Goal: Task Accomplishment & Management: Manage account settings

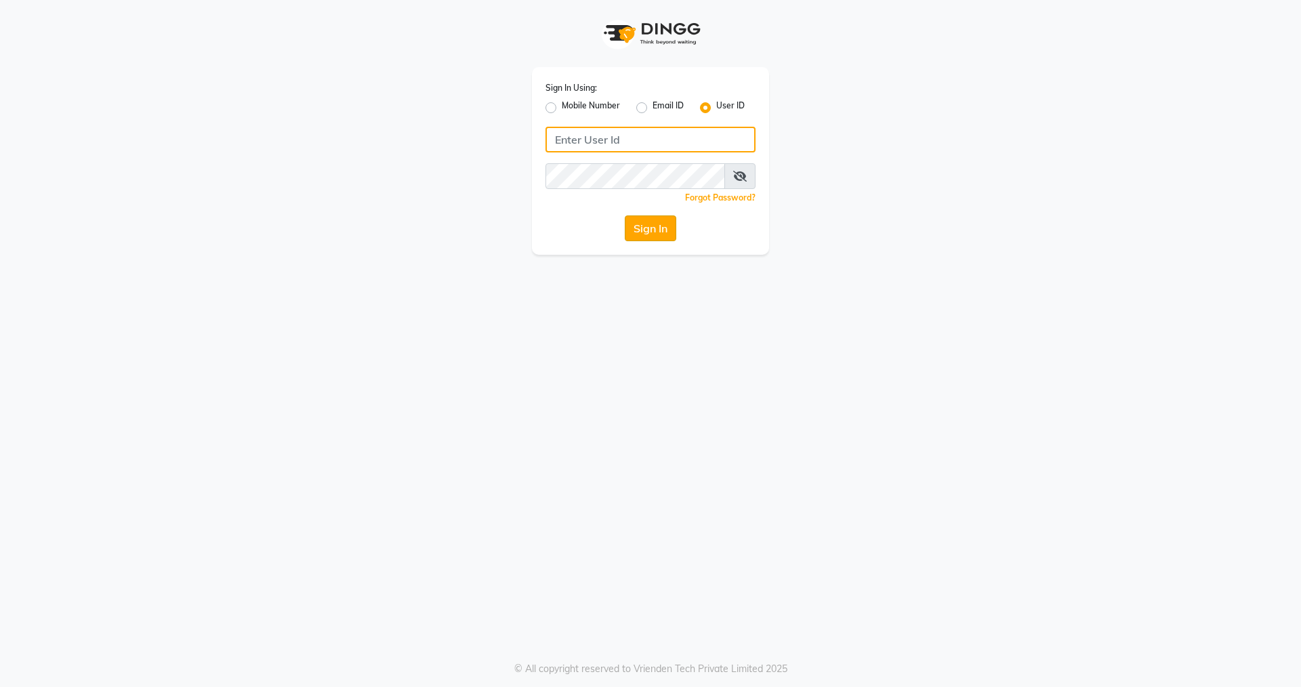
type input "nirrvana"
click at [650, 232] on button "Sign In" at bounding box center [650, 228] width 51 height 26
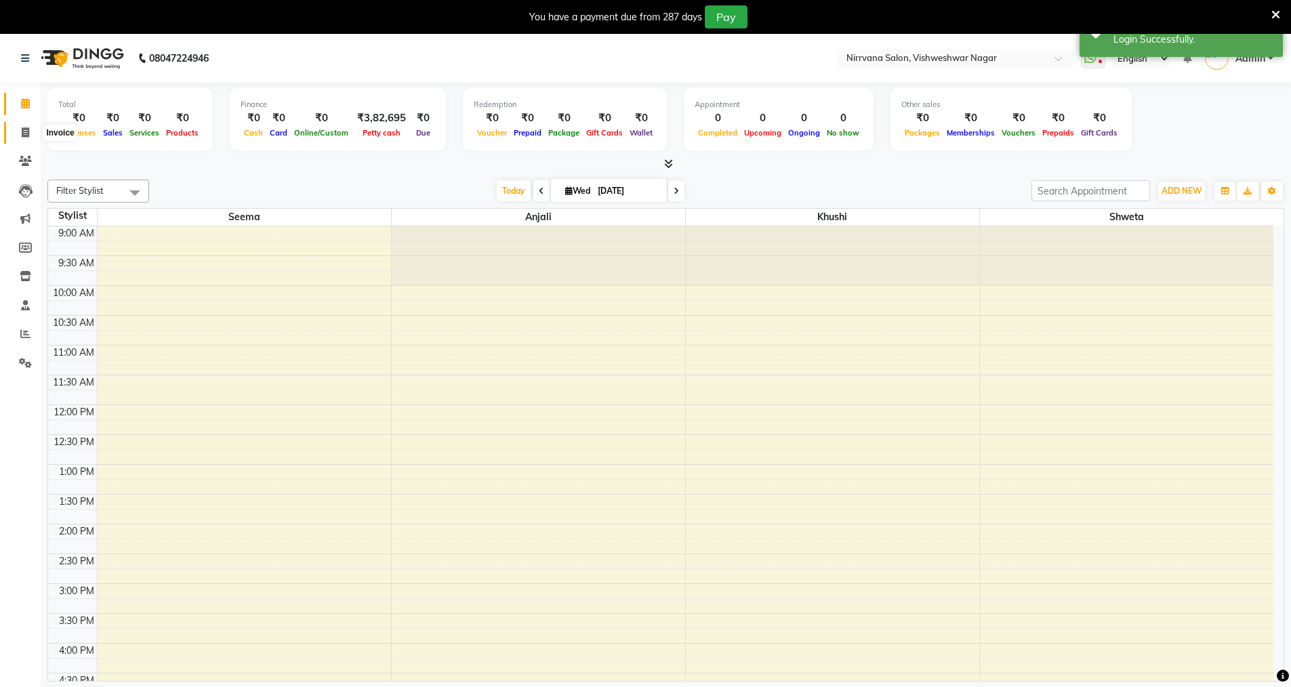
click at [26, 134] on icon at bounding box center [25, 132] width 7 height 10
select select "7167"
select select "service"
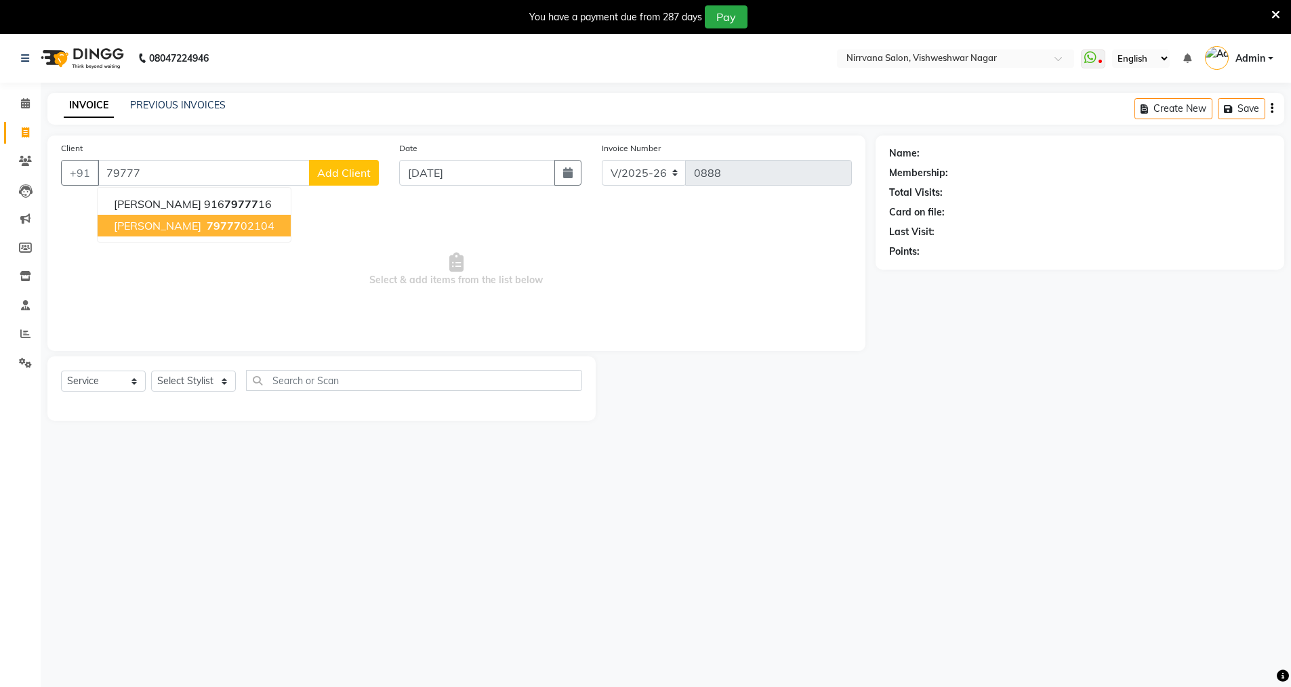
click at [253, 224] on button "Rajal JOSHI 79777 02104" at bounding box center [194, 226] width 193 height 22
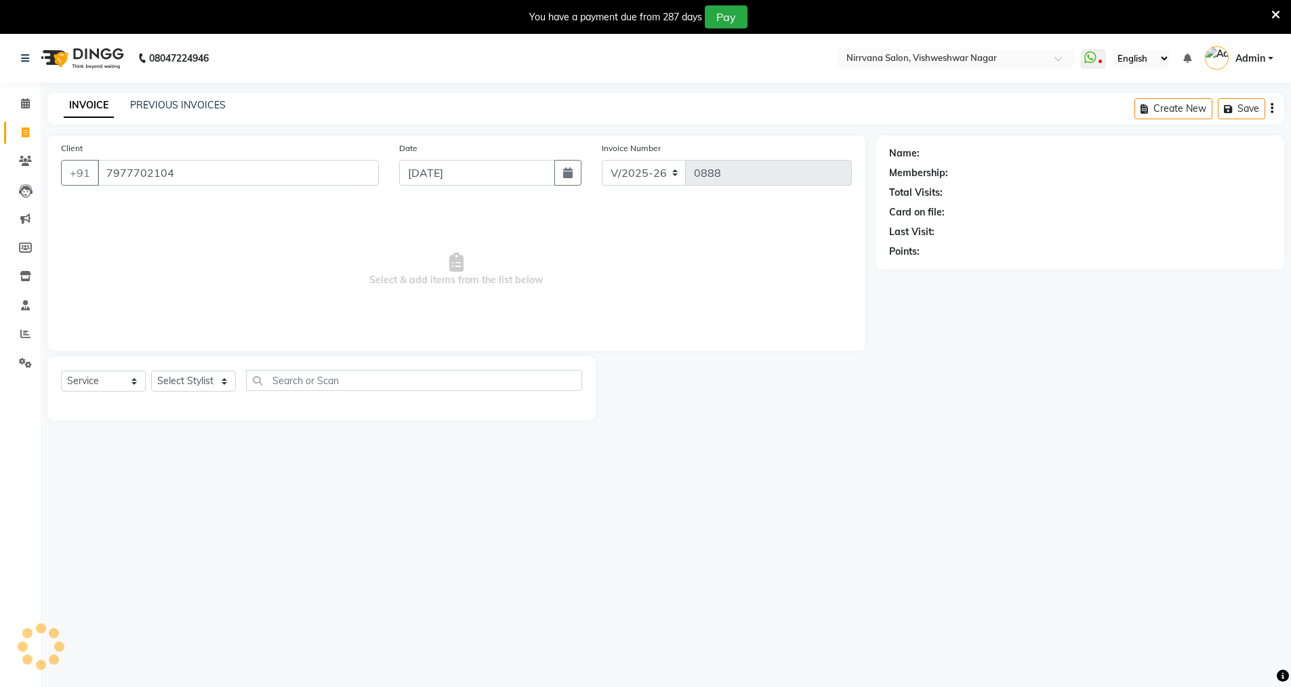
type input "7977702104"
select select "1: Object"
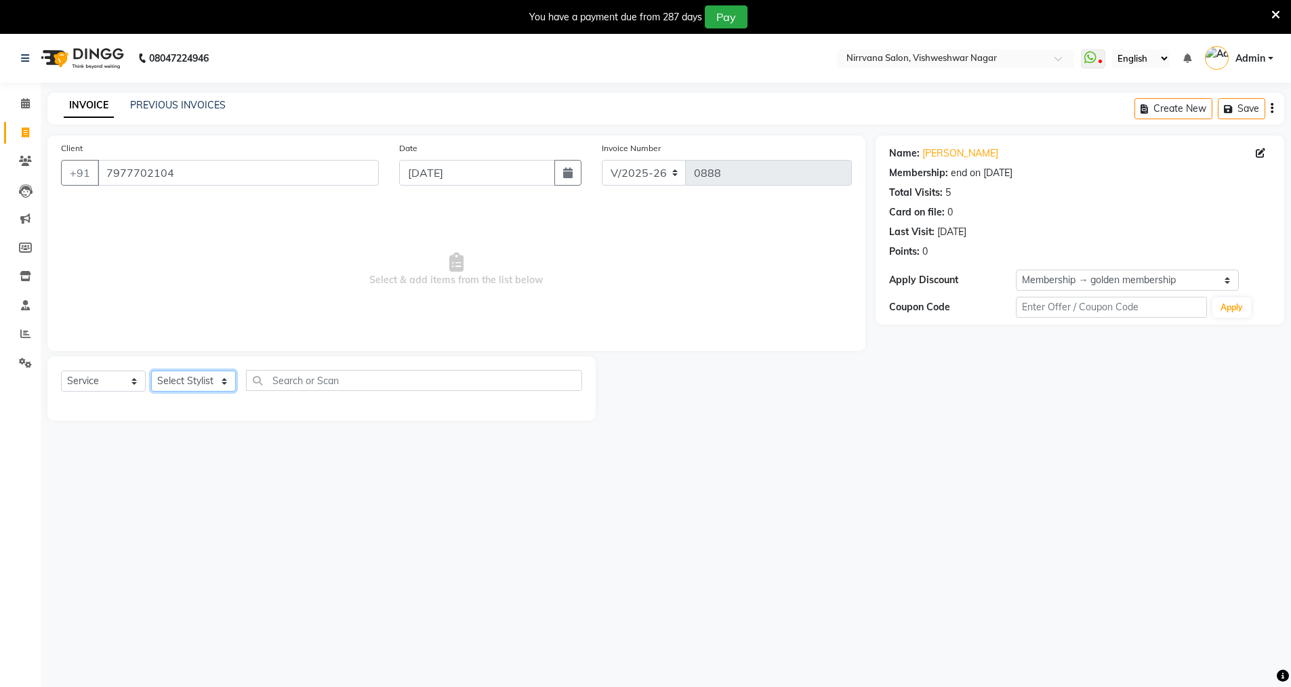
click at [222, 384] on select "Select Stylist [PERSON_NAME] [PERSON_NAME] [PERSON_NAME]" at bounding box center [193, 381] width 85 height 21
select select "88264"
click at [151, 371] on select "Select Stylist [PERSON_NAME] [PERSON_NAME] [PERSON_NAME]" at bounding box center [193, 381] width 85 height 21
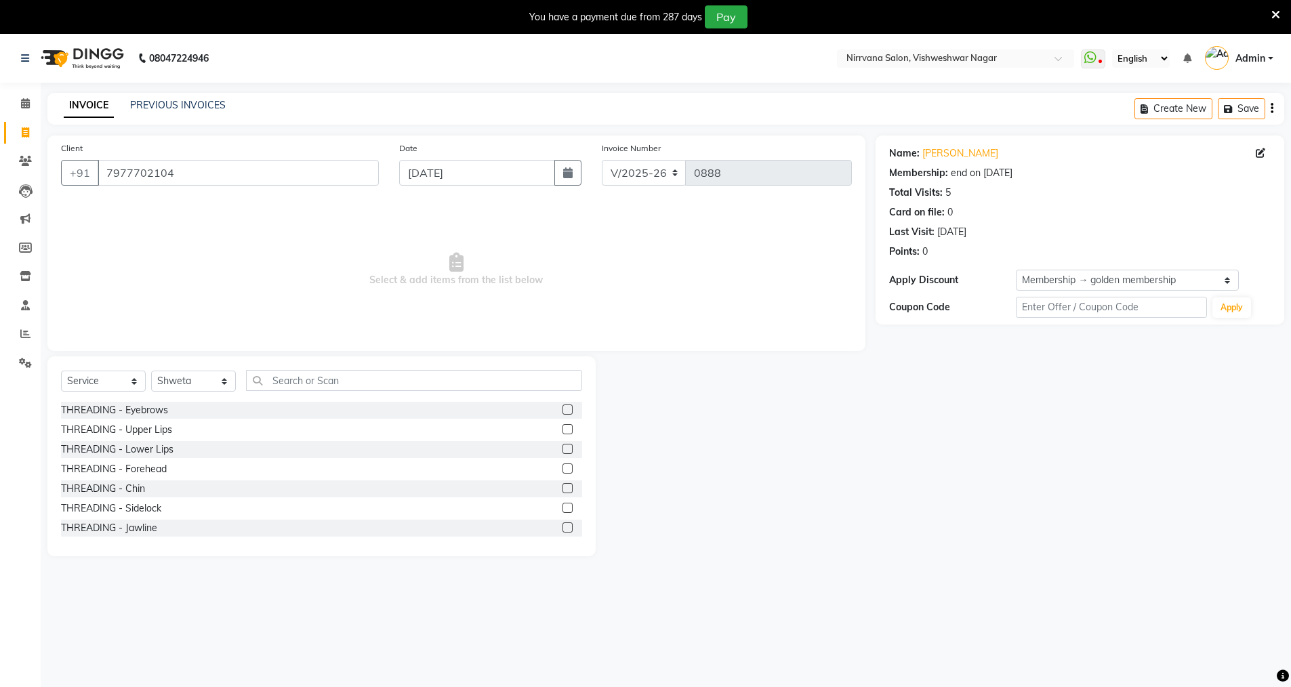
click at [562, 407] on label at bounding box center [567, 409] width 10 height 10
click at [562, 407] on input "checkbox" at bounding box center [566, 410] width 9 height 9
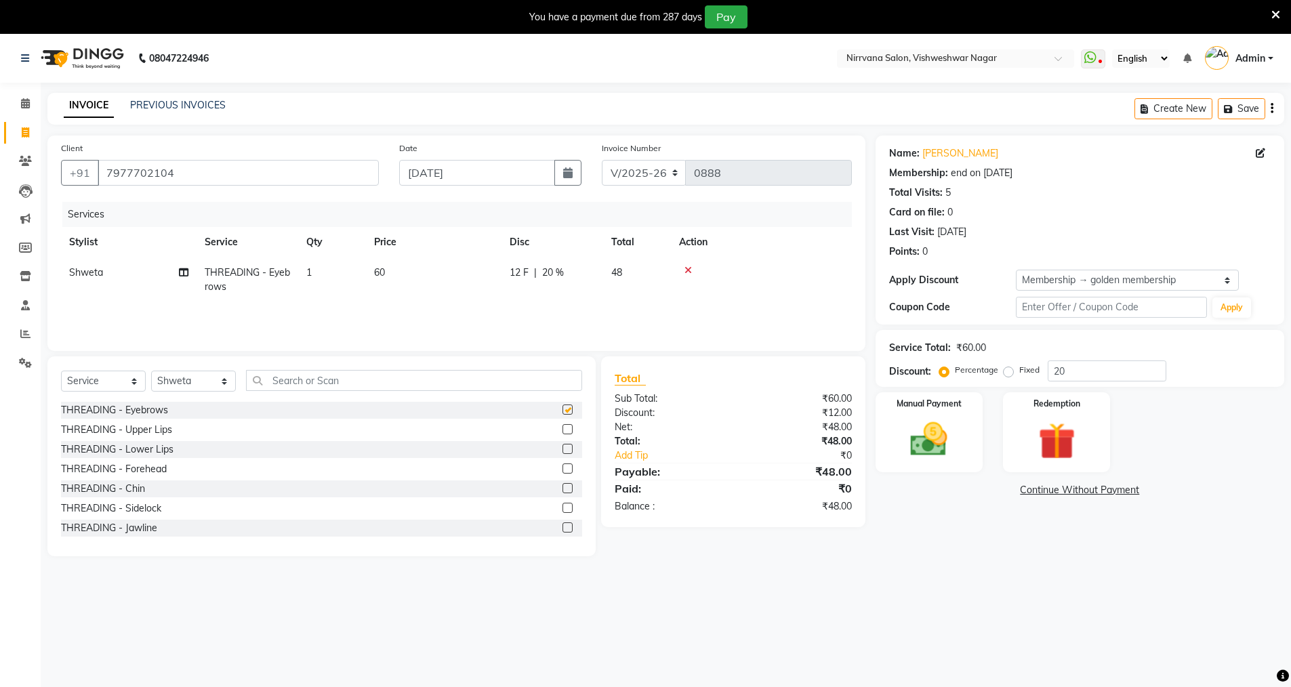
checkbox input "false"
drag, startPoint x: 268, startPoint y: 386, endPoint x: 257, endPoint y: 376, distance: 15.4
click at [268, 386] on input "text" at bounding box center [414, 380] width 336 height 21
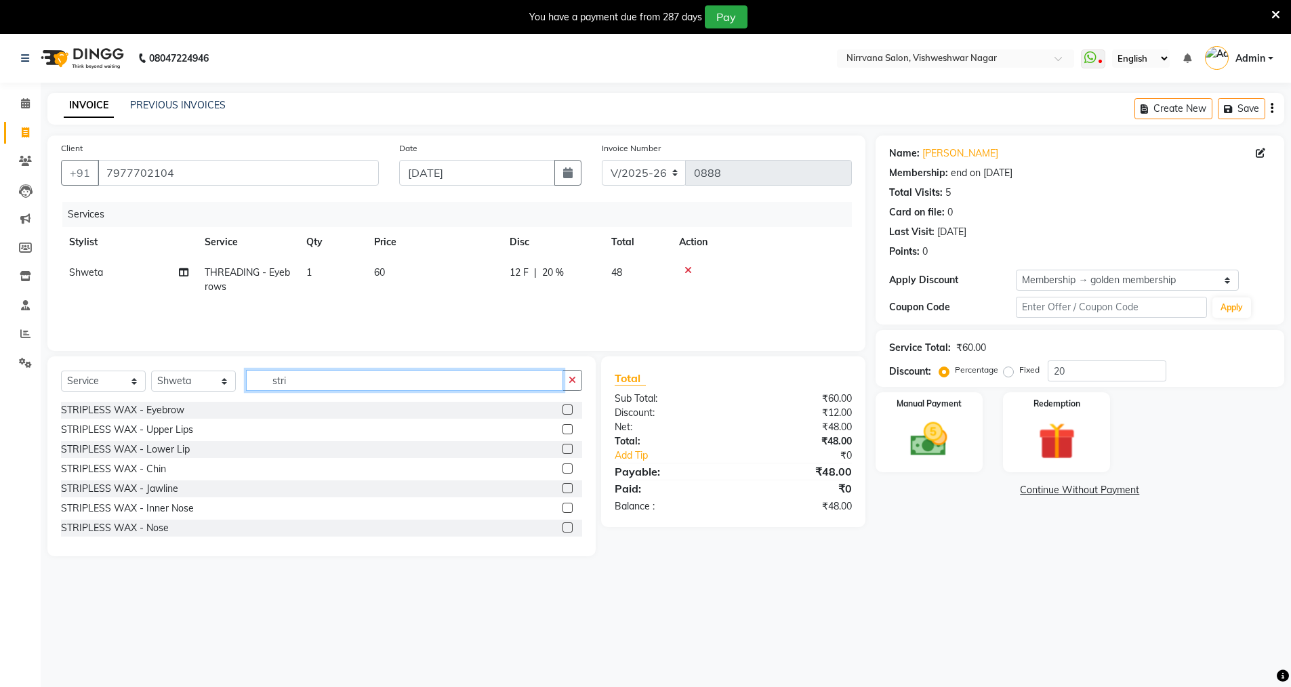
type input "stri"
click at [562, 430] on label at bounding box center [567, 429] width 10 height 10
click at [562, 430] on input "checkbox" at bounding box center [566, 429] width 9 height 9
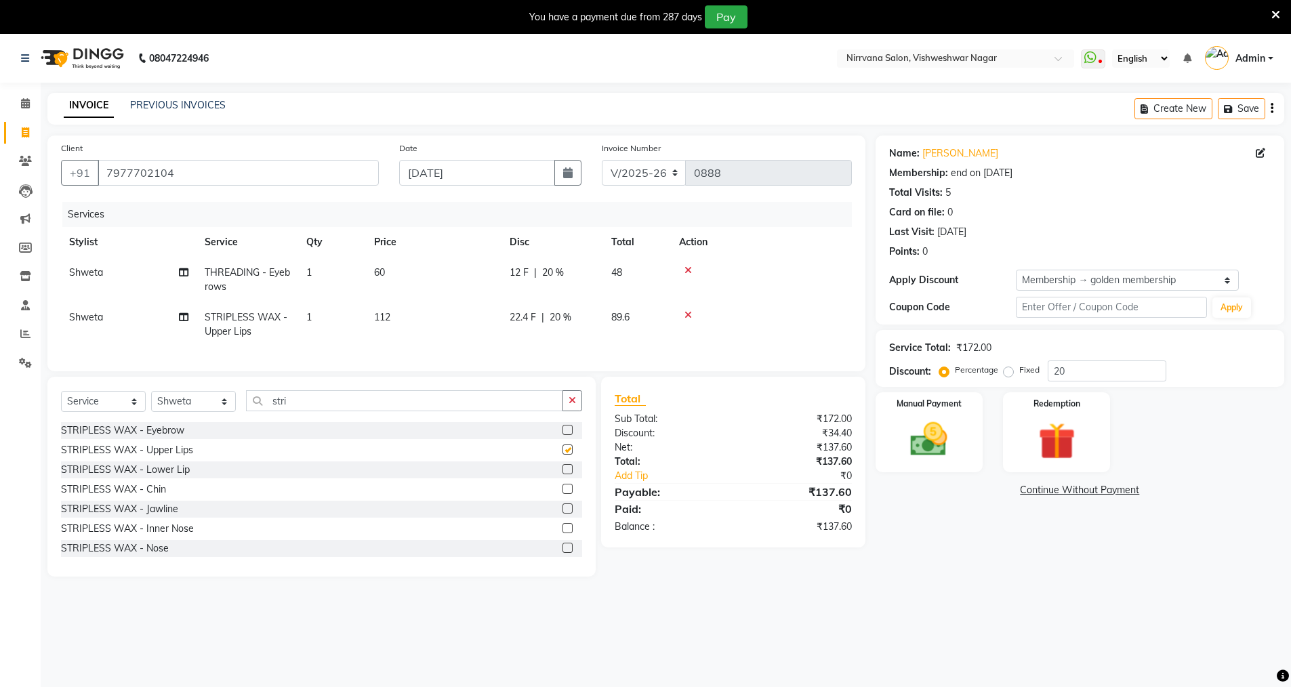
checkbox input "false"
click at [558, 275] on span "20 %" at bounding box center [553, 273] width 22 height 14
select select "88264"
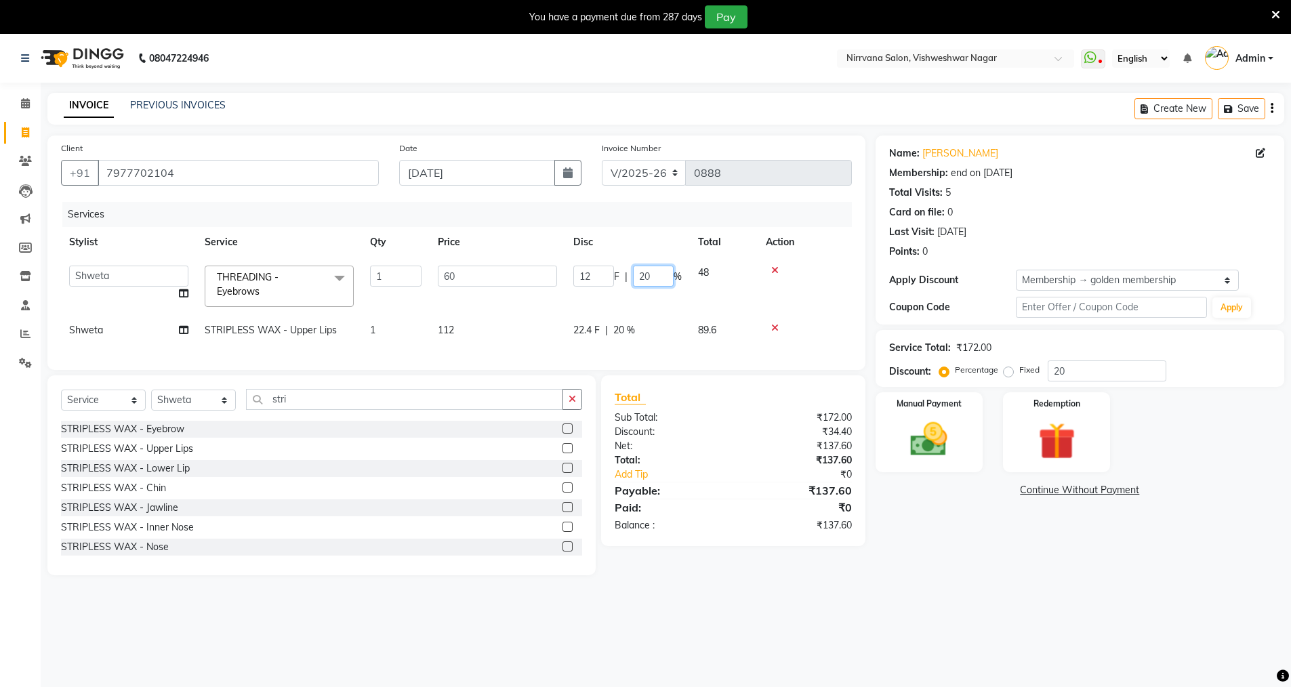
click at [655, 279] on input "20" at bounding box center [653, 276] width 41 height 21
type input "2"
type input "0"
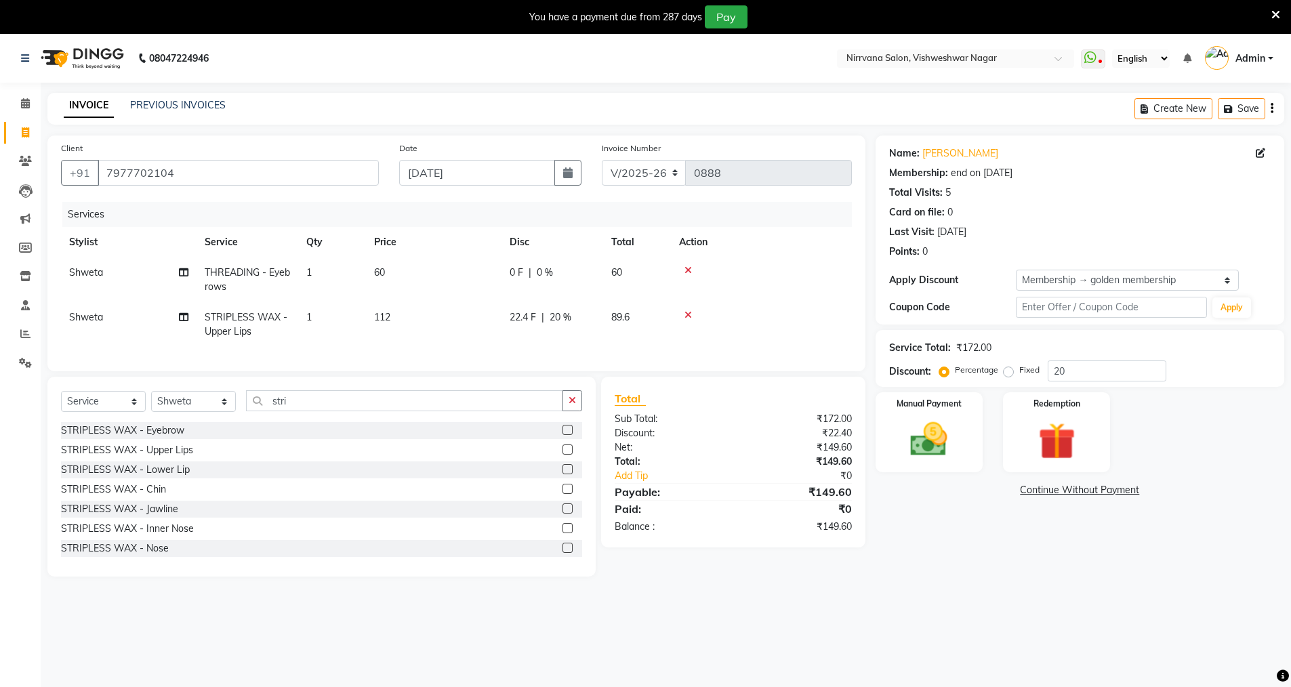
click at [982, 590] on main "INVOICE PREVIOUS INVOICES Create New Save Client +91 7977702104 Date 03-09-2025…" at bounding box center [666, 345] width 1250 height 504
click at [928, 434] on img at bounding box center [929, 439] width 62 height 44
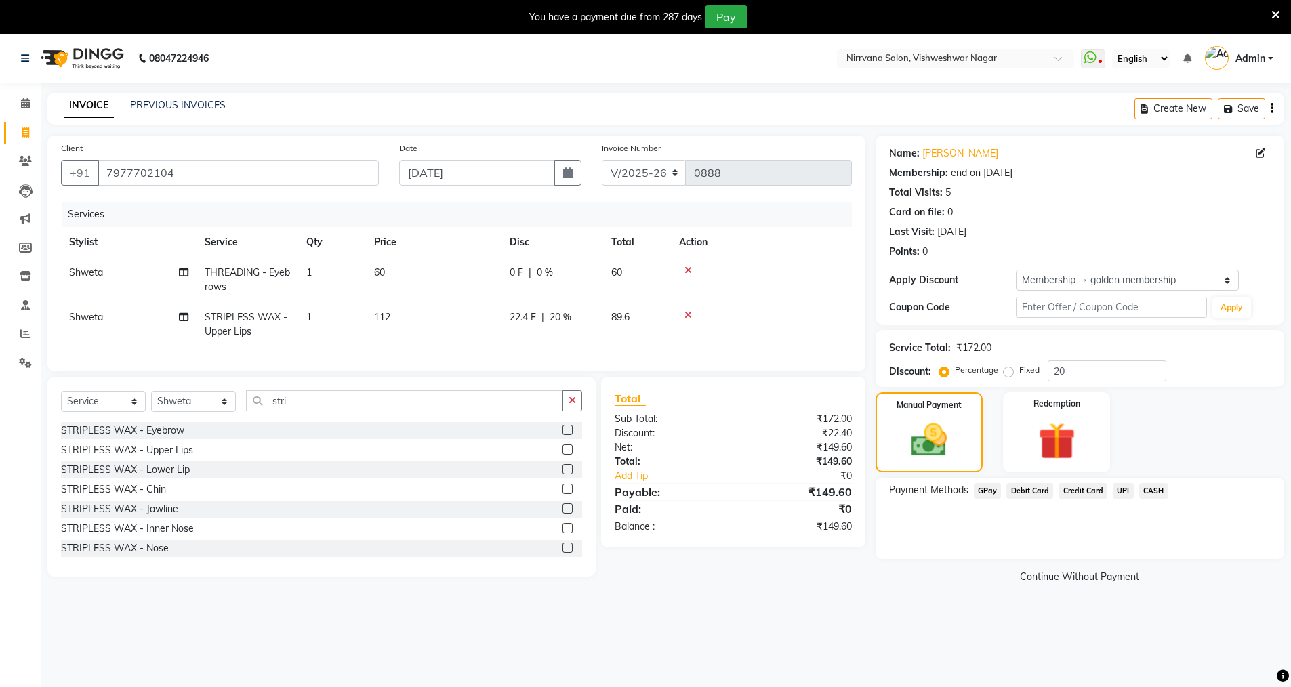
click at [982, 490] on span "GPay" at bounding box center [988, 491] width 28 height 16
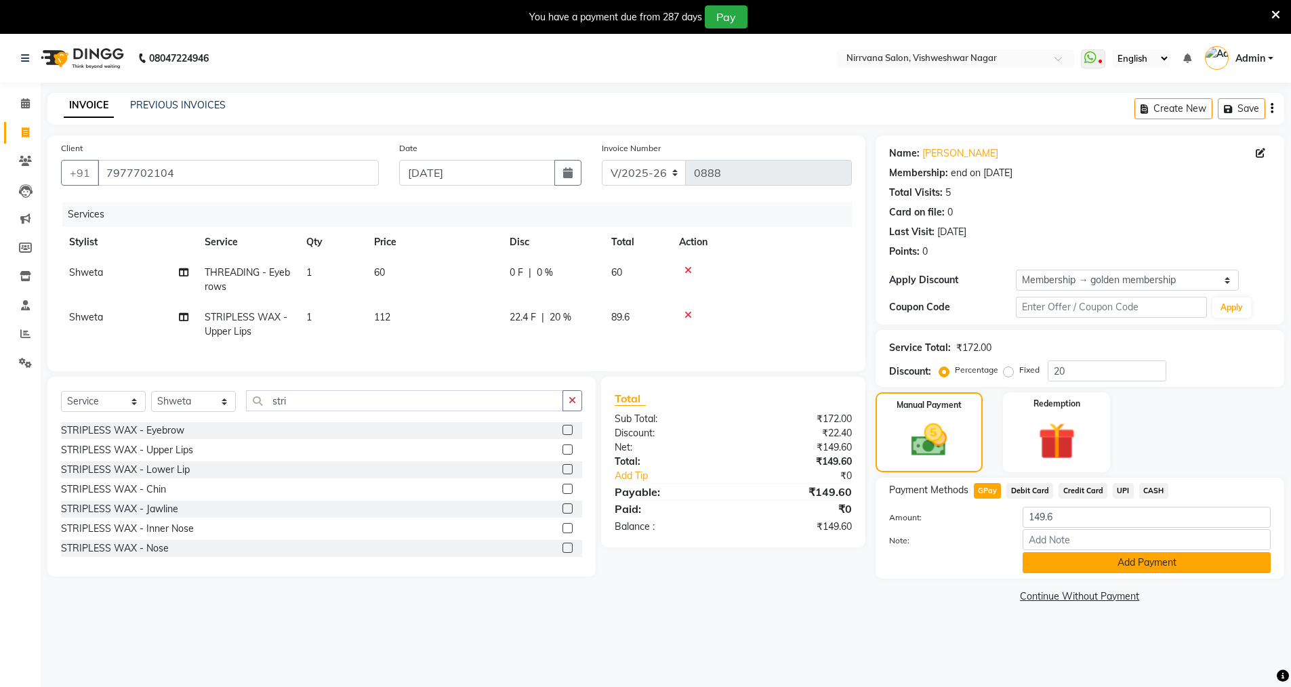
click at [1108, 563] on button "Add Payment" at bounding box center [1146, 562] width 248 height 21
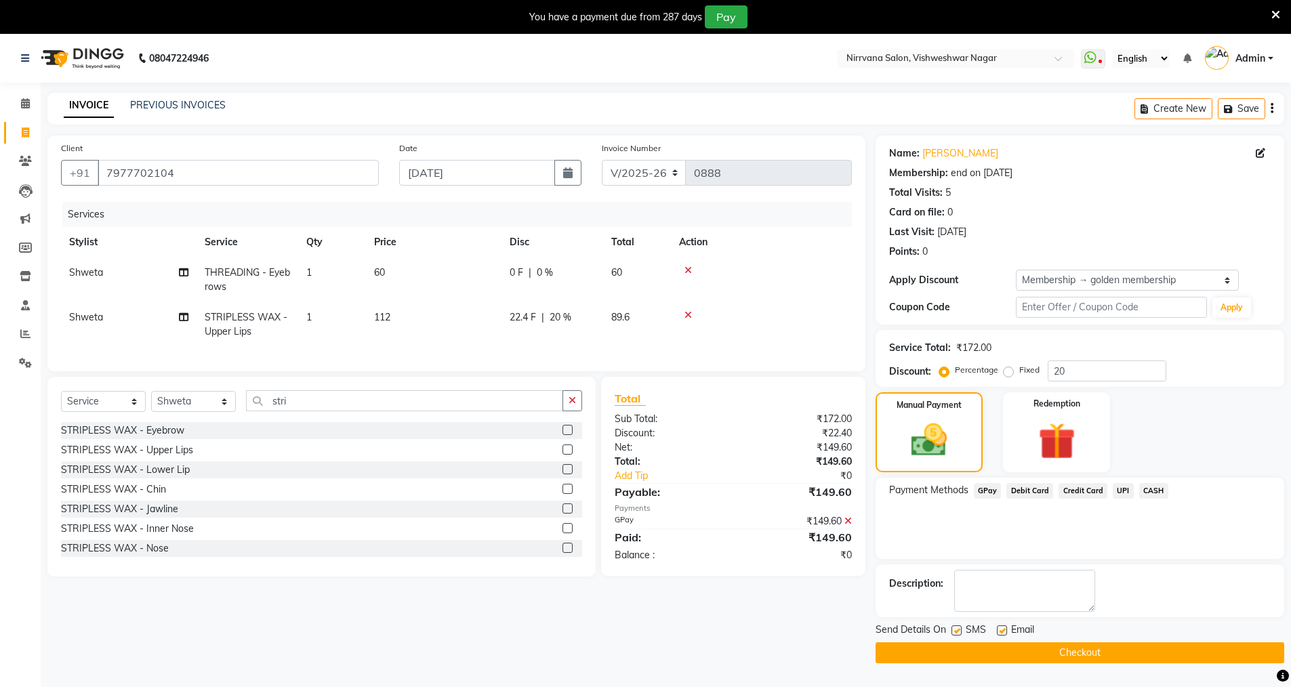
click at [956, 628] on label at bounding box center [956, 630] width 10 height 10
click at [956, 628] on input "checkbox" at bounding box center [955, 631] width 9 height 9
checkbox input "false"
click at [1002, 628] on label at bounding box center [1002, 630] width 10 height 10
click at [1002, 628] on input "checkbox" at bounding box center [1001, 631] width 9 height 9
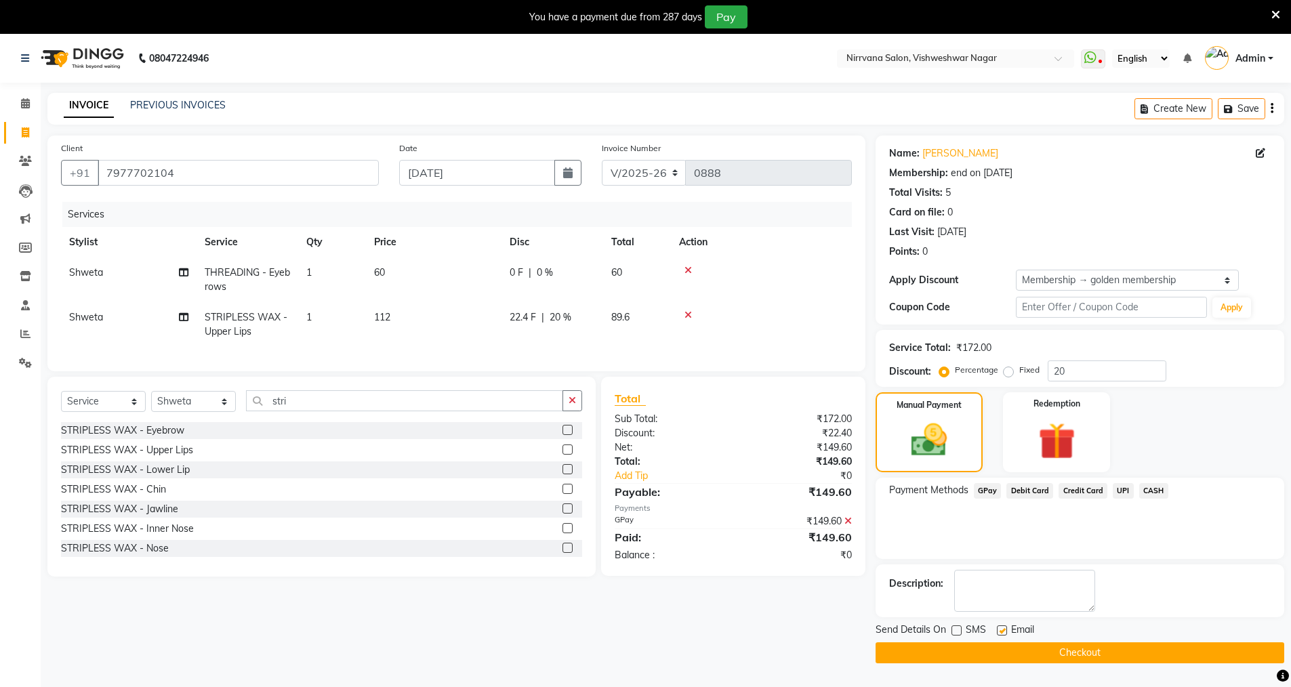
checkbox input "false"
click at [1021, 653] on button "Checkout" at bounding box center [1079, 652] width 409 height 21
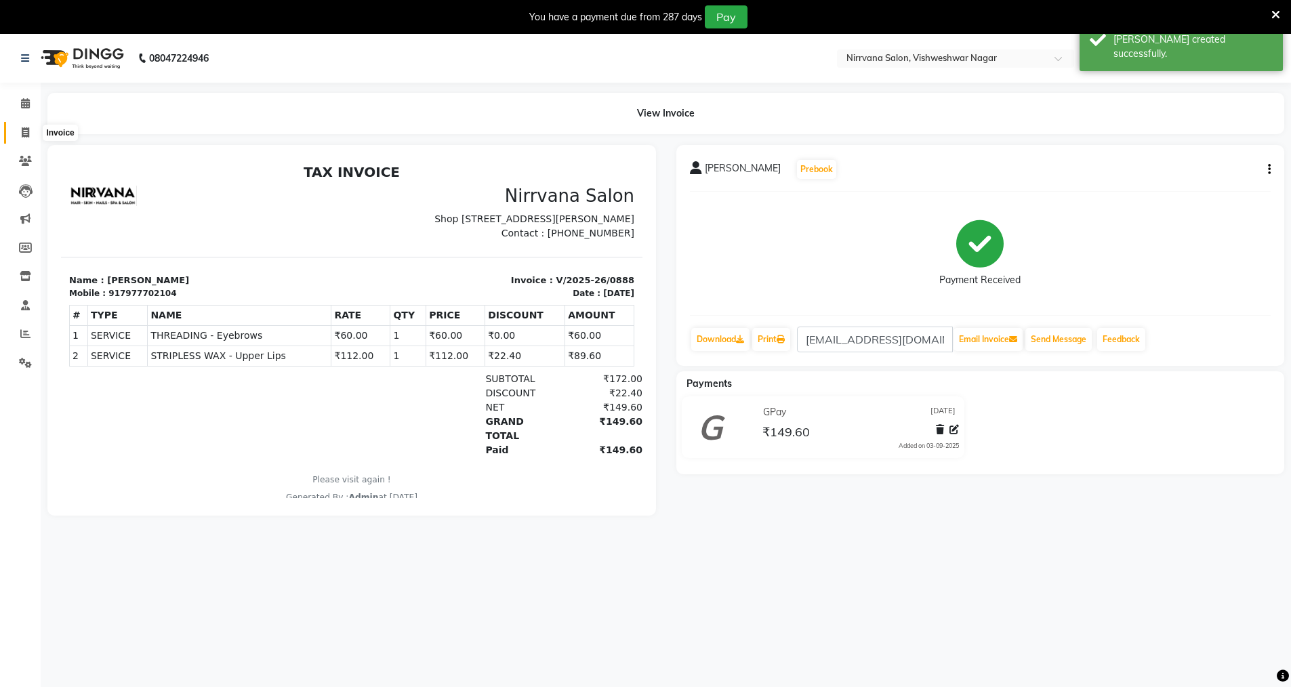
click at [24, 135] on icon at bounding box center [25, 132] width 7 height 10
select select "7167"
select select "service"
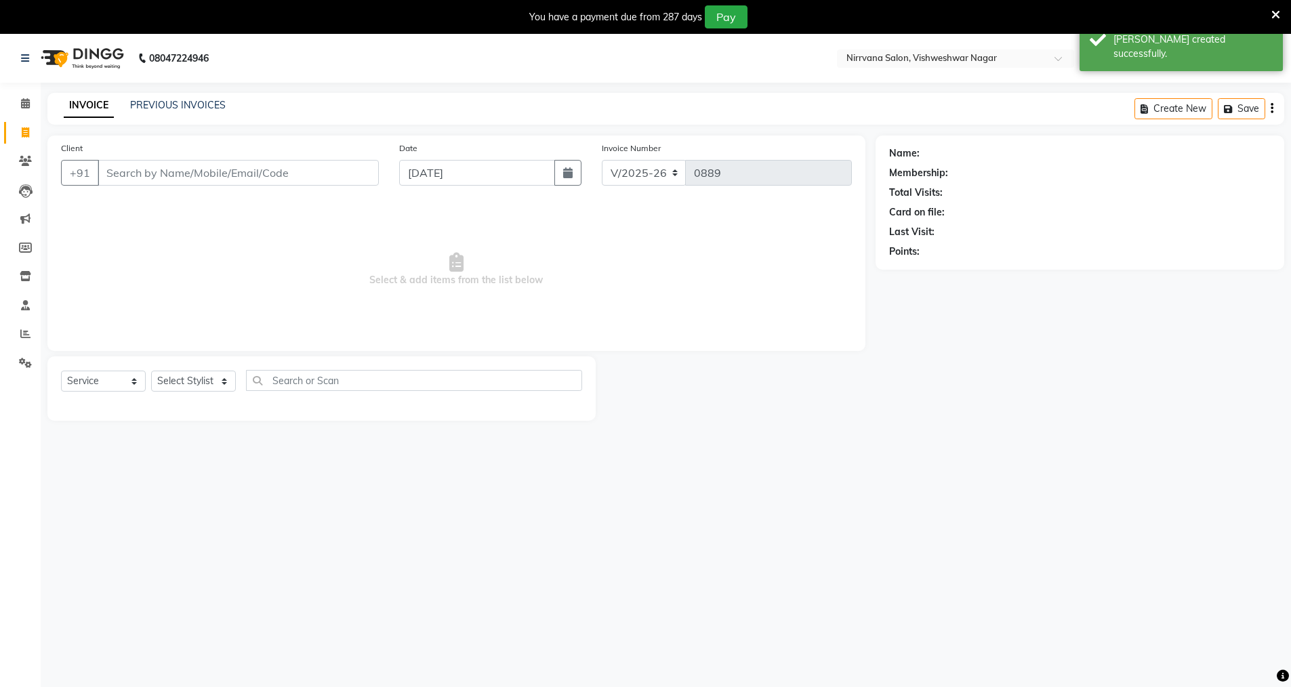
type input "6"
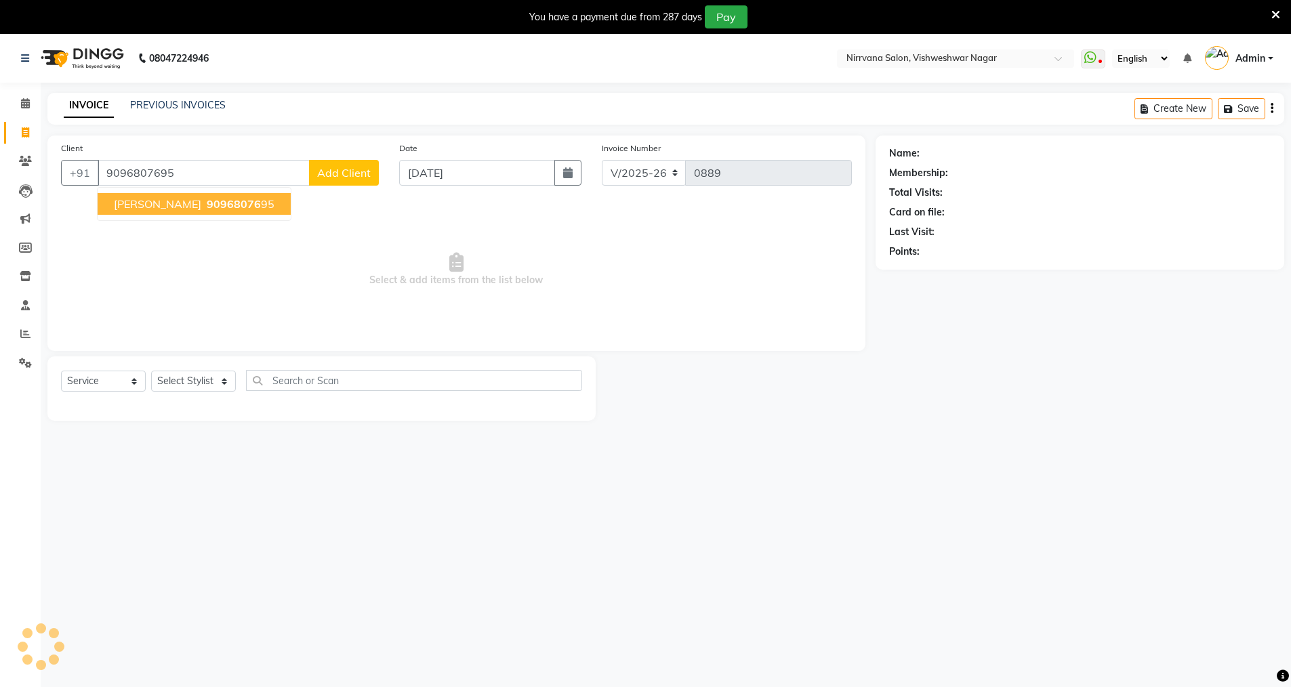
type input "9096807695"
select select "2: Object"
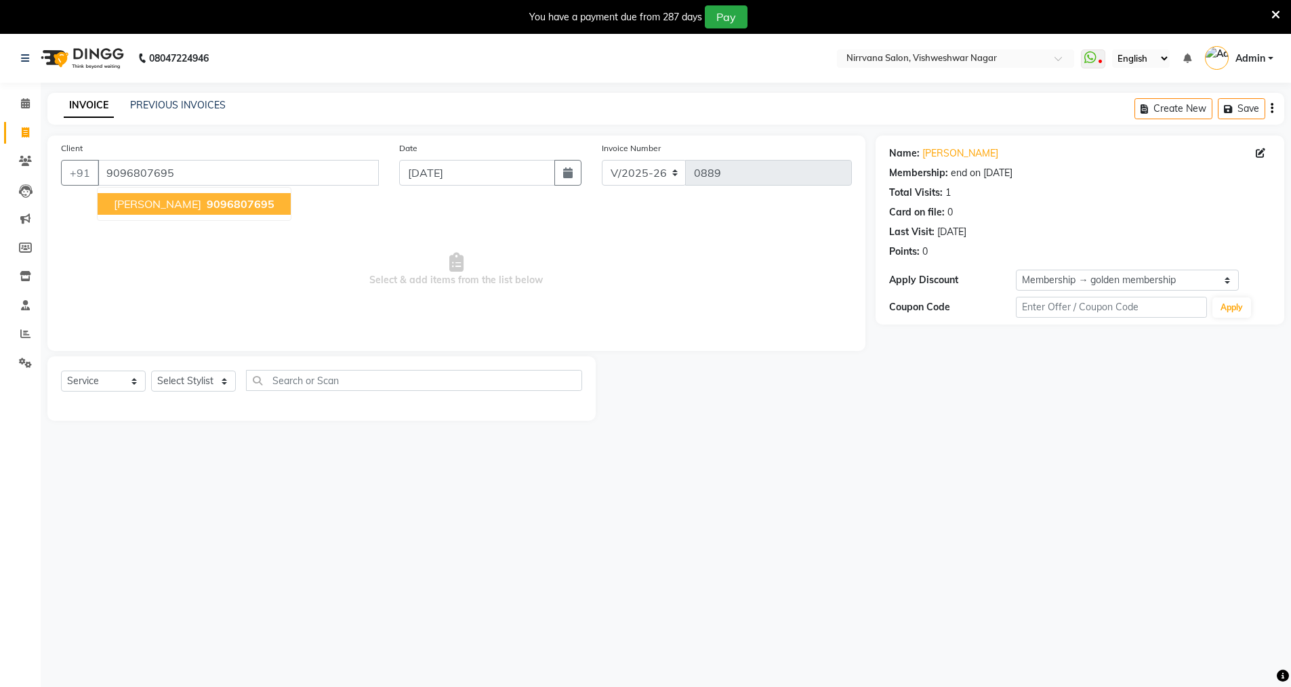
click at [267, 206] on span "9096807695" at bounding box center [241, 204] width 68 height 14
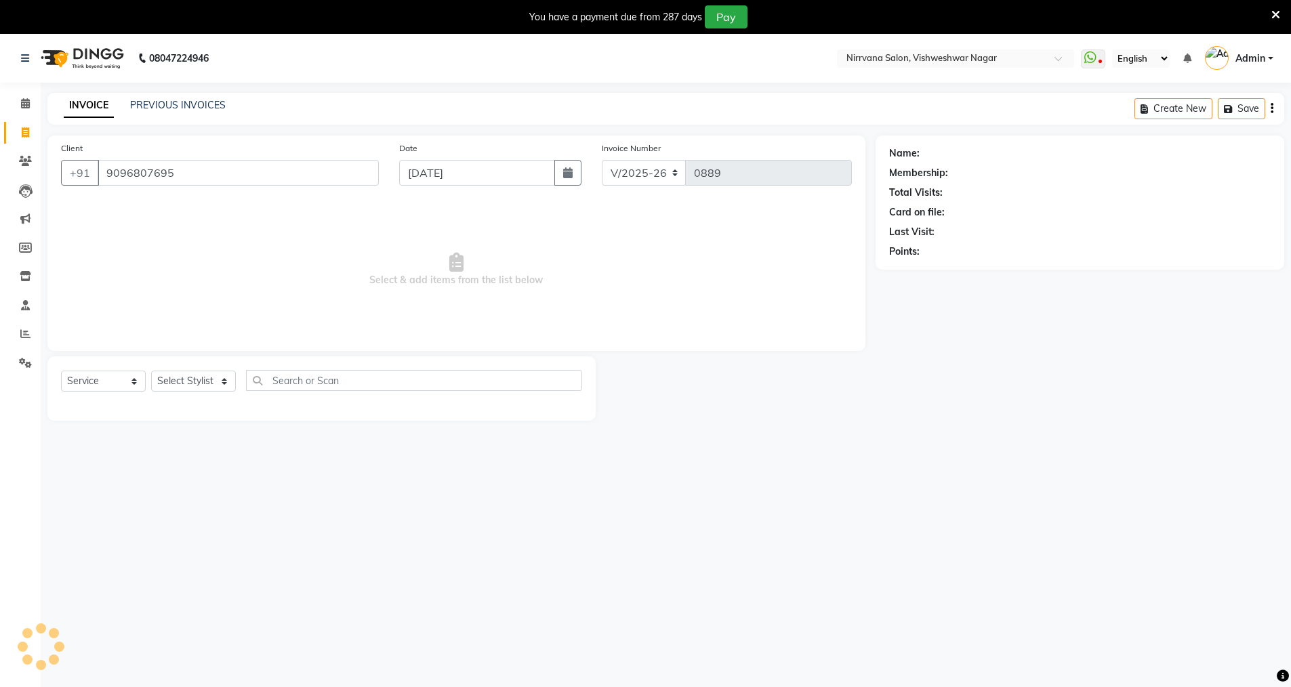
select select "2: Object"
click at [224, 381] on select "Select Stylist [PERSON_NAME] [PERSON_NAME] [PERSON_NAME]" at bounding box center [193, 381] width 85 height 21
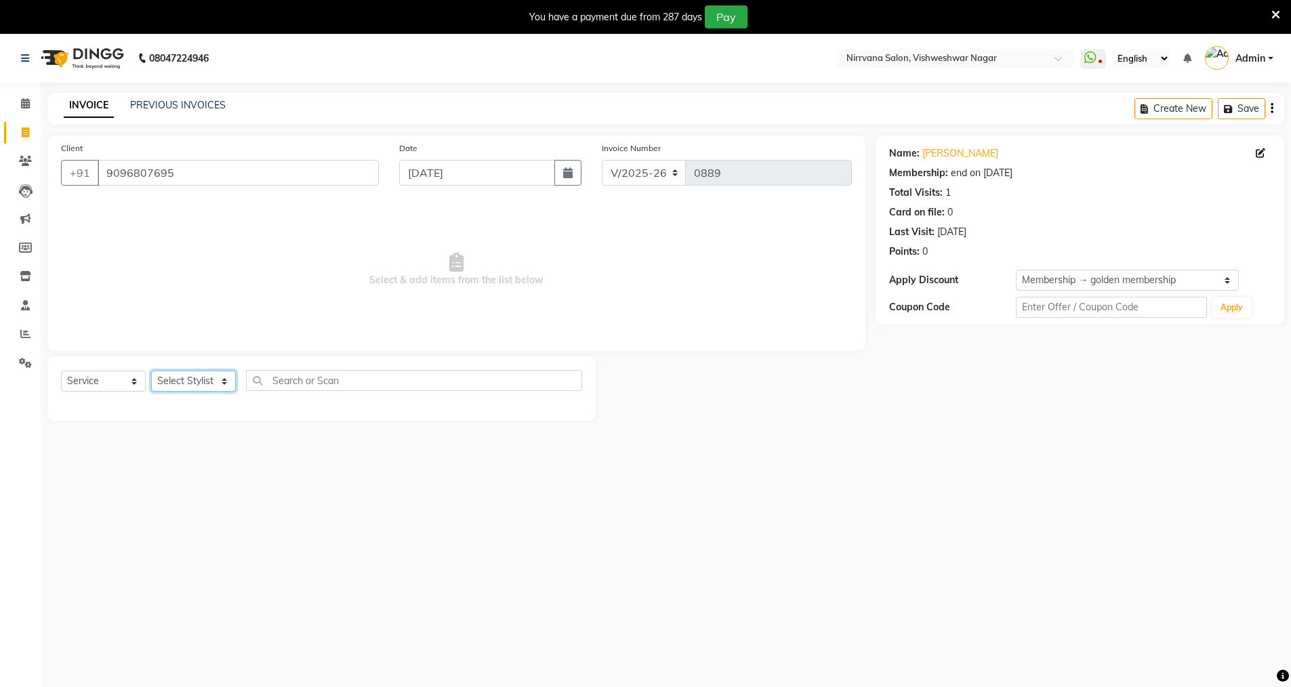
select select "87132"
click at [151, 371] on select "Select Stylist [PERSON_NAME] [PERSON_NAME] [PERSON_NAME]" at bounding box center [193, 381] width 85 height 21
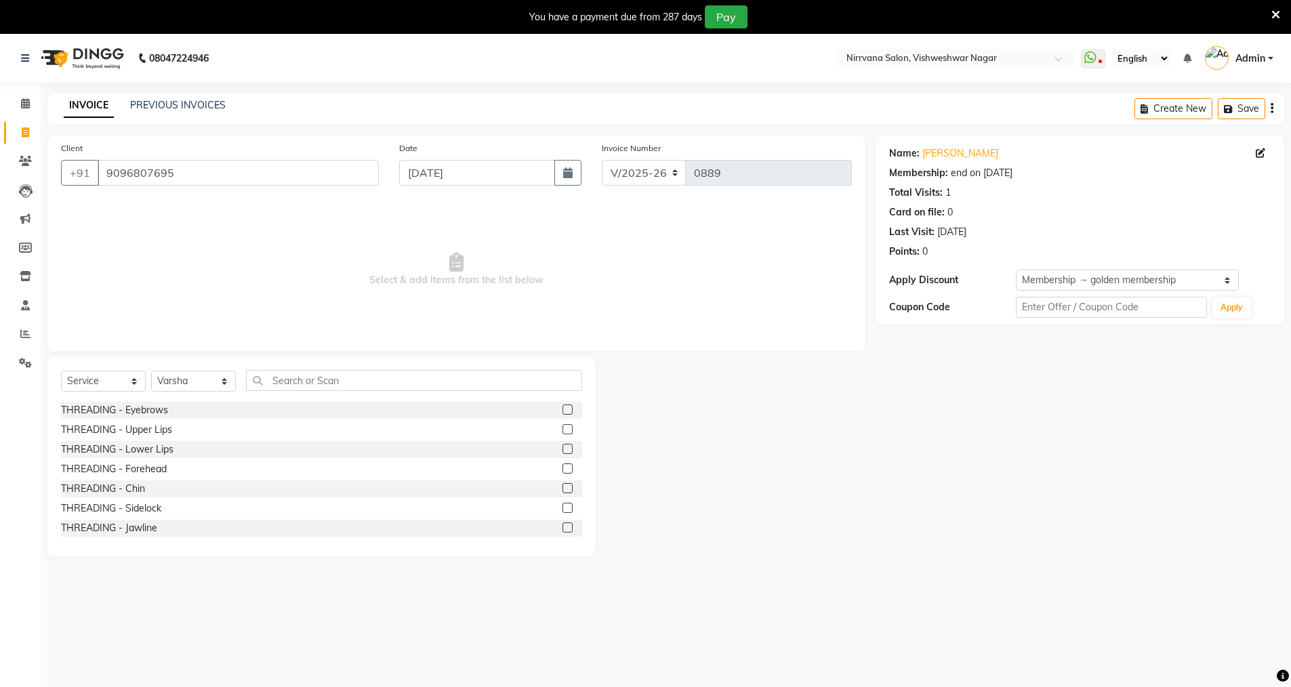
click at [562, 414] on label at bounding box center [567, 409] width 10 height 10
click at [562, 414] on input "checkbox" at bounding box center [566, 410] width 9 height 9
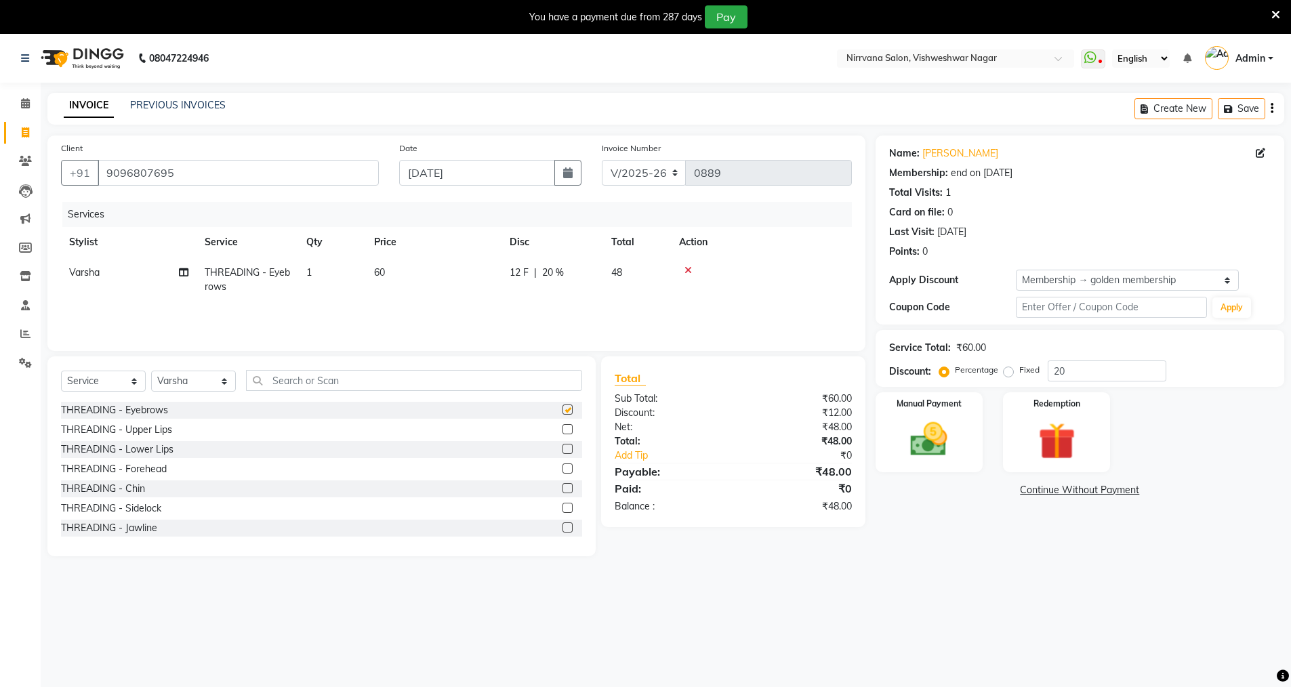
checkbox input "false"
click at [268, 382] on input "text" at bounding box center [414, 380] width 336 height 21
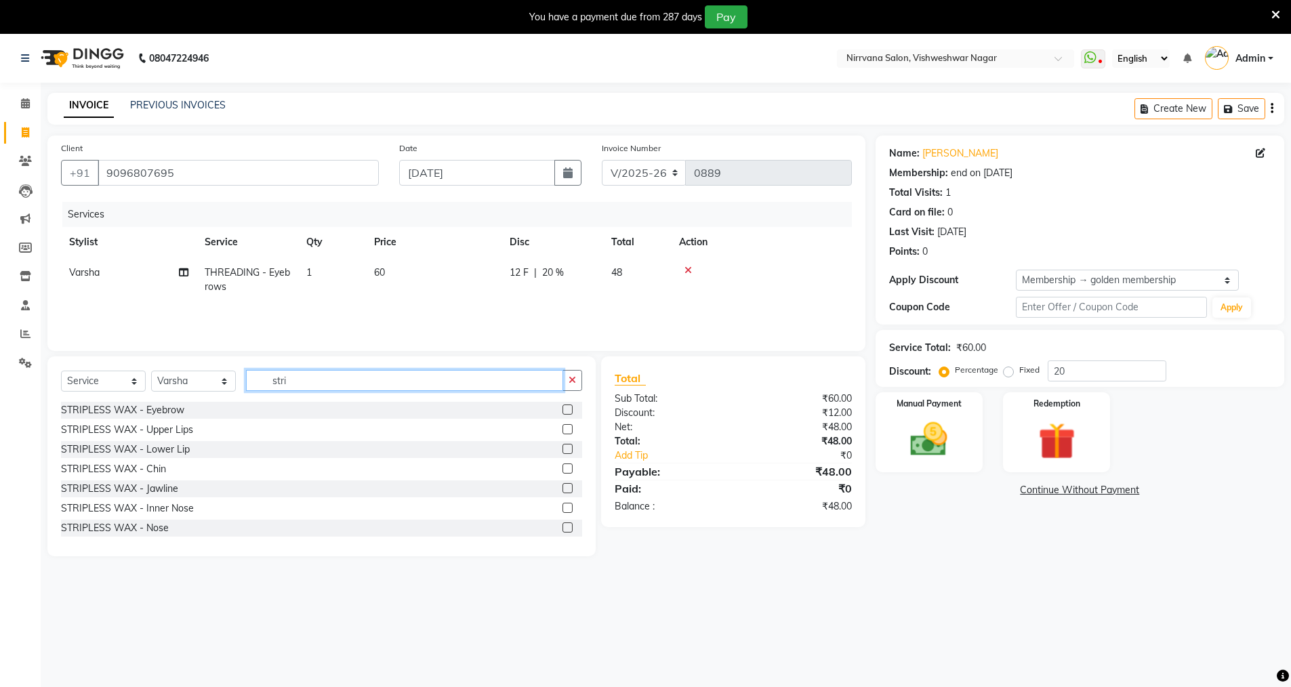
type input "stri"
click at [562, 426] on label at bounding box center [567, 429] width 10 height 10
click at [562, 426] on input "checkbox" at bounding box center [566, 429] width 9 height 9
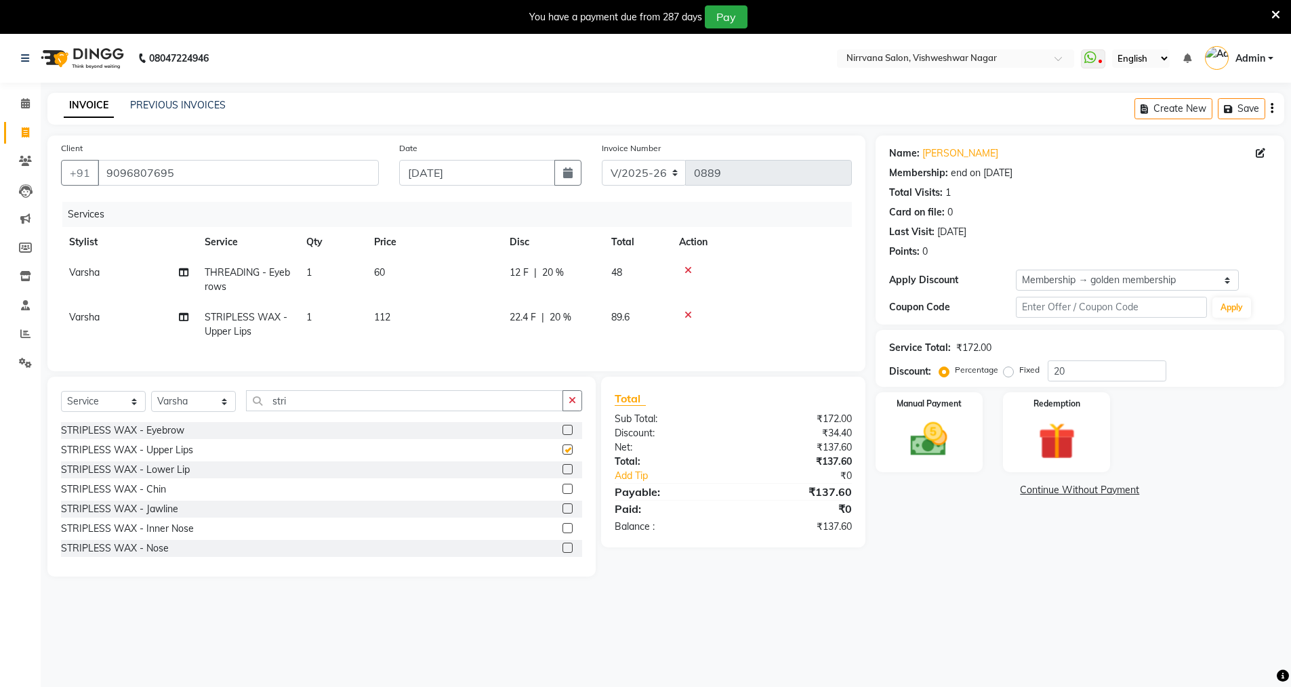
checkbox input "false"
click at [562, 494] on label at bounding box center [567, 489] width 10 height 10
click at [562, 494] on input "checkbox" at bounding box center [566, 489] width 9 height 9
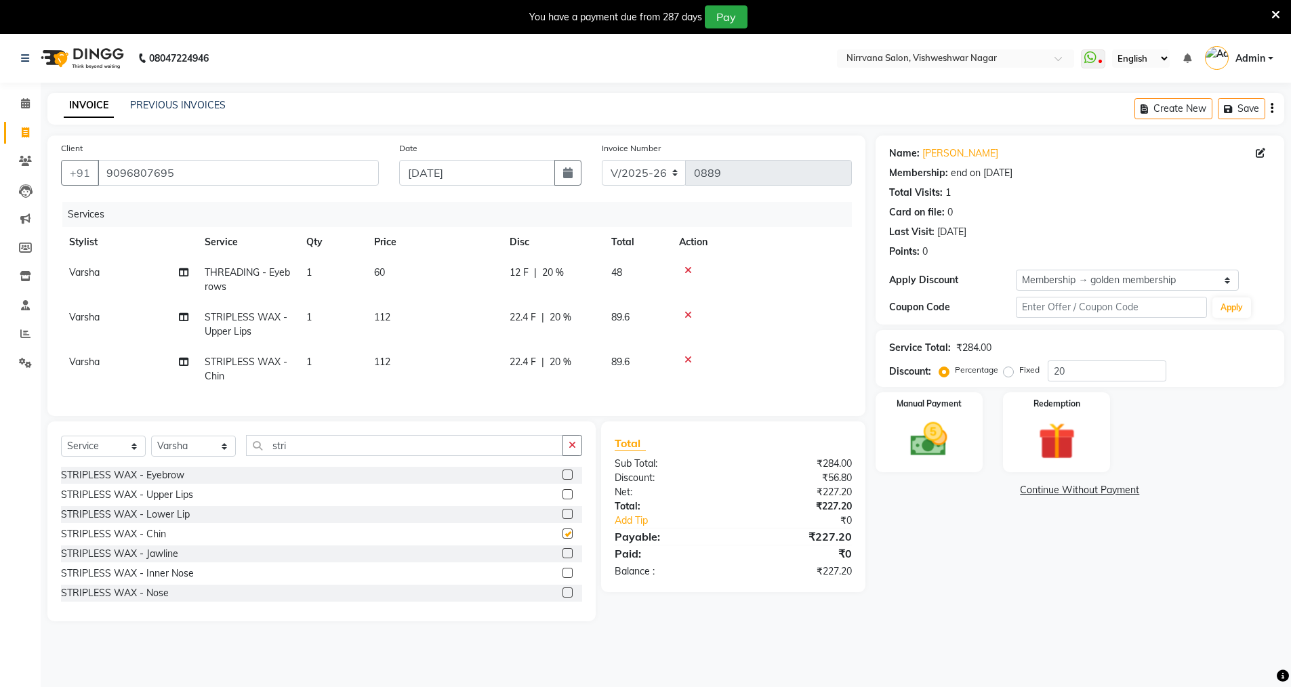
checkbox input "false"
click at [288, 453] on input "stri" at bounding box center [404, 445] width 317 height 21
type input "s"
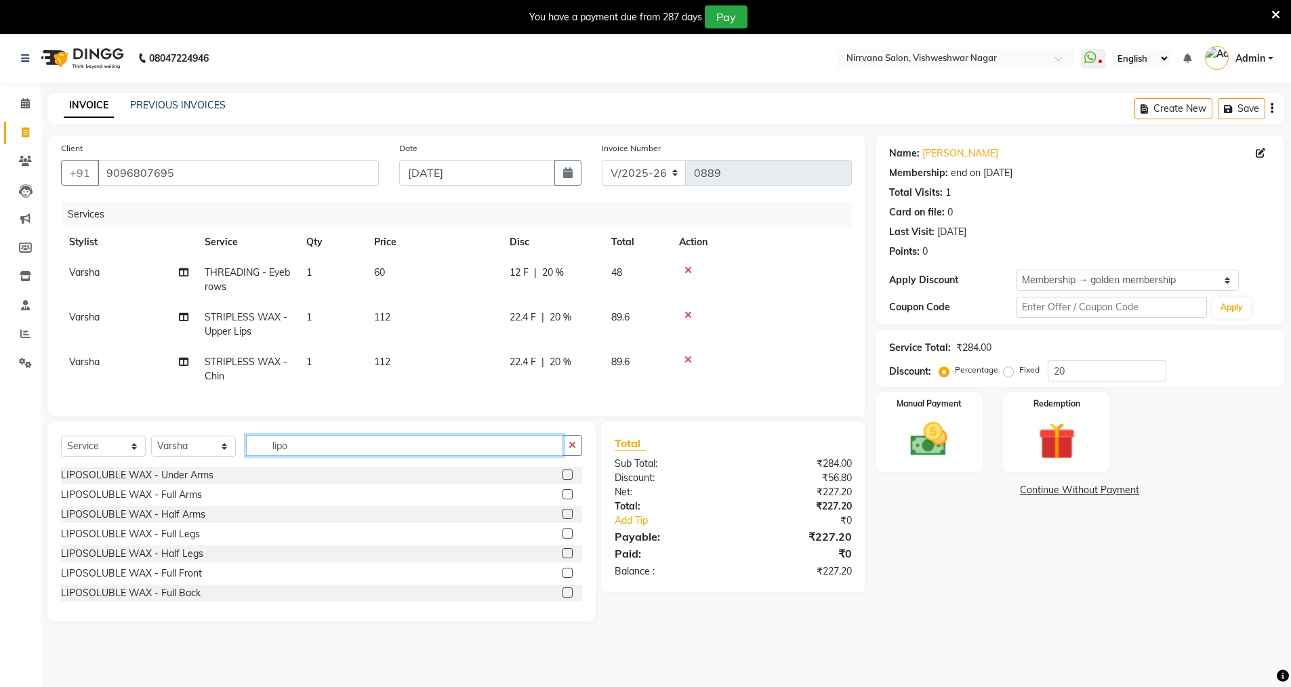
type input "lipo"
click at [562, 539] on label at bounding box center [567, 533] width 10 height 10
click at [562, 539] on input "checkbox" at bounding box center [566, 534] width 9 height 9
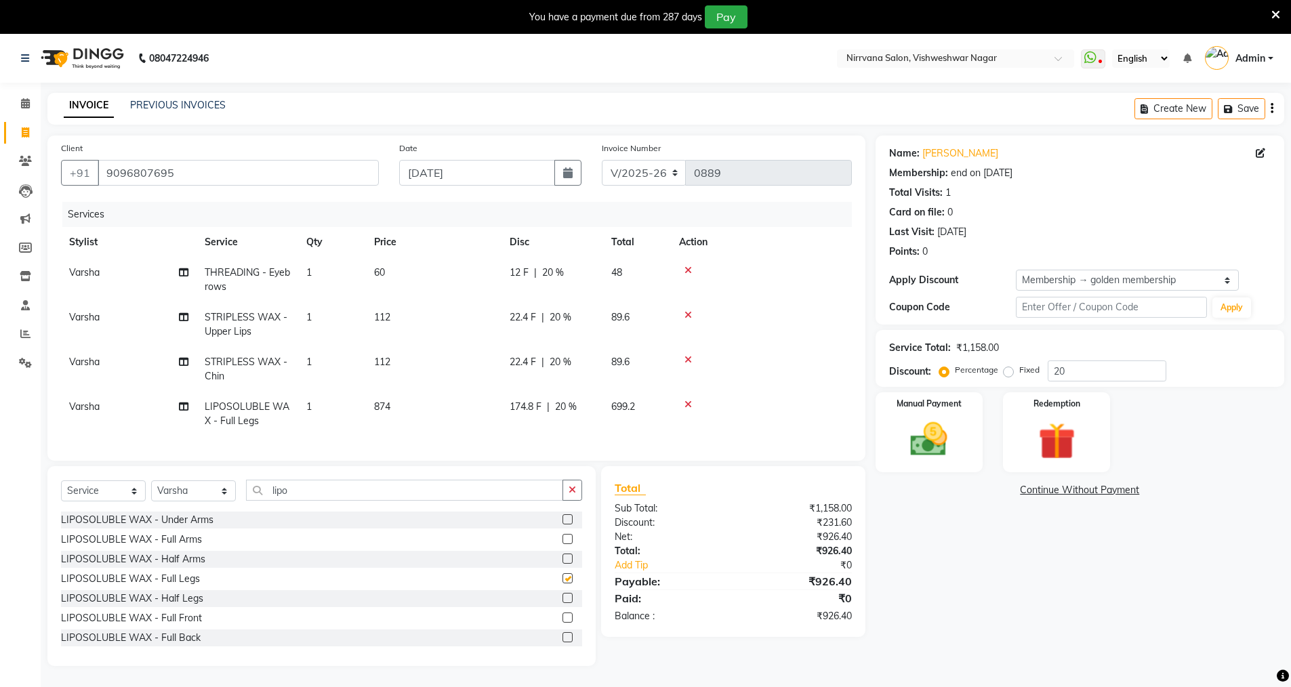
checkbox input "false"
click at [555, 269] on span "20 %" at bounding box center [553, 273] width 22 height 14
select select "87132"
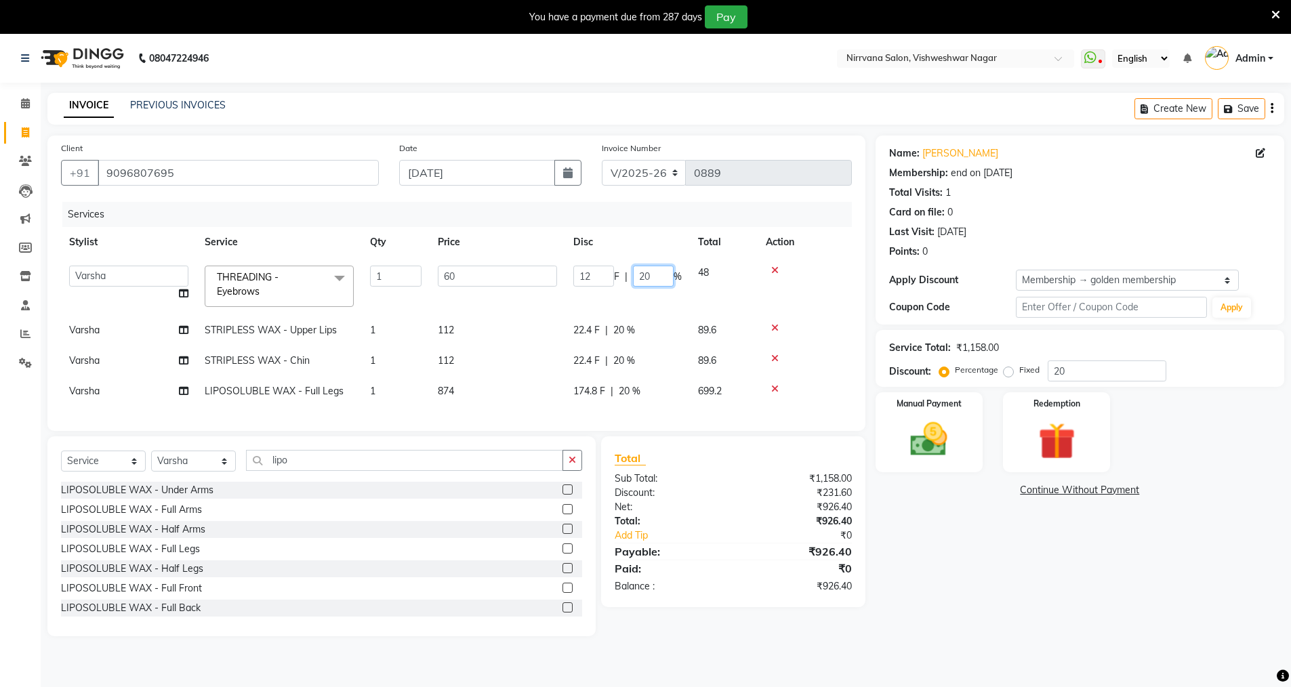
click at [662, 274] on input "20" at bounding box center [653, 276] width 41 height 21
type input "2"
type input "0"
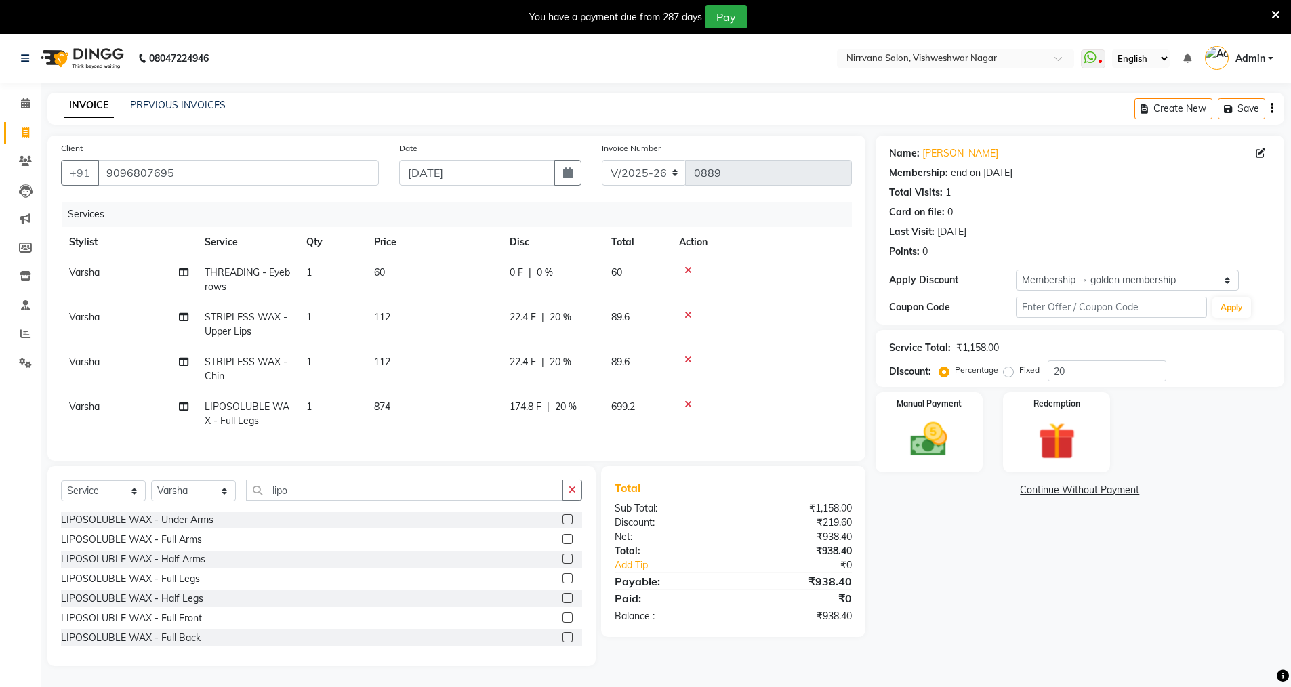
click at [907, 496] on link "Continue Without Payment" at bounding box center [1079, 490] width 403 height 14
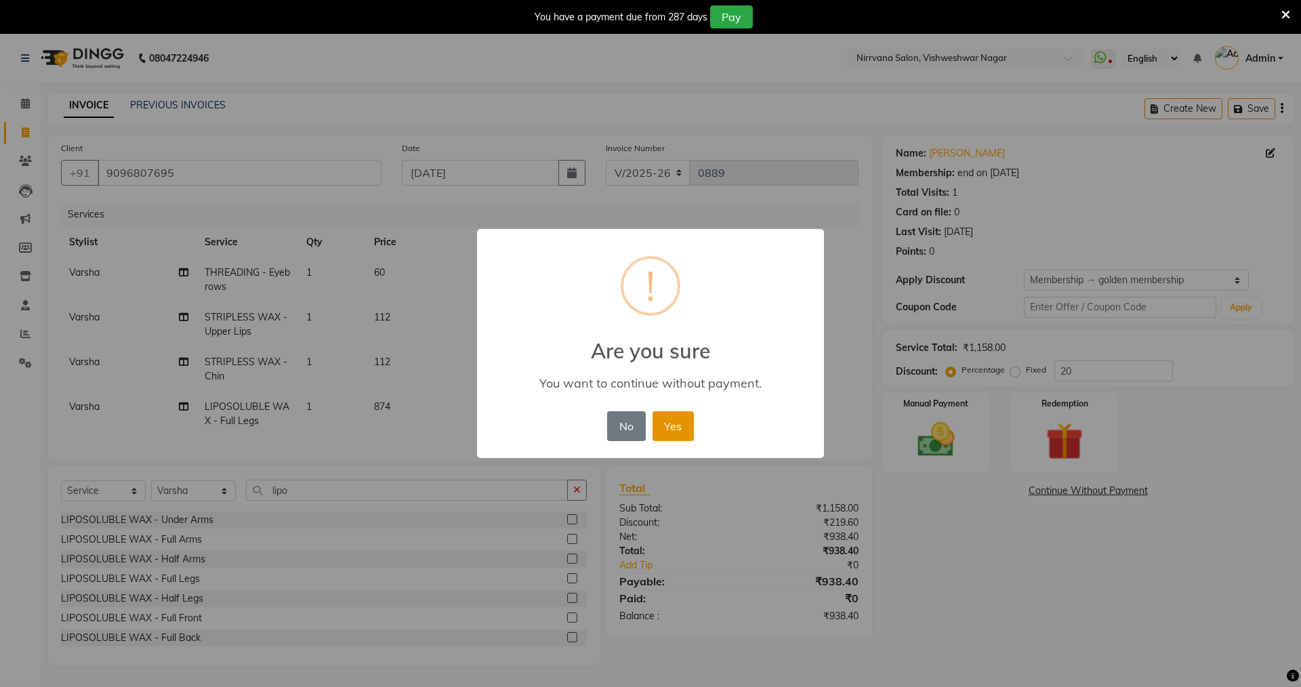
click at [684, 429] on button "Yes" at bounding box center [672, 426] width 41 height 30
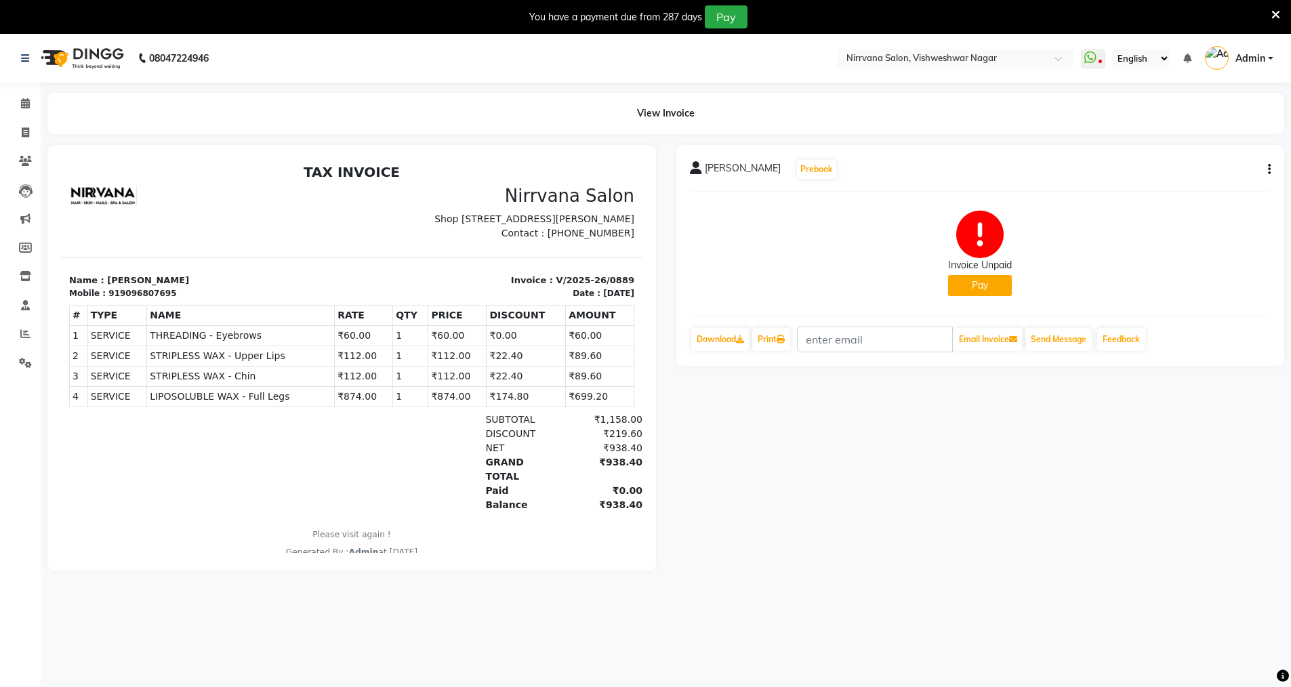
click at [1272, 165] on div "Gargi Kocharekar Prebook Invoice Unpaid Pay Download Print Email Invoice Send M…" at bounding box center [980, 255] width 608 height 221
click at [1257, 169] on div "Gargi Kocharekar Prebook" at bounding box center [980, 170] width 581 height 22
click at [26, 131] on icon at bounding box center [25, 132] width 7 height 10
select select "7167"
select select "service"
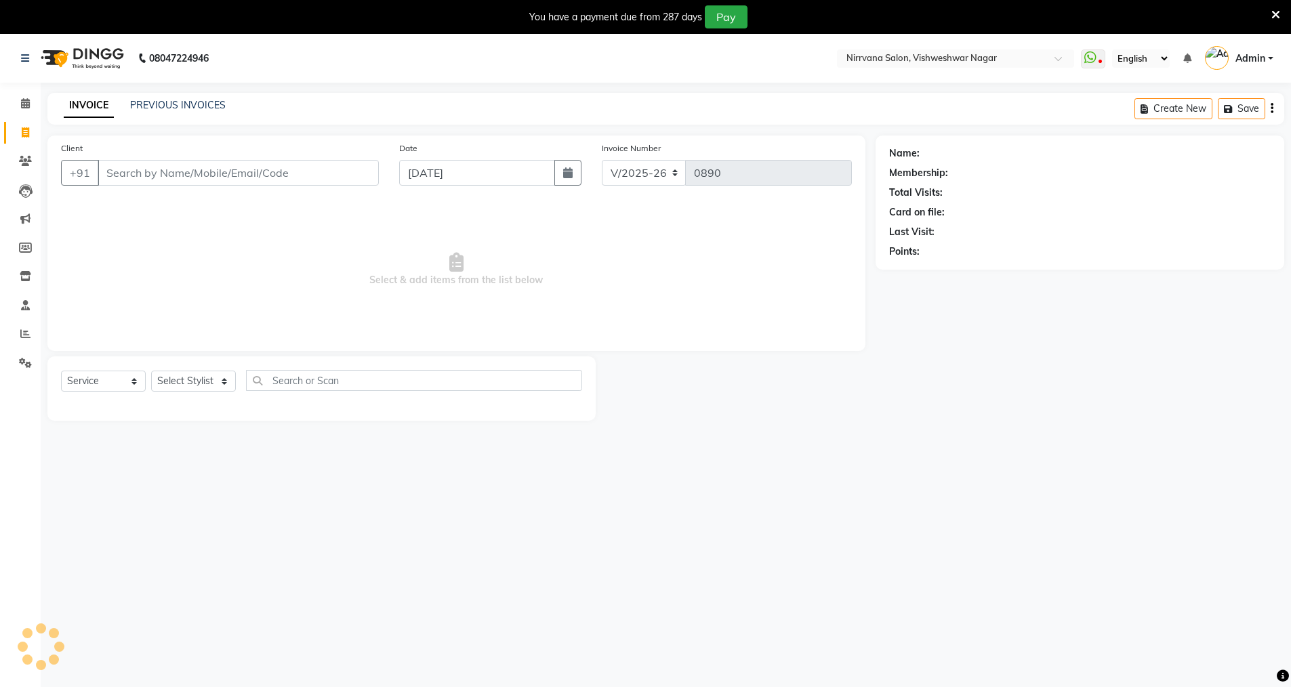
scroll to position [34, 0]
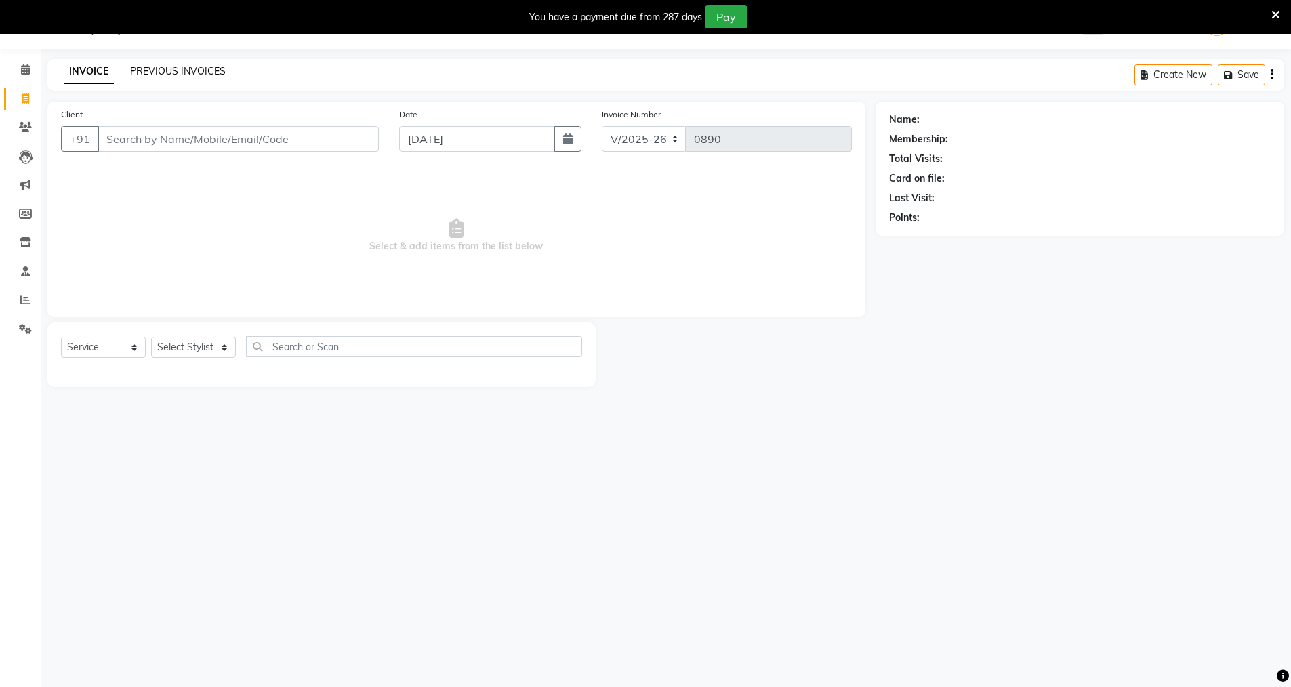
click at [180, 74] on link "PREVIOUS INVOICES" at bounding box center [178, 71] width 96 height 12
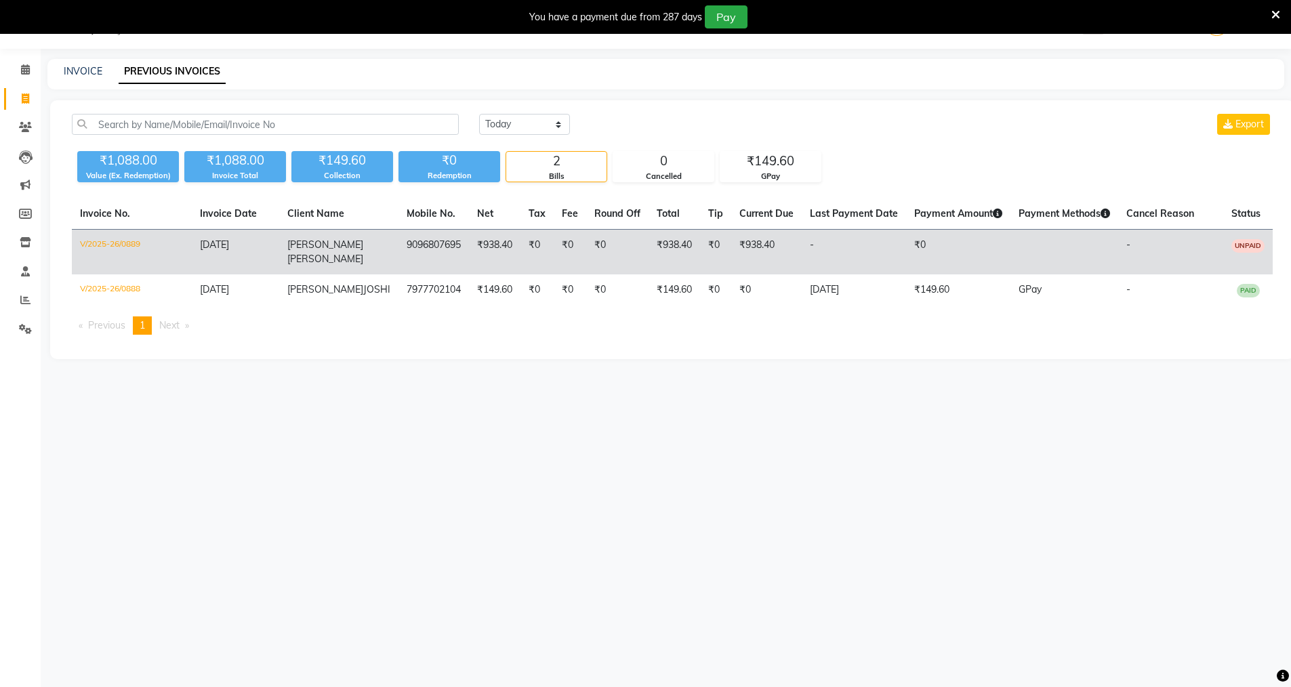
click at [1178, 240] on td "-" at bounding box center [1170, 252] width 105 height 45
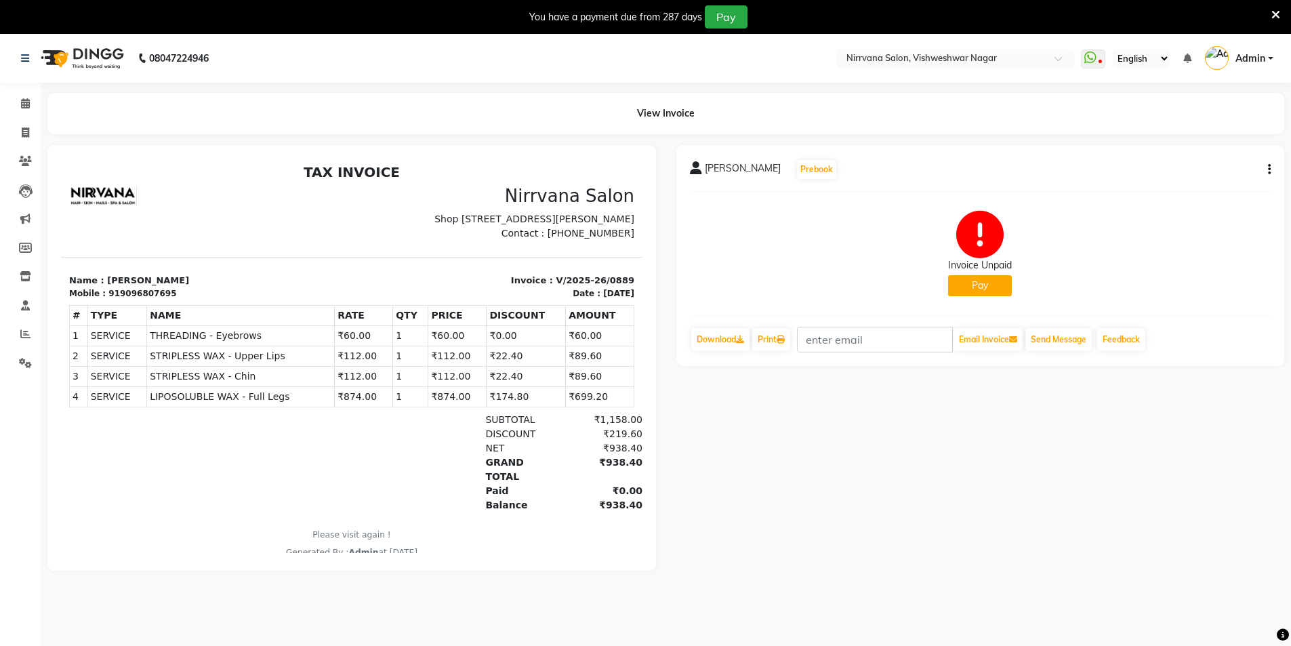
click at [978, 287] on button "Pay" at bounding box center [980, 285] width 64 height 21
select select "1"
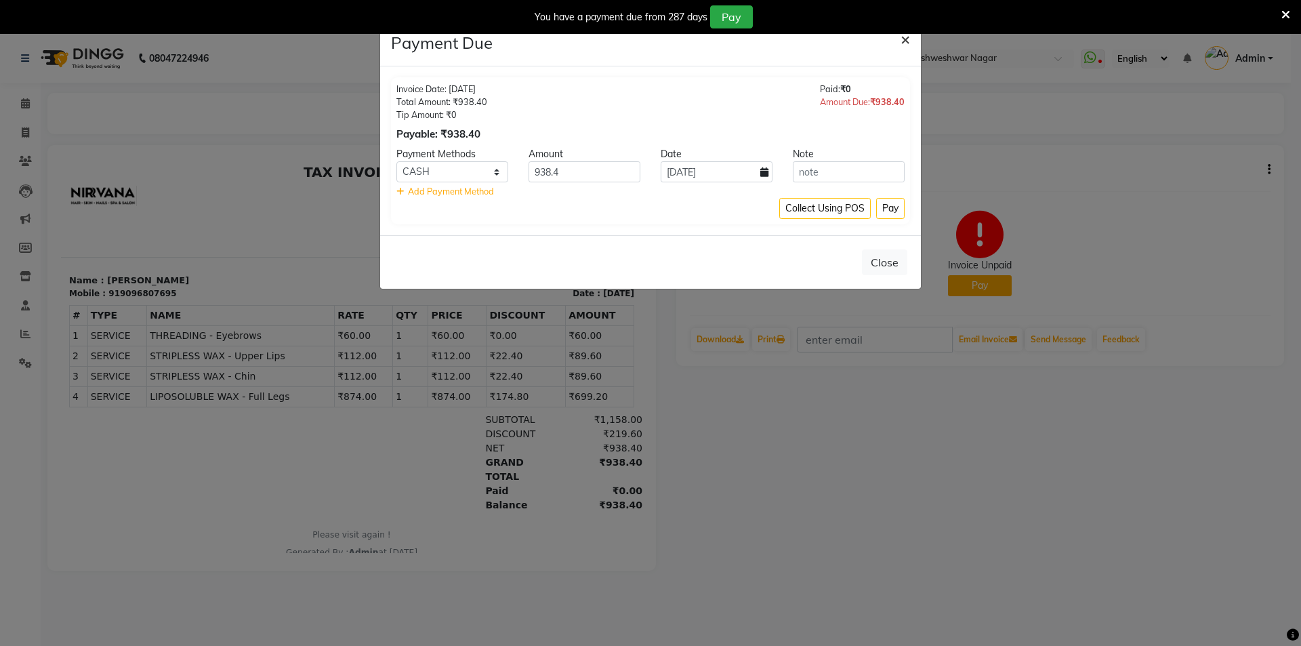
click at [907, 44] on span "×" at bounding box center [904, 38] width 9 height 20
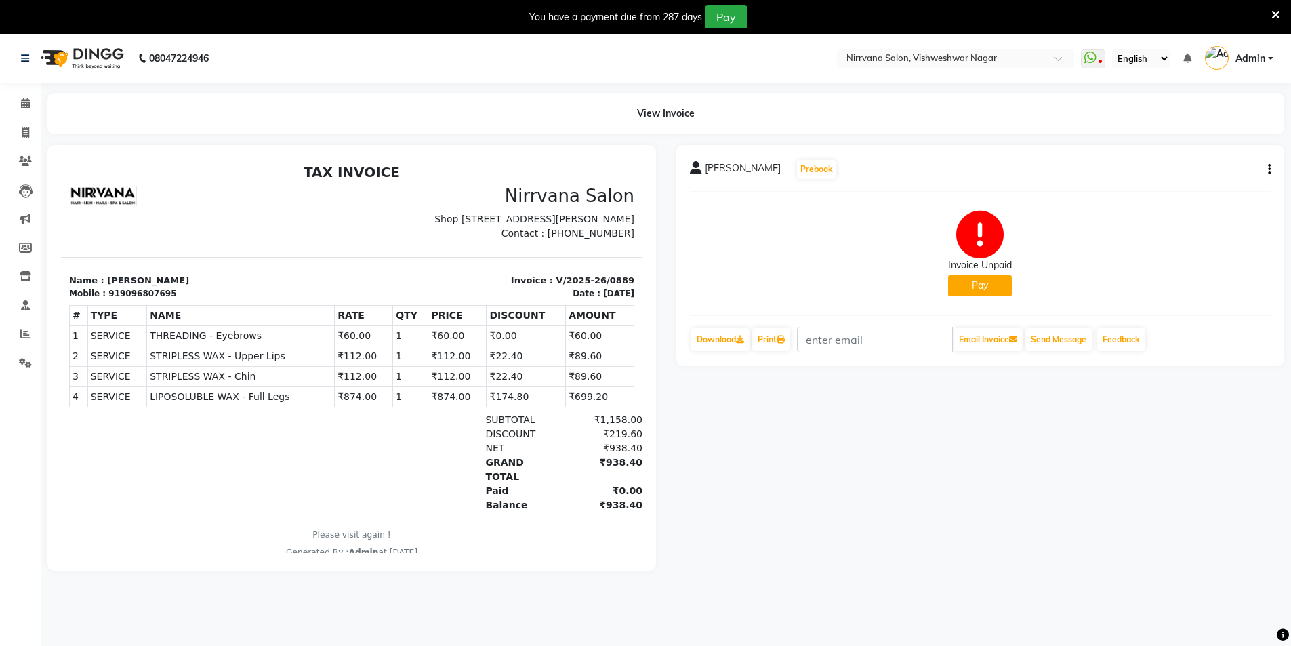
click at [1268, 170] on icon "button" at bounding box center [1269, 169] width 3 height 1
click at [1195, 188] on div "Edit Invoice" at bounding box center [1201, 186] width 93 height 17
select select "service"
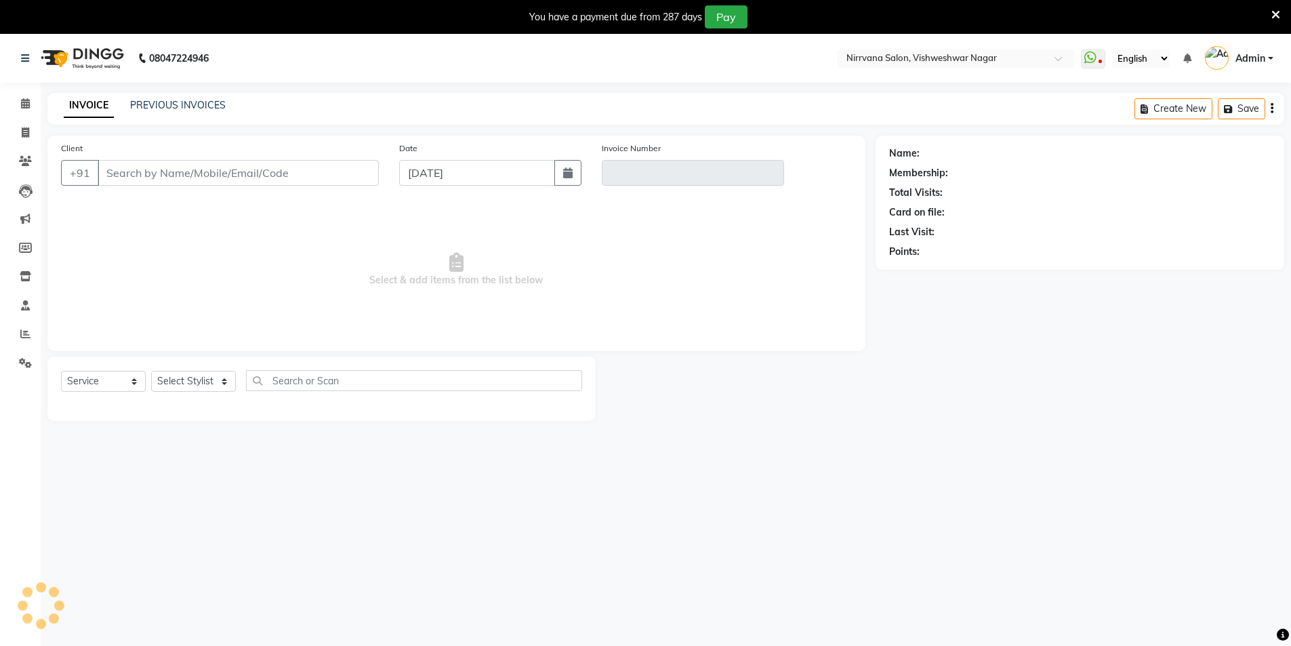
scroll to position [34, 0]
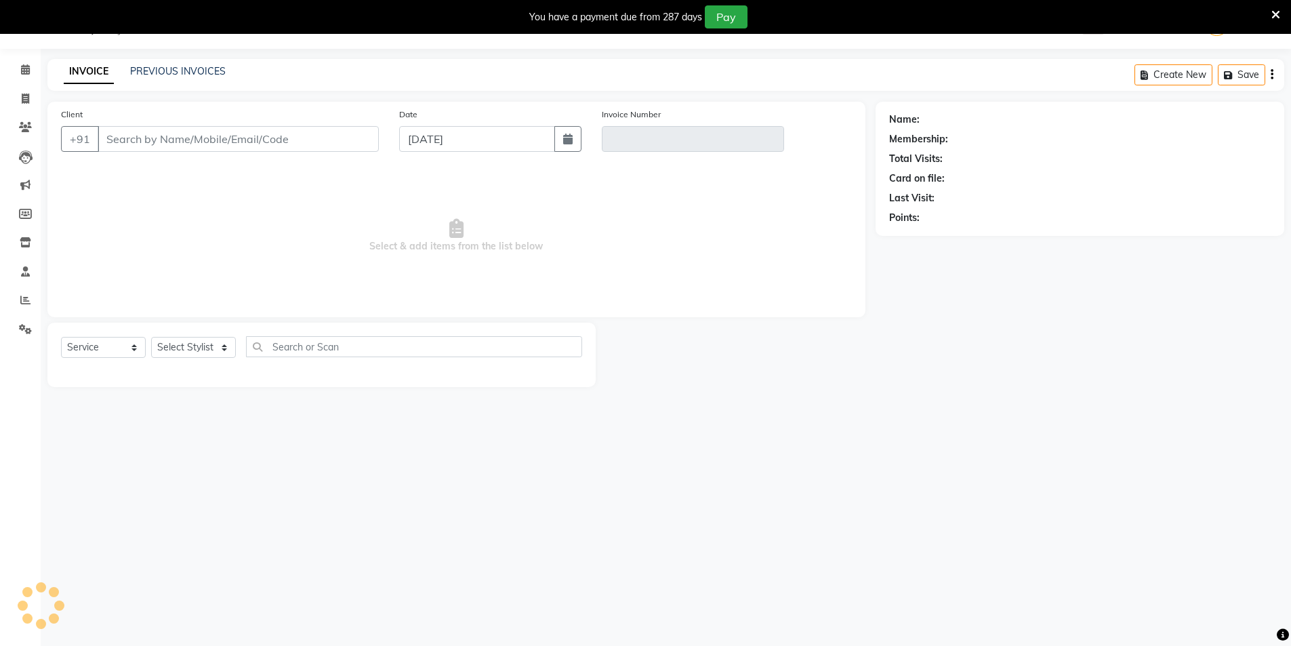
type input "9096807695"
type input "V/2025-26/0889"
select select "2: Object"
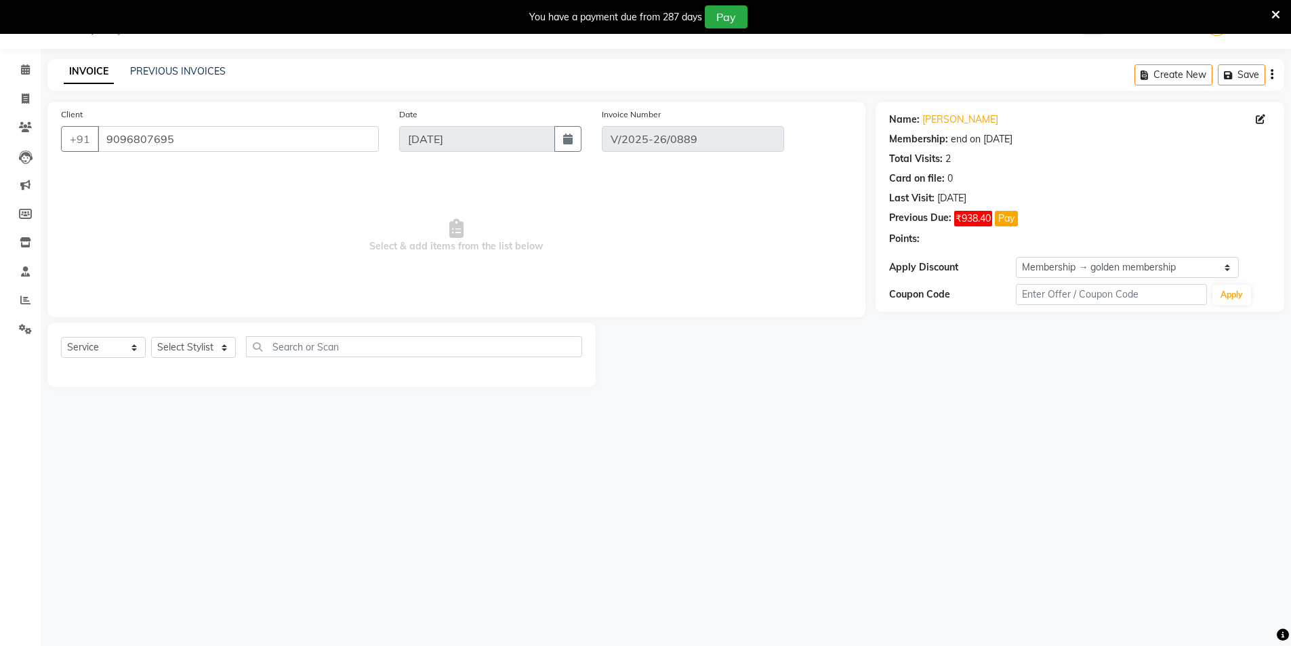
select select "select"
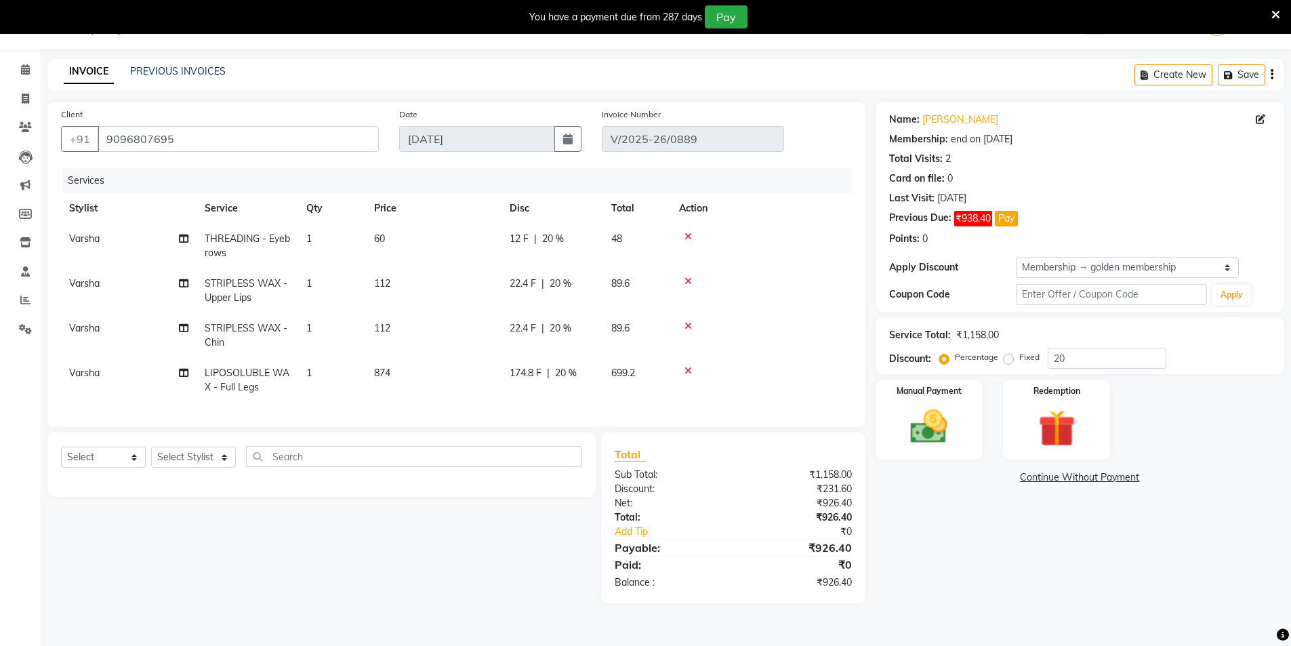
click at [1176, 549] on div "Name: [PERSON_NAME] Membership: end on [DATE] Total Visits: 2 Card on file: 0 L…" at bounding box center [1084, 352] width 419 height 501
drag, startPoint x: 549, startPoint y: 239, endPoint x: 563, endPoint y: 238, distance: 14.2
click at [550, 240] on span "20 %" at bounding box center [553, 239] width 22 height 14
select select "87132"
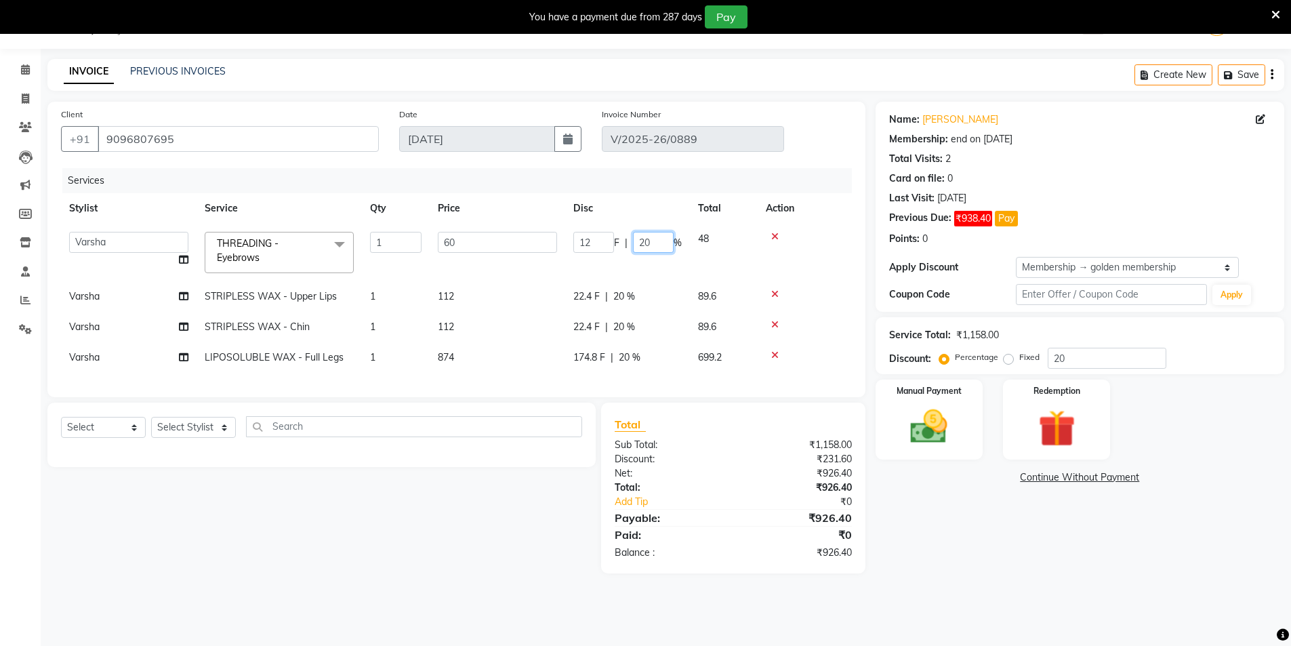
click at [661, 236] on input "20" at bounding box center [653, 242] width 41 height 21
type input "2"
type input "0"
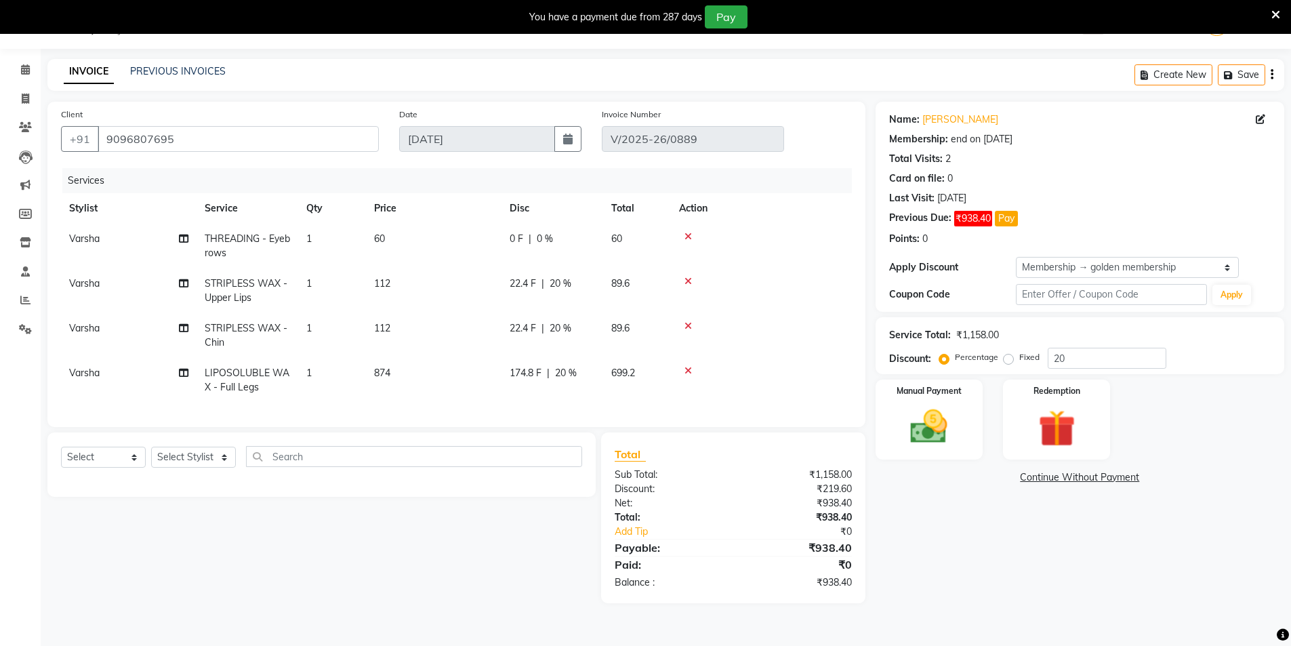
click at [986, 573] on div "Name: [PERSON_NAME] Membership: end on [DATE] Total Visits: 2 Card on file: 0 L…" at bounding box center [1084, 352] width 419 height 501
click at [940, 440] on img at bounding box center [929, 426] width 62 height 44
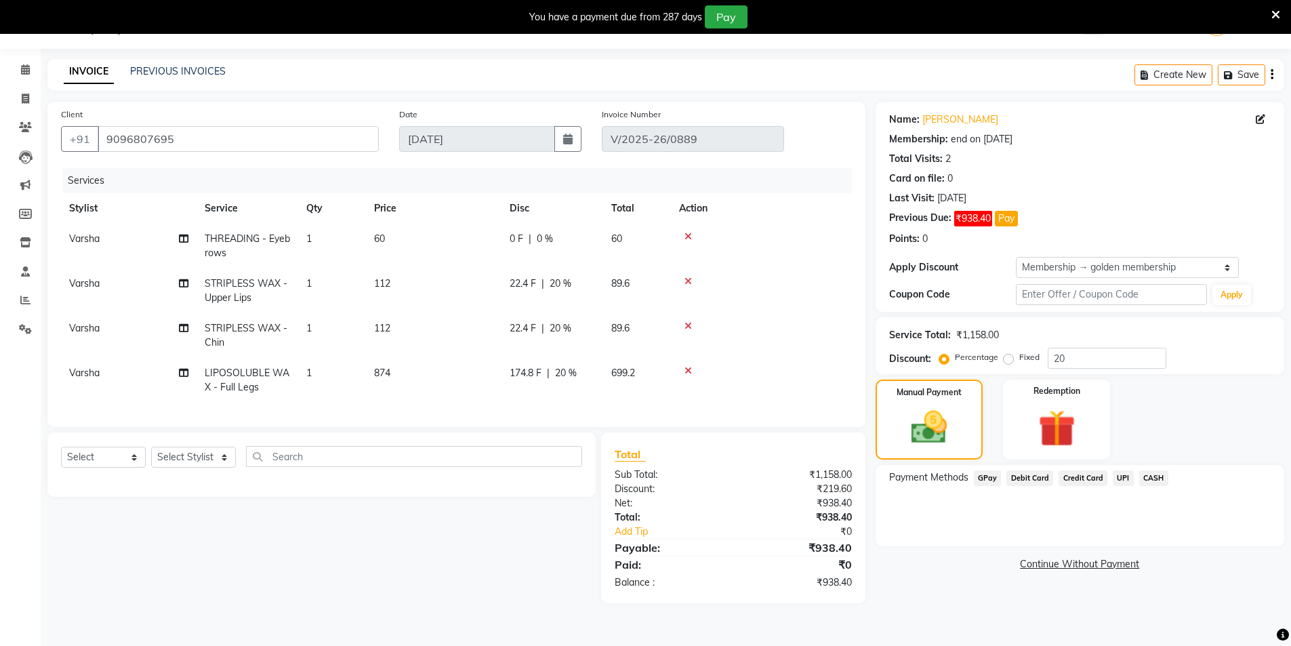
click at [993, 480] on span "GPay" at bounding box center [988, 478] width 28 height 16
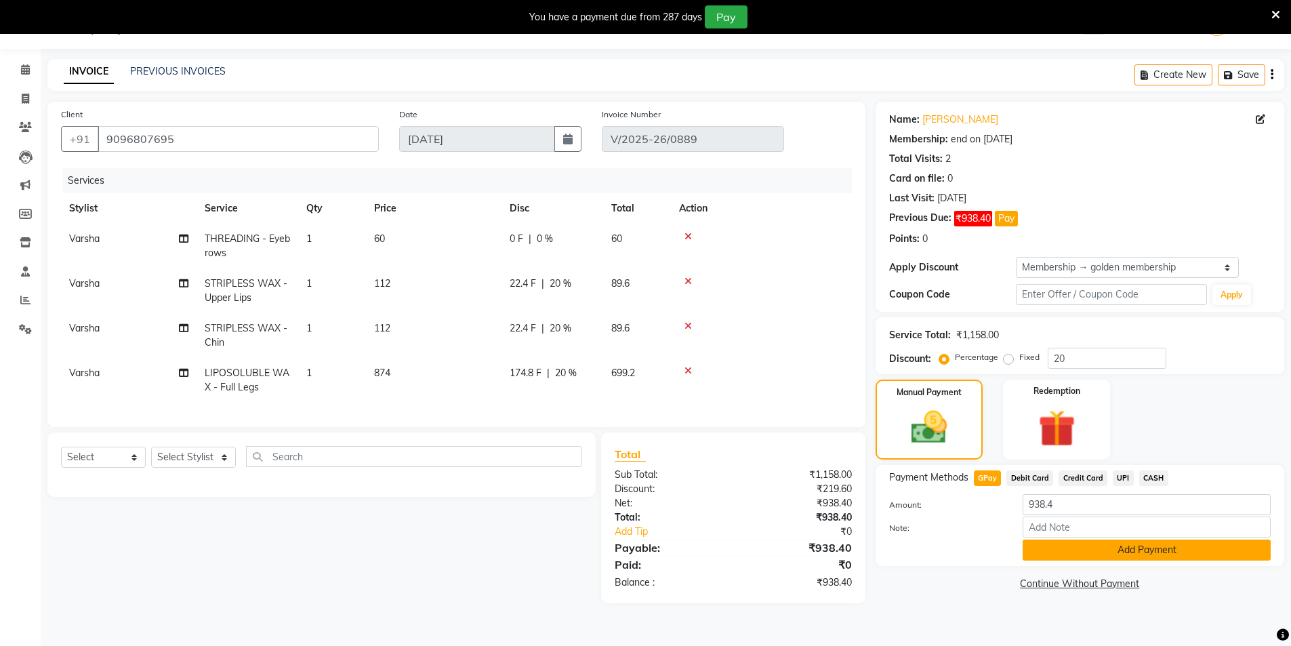
click at [1085, 550] on button "Add Payment" at bounding box center [1146, 549] width 248 height 21
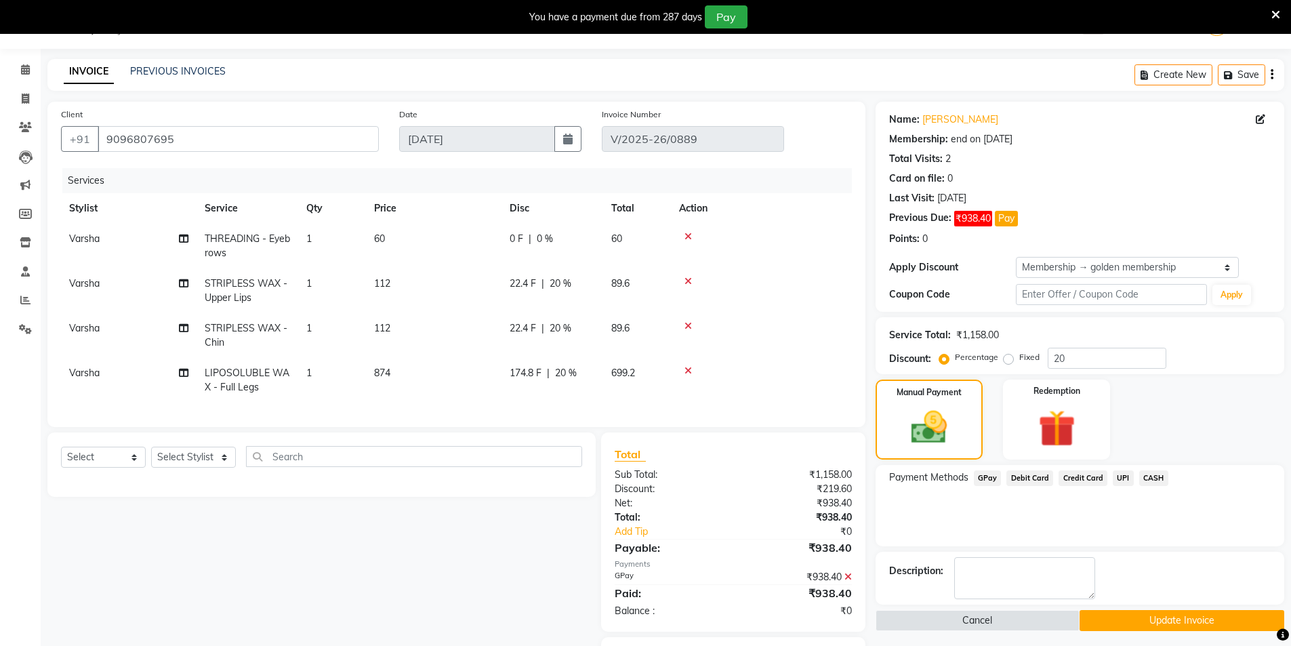
click at [1150, 617] on button "Update Invoice" at bounding box center [1181, 620] width 205 height 21
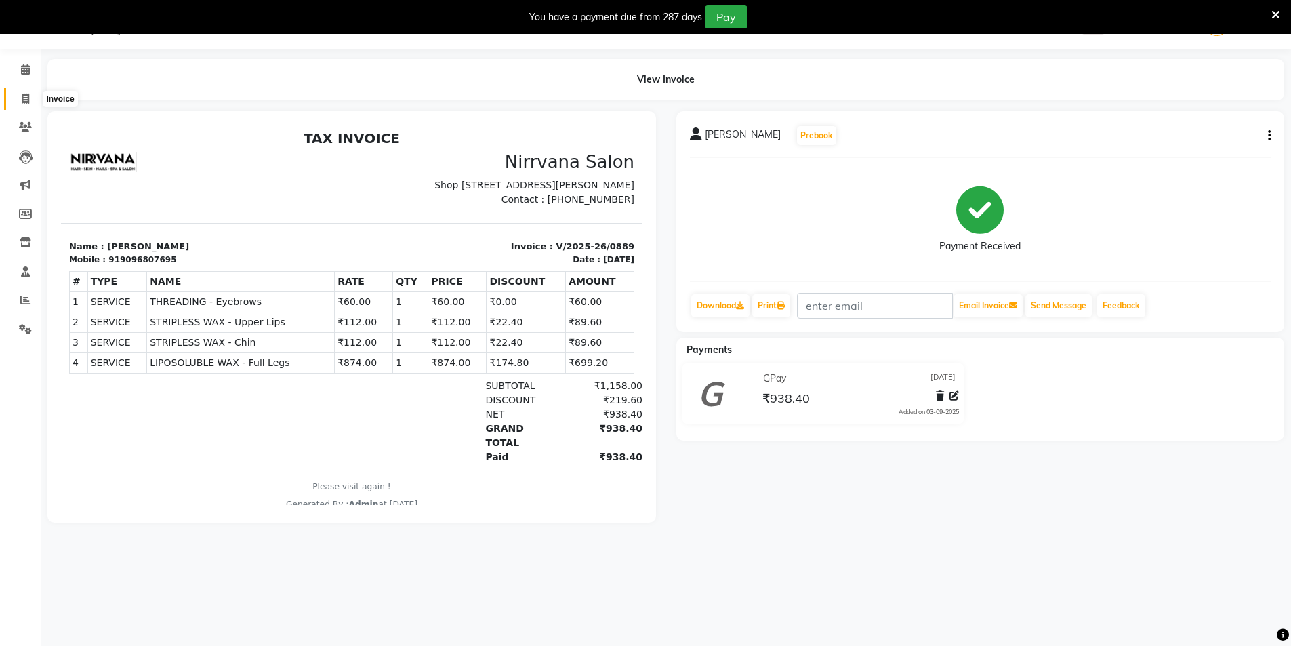
click at [27, 98] on icon at bounding box center [25, 98] width 7 height 10
select select "7167"
select select "service"
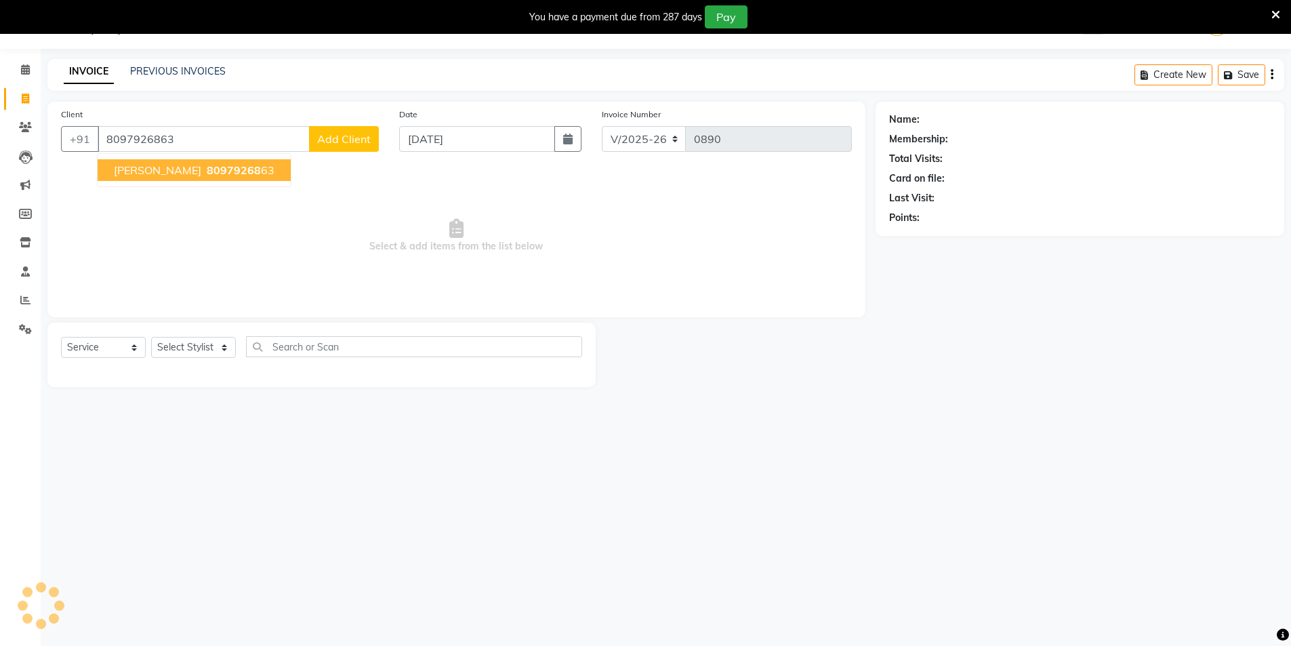
type input "8097926863"
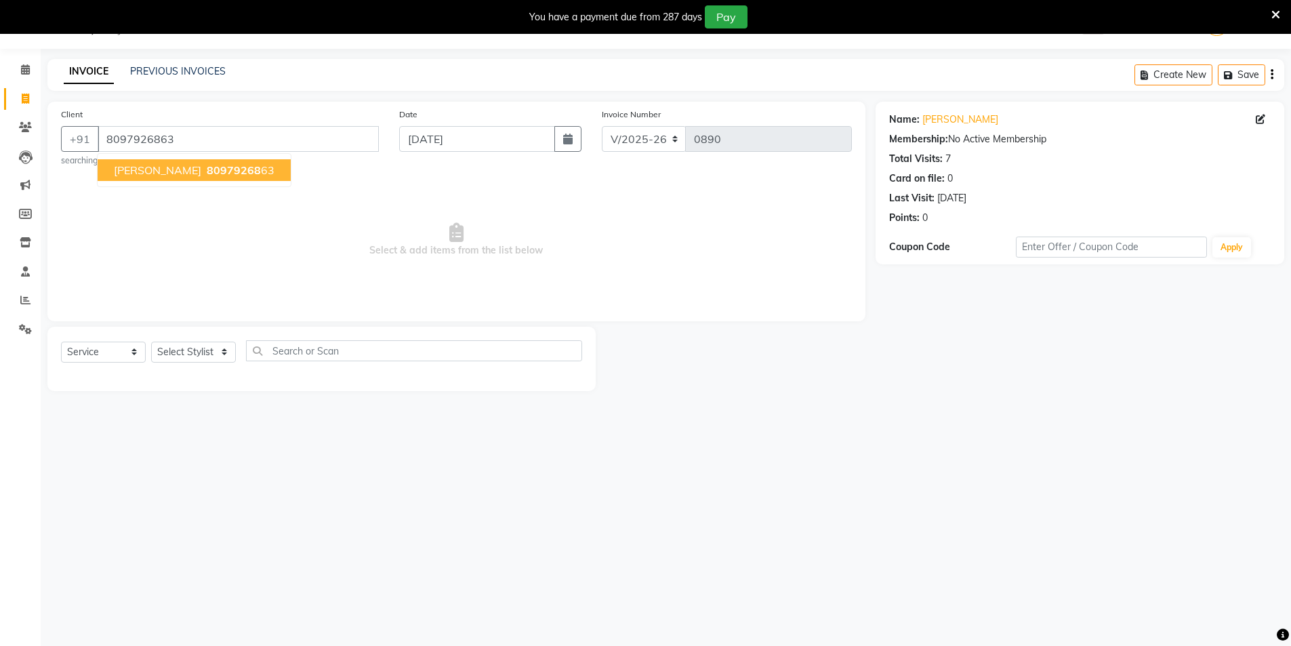
click at [267, 173] on ngb-highlight "80979268 63" at bounding box center [239, 170] width 70 height 14
click at [224, 353] on select "Select Stylist [PERSON_NAME] [PERSON_NAME] [PERSON_NAME]" at bounding box center [193, 351] width 85 height 21
select select "88264"
click at [151, 341] on select "Select Stylist [PERSON_NAME] [PERSON_NAME] [PERSON_NAME]" at bounding box center [193, 351] width 85 height 21
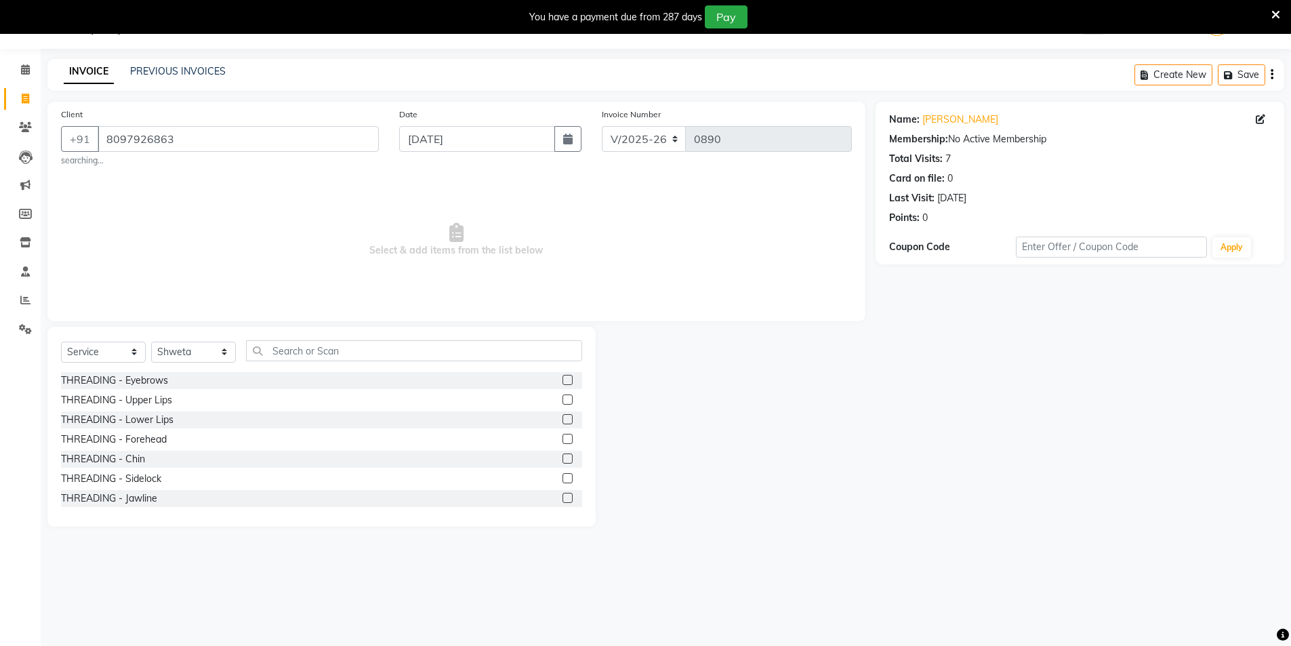
click at [562, 379] on label at bounding box center [567, 380] width 10 height 10
click at [562, 379] on input "checkbox" at bounding box center [566, 380] width 9 height 9
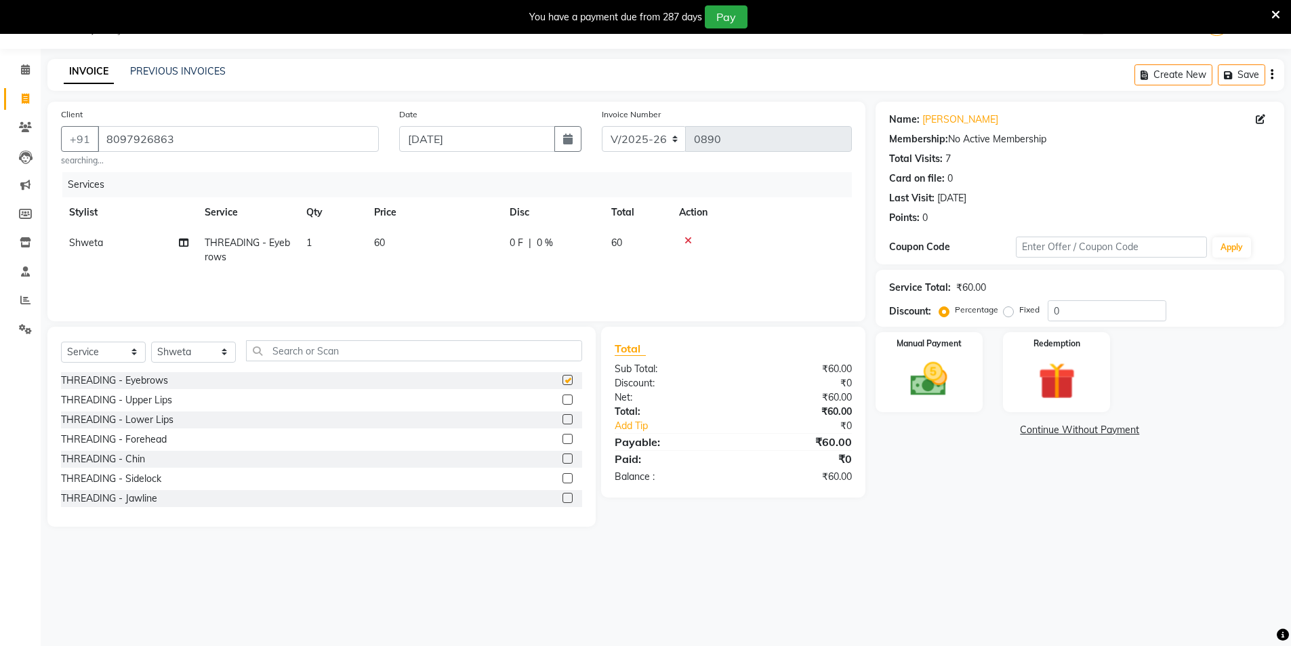
checkbox input "false"
click at [269, 350] on input "text" at bounding box center [414, 350] width 336 height 21
type input "stri"
click at [562, 400] on label at bounding box center [567, 399] width 10 height 10
click at [562, 400] on input "checkbox" at bounding box center [566, 400] width 9 height 9
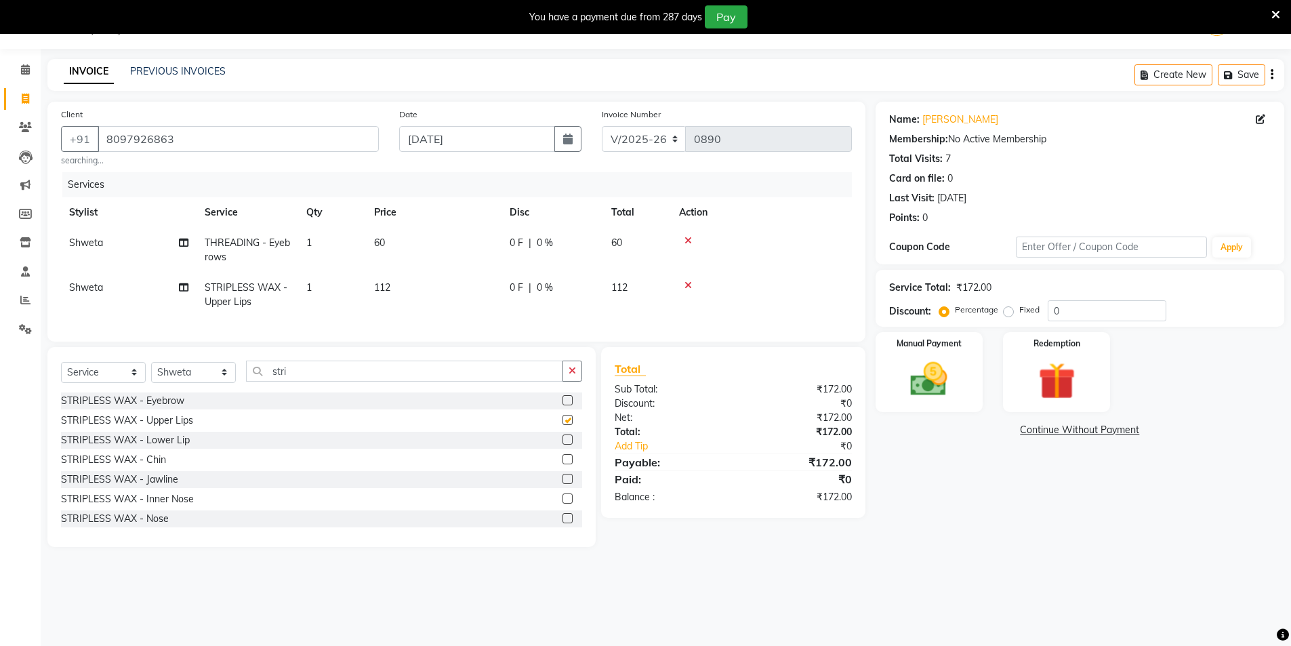
checkbox input "false"
click at [922, 388] on img at bounding box center [929, 379] width 62 height 44
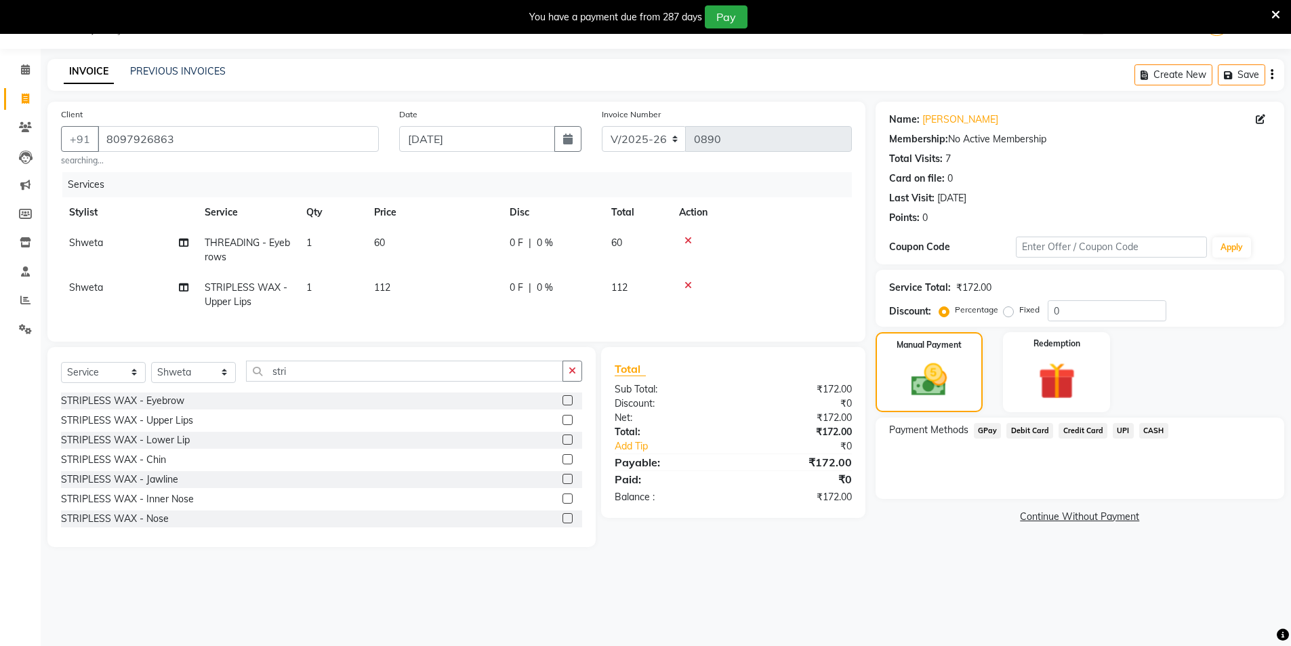
click at [985, 431] on span "GPay" at bounding box center [988, 431] width 28 height 16
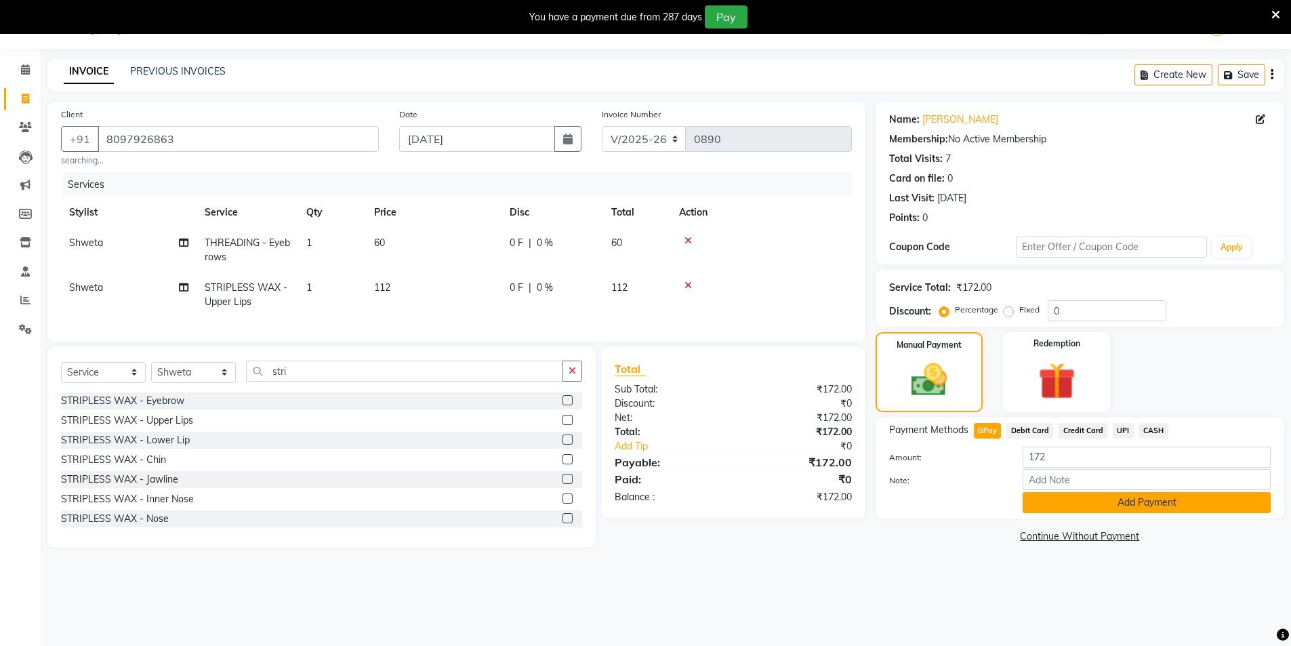
click at [1067, 495] on button "Add Payment" at bounding box center [1146, 502] width 248 height 21
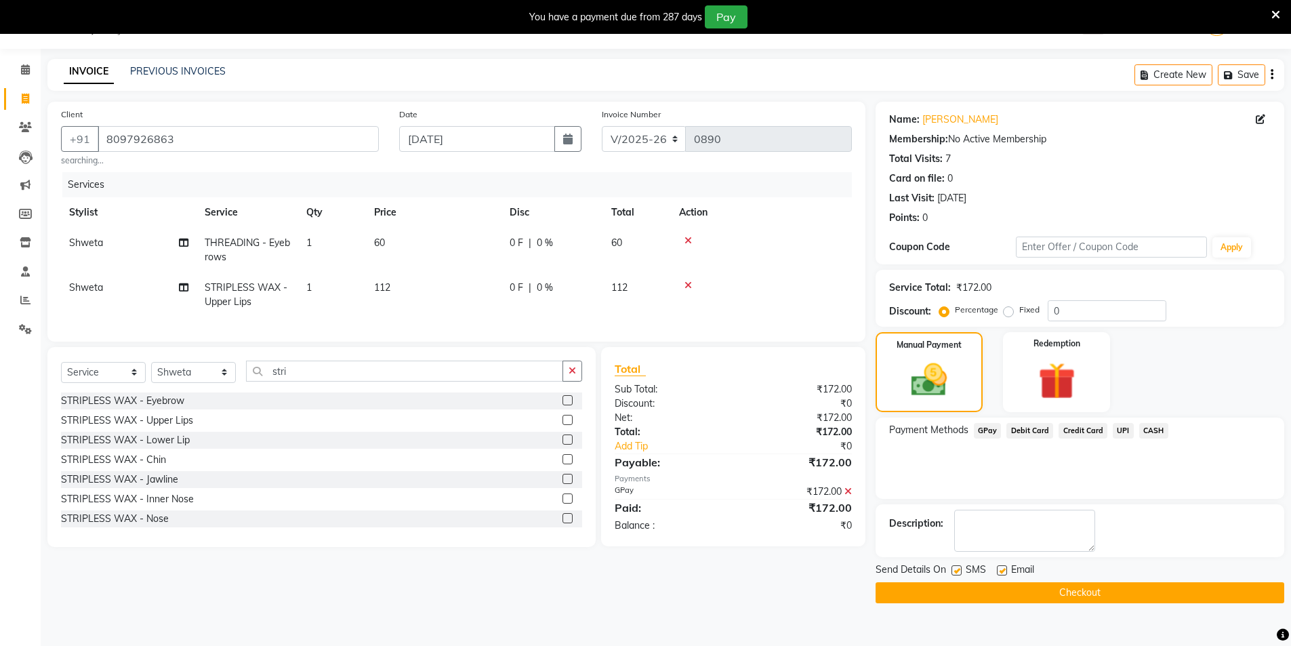
drag, startPoint x: 954, startPoint y: 570, endPoint x: 966, endPoint y: 573, distance: 12.4
click at [955, 570] on label at bounding box center [956, 570] width 10 height 10
click at [955, 570] on input "checkbox" at bounding box center [955, 570] width 9 height 9
checkbox input "false"
click at [1001, 569] on label at bounding box center [1002, 570] width 10 height 10
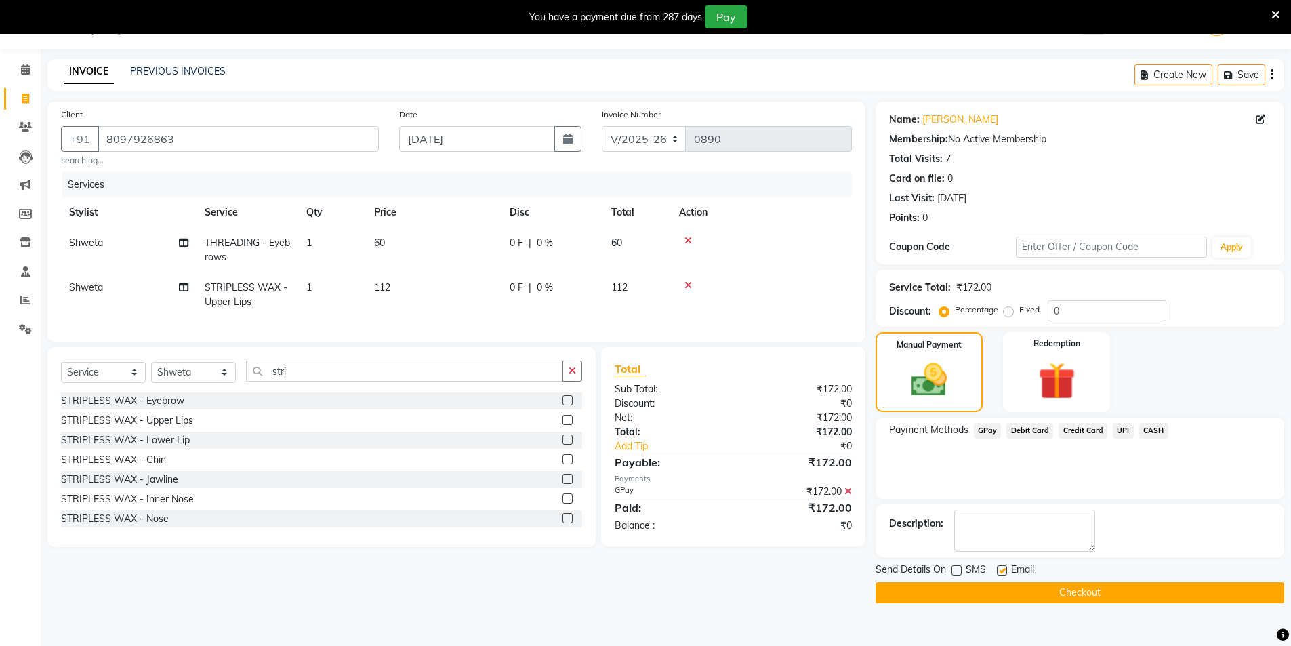
click at [1001, 569] on input "checkbox" at bounding box center [1001, 570] width 9 height 9
checkbox input "false"
click at [1012, 586] on button "Checkout" at bounding box center [1079, 592] width 409 height 21
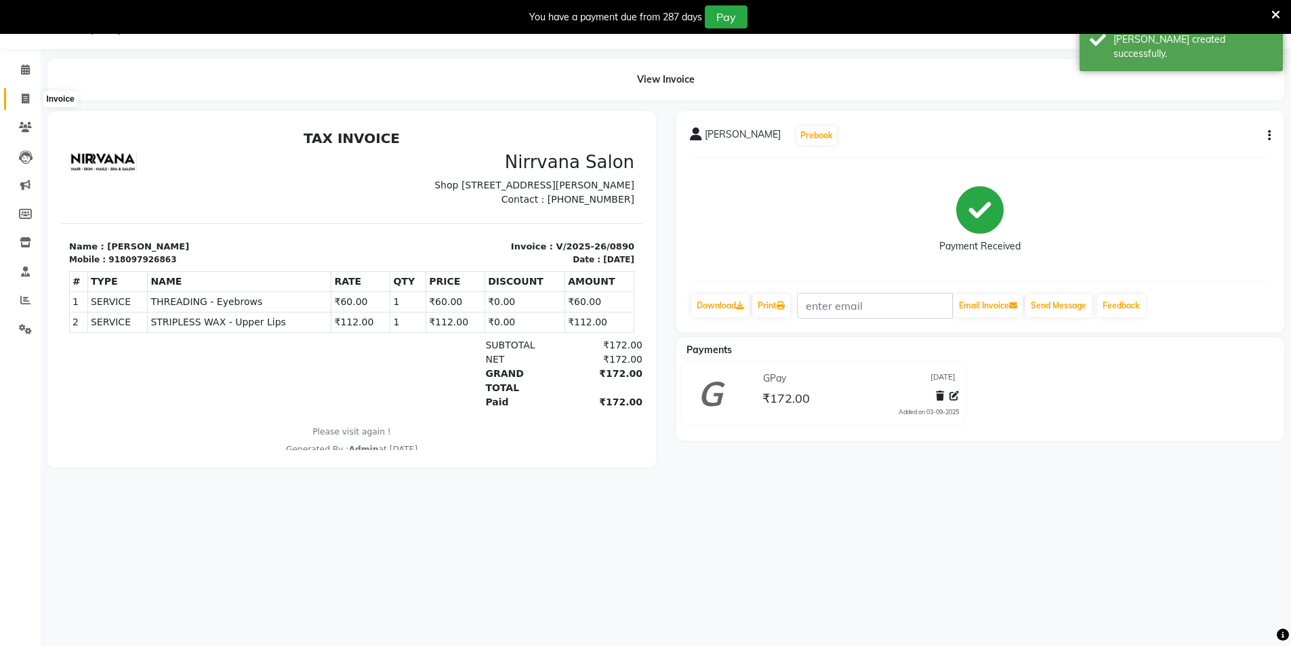
click at [26, 97] on icon at bounding box center [25, 98] width 7 height 10
select select "7167"
select select "service"
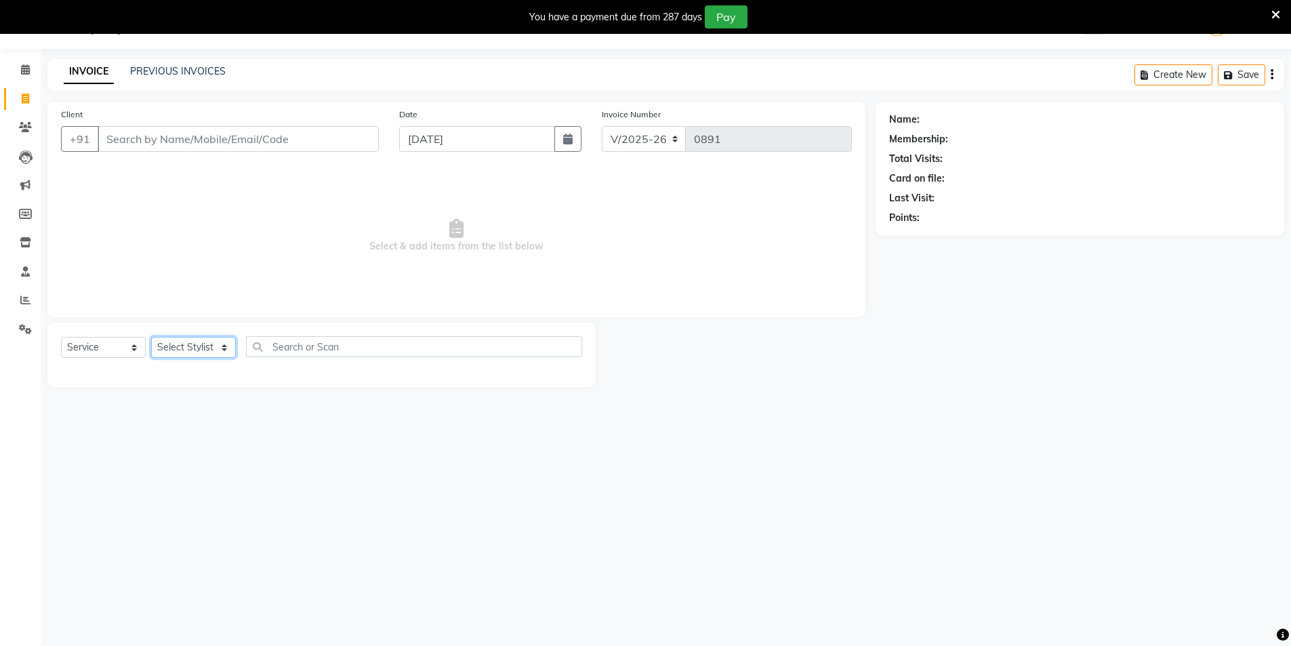
click at [227, 350] on select "Select Stylist [PERSON_NAME] [PERSON_NAME] [PERSON_NAME]" at bounding box center [193, 347] width 85 height 21
select select "80419"
click at [151, 337] on select "Select Stylist [PERSON_NAME] [PERSON_NAME] [PERSON_NAME]" at bounding box center [193, 347] width 85 height 21
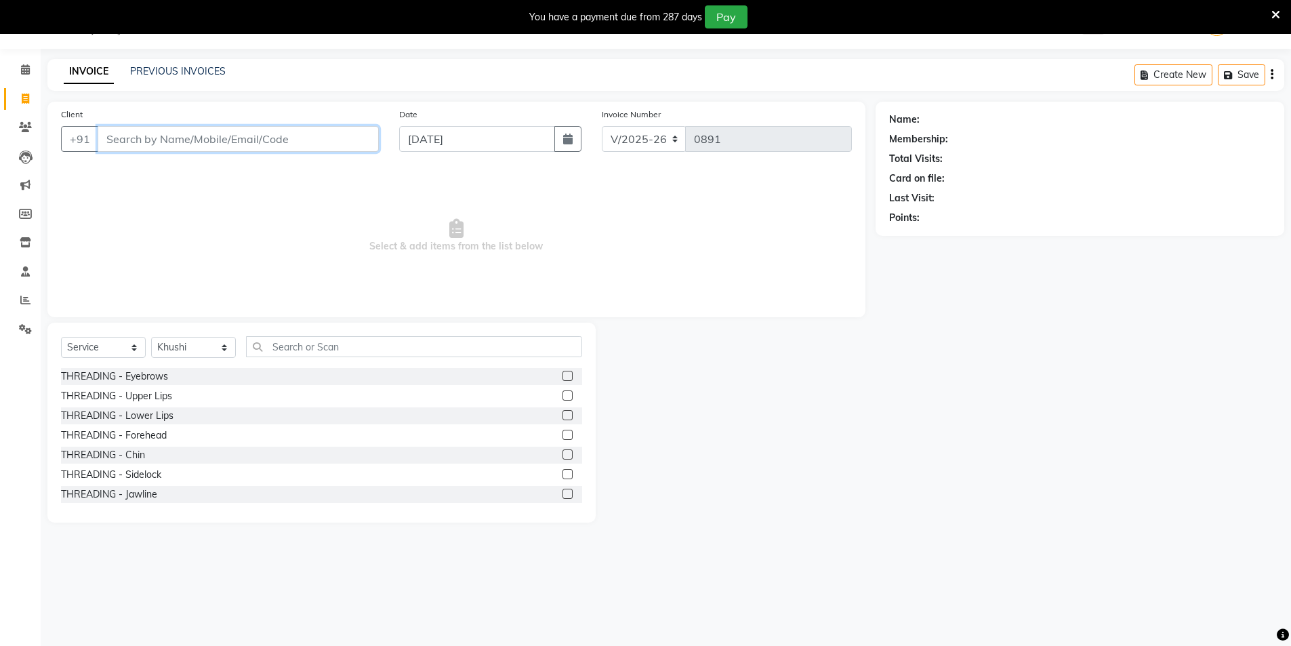
click at [112, 135] on input "Client" at bounding box center [238, 139] width 281 height 26
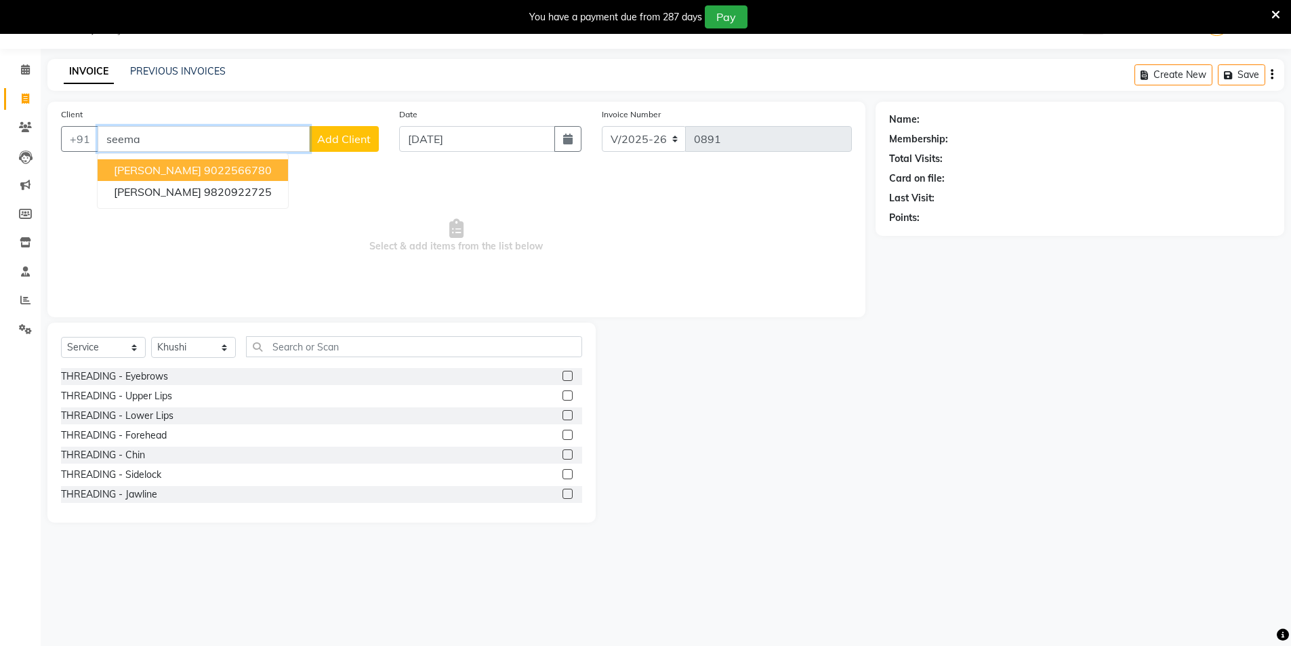
click at [244, 167] on ngb-highlight "9022566780" at bounding box center [238, 170] width 68 height 14
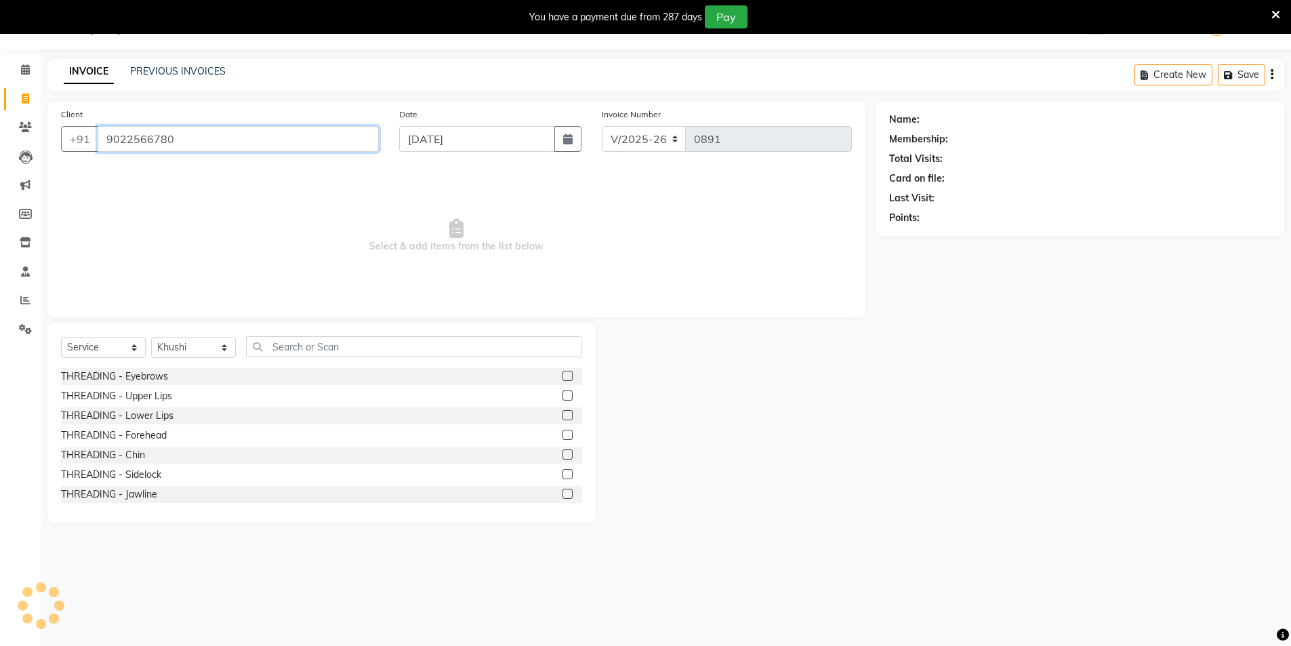
type input "9022566780"
select select "2: Object"
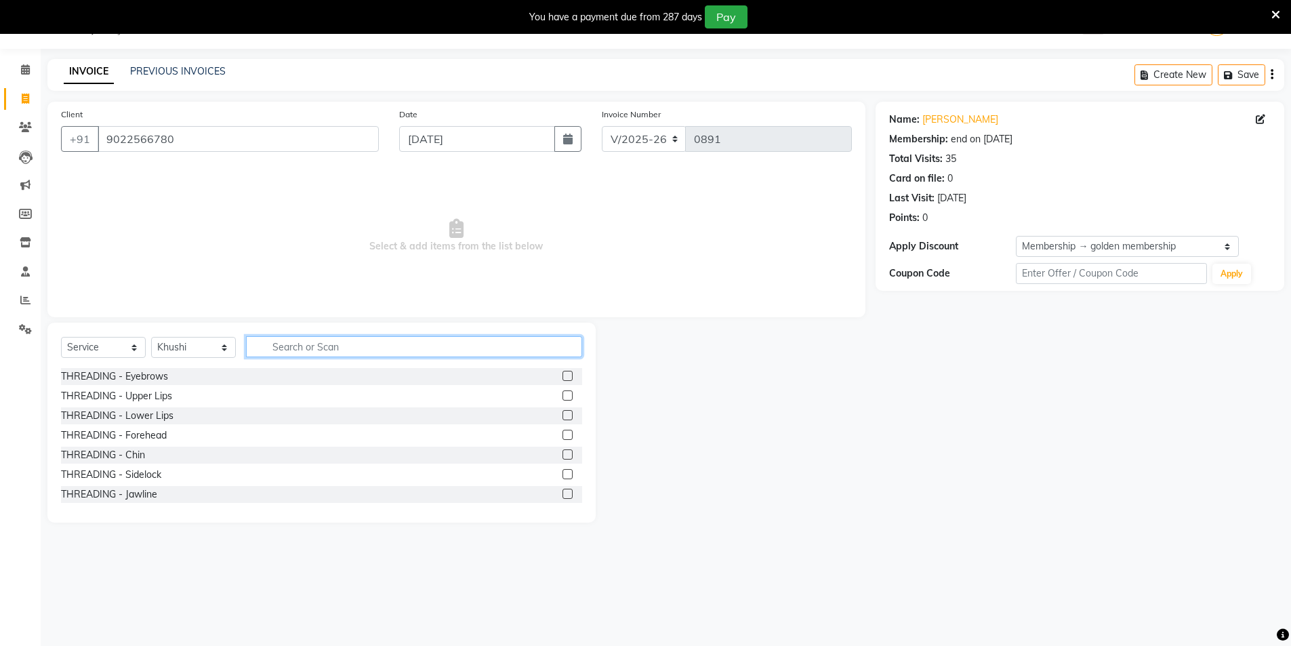
click at [268, 341] on input "text" at bounding box center [414, 346] width 336 height 21
type input "pedi"
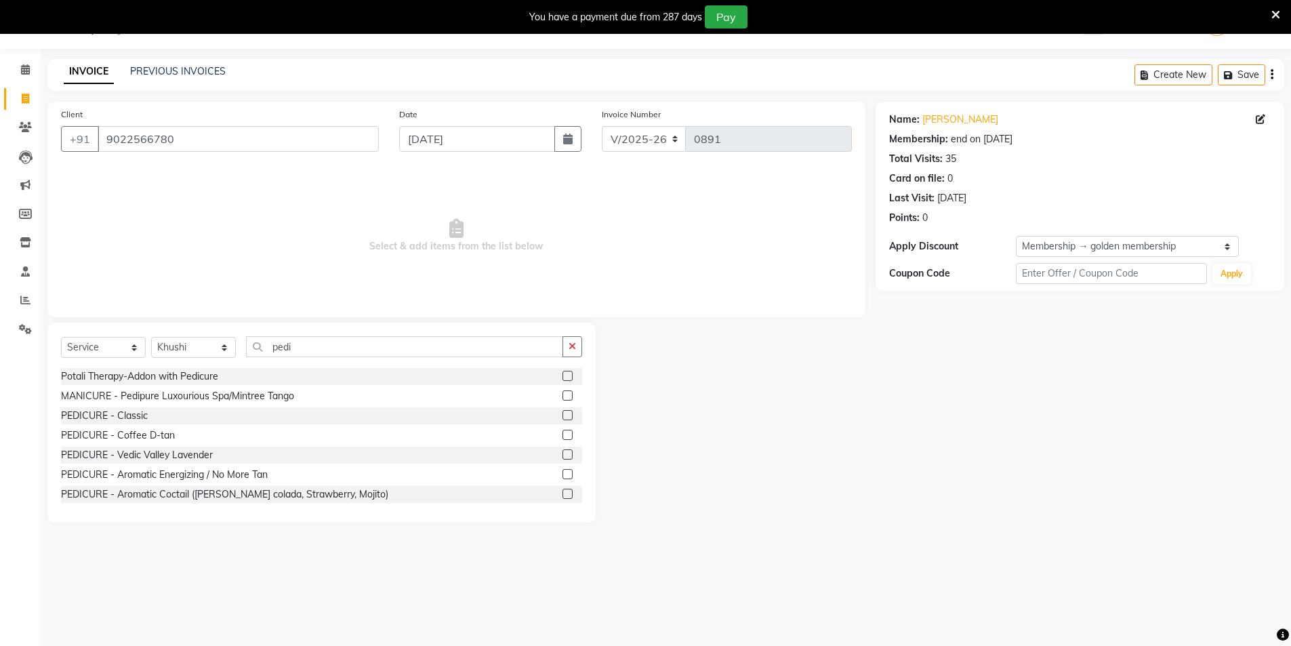
click at [562, 414] on label at bounding box center [567, 415] width 10 height 10
click at [562, 414] on input "checkbox" at bounding box center [566, 415] width 9 height 9
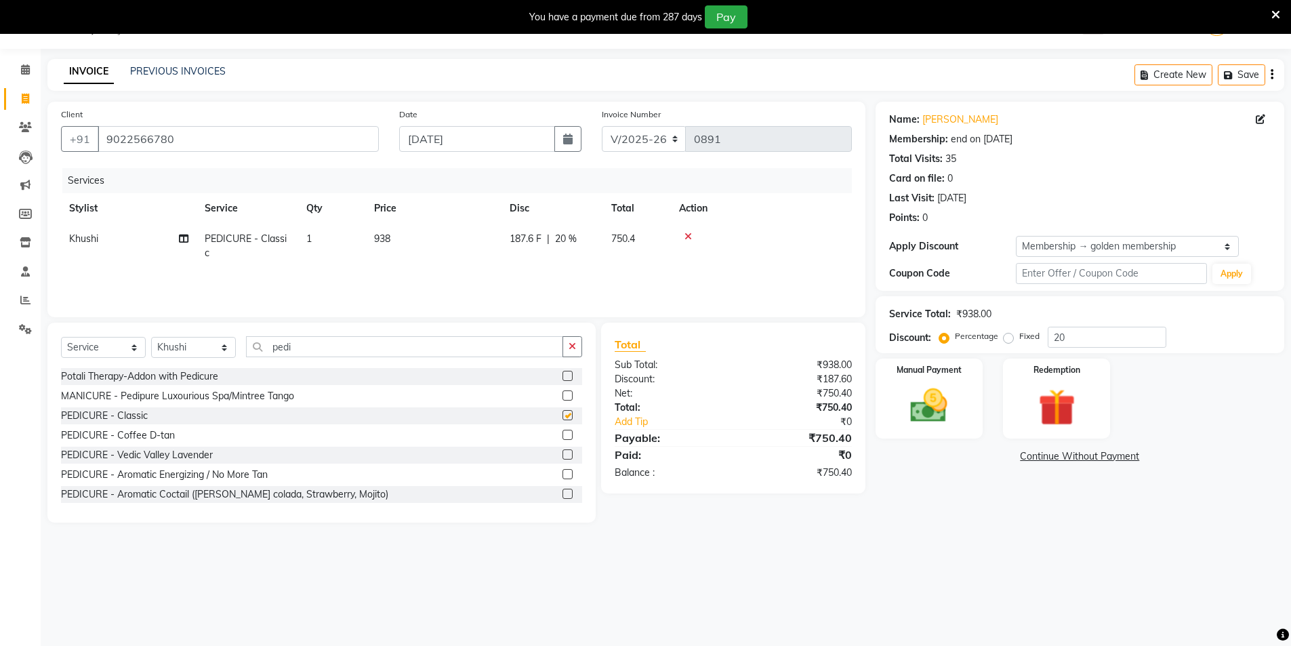
checkbox input "false"
click at [1071, 337] on input "20" at bounding box center [1106, 337] width 119 height 21
type input "2"
type input "0"
click at [943, 595] on div "08047224946 Select Location × Nirrvana Salon, Vishweshwar Nagar WhatsApp Status…" at bounding box center [645, 323] width 1291 height 646
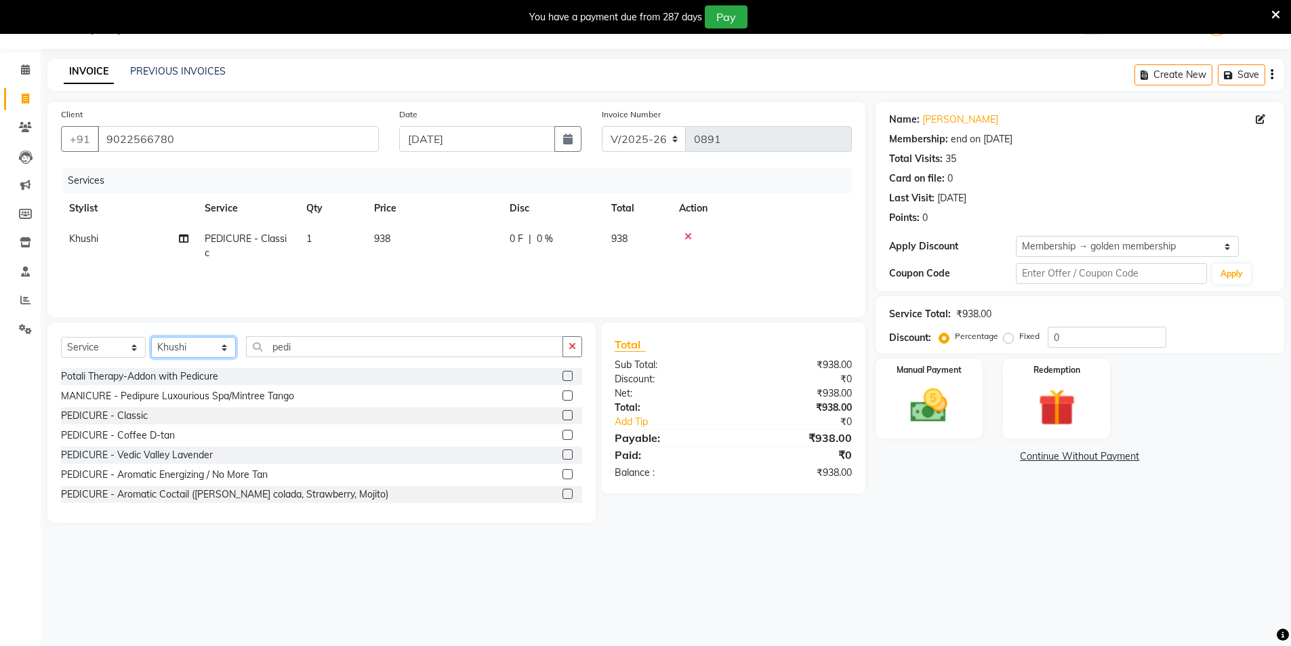
click at [226, 346] on select "Select Stylist [PERSON_NAME] [PERSON_NAME] [PERSON_NAME]" at bounding box center [193, 347] width 85 height 21
select select "87132"
click at [151, 337] on select "Select Stylist [PERSON_NAME] [PERSON_NAME] [PERSON_NAME]" at bounding box center [193, 347] width 85 height 21
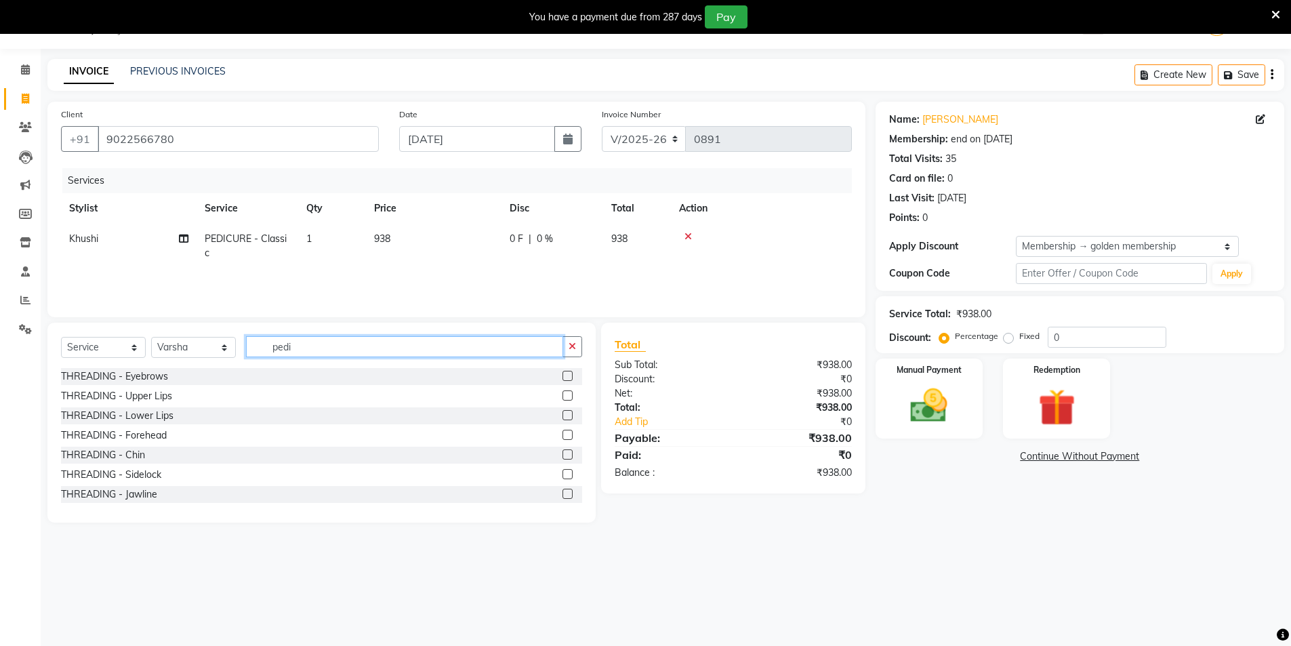
click at [308, 354] on input "pedi" at bounding box center [404, 346] width 317 height 21
type input "p"
click at [562, 379] on label at bounding box center [567, 376] width 10 height 10
click at [562, 379] on input "checkbox" at bounding box center [566, 376] width 9 height 9
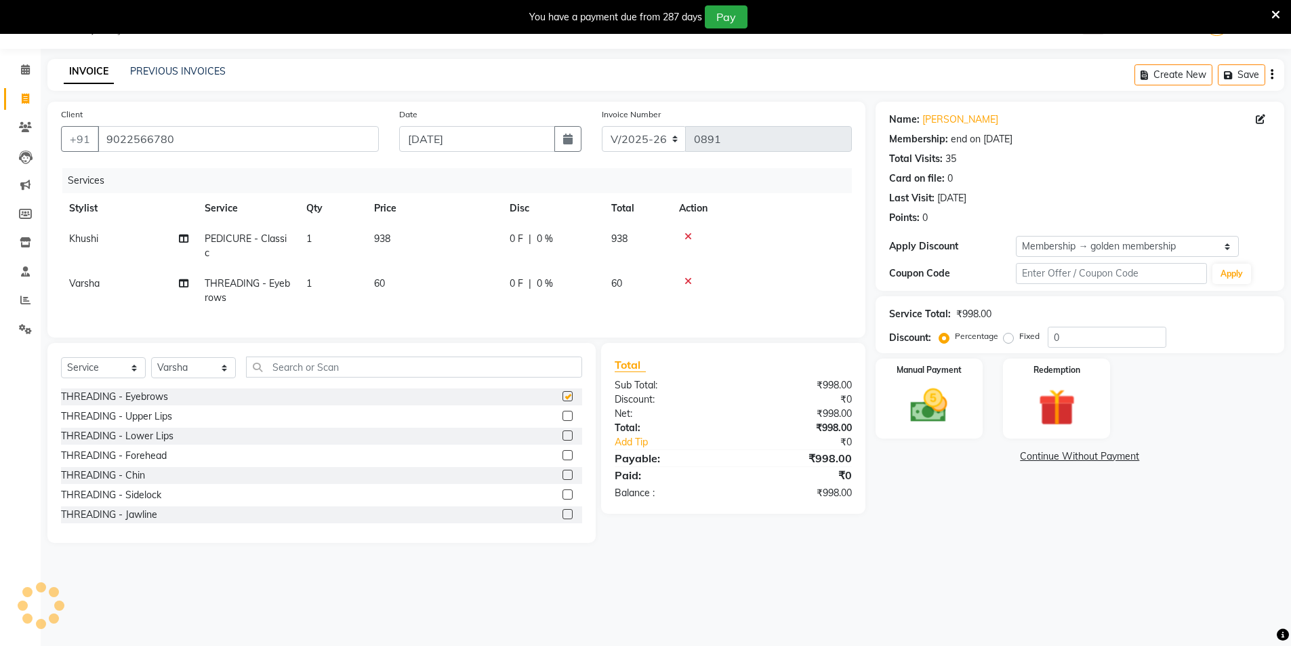
checkbox input "false"
click at [949, 400] on img at bounding box center [929, 405] width 62 height 44
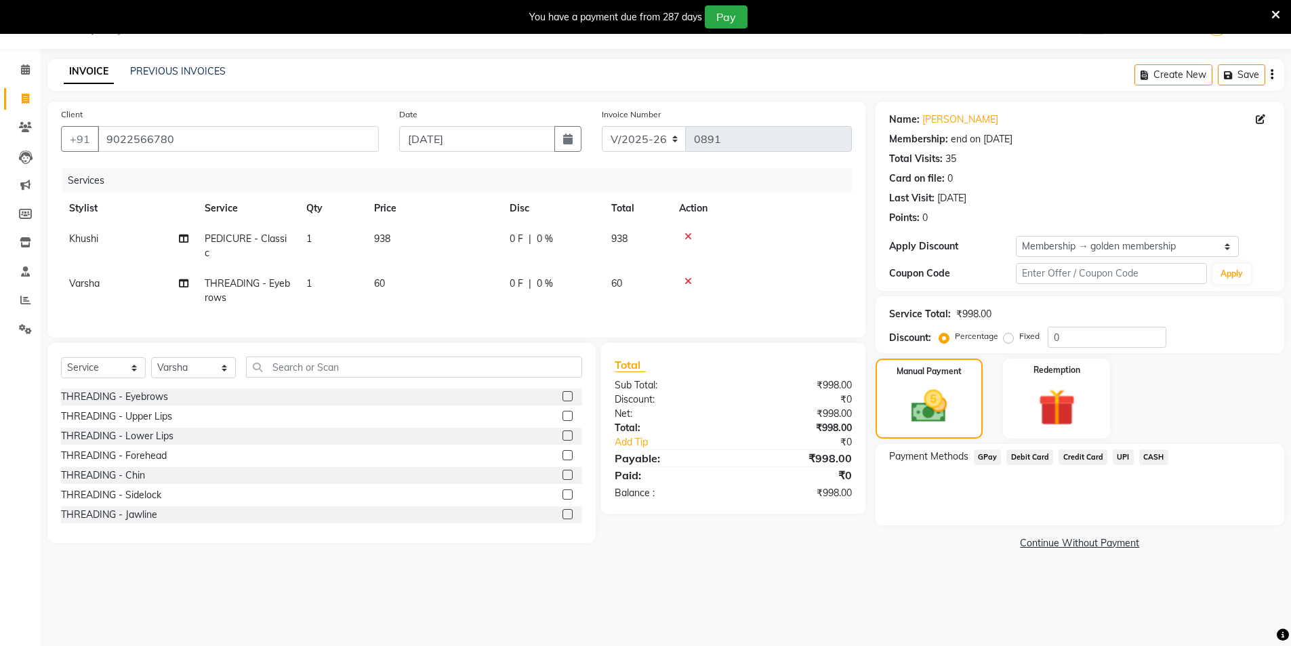
click at [1155, 456] on span "CASH" at bounding box center [1153, 457] width 29 height 16
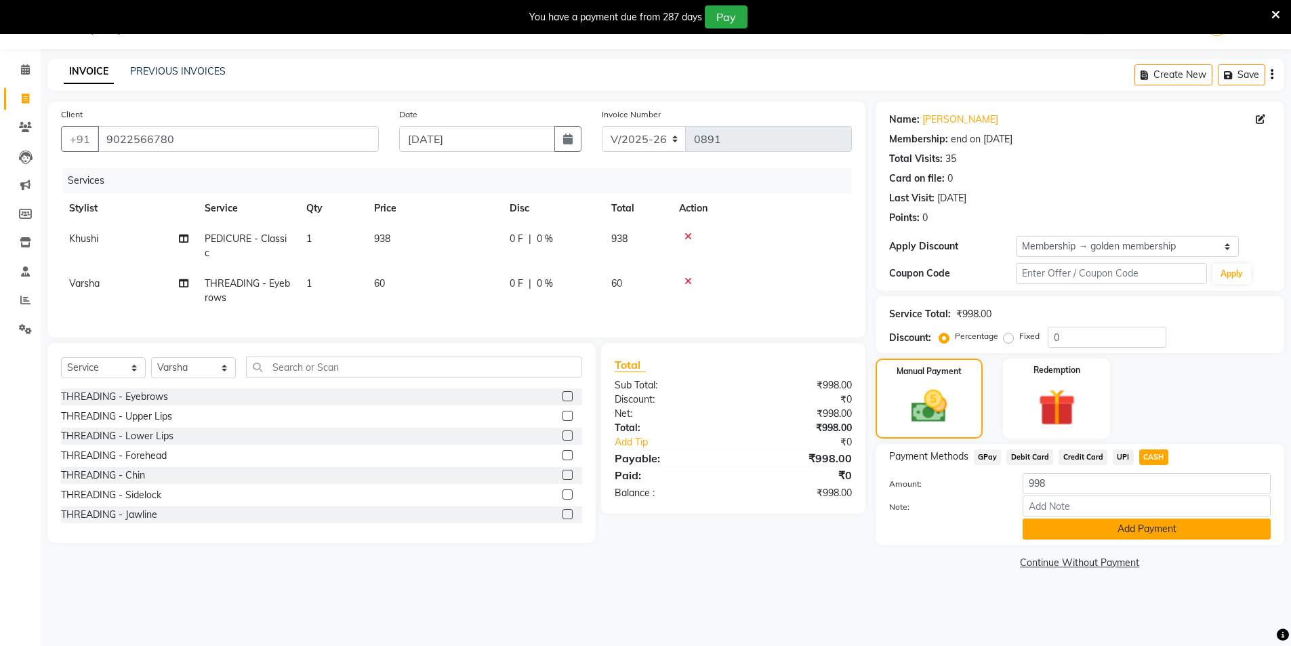
click at [1098, 528] on button "Add Payment" at bounding box center [1146, 528] width 248 height 21
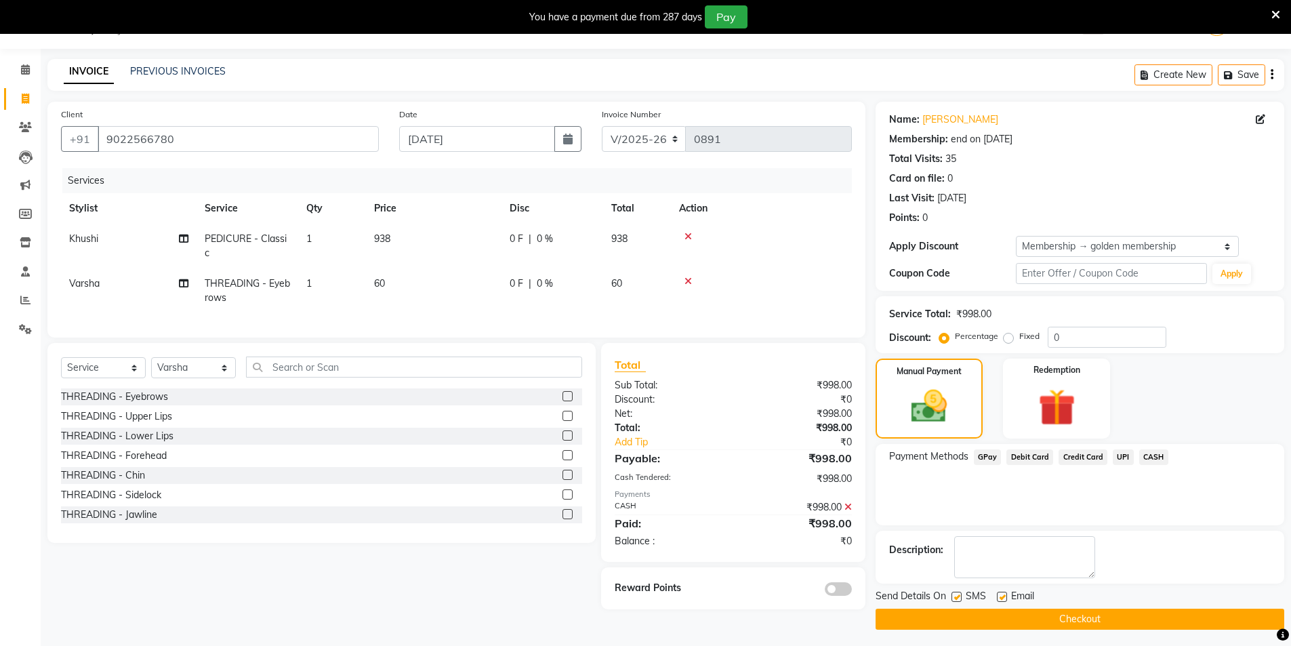
click at [958, 594] on label at bounding box center [956, 596] width 10 height 10
click at [958, 594] on input "checkbox" at bounding box center [955, 597] width 9 height 9
checkbox input "false"
click at [999, 598] on label at bounding box center [1002, 596] width 10 height 10
click at [999, 598] on input "checkbox" at bounding box center [1001, 597] width 9 height 9
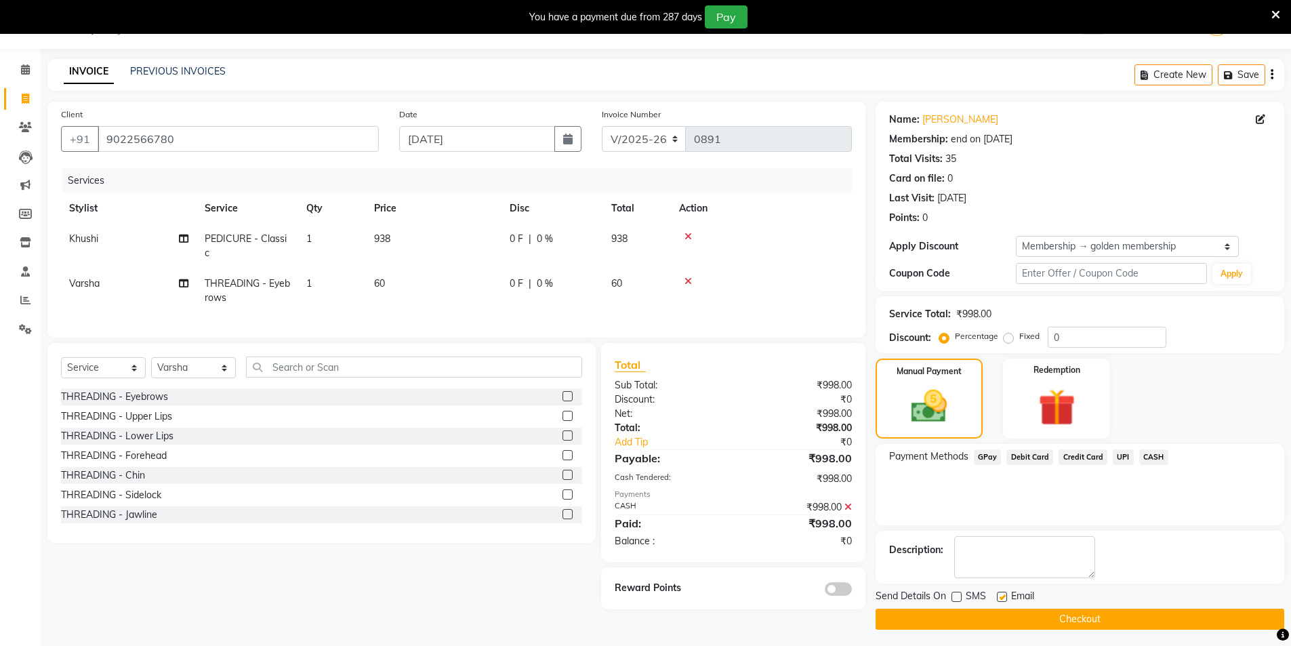
checkbox input "false"
click at [997, 619] on button "Checkout" at bounding box center [1079, 618] width 409 height 21
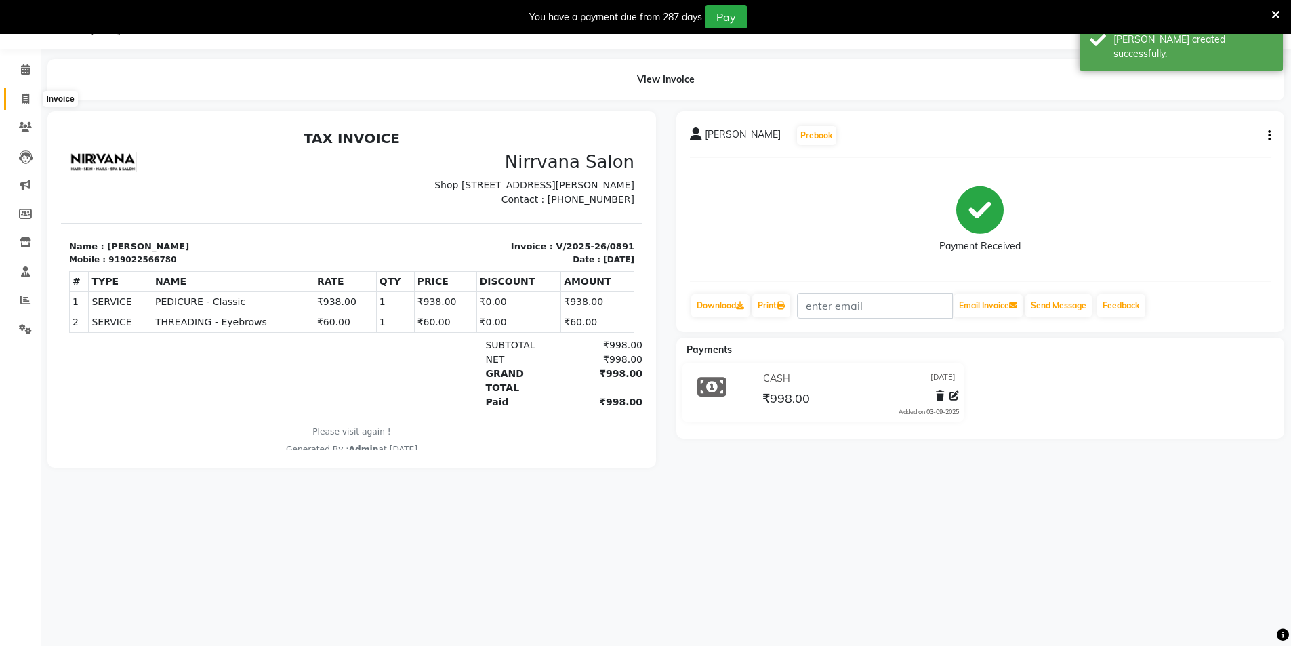
click at [24, 99] on icon at bounding box center [25, 98] width 7 height 10
select select "7167"
select select "service"
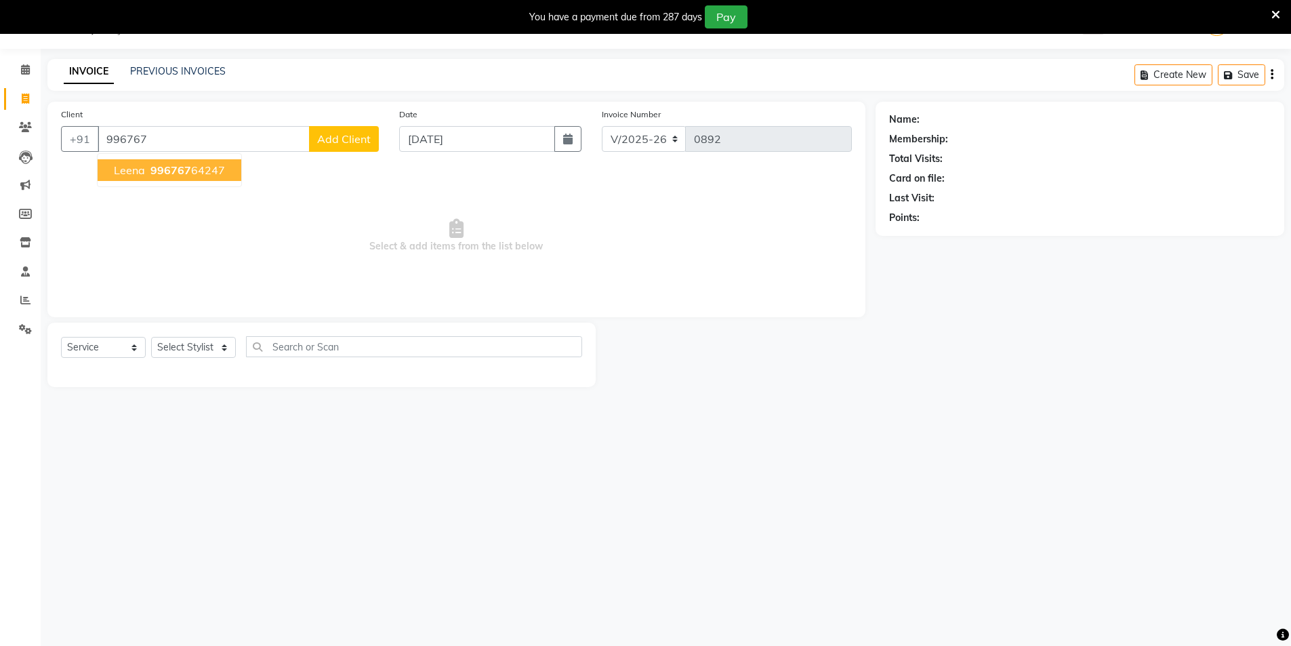
click at [224, 173] on button "Leena 996767 64247" at bounding box center [170, 170] width 144 height 22
type input "99676764247"
select select "1: Object"
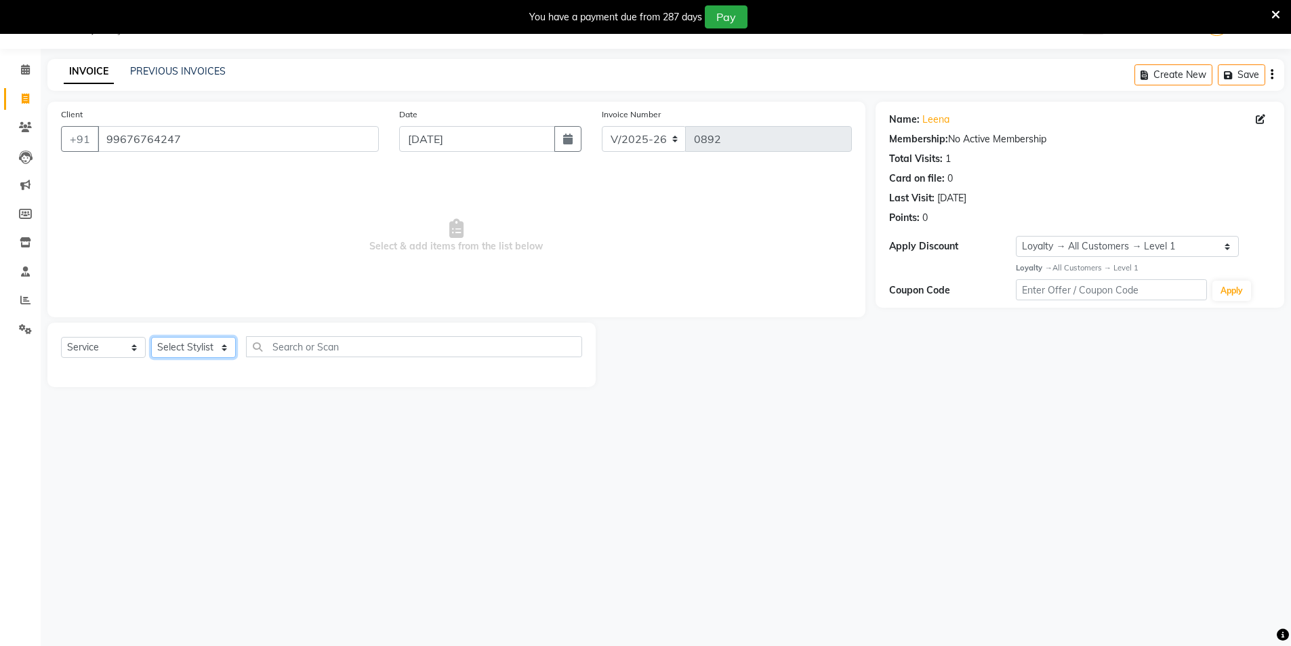
click at [221, 349] on select "Select Stylist [PERSON_NAME] [PERSON_NAME] [PERSON_NAME]" at bounding box center [193, 347] width 85 height 21
select select "66294"
click at [151, 337] on select "Select Stylist [PERSON_NAME] [PERSON_NAME] [PERSON_NAME]" at bounding box center [193, 347] width 85 height 21
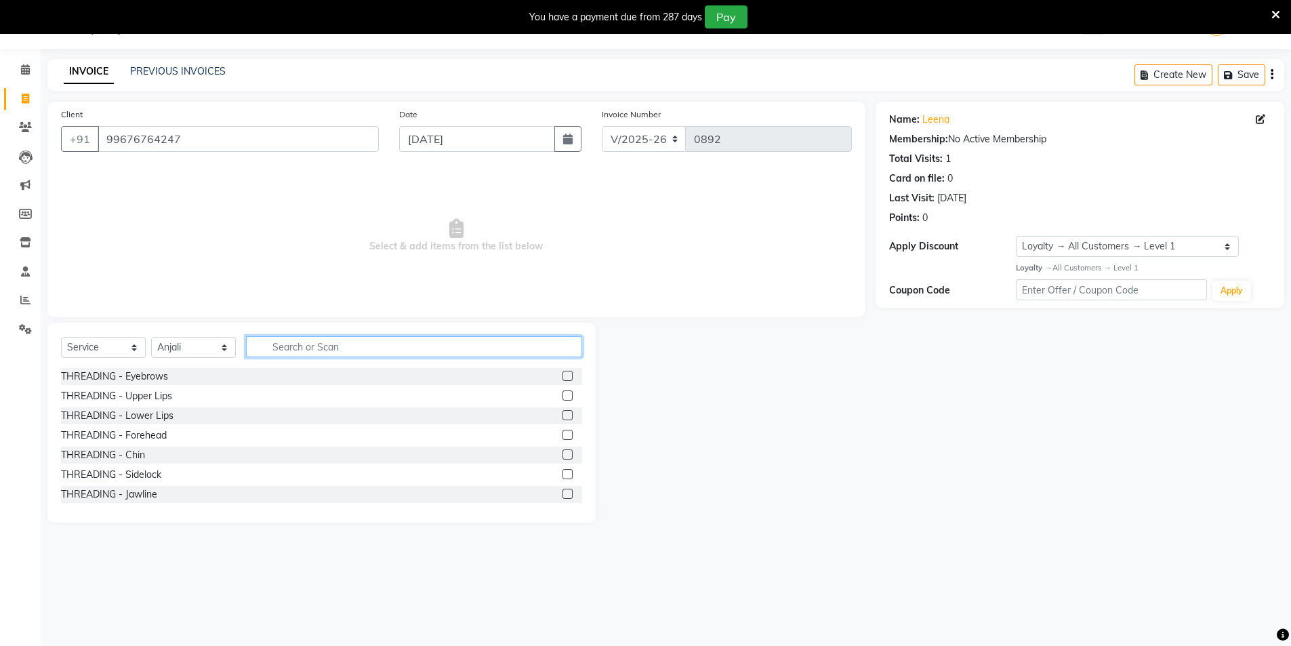
click at [269, 344] on input "text" at bounding box center [414, 346] width 336 height 21
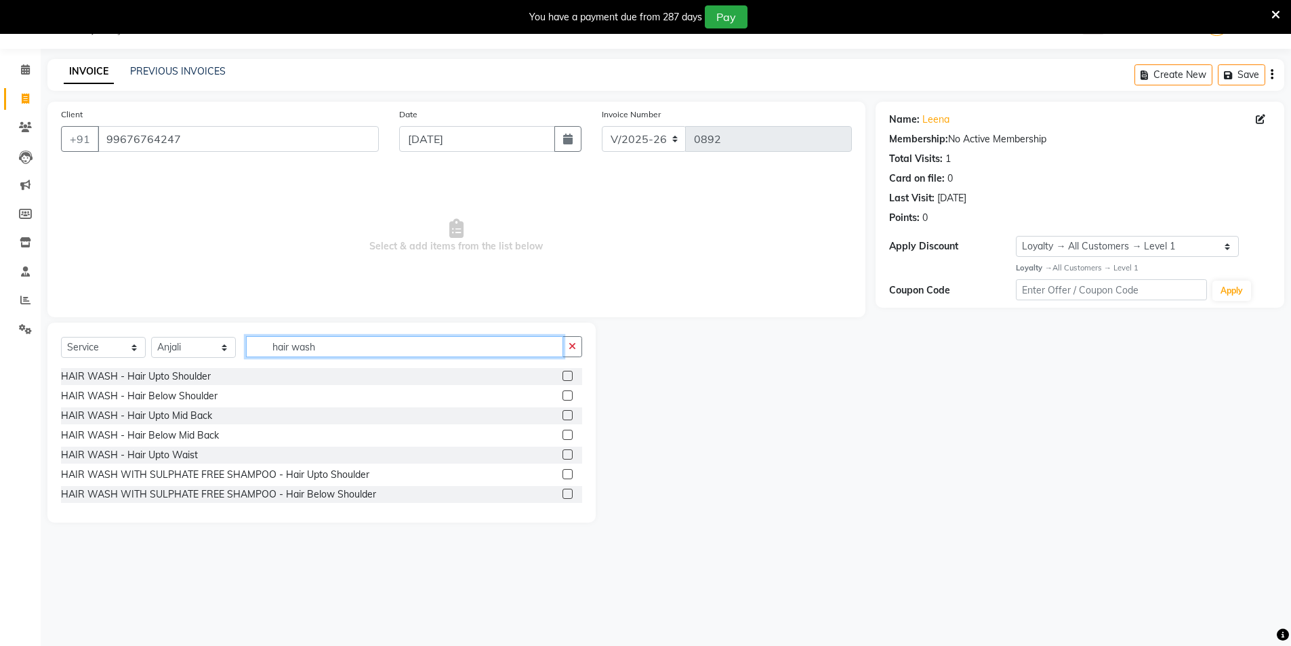
type input "hair wash"
click at [562, 396] on label at bounding box center [567, 395] width 10 height 10
click at [562, 396] on input "checkbox" at bounding box center [566, 396] width 9 height 9
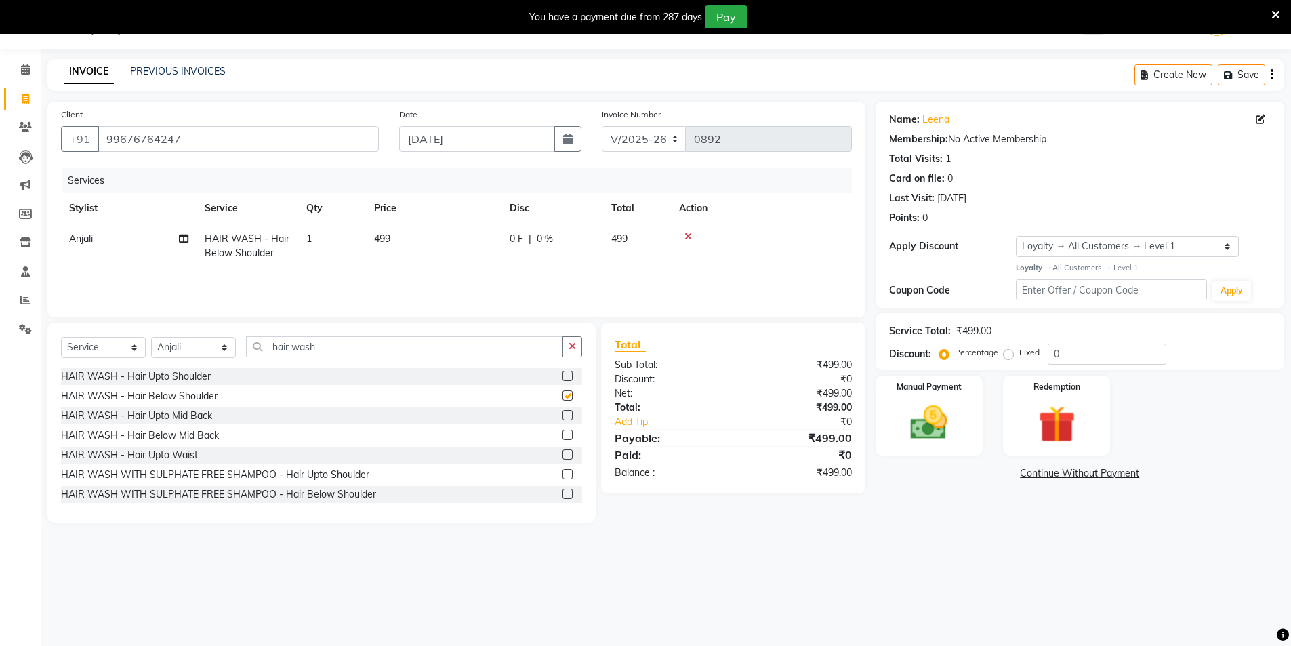
checkbox input "false"
click at [929, 432] on img at bounding box center [929, 422] width 62 height 44
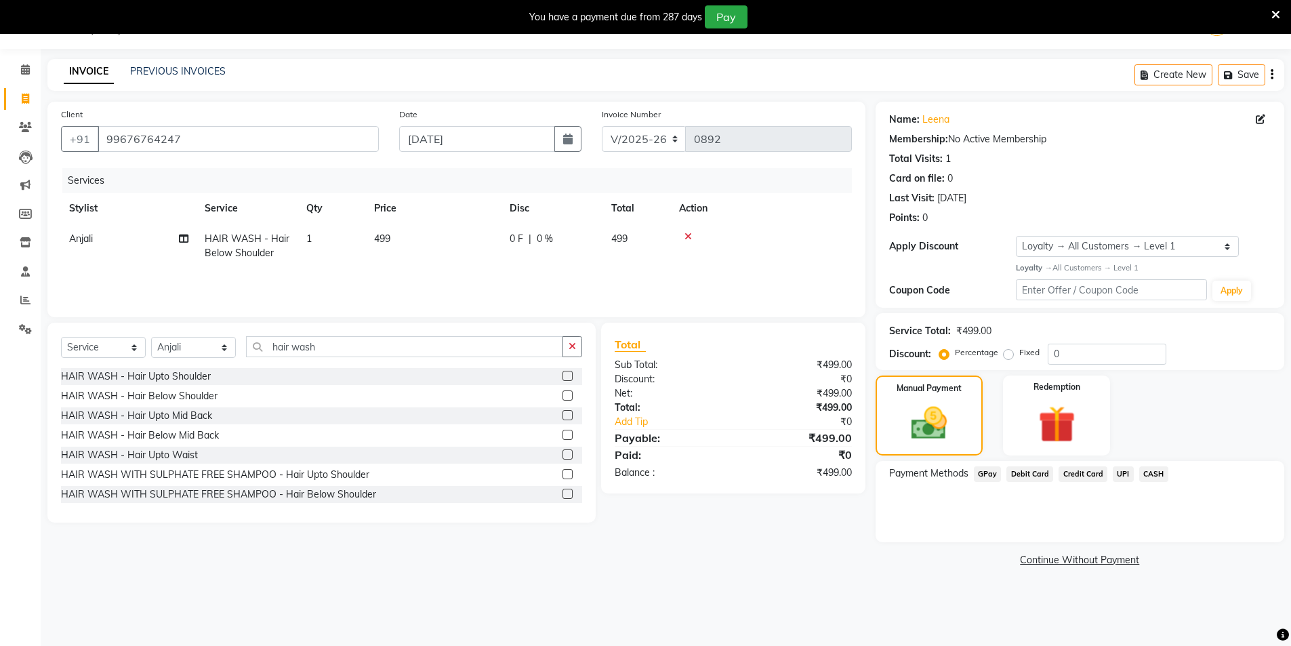
click at [991, 476] on span "GPay" at bounding box center [988, 474] width 28 height 16
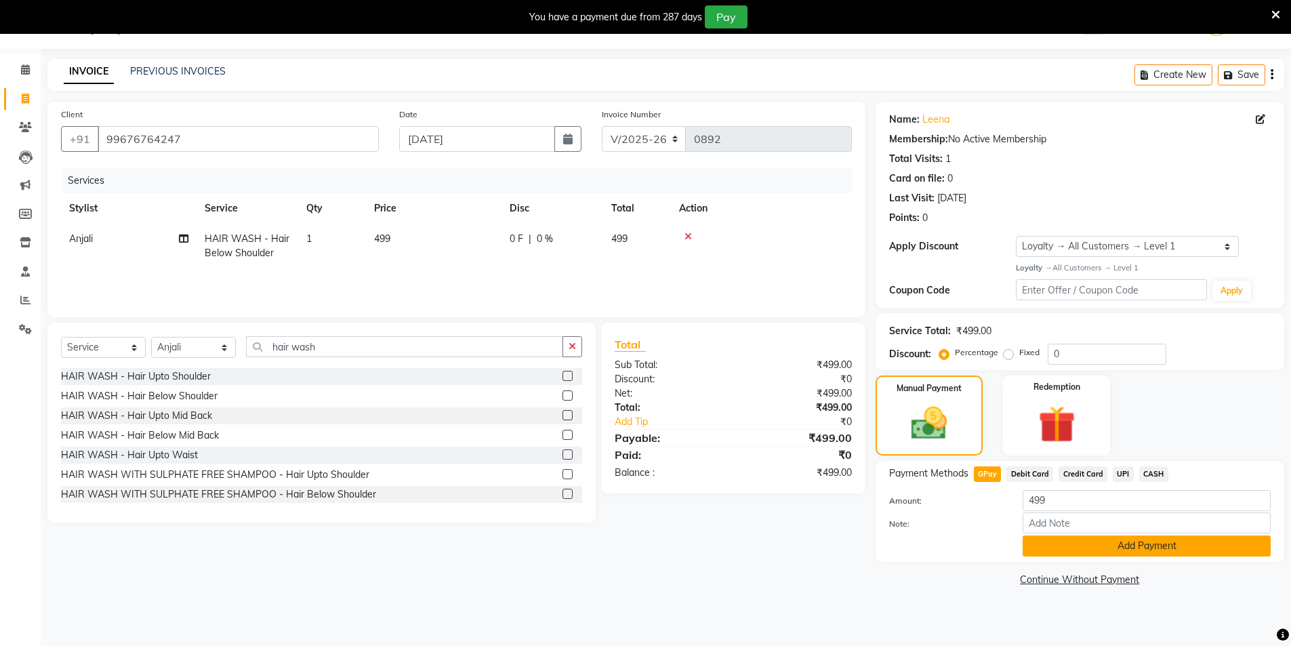
click at [1074, 546] on button "Add Payment" at bounding box center [1146, 545] width 248 height 21
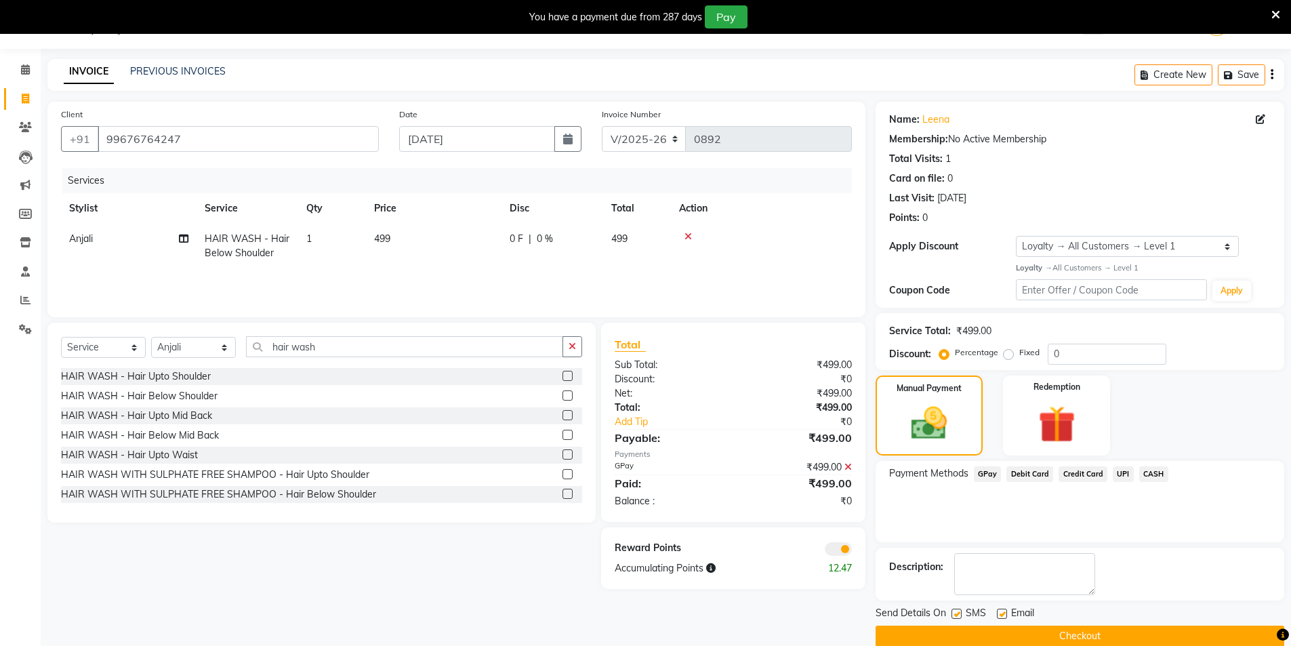
click at [959, 613] on label at bounding box center [956, 613] width 10 height 10
click at [959, 613] on input "checkbox" at bounding box center [955, 614] width 9 height 9
checkbox input "false"
click at [1002, 615] on label at bounding box center [1002, 613] width 10 height 10
click at [1002, 615] on input "checkbox" at bounding box center [1001, 614] width 9 height 9
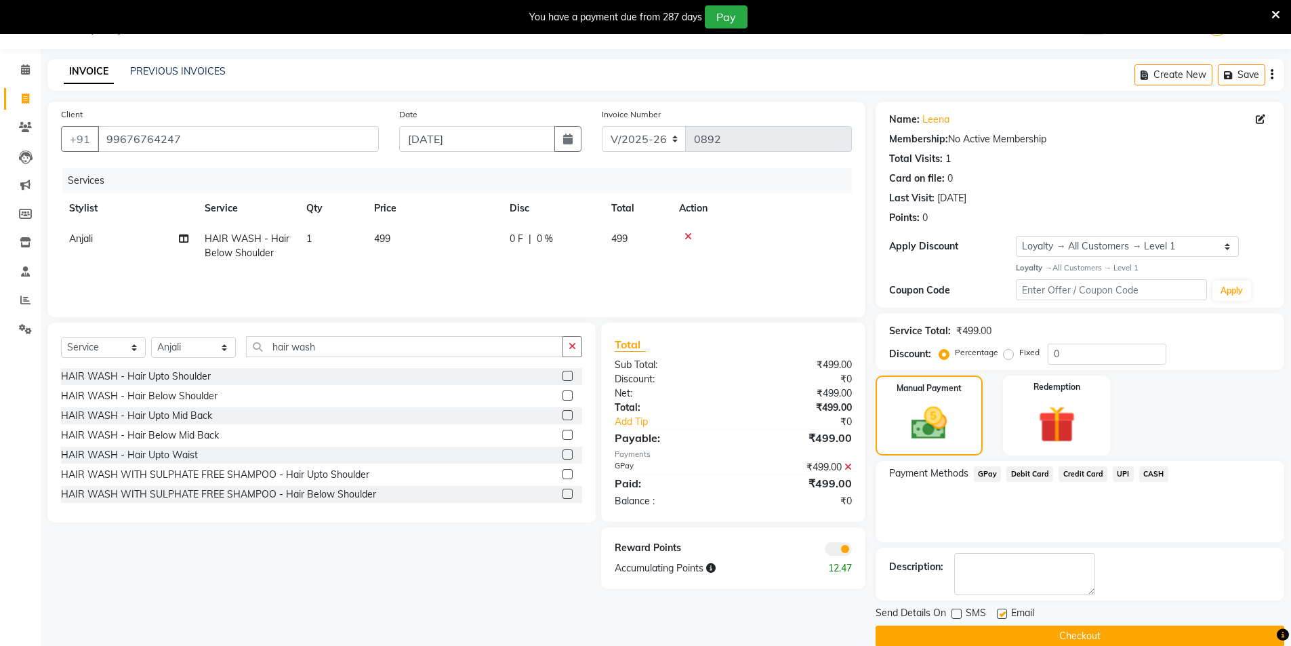
checkbox input "false"
click at [1034, 633] on button "Checkout" at bounding box center [1079, 635] width 409 height 21
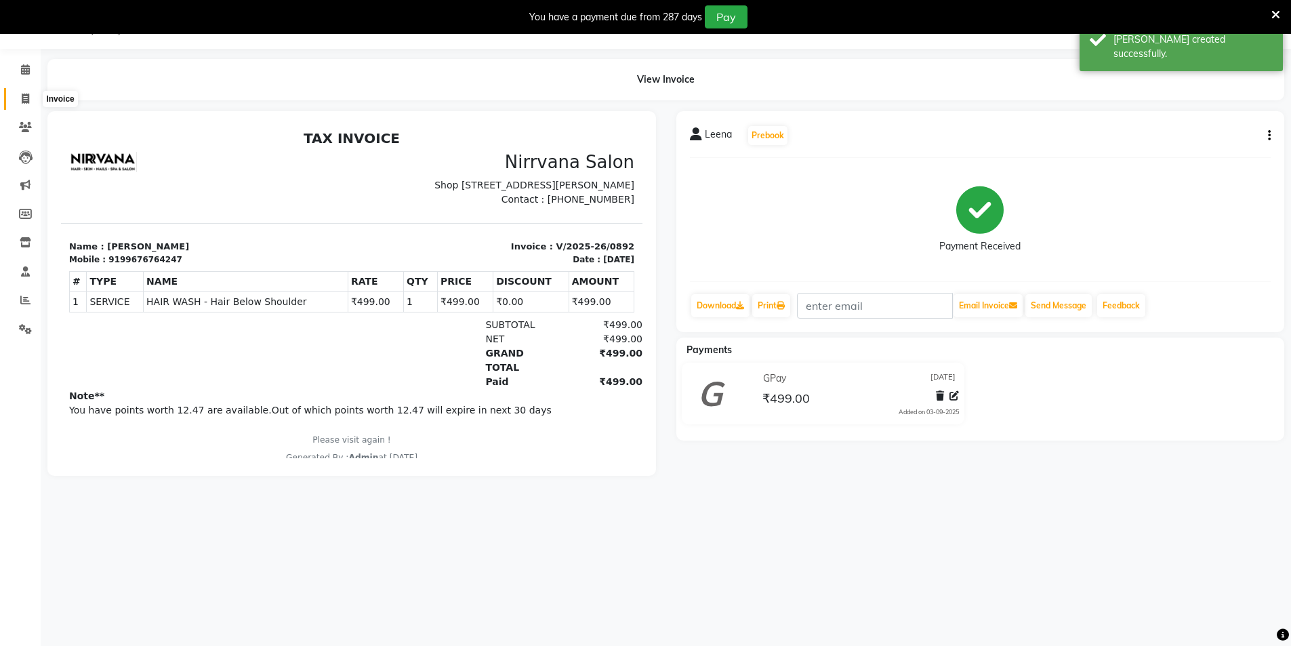
click at [22, 100] on icon at bounding box center [25, 98] width 7 height 10
select select "7167"
select select "service"
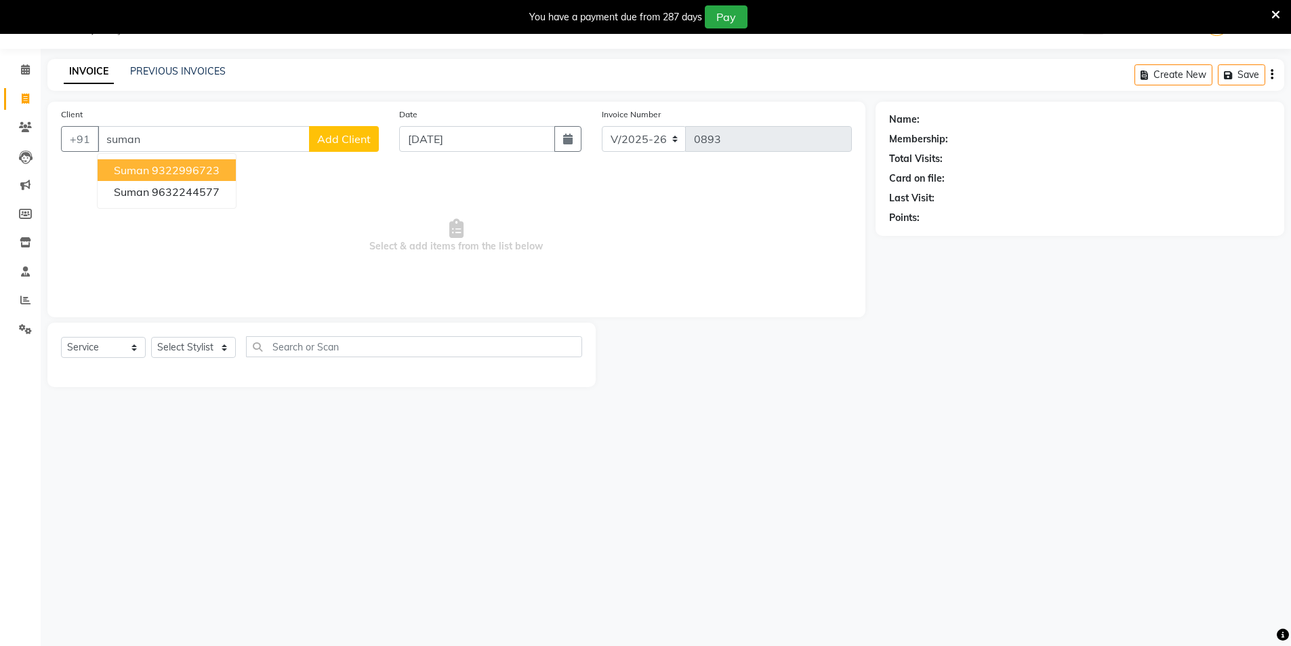
click at [220, 173] on ngb-highlight "9322996723" at bounding box center [186, 170] width 68 height 14
type input "9322996723"
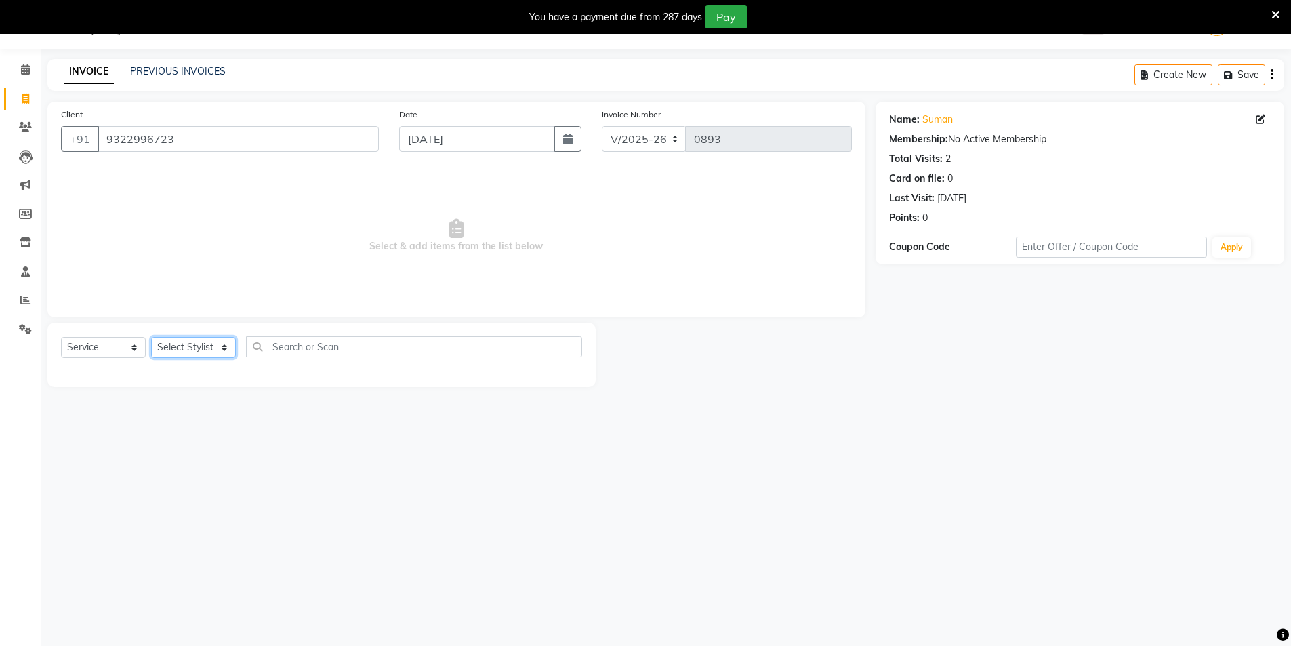
click at [224, 345] on select "Select Stylist [PERSON_NAME] [PERSON_NAME] [PERSON_NAME]" at bounding box center [193, 347] width 85 height 21
select select "66294"
click at [151, 337] on select "Select Stylist [PERSON_NAME] [PERSON_NAME] [PERSON_NAME]" at bounding box center [193, 347] width 85 height 21
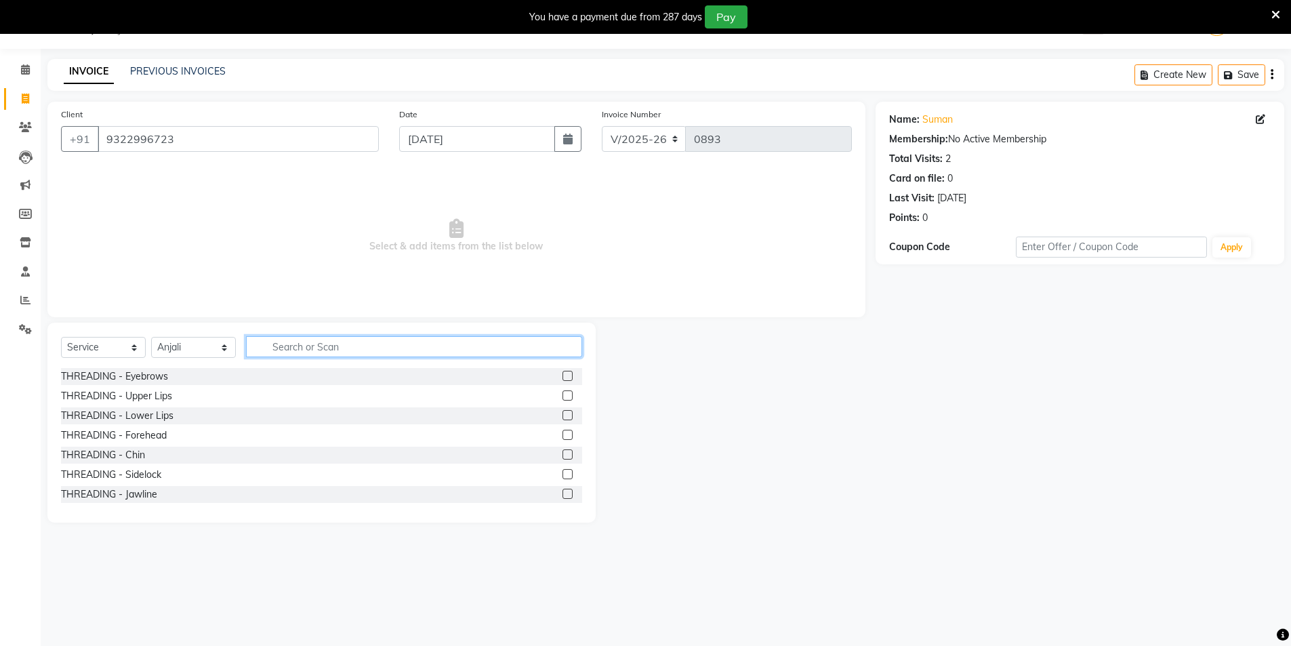
click at [268, 344] on input "text" at bounding box center [414, 346] width 336 height 21
type input "lipo"
click at [562, 457] on label at bounding box center [567, 454] width 10 height 10
click at [562, 457] on input "checkbox" at bounding box center [566, 455] width 9 height 9
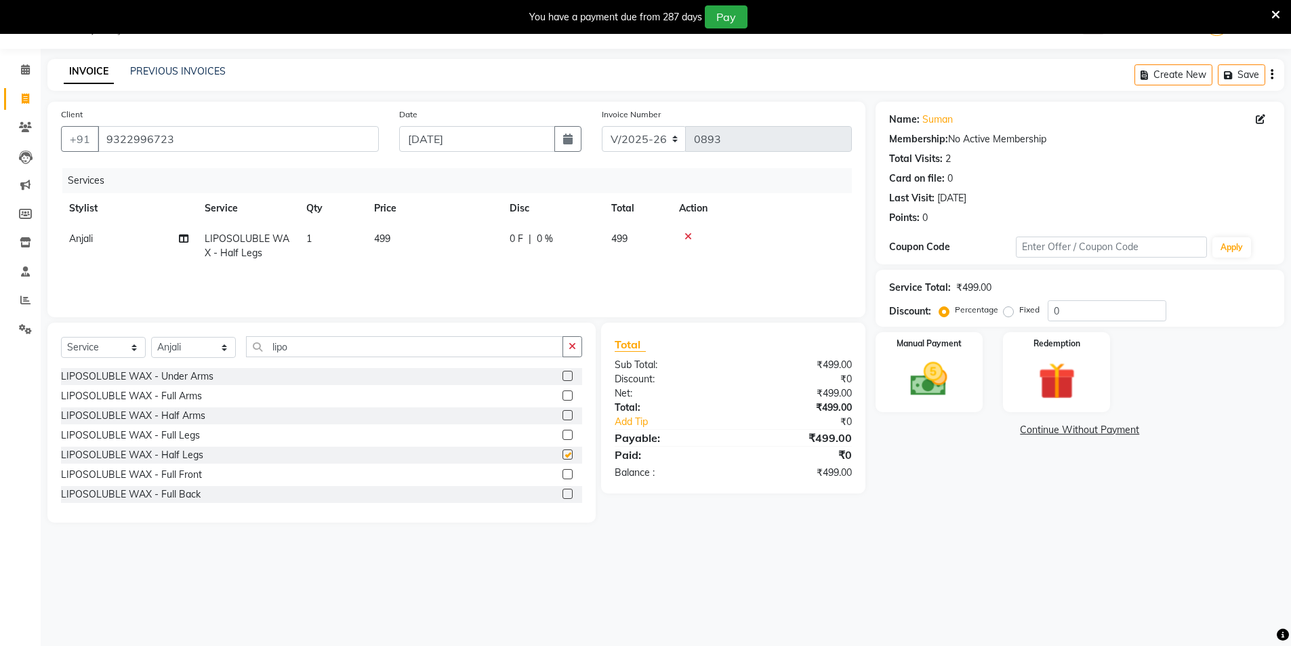
checkbox input "false"
click at [294, 348] on input "lipo" at bounding box center [404, 346] width 317 height 21
click at [562, 377] on label at bounding box center [567, 376] width 10 height 10
click at [562, 377] on input "checkbox" at bounding box center [566, 376] width 9 height 9
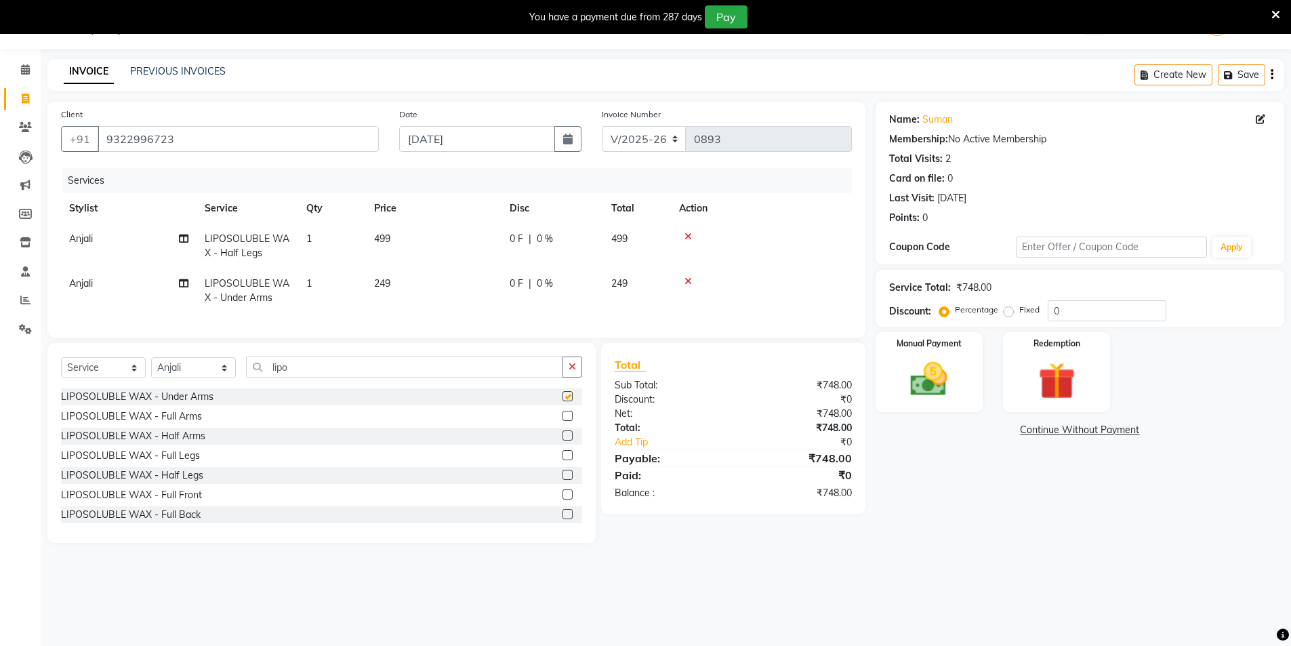
checkbox input "false"
click at [931, 388] on img at bounding box center [929, 379] width 62 height 44
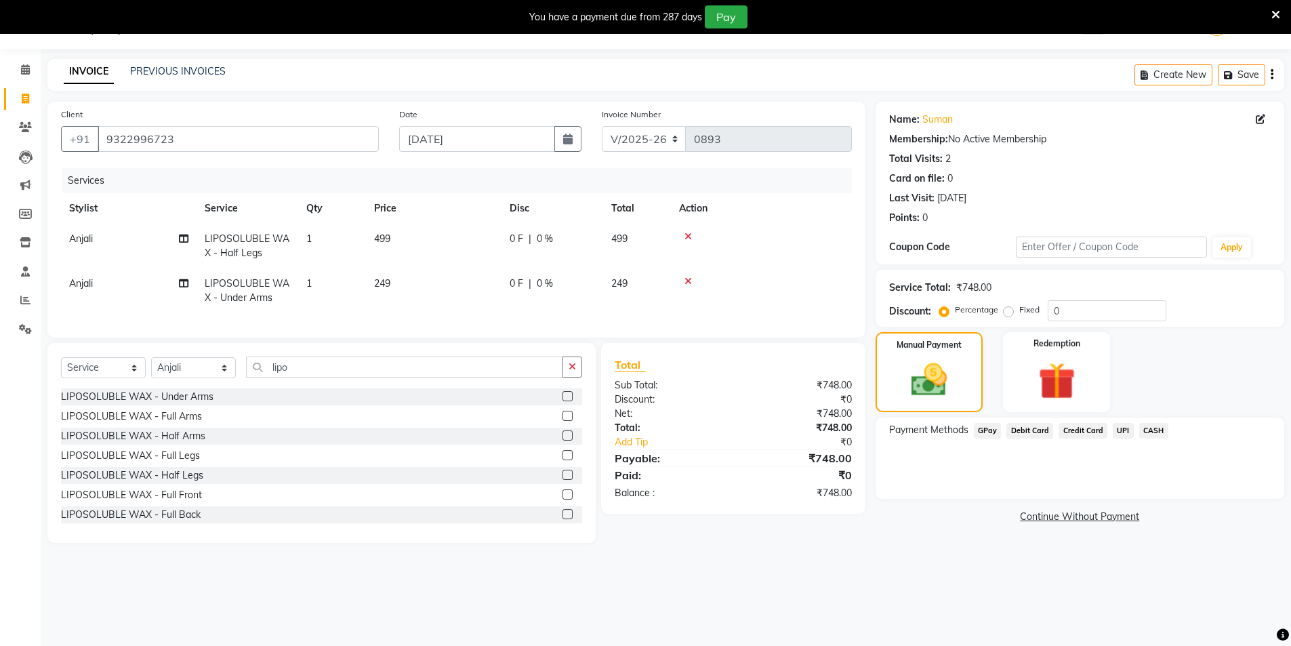
click at [1139, 428] on span "CASH" at bounding box center [1153, 431] width 29 height 16
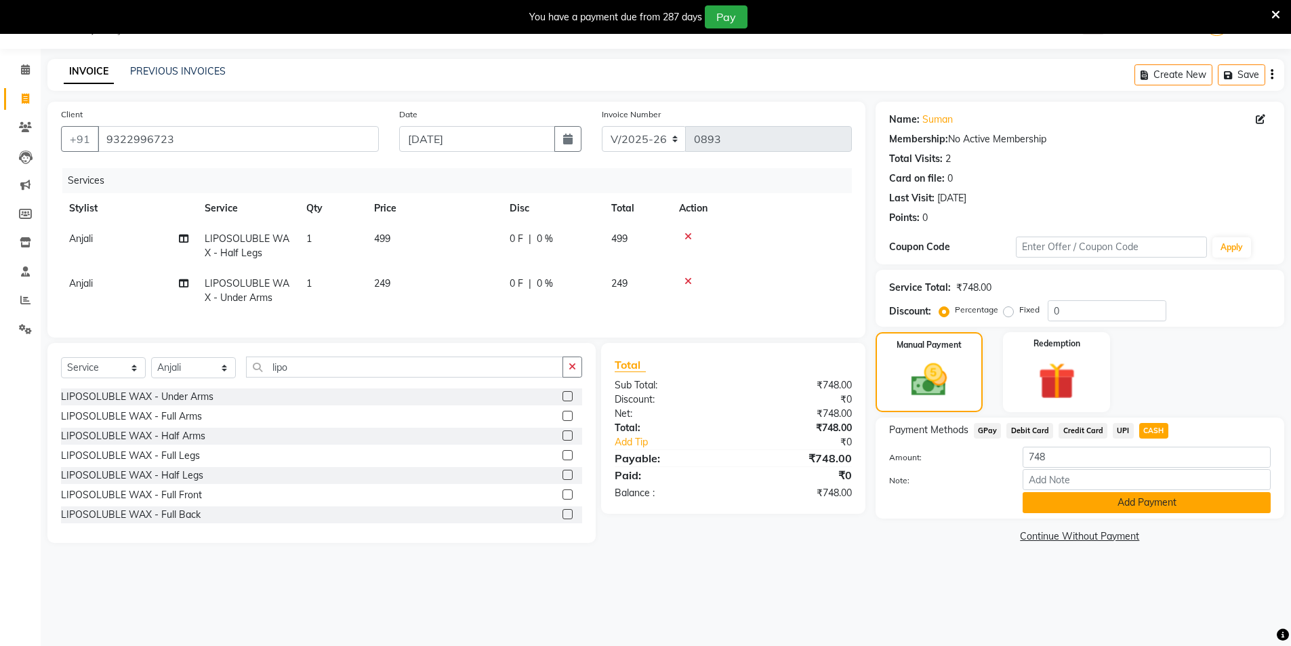
click at [1144, 497] on button "Add Payment" at bounding box center [1146, 502] width 248 height 21
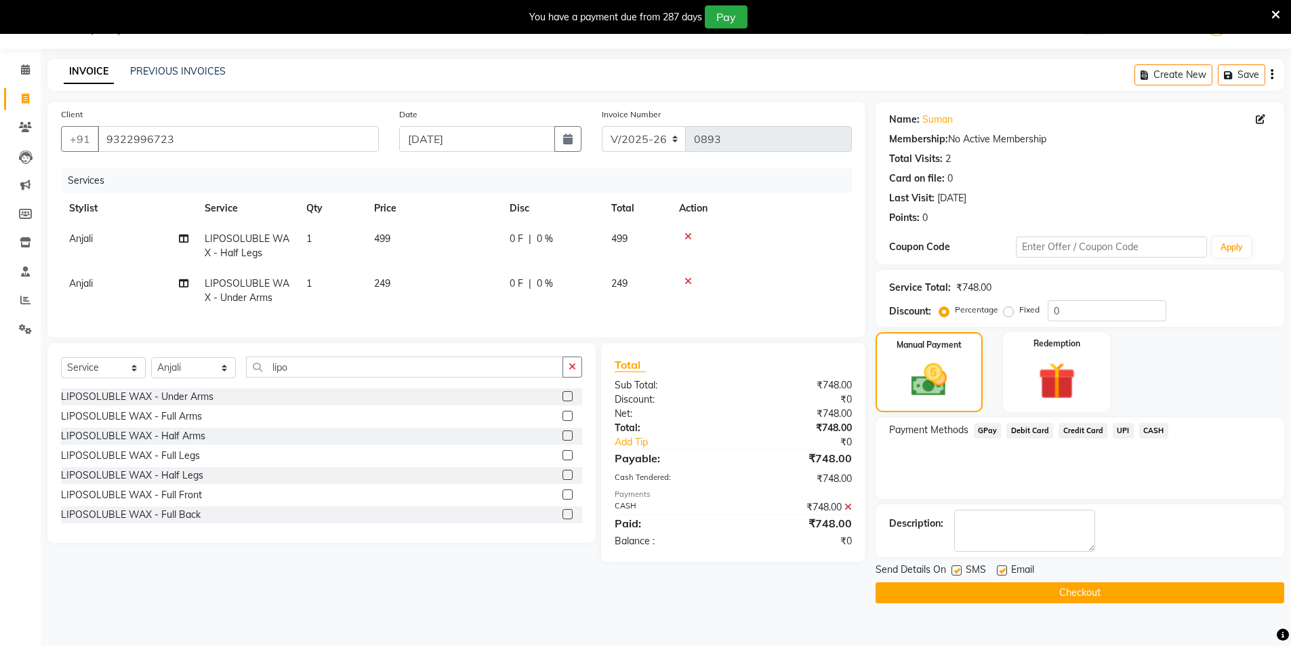
drag, startPoint x: 953, startPoint y: 571, endPoint x: 965, endPoint y: 571, distance: 12.2
click at [953, 571] on label at bounding box center [956, 570] width 10 height 10
click at [953, 571] on input "checkbox" at bounding box center [955, 570] width 9 height 9
checkbox input "false"
click at [999, 568] on label at bounding box center [1002, 570] width 10 height 10
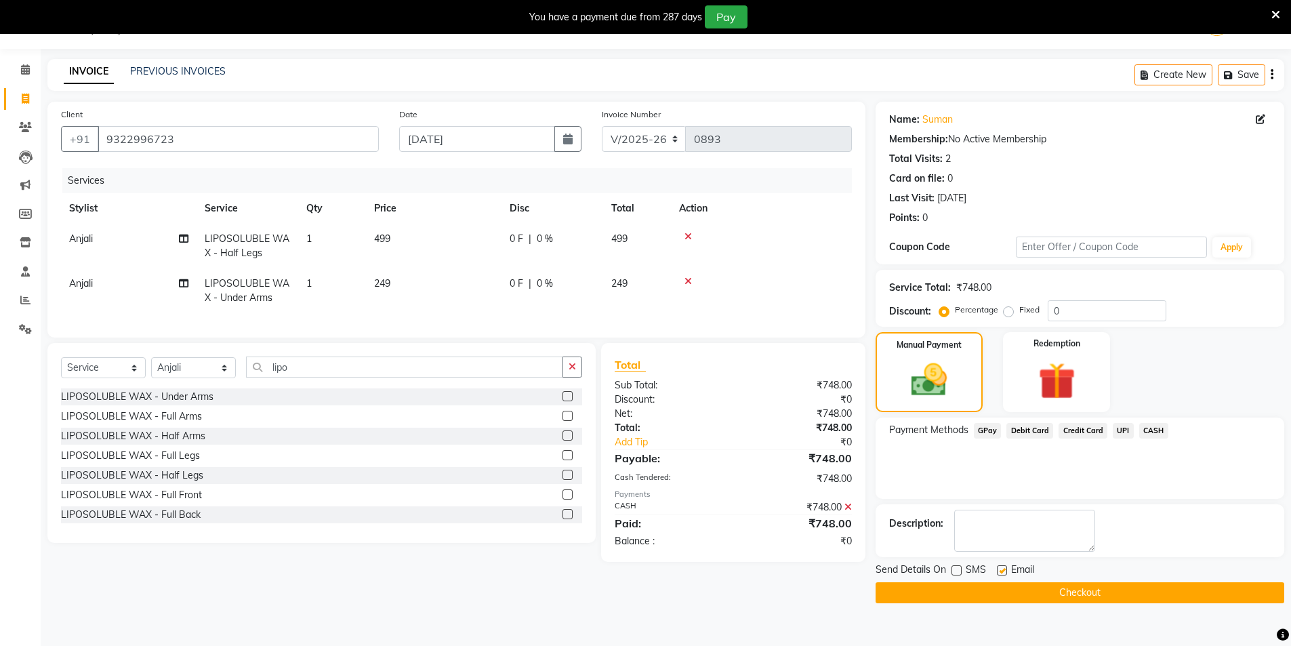
click at [999, 568] on input "checkbox" at bounding box center [1001, 570] width 9 height 9
checkbox input "false"
click at [1020, 598] on button "Checkout" at bounding box center [1079, 592] width 409 height 21
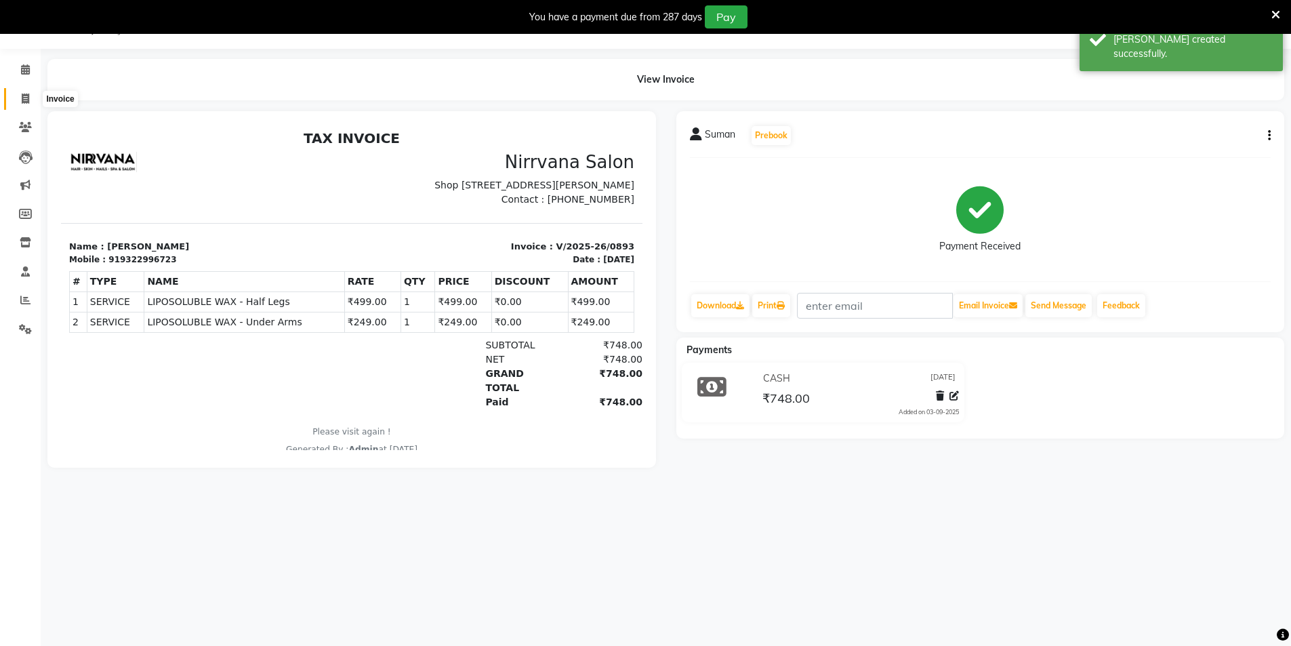
click at [26, 96] on icon at bounding box center [25, 98] width 7 height 10
select select "7167"
select select "service"
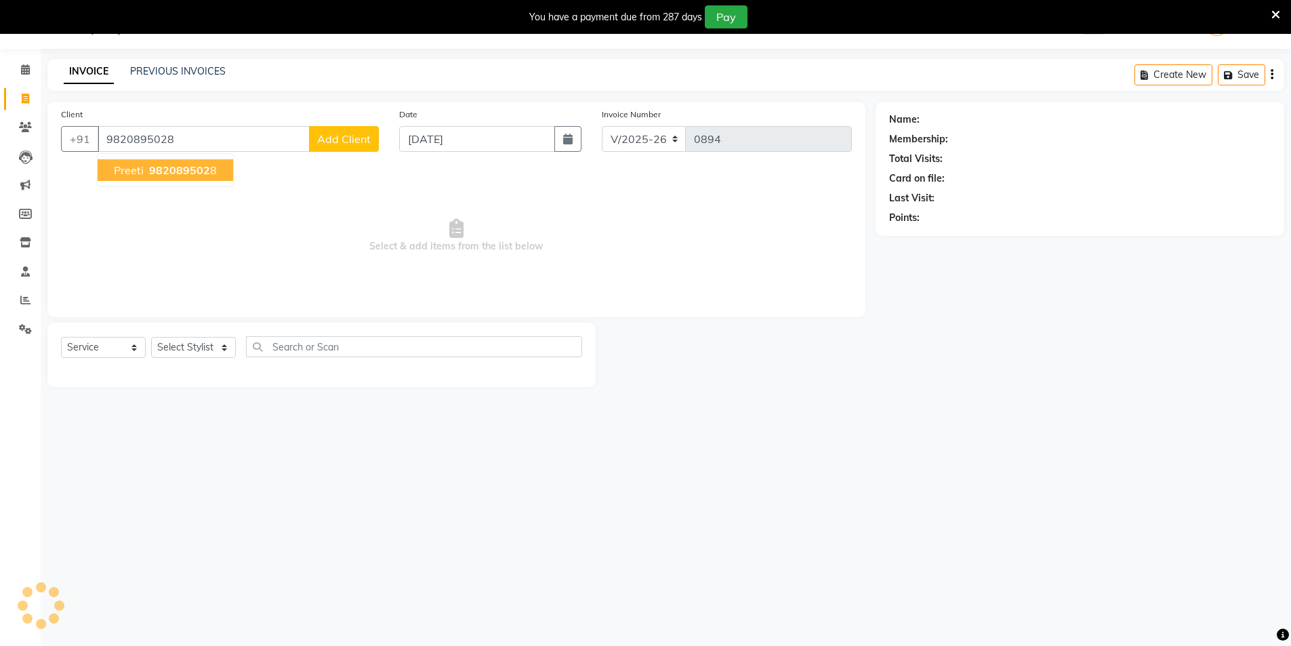
type input "9820895028"
select select "2: Object"
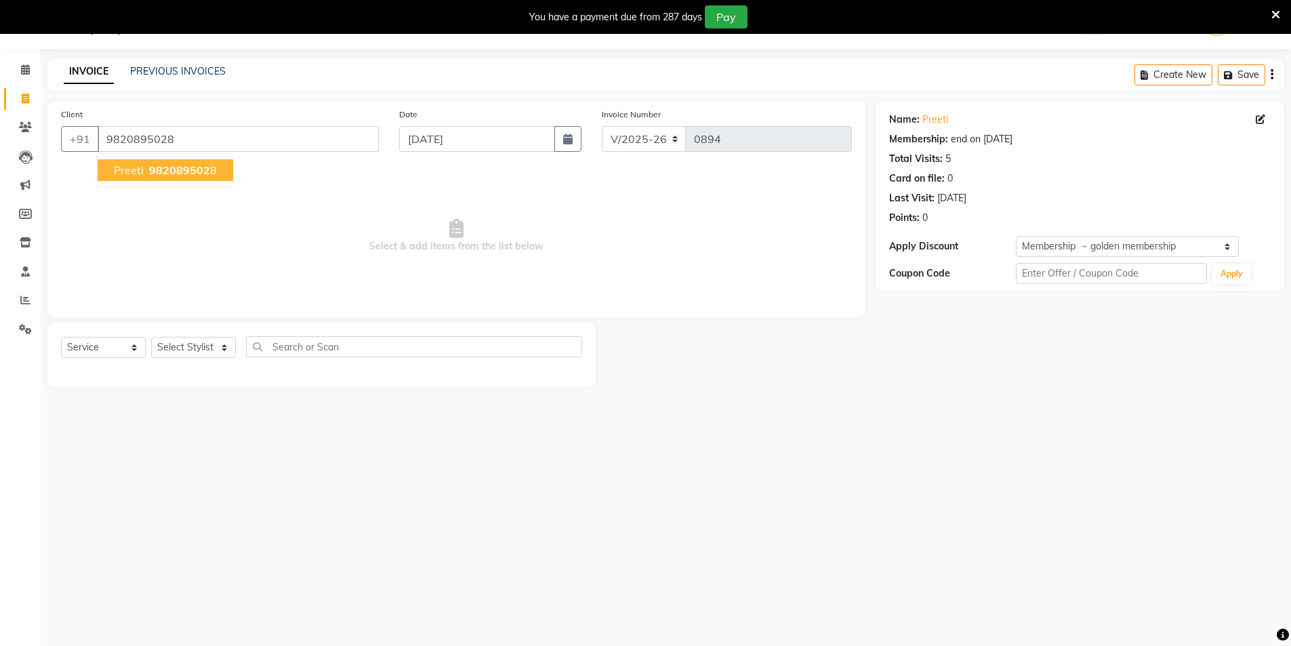
click at [217, 171] on button "Preeti 982089502 8" at bounding box center [166, 170] width 136 height 22
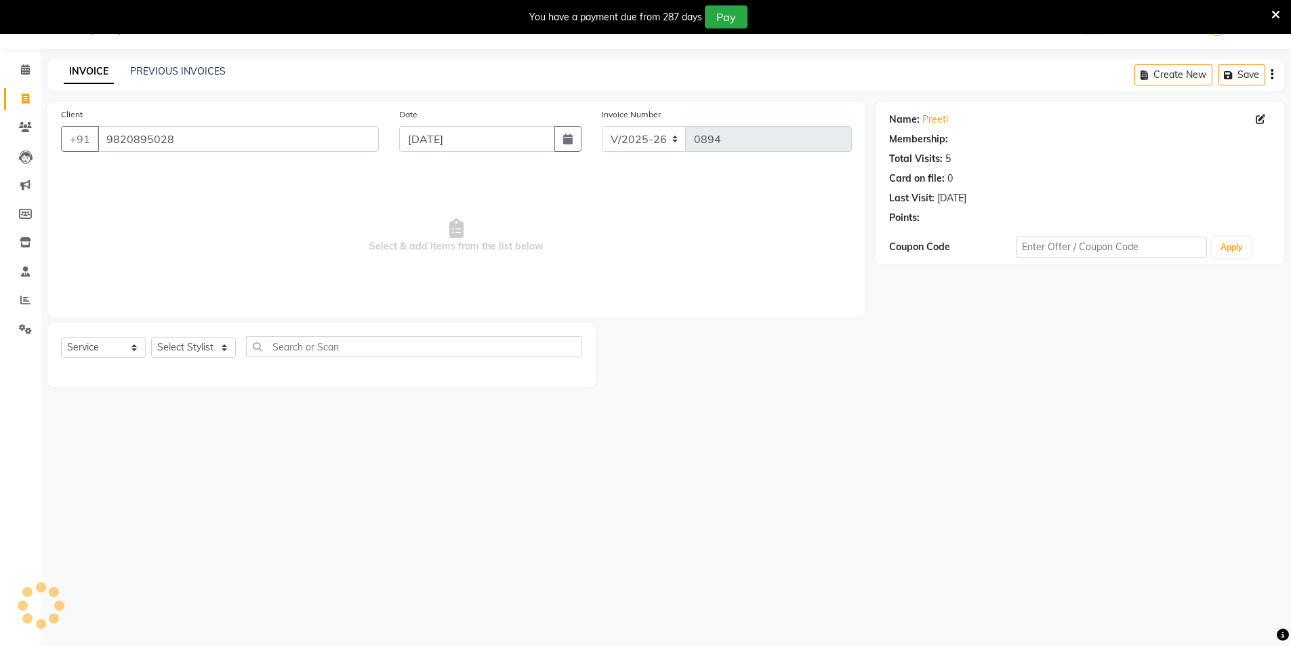
select select "2: Object"
click at [226, 347] on select "Select Stylist [PERSON_NAME] [PERSON_NAME] [PERSON_NAME]" at bounding box center [193, 347] width 85 height 21
select select "87132"
click at [151, 337] on select "Select Stylist [PERSON_NAME] [PERSON_NAME] [PERSON_NAME]" at bounding box center [193, 347] width 85 height 21
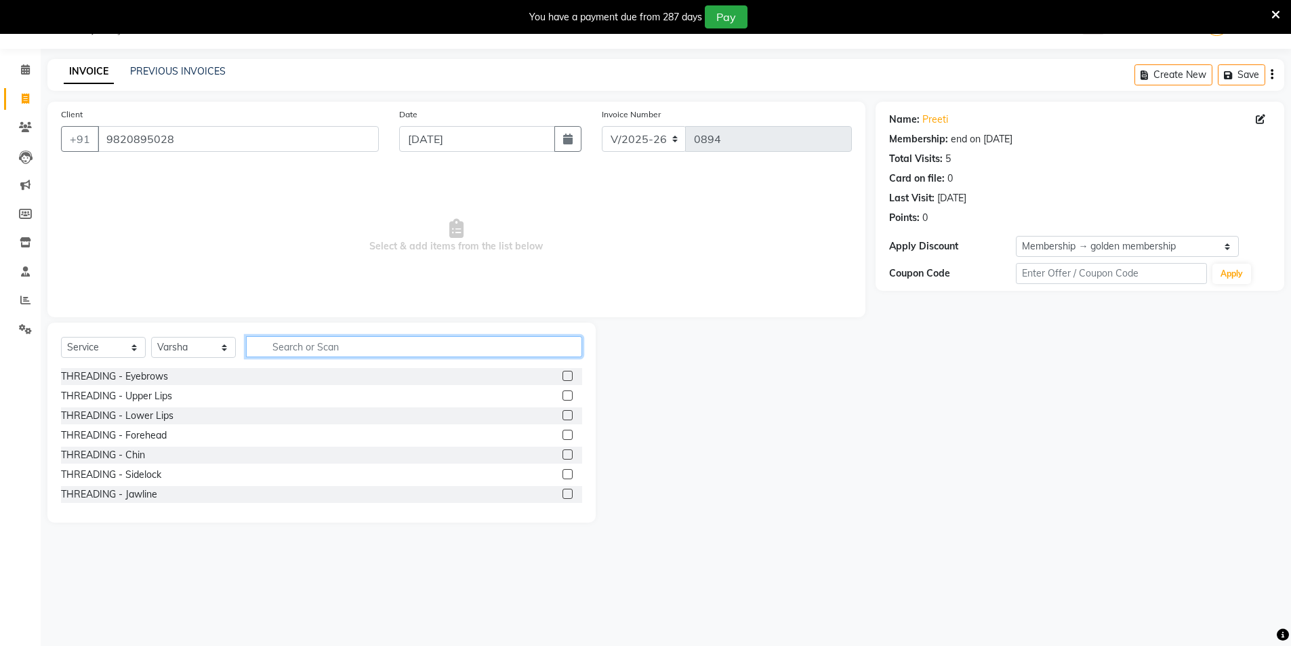
drag, startPoint x: 264, startPoint y: 346, endPoint x: 252, endPoint y: 337, distance: 14.5
click at [263, 346] on input "text" at bounding box center [414, 346] width 336 height 21
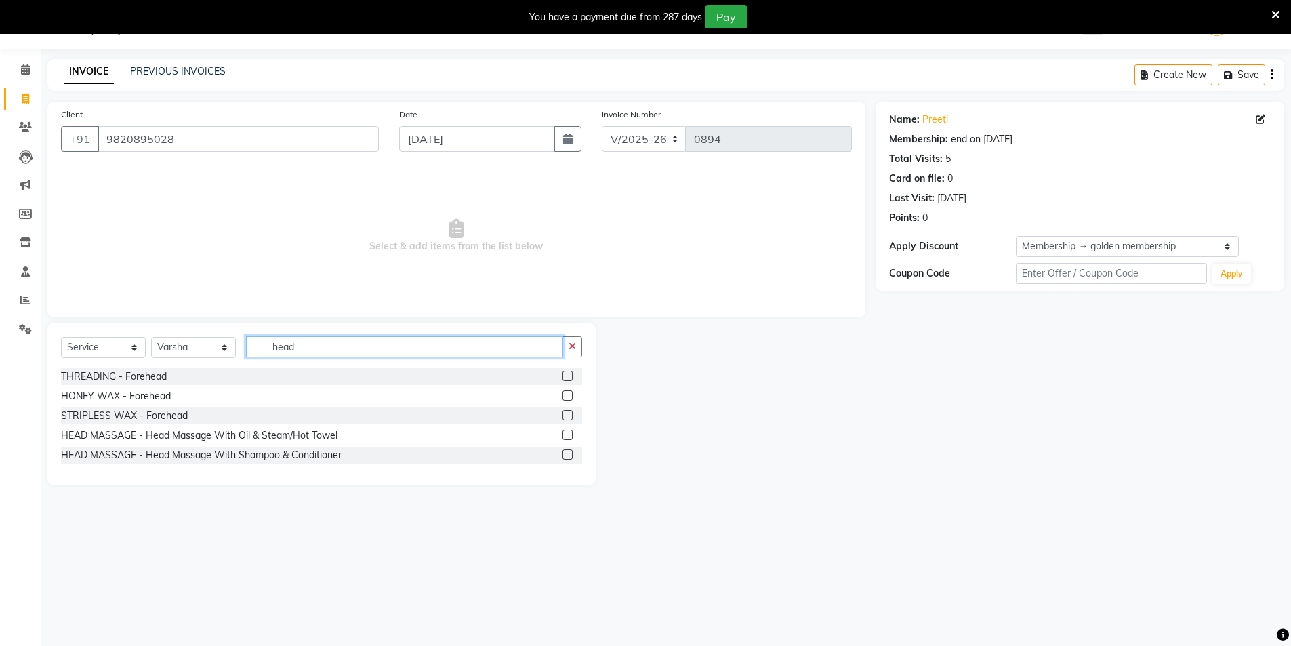
type input "head"
click at [569, 457] on label at bounding box center [567, 454] width 10 height 10
click at [569, 457] on input "checkbox" at bounding box center [566, 455] width 9 height 9
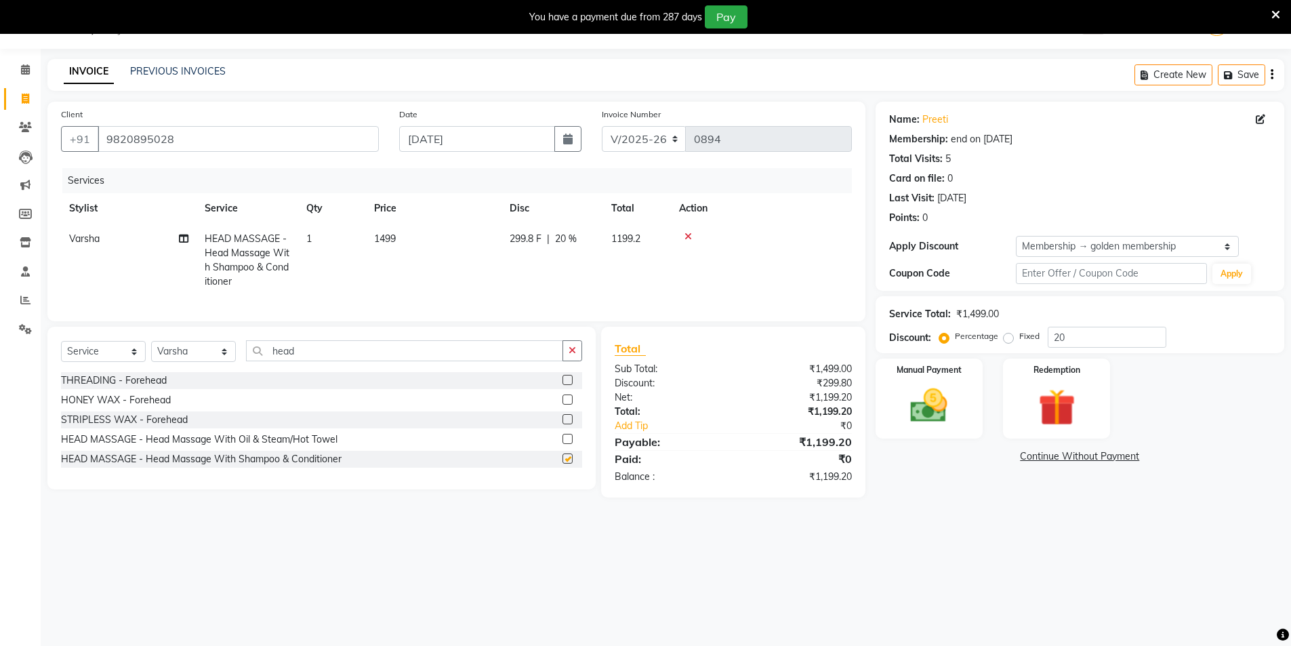
checkbox input "false"
click at [946, 417] on img at bounding box center [929, 405] width 62 height 44
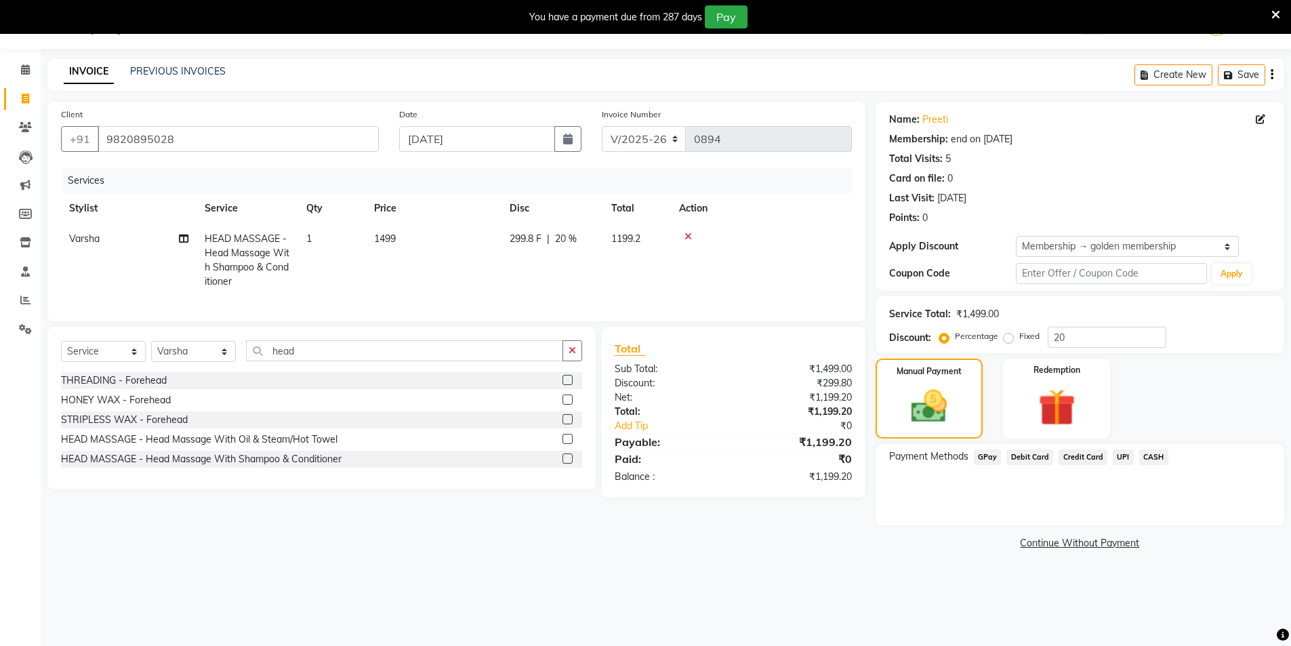
click at [995, 455] on span "GPay" at bounding box center [988, 457] width 28 height 16
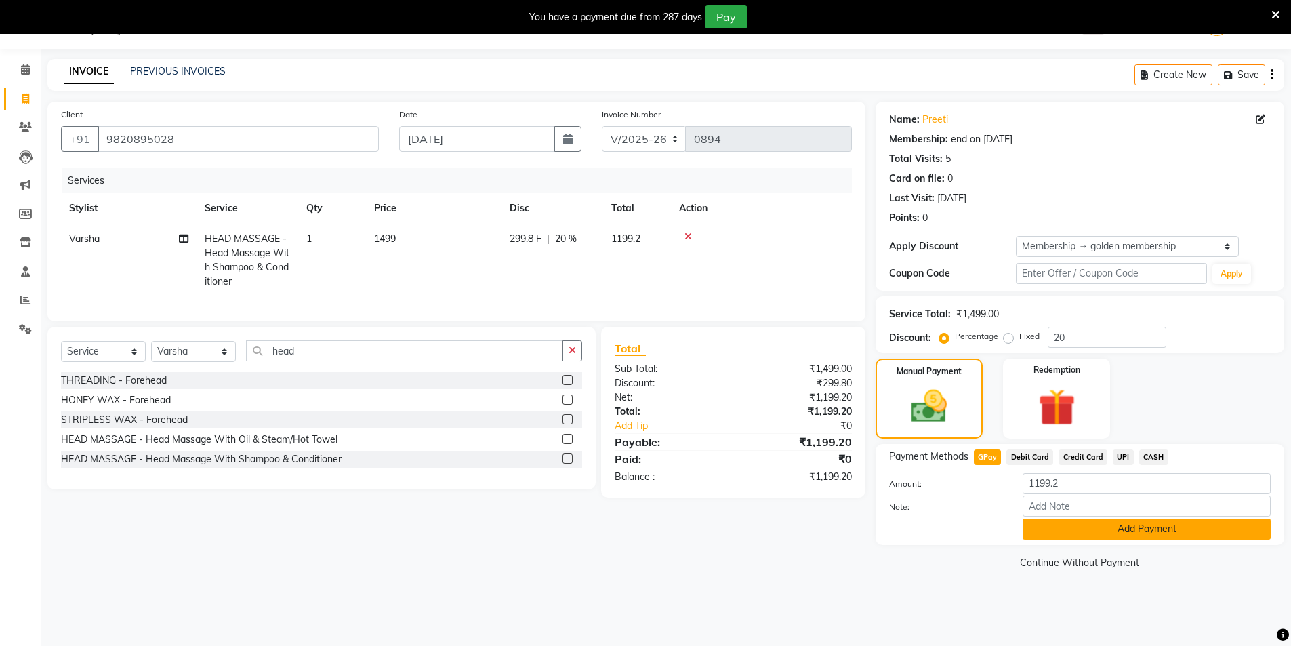
click at [1053, 529] on button "Add Payment" at bounding box center [1146, 528] width 248 height 21
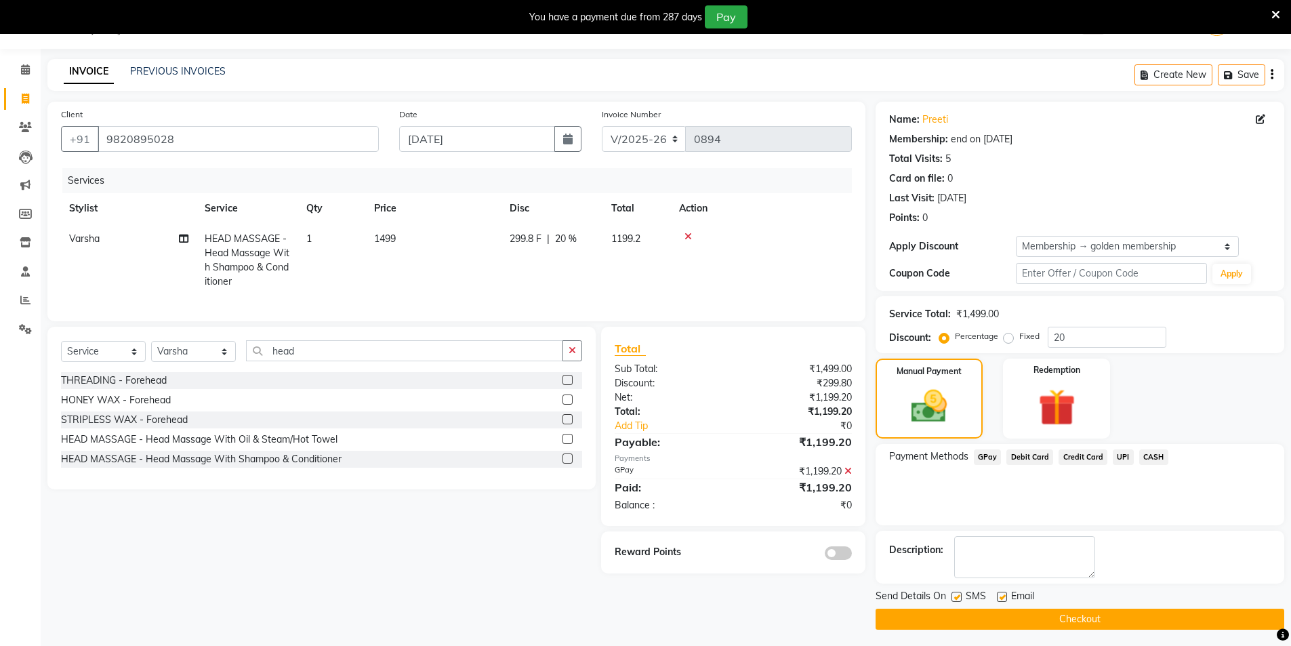
click at [957, 594] on label at bounding box center [956, 596] width 10 height 10
click at [957, 594] on input "checkbox" at bounding box center [955, 597] width 9 height 9
checkbox input "false"
click at [1002, 596] on label at bounding box center [1002, 596] width 10 height 10
click at [1002, 596] on input "checkbox" at bounding box center [1001, 597] width 9 height 9
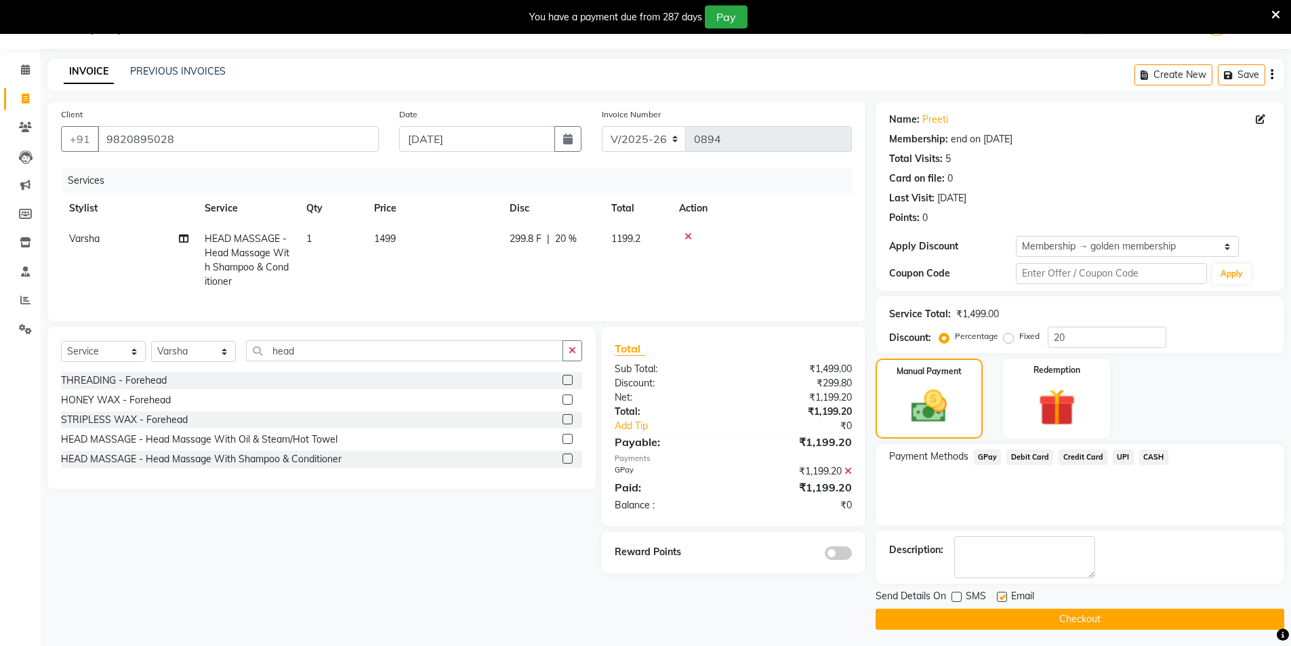
checkbox input "false"
click at [1010, 617] on button "Checkout" at bounding box center [1079, 618] width 409 height 21
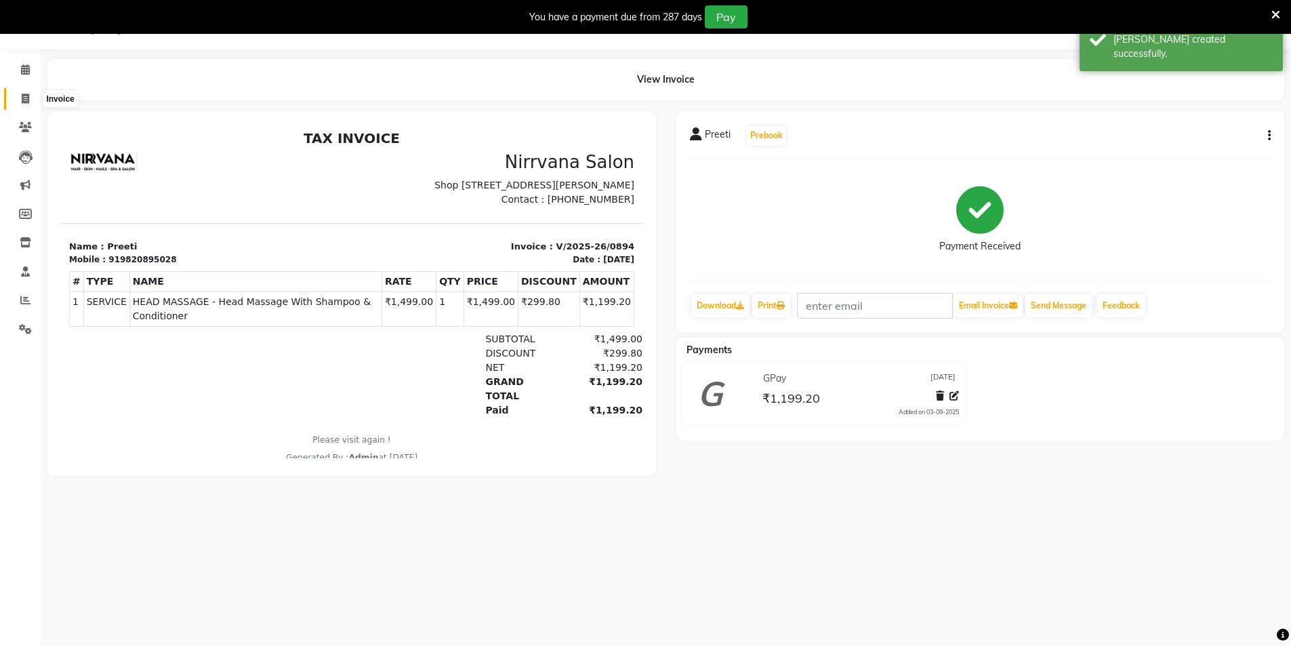
click at [22, 100] on icon at bounding box center [25, 98] width 7 height 10
select select "7167"
select select "service"
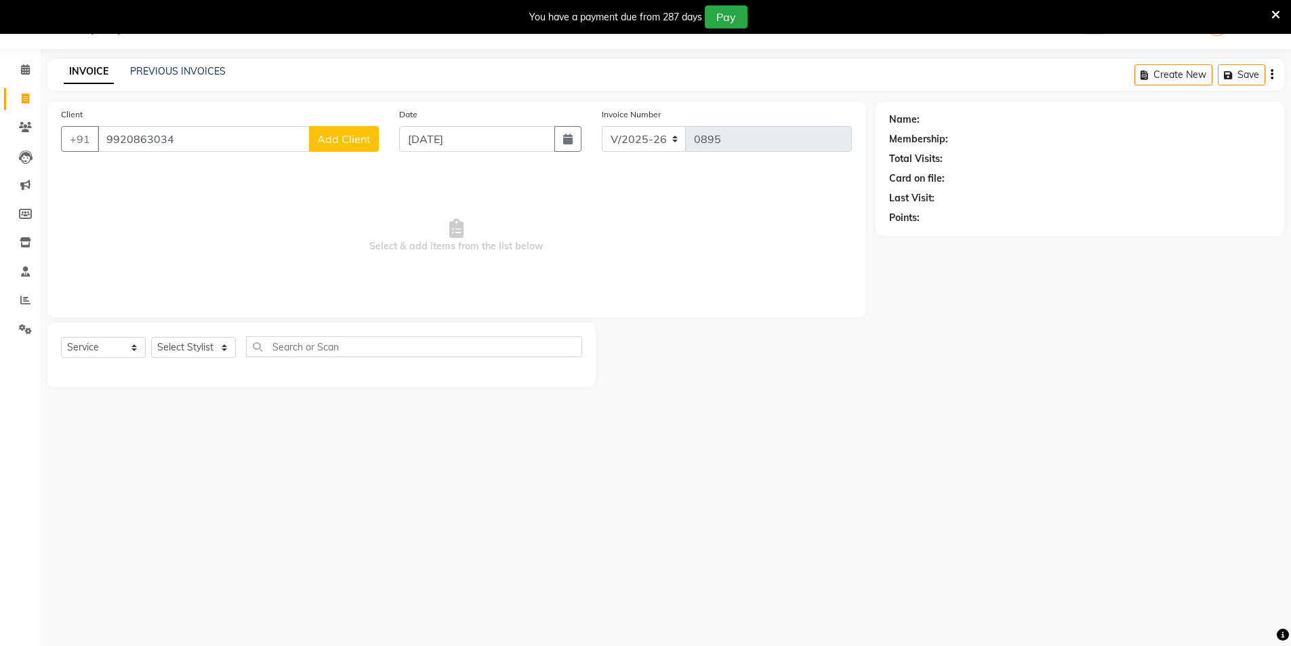
type input "9920863034"
click at [349, 138] on span "Add Client" at bounding box center [344, 139] width 54 height 14
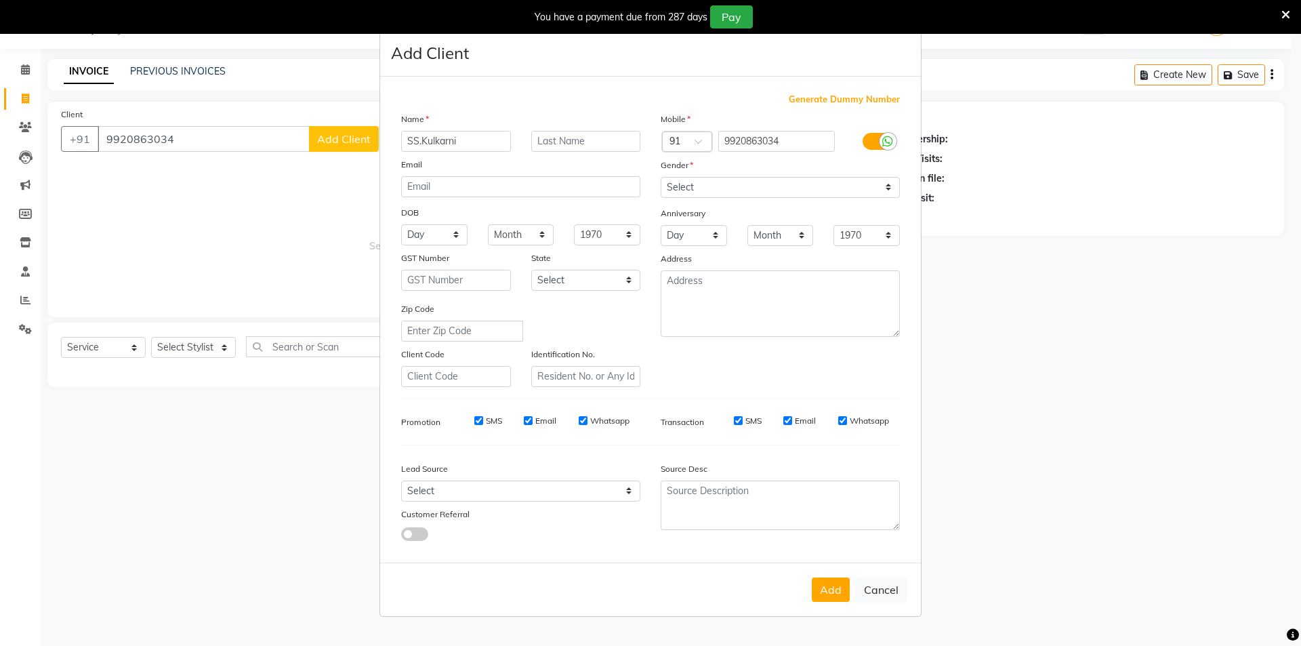
type input "SS.Kulkarni"
click at [890, 186] on select "Select [DEMOGRAPHIC_DATA] [DEMOGRAPHIC_DATA] Other Prefer Not To Say" at bounding box center [780, 187] width 239 height 21
select select "[DEMOGRAPHIC_DATA]"
click at [661, 177] on select "Select [DEMOGRAPHIC_DATA] [DEMOGRAPHIC_DATA] Other Prefer Not To Say" at bounding box center [780, 187] width 239 height 21
click at [836, 593] on button "Add" at bounding box center [831, 589] width 38 height 24
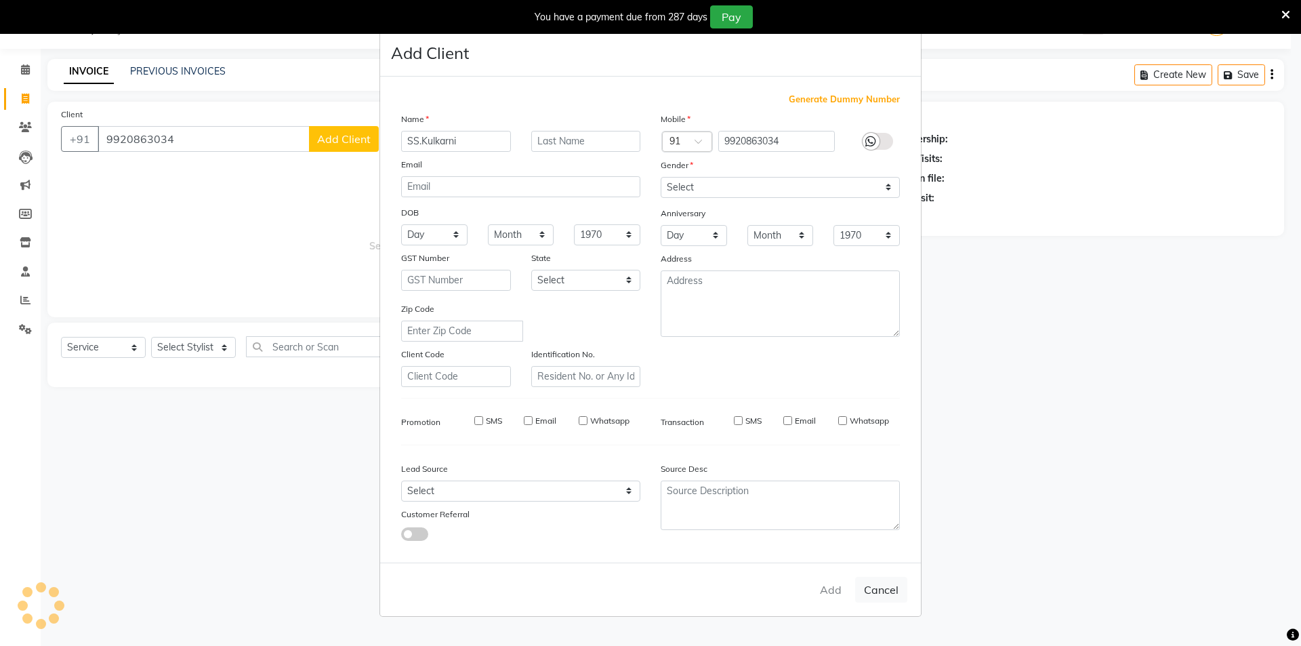
select select
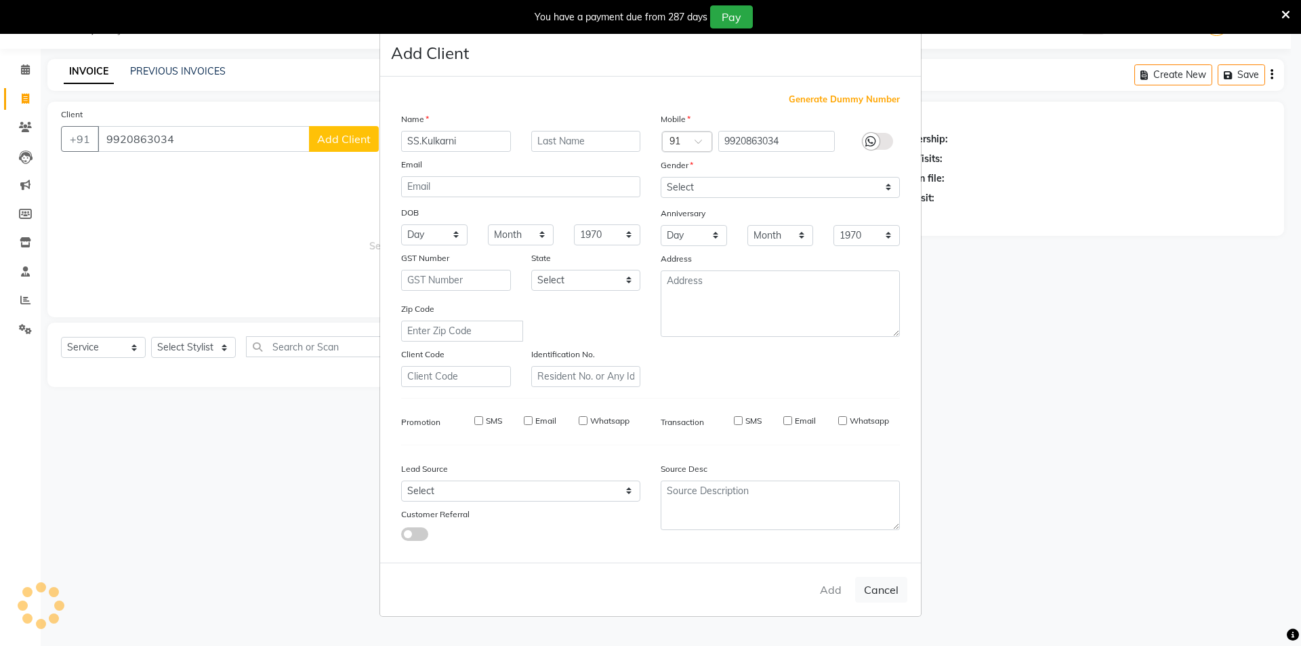
select select
checkbox input "false"
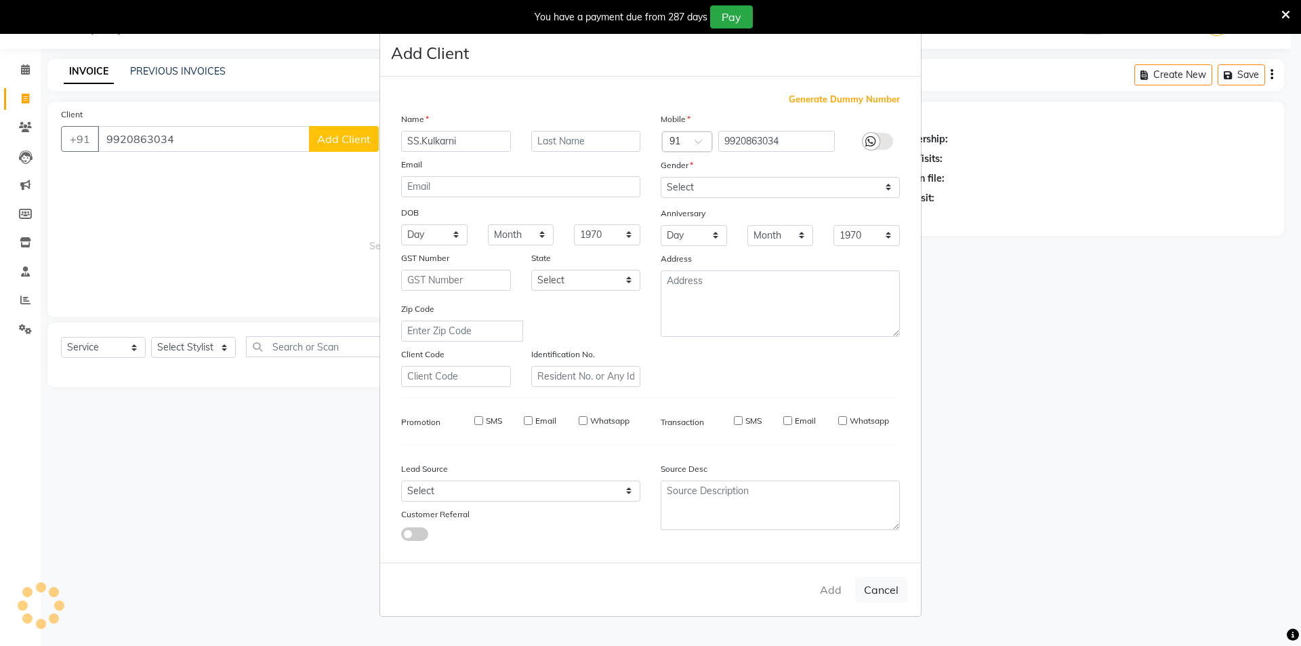
checkbox input "false"
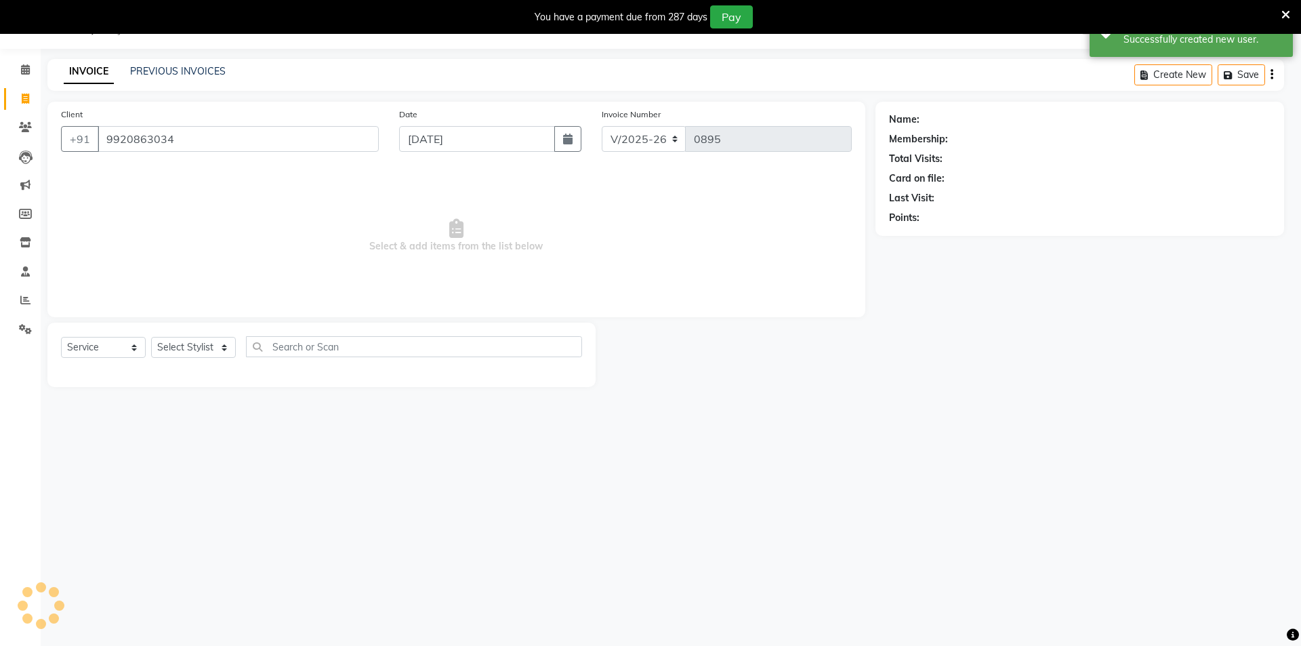
select select "1: Object"
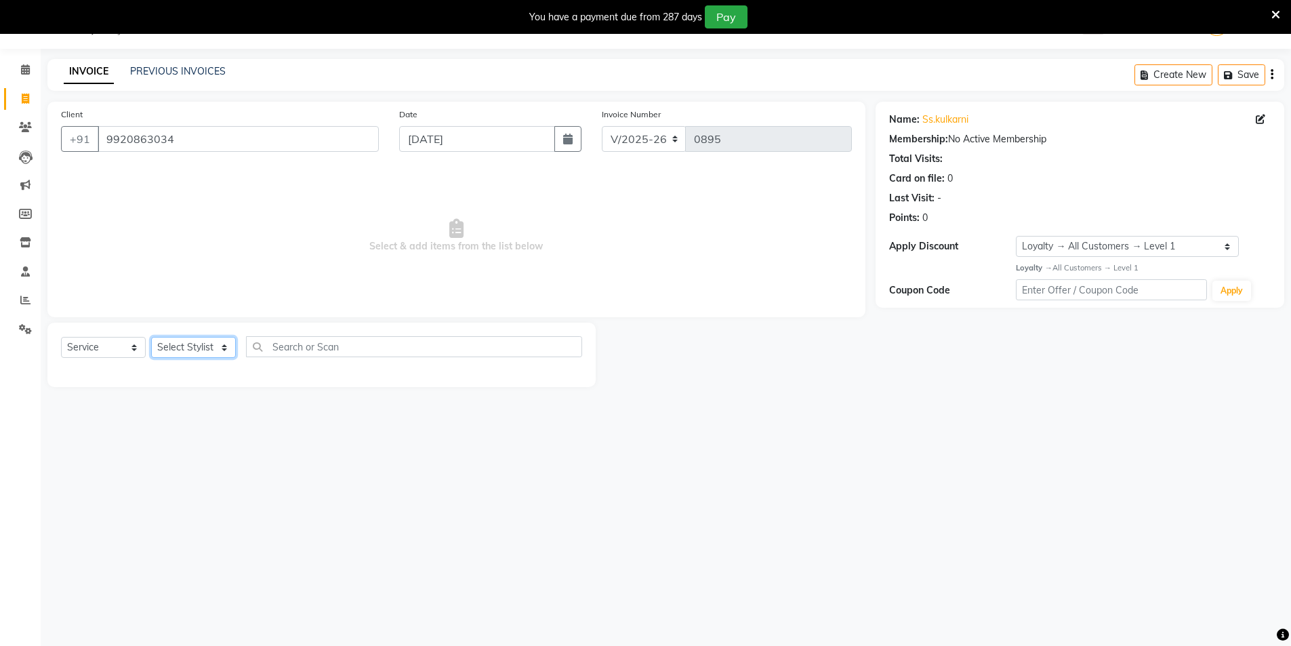
click at [226, 352] on select "Select Stylist [PERSON_NAME] [PERSON_NAME] [PERSON_NAME]" at bounding box center [193, 347] width 85 height 21
select select "88264"
click at [151, 337] on select "Select Stylist [PERSON_NAME] [PERSON_NAME] [PERSON_NAME]" at bounding box center [193, 347] width 85 height 21
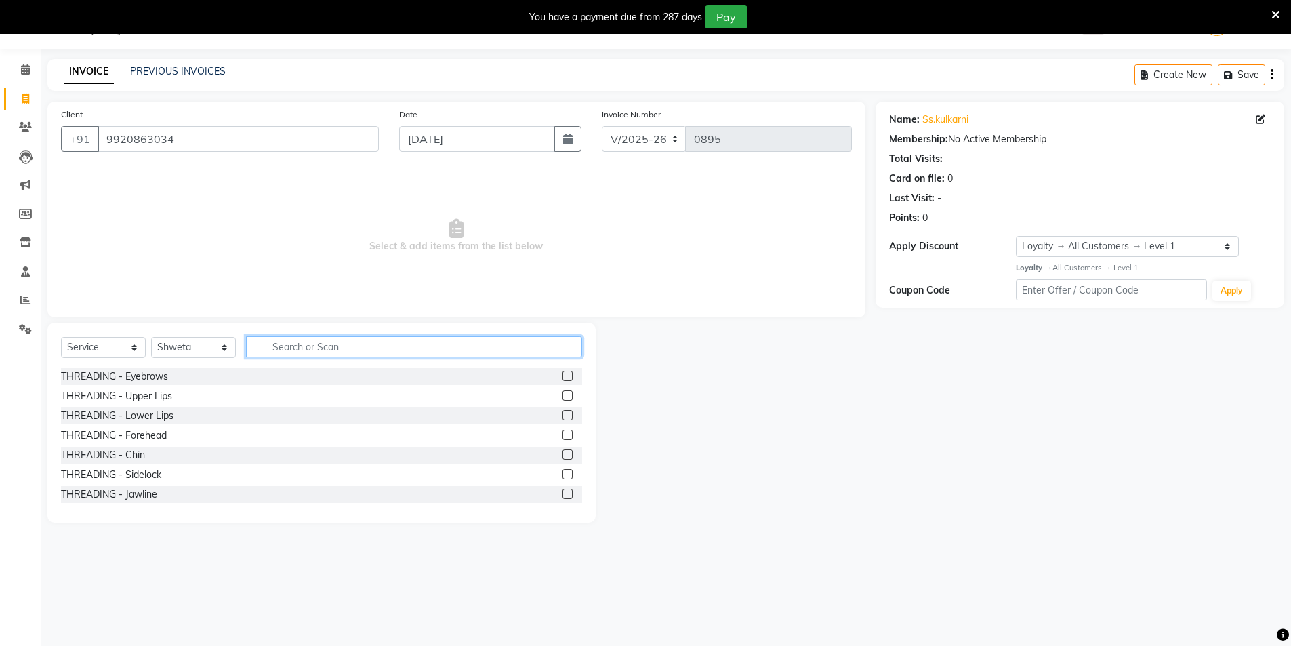
click at [260, 344] on input "text" at bounding box center [414, 346] width 336 height 21
type input "lipo"
click at [562, 435] on label at bounding box center [567, 435] width 10 height 10
click at [562, 435] on input "checkbox" at bounding box center [566, 435] width 9 height 9
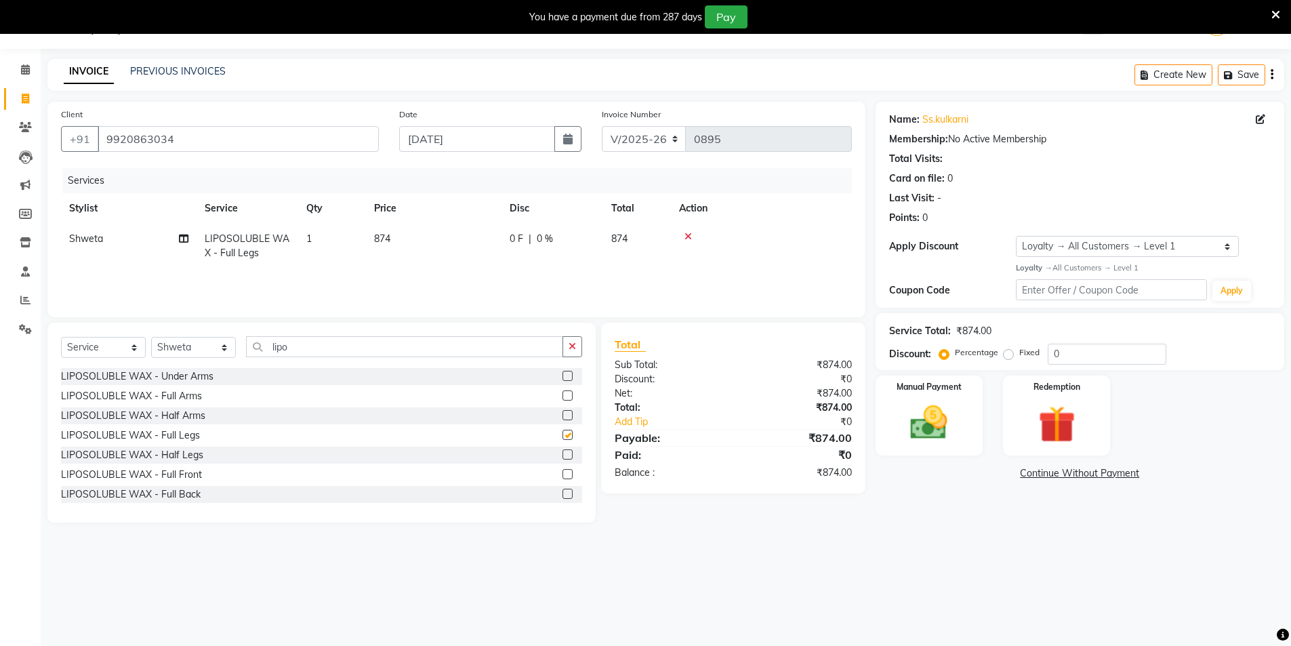
checkbox input "false"
click at [562, 398] on label at bounding box center [567, 395] width 10 height 10
click at [562, 398] on input "checkbox" at bounding box center [566, 396] width 9 height 9
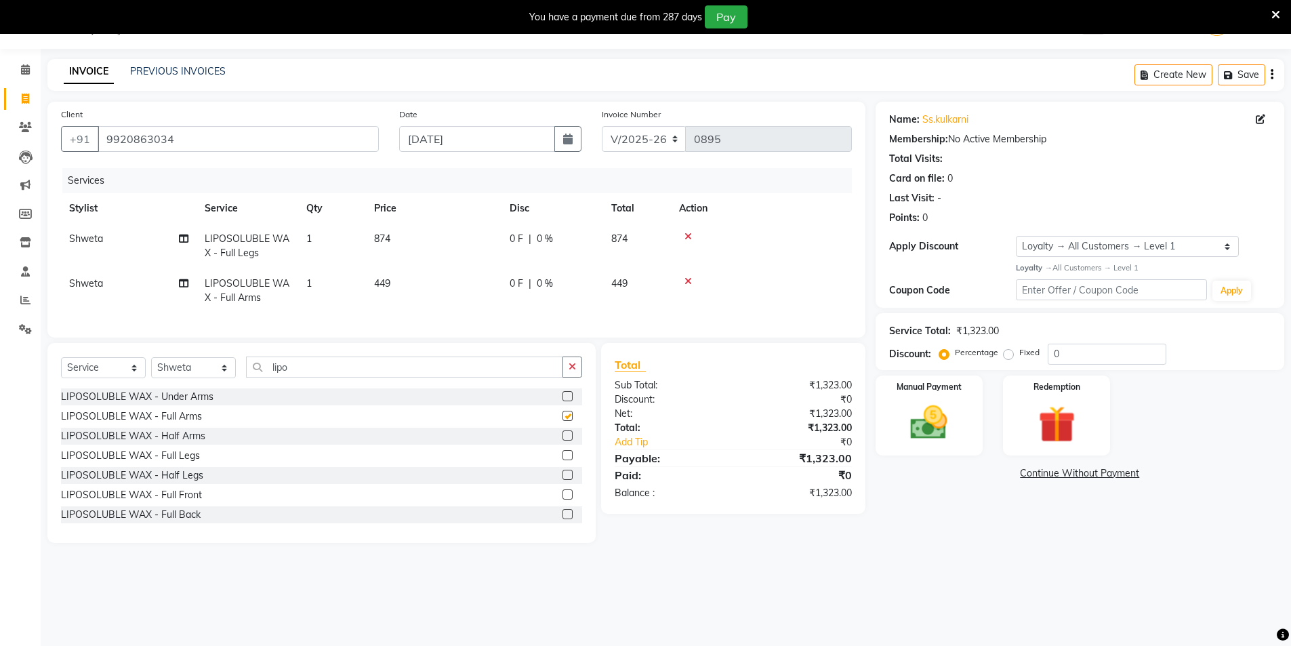
checkbox input "false"
click at [305, 377] on input "lipo" at bounding box center [404, 366] width 317 height 21
type input "l"
click at [562, 401] on label at bounding box center [567, 396] width 10 height 10
click at [562, 401] on input "checkbox" at bounding box center [566, 396] width 9 height 9
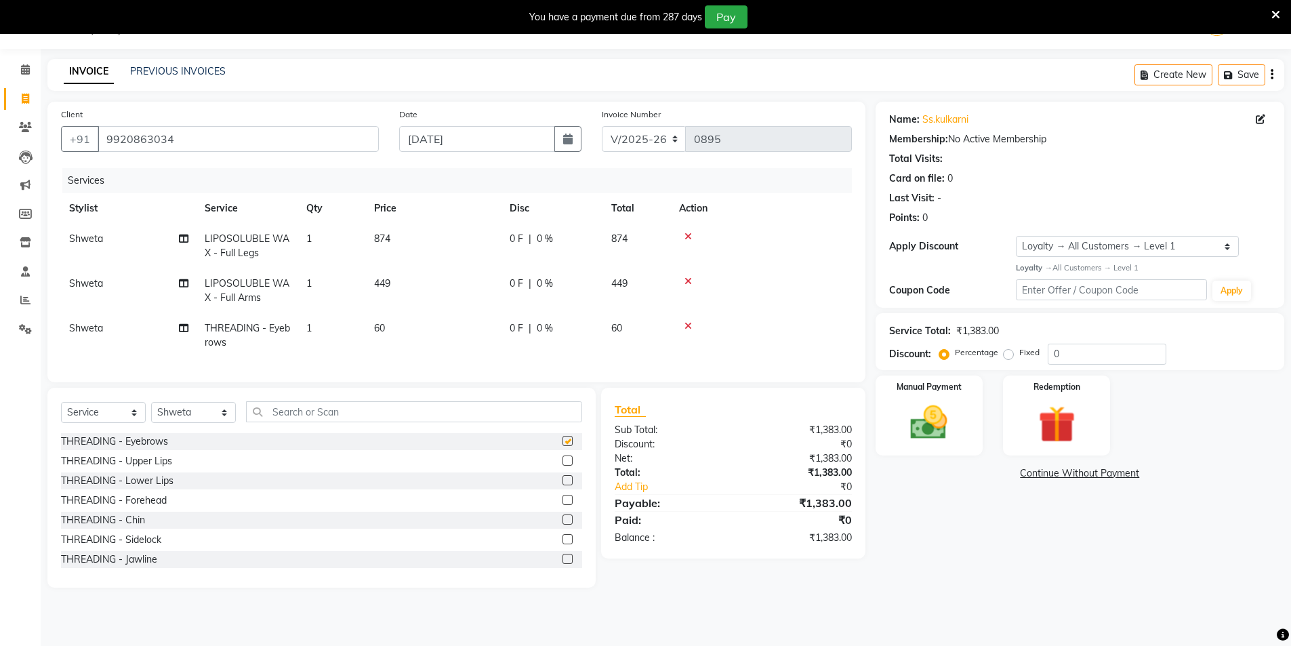
checkbox input "false"
click at [265, 422] on input "text" at bounding box center [414, 411] width 336 height 21
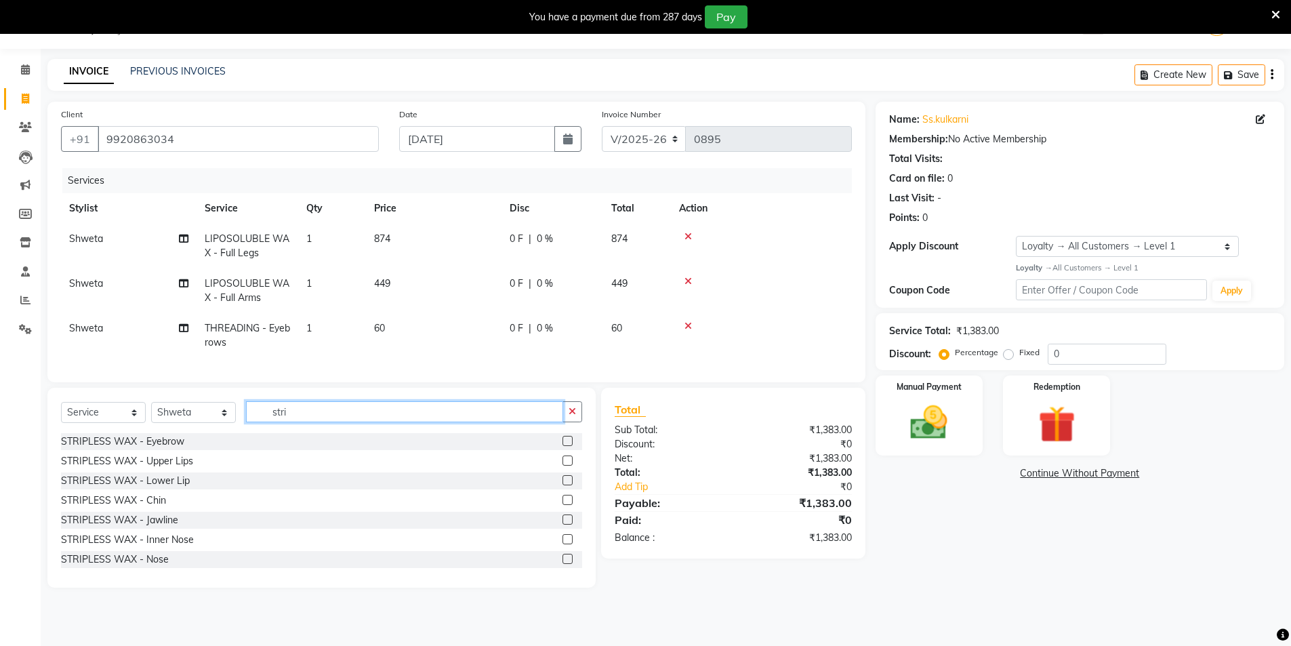
type input "stri"
click at [562, 465] on label at bounding box center [567, 460] width 10 height 10
click at [562, 465] on input "checkbox" at bounding box center [566, 461] width 9 height 9
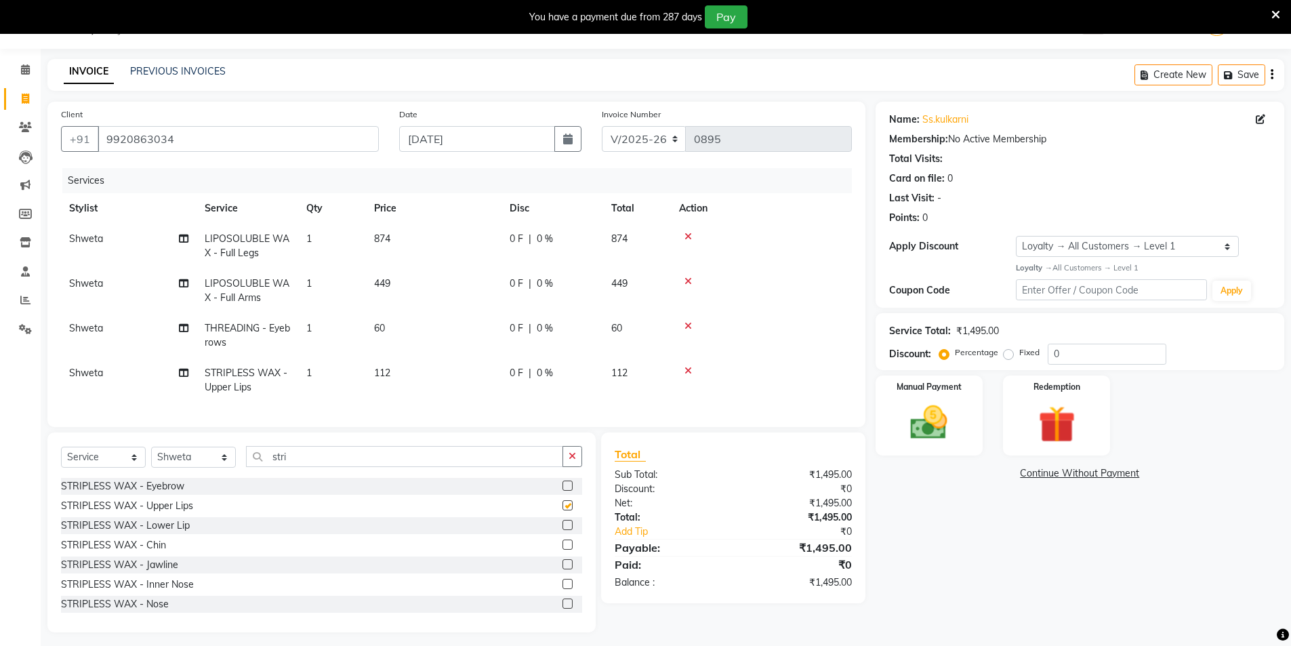
checkbox input "false"
click at [562, 549] on label at bounding box center [567, 544] width 10 height 10
click at [562, 549] on input "checkbox" at bounding box center [566, 545] width 9 height 9
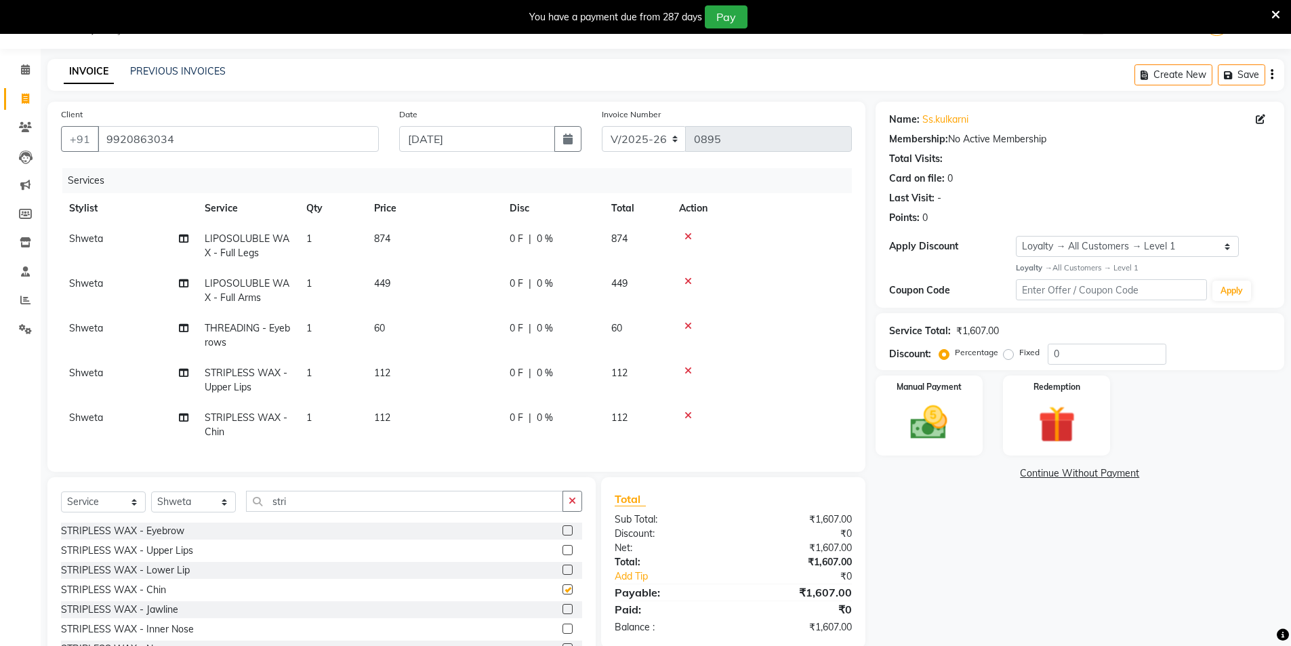
checkbox input "false"
click at [562, 575] on label at bounding box center [567, 569] width 10 height 10
click at [562, 575] on input "checkbox" at bounding box center [566, 570] width 9 height 9
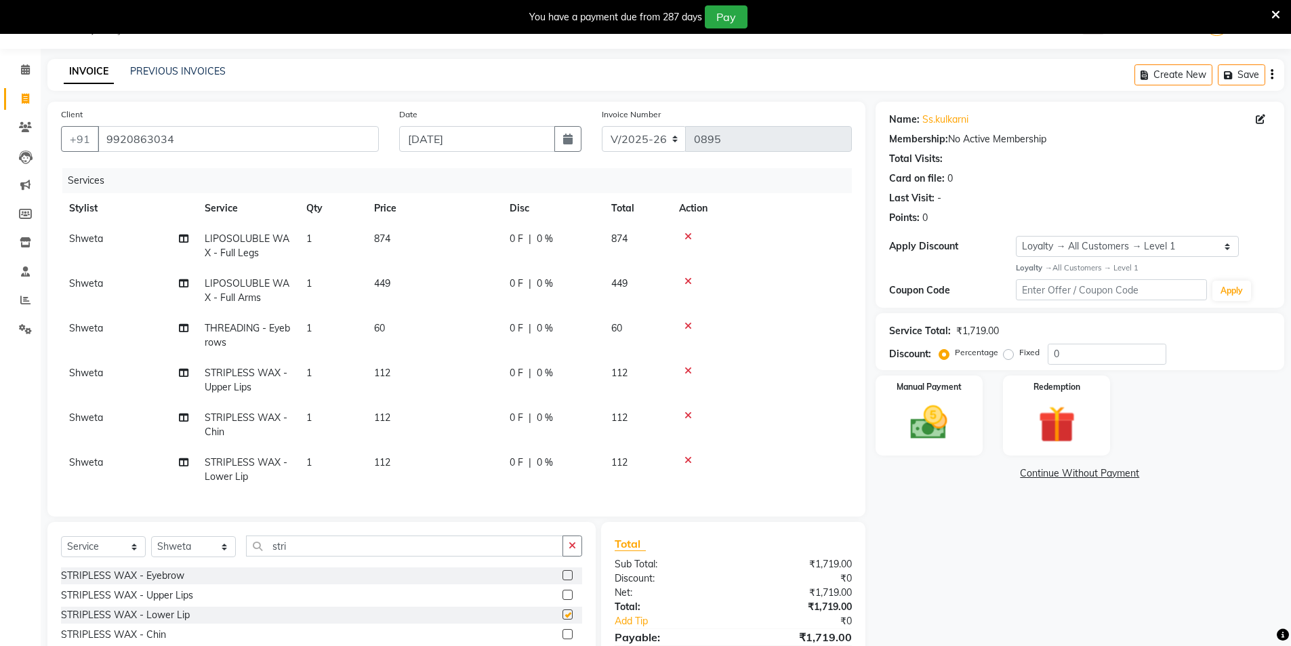
checkbox input "false"
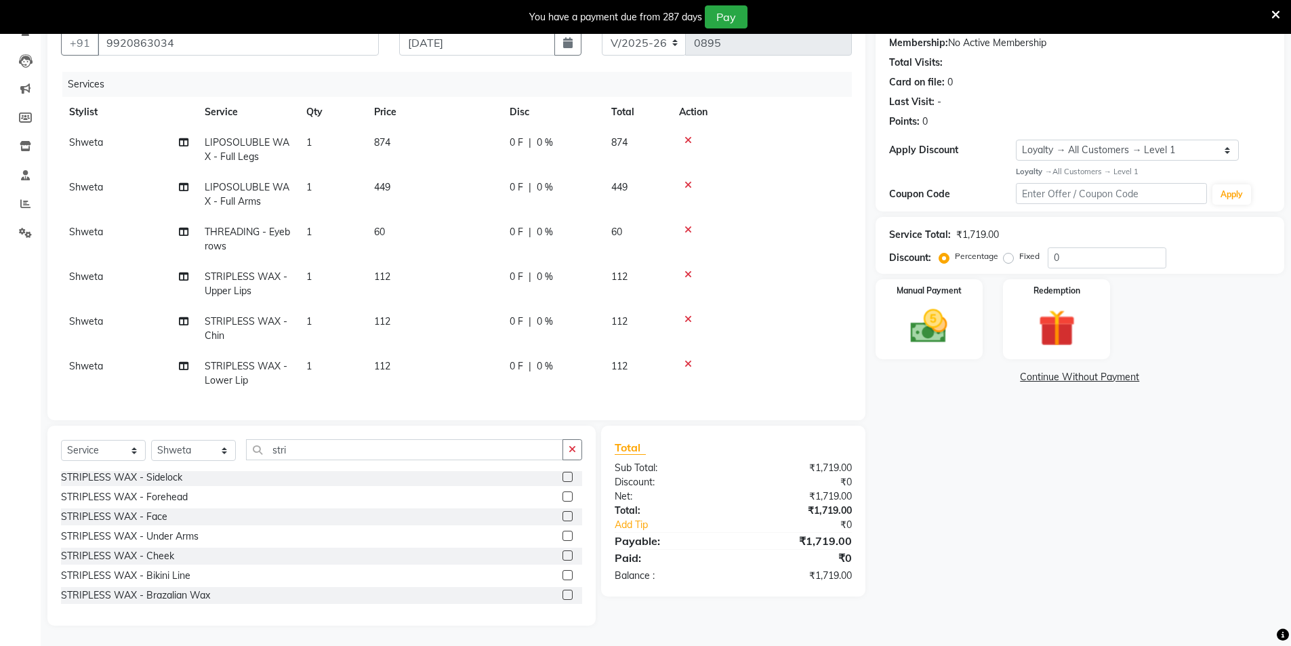
scroll to position [134, 0]
click at [562, 537] on label at bounding box center [567, 535] width 10 height 10
click at [562, 537] on input "checkbox" at bounding box center [566, 536] width 9 height 9
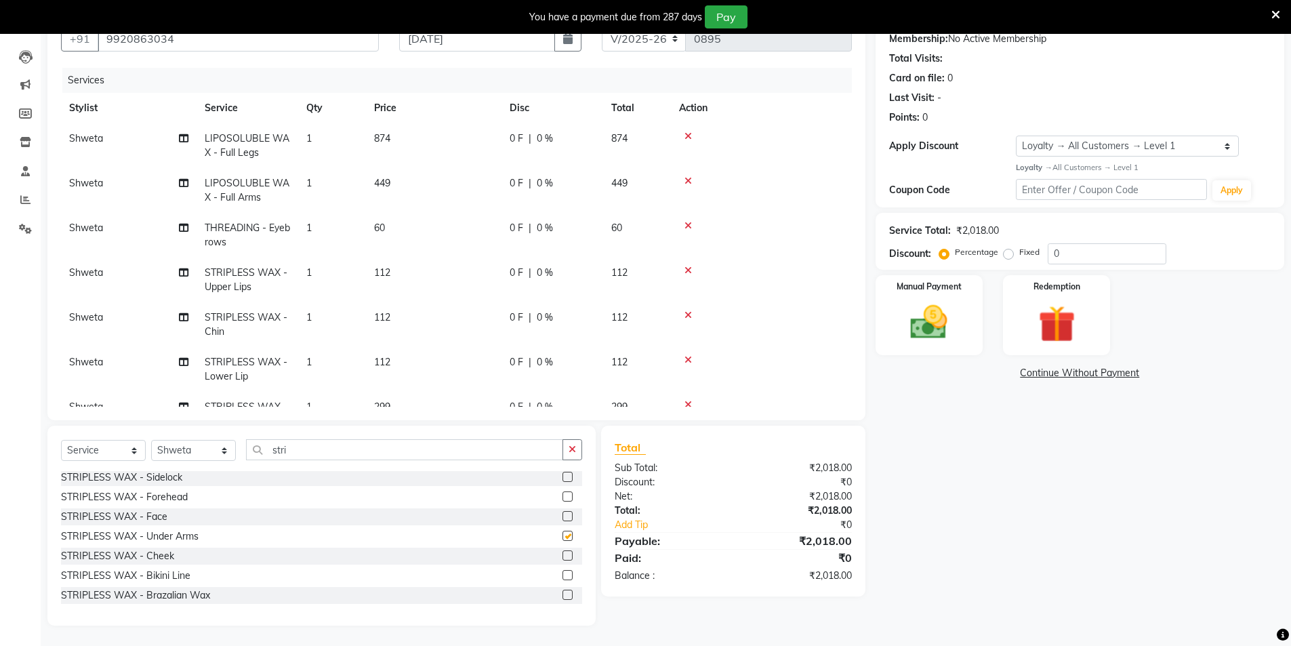
checkbox input "false"
click at [732, 334] on td at bounding box center [761, 324] width 181 height 45
click at [935, 309] on img at bounding box center [929, 322] width 62 height 44
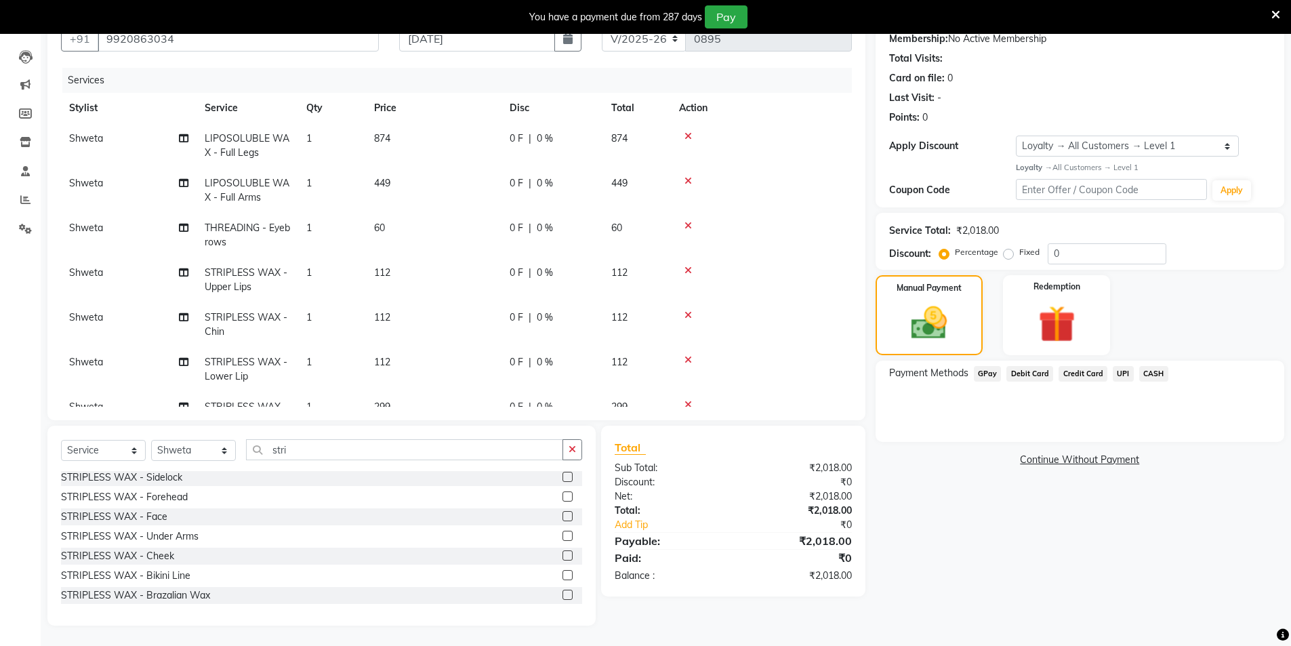
click at [988, 375] on span "GPay" at bounding box center [988, 374] width 28 height 16
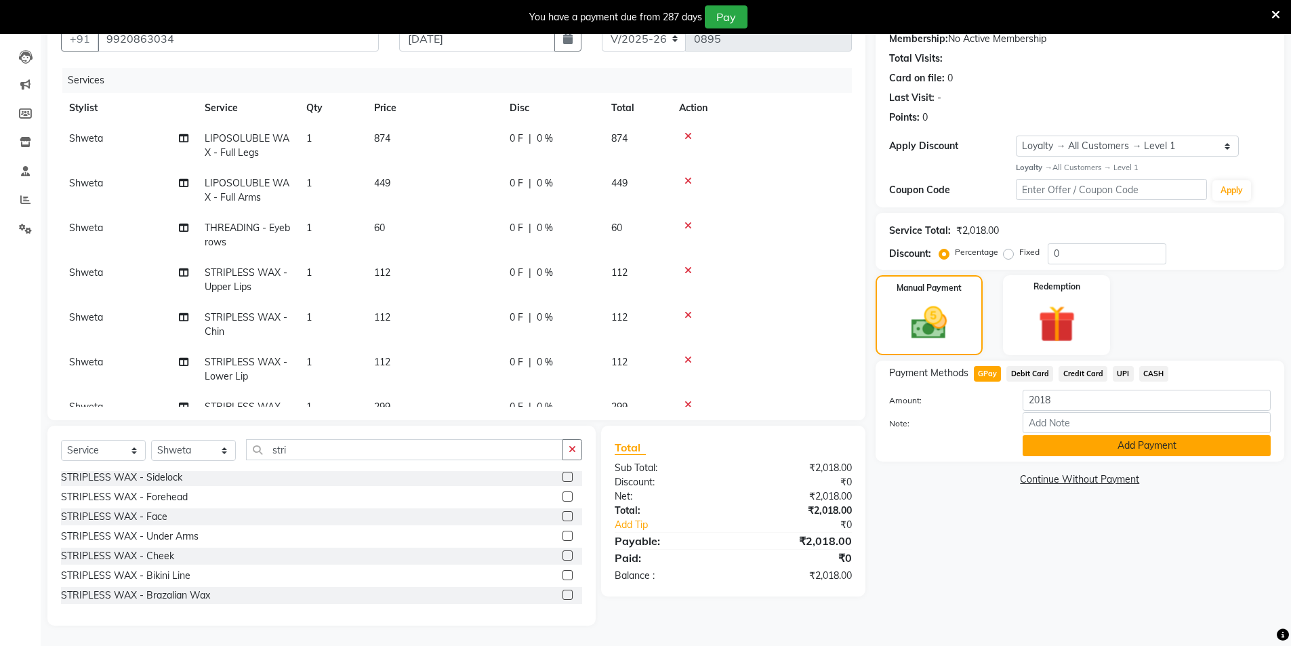
click at [1046, 447] on button "Add Payment" at bounding box center [1146, 445] width 248 height 21
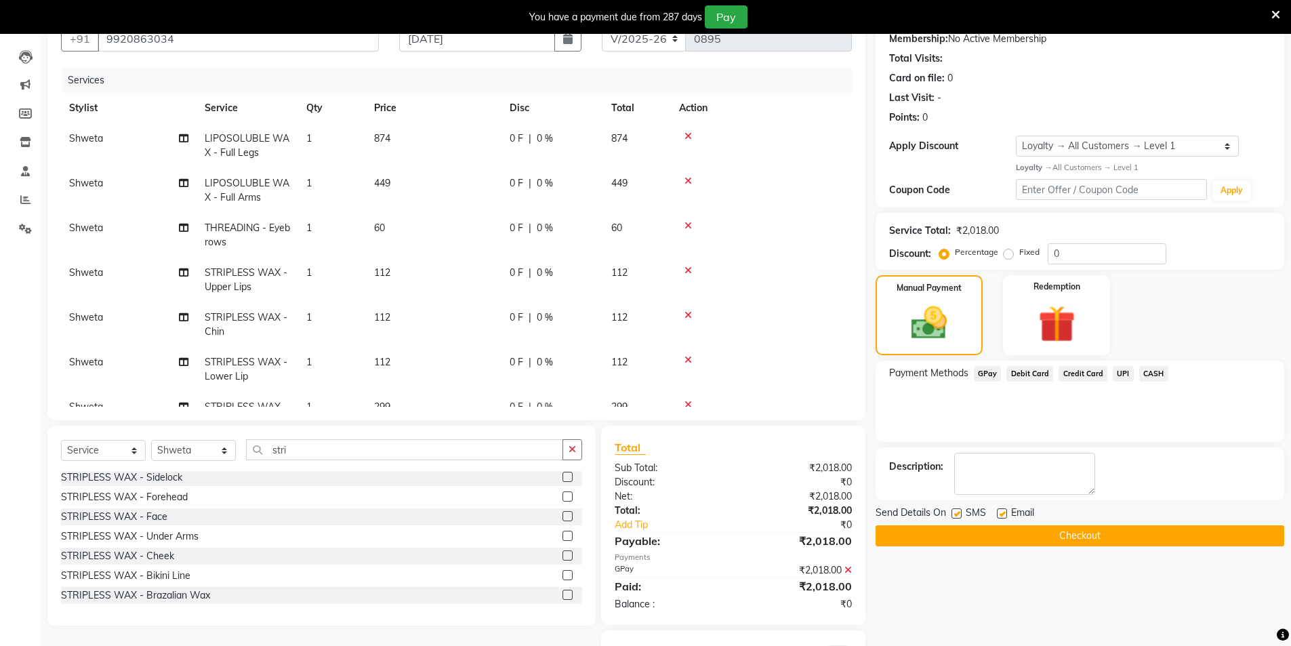
click at [957, 514] on label at bounding box center [956, 513] width 10 height 10
click at [957, 514] on input "checkbox" at bounding box center [955, 513] width 9 height 9
checkbox input "false"
click at [1002, 513] on label at bounding box center [1002, 513] width 10 height 10
click at [1002, 513] on input "checkbox" at bounding box center [1001, 513] width 9 height 9
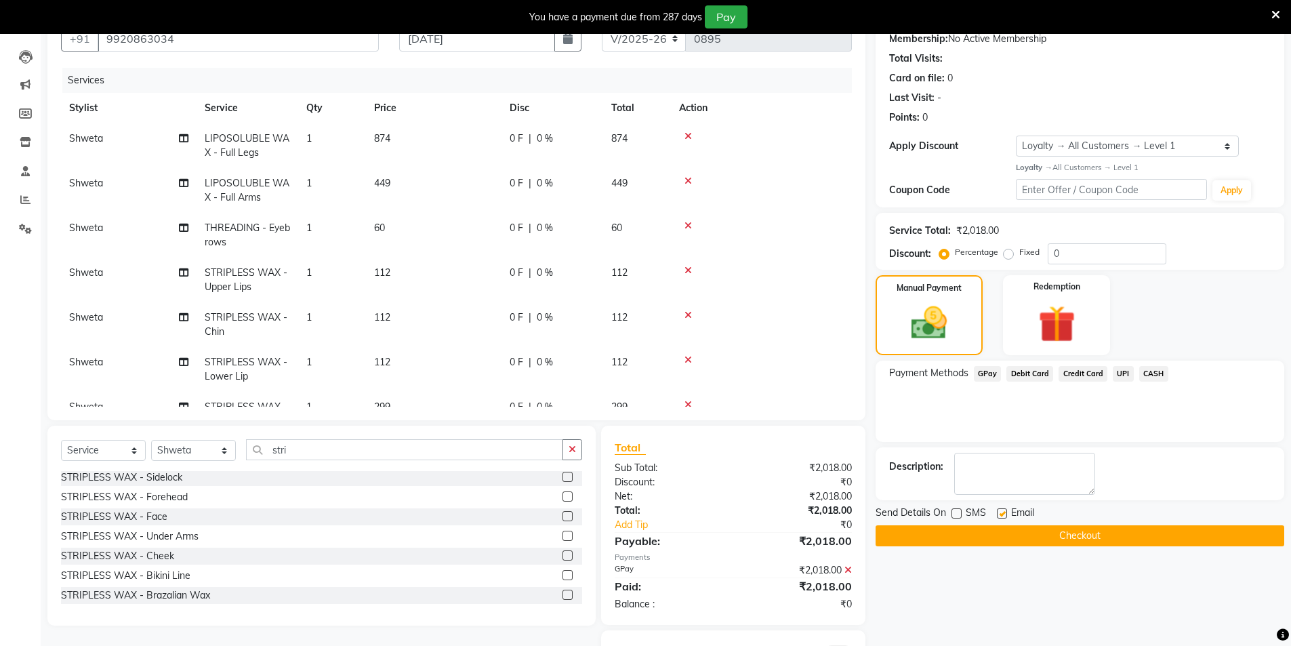
checkbox input "false"
click at [998, 535] on button "Checkout" at bounding box center [1079, 535] width 409 height 21
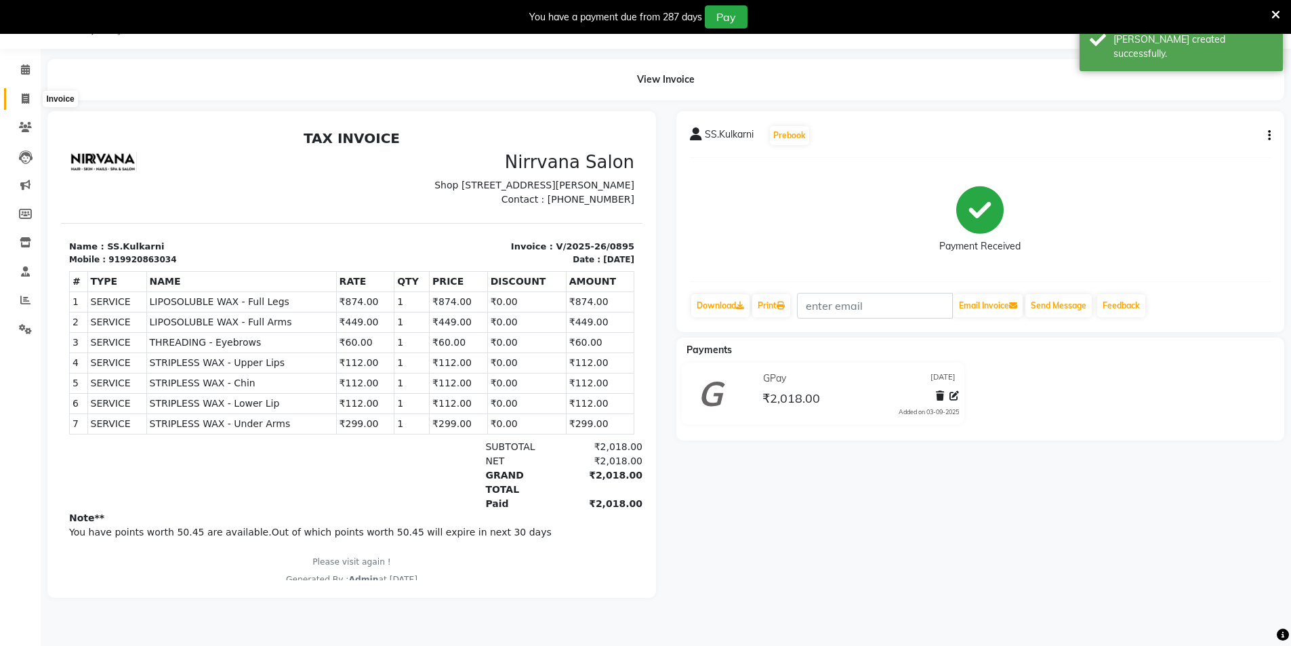
click at [22, 102] on icon at bounding box center [25, 98] width 7 height 10
select select "service"
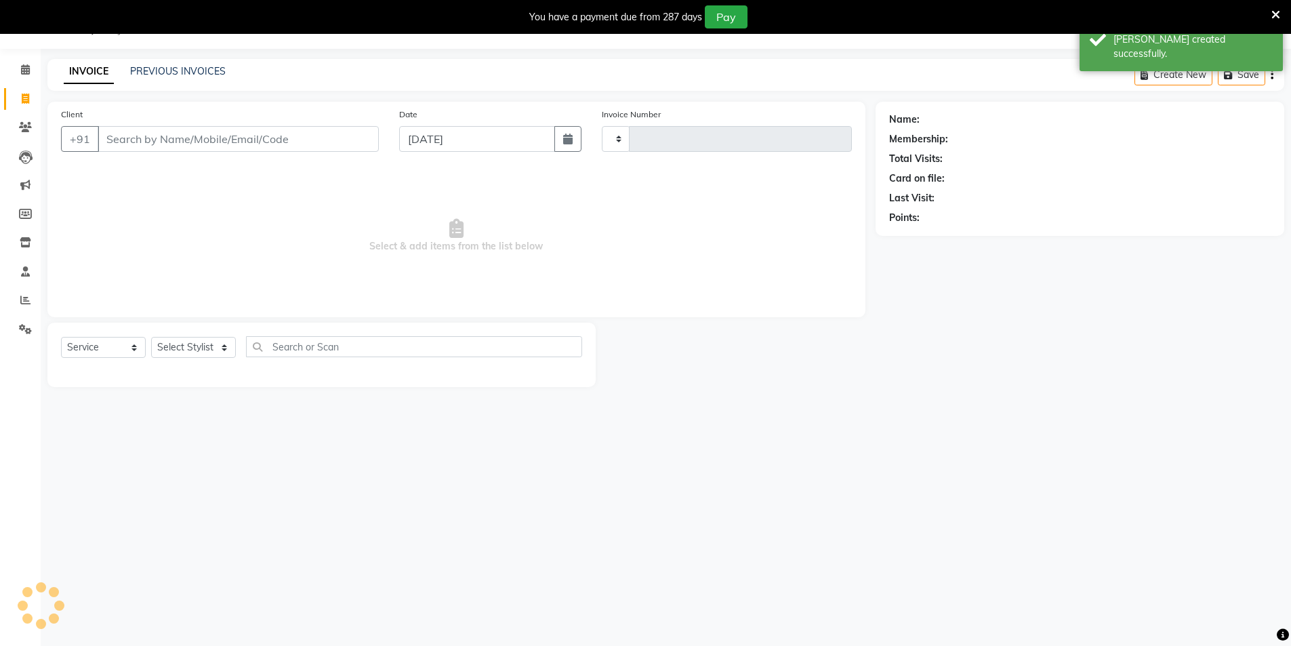
type input "0896"
select select "7167"
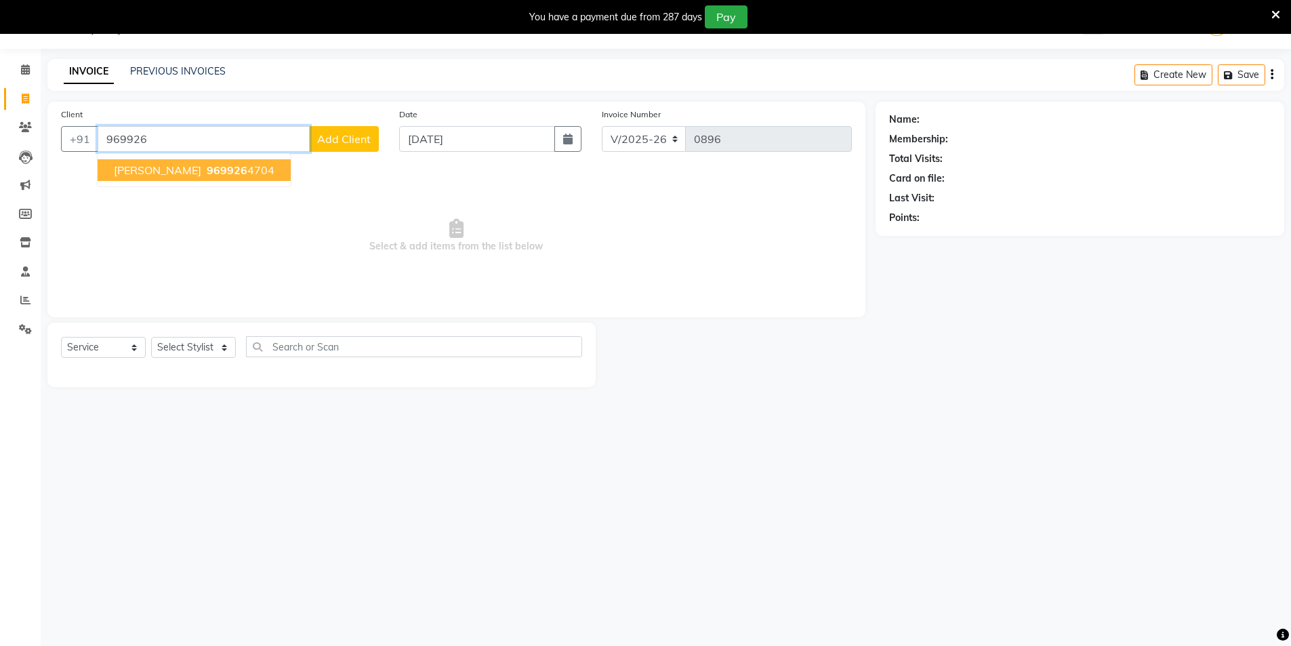
click at [245, 171] on ngb-highlight "969926 4704" at bounding box center [239, 170] width 70 height 14
type input "9699264704"
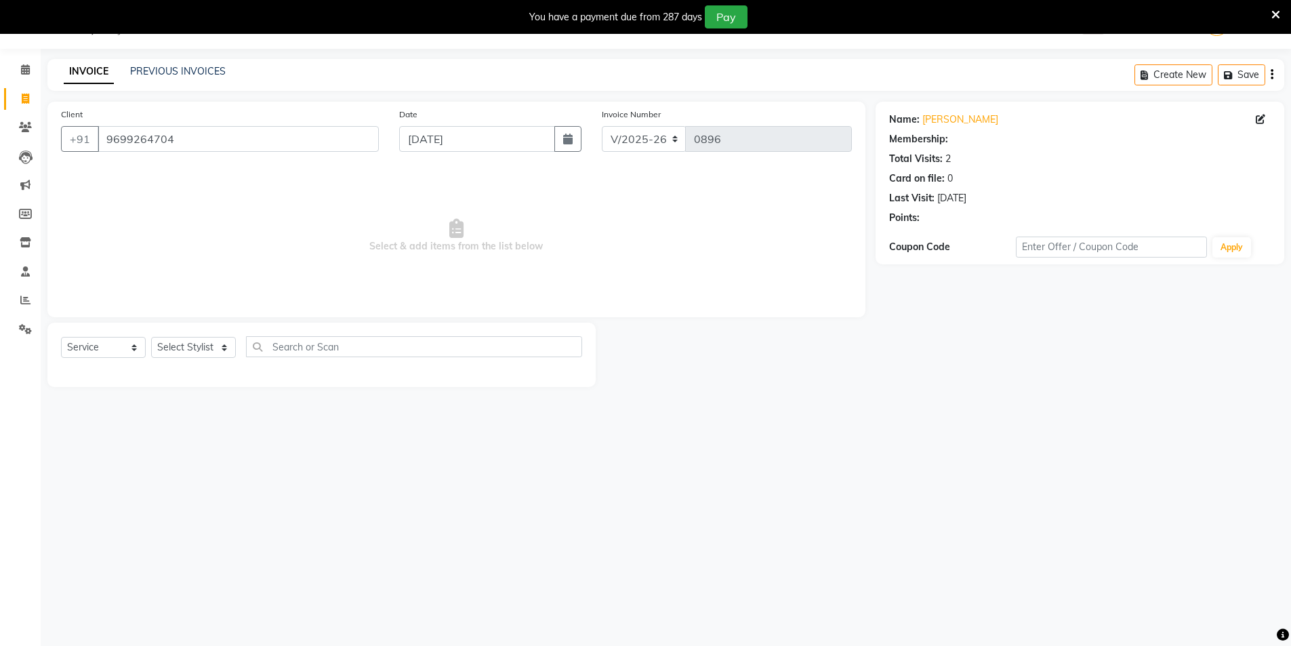
select select "1: Object"
click at [225, 346] on select "Select Stylist [PERSON_NAME] [PERSON_NAME] [PERSON_NAME]" at bounding box center [193, 347] width 85 height 21
select select "66294"
click at [151, 337] on select "Select Stylist [PERSON_NAME] [PERSON_NAME] [PERSON_NAME]" at bounding box center [193, 347] width 85 height 21
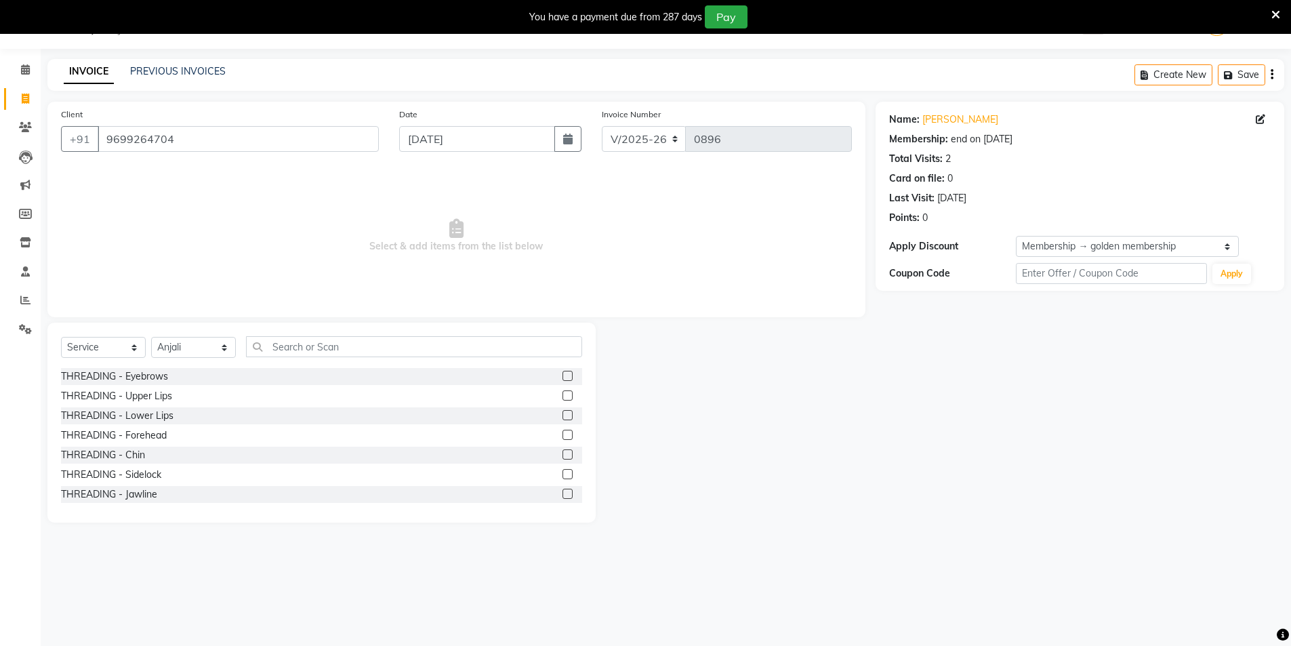
click at [562, 375] on label at bounding box center [567, 376] width 10 height 10
click at [562, 375] on input "checkbox" at bounding box center [566, 376] width 9 height 9
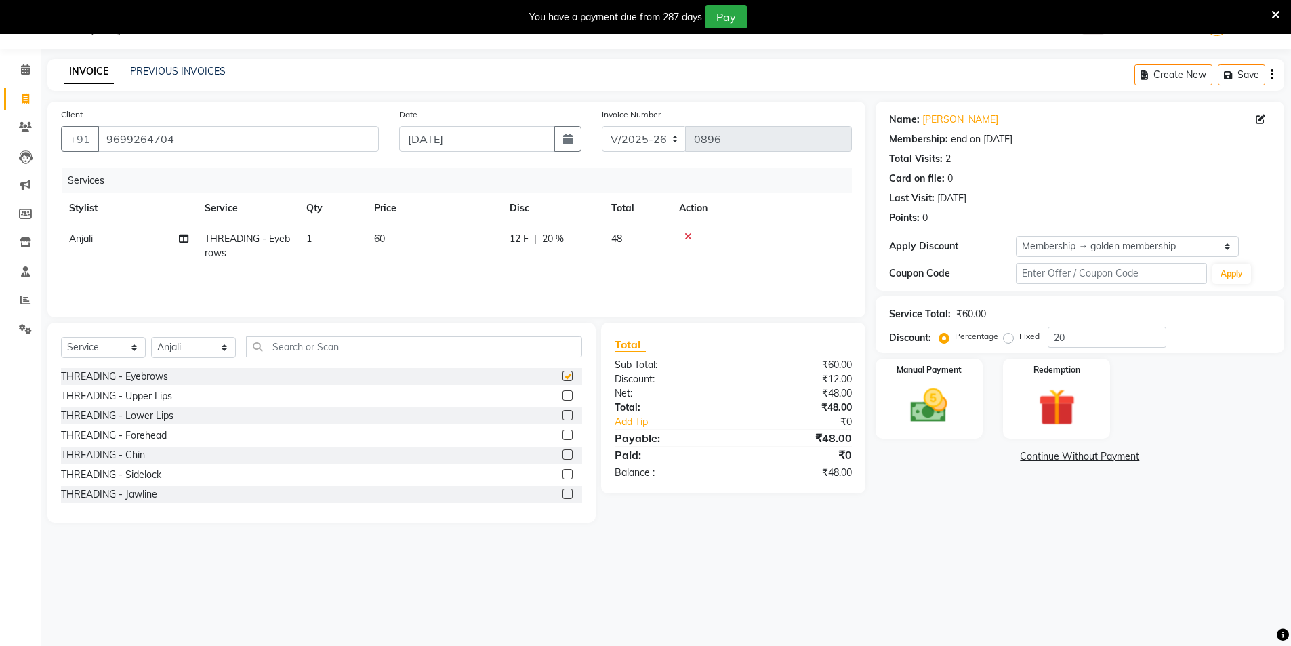
checkbox input "false"
click at [562, 392] on label at bounding box center [567, 395] width 10 height 10
click at [562, 392] on input "checkbox" at bounding box center [566, 396] width 9 height 9
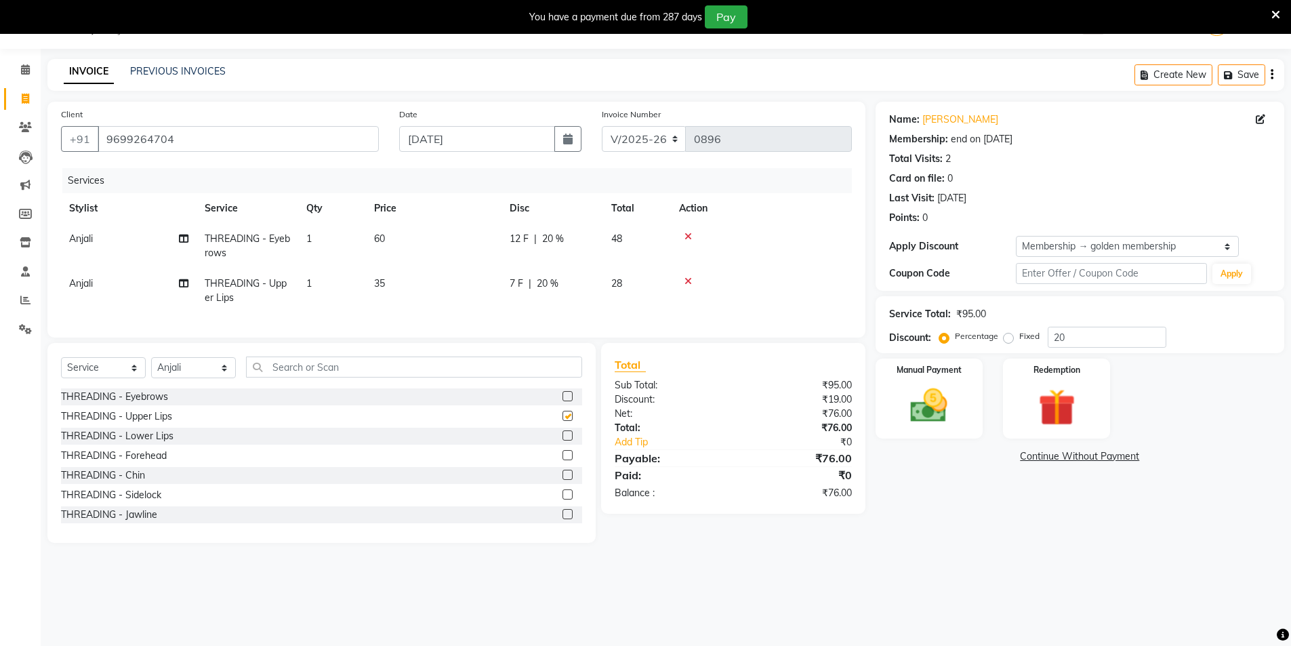
checkbox input "false"
click at [1072, 340] on input "20" at bounding box center [1106, 337] width 119 height 21
type input "2"
type input "0"
click at [1094, 582] on div "08047224946 Select Location × Nirrvana Salon, Vishweshwar Nagar WhatsApp Status…" at bounding box center [645, 323] width 1291 height 646
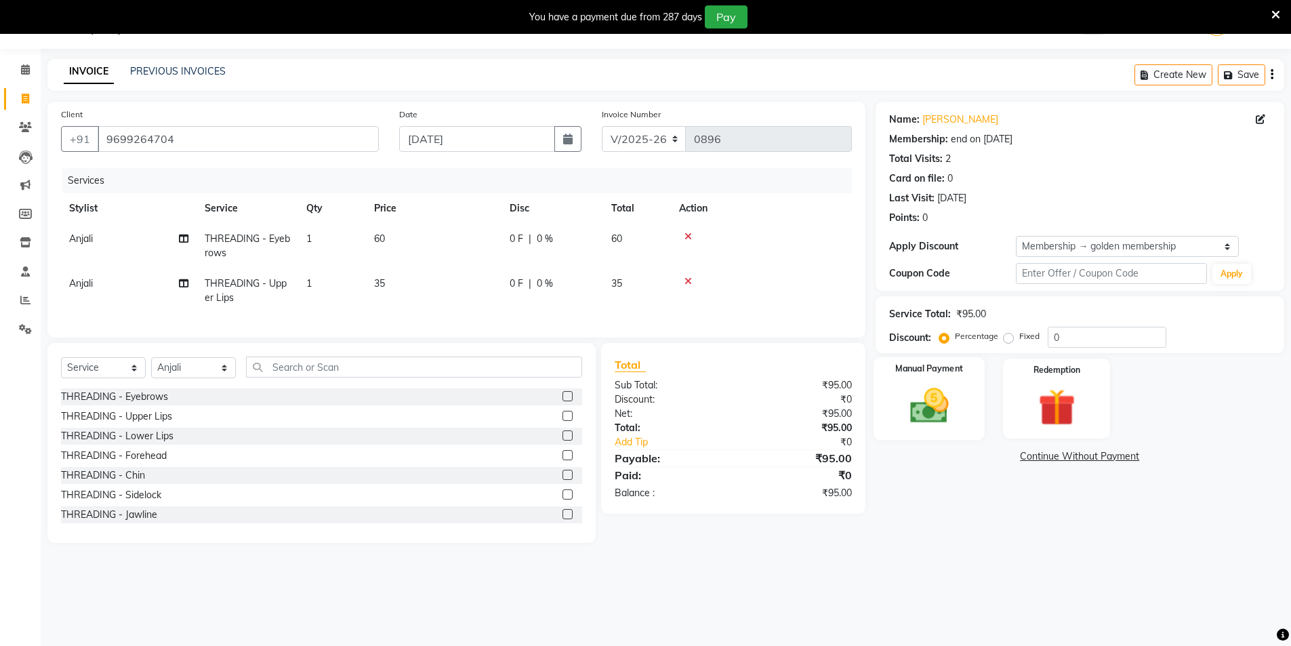
click at [917, 415] on img at bounding box center [929, 405] width 62 height 44
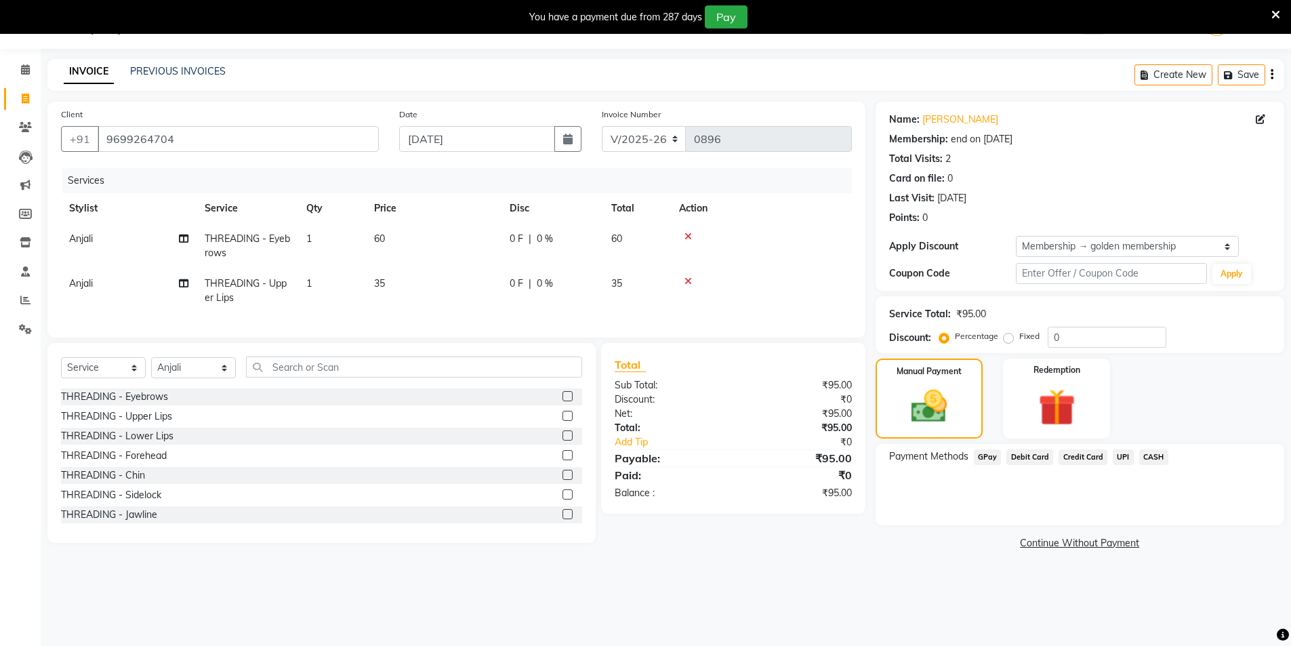
click at [990, 457] on span "GPay" at bounding box center [988, 457] width 28 height 16
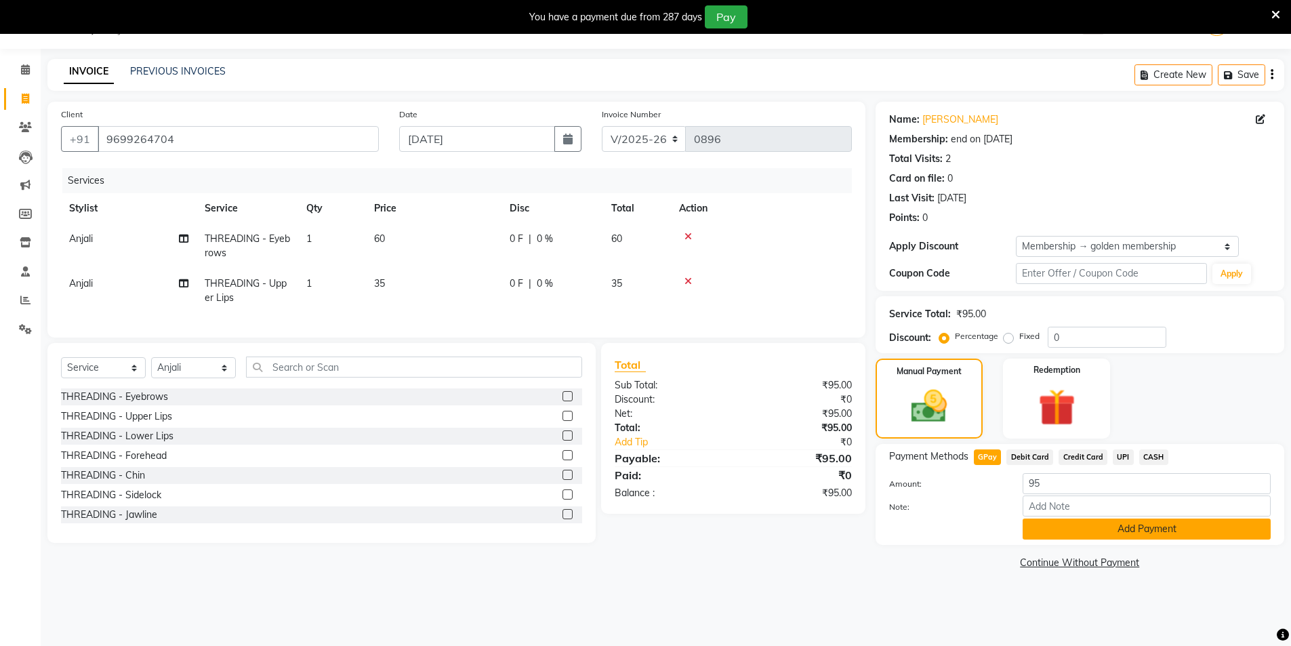
click at [1071, 526] on button "Add Payment" at bounding box center [1146, 528] width 248 height 21
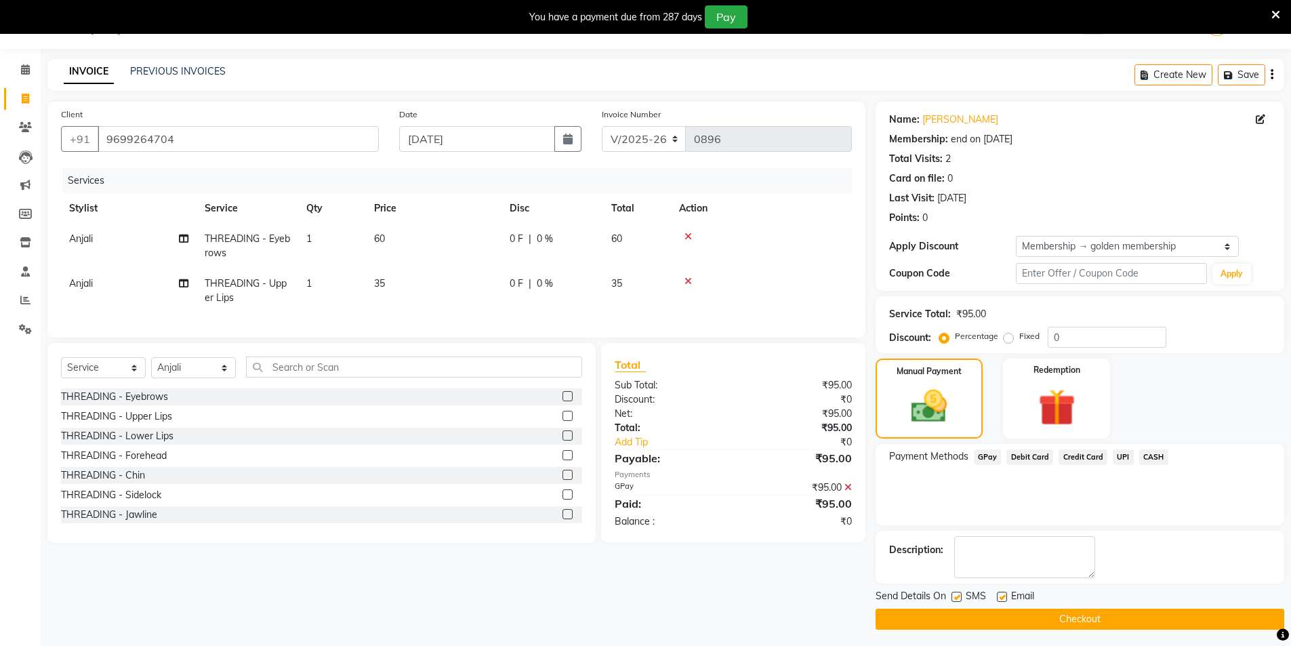
click at [953, 598] on label at bounding box center [956, 596] width 10 height 10
click at [953, 598] on input "checkbox" at bounding box center [955, 597] width 9 height 9
checkbox input "false"
drag, startPoint x: 1000, startPoint y: 599, endPoint x: 1004, endPoint y: 617, distance: 18.7
click at [999, 604] on div at bounding box center [1001, 598] width 9 height 14
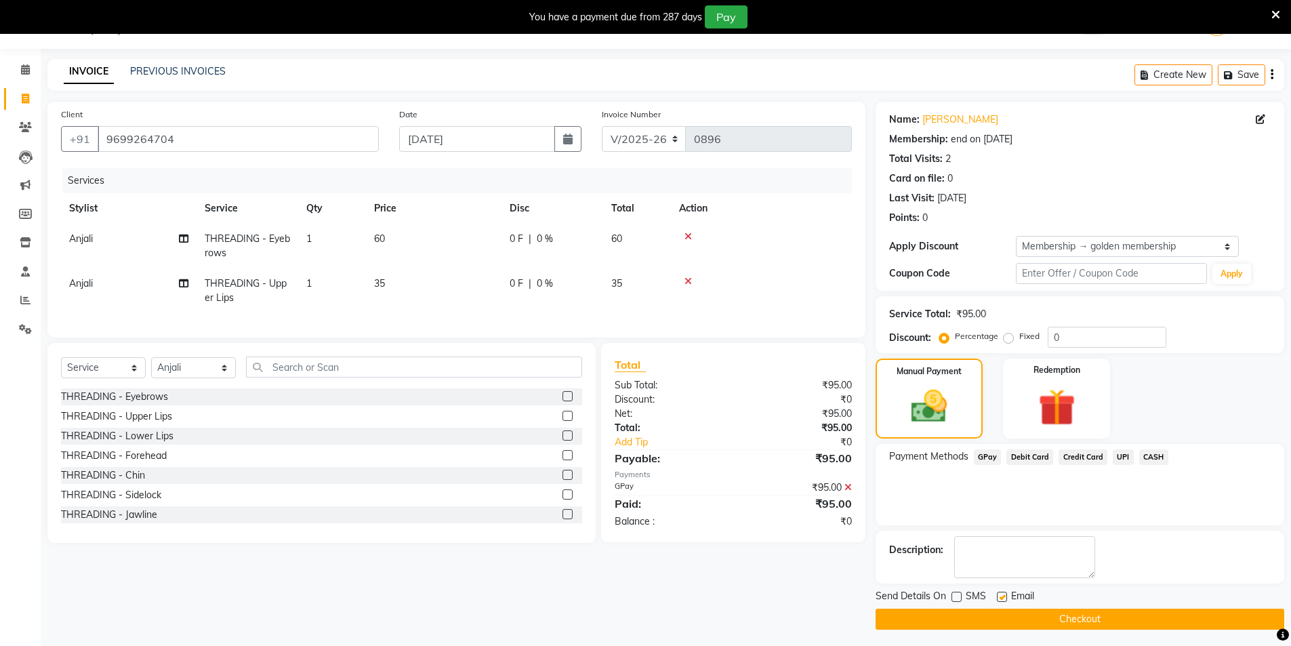
click at [1001, 592] on label at bounding box center [1002, 596] width 10 height 10
click at [1001, 593] on input "checkbox" at bounding box center [1001, 597] width 9 height 9
checkbox input "false"
click at [1005, 616] on button "Checkout" at bounding box center [1079, 618] width 409 height 21
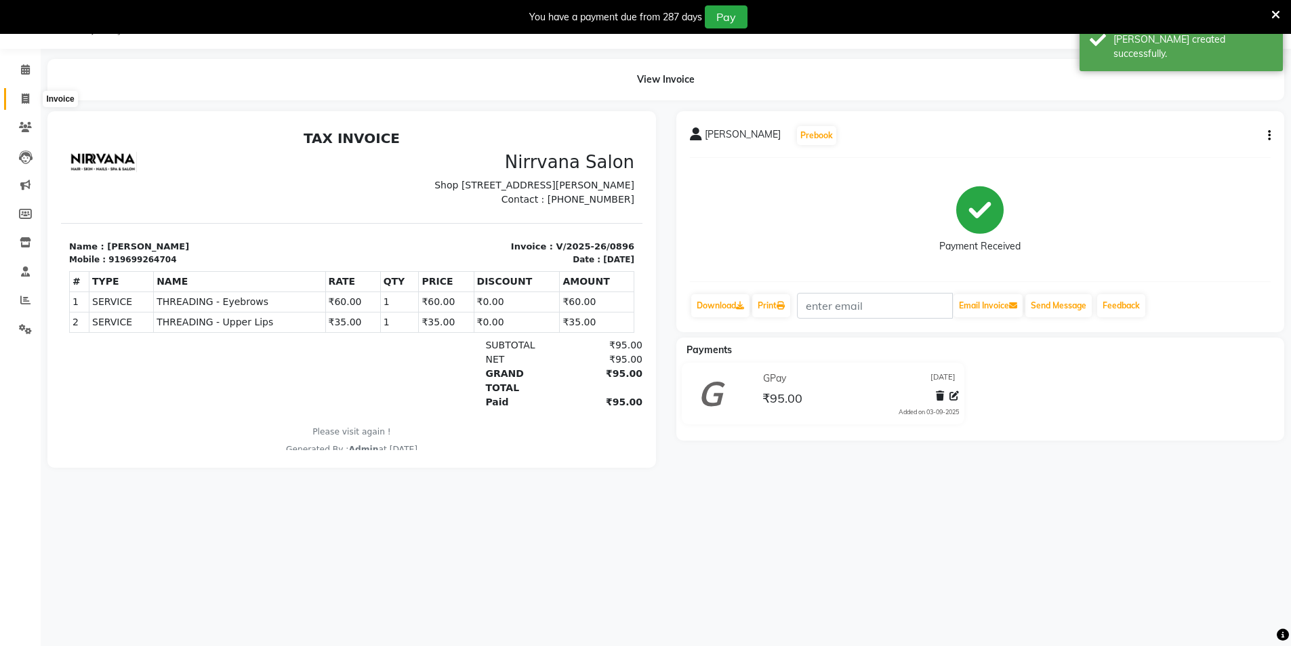
click at [24, 100] on icon at bounding box center [25, 98] width 7 height 10
select select "7167"
select select "service"
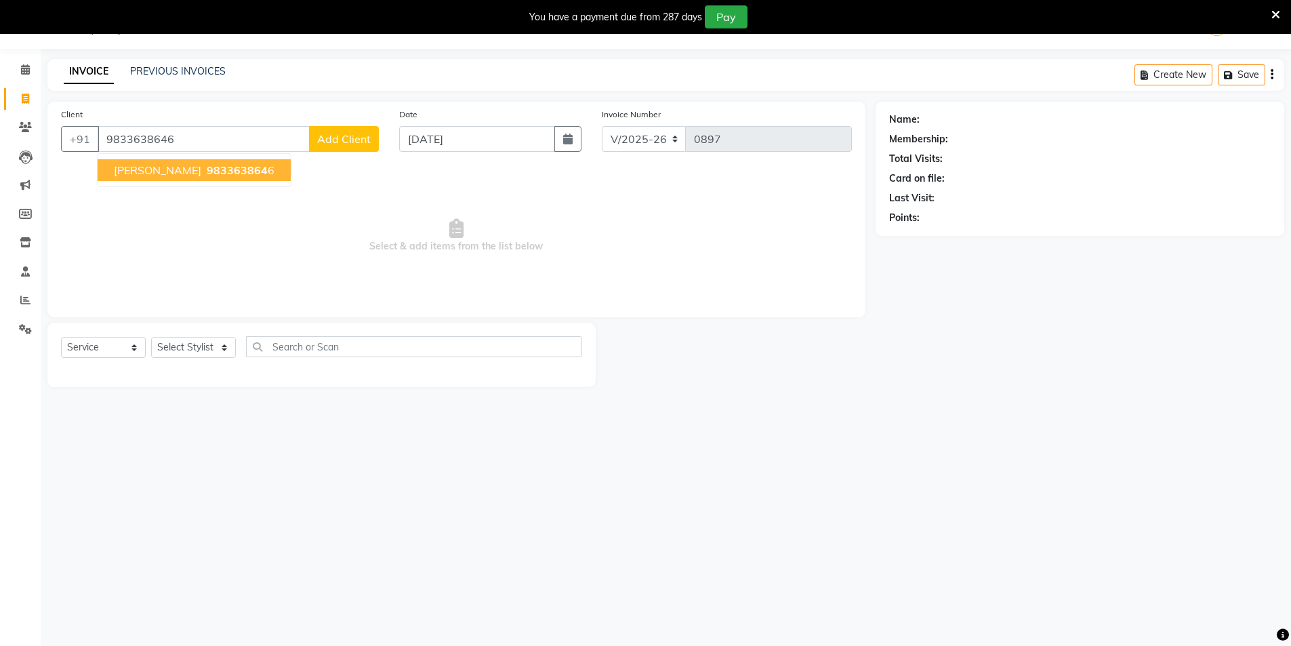
type input "9833638646"
select select "1: Object"
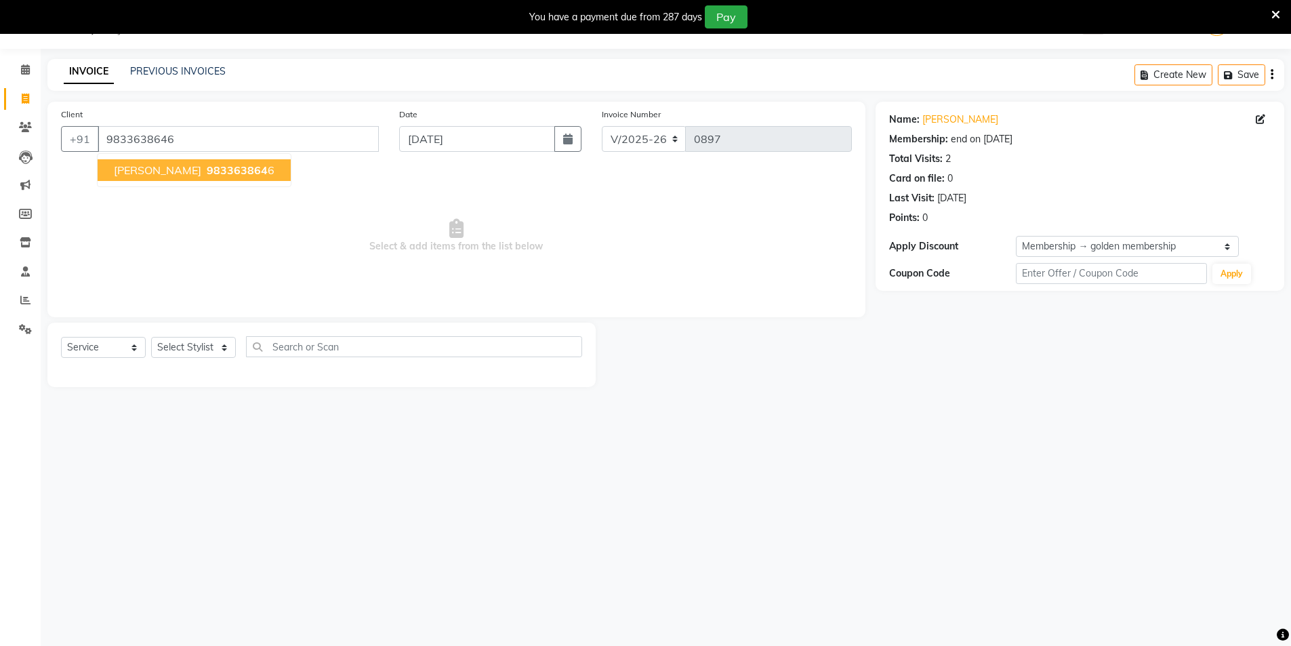
click at [227, 171] on button "[PERSON_NAME] 983363864 6" at bounding box center [194, 170] width 193 height 22
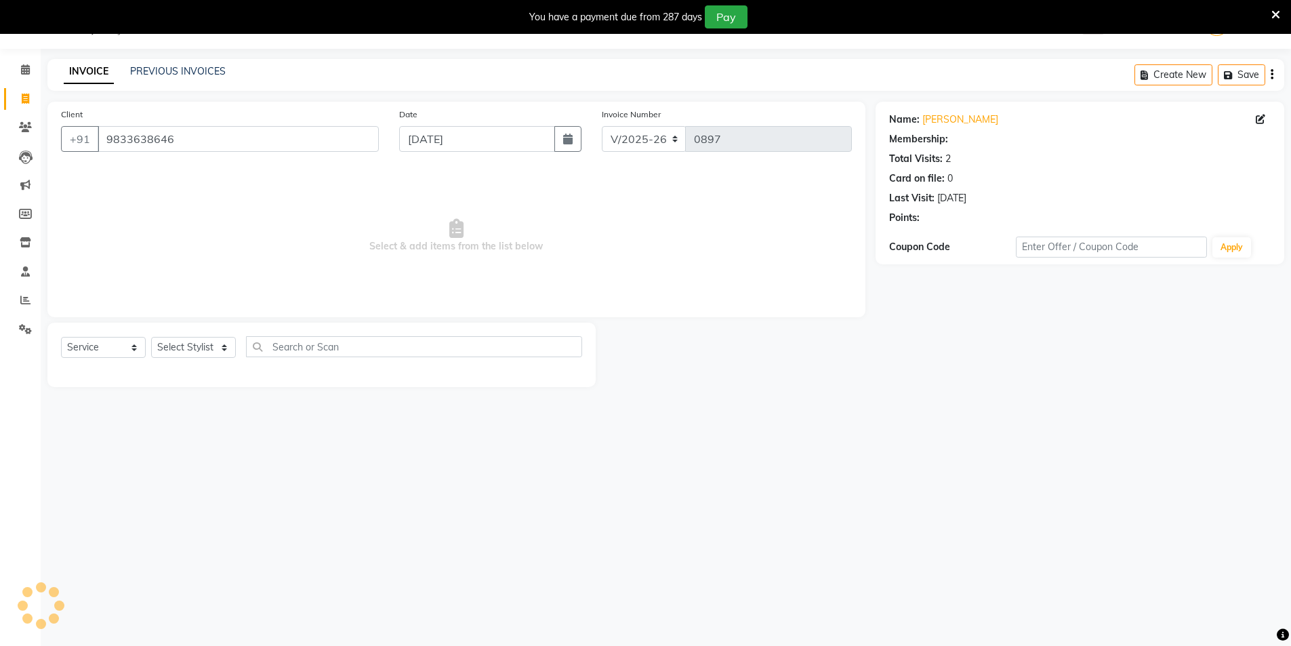
select select "1: Object"
click at [234, 347] on select "Select Stylist [PERSON_NAME] [PERSON_NAME] [PERSON_NAME]" at bounding box center [193, 347] width 85 height 21
select select "88264"
click at [151, 337] on select "Select Stylist [PERSON_NAME] [PERSON_NAME] [PERSON_NAME]" at bounding box center [193, 347] width 85 height 21
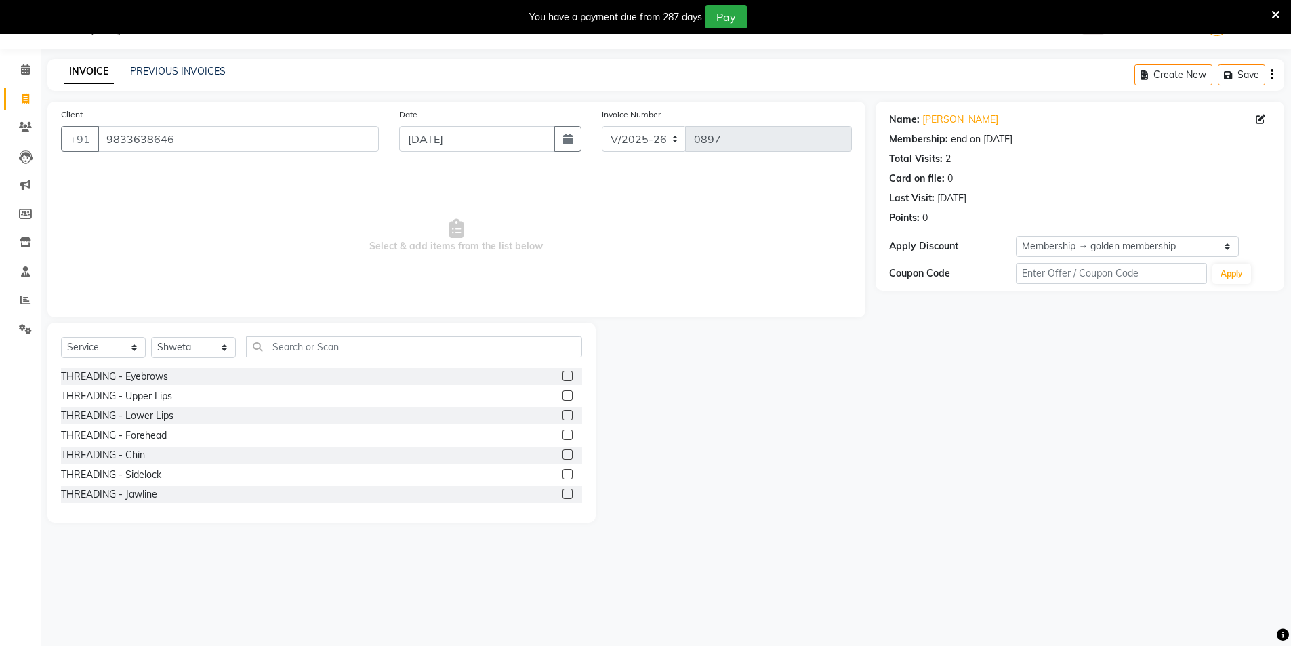
click at [562, 372] on label at bounding box center [567, 376] width 10 height 10
click at [562, 372] on input "checkbox" at bounding box center [566, 376] width 9 height 9
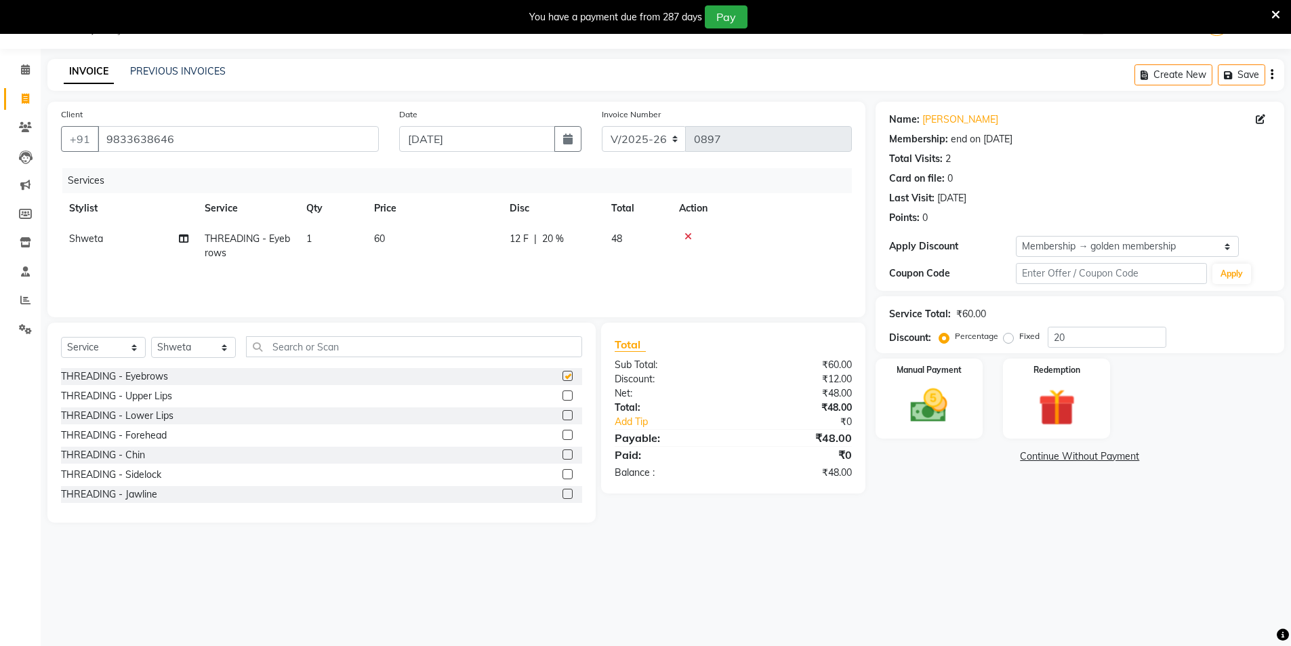
checkbox input "false"
click at [565, 241] on div "12 F | 20 %" at bounding box center [551, 239] width 85 height 14
select select "88264"
click at [659, 245] on input "20" at bounding box center [653, 242] width 41 height 21
type input "2"
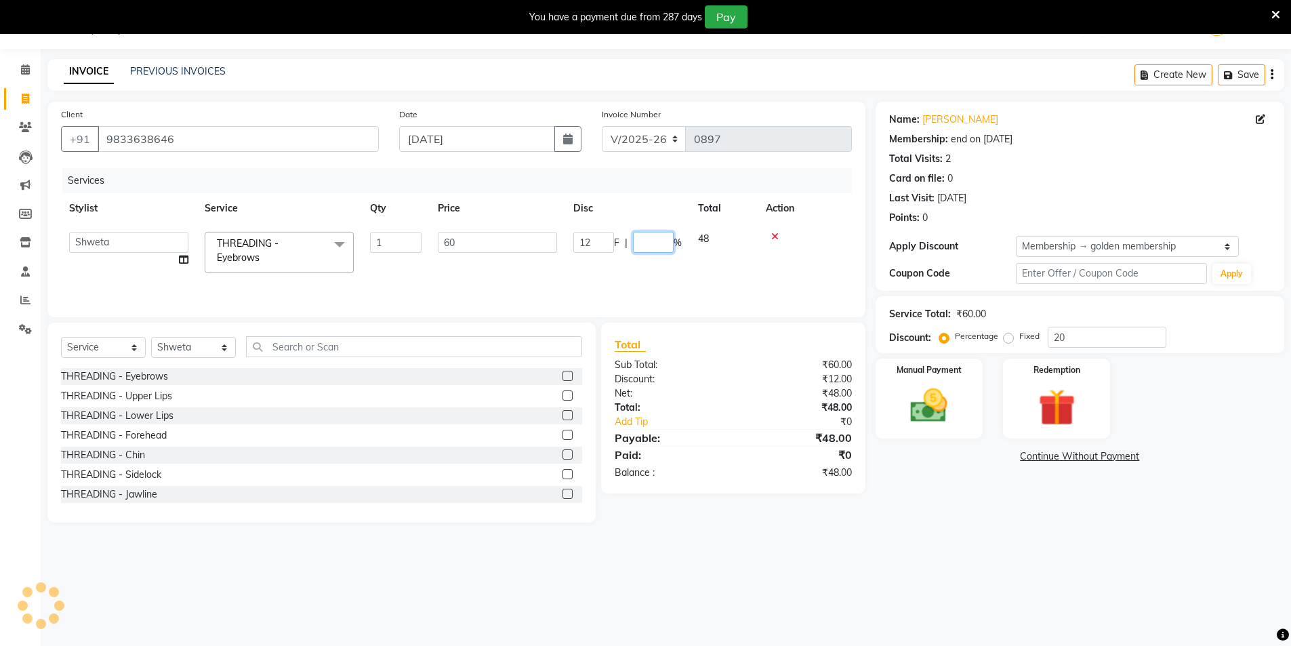
type input "0"
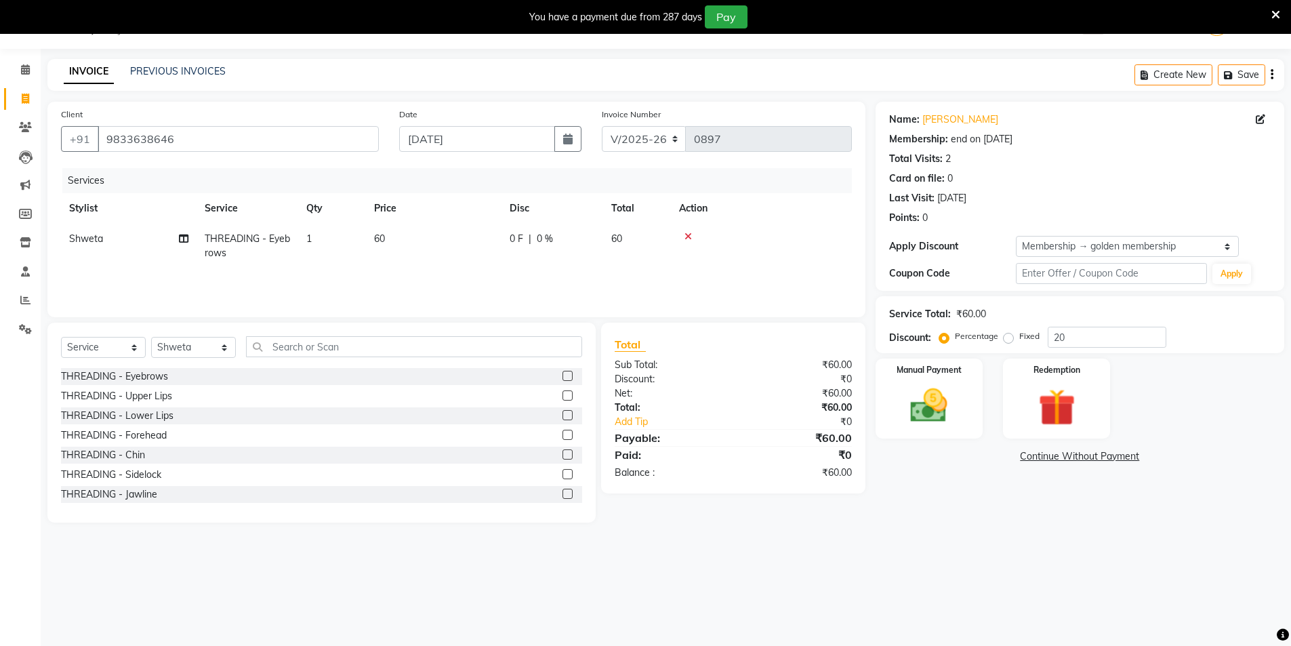
click at [924, 529] on main "INVOICE PREVIOUS INVOICES Create New Save Client [PHONE_NUMBER] Date [DATE] Inv…" at bounding box center [666, 301] width 1250 height 484
click at [562, 396] on label at bounding box center [567, 395] width 10 height 10
click at [562, 396] on input "checkbox" at bounding box center [566, 396] width 9 height 9
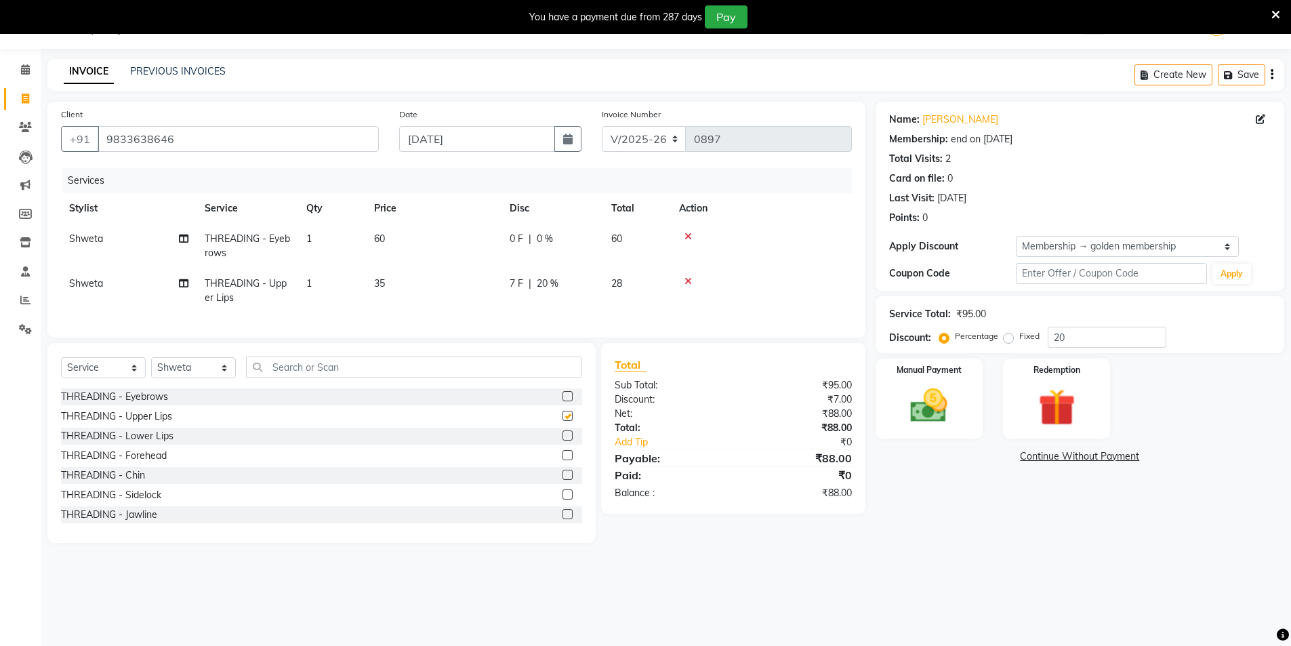
checkbox input "false"
click at [562, 480] on label at bounding box center [567, 475] width 10 height 10
click at [562, 480] on input "checkbox" at bounding box center [566, 475] width 9 height 9
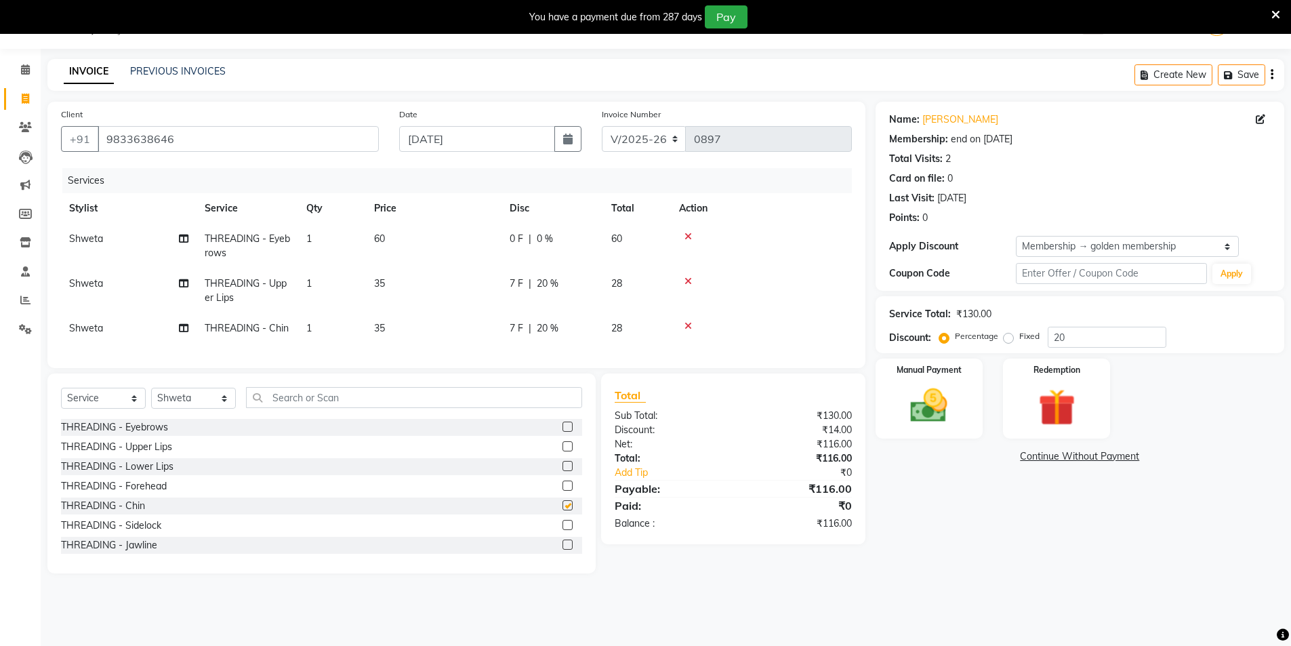
checkbox input "false"
click at [552, 278] on span "20 %" at bounding box center [548, 283] width 22 height 14
select select "88264"
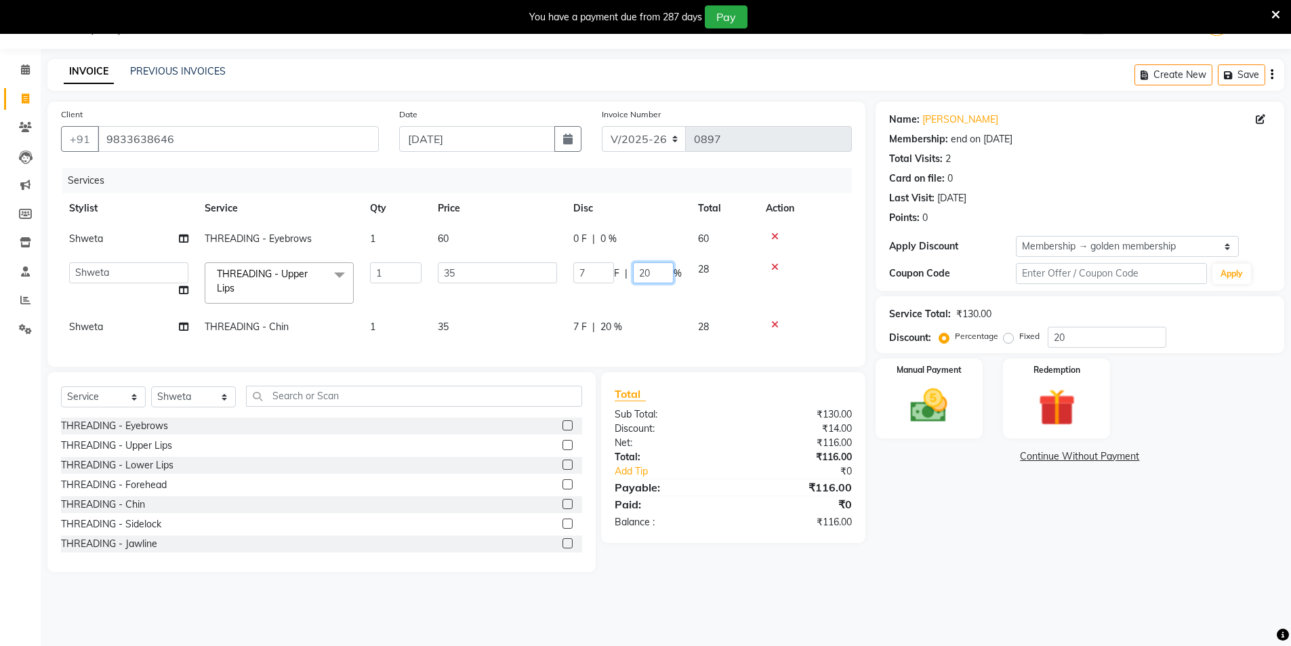
click at [657, 274] on input "20" at bounding box center [653, 272] width 41 height 21
type input "2"
type input "0"
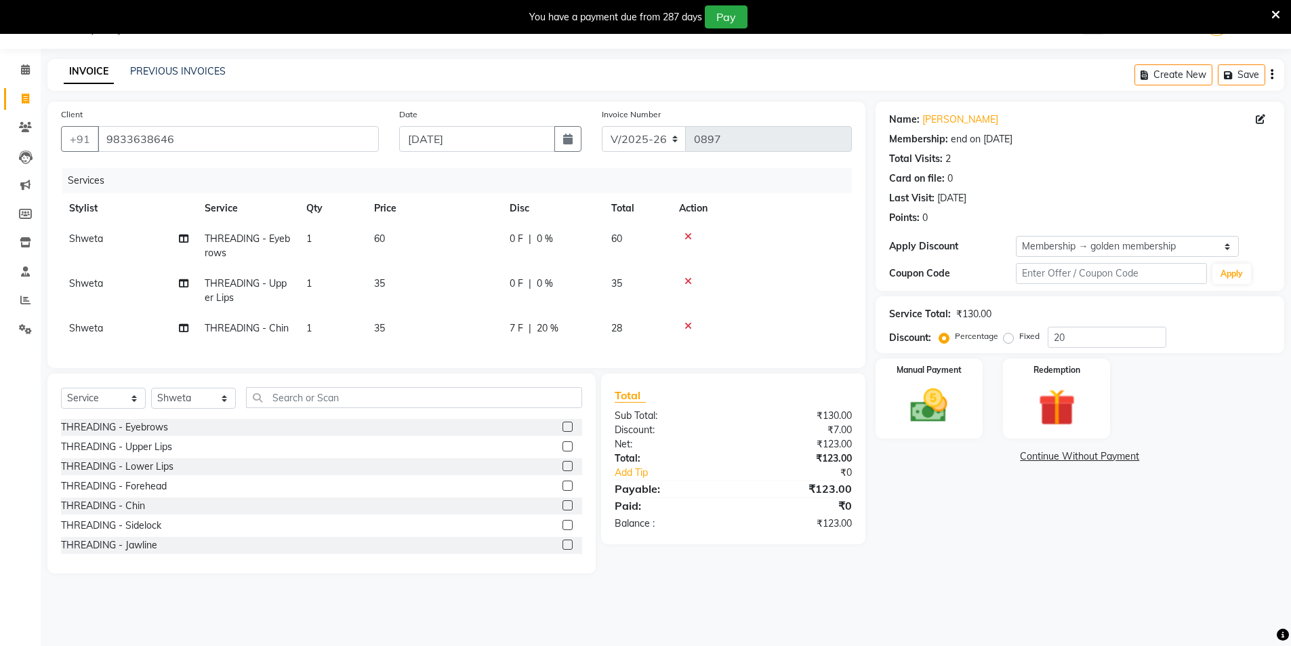
click at [614, 321] on tr "Shweta THREADING - Chin 1 35 7 F | 20 % 28" at bounding box center [456, 328] width 791 height 30
click at [546, 325] on span "20 %" at bounding box center [548, 328] width 22 height 14
select select "88264"
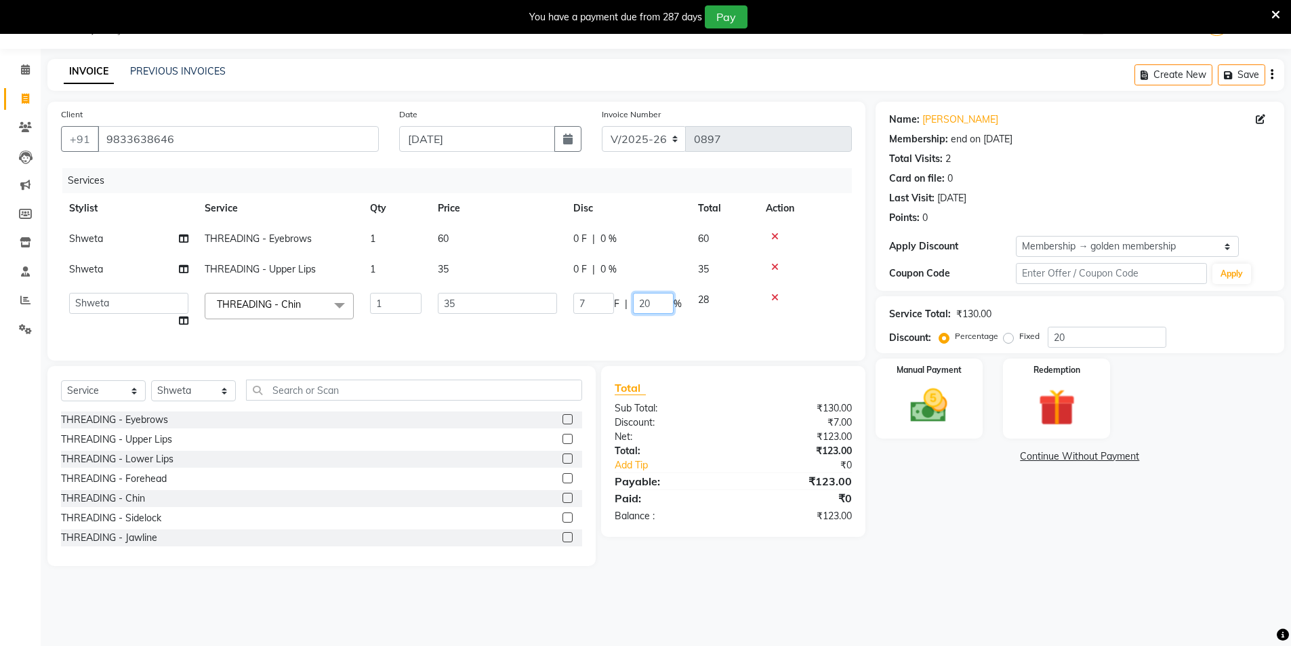
click at [660, 318] on td "7 F | 20 %" at bounding box center [627, 310] width 125 height 51
type input "2"
type input "0"
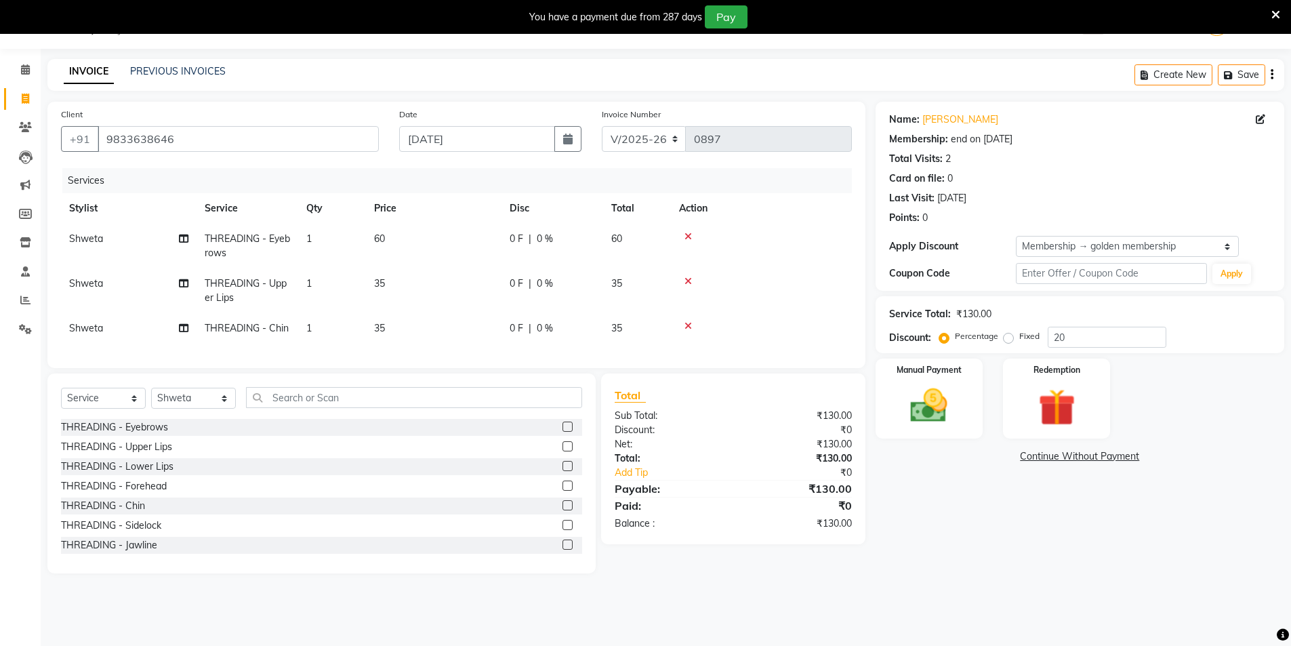
drag, startPoint x: 980, startPoint y: 611, endPoint x: 982, endPoint y: 603, distance: 8.4
click at [982, 608] on div "08047224946 Select Location × Nirrvana Salon, Vishweshwar Nagar WhatsApp Status…" at bounding box center [645, 323] width 1291 height 646
click at [274, 408] on input "text" at bounding box center [414, 397] width 336 height 21
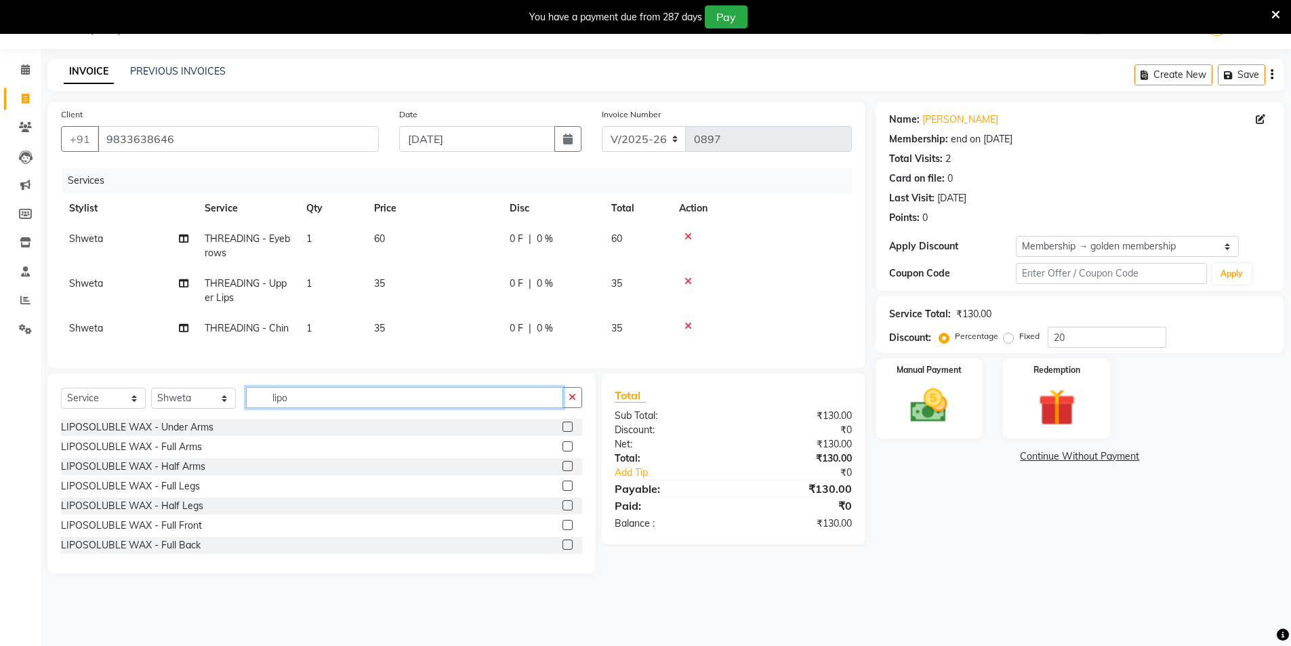
type input "lipo"
click at [562, 451] on label at bounding box center [567, 446] width 10 height 10
click at [562, 451] on input "checkbox" at bounding box center [566, 446] width 9 height 9
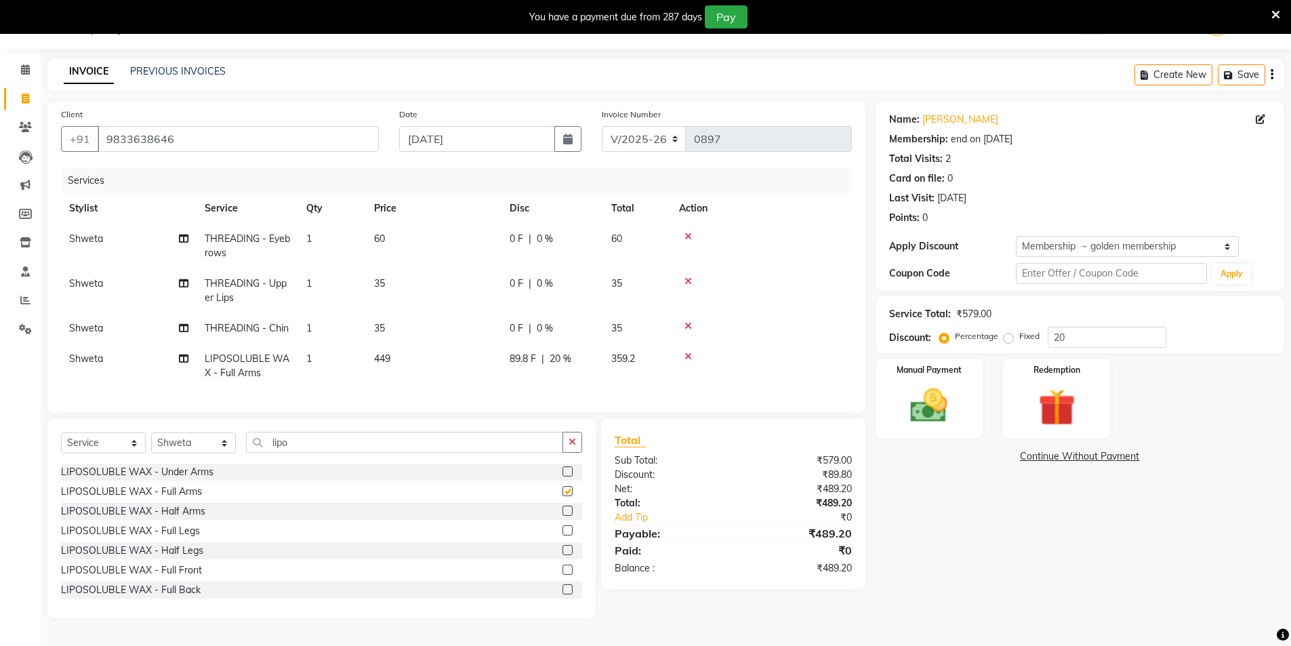
checkbox input "false"
click at [959, 396] on img at bounding box center [929, 405] width 62 height 44
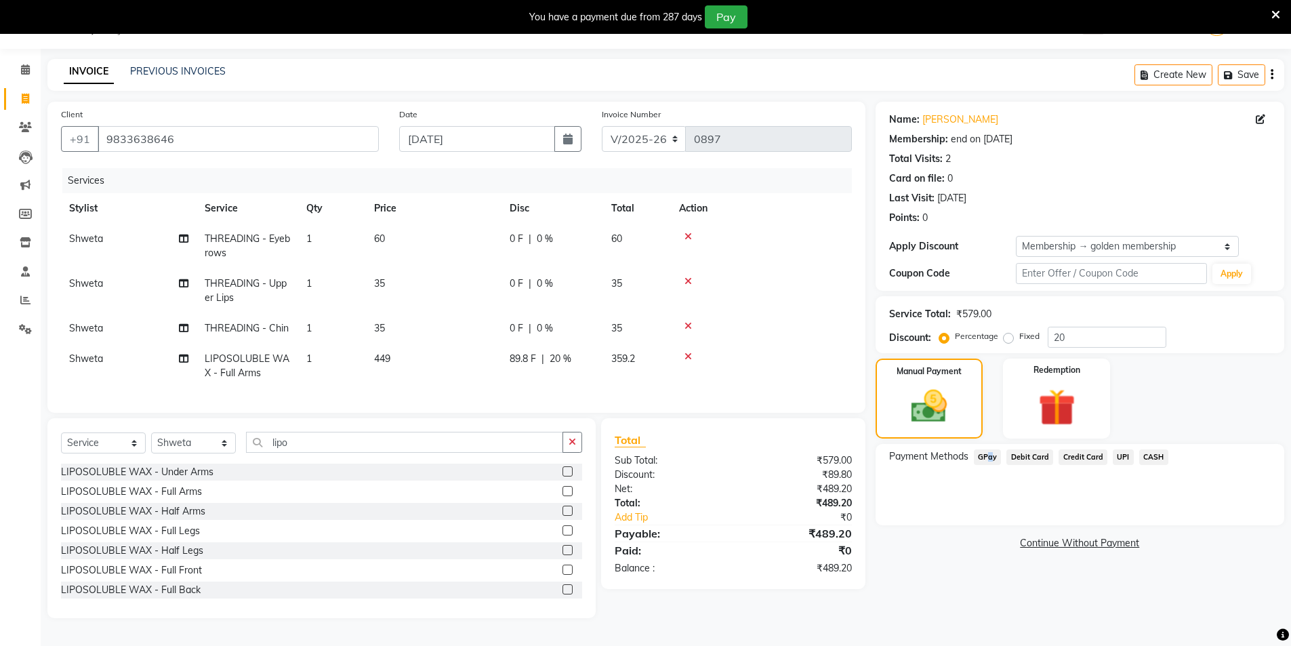
click at [986, 459] on span "GPay" at bounding box center [988, 457] width 28 height 16
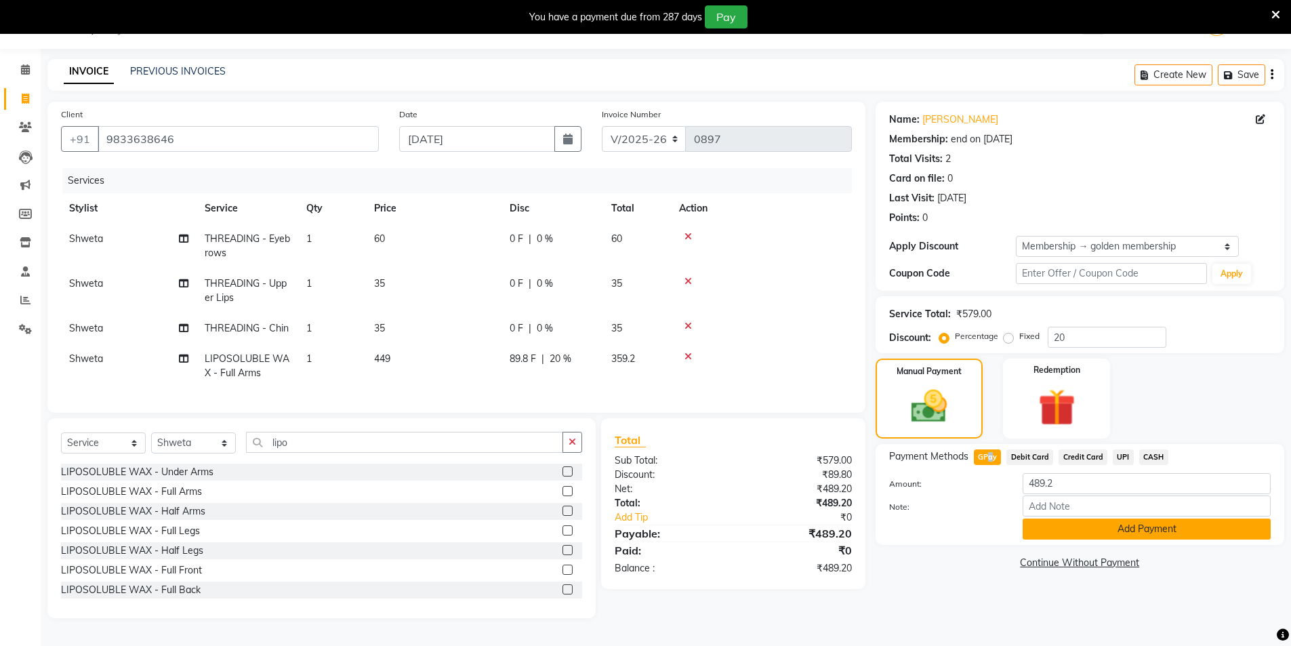
click at [1074, 523] on button "Add Payment" at bounding box center [1146, 528] width 248 height 21
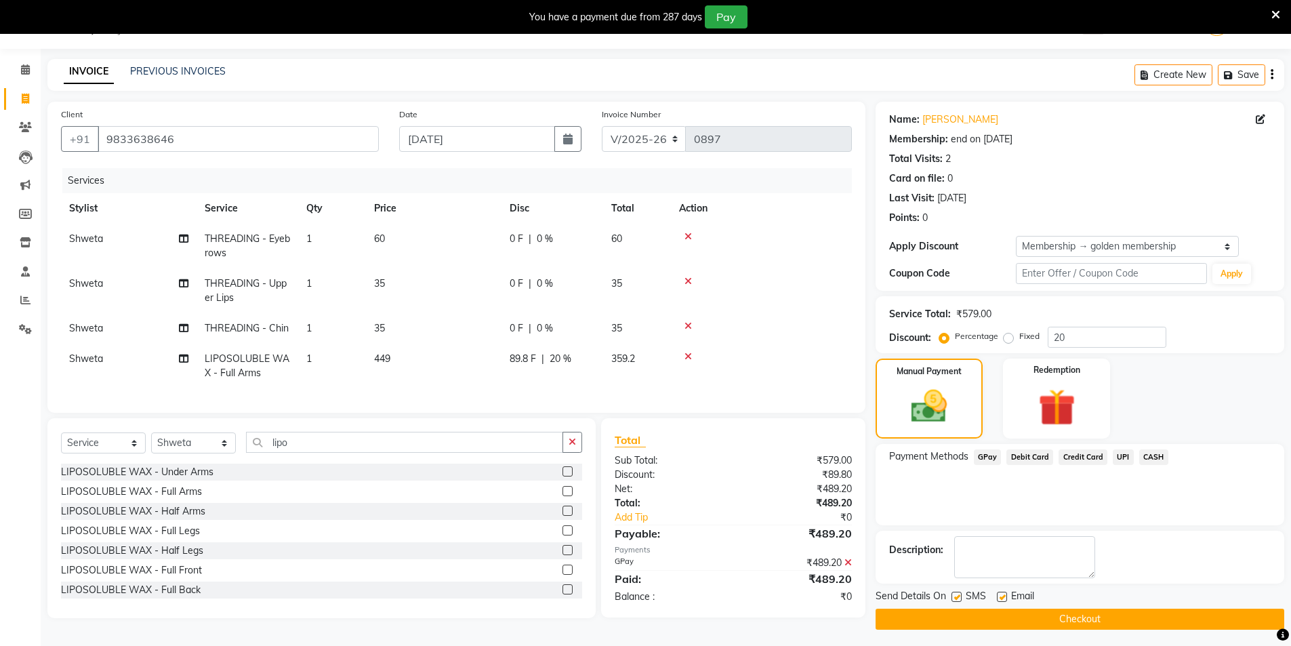
click at [957, 597] on label at bounding box center [956, 596] width 10 height 10
click at [957, 597] on input "checkbox" at bounding box center [955, 597] width 9 height 9
checkbox input "false"
click at [1003, 595] on label at bounding box center [1002, 596] width 10 height 10
click at [1003, 595] on input "checkbox" at bounding box center [1001, 597] width 9 height 9
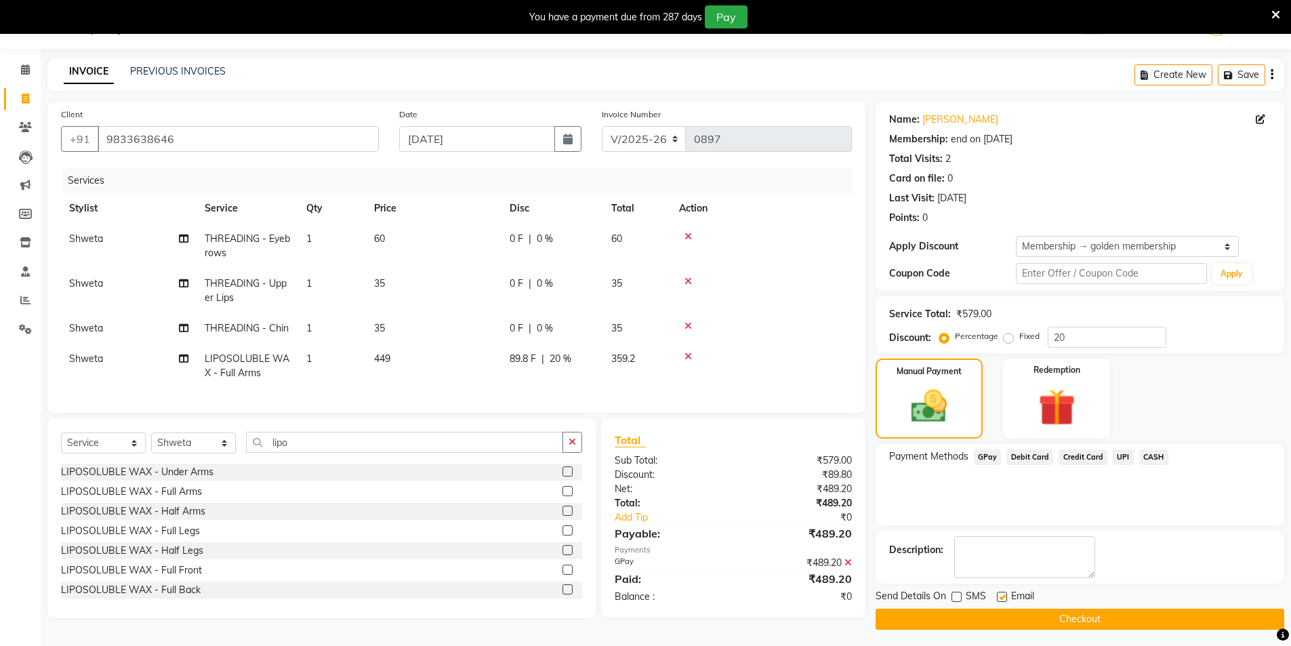
checkbox input "false"
click at [1035, 619] on button "Checkout" at bounding box center [1079, 618] width 409 height 21
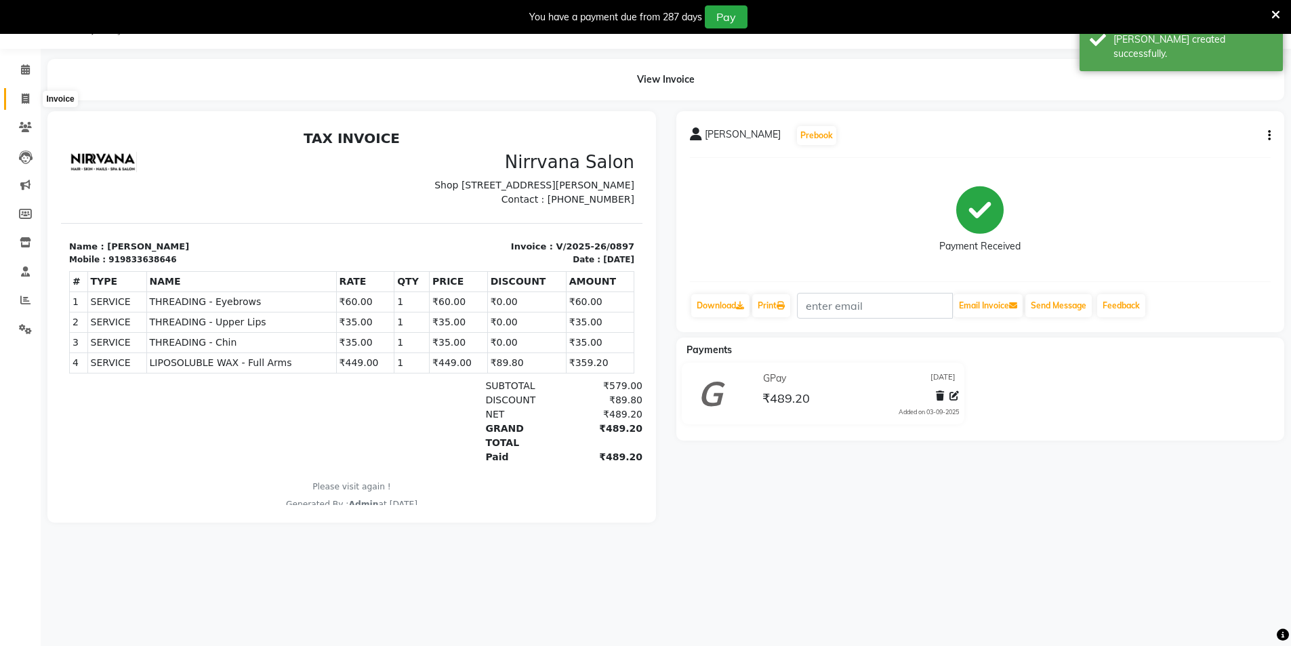
click at [24, 99] on icon at bounding box center [25, 98] width 7 height 10
select select "7167"
select select "service"
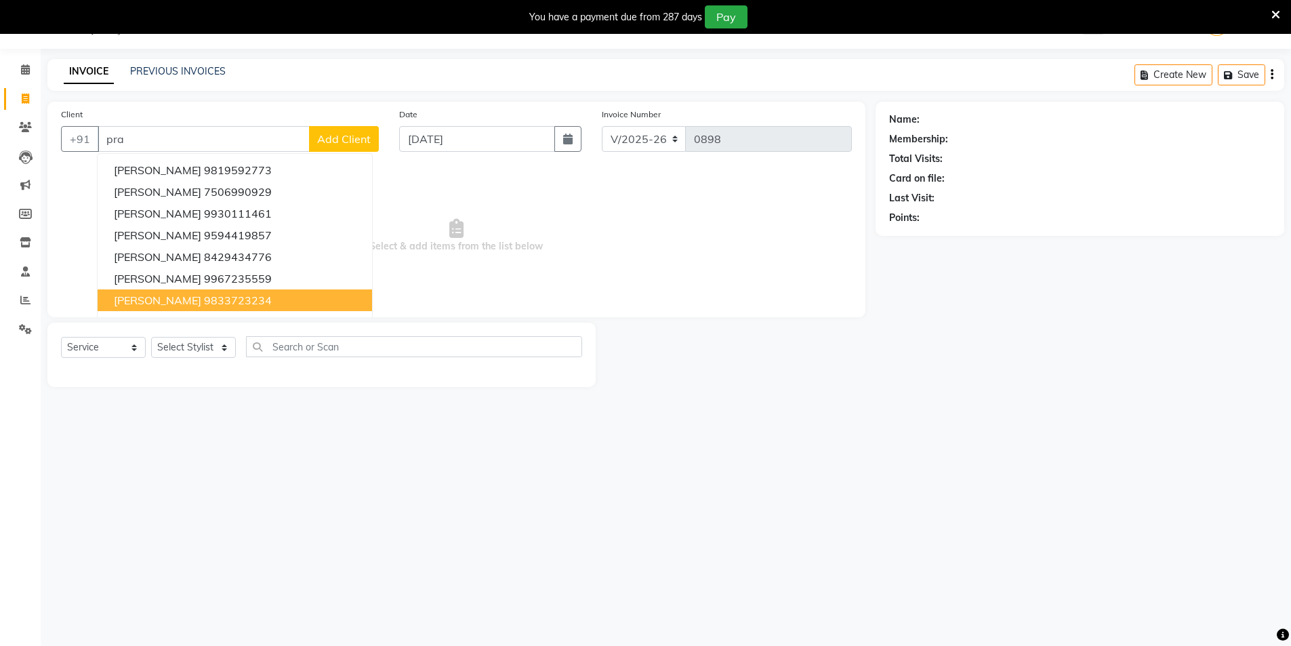
click at [255, 306] on button "[PERSON_NAME] 9833723234" at bounding box center [235, 300] width 274 height 22
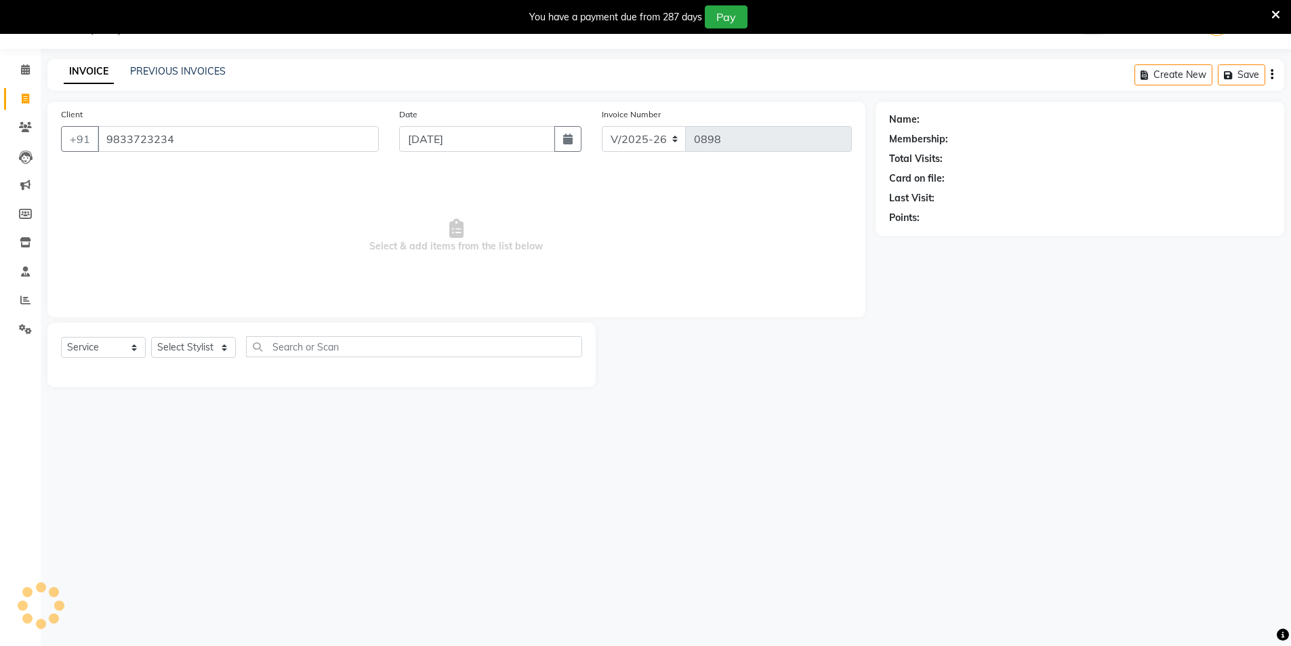
type input "9833723234"
select select "2: Object"
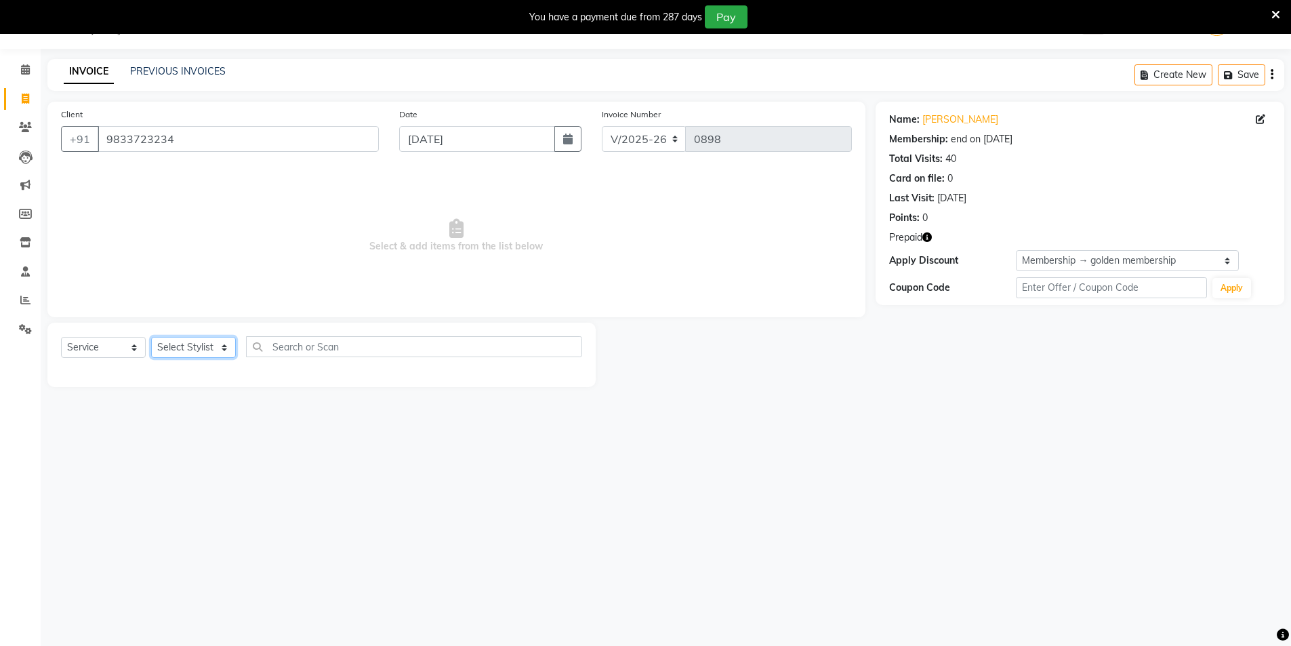
click at [222, 348] on select "Select Stylist [PERSON_NAME] [PERSON_NAME] [PERSON_NAME]" at bounding box center [193, 347] width 85 height 21
select select "87132"
click at [151, 337] on select "Select Stylist [PERSON_NAME] [PERSON_NAME] [PERSON_NAME]" at bounding box center [193, 347] width 85 height 21
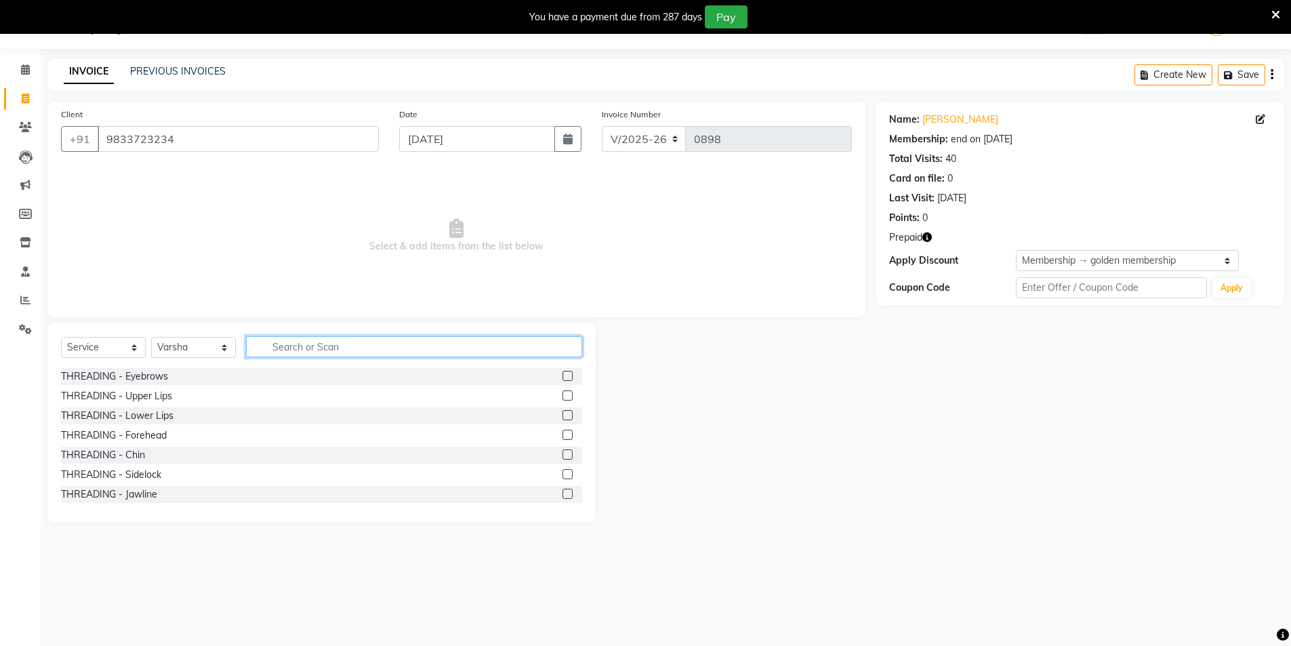
click at [264, 348] on input "text" at bounding box center [414, 346] width 336 height 21
type input "u"
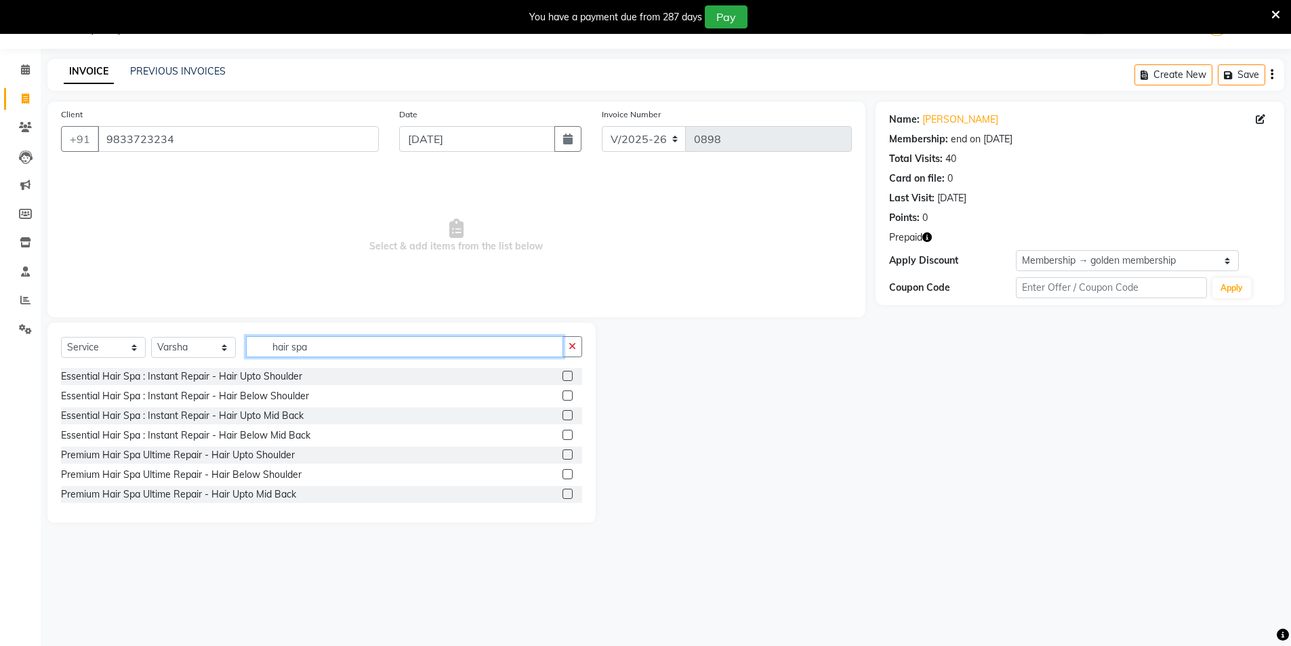
type input "hair spa"
click at [562, 453] on label at bounding box center [567, 454] width 10 height 10
click at [562, 453] on input "checkbox" at bounding box center [566, 455] width 9 height 9
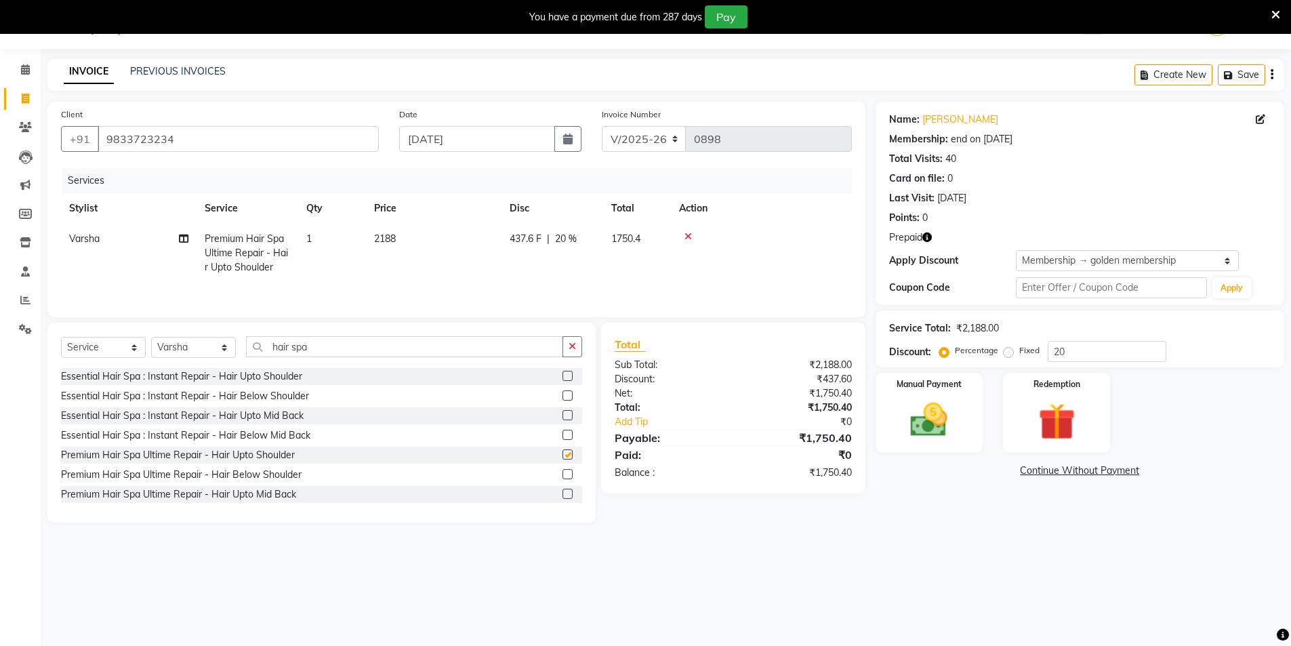
checkbox input "false"
click at [1067, 350] on input "20" at bounding box center [1106, 351] width 119 height 21
type input "2"
type input "30"
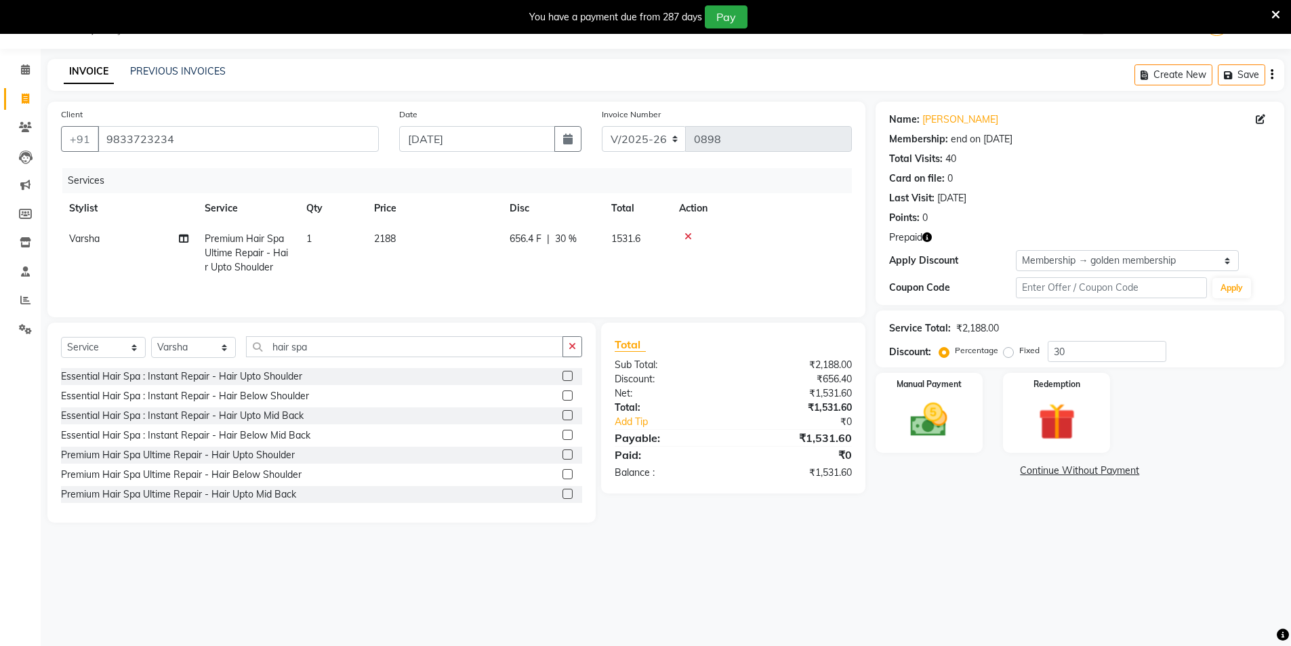
click at [1119, 606] on div "08047224946 Select Location × Nirrvana Salon, Vishweshwar Nagar WhatsApp Status…" at bounding box center [645, 323] width 1291 height 646
click at [955, 434] on img at bounding box center [929, 420] width 62 height 44
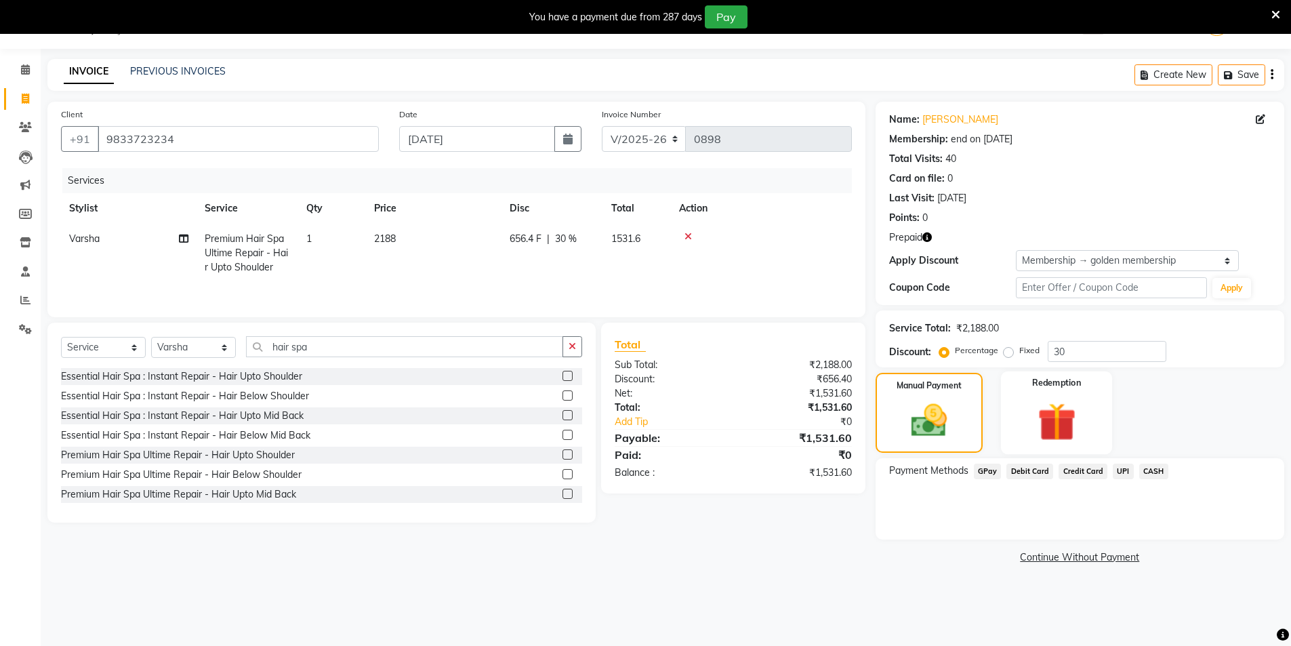
click at [1066, 399] on img at bounding box center [1056, 422] width 62 height 48
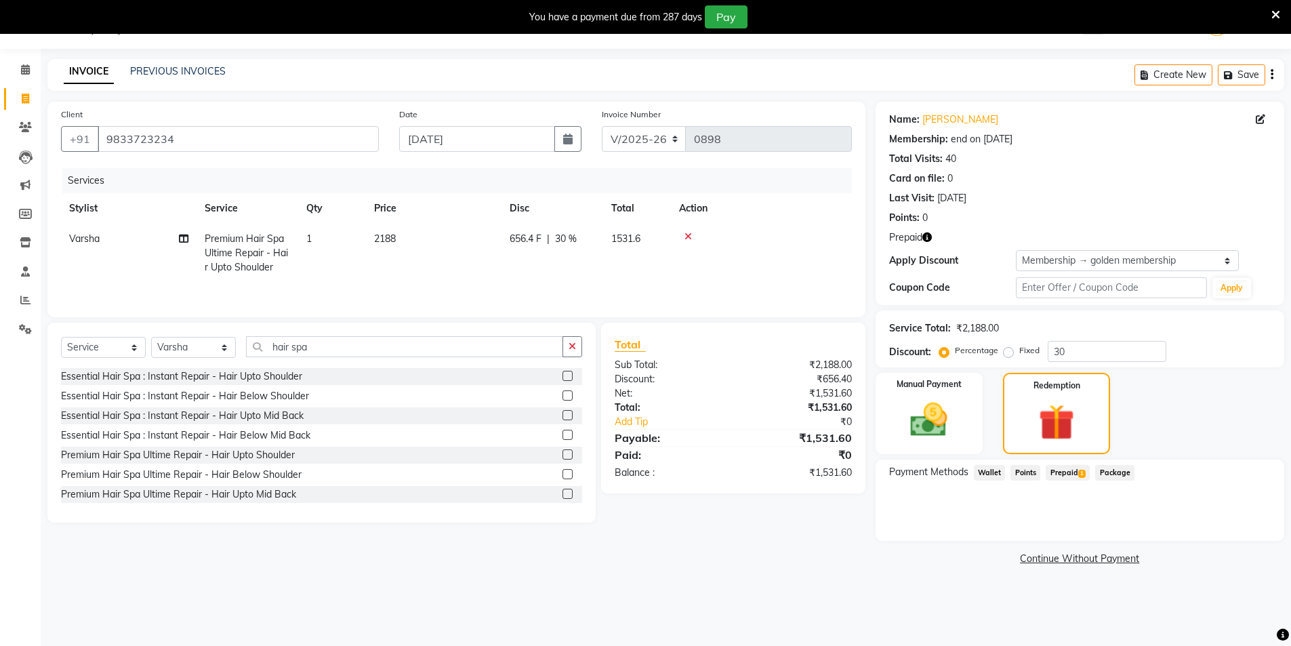
click at [1065, 471] on span "Prepaid 1" at bounding box center [1067, 473] width 44 height 16
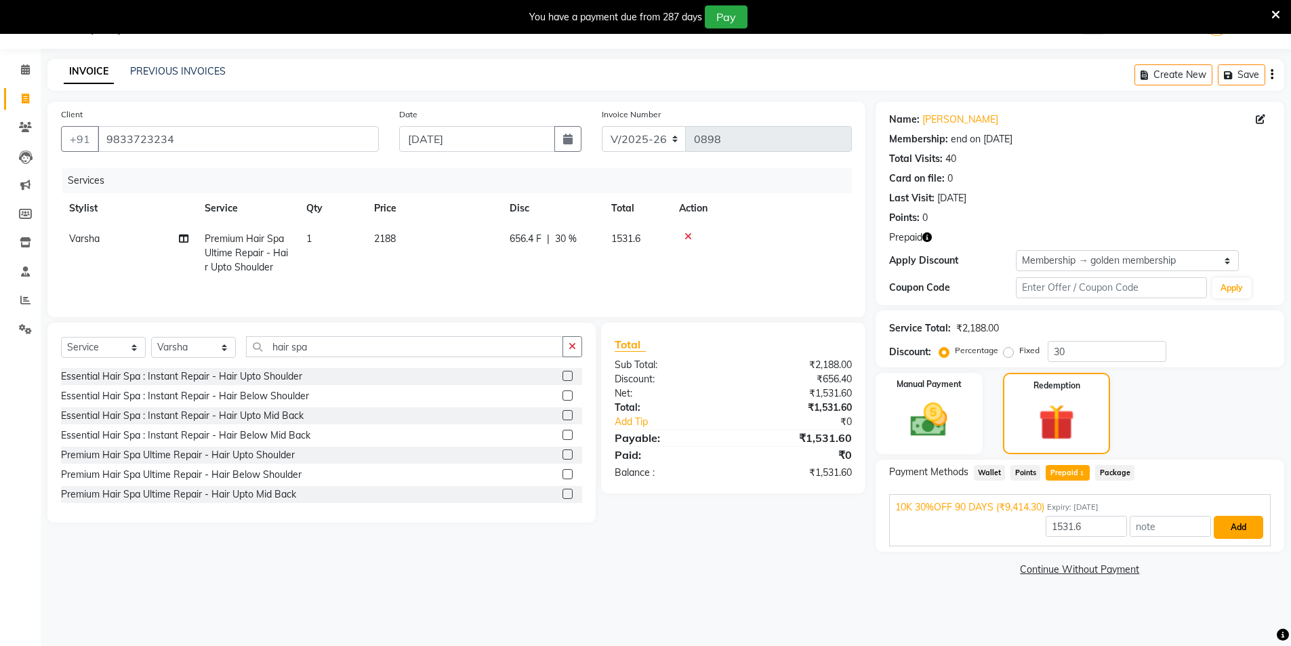
click at [1233, 528] on button "Add" at bounding box center [1237, 527] width 49 height 23
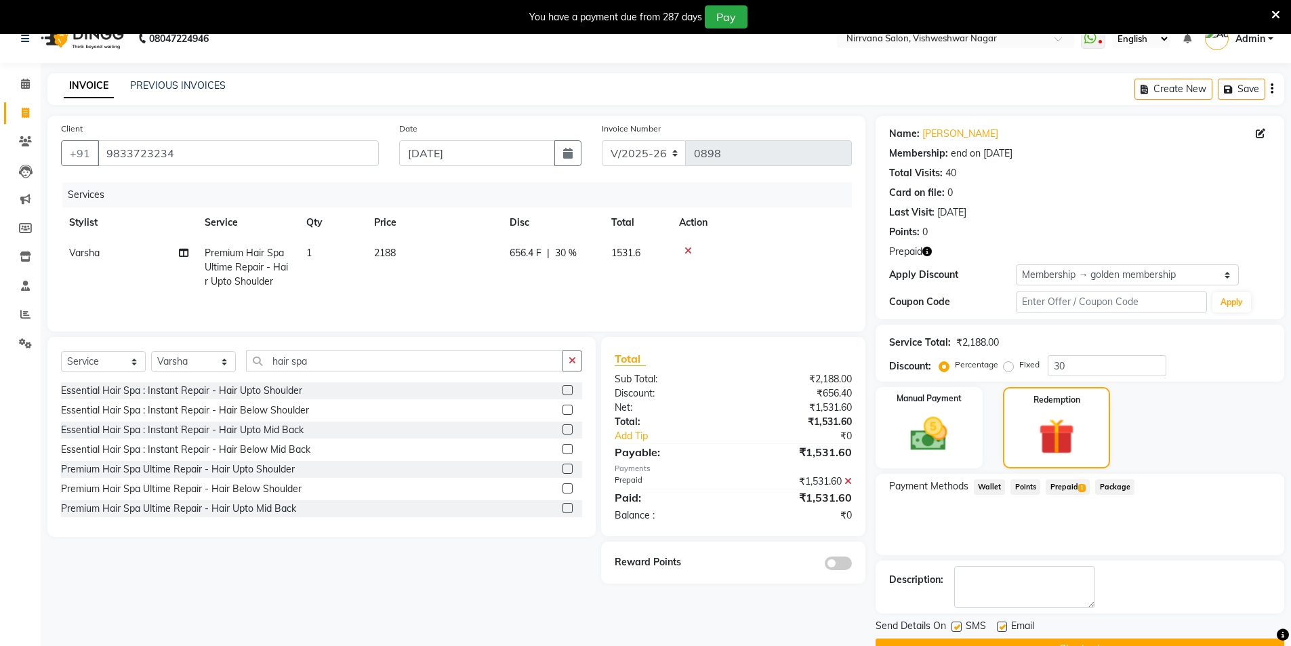
scroll to position [54, 0]
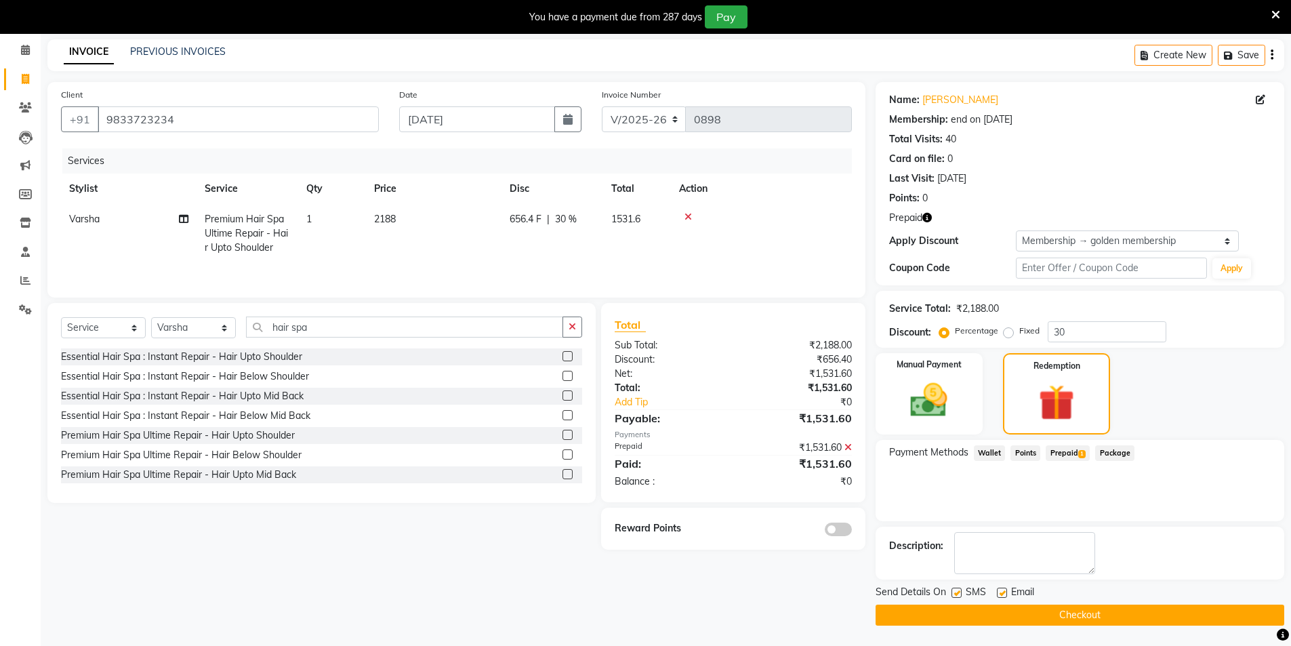
click at [1078, 616] on button "Checkout" at bounding box center [1079, 614] width 409 height 21
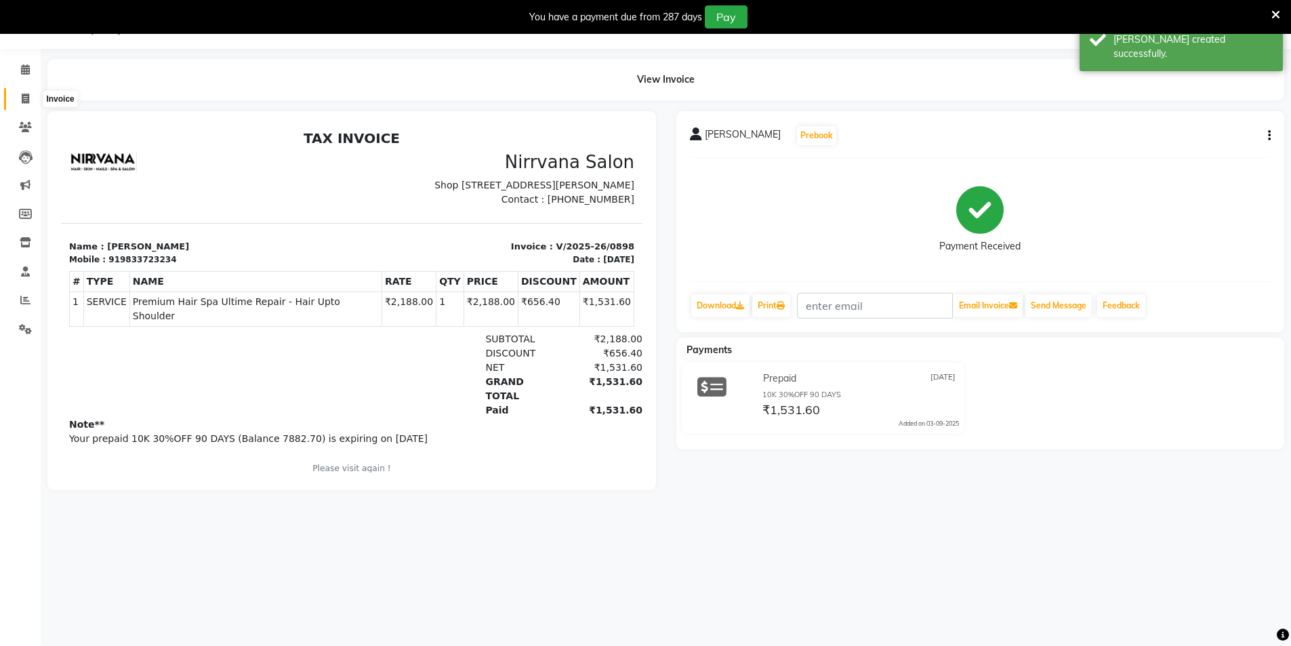
click at [26, 98] on icon at bounding box center [25, 98] width 7 height 10
select select "7167"
select select "service"
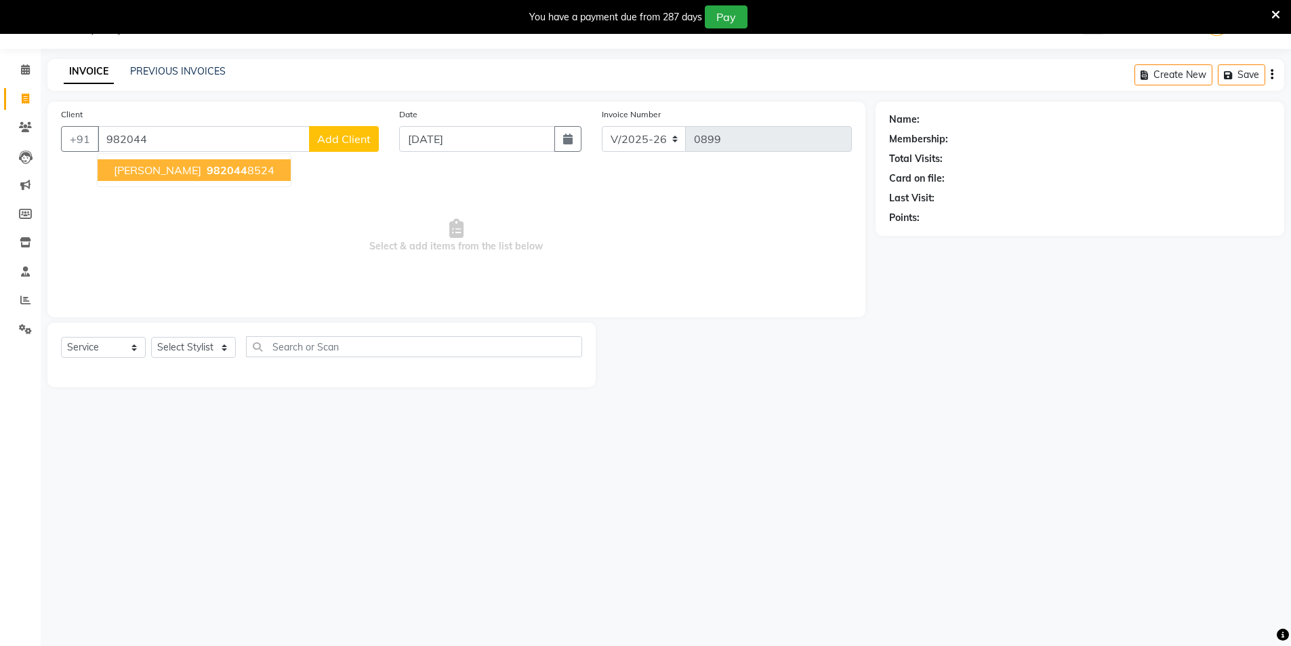
click at [214, 174] on ngb-highlight "982044 8524" at bounding box center [239, 170] width 70 height 14
type input "9820448524"
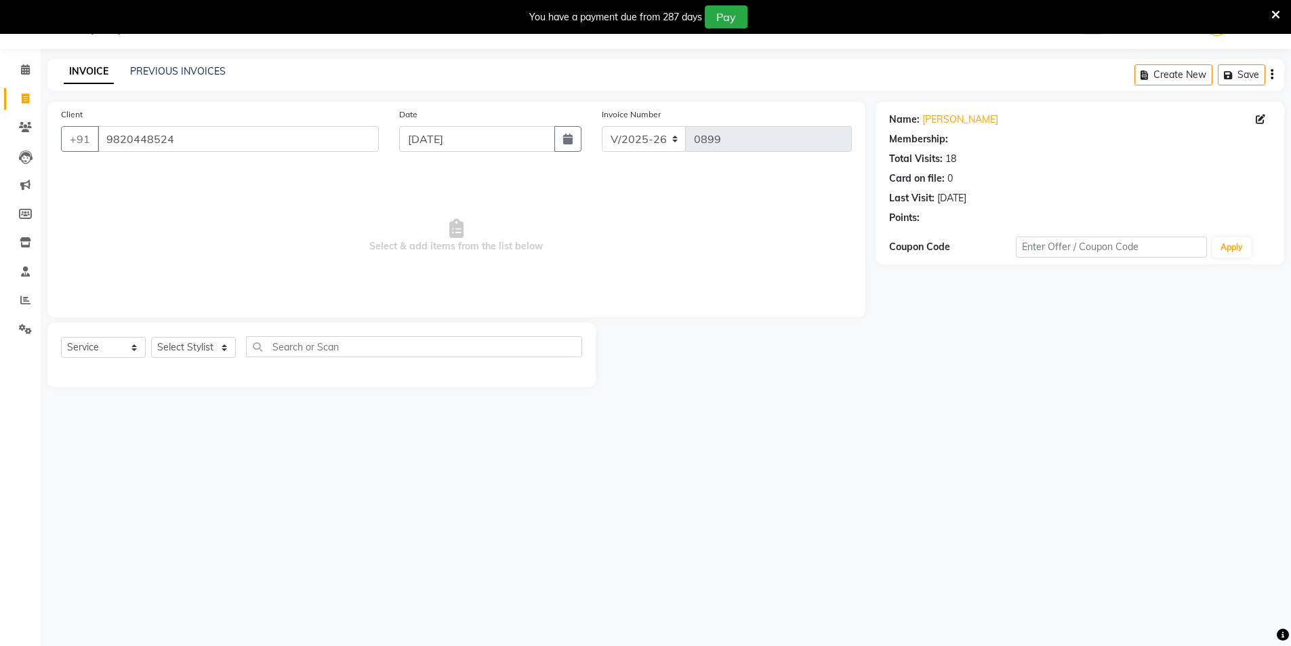
select select "2: Object"
click at [227, 350] on select "Select Stylist [PERSON_NAME] [PERSON_NAME] [PERSON_NAME]" at bounding box center [193, 347] width 85 height 21
select select "87132"
click at [151, 337] on select "Select Stylist [PERSON_NAME] [PERSON_NAME] [PERSON_NAME]" at bounding box center [193, 347] width 85 height 21
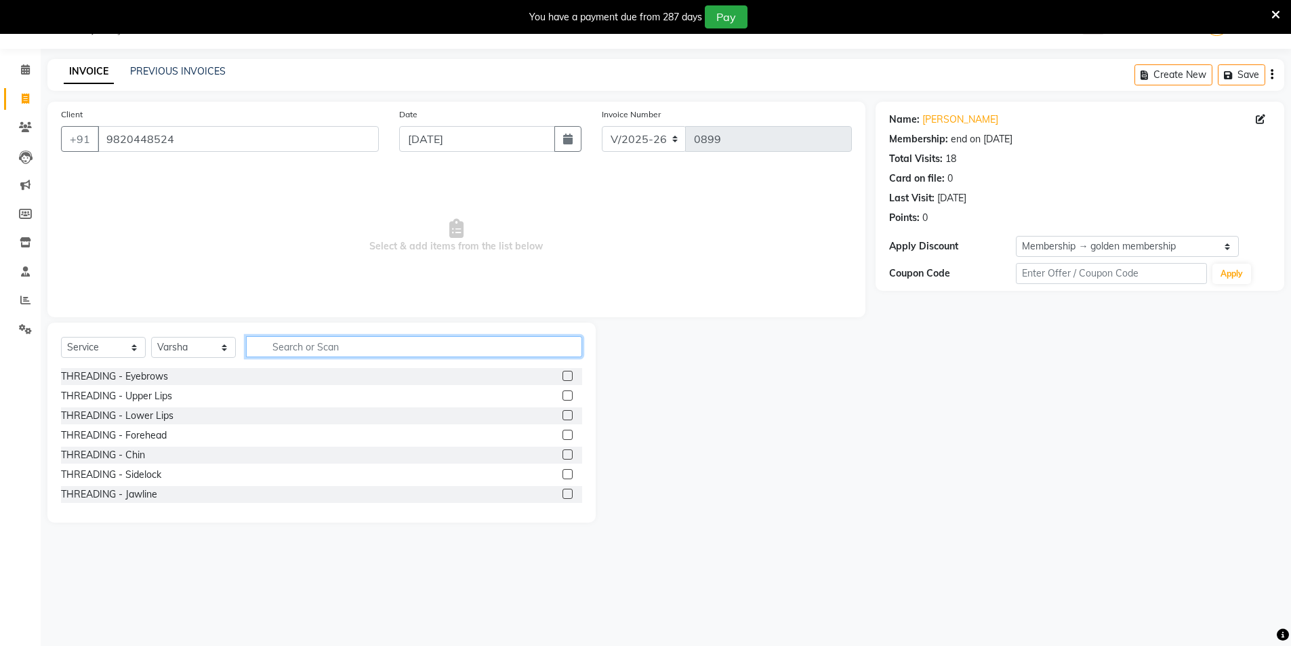
click at [266, 347] on input "text" at bounding box center [414, 346] width 336 height 21
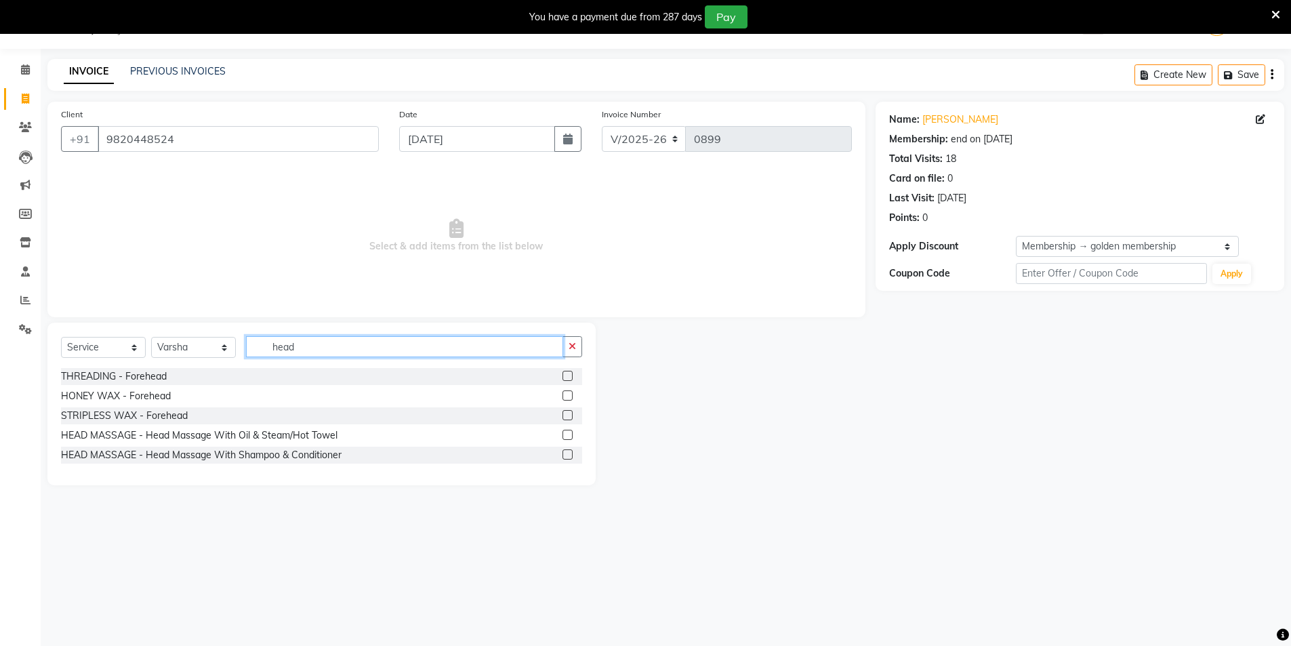
type input "head"
click at [564, 434] on label at bounding box center [567, 435] width 10 height 10
click at [564, 434] on input "checkbox" at bounding box center [566, 435] width 9 height 9
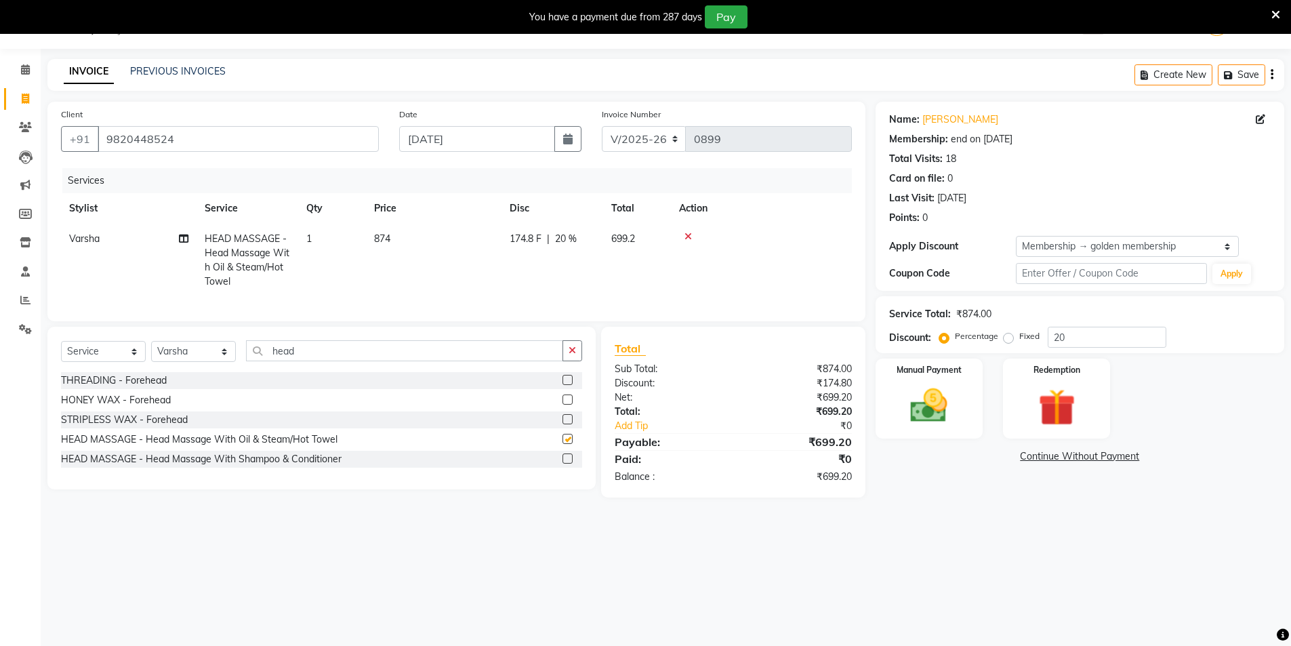
checkbox input "false"
click at [314, 361] on input "head" at bounding box center [404, 350] width 317 height 21
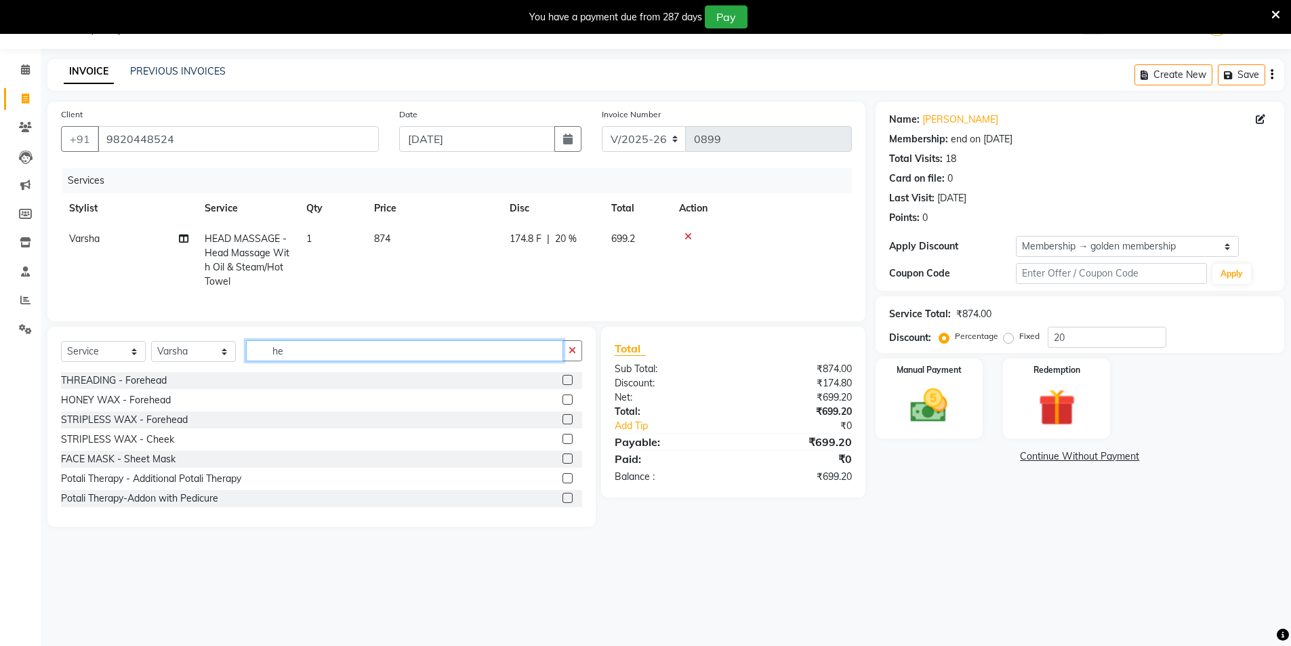
type input "h"
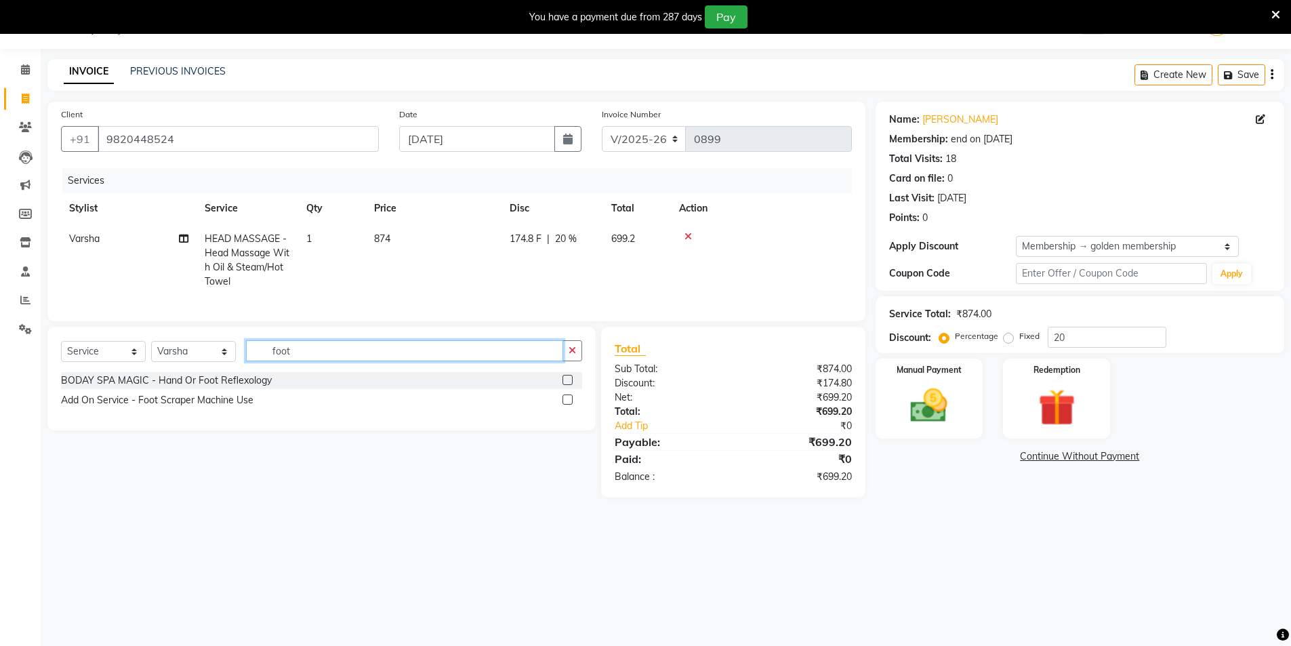
type input "foot"
click at [566, 385] on label at bounding box center [567, 380] width 10 height 10
click at [566, 385] on input "checkbox" at bounding box center [566, 380] width 9 height 9
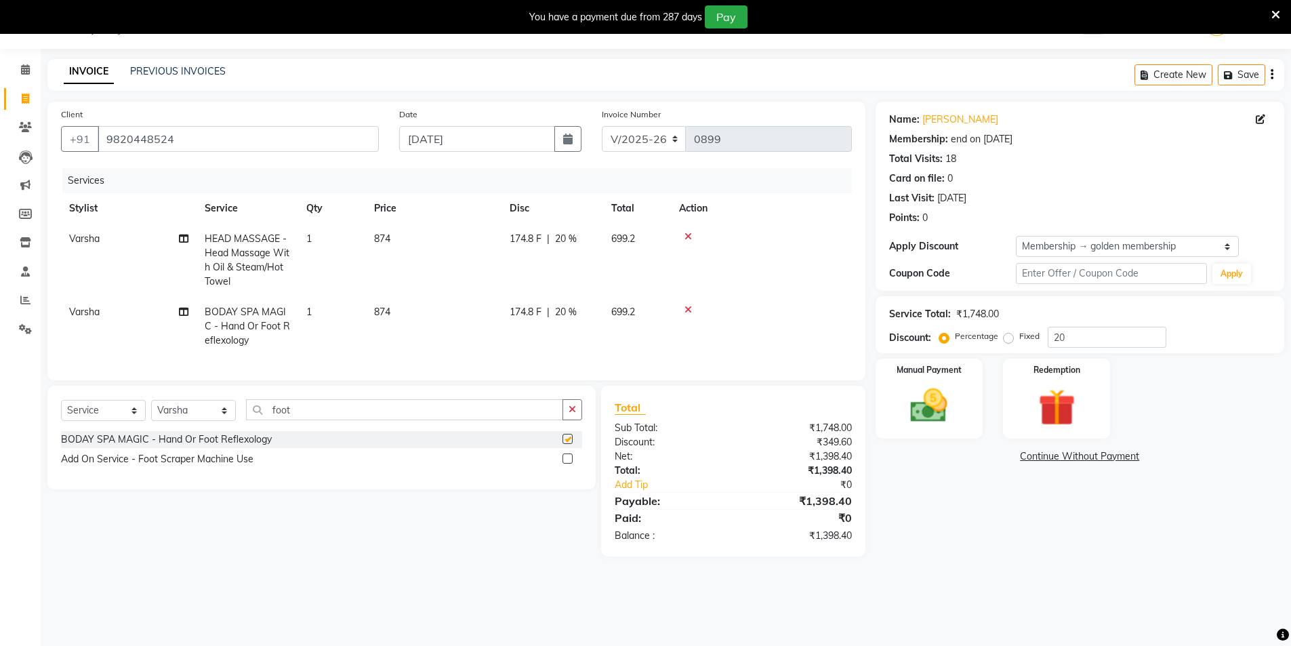
checkbox input "false"
click at [921, 415] on img at bounding box center [929, 405] width 62 height 44
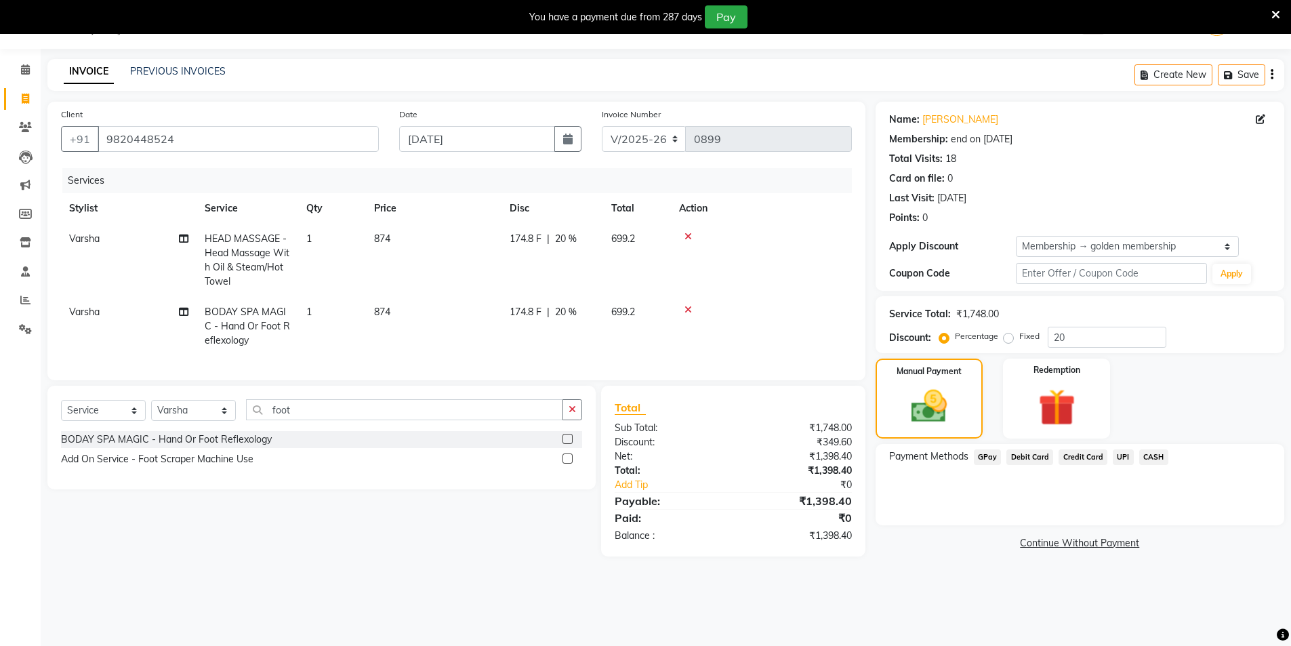
click at [988, 457] on span "GPay" at bounding box center [988, 457] width 28 height 16
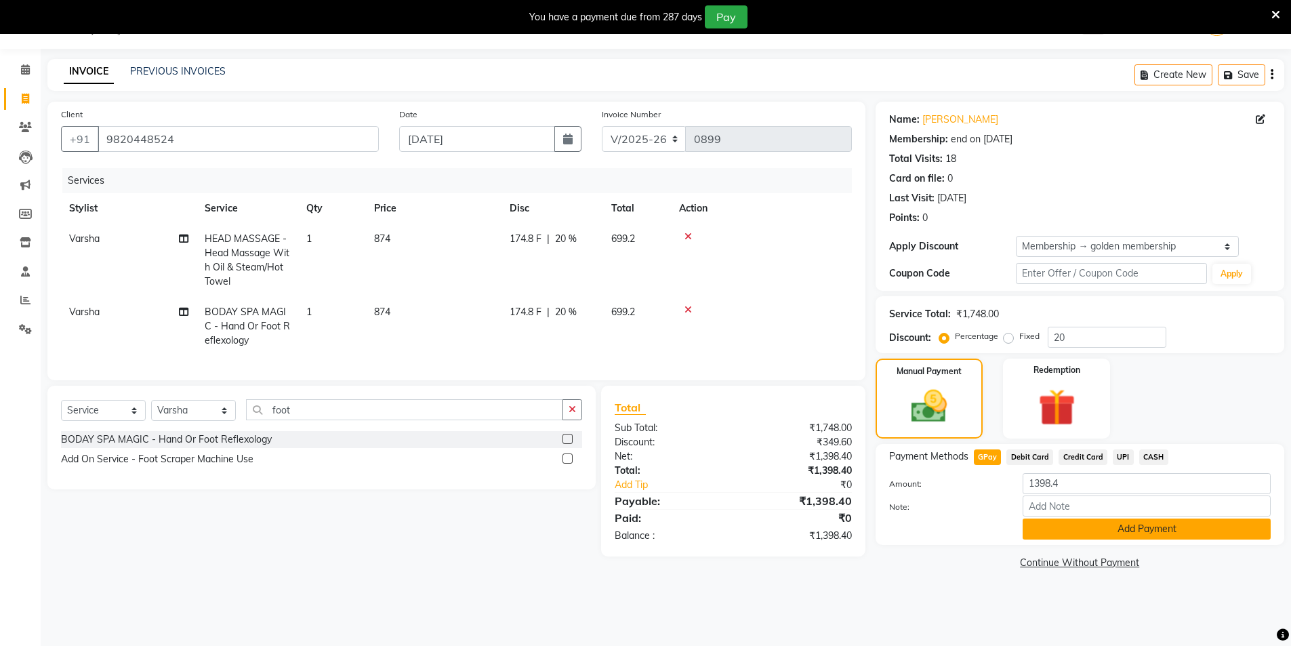
click at [1060, 527] on button "Add Payment" at bounding box center [1146, 528] width 248 height 21
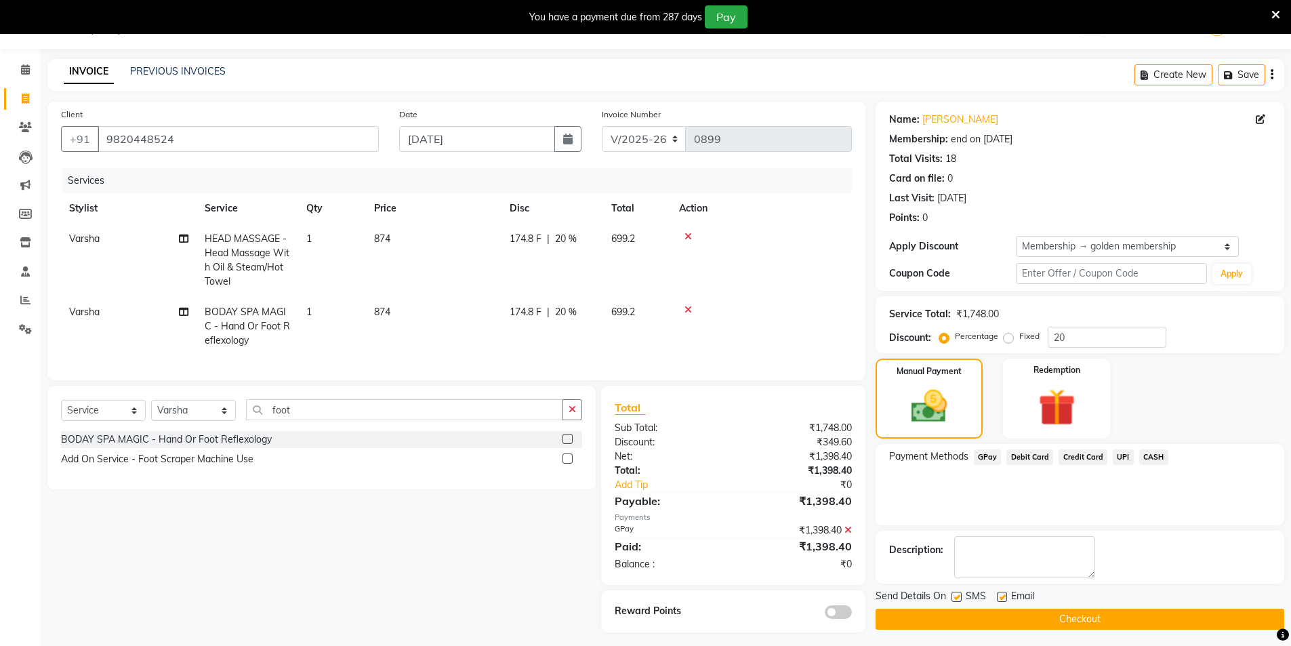
click at [957, 599] on label at bounding box center [956, 596] width 10 height 10
click at [957, 599] on input "checkbox" at bounding box center [955, 597] width 9 height 9
checkbox input "false"
drag, startPoint x: 1001, startPoint y: 594, endPoint x: 1012, endPoint y: 606, distance: 16.3
click at [1001, 595] on label at bounding box center [1002, 596] width 10 height 10
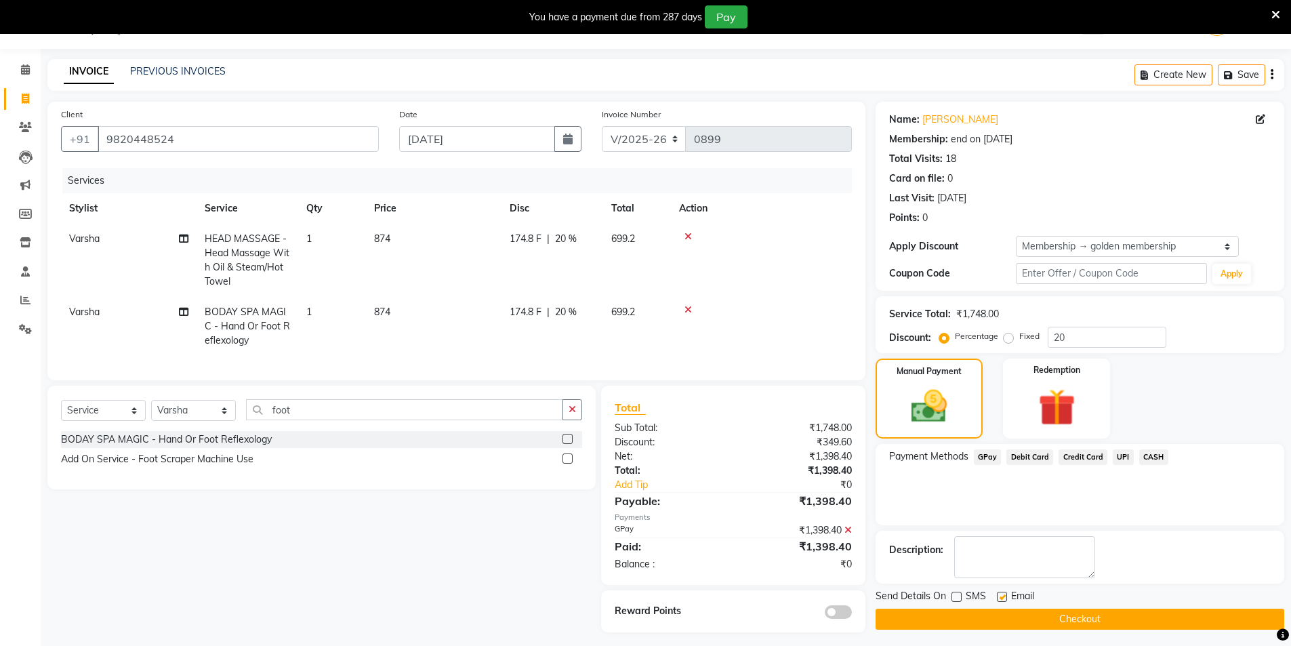
click at [1001, 595] on input "checkbox" at bounding box center [1001, 597] width 9 height 9
checkbox input "false"
click at [1029, 619] on button "Checkout" at bounding box center [1079, 618] width 409 height 21
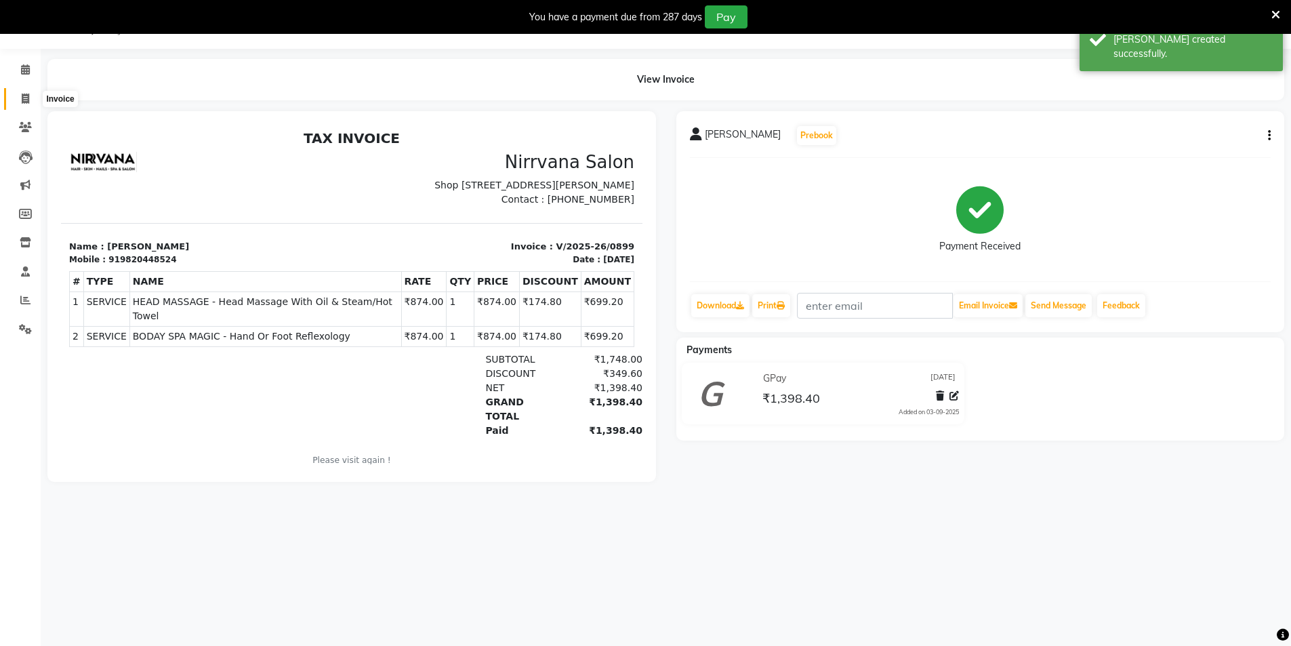
click at [24, 99] on icon at bounding box center [25, 98] width 7 height 10
select select "7167"
select select "service"
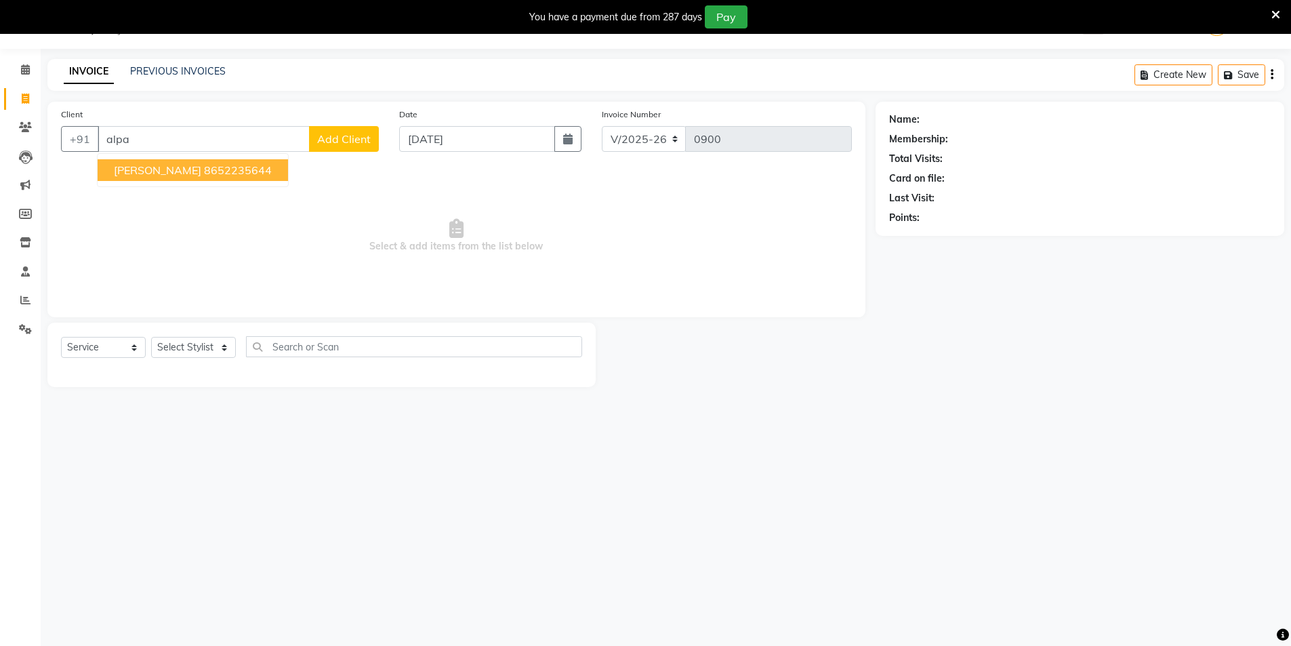
click at [249, 174] on ngb-highlight "8652235644" at bounding box center [238, 170] width 68 height 14
type input "8652235644"
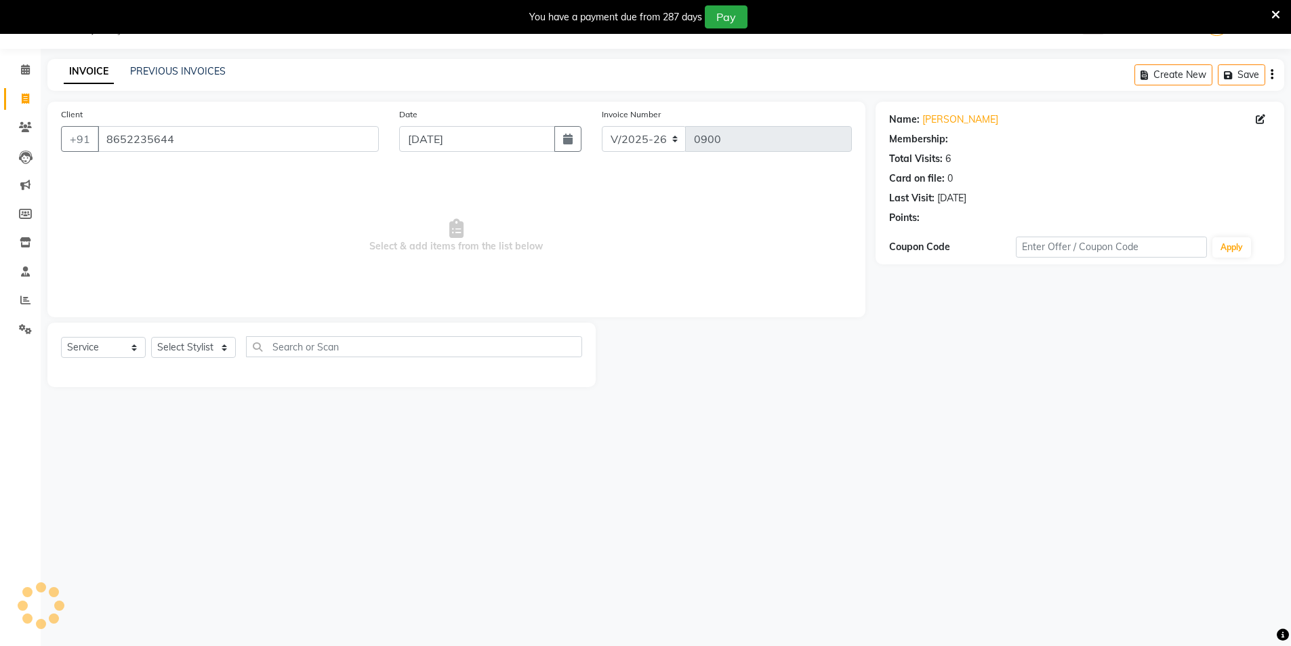
select select "1: Object"
click at [231, 343] on select "Select Stylist [PERSON_NAME] [PERSON_NAME] [PERSON_NAME]" at bounding box center [193, 347] width 85 height 21
select select "88264"
click at [151, 337] on select "Select Stylist [PERSON_NAME] [PERSON_NAME] [PERSON_NAME]" at bounding box center [193, 347] width 85 height 21
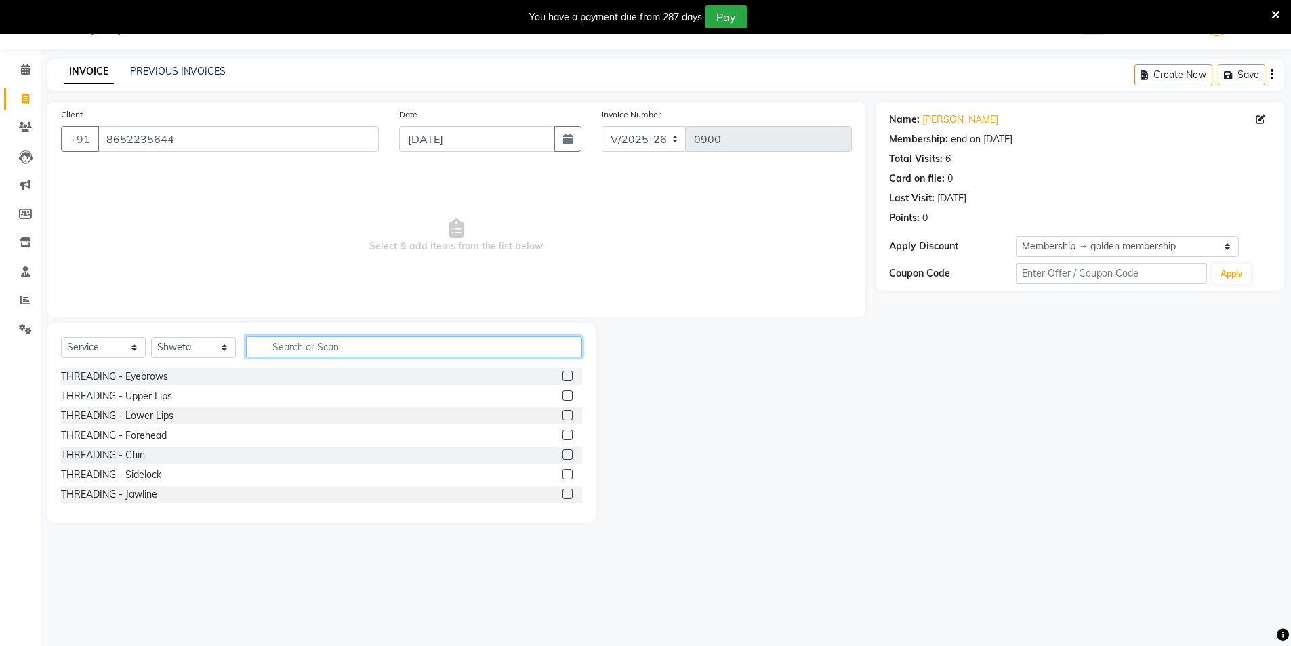
click at [266, 350] on input "text" at bounding box center [414, 346] width 336 height 21
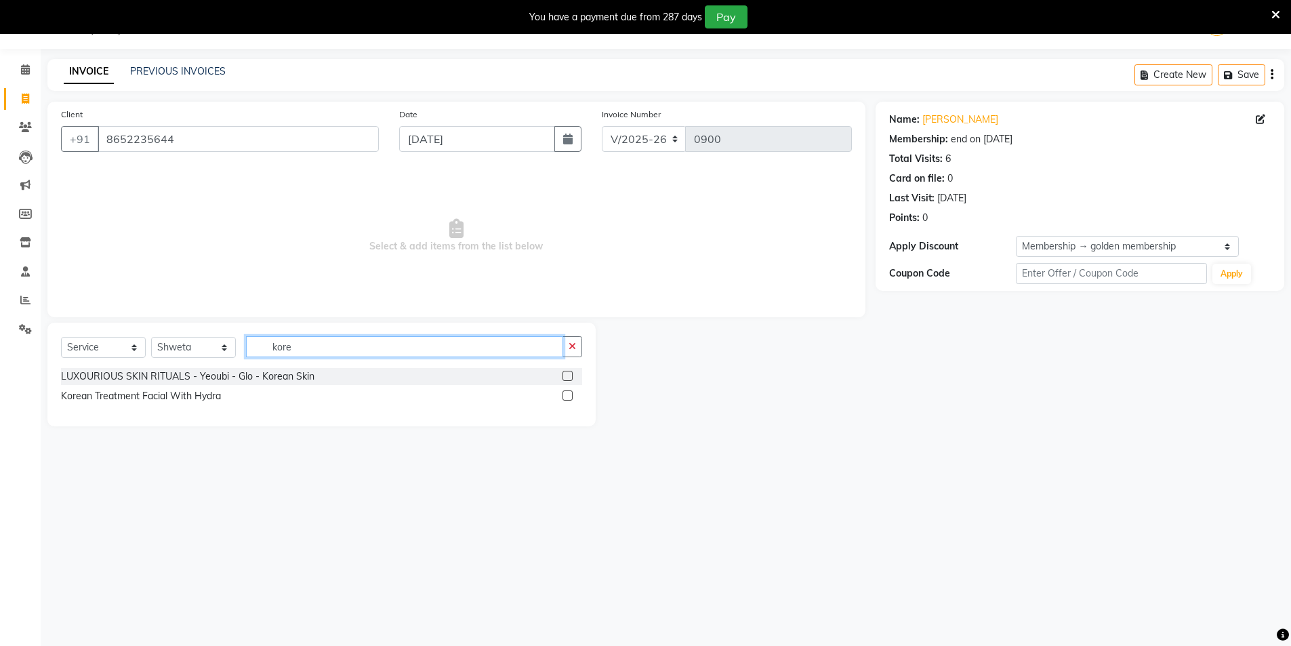
type input "kore"
click at [564, 377] on label at bounding box center [567, 376] width 10 height 10
click at [564, 377] on input "checkbox" at bounding box center [566, 376] width 9 height 9
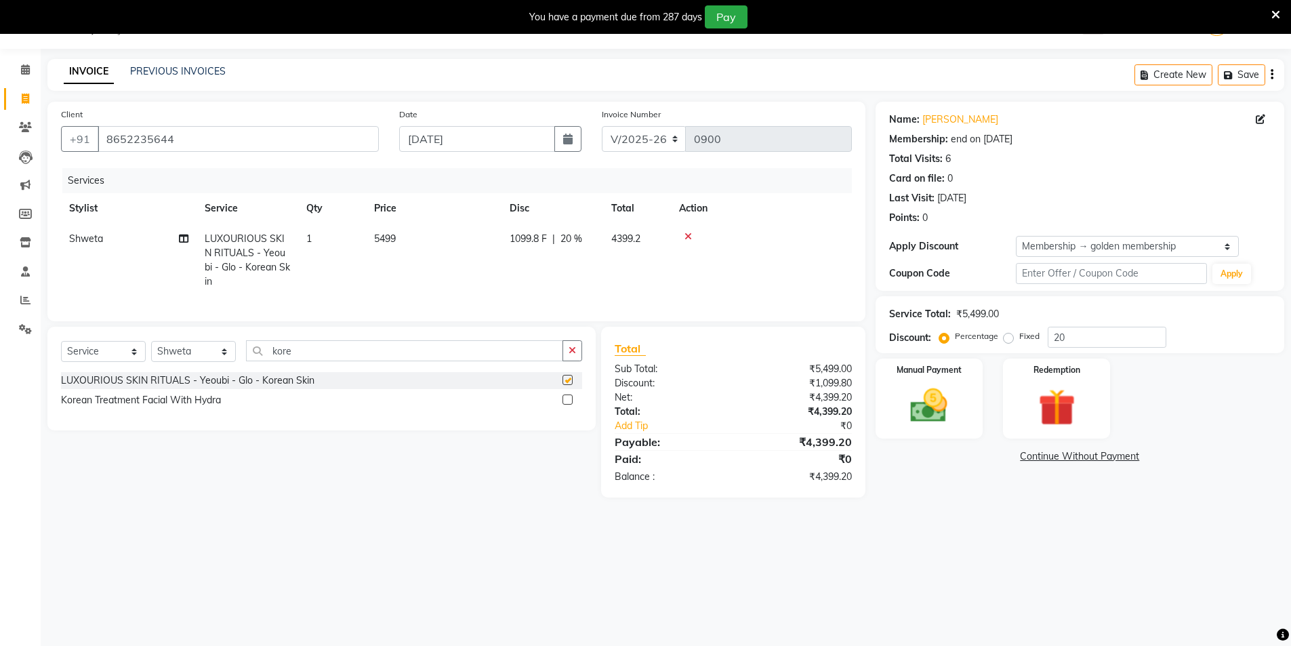
checkbox input "false"
click at [225, 347] on select "Select Stylist [PERSON_NAME] [PERSON_NAME] [PERSON_NAME]" at bounding box center [193, 351] width 85 height 21
select select "60038"
click at [151, 341] on select "Select Stylist [PERSON_NAME] [PERSON_NAME] [PERSON_NAME]" at bounding box center [193, 351] width 85 height 21
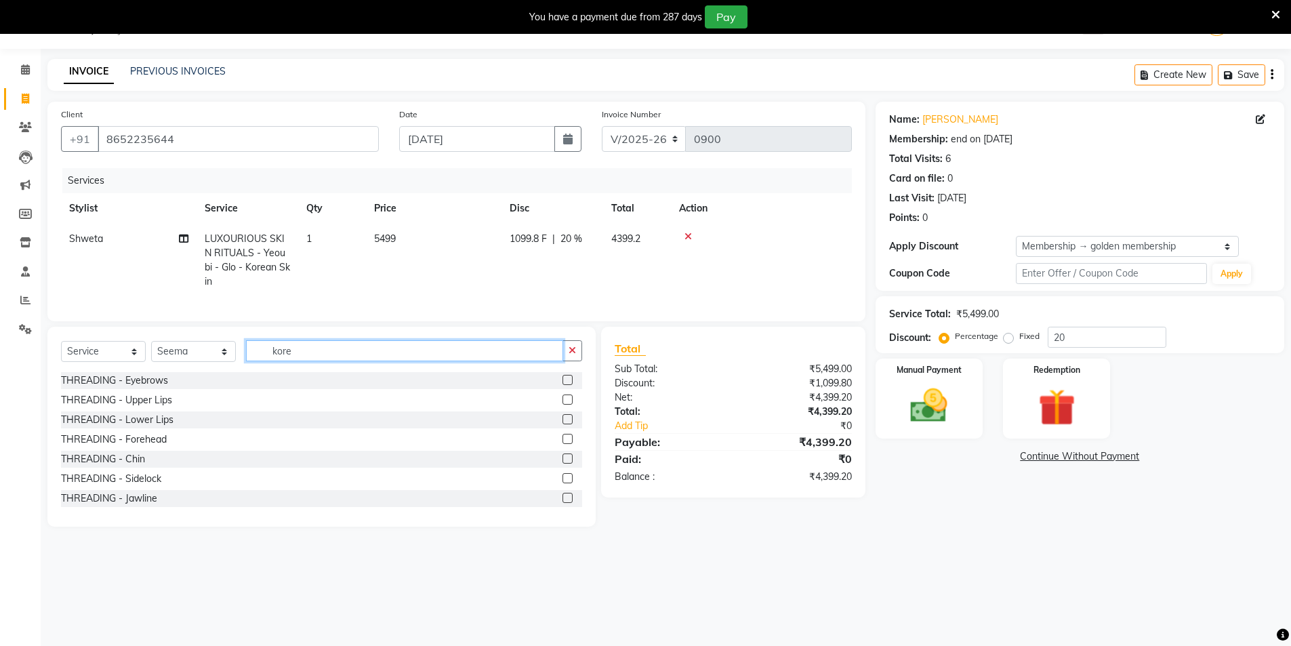
click at [297, 348] on input "kore" at bounding box center [404, 350] width 317 height 21
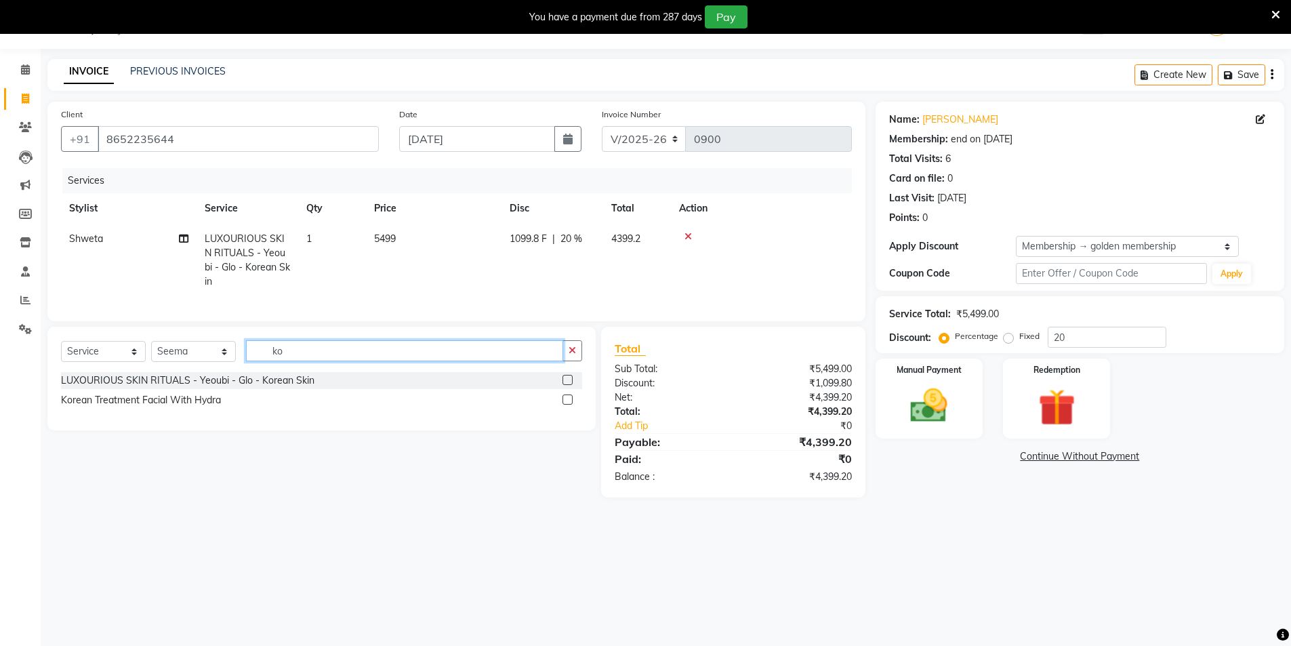
type input "k"
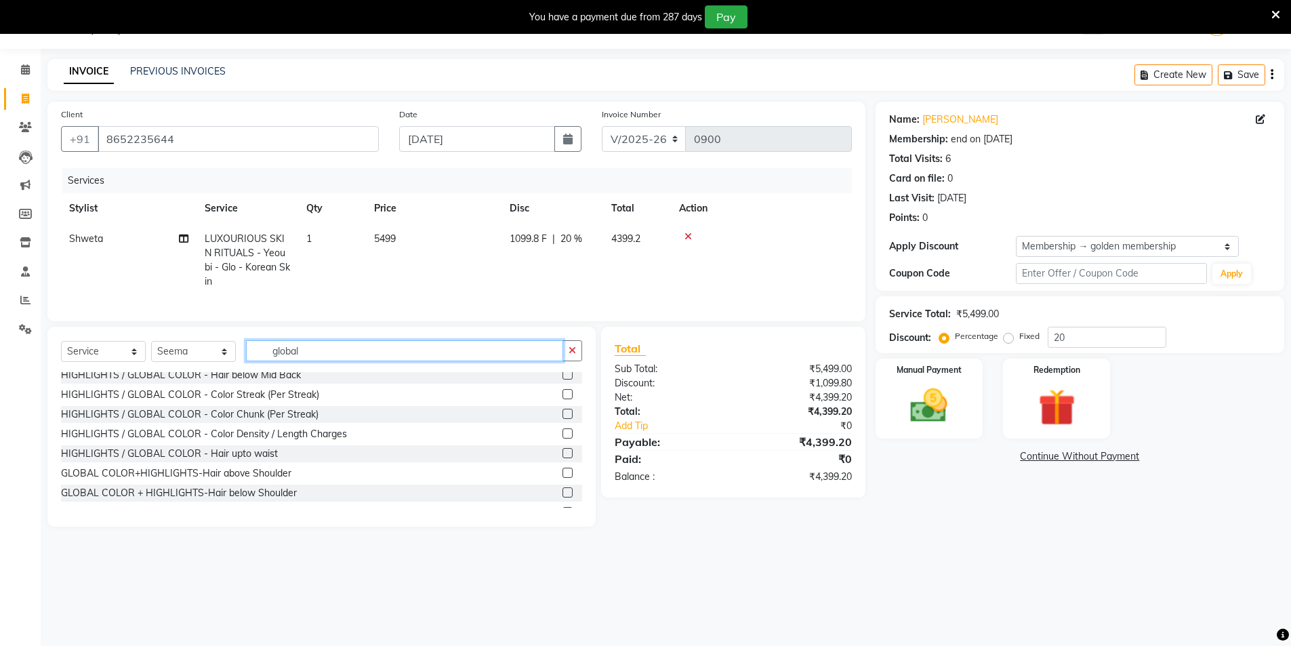
scroll to position [190, 0]
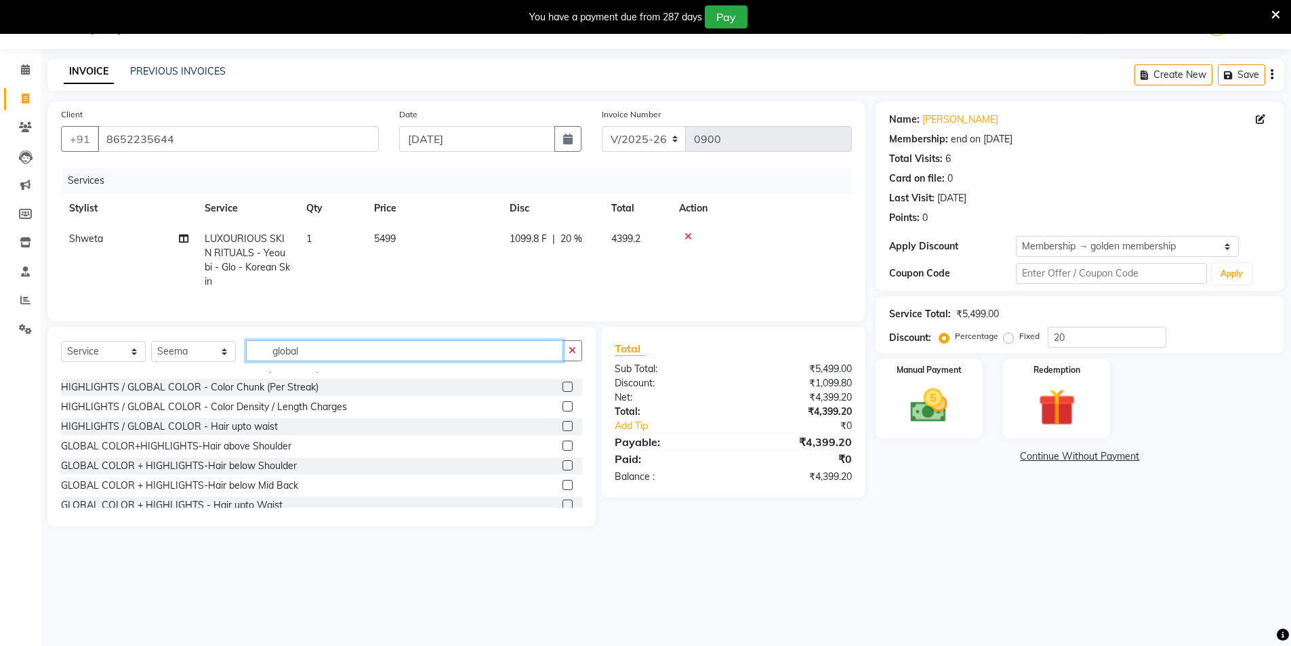
type input "global"
click at [562, 441] on label at bounding box center [567, 445] width 10 height 10
click at [562, 442] on input "checkbox" at bounding box center [566, 446] width 9 height 9
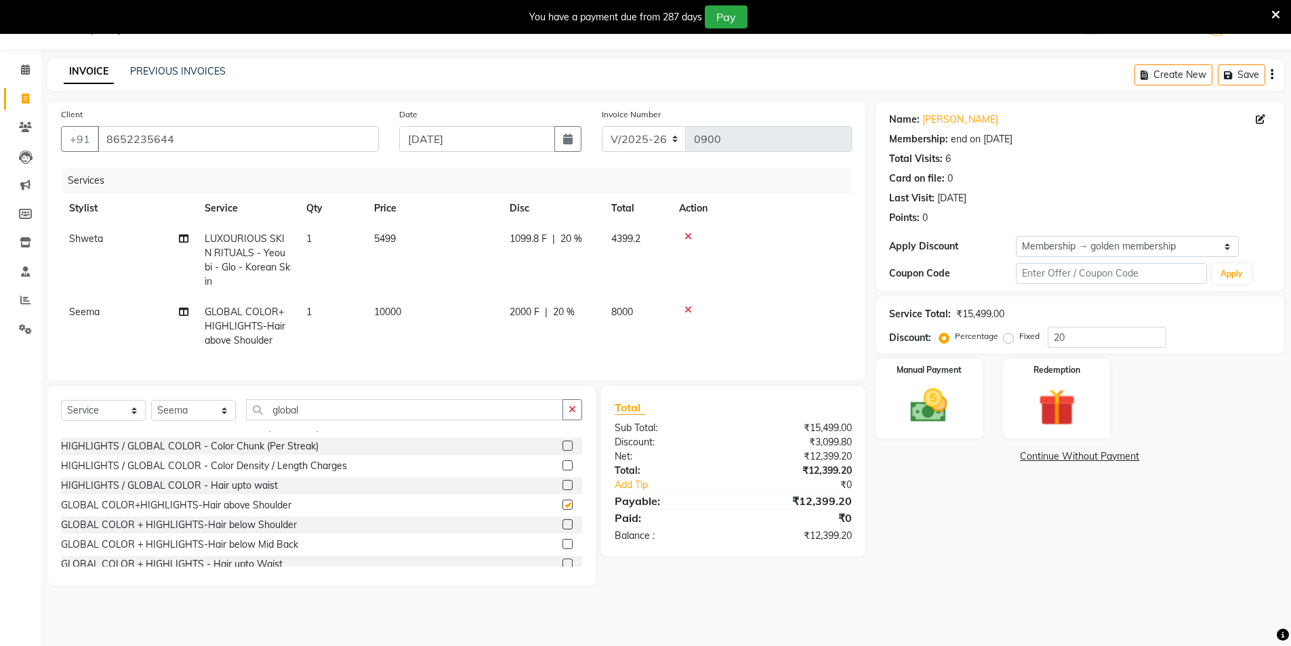
checkbox input "false"
click at [572, 305] on span "20 %" at bounding box center [564, 312] width 22 height 14
select select "60038"
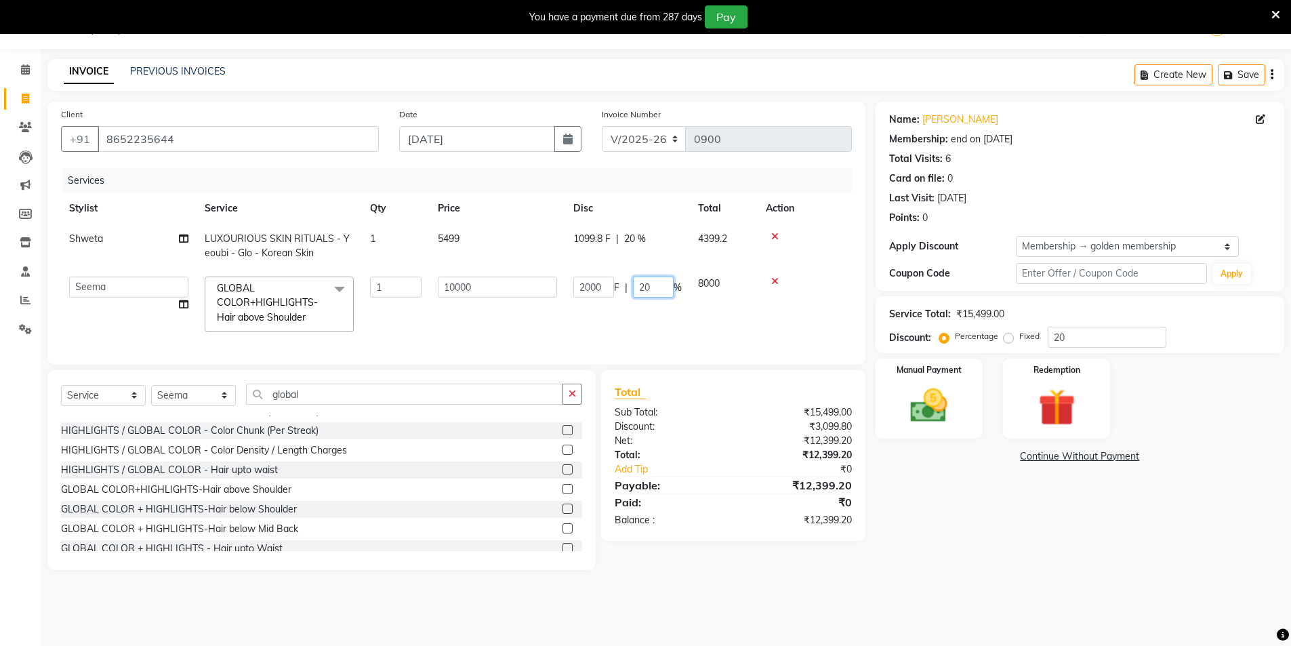
click at [654, 285] on input "20" at bounding box center [653, 286] width 41 height 21
type input "2"
type input "30"
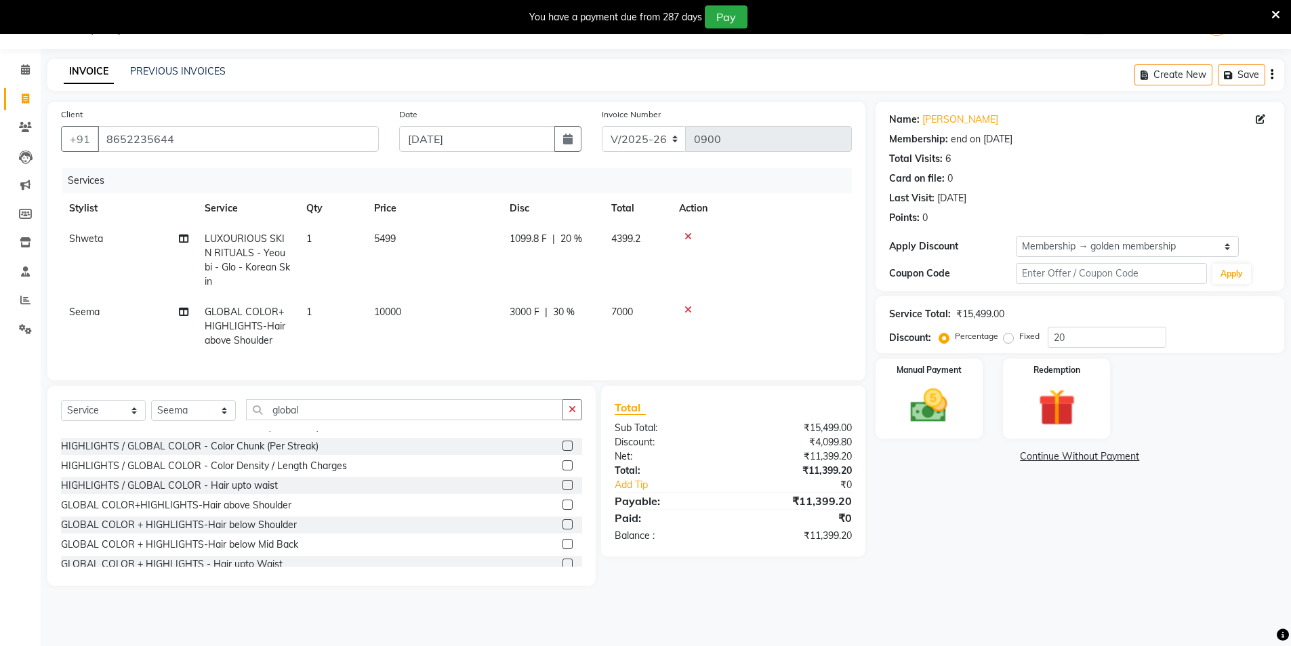
click at [1140, 493] on div "Name: [PERSON_NAME] Membership: end on [DATE] Total Visits: 6 Card on file: 0 L…" at bounding box center [1084, 344] width 419 height 484
click at [182, 307] on icon at bounding box center [183, 311] width 9 height 9
select select "60038"
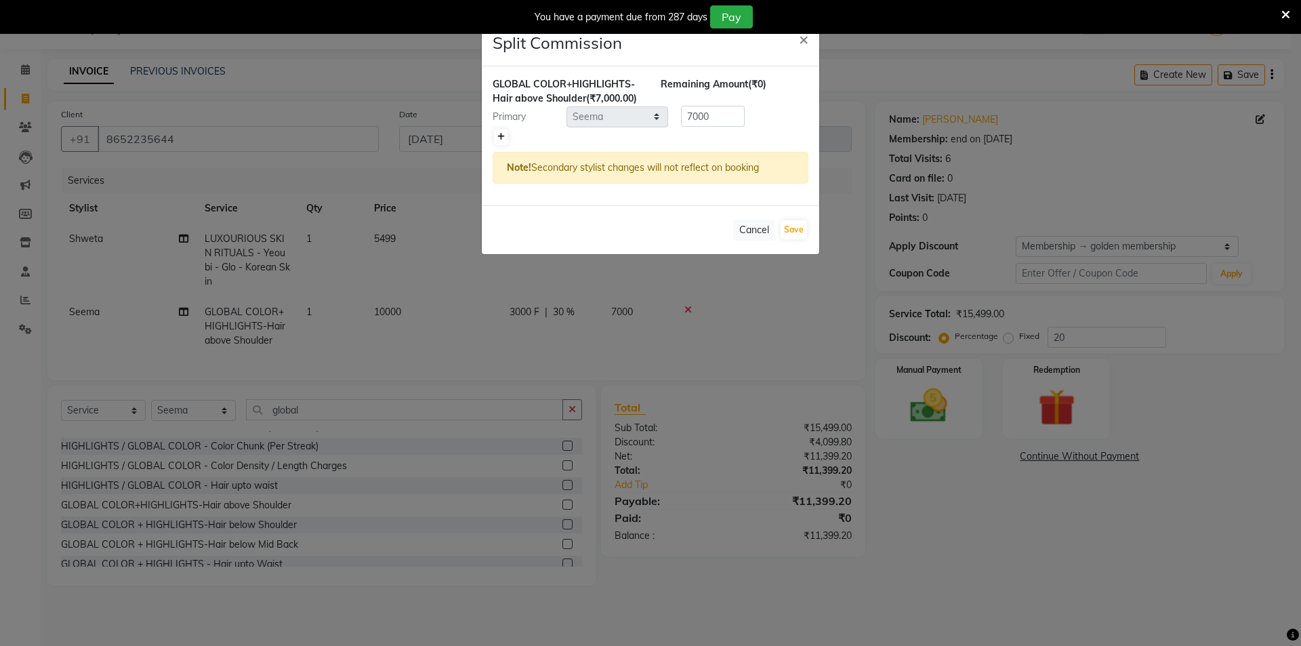
click at [497, 134] on link at bounding box center [501, 137] width 14 height 16
type input "3500"
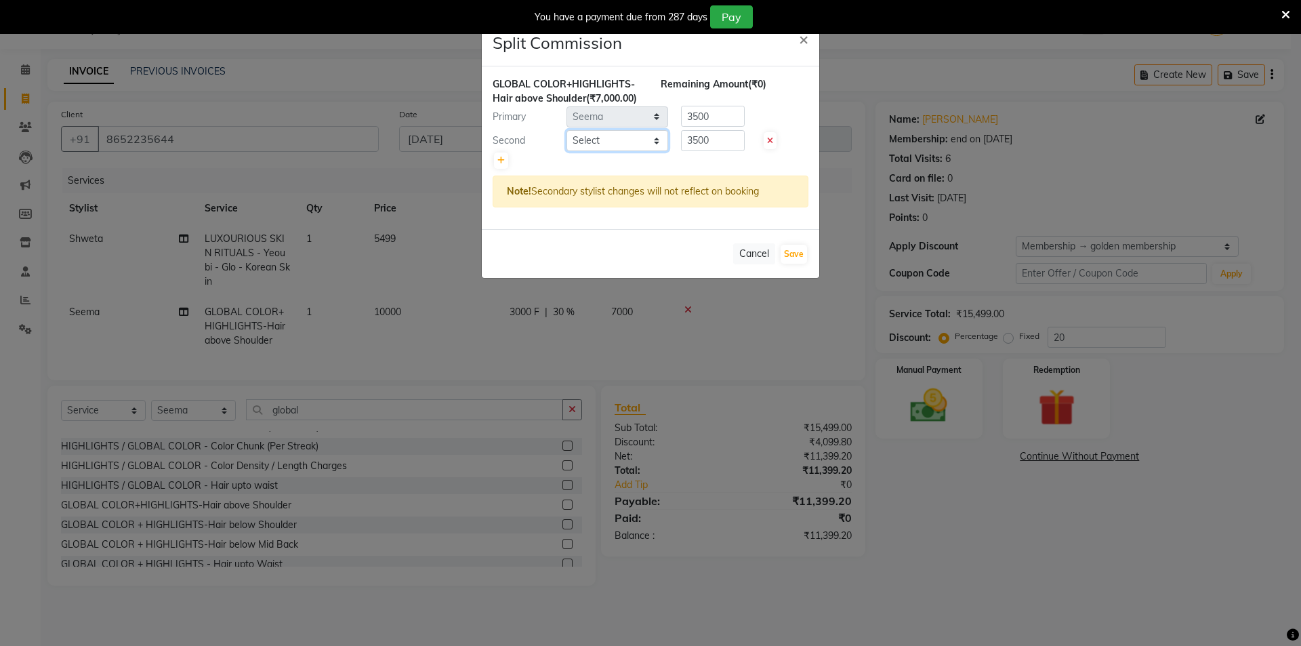
click at [657, 142] on select "Select [PERSON_NAME] [PERSON_NAME] [PERSON_NAME]" at bounding box center [617, 140] width 102 height 21
select select "66294"
click at [566, 130] on select "Select [PERSON_NAME] [PERSON_NAME] [PERSON_NAME]" at bounding box center [617, 140] width 102 height 21
click at [798, 253] on button "Save" at bounding box center [794, 254] width 26 height 19
select select "Select"
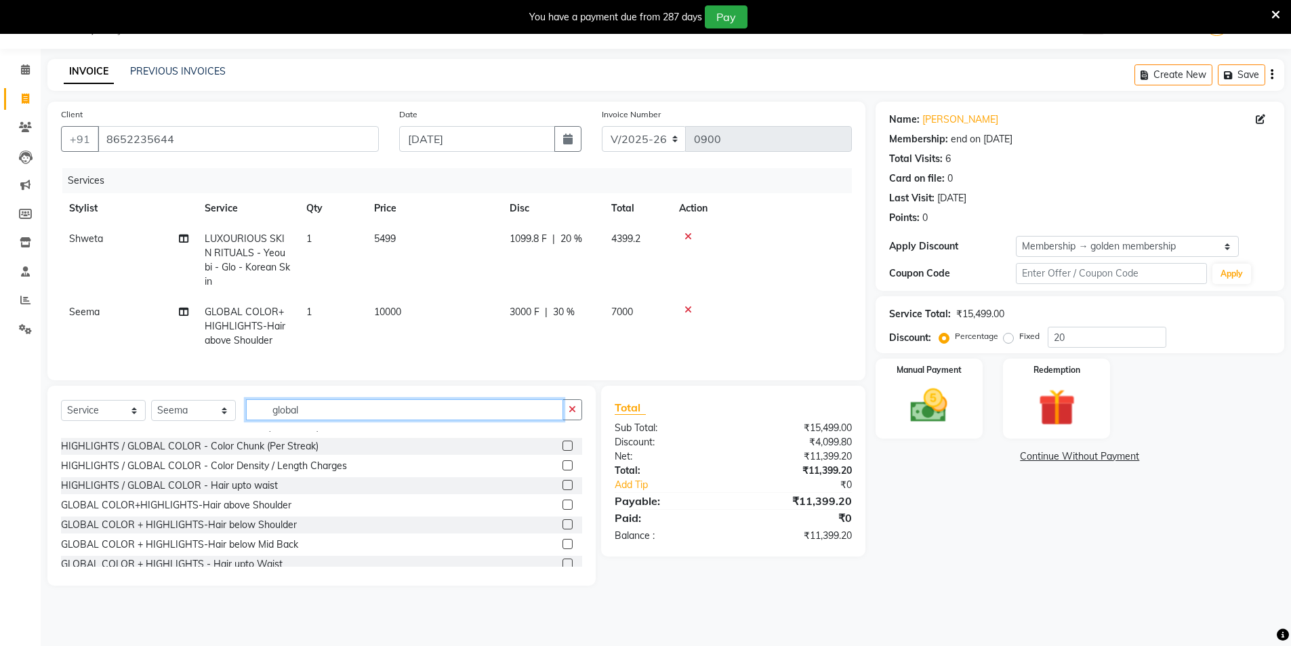
drag, startPoint x: 318, startPoint y: 400, endPoint x: 301, endPoint y: 414, distance: 21.7
click at [320, 400] on input "global" at bounding box center [404, 409] width 317 height 21
type input "g"
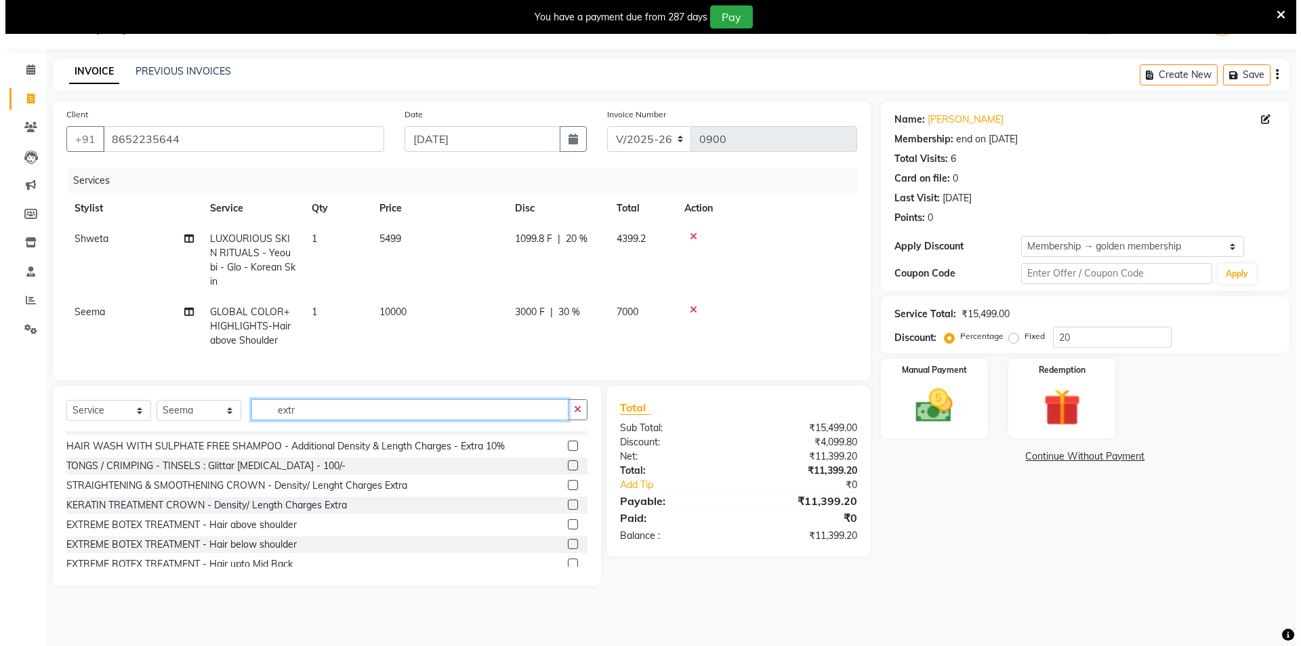
scroll to position [52, 0]
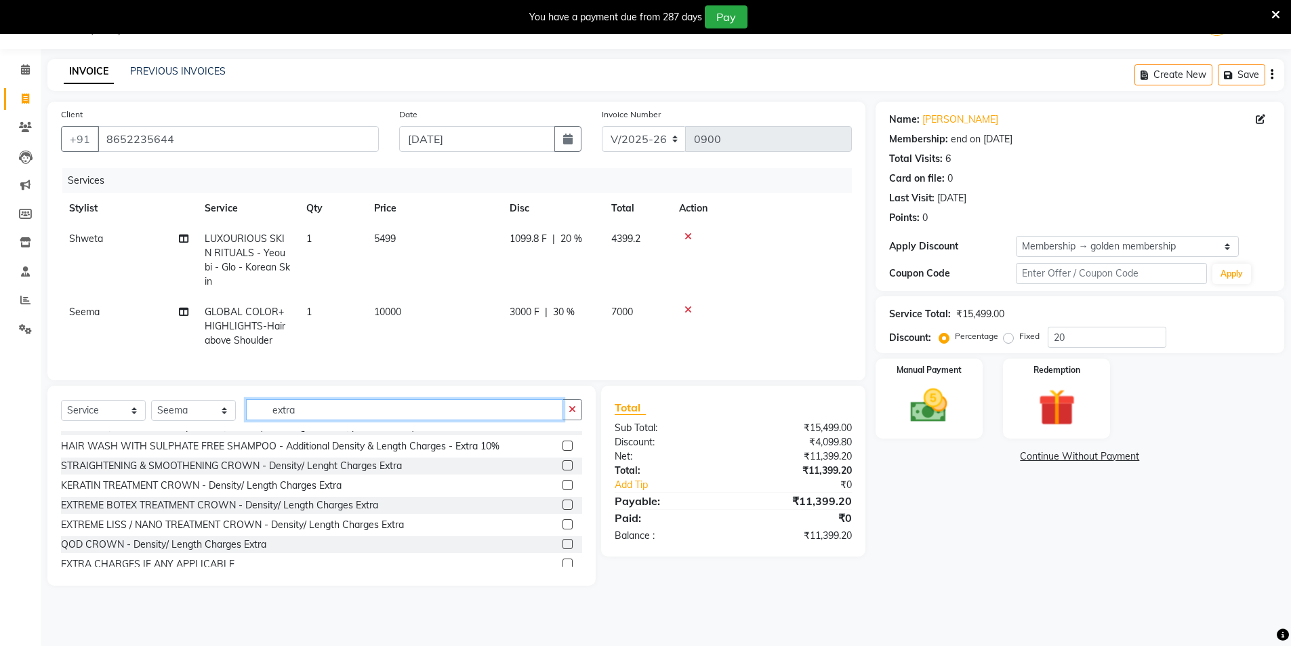
type input "extra"
click at [562, 560] on label at bounding box center [567, 563] width 10 height 10
click at [562, 560] on input "checkbox" at bounding box center [566, 564] width 9 height 9
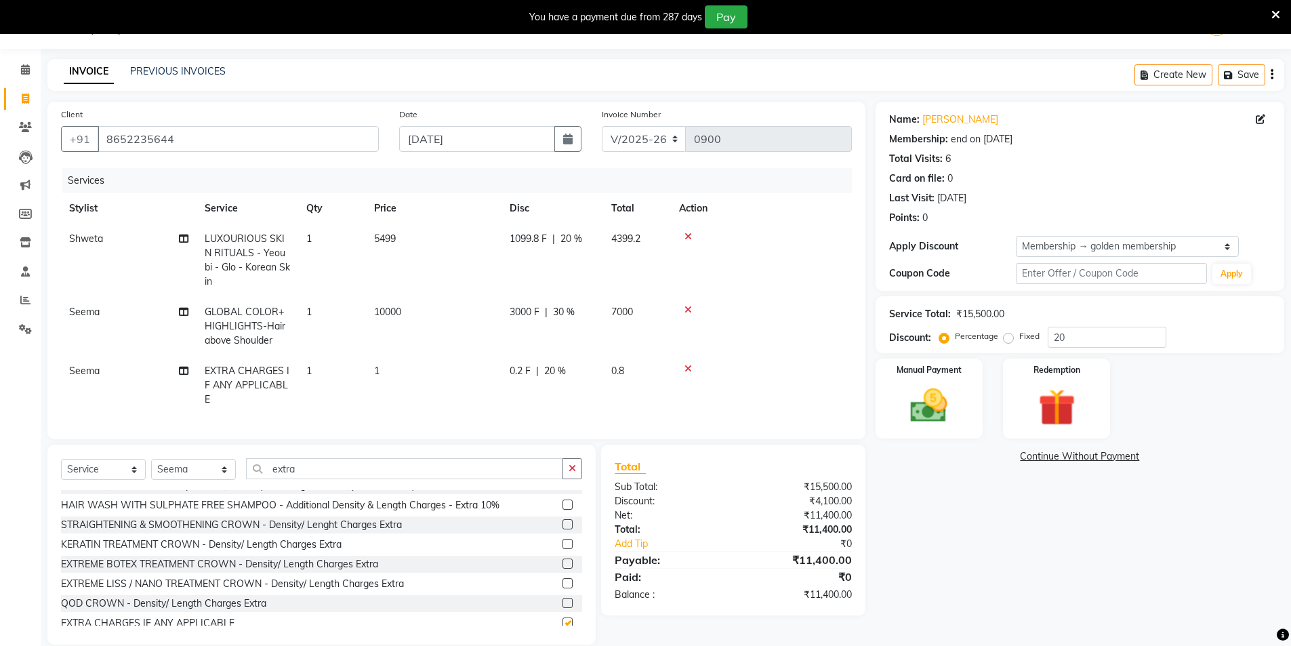
checkbox input "false"
click at [381, 356] on td "1" at bounding box center [434, 385] width 136 height 59
select select "60038"
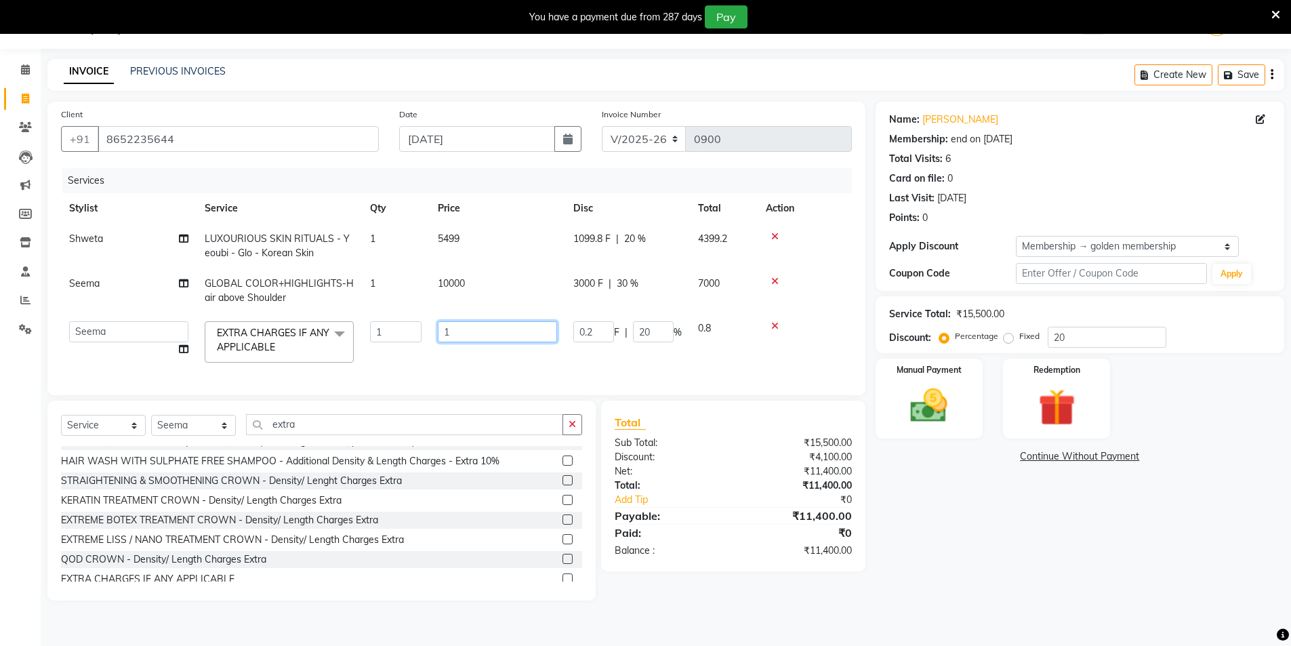
click at [463, 330] on input "1" at bounding box center [497, 331] width 119 height 21
type input "1650"
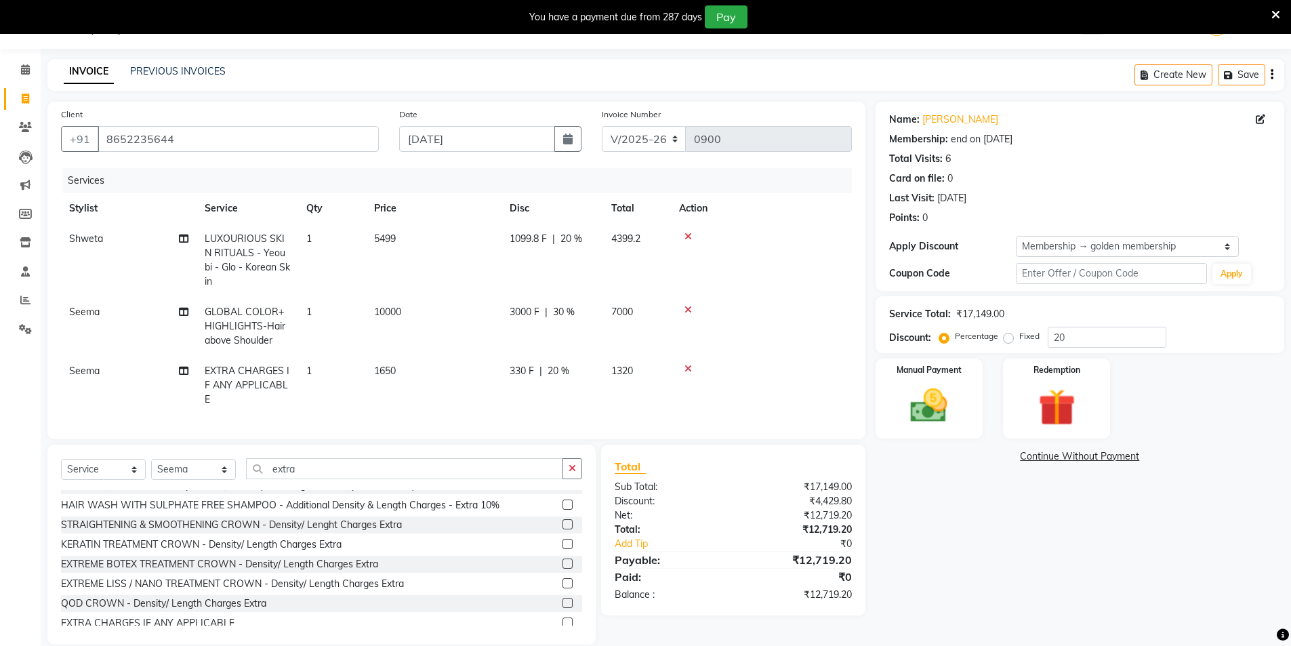
drag, startPoint x: 649, startPoint y: 330, endPoint x: 679, endPoint y: 327, distance: 30.0
click at [560, 364] on span "20 %" at bounding box center [558, 371] width 22 height 14
select select "60038"
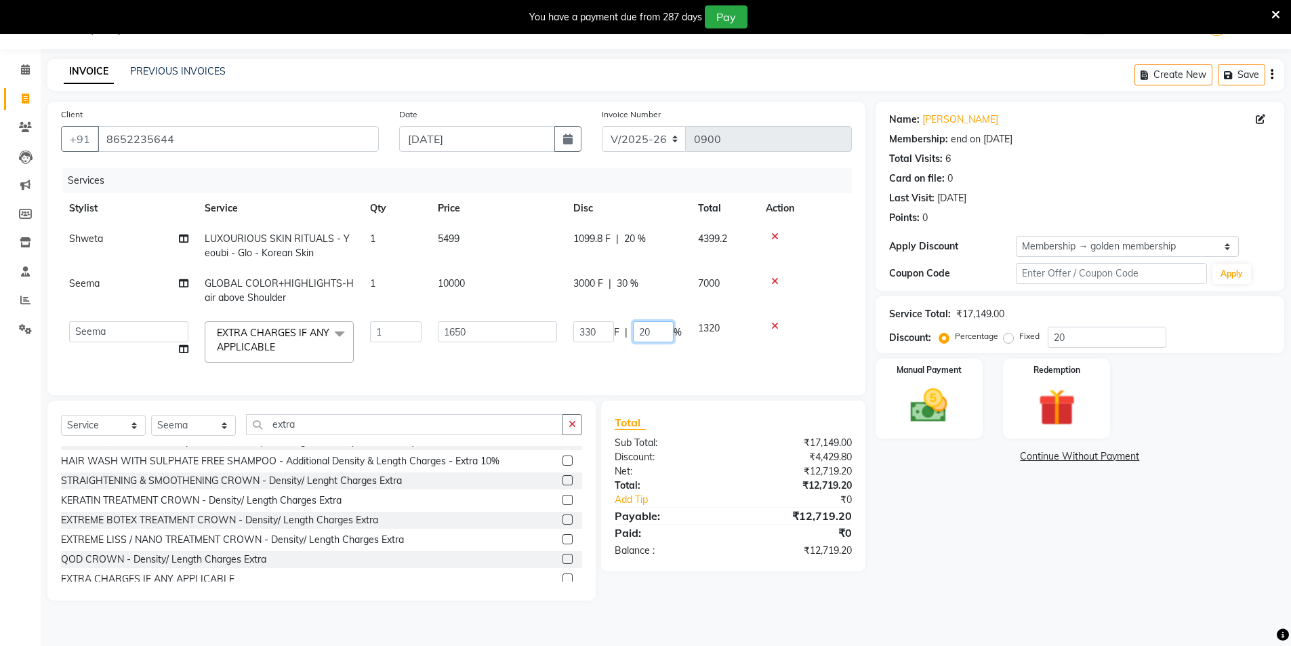
click at [658, 329] on input "20" at bounding box center [653, 331] width 41 height 21
type input "2"
type input "0"
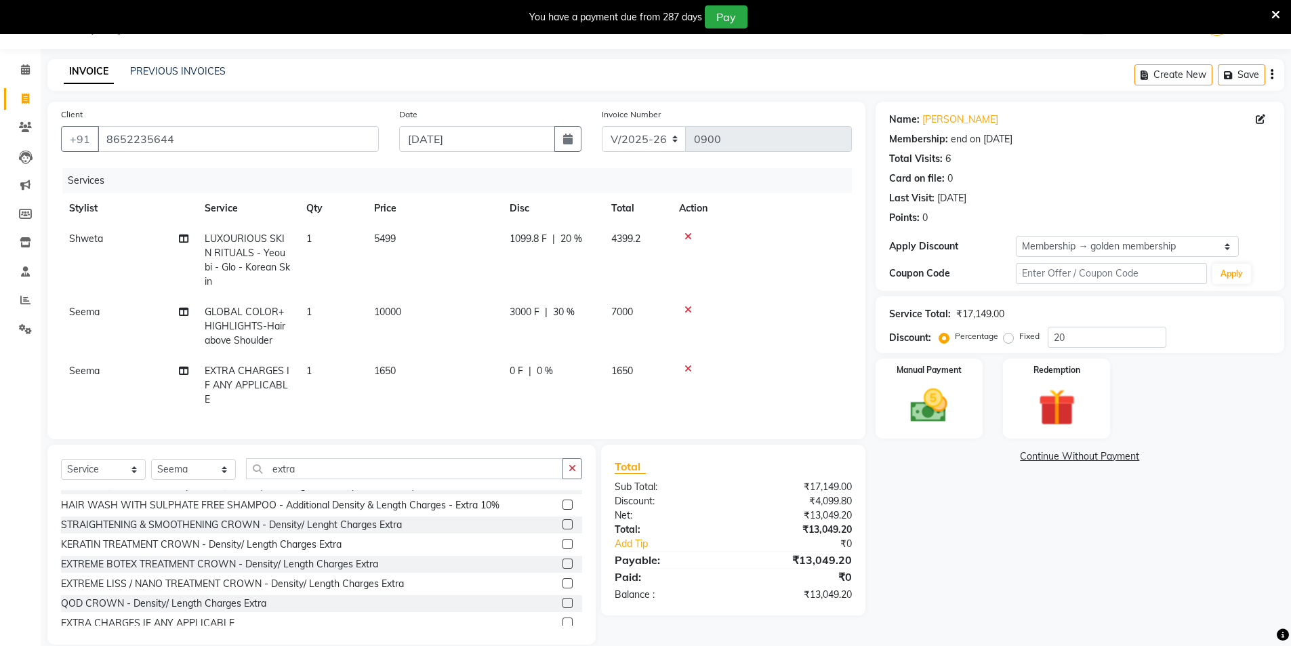
click at [1084, 588] on div "Name: [PERSON_NAME] Membership: end on [DATE] Total Visits: 6 Card on file: 0 L…" at bounding box center [1084, 373] width 419 height 543
click at [946, 394] on img at bounding box center [929, 405] width 62 height 44
click at [985, 459] on span "GPay" at bounding box center [988, 457] width 28 height 16
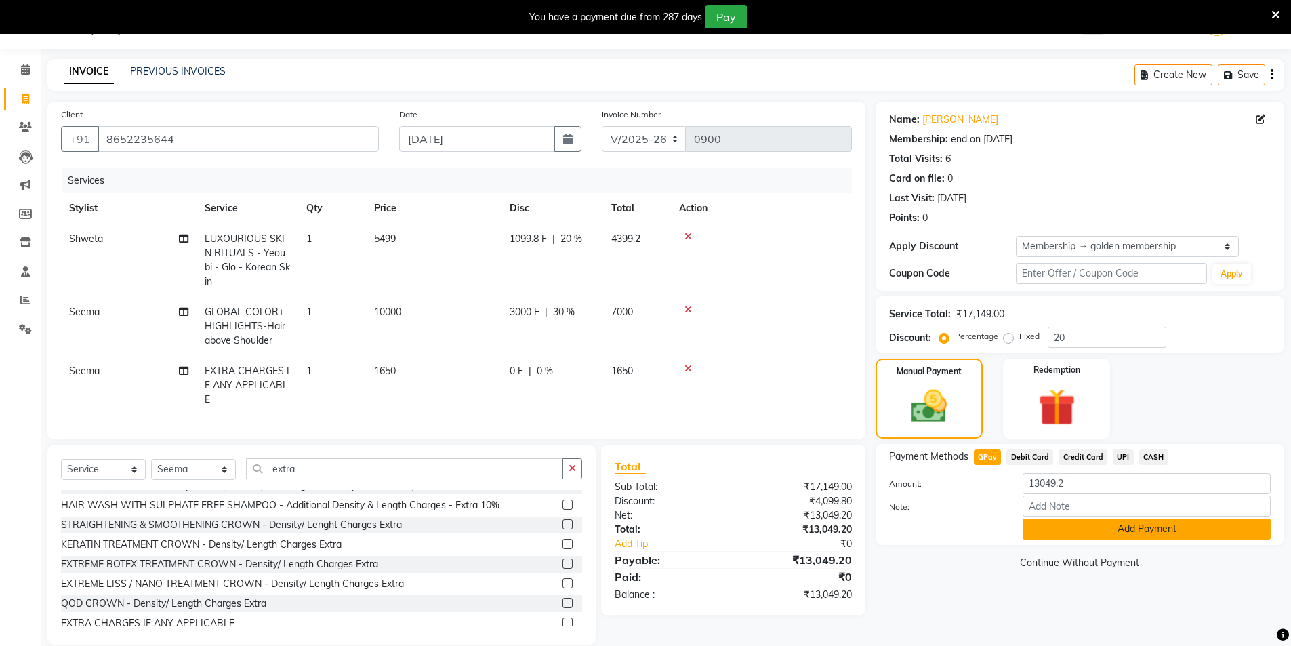
click at [1079, 536] on button "Add Payment" at bounding box center [1146, 528] width 248 height 21
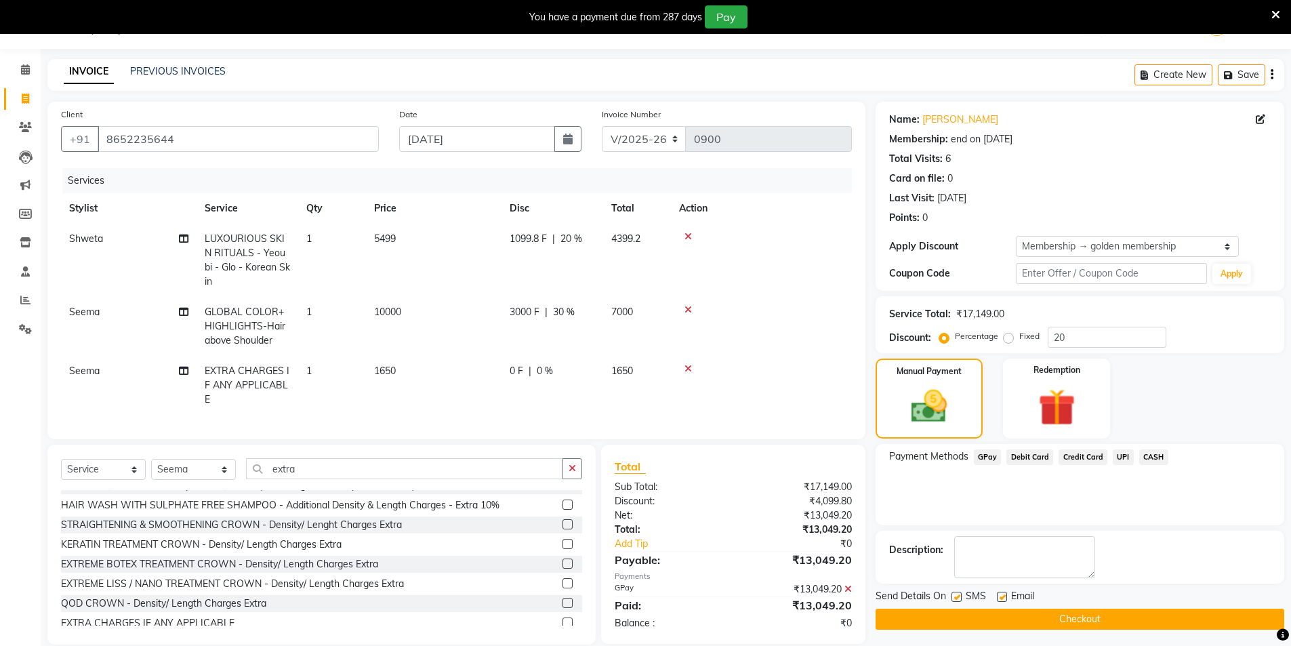
click at [955, 599] on label at bounding box center [956, 596] width 10 height 10
click at [955, 599] on input "checkbox" at bounding box center [955, 597] width 9 height 9
checkbox input "false"
click at [999, 598] on label at bounding box center [1002, 596] width 10 height 10
click at [999, 598] on input "checkbox" at bounding box center [1001, 597] width 9 height 9
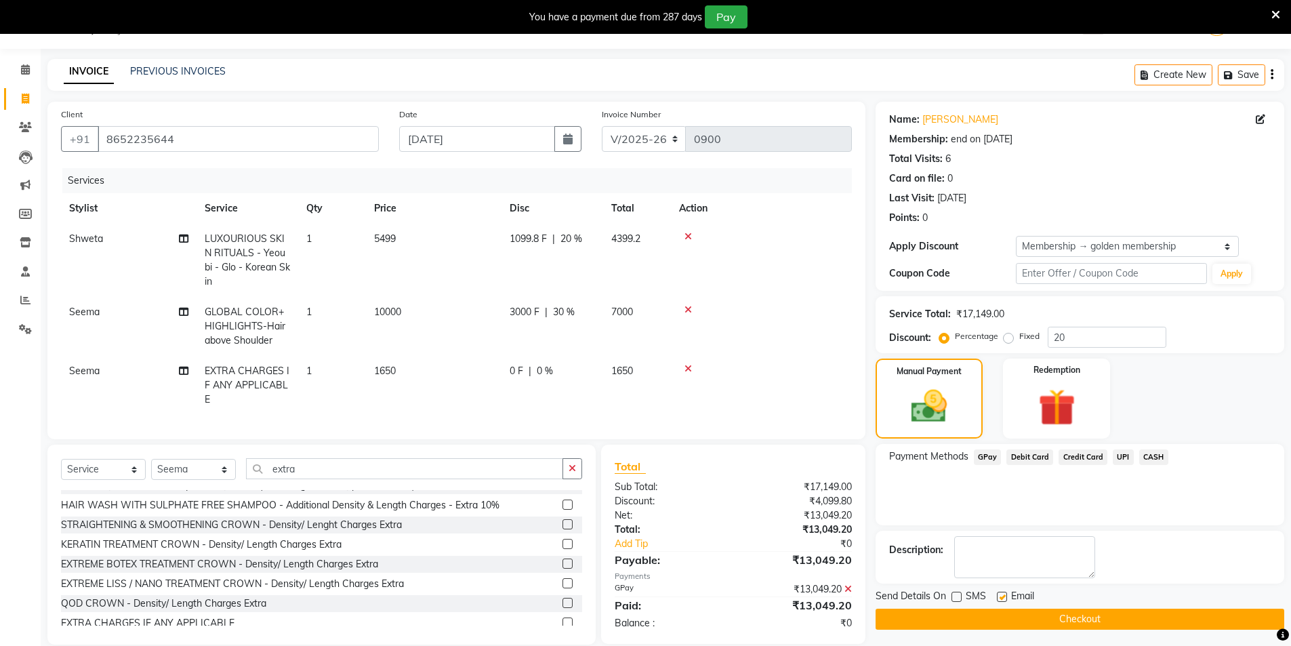
checkbox input "false"
click at [1043, 617] on button "Checkout" at bounding box center [1079, 618] width 409 height 21
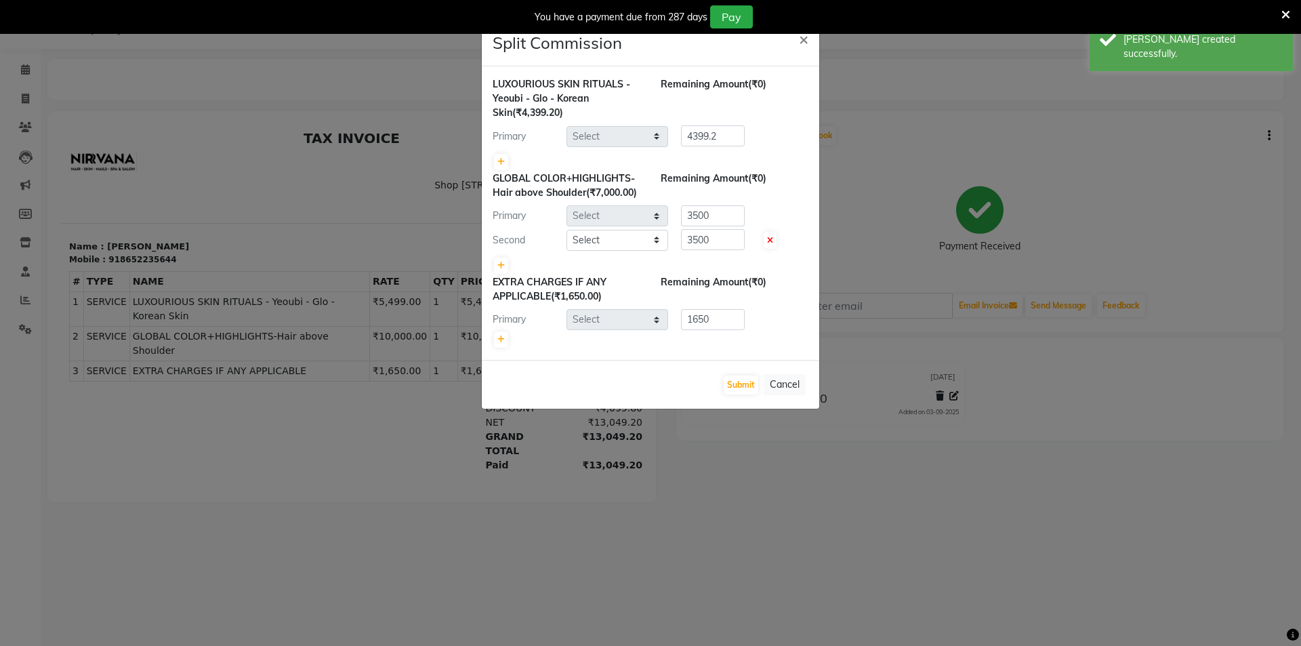
select select "88264"
select select "60038"
select select "66294"
select select "60038"
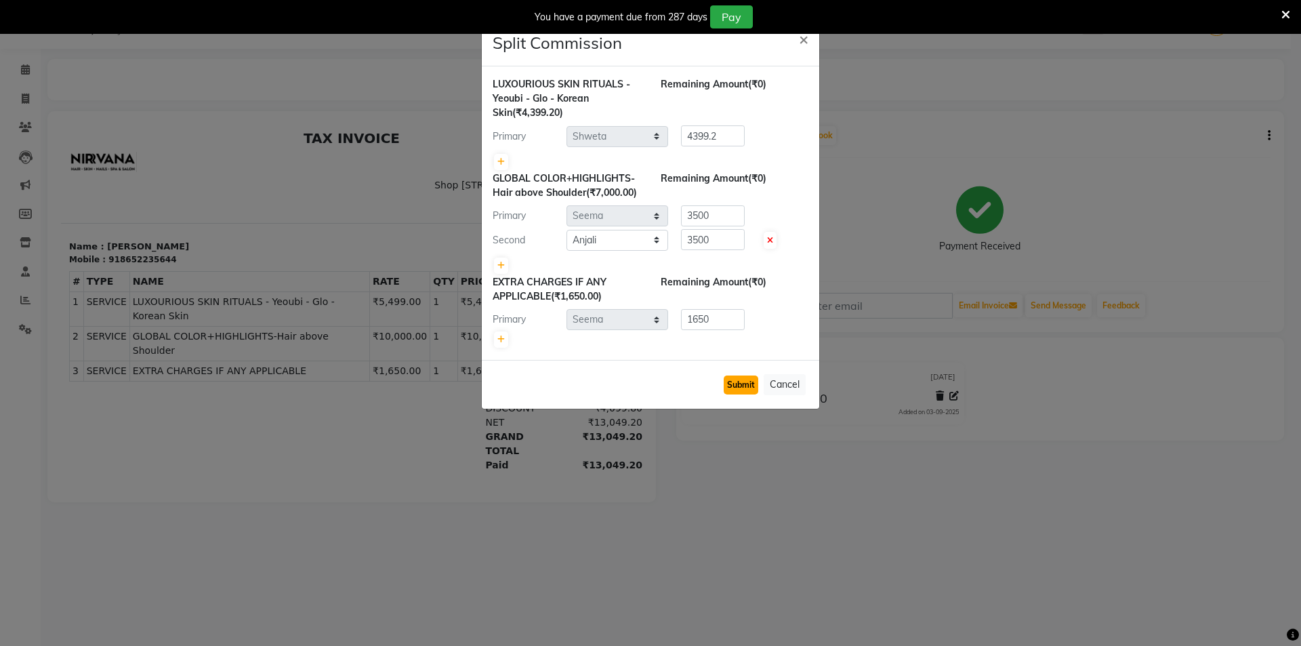
click at [738, 386] on button "Submit" at bounding box center [741, 384] width 35 height 19
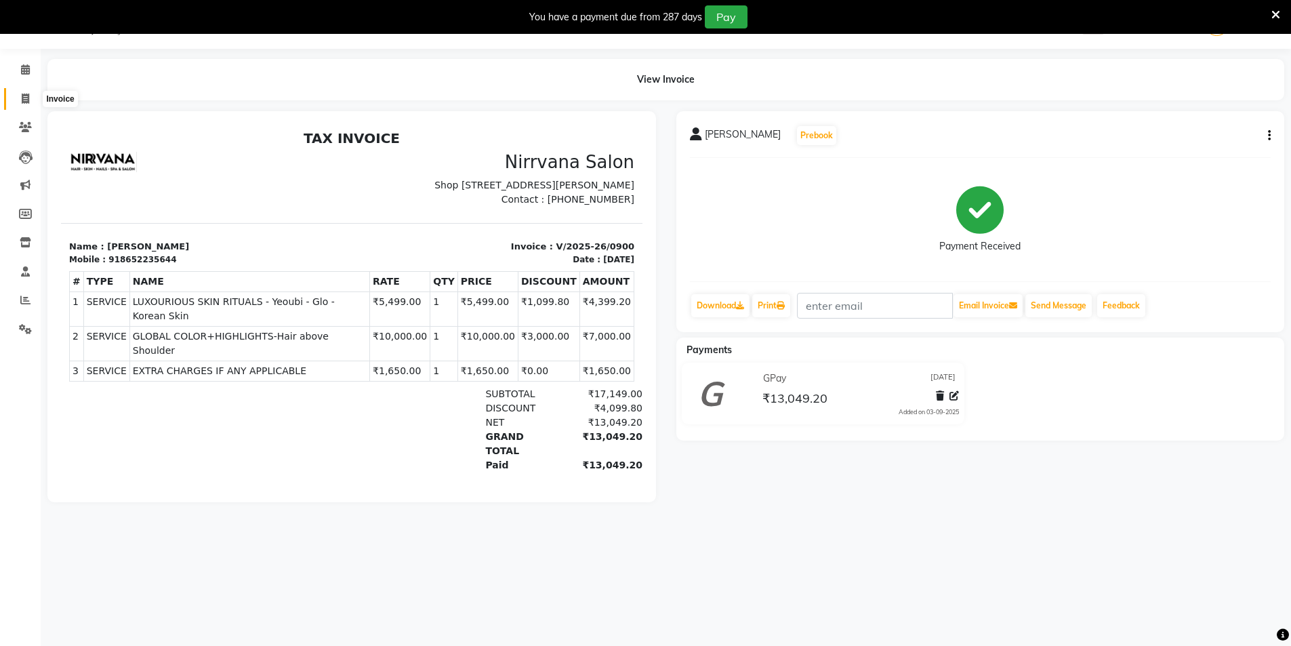
click at [25, 100] on icon at bounding box center [25, 98] width 7 height 10
select select "service"
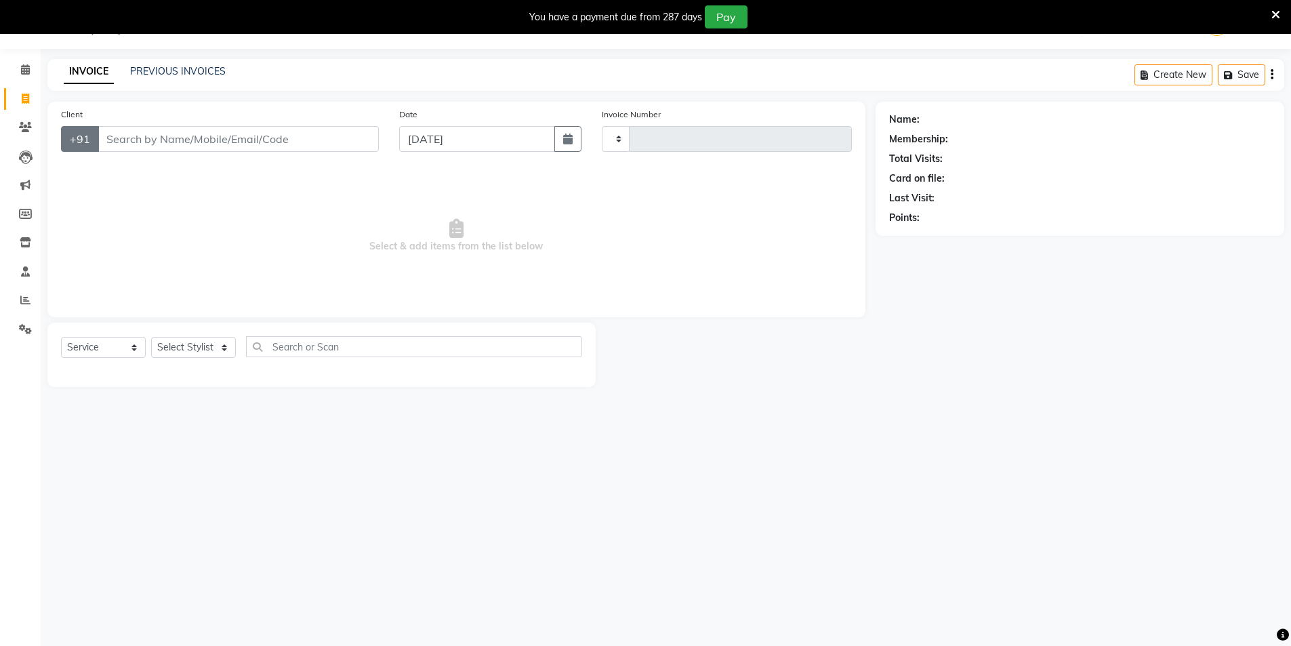
type input "0901"
select select "7167"
click at [174, 69] on link "PREVIOUS INVOICES" at bounding box center [178, 71] width 96 height 12
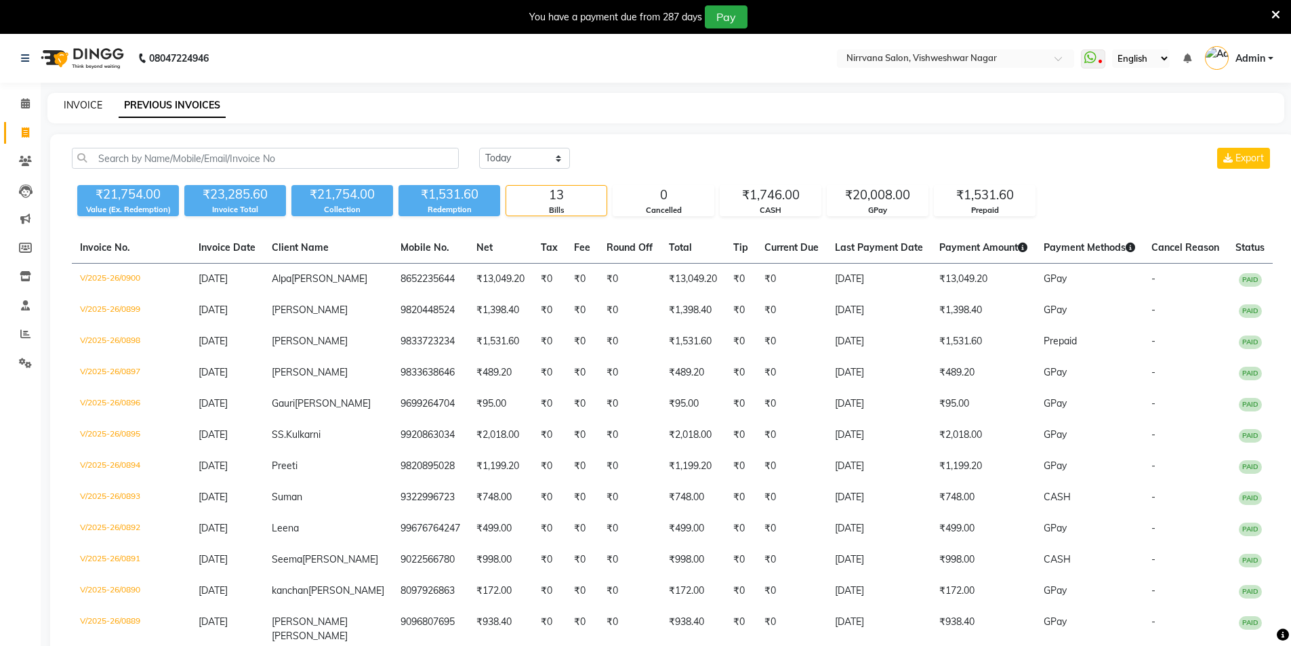
click at [89, 102] on link "INVOICE" at bounding box center [83, 105] width 39 height 12
select select "7167"
select select "service"
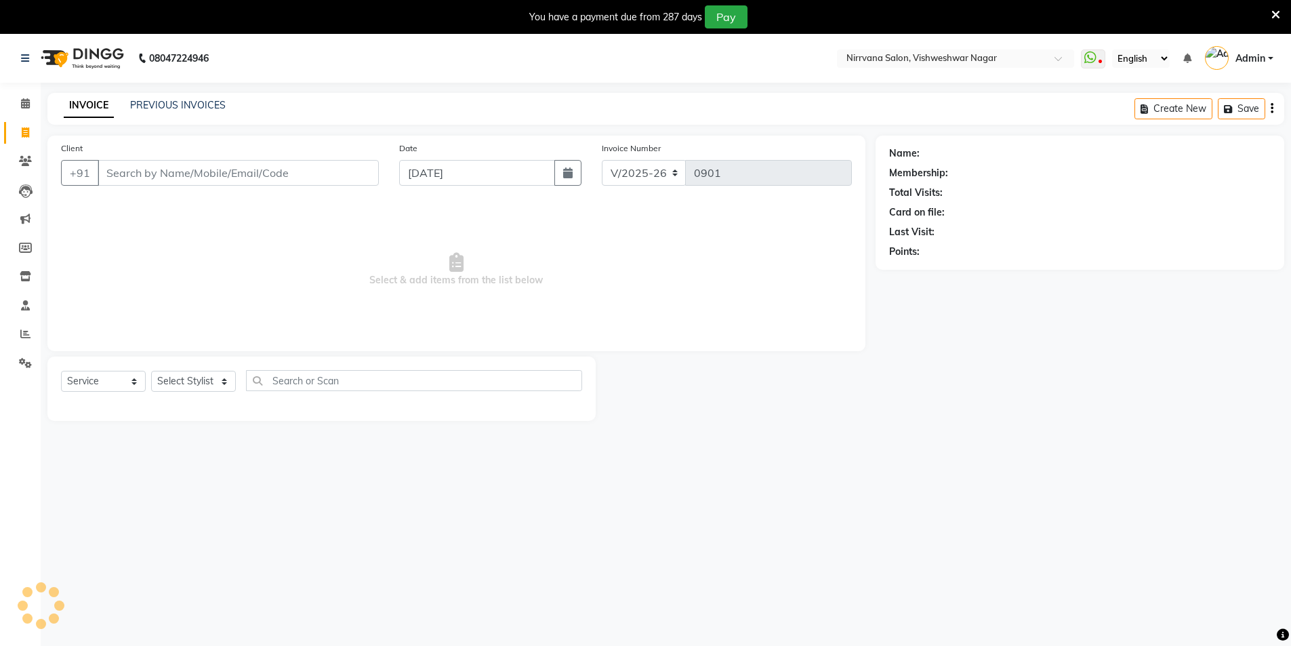
scroll to position [34, 0]
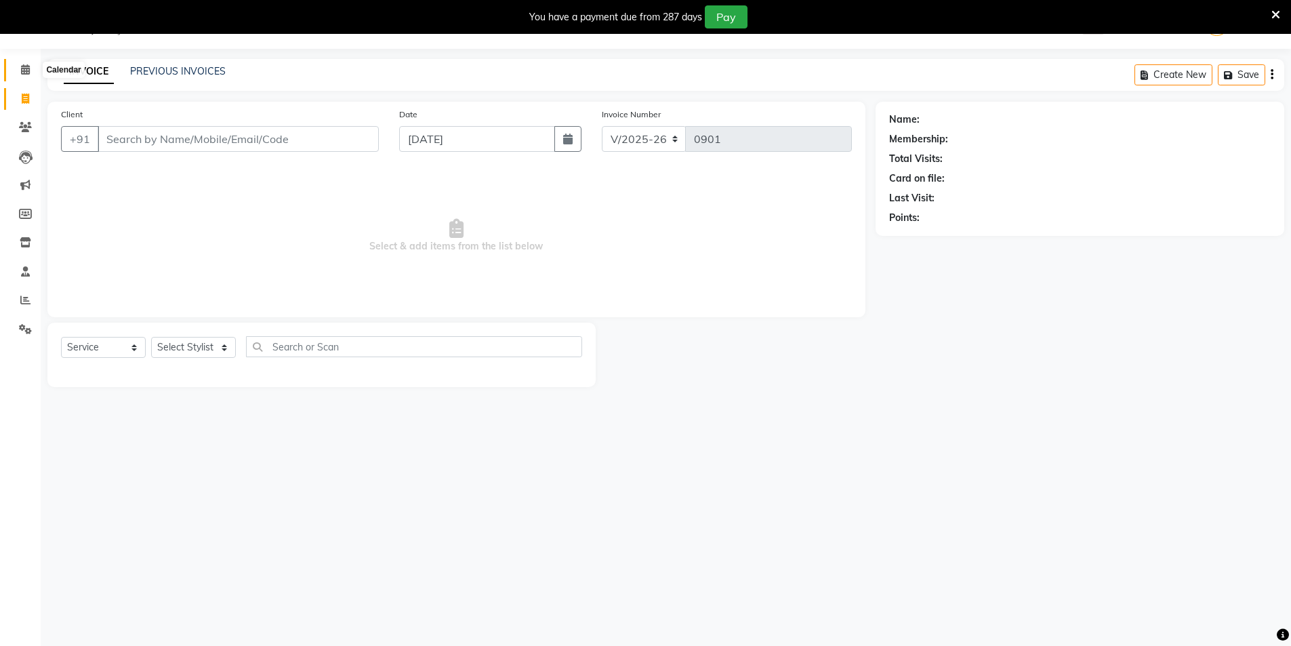
click at [24, 72] on icon at bounding box center [25, 69] width 9 height 10
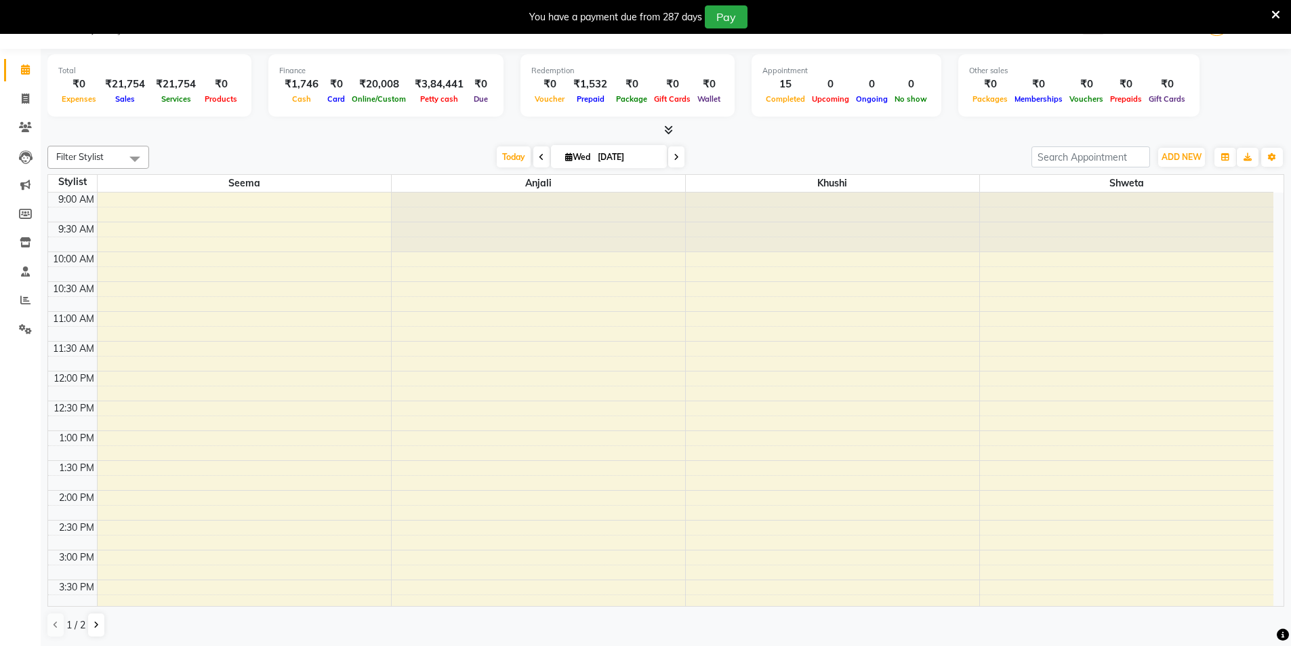
click at [667, 133] on icon at bounding box center [668, 130] width 9 height 10
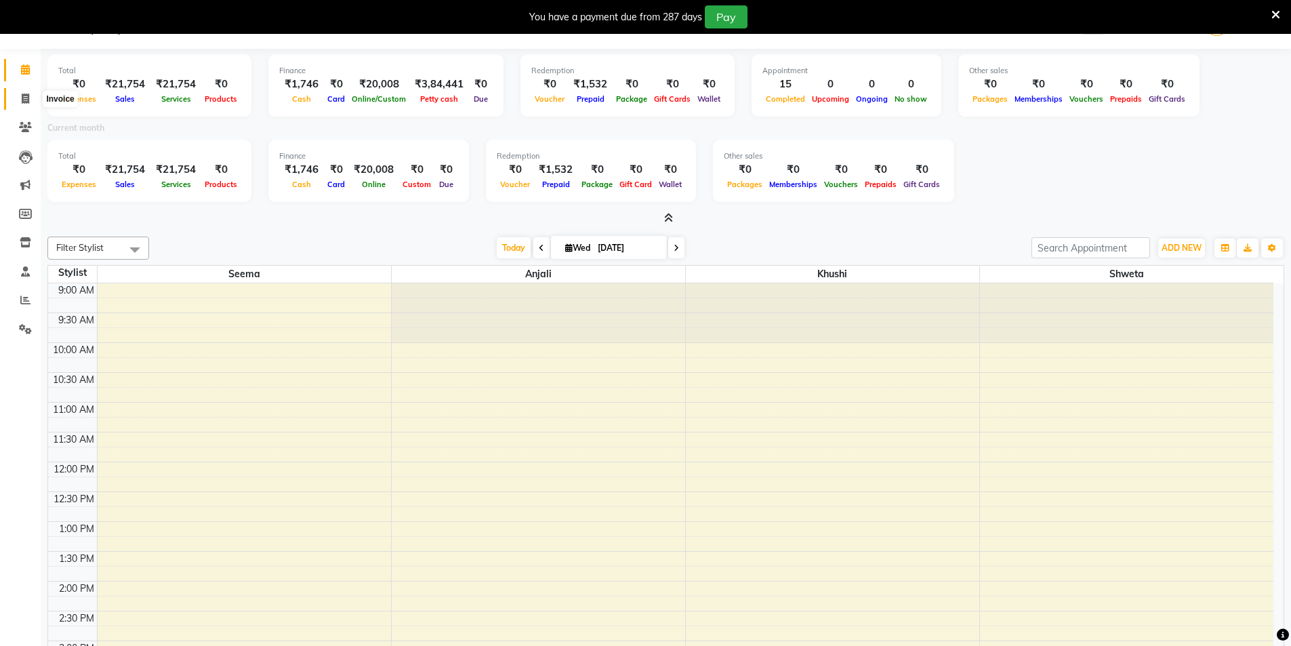
click at [28, 98] on icon at bounding box center [25, 98] width 7 height 10
select select "service"
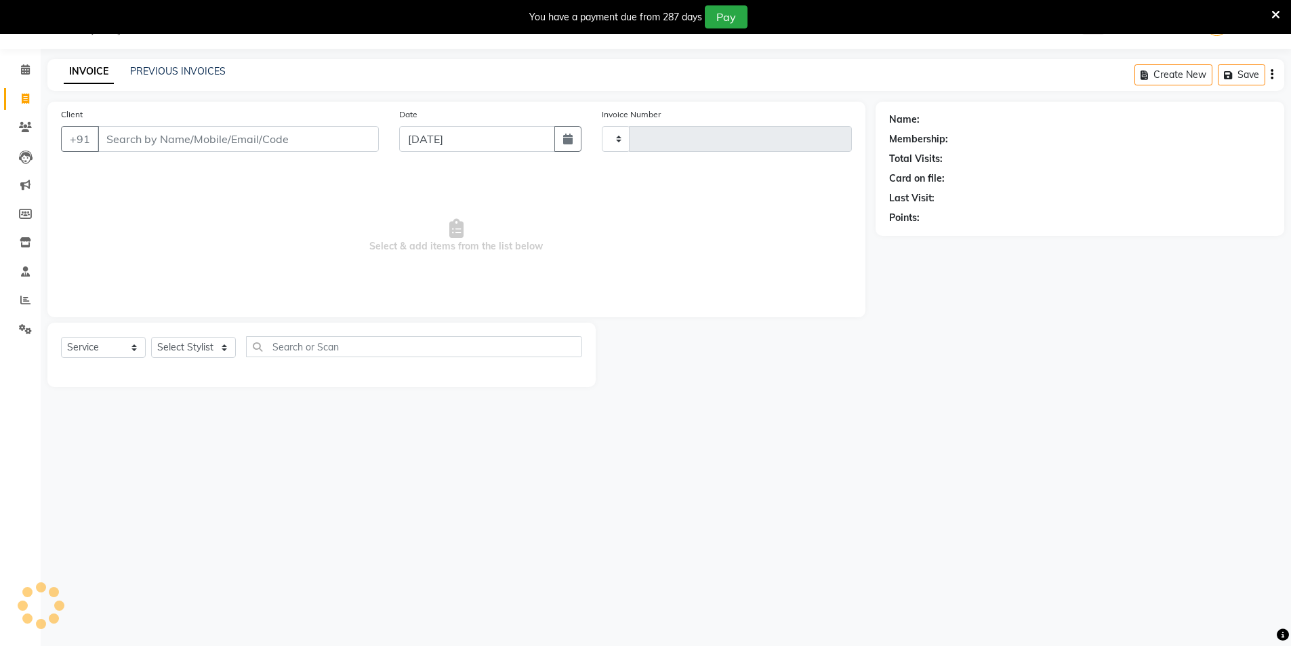
type input "0901"
select select "7167"
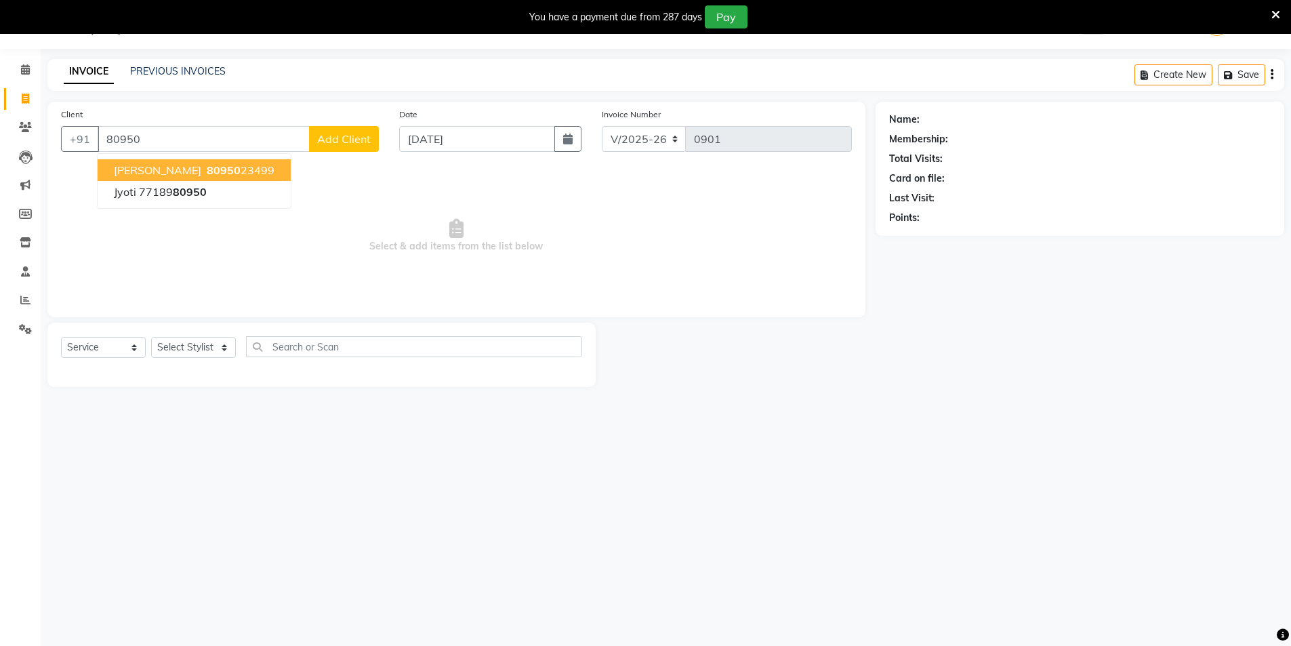
click at [228, 171] on button "[PERSON_NAME] 80950 23499" at bounding box center [194, 170] width 193 height 22
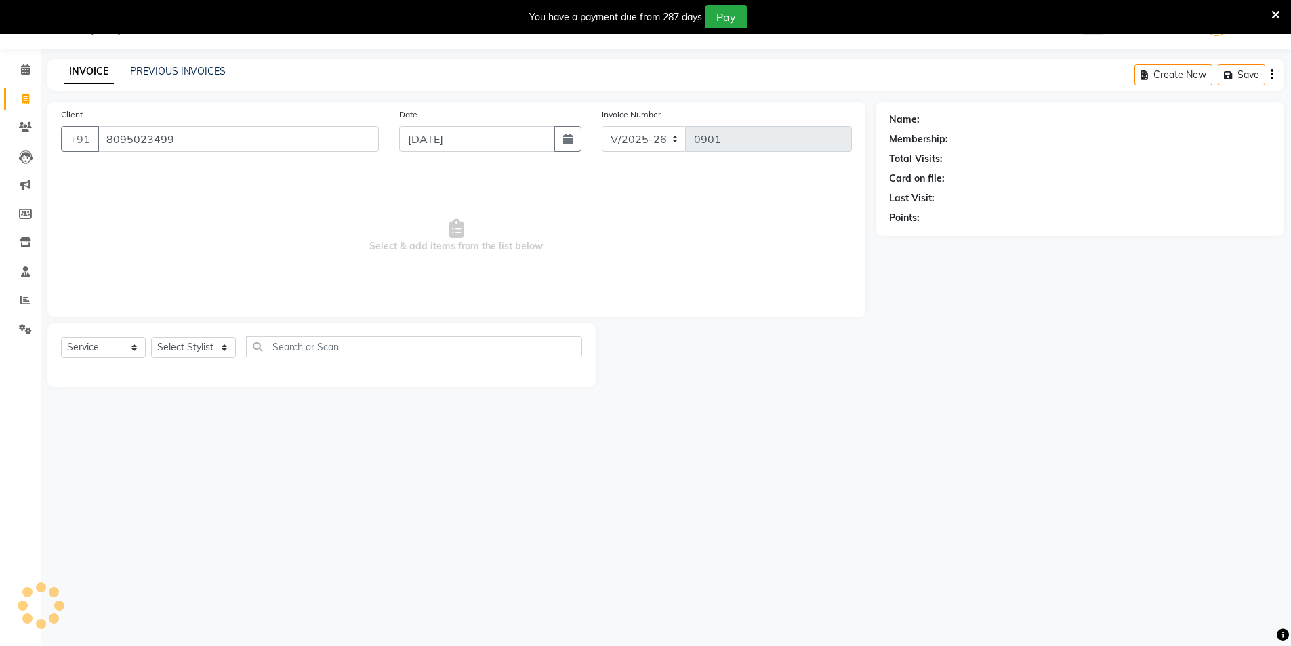
type input "8095023499"
select select "2: Object"
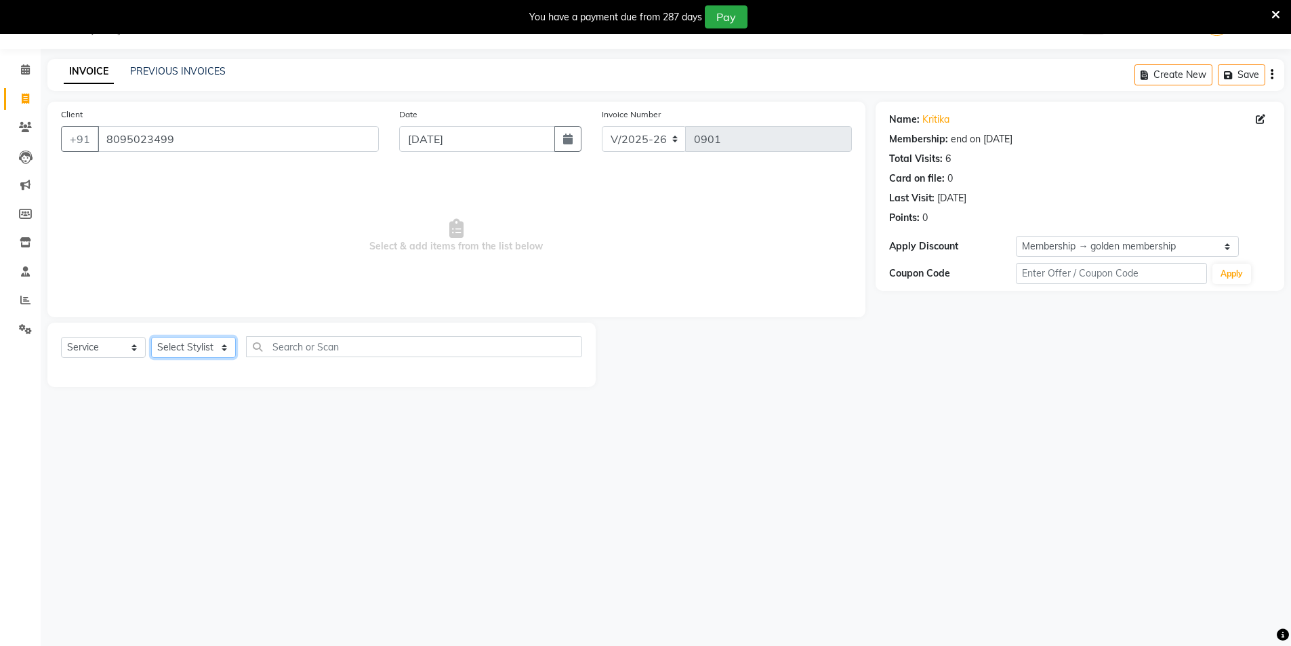
click at [218, 351] on select "Select Stylist [PERSON_NAME] [PERSON_NAME] [PERSON_NAME]" at bounding box center [193, 347] width 85 height 21
select select "88264"
click at [151, 337] on select "Select Stylist [PERSON_NAME] [PERSON_NAME] [PERSON_NAME]" at bounding box center [193, 347] width 85 height 21
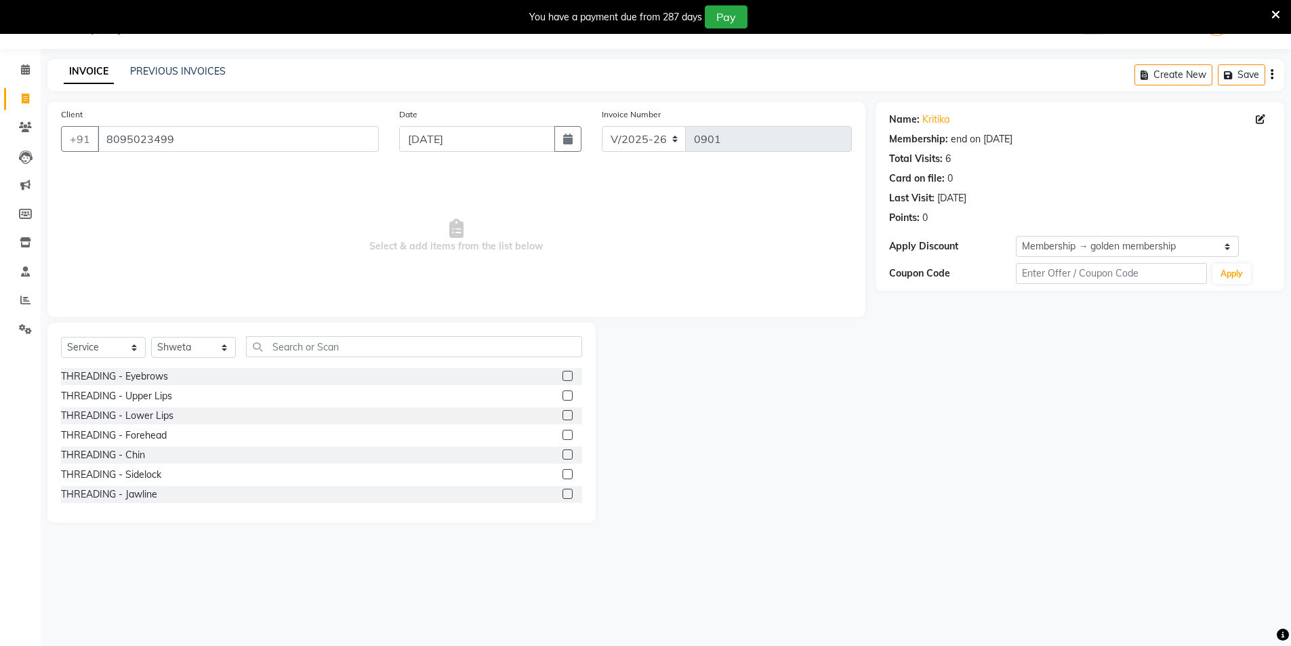
click at [562, 376] on label at bounding box center [567, 376] width 10 height 10
click at [562, 376] on input "checkbox" at bounding box center [566, 376] width 9 height 9
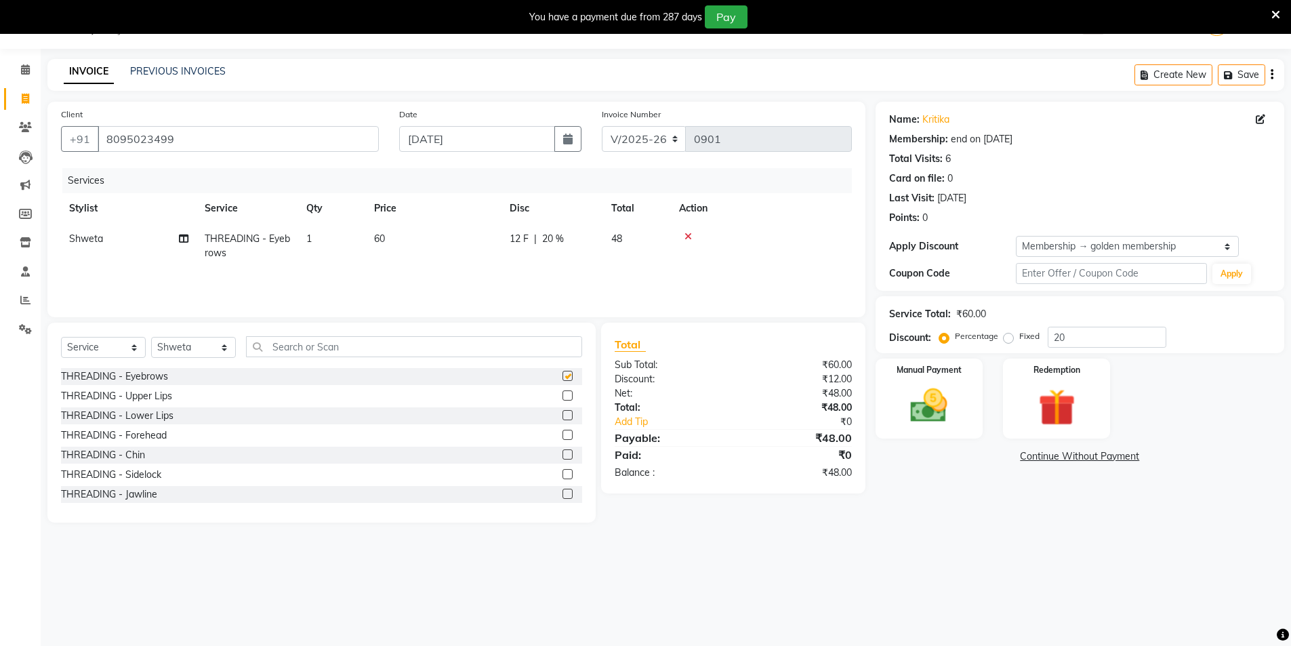
checkbox input "false"
click at [562, 395] on label at bounding box center [567, 395] width 10 height 10
click at [562, 395] on input "checkbox" at bounding box center [566, 396] width 9 height 9
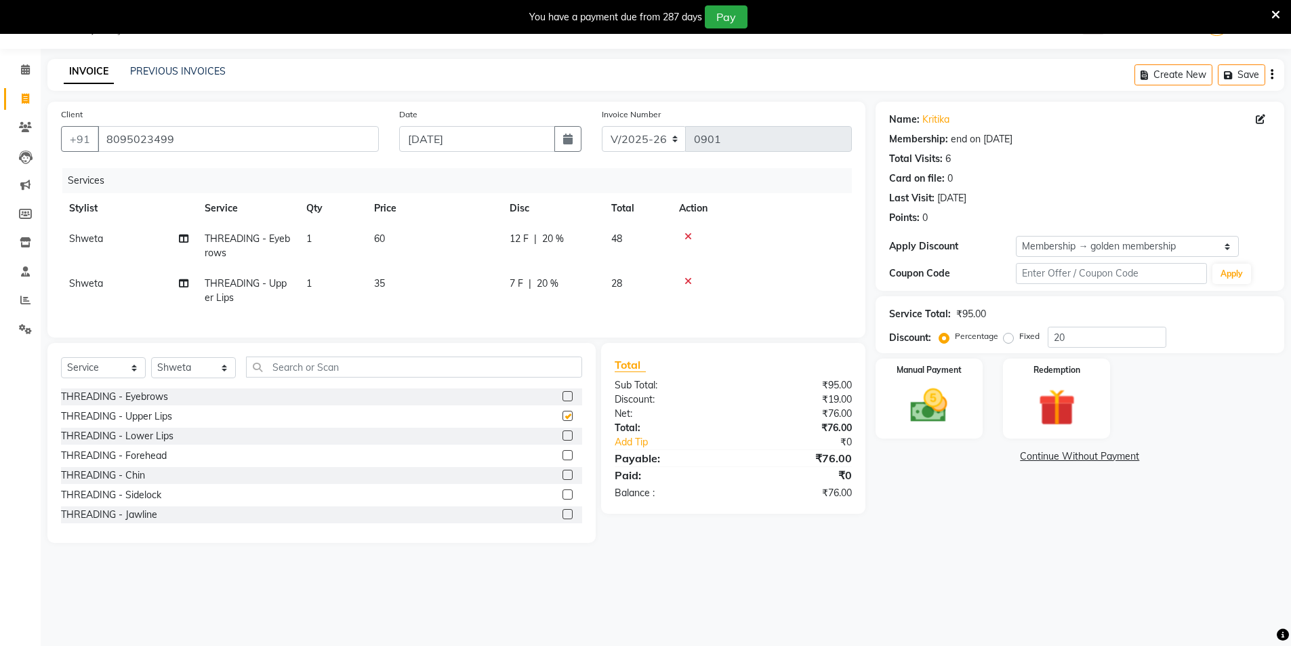
checkbox input "false"
click at [556, 240] on span "20 %" at bounding box center [553, 239] width 22 height 14
select select "88264"
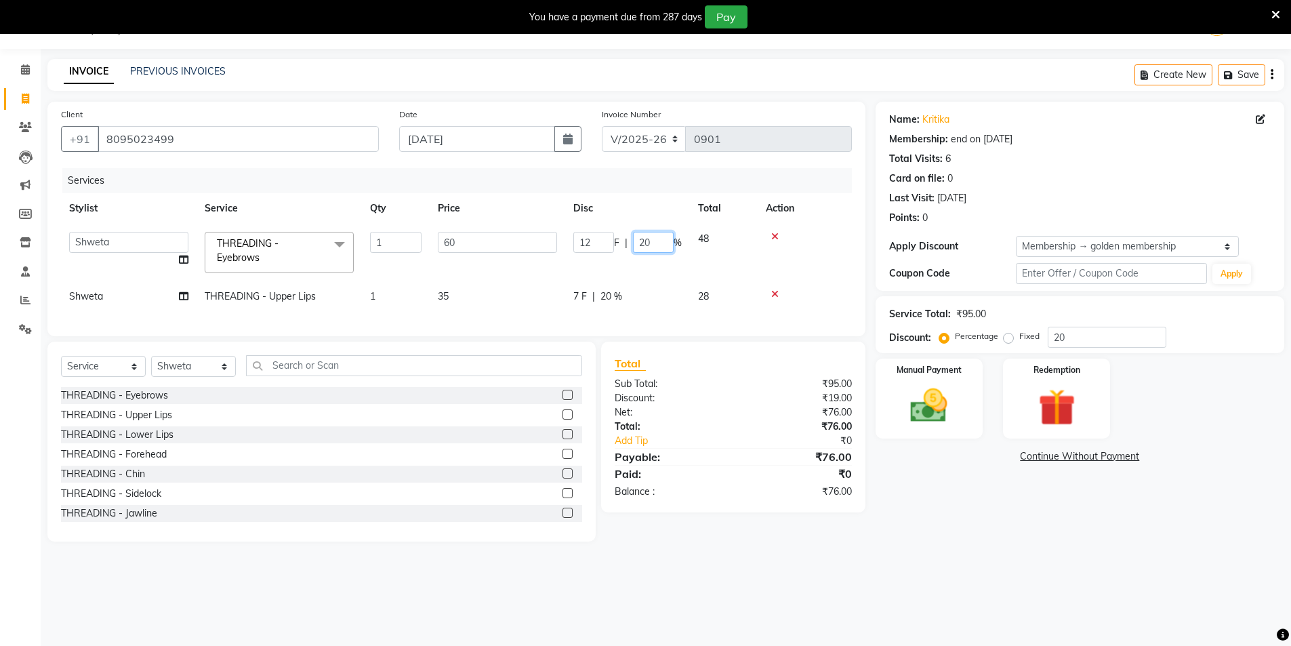
click at [656, 242] on input "20" at bounding box center [653, 242] width 41 height 21
type input "2"
type input "0"
click at [612, 288] on tr "Shweta THREADING - Upper Lips 1 35 7 F | 20 % 28" at bounding box center [456, 296] width 791 height 30
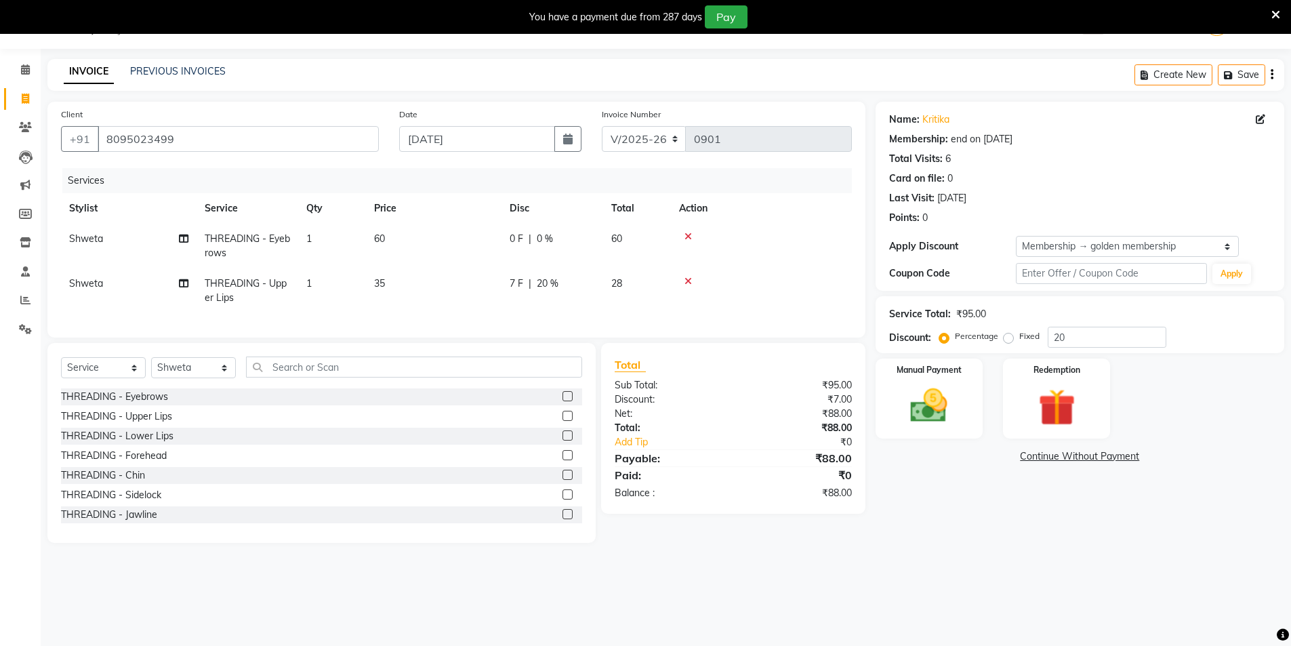
drag, startPoint x: 548, startPoint y: 278, endPoint x: 566, endPoint y: 286, distance: 19.4
click at [549, 278] on span "20 %" at bounding box center [548, 283] width 22 height 14
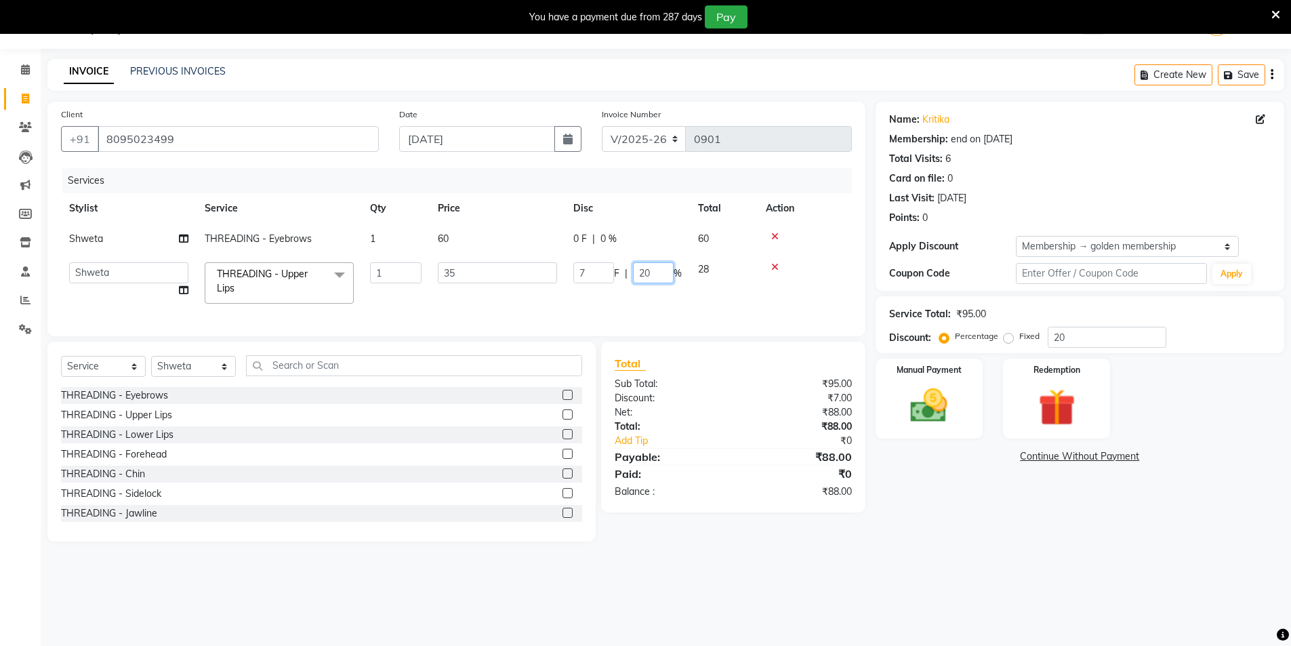
click at [654, 274] on input "20" at bounding box center [653, 272] width 41 height 21
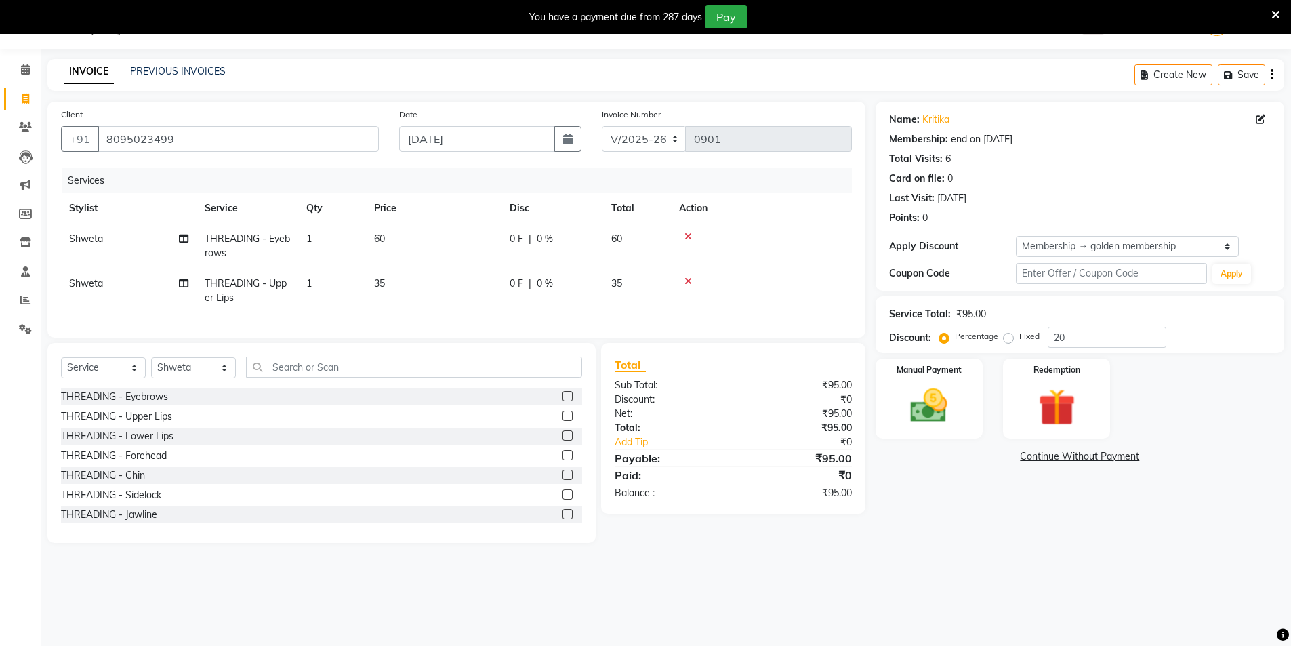
click at [877, 525] on div "Name: [PERSON_NAME] Membership: end on [DATE] Total Visits: 6 Card on file: 0 L…" at bounding box center [1084, 322] width 419 height 441
click at [262, 374] on input "text" at bounding box center [414, 366] width 336 height 21
click at [222, 372] on select "Select Stylist [PERSON_NAME] [PERSON_NAME] [PERSON_NAME]" at bounding box center [193, 367] width 85 height 21
click at [151, 367] on select "Select Stylist [PERSON_NAME] [PERSON_NAME] [PERSON_NAME]" at bounding box center [193, 367] width 85 height 21
click at [272, 377] on input "text" at bounding box center [414, 366] width 336 height 21
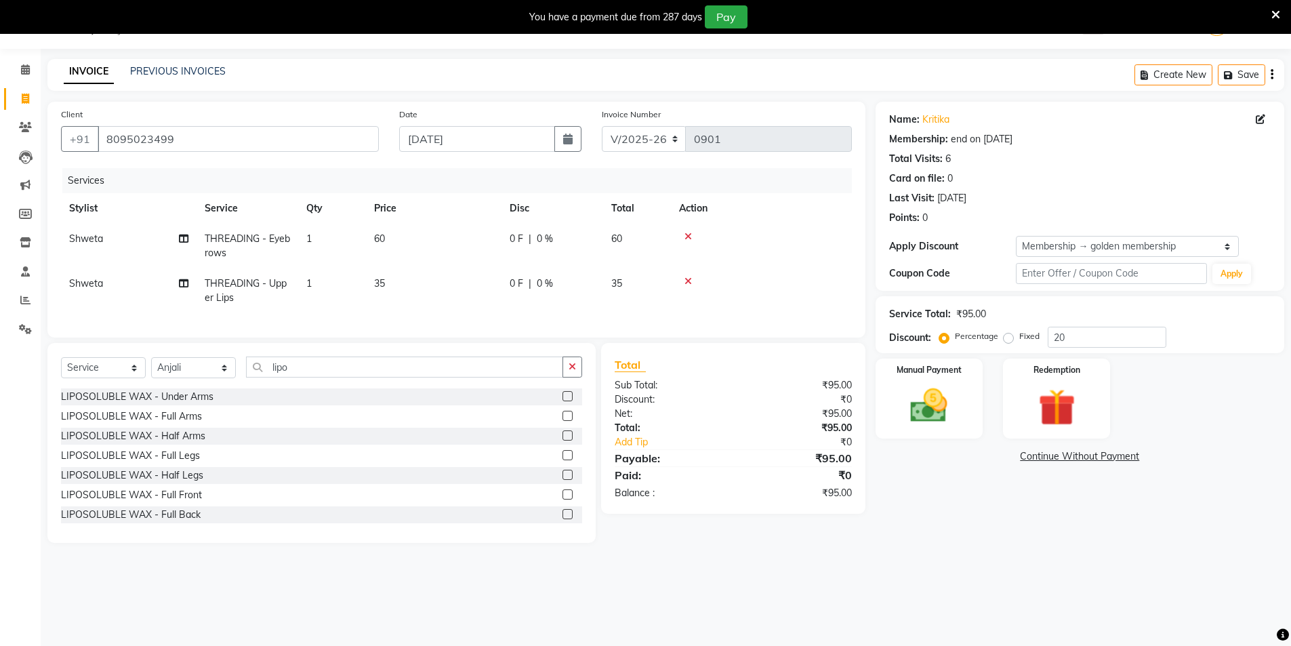
click at [562, 421] on label at bounding box center [567, 416] width 10 height 10
click at [562, 421] on input "checkbox" at bounding box center [566, 416] width 9 height 9
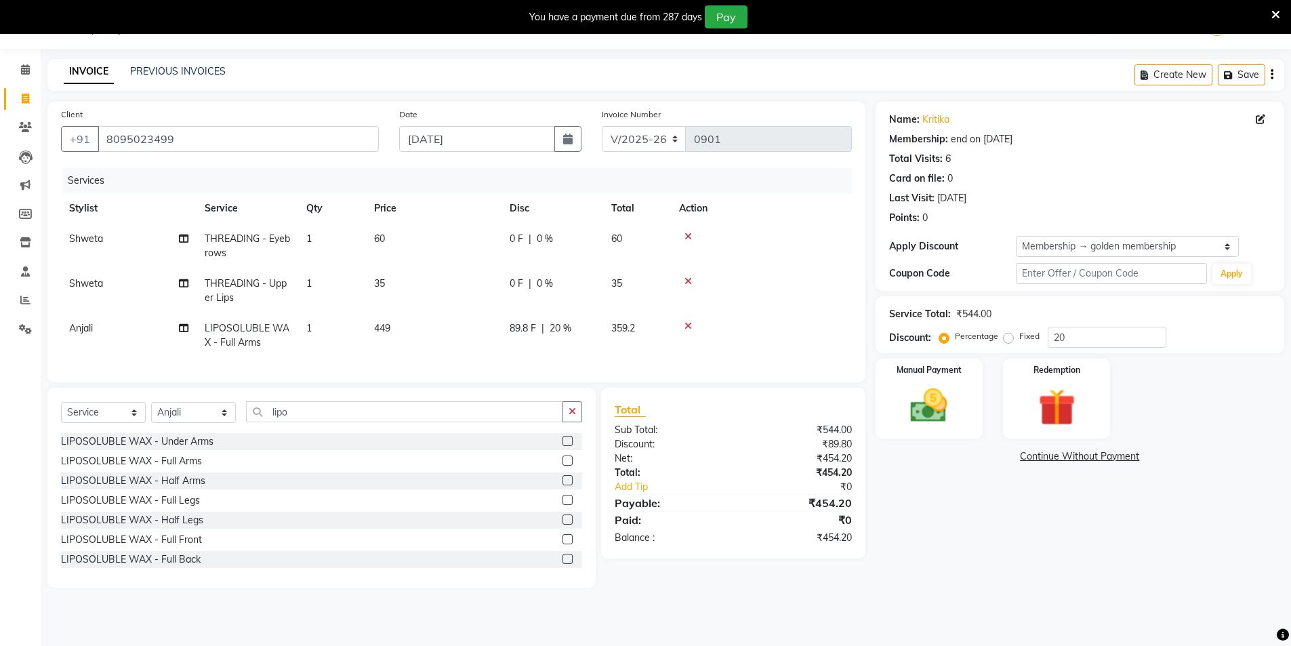
click at [562, 485] on label at bounding box center [567, 480] width 10 height 10
click at [562, 485] on input "checkbox" at bounding box center [566, 480] width 9 height 9
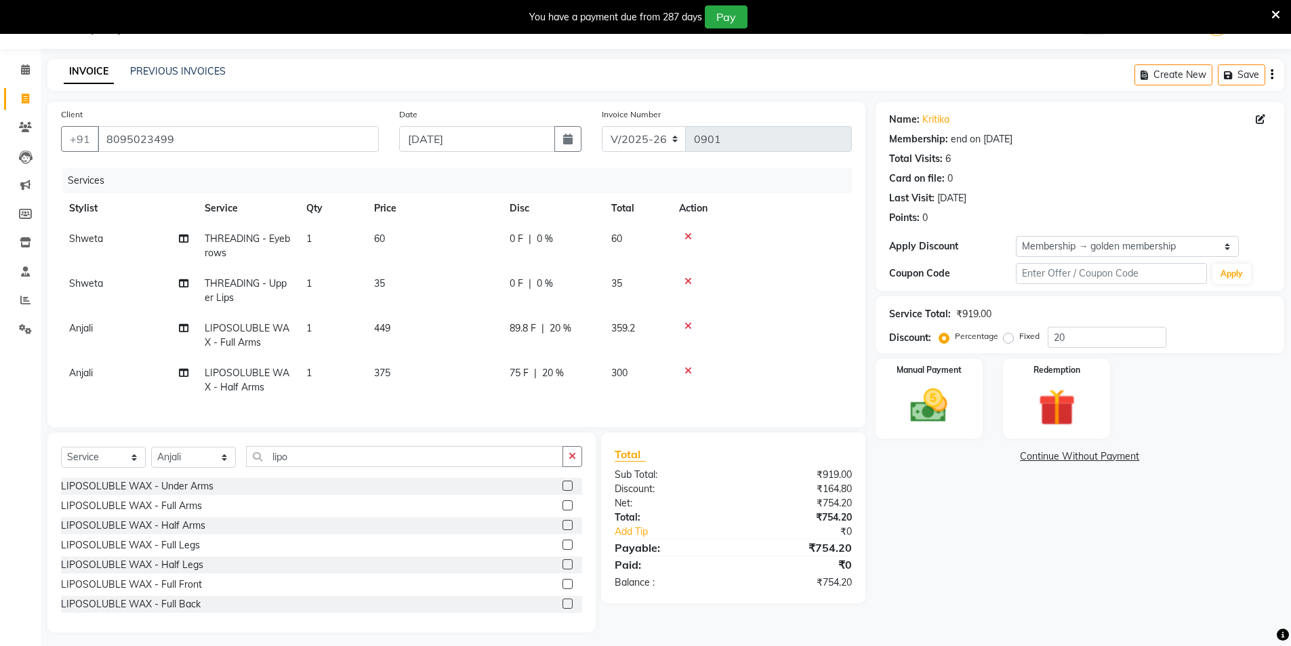
click at [687, 368] on icon at bounding box center [687, 370] width 7 height 9
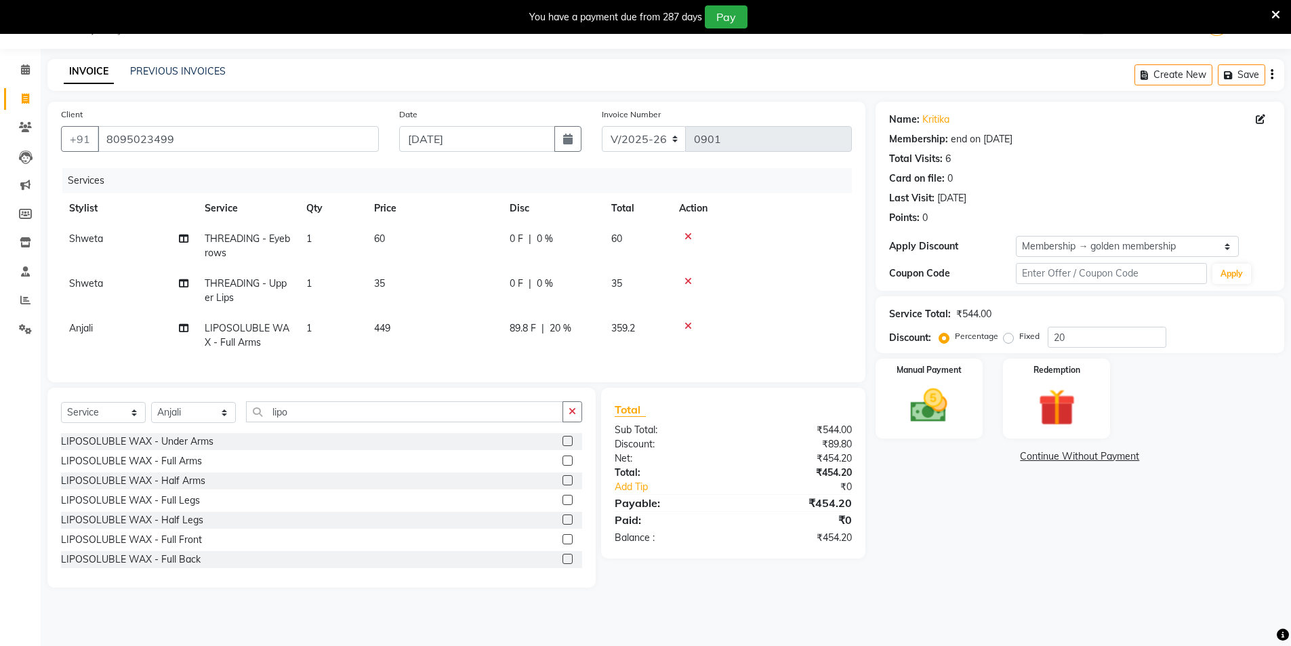
click at [562, 524] on label at bounding box center [567, 519] width 10 height 10
click at [562, 524] on input "checkbox" at bounding box center [566, 520] width 9 height 9
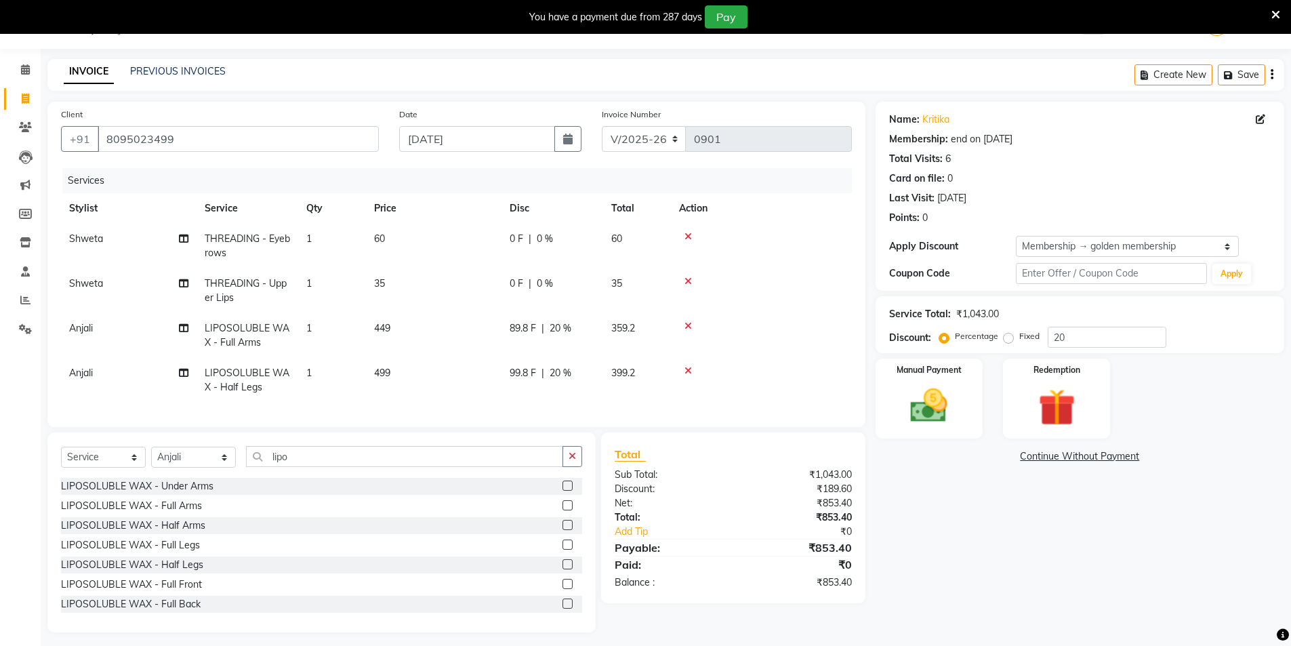
click at [562, 491] on label at bounding box center [567, 485] width 10 height 10
click at [562, 491] on input "checkbox" at bounding box center [566, 486] width 9 height 9
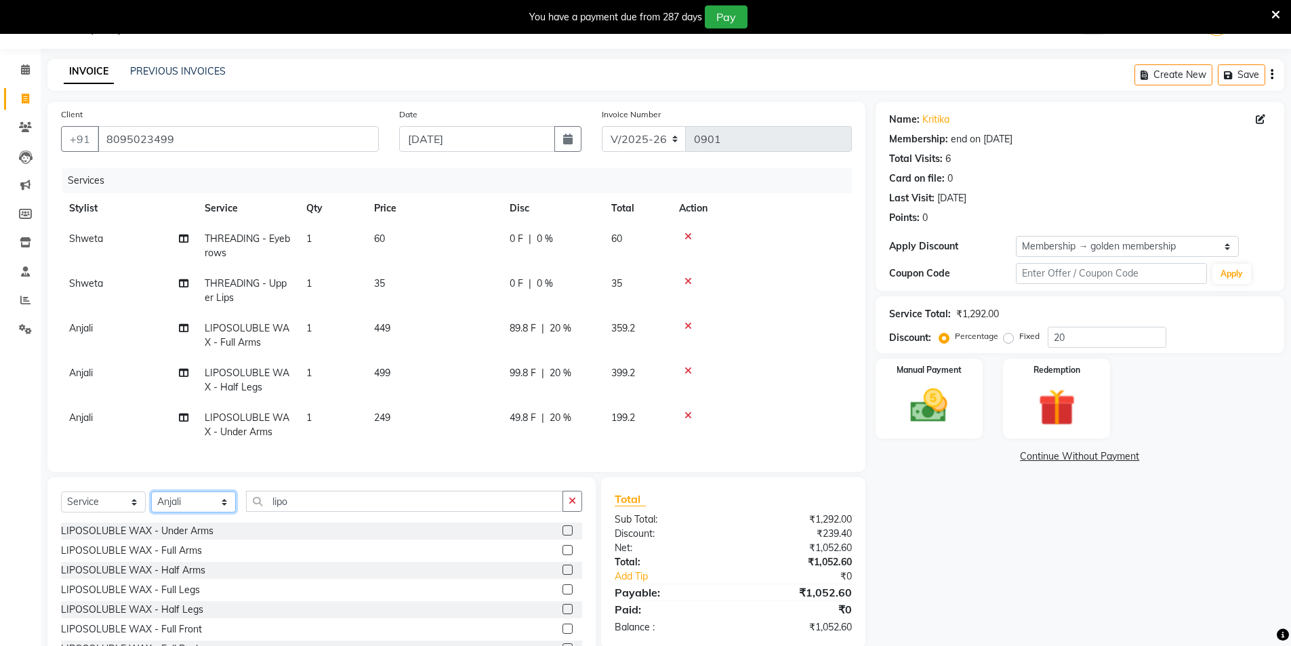
click at [223, 512] on select "Select Stylist [PERSON_NAME] [PERSON_NAME] [PERSON_NAME]" at bounding box center [193, 501] width 85 height 21
click at [151, 501] on select "Select Stylist [PERSON_NAME] [PERSON_NAME] [PERSON_NAME]" at bounding box center [193, 501] width 85 height 21
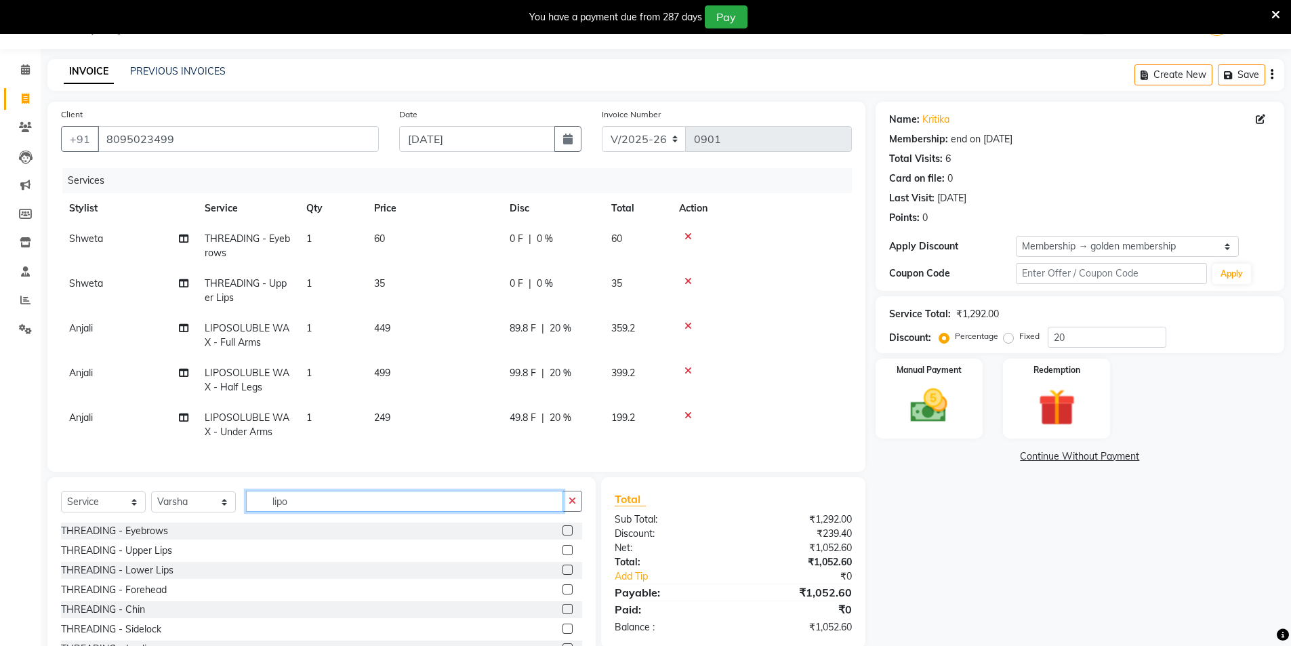
click at [294, 509] on input "lipo" at bounding box center [404, 501] width 317 height 21
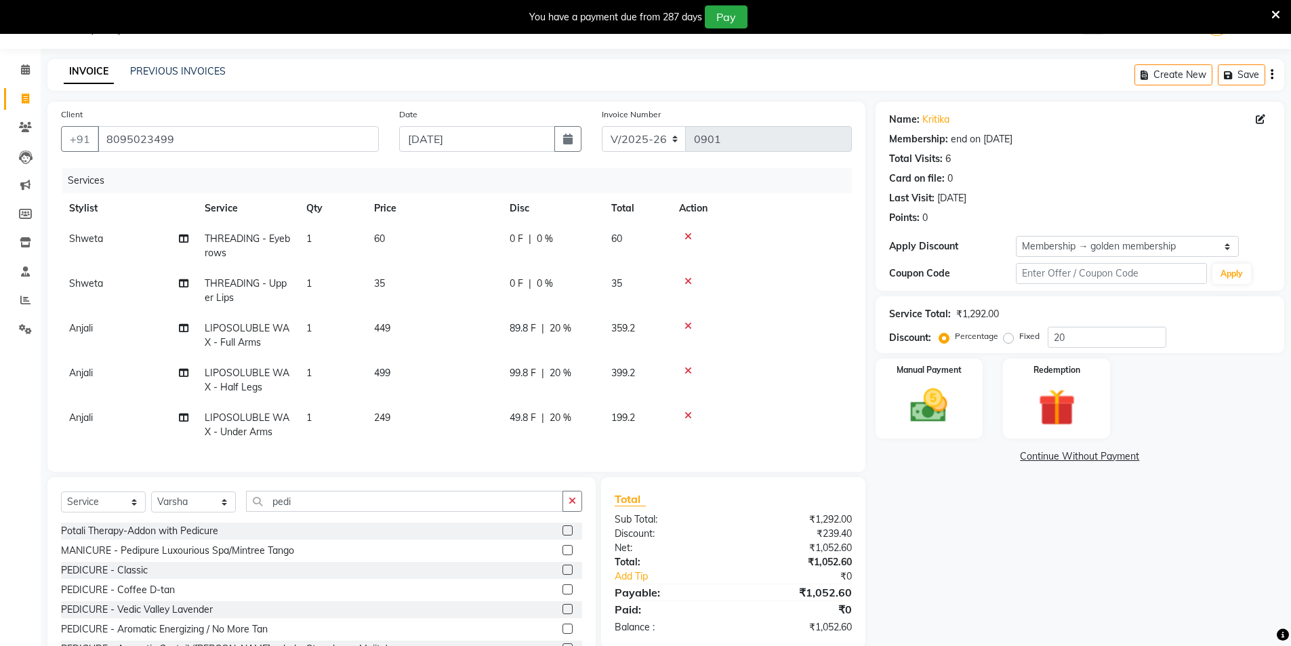
click at [562, 575] on label at bounding box center [567, 569] width 10 height 10
click at [562, 575] on input "checkbox" at bounding box center [566, 570] width 9 height 9
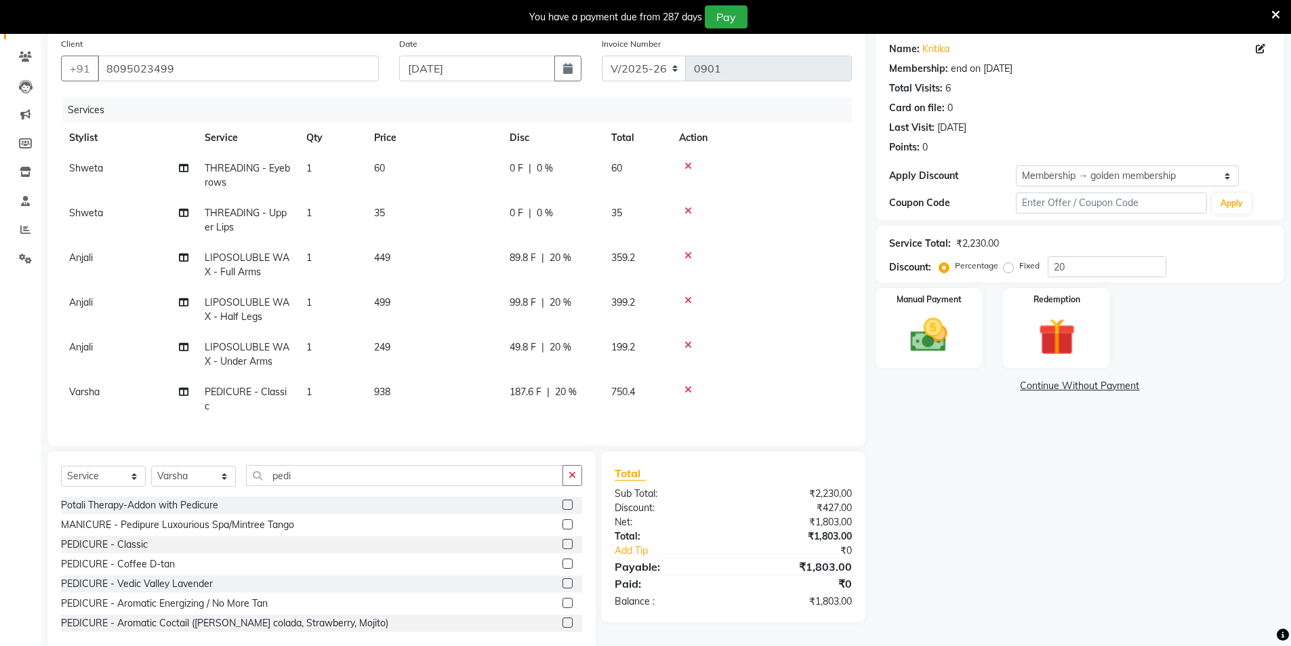
scroll to position [134, 0]
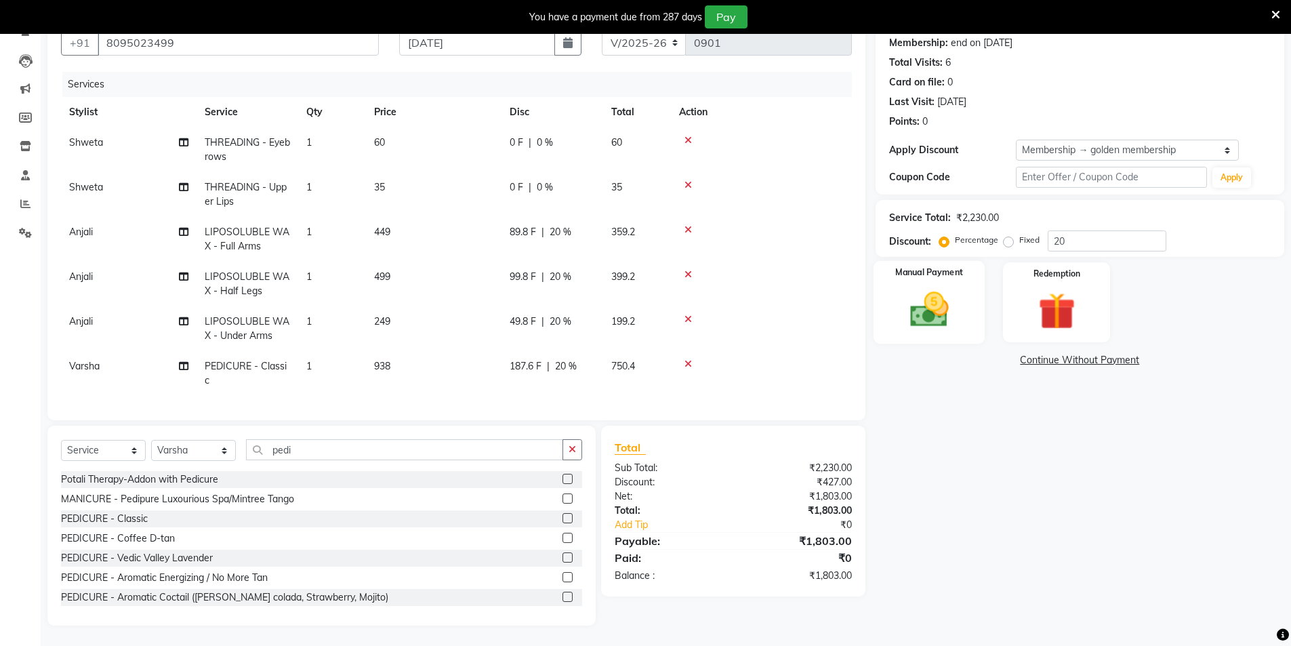
click at [932, 300] on img at bounding box center [929, 309] width 62 height 44
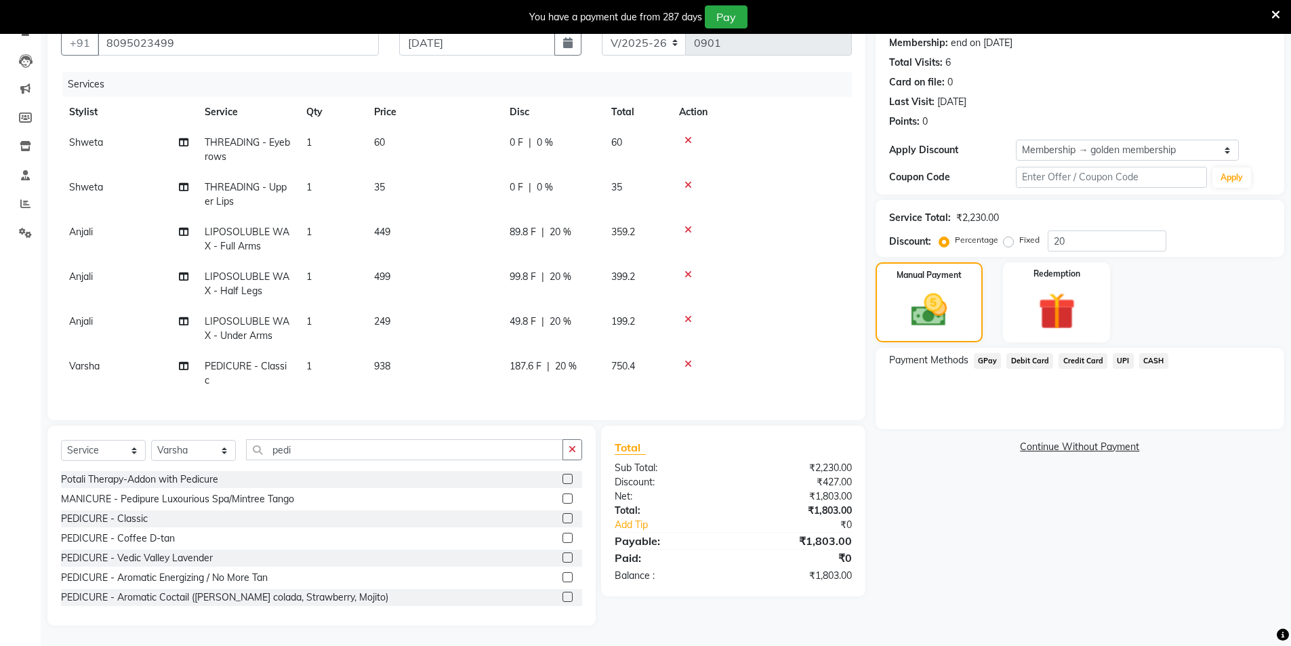
click at [988, 353] on span "GPay" at bounding box center [988, 361] width 28 height 16
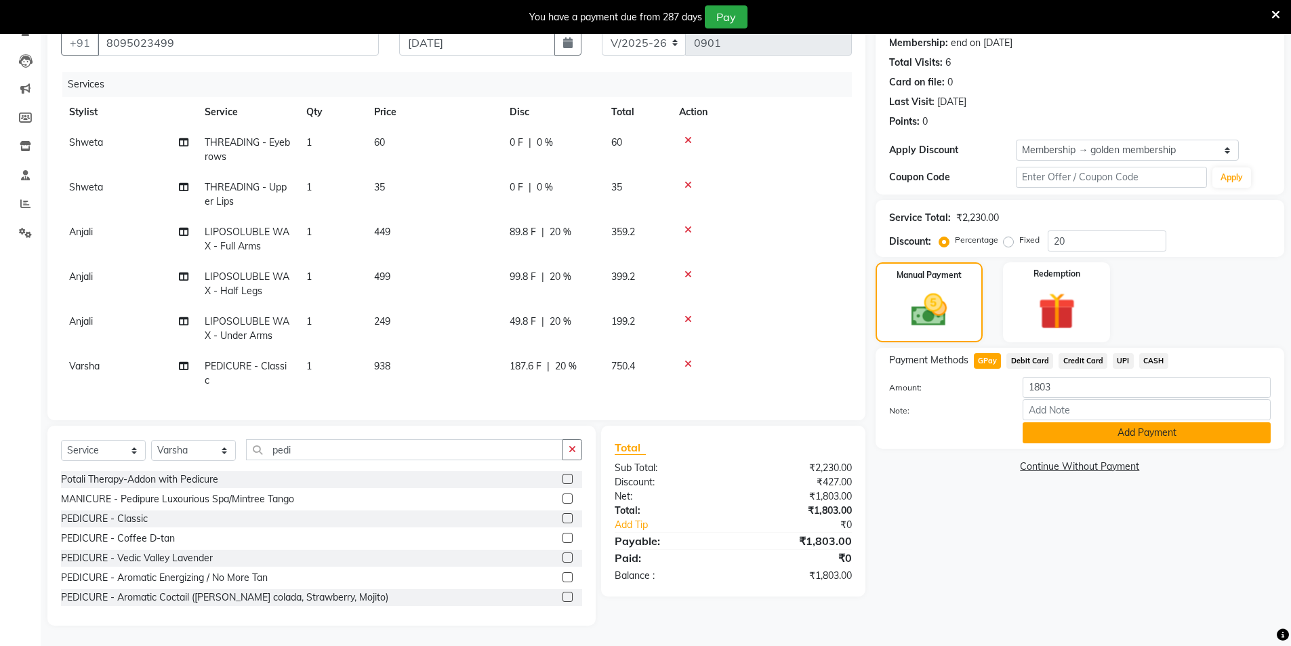
click at [1059, 433] on button "Add Payment" at bounding box center [1146, 432] width 248 height 21
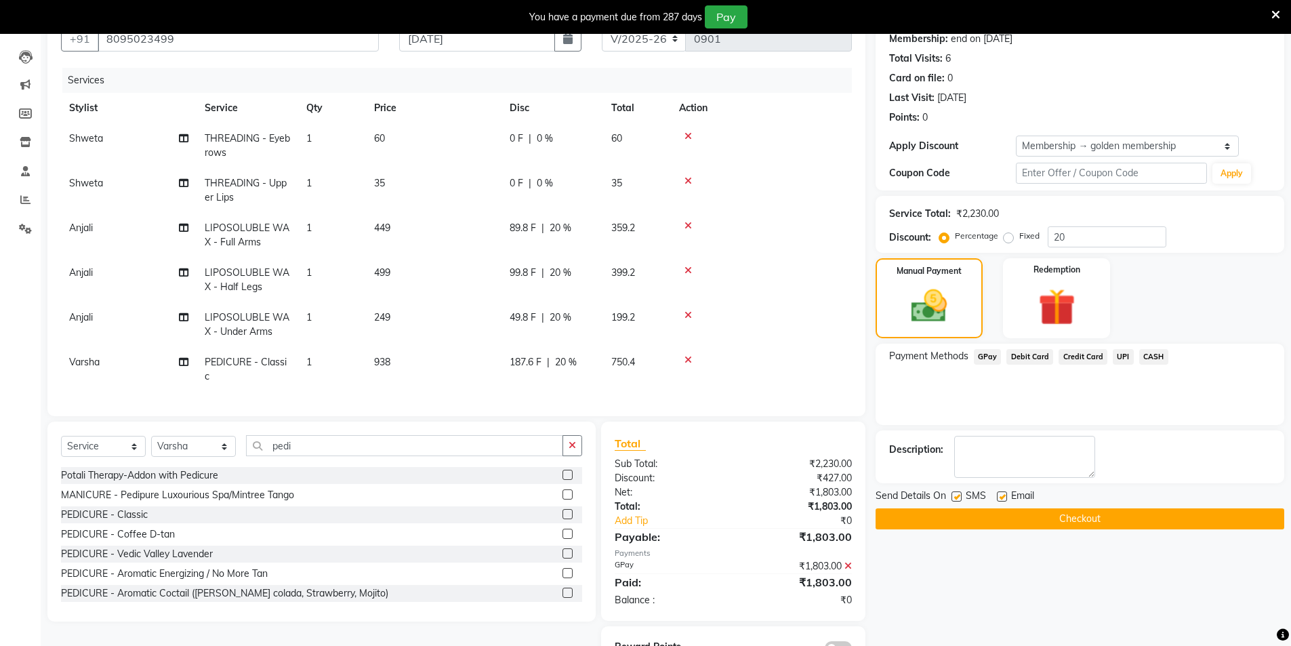
click at [958, 498] on label at bounding box center [956, 496] width 10 height 10
click at [958, 498] on input "checkbox" at bounding box center [955, 497] width 9 height 9
click at [1000, 499] on label at bounding box center [1002, 496] width 10 height 10
click at [1000, 499] on input "checkbox" at bounding box center [1001, 497] width 9 height 9
click at [1003, 514] on button "Checkout" at bounding box center [1079, 518] width 409 height 21
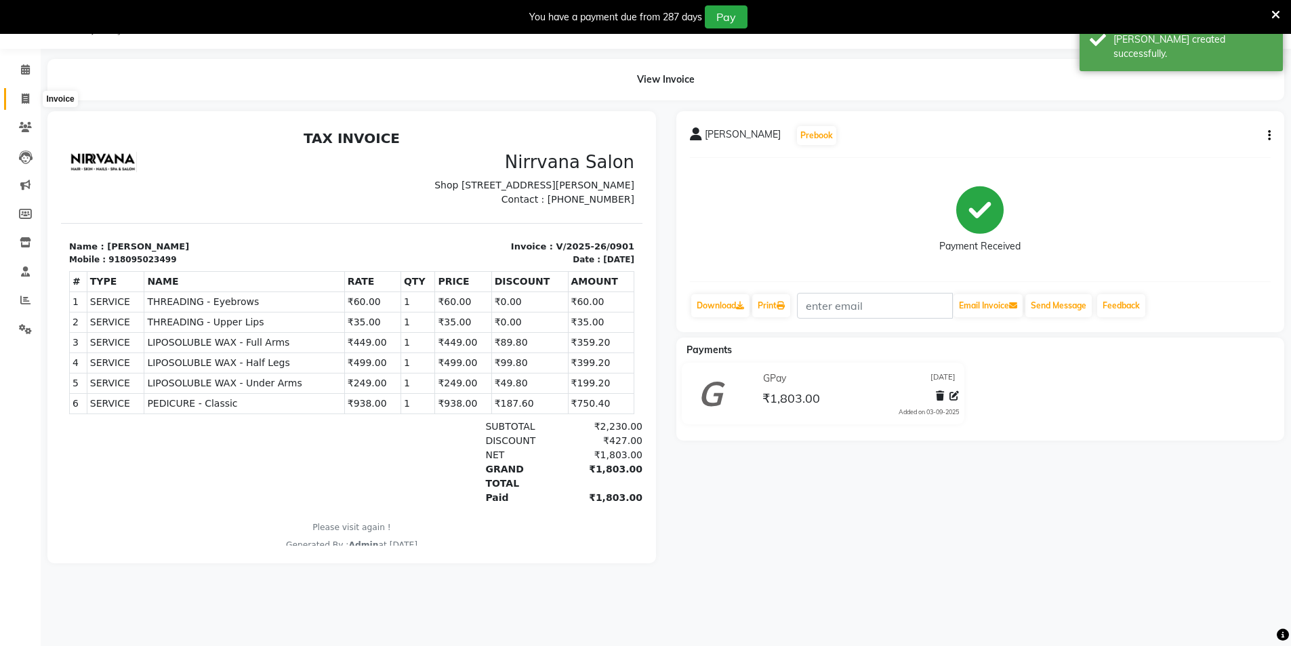
click at [22, 100] on icon at bounding box center [25, 98] width 7 height 10
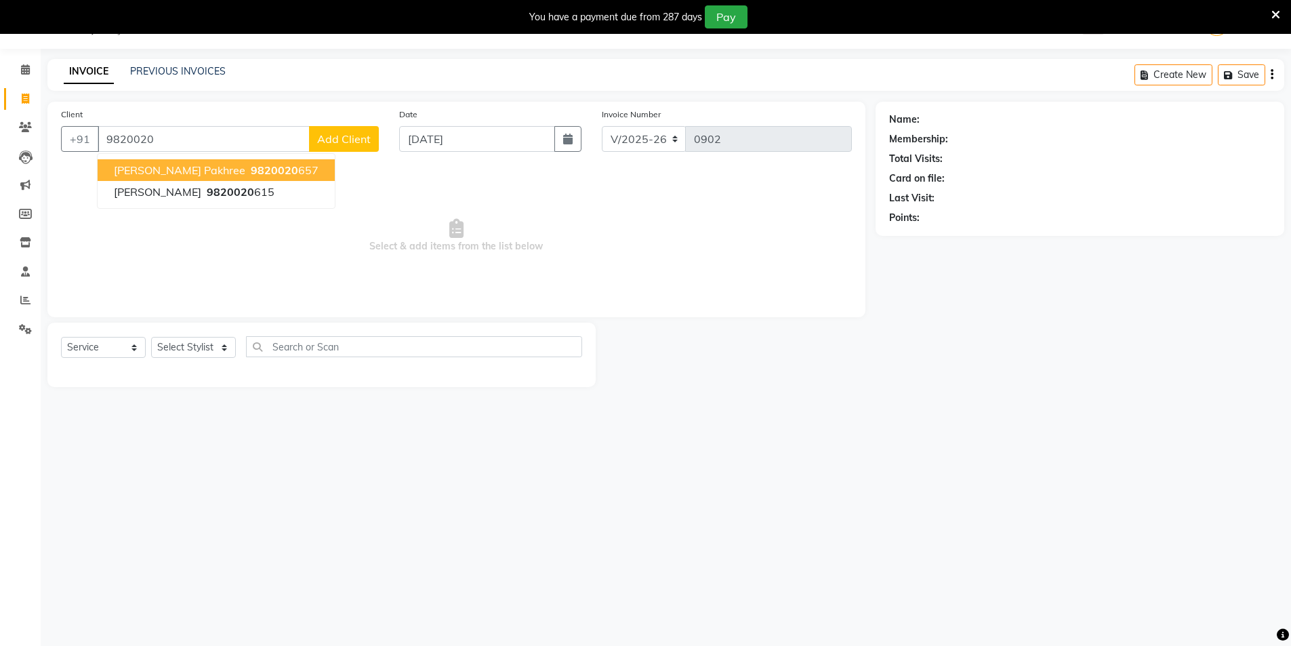
click at [249, 173] on ngb-highlight "9820020 657" at bounding box center [283, 170] width 70 height 14
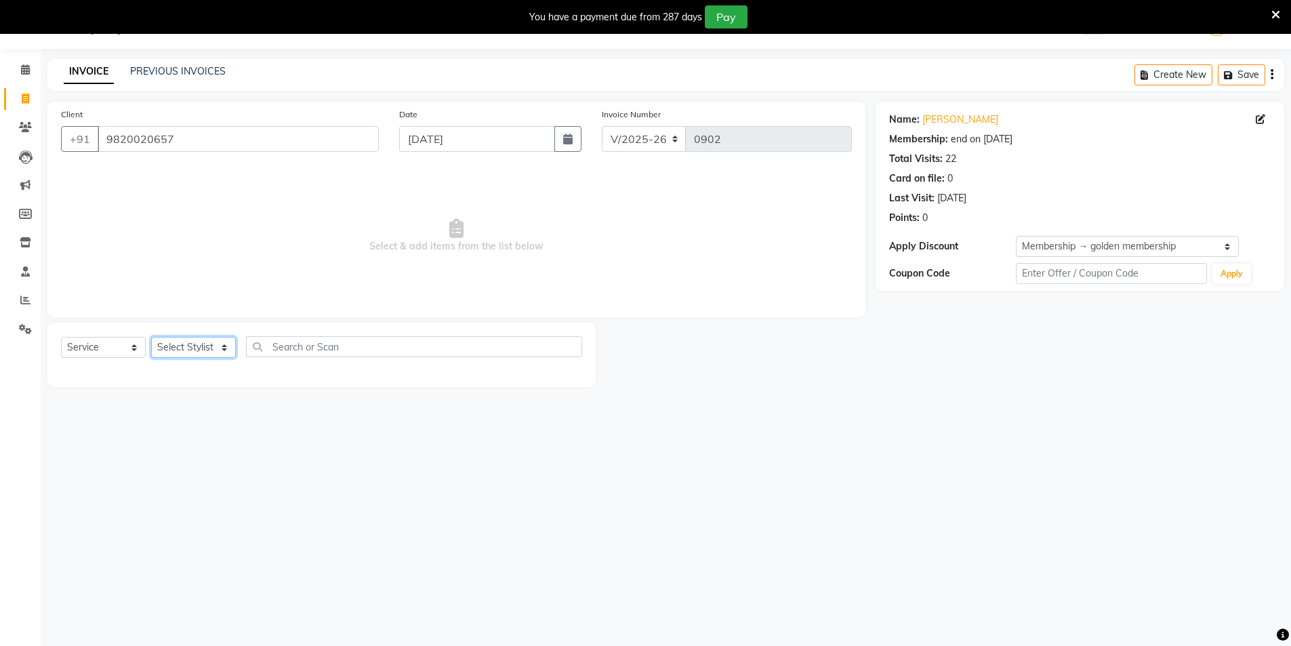
click at [226, 352] on select "Select Stylist [PERSON_NAME] [PERSON_NAME] [PERSON_NAME]" at bounding box center [193, 347] width 85 height 21
click at [151, 337] on select "Select Stylist [PERSON_NAME] [PERSON_NAME] [PERSON_NAME]" at bounding box center [193, 347] width 85 height 21
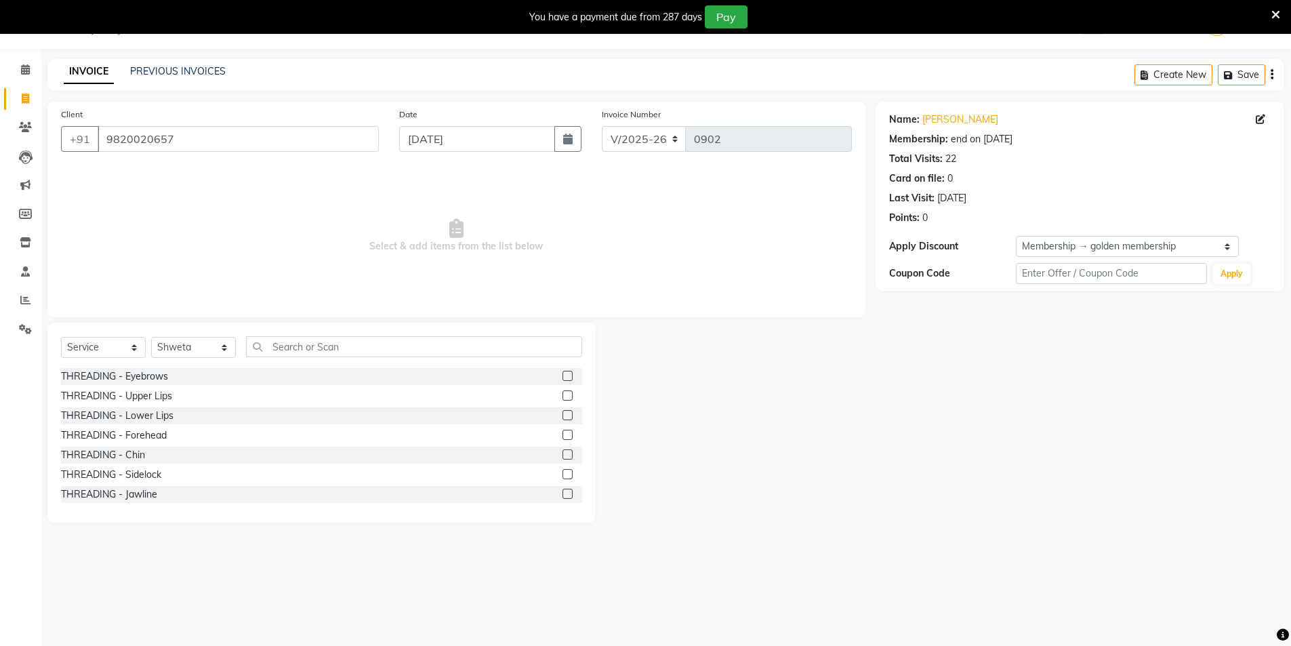
click at [562, 375] on label at bounding box center [567, 376] width 10 height 10
click at [562, 375] on input "checkbox" at bounding box center [566, 376] width 9 height 9
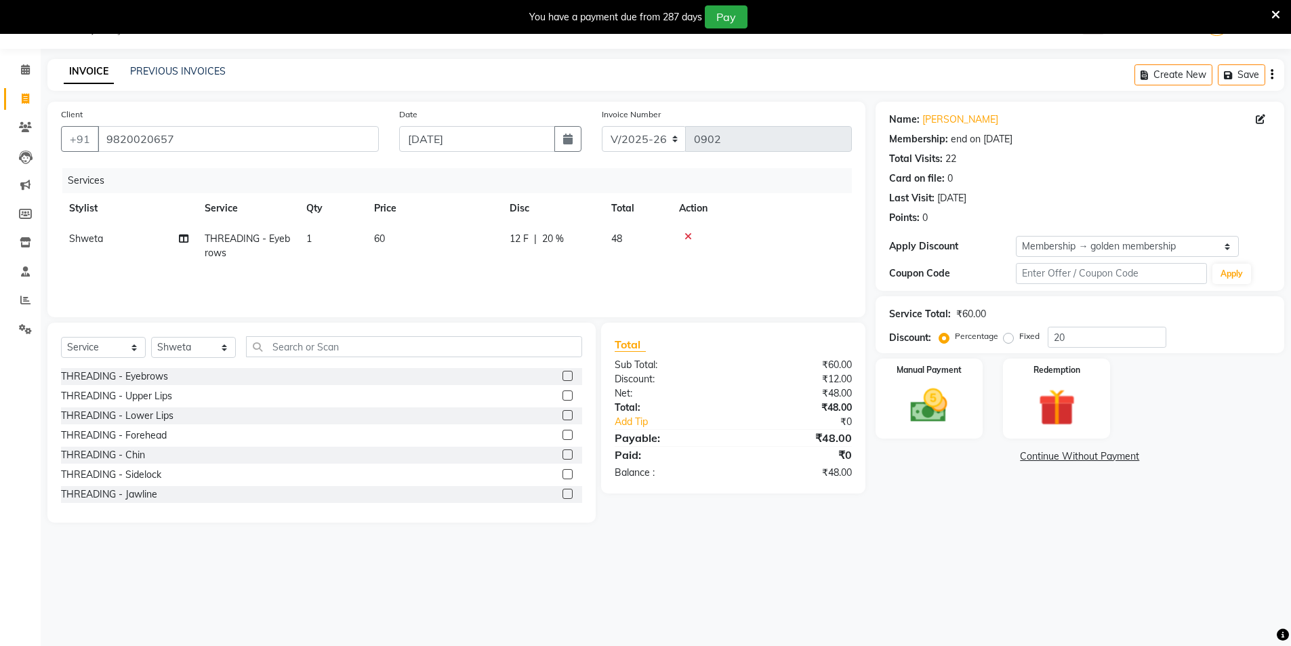
click at [562, 396] on label at bounding box center [567, 395] width 10 height 10
click at [562, 396] on input "checkbox" at bounding box center [566, 396] width 9 height 9
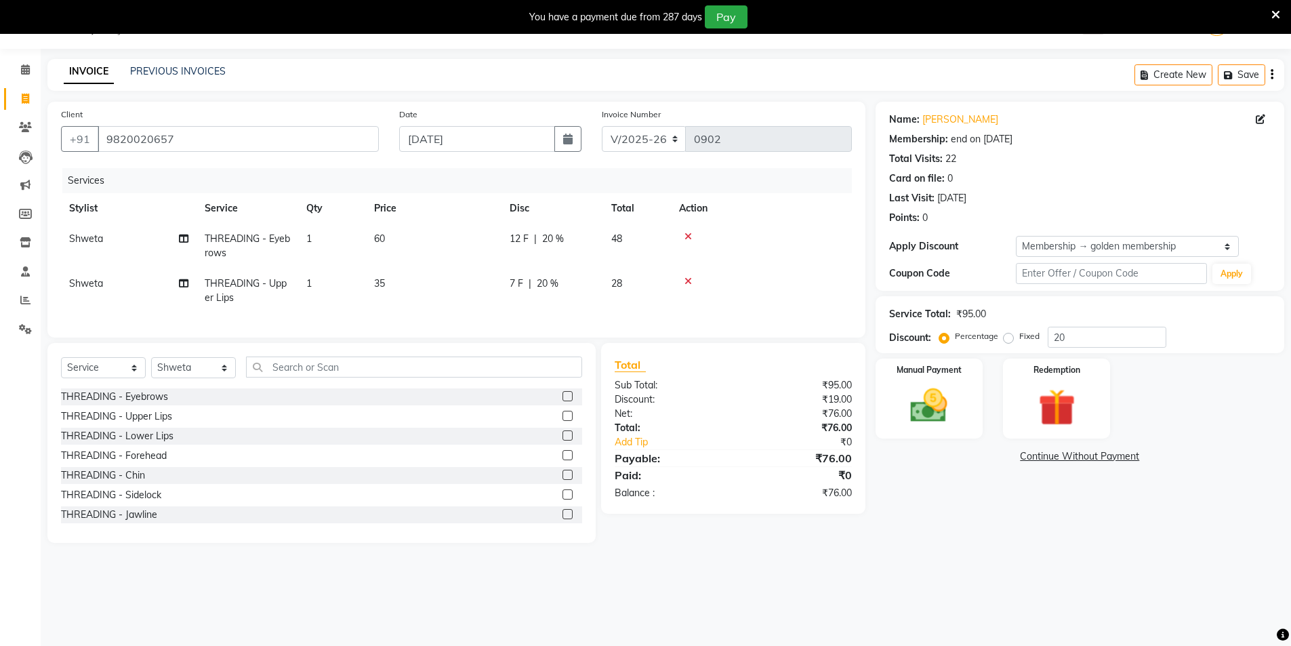
click at [562, 460] on label at bounding box center [567, 455] width 10 height 10
click at [562, 460] on input "checkbox" at bounding box center [566, 455] width 9 height 9
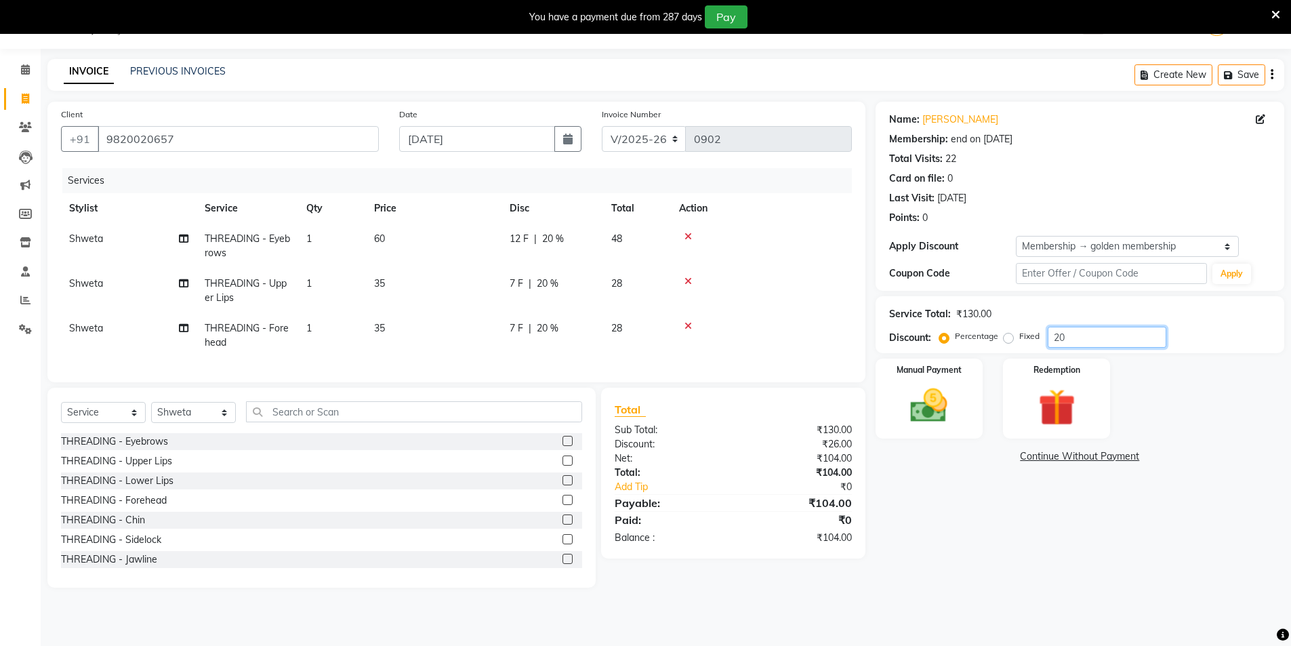
click at [1073, 332] on input "20" at bounding box center [1106, 337] width 119 height 21
drag, startPoint x: 689, startPoint y: 236, endPoint x: 689, endPoint y: 249, distance: 13.6
click at [688, 236] on icon at bounding box center [687, 236] width 7 height 9
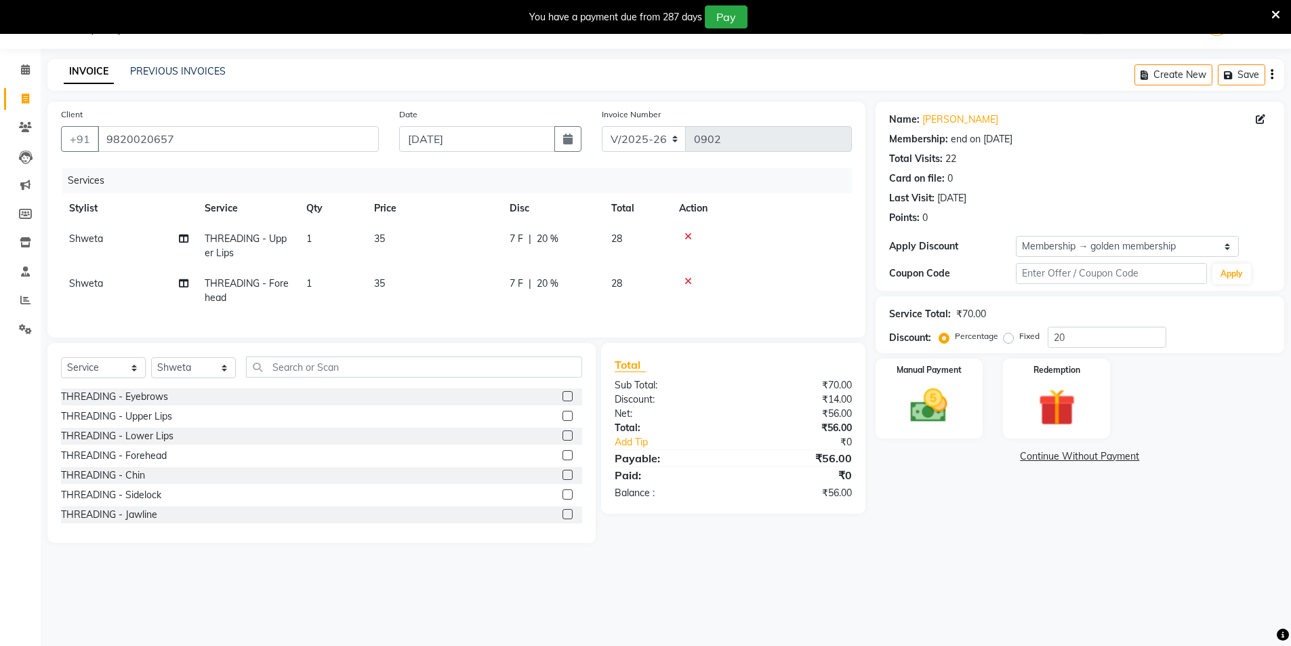
click at [684, 282] on icon at bounding box center [687, 280] width 7 height 9
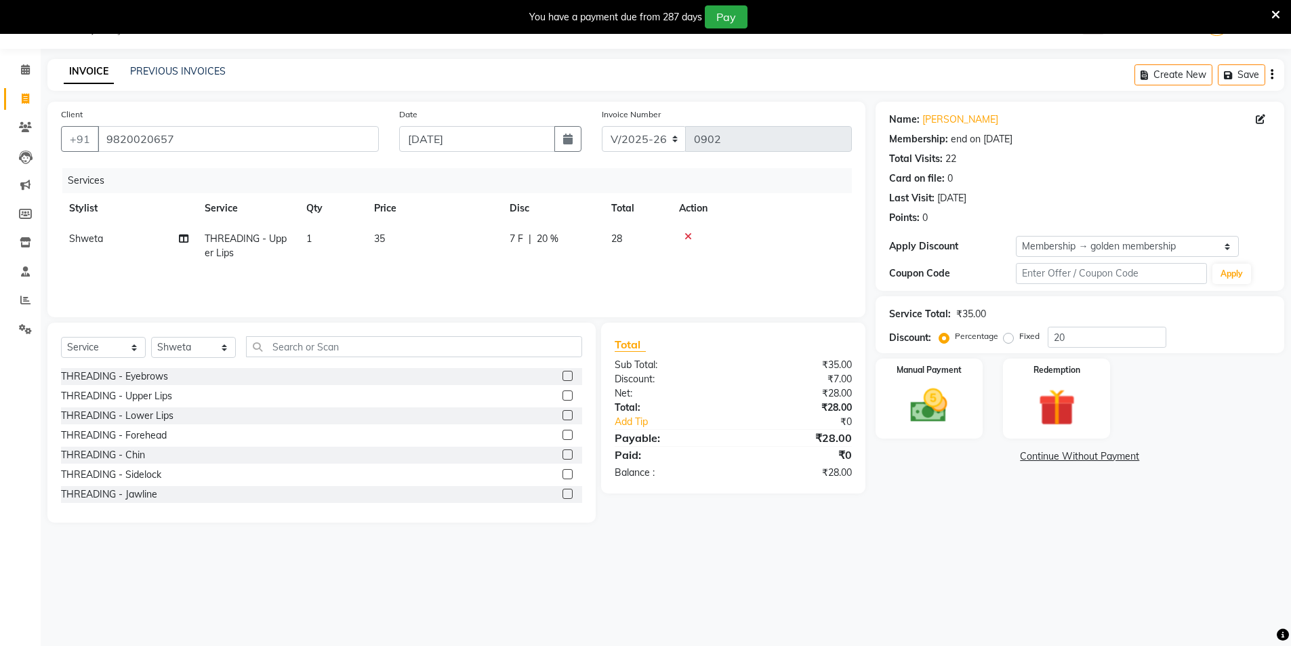
click at [688, 237] on icon at bounding box center [687, 236] width 7 height 9
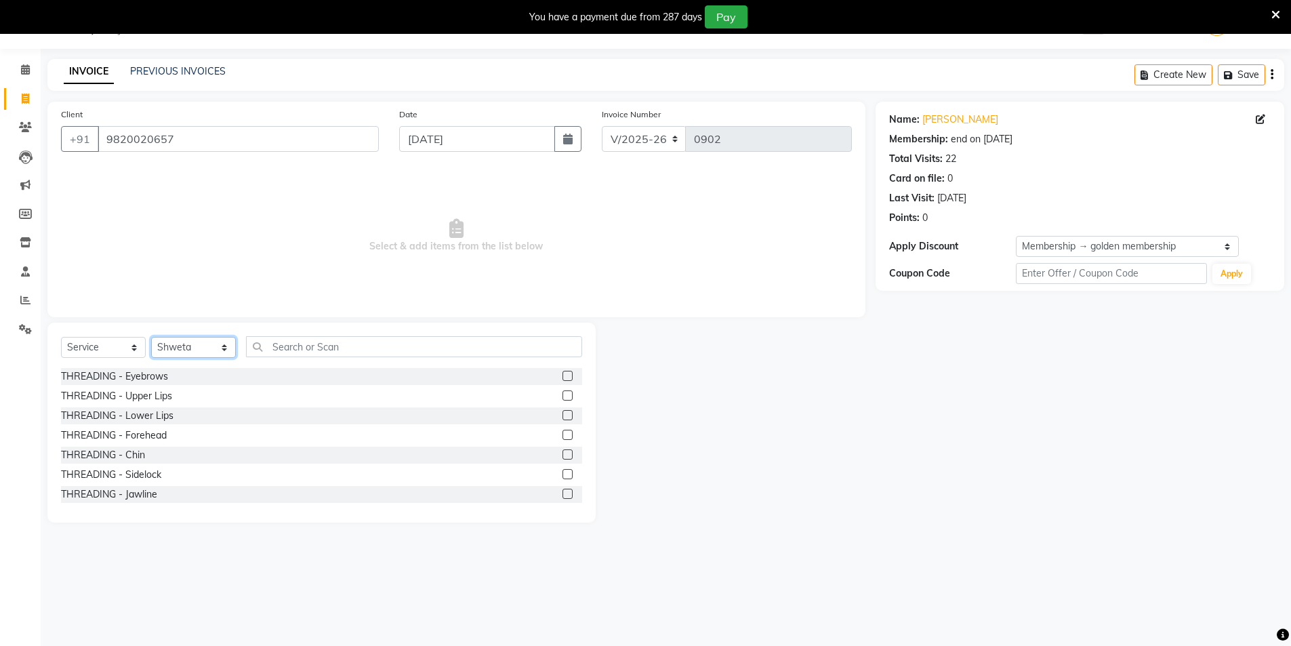
click at [226, 349] on select "Select Stylist [PERSON_NAME] [PERSON_NAME] [PERSON_NAME]" at bounding box center [193, 347] width 85 height 21
click at [151, 337] on select "Select Stylist [PERSON_NAME] [PERSON_NAME] [PERSON_NAME]" at bounding box center [193, 347] width 85 height 21
click at [264, 347] on input "text" at bounding box center [414, 346] width 336 height 21
click at [562, 432] on label at bounding box center [567, 435] width 10 height 10
click at [562, 432] on input "checkbox" at bounding box center [566, 435] width 9 height 9
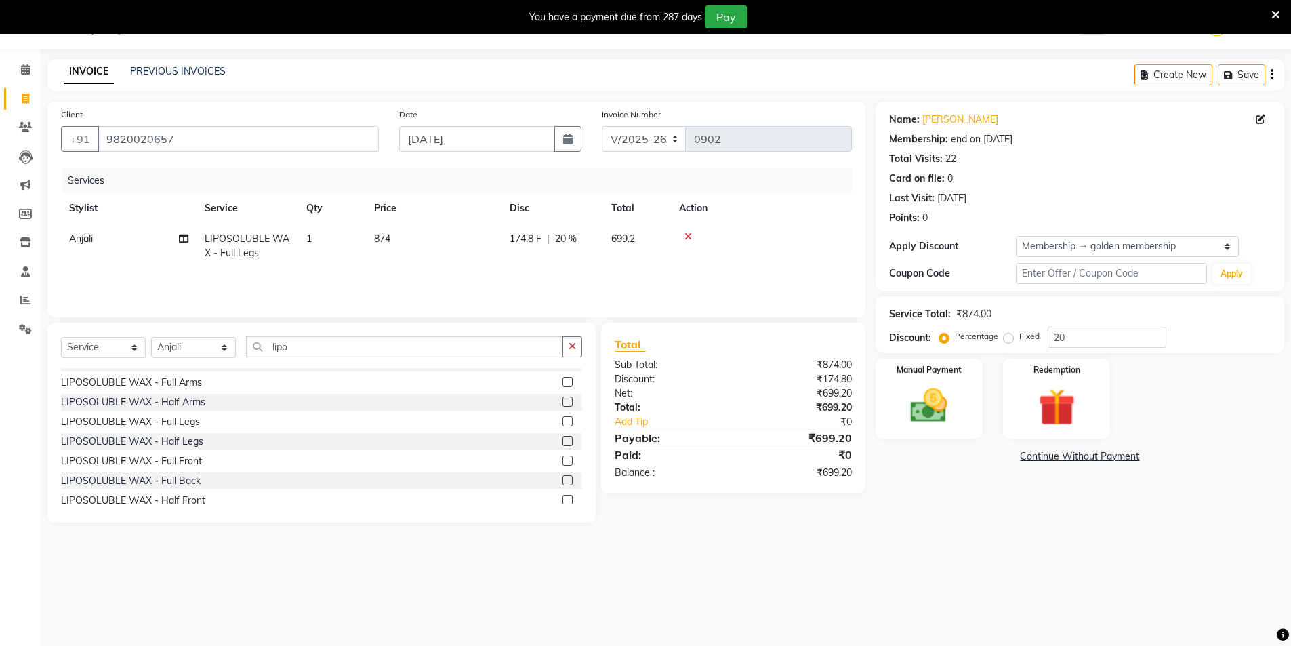
scroll to position [27, 0]
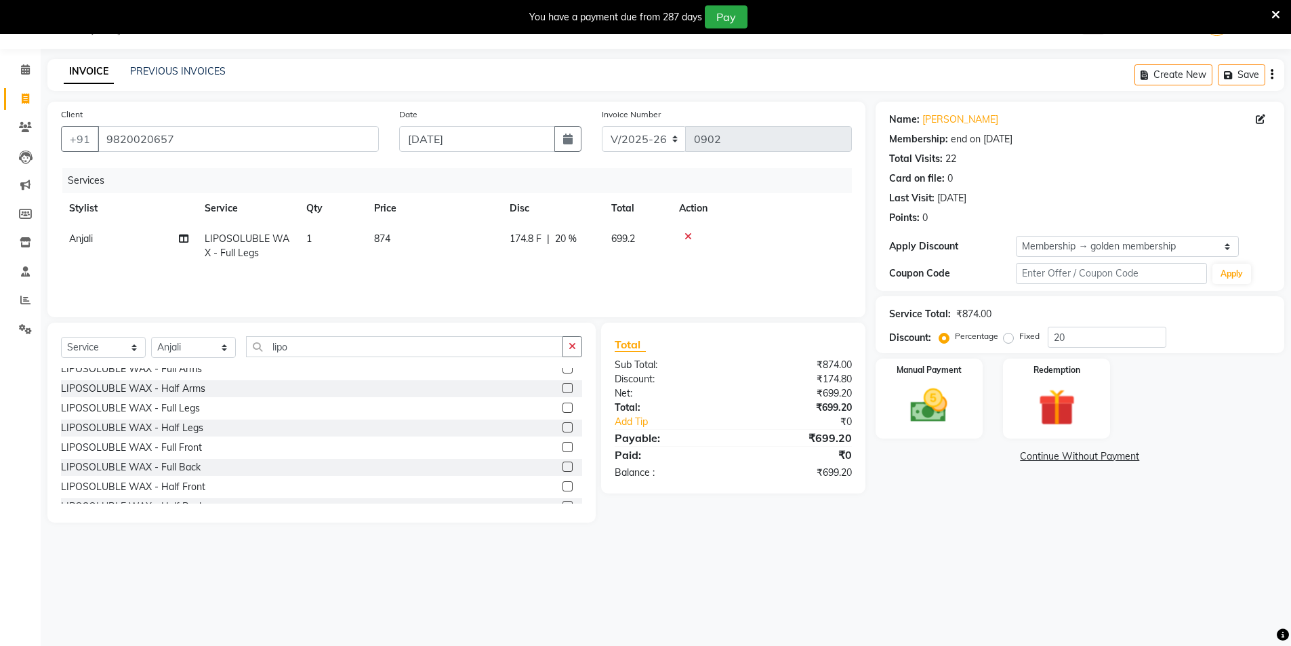
click at [571, 495] on div "LIPOSOLUBLE WAX - Under Arms LIPOSOLUBLE WAX - Full Arms LIPOSOLUBLE WAX - Half…" at bounding box center [321, 436] width 521 height 136
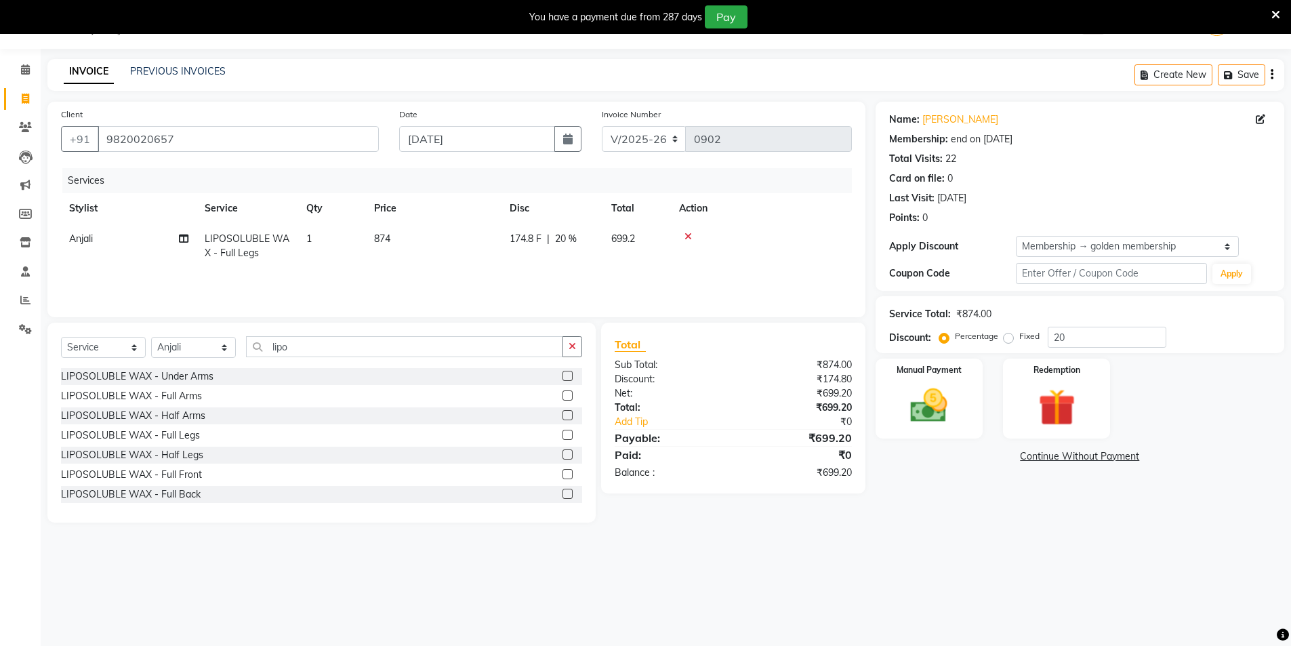
click at [562, 376] on label at bounding box center [567, 376] width 10 height 10
click at [562, 376] on input "checkbox" at bounding box center [566, 376] width 9 height 9
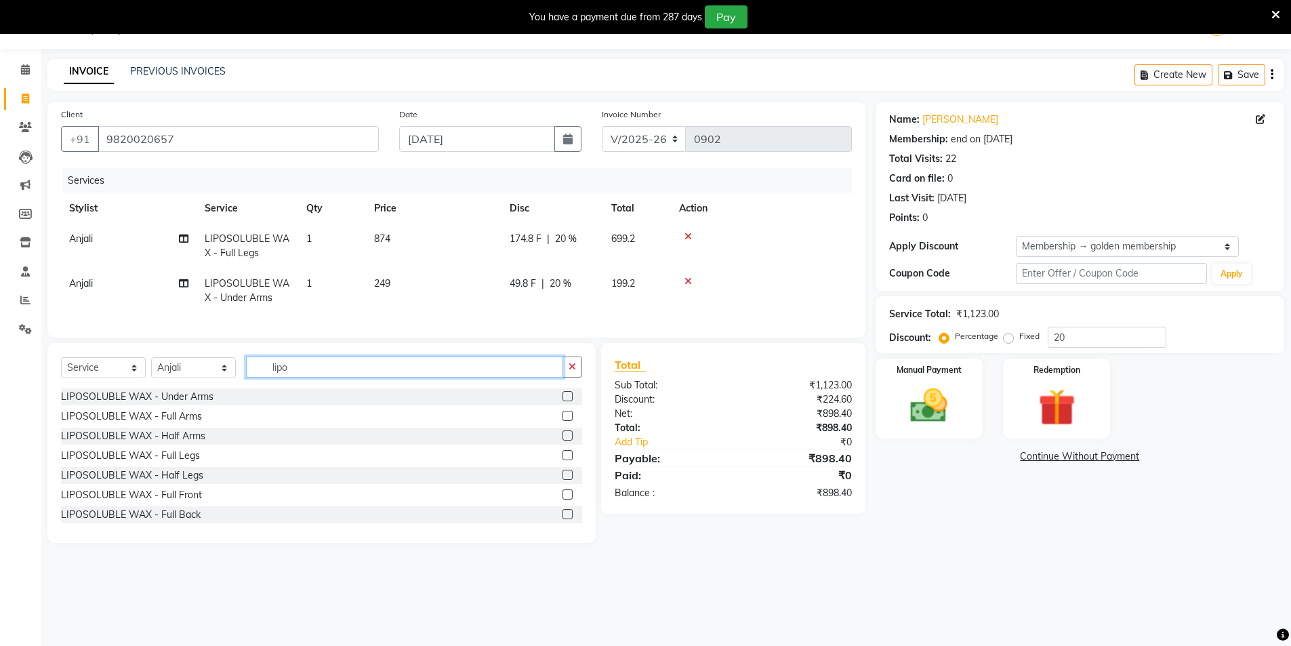
click at [301, 377] on input "lipo" at bounding box center [404, 366] width 317 height 21
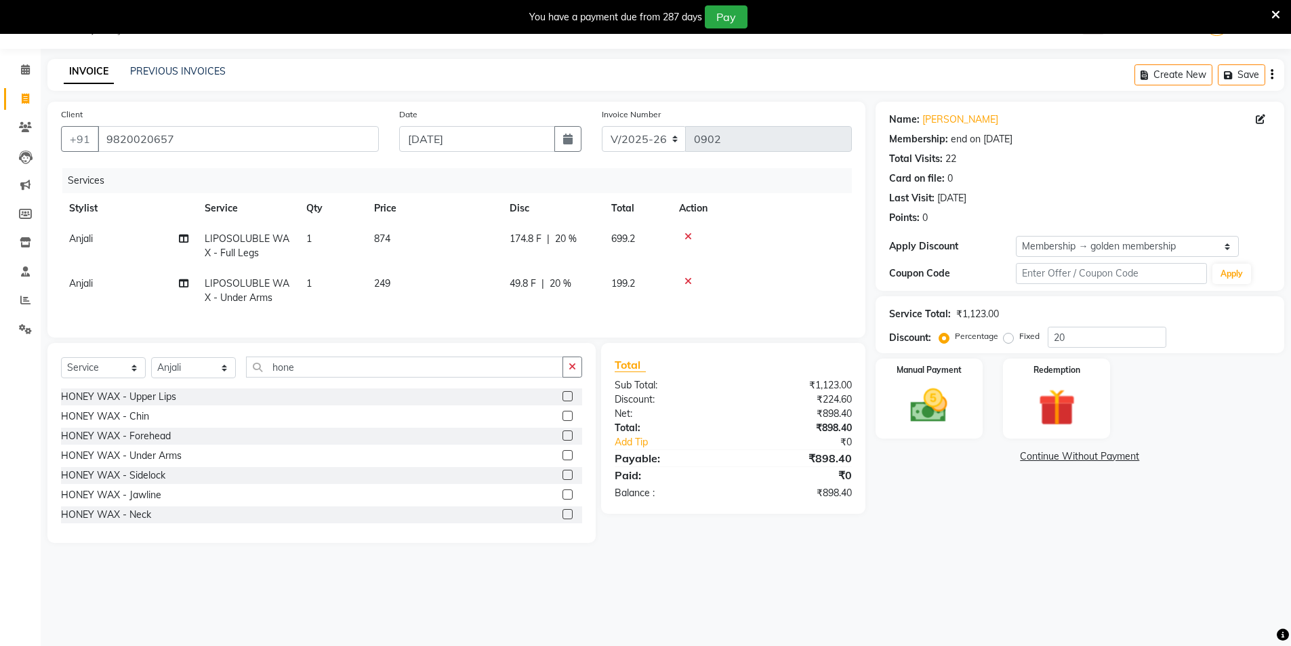
click at [562, 460] on label at bounding box center [567, 455] width 10 height 10
click at [562, 460] on input "checkbox" at bounding box center [566, 455] width 9 height 9
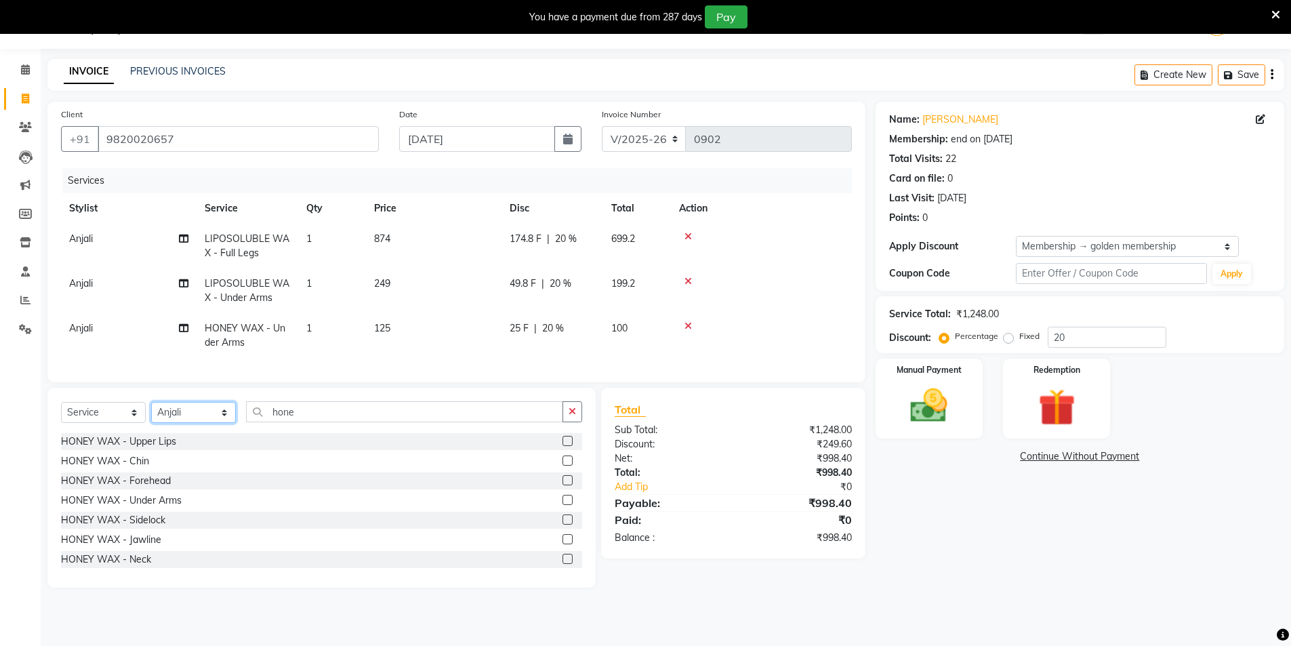
click at [222, 421] on select "Select Stylist [PERSON_NAME] [PERSON_NAME] [PERSON_NAME]" at bounding box center [193, 412] width 85 height 21
click at [151, 412] on select "Select Stylist [PERSON_NAME] [PERSON_NAME] [PERSON_NAME]" at bounding box center [193, 412] width 85 height 21
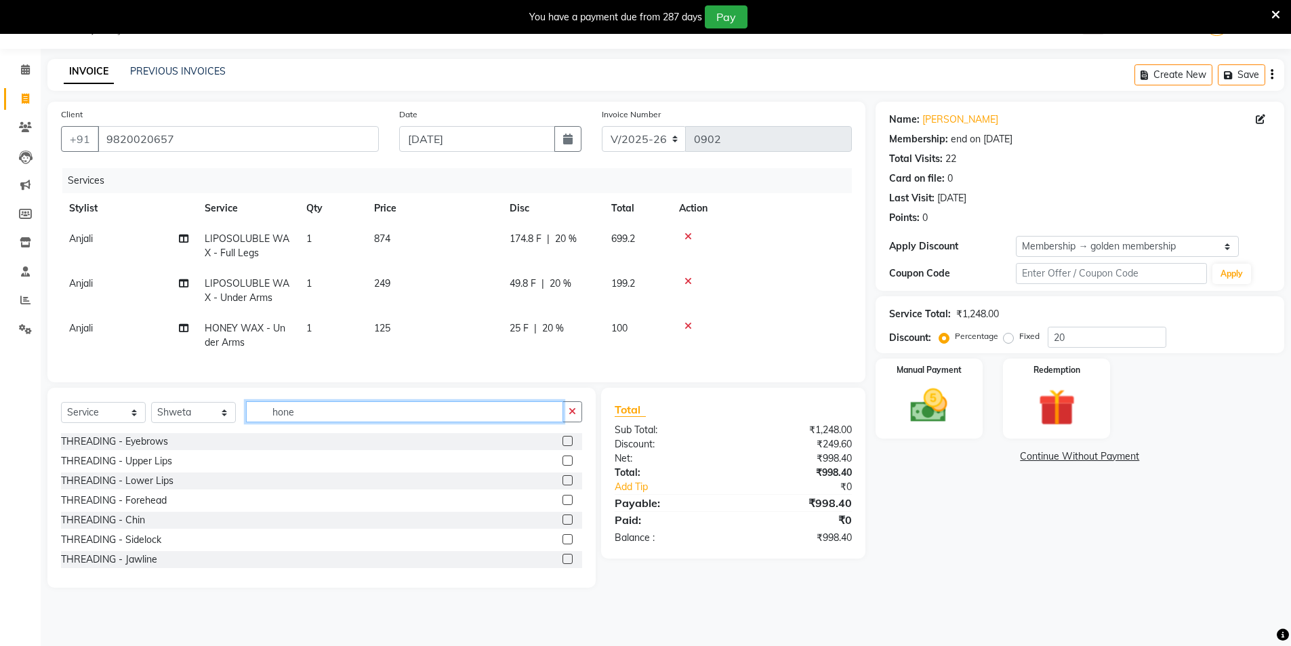
click at [329, 417] on input "hone" at bounding box center [404, 411] width 317 height 21
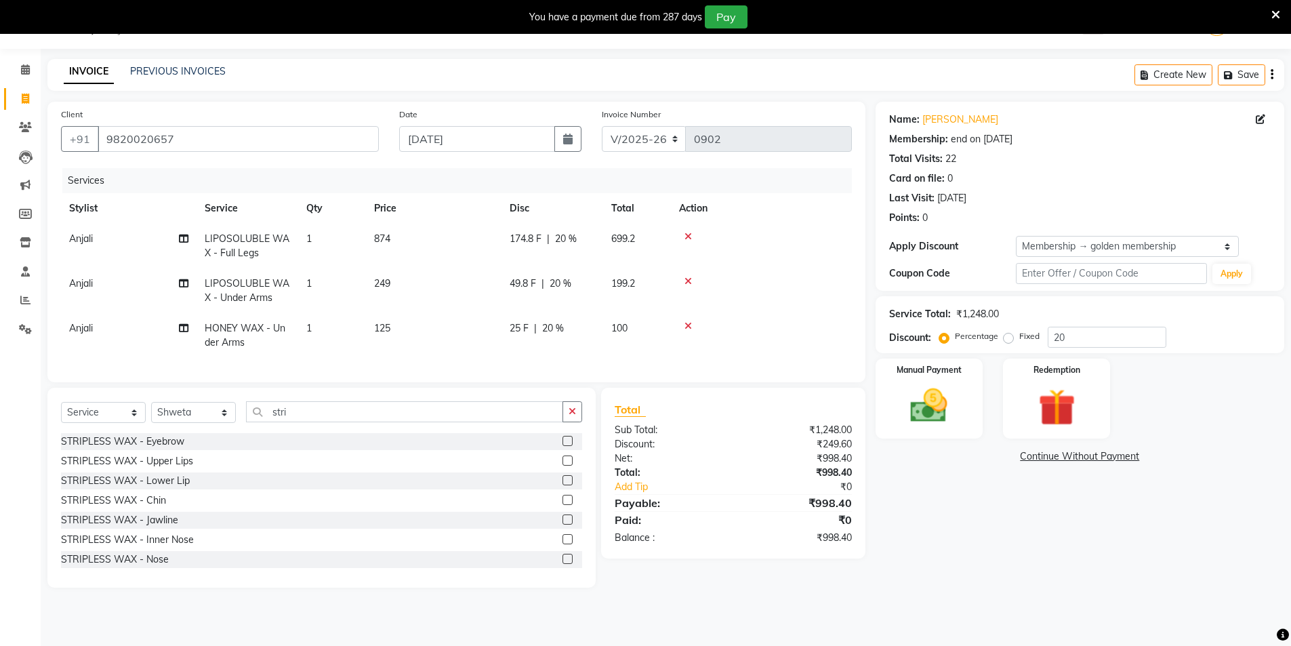
click at [562, 465] on label at bounding box center [567, 460] width 10 height 10
click at [562, 465] on input "checkbox" at bounding box center [566, 461] width 9 height 9
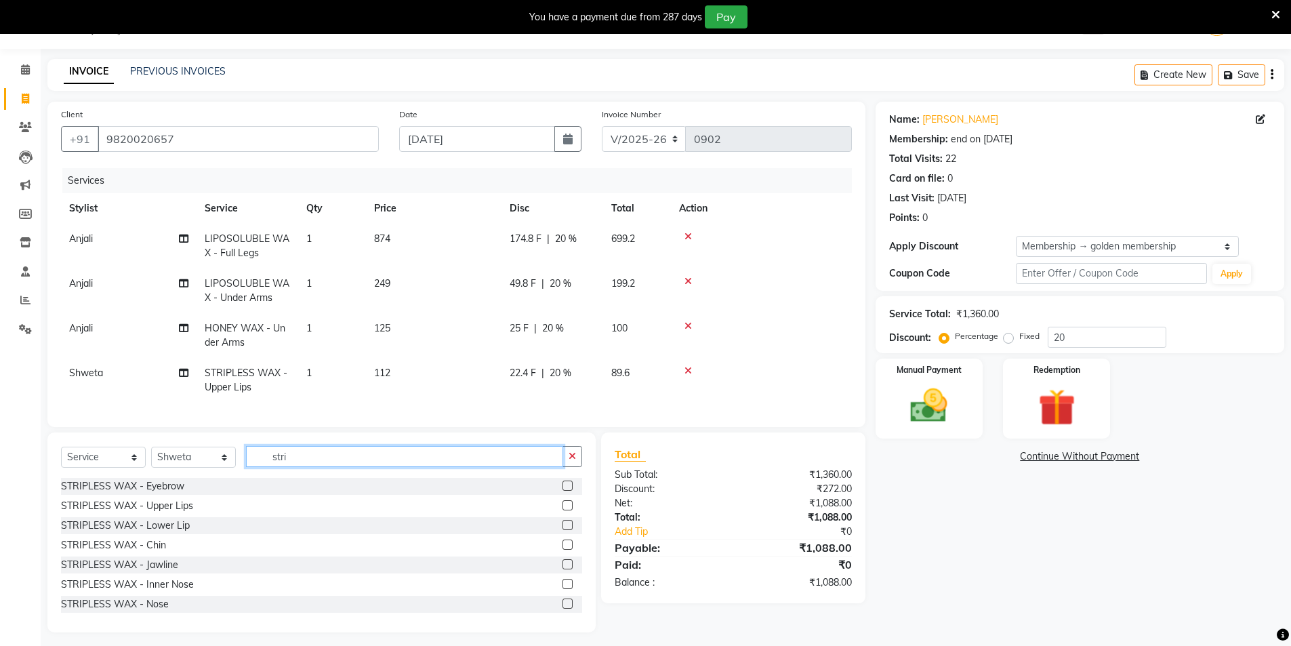
click at [291, 465] on input "stri" at bounding box center [404, 456] width 317 height 21
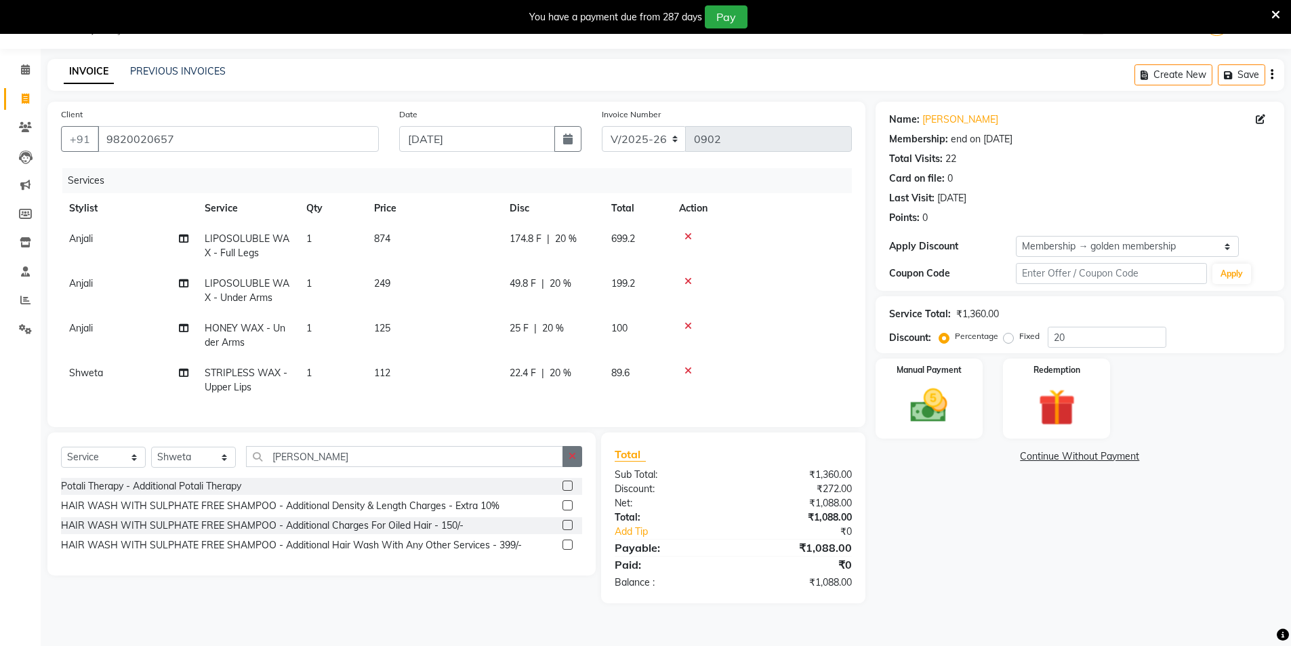
click at [566, 549] on label at bounding box center [567, 544] width 10 height 10
click at [566, 549] on input "checkbox" at bounding box center [566, 545] width 9 height 9
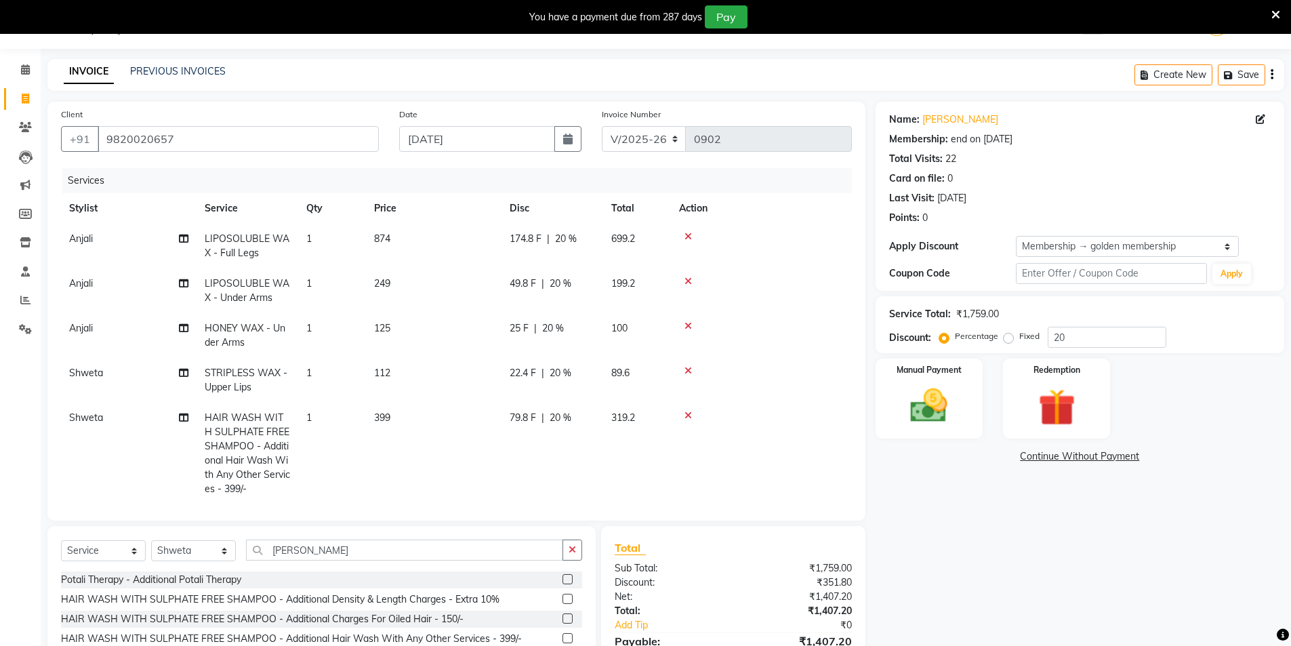
click at [563, 419] on span "20 %" at bounding box center [560, 418] width 22 height 14
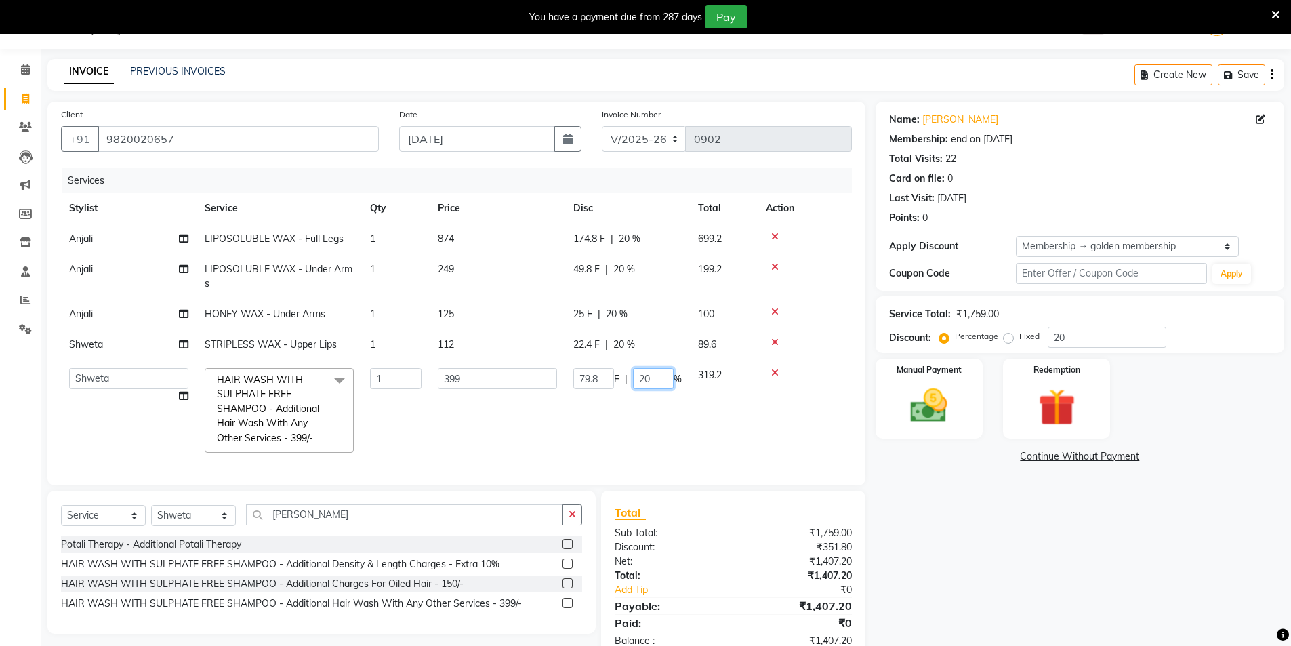
click at [658, 373] on input "20" at bounding box center [653, 378] width 41 height 21
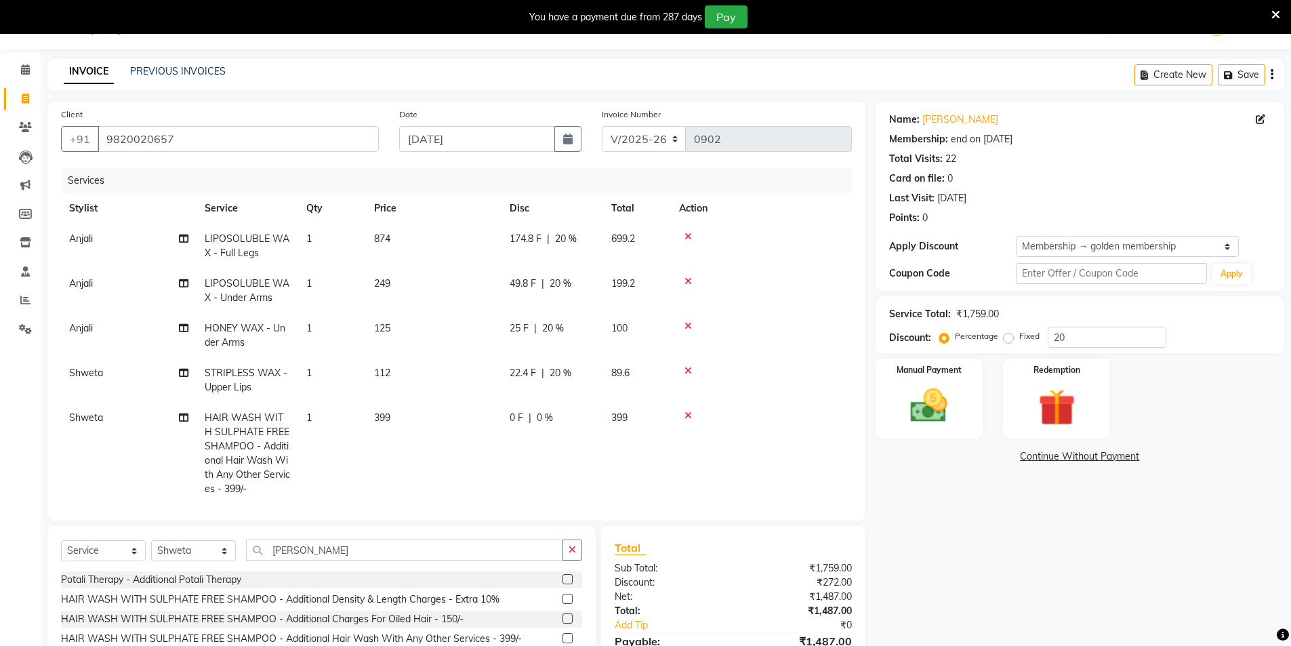
drag, startPoint x: 1142, startPoint y: 585, endPoint x: 1149, endPoint y: 582, distance: 8.2
click at [1149, 582] on div "Name: [PERSON_NAME] Membership: end on [DATE] Total Visits: 22 Card on file: 0 …" at bounding box center [1084, 399] width 419 height 595
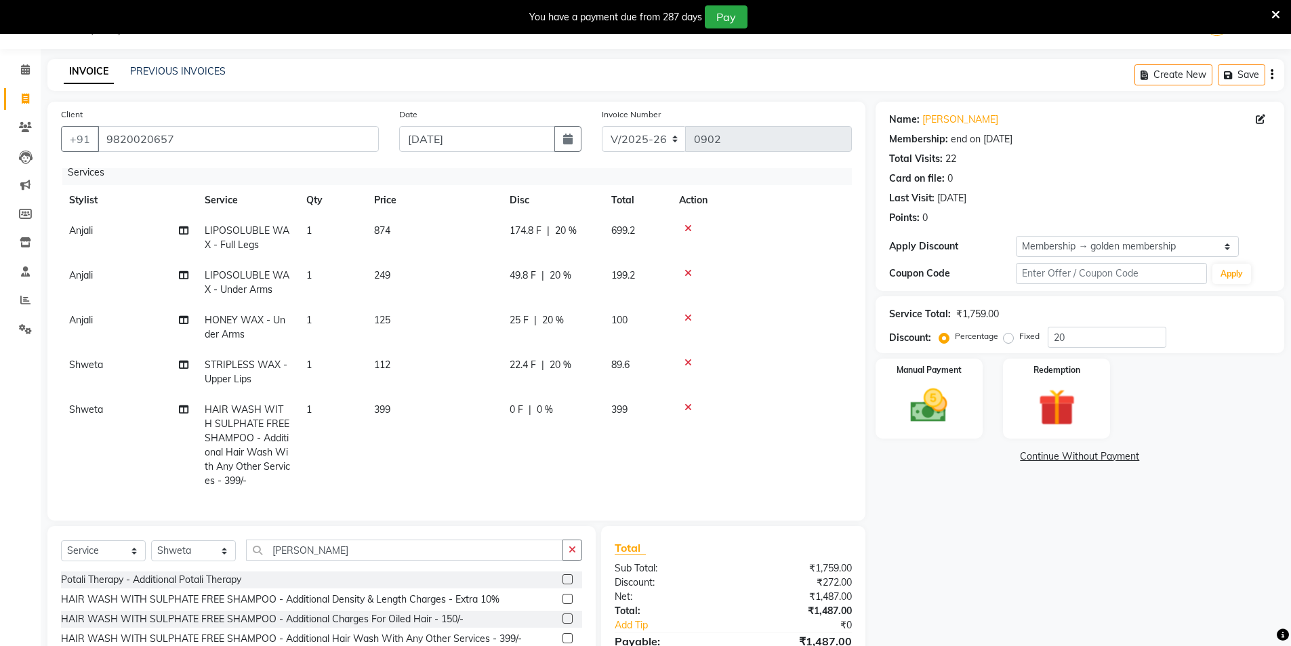
scroll to position [18, 0]
drag, startPoint x: 299, startPoint y: 549, endPoint x: 310, endPoint y: 537, distance: 17.3
click at [304, 544] on input "[PERSON_NAME]" at bounding box center [404, 549] width 317 height 21
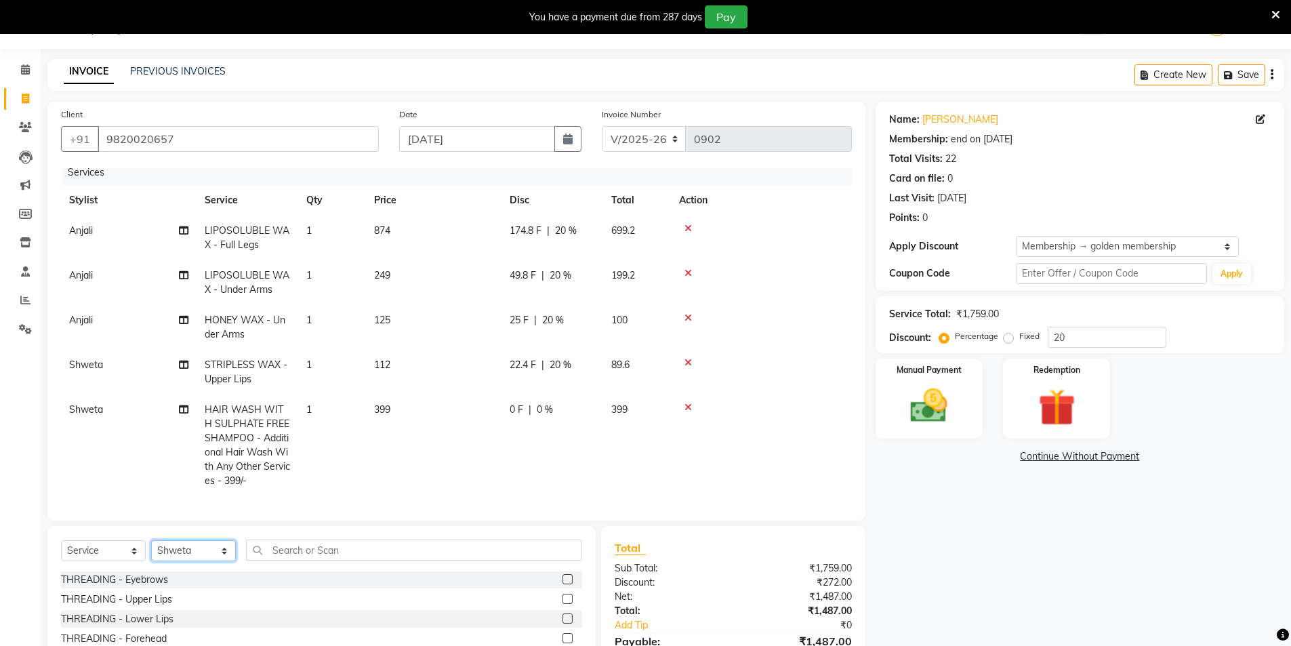
click at [223, 550] on select "Select Stylist [PERSON_NAME] [PERSON_NAME] [PERSON_NAME]" at bounding box center [193, 550] width 85 height 21
click at [151, 540] on select "Select Stylist [PERSON_NAME] [PERSON_NAME] [PERSON_NAME]" at bounding box center [193, 550] width 85 height 21
click at [268, 546] on input "text" at bounding box center [414, 549] width 336 height 21
click at [969, 564] on div "Name: [PERSON_NAME] Membership: end on [DATE] Total Visits: 22 Card on file: 0 …" at bounding box center [1084, 414] width 419 height 624
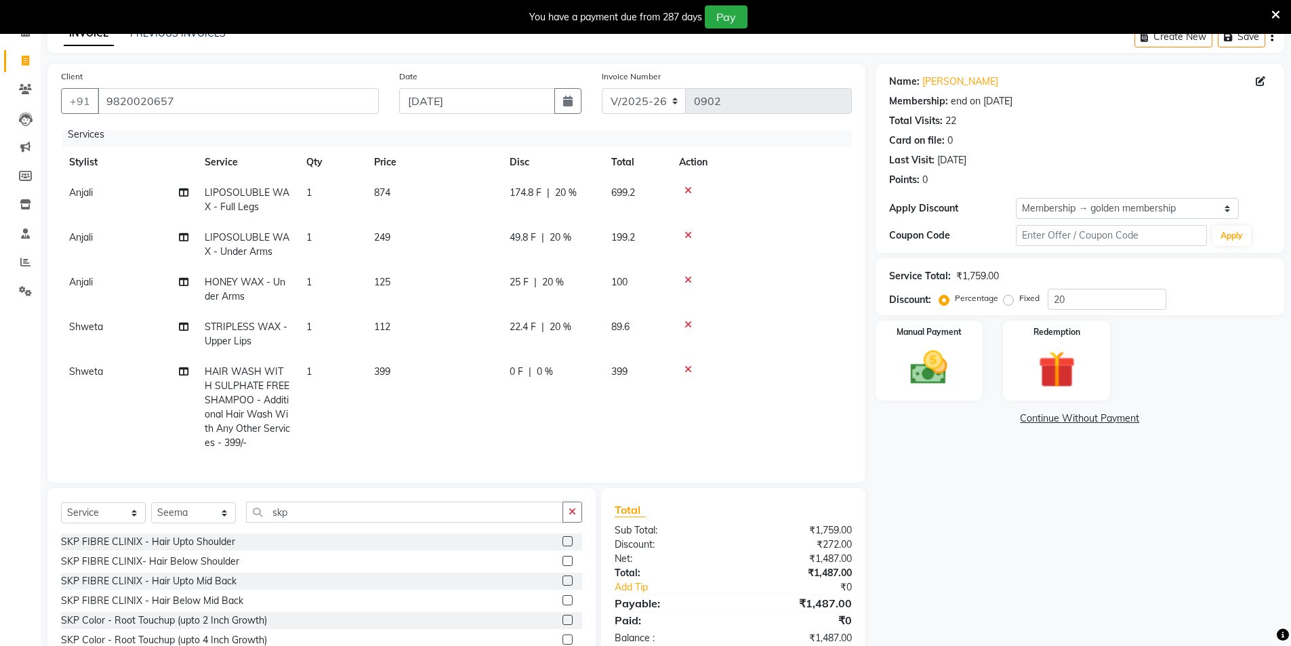
scroll to position [102, 0]
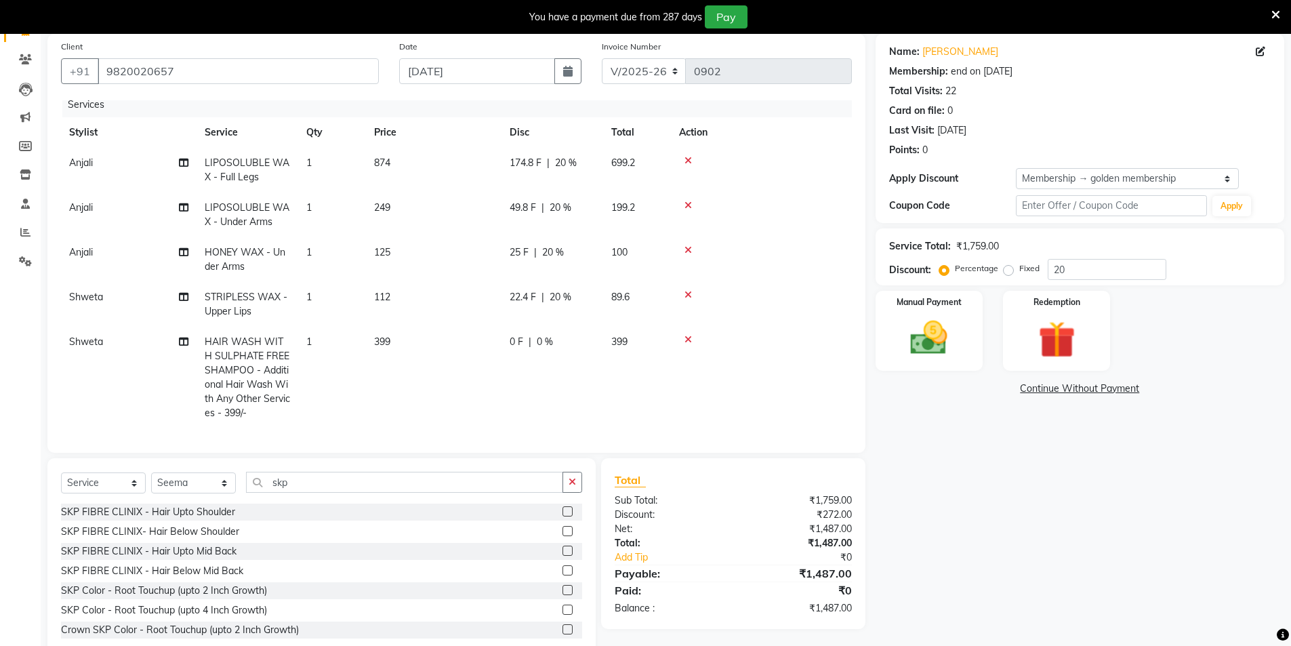
click at [562, 608] on label at bounding box center [567, 609] width 10 height 10
click at [562, 608] on input "checkbox" at bounding box center [566, 610] width 9 height 9
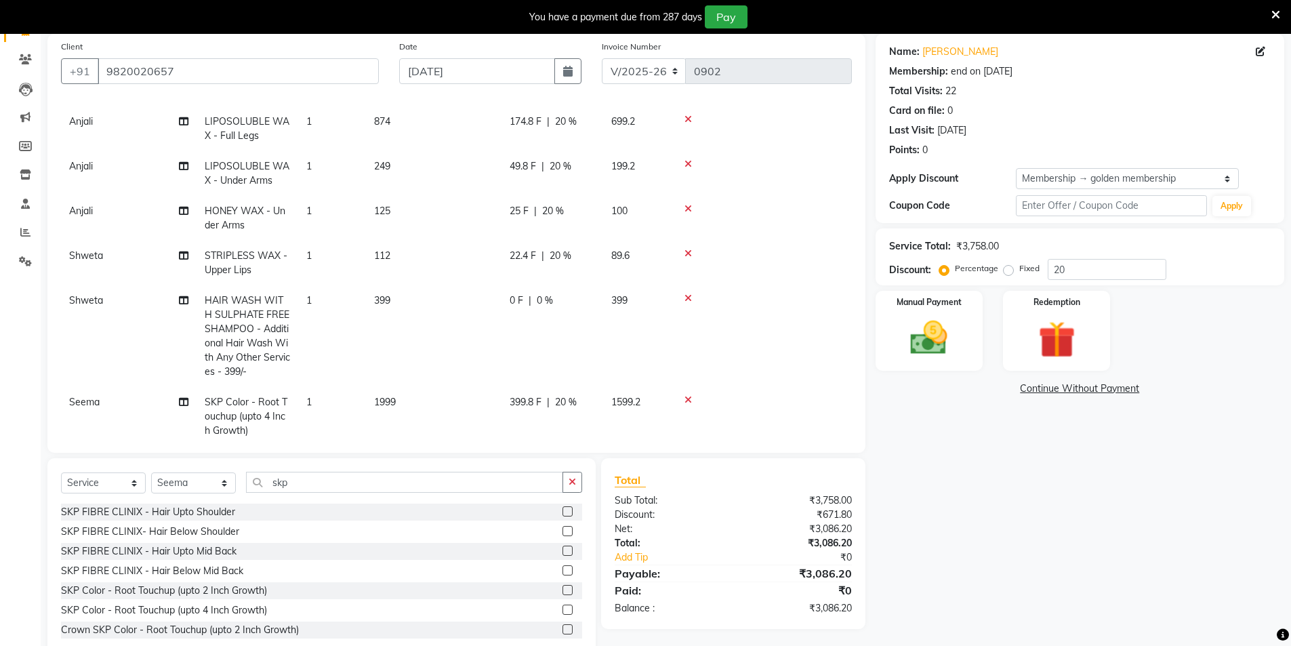
scroll to position [53, 0]
click at [186, 399] on icon at bounding box center [183, 398] width 9 height 9
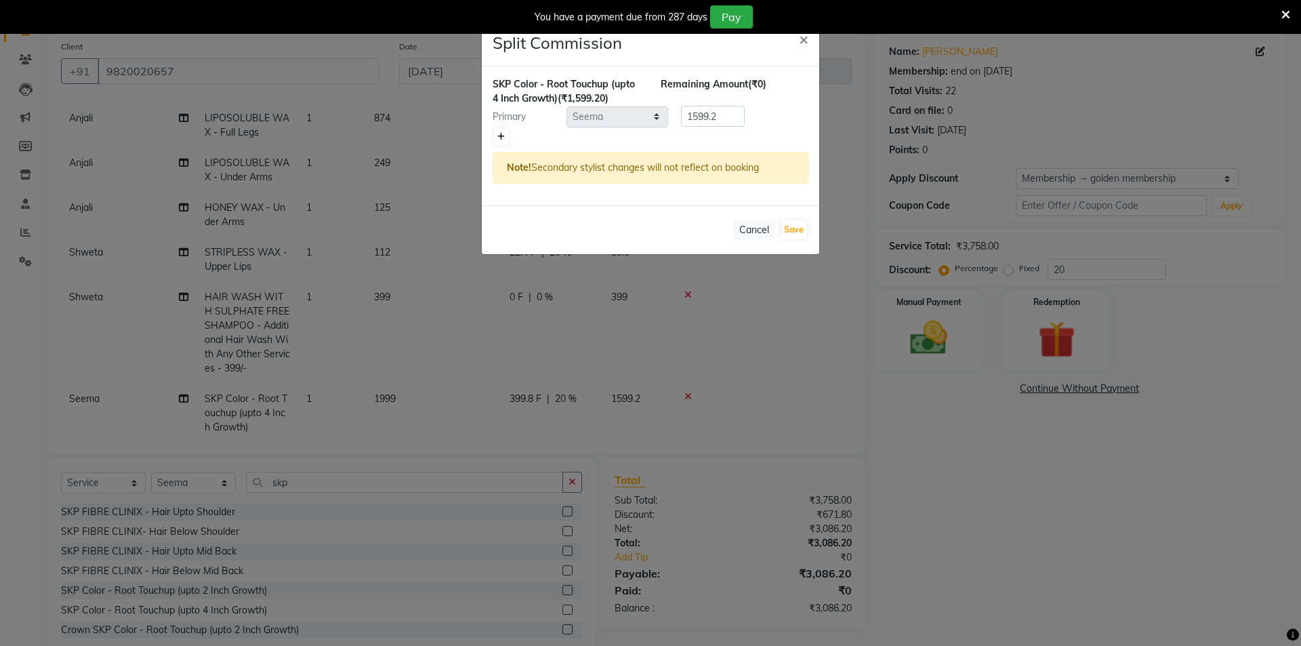
click at [500, 140] on icon at bounding box center [500, 137] width 7 height 8
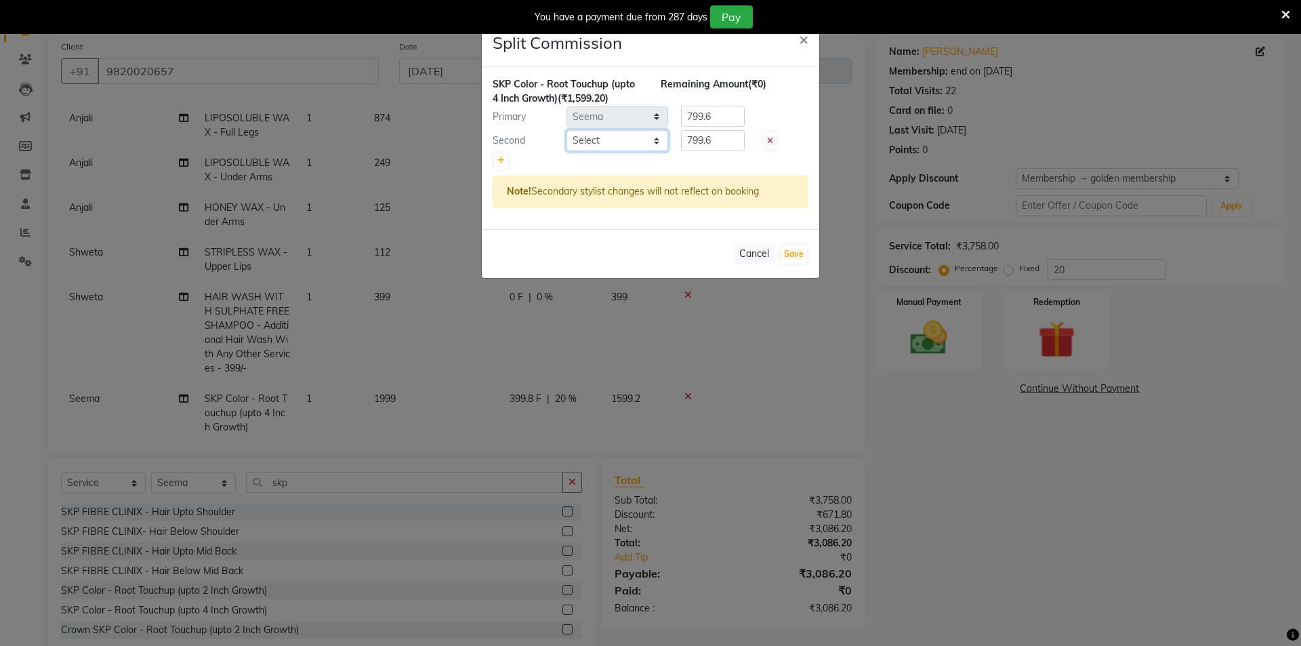
click at [659, 142] on select "Select [PERSON_NAME] [PERSON_NAME] [PERSON_NAME]" at bounding box center [617, 140] width 102 height 21
click at [566, 130] on select "Select [PERSON_NAME] [PERSON_NAME] [PERSON_NAME]" at bounding box center [617, 140] width 102 height 21
click at [803, 252] on button "Save" at bounding box center [794, 254] width 26 height 19
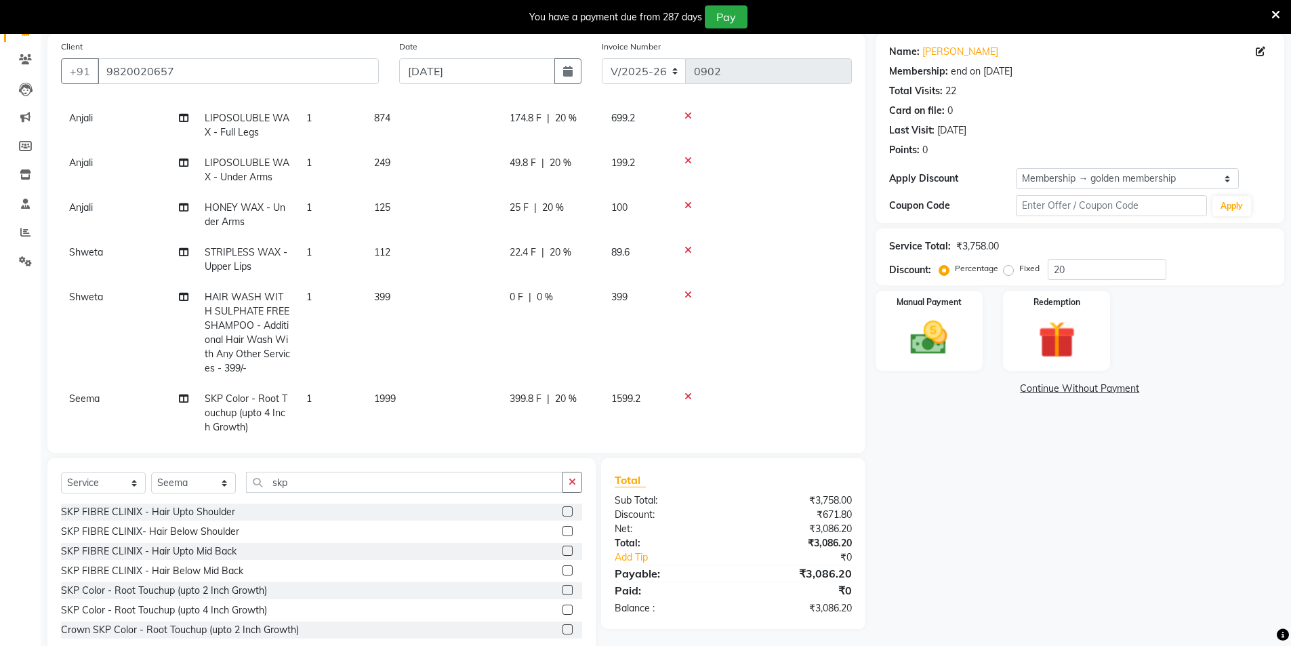
click at [688, 161] on icon at bounding box center [687, 160] width 7 height 9
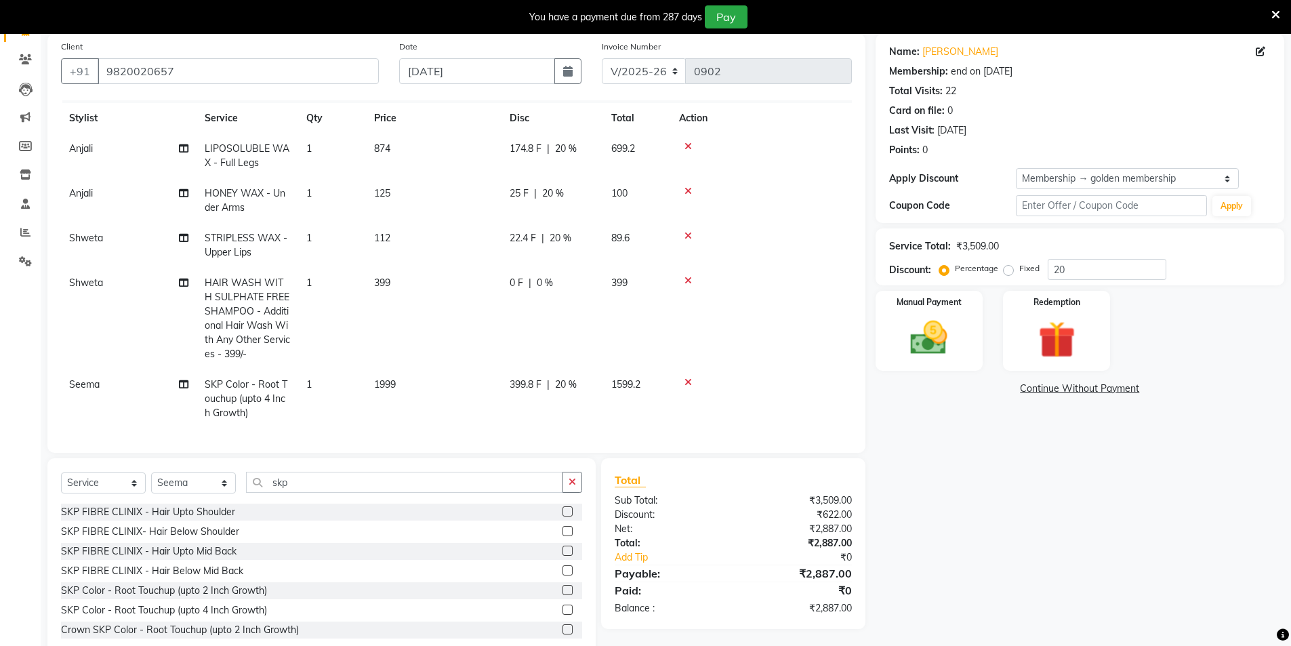
scroll to position [33, 0]
click at [940, 343] on img at bounding box center [929, 338] width 62 height 44
click at [983, 393] on span "GPay" at bounding box center [988, 389] width 28 height 16
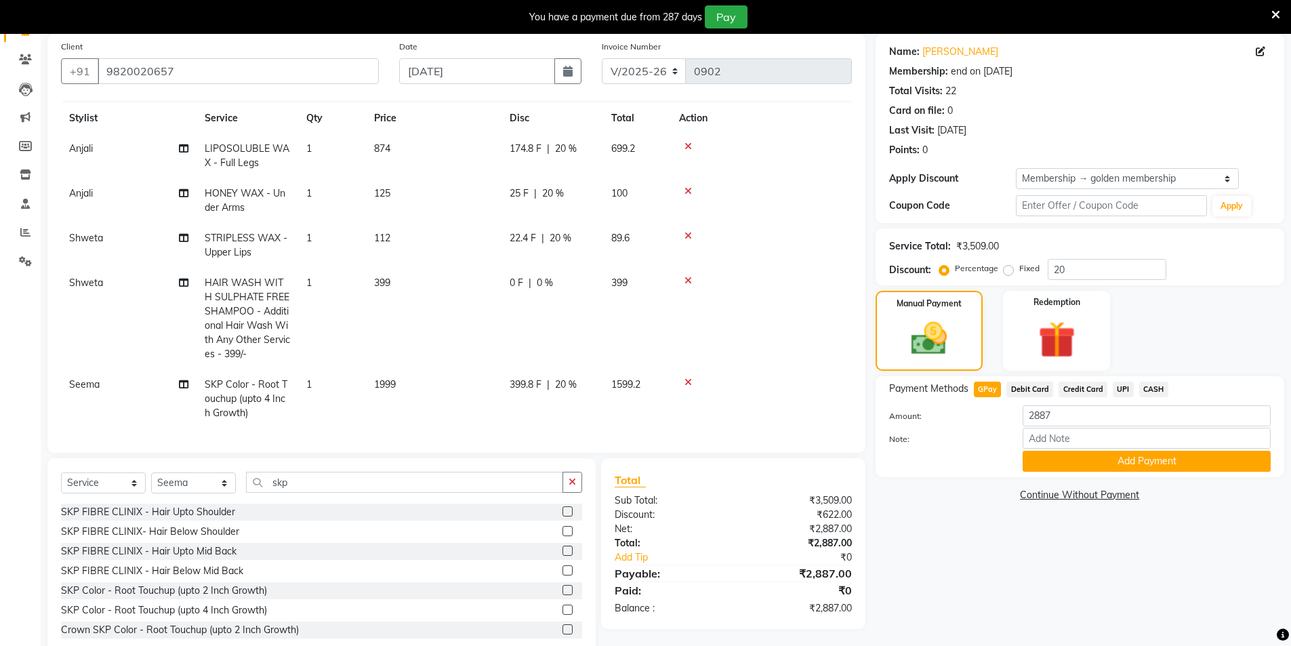
click at [1066, 460] on button "Add Payment" at bounding box center [1146, 461] width 248 height 21
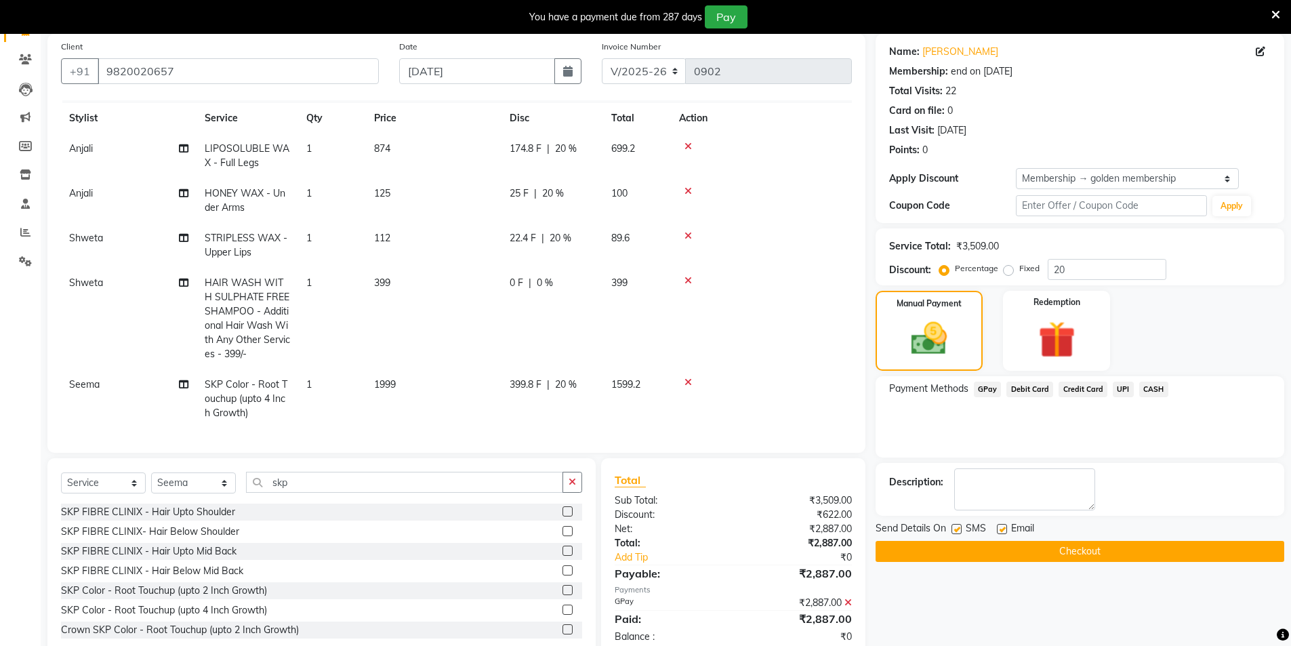
drag, startPoint x: 956, startPoint y: 529, endPoint x: 965, endPoint y: 539, distance: 12.9
click at [955, 533] on label at bounding box center [956, 529] width 10 height 10
click at [955, 533] on input "checkbox" at bounding box center [955, 529] width 9 height 9
drag, startPoint x: 1003, startPoint y: 528, endPoint x: 993, endPoint y: 550, distance: 24.6
click at [1002, 528] on label at bounding box center [1002, 529] width 10 height 10
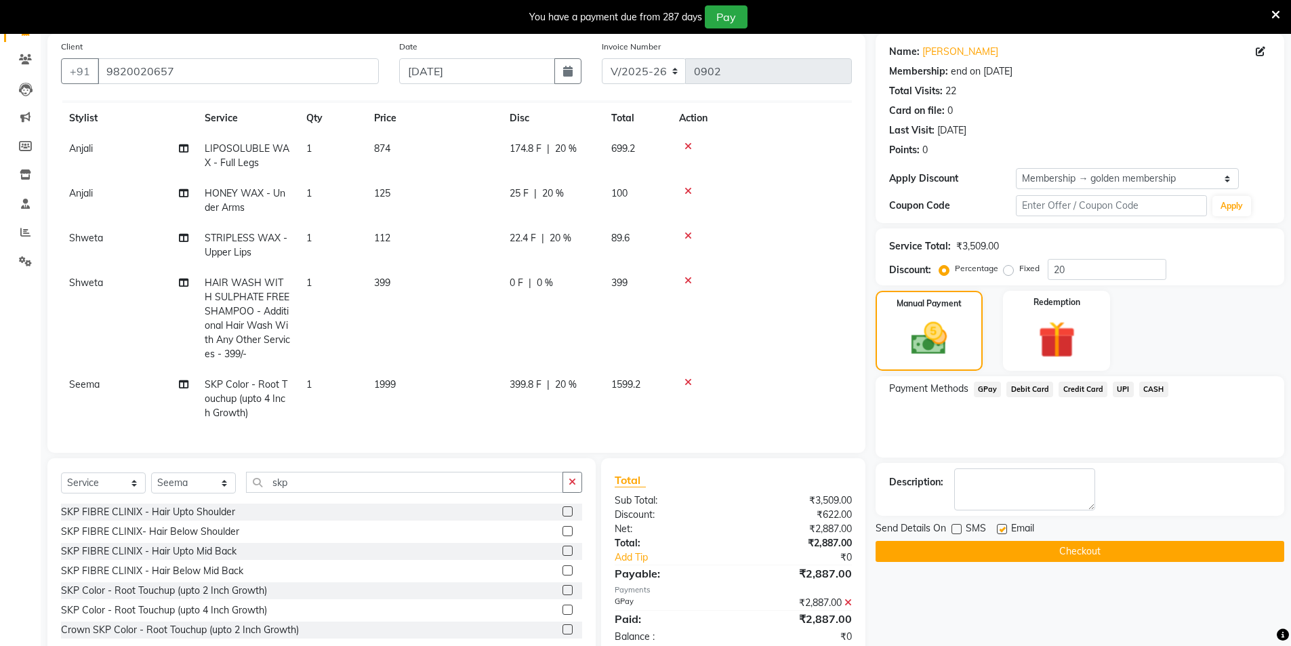
click at [1002, 528] on input "checkbox" at bounding box center [1001, 529] width 9 height 9
click at [1033, 552] on button "Checkout" at bounding box center [1079, 551] width 409 height 21
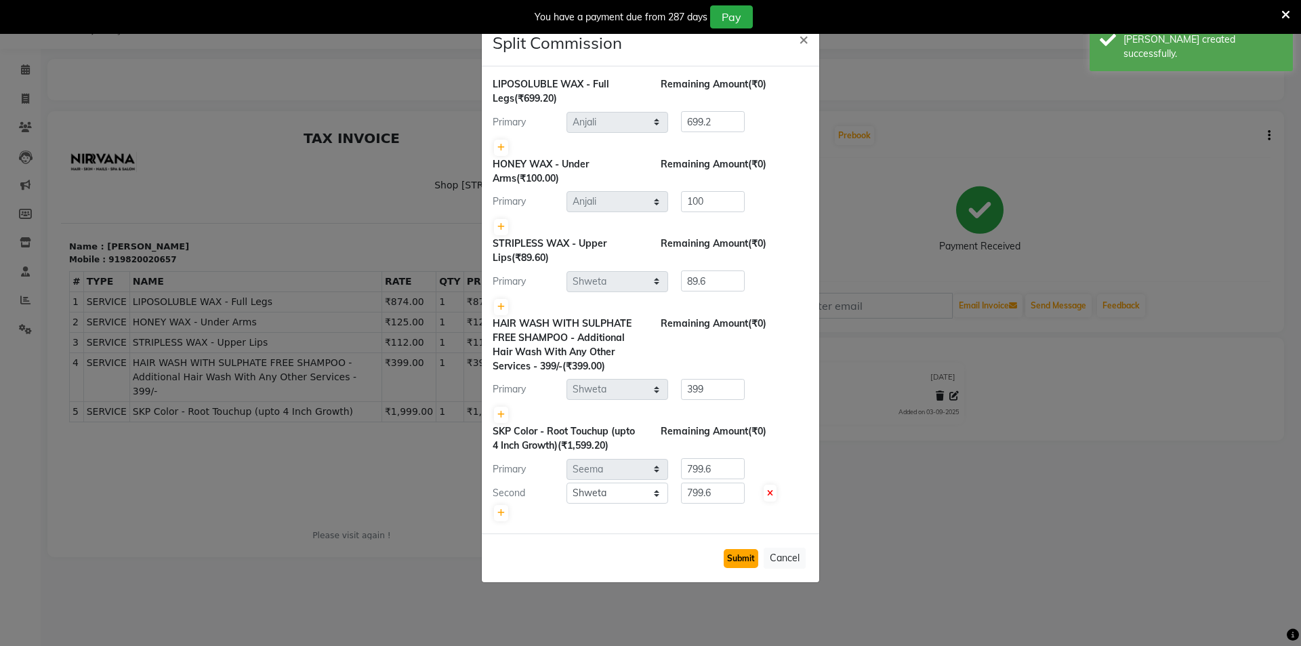
click at [744, 560] on button "Submit" at bounding box center [741, 558] width 35 height 19
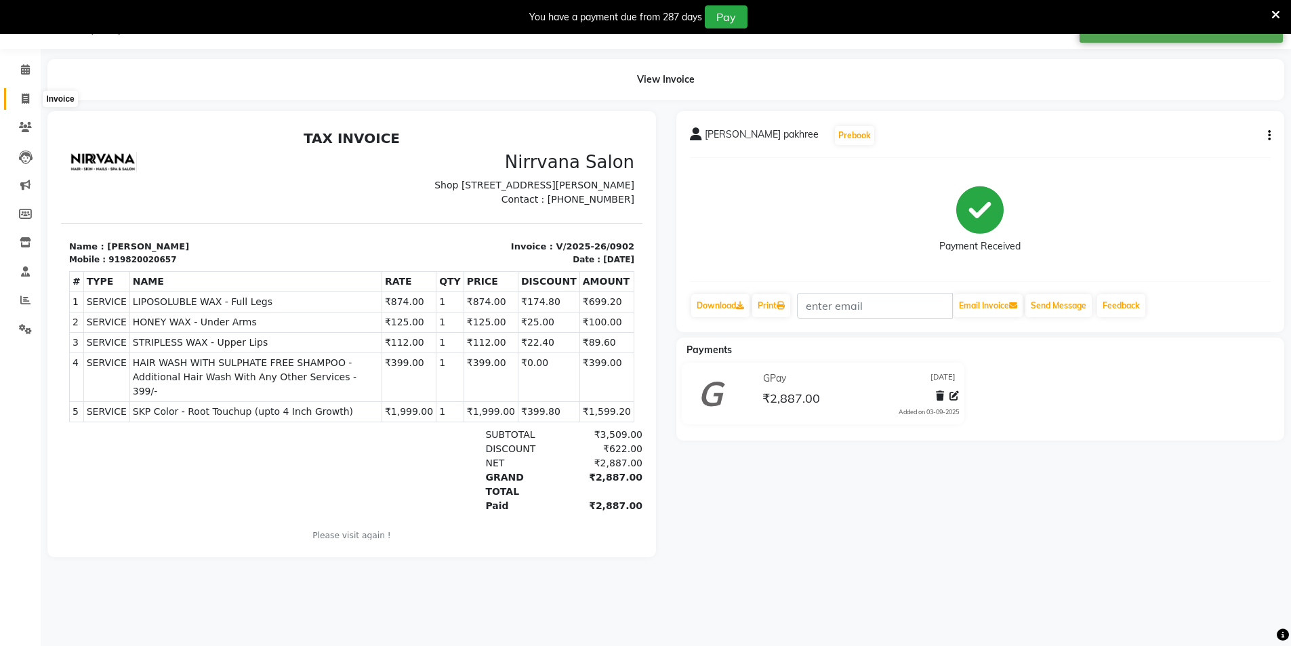
click at [31, 98] on span at bounding box center [26, 99] width 24 height 16
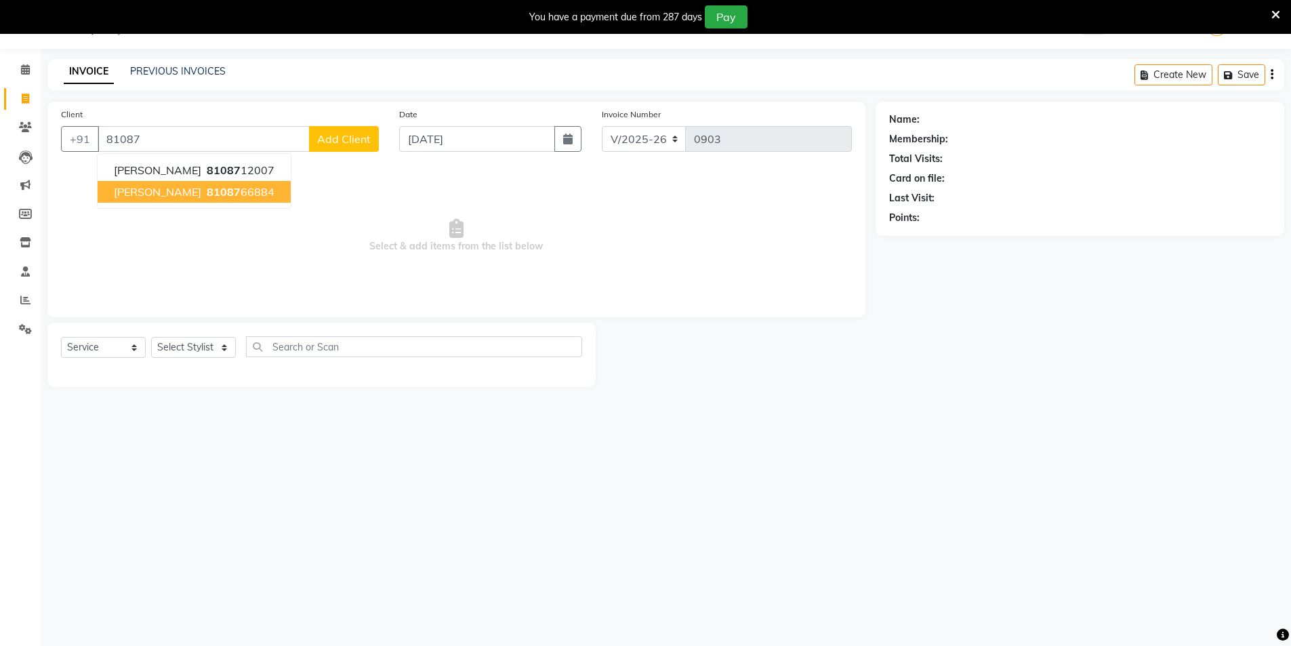
click at [245, 196] on button "[PERSON_NAME] 81087 66884" at bounding box center [194, 192] width 193 height 22
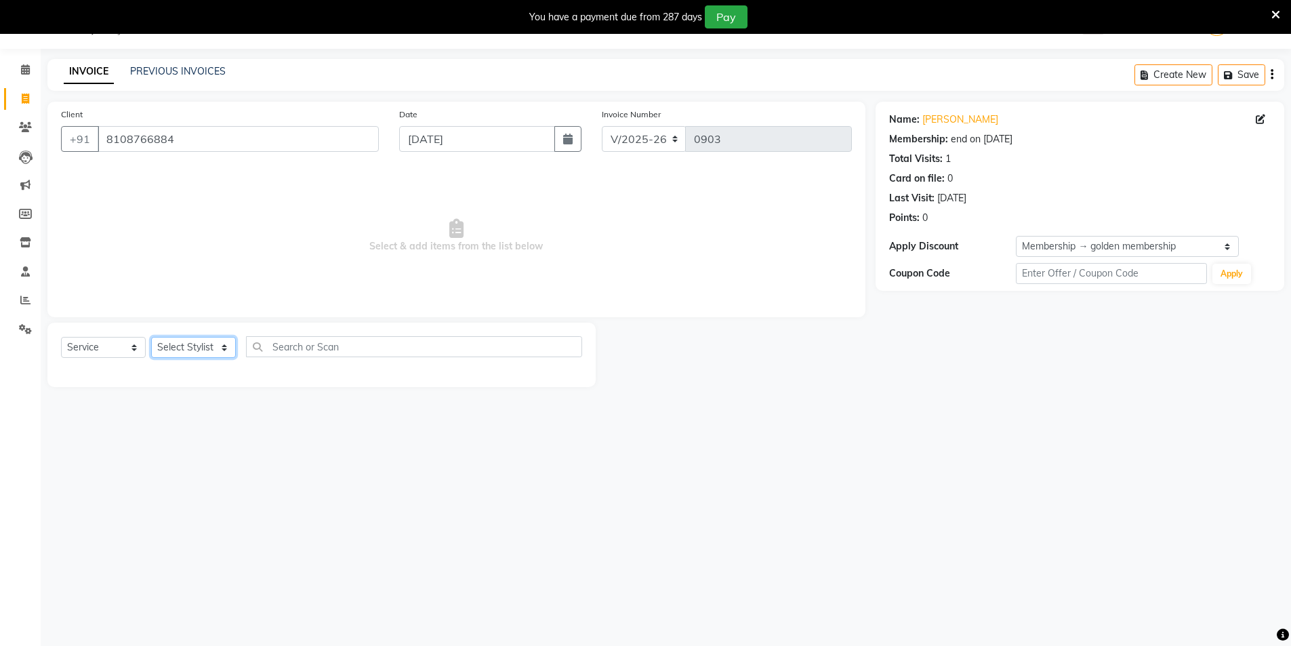
click at [220, 348] on select "Select Stylist [PERSON_NAME] [PERSON_NAME] [PERSON_NAME]" at bounding box center [193, 347] width 85 height 21
click at [151, 337] on select "Select Stylist [PERSON_NAME] [PERSON_NAME] [PERSON_NAME]" at bounding box center [193, 347] width 85 height 21
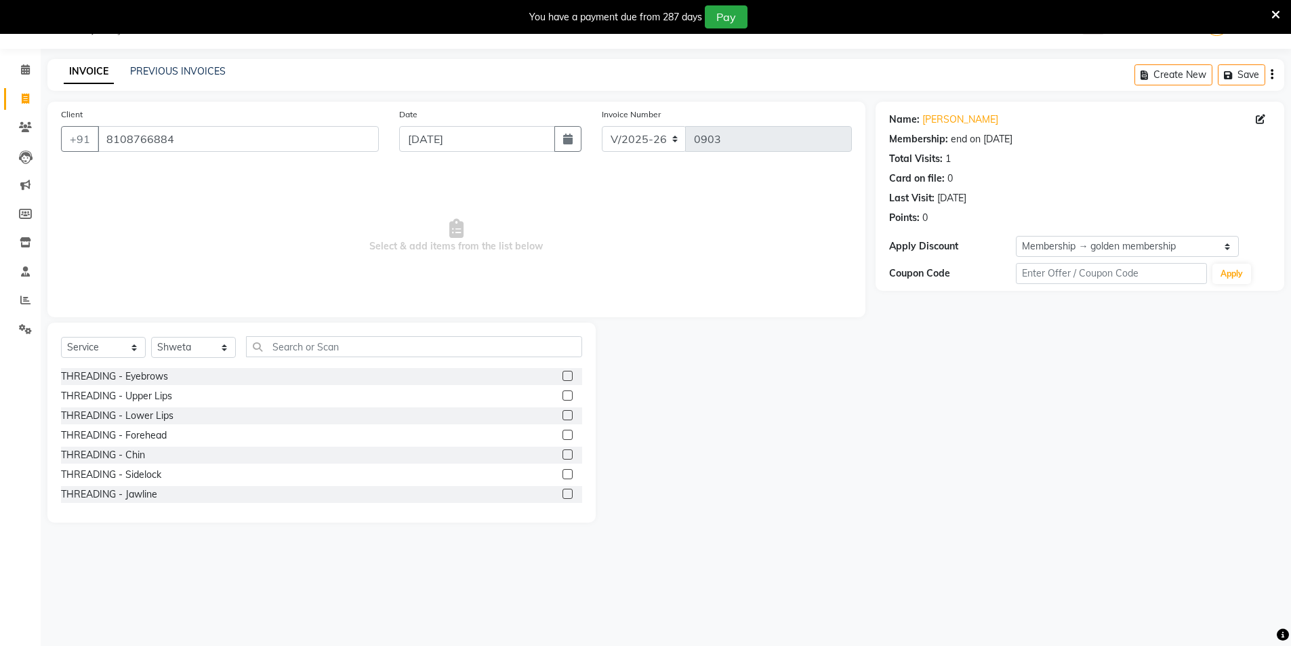
click at [562, 378] on label at bounding box center [567, 376] width 10 height 10
click at [562, 378] on input "checkbox" at bounding box center [566, 376] width 9 height 9
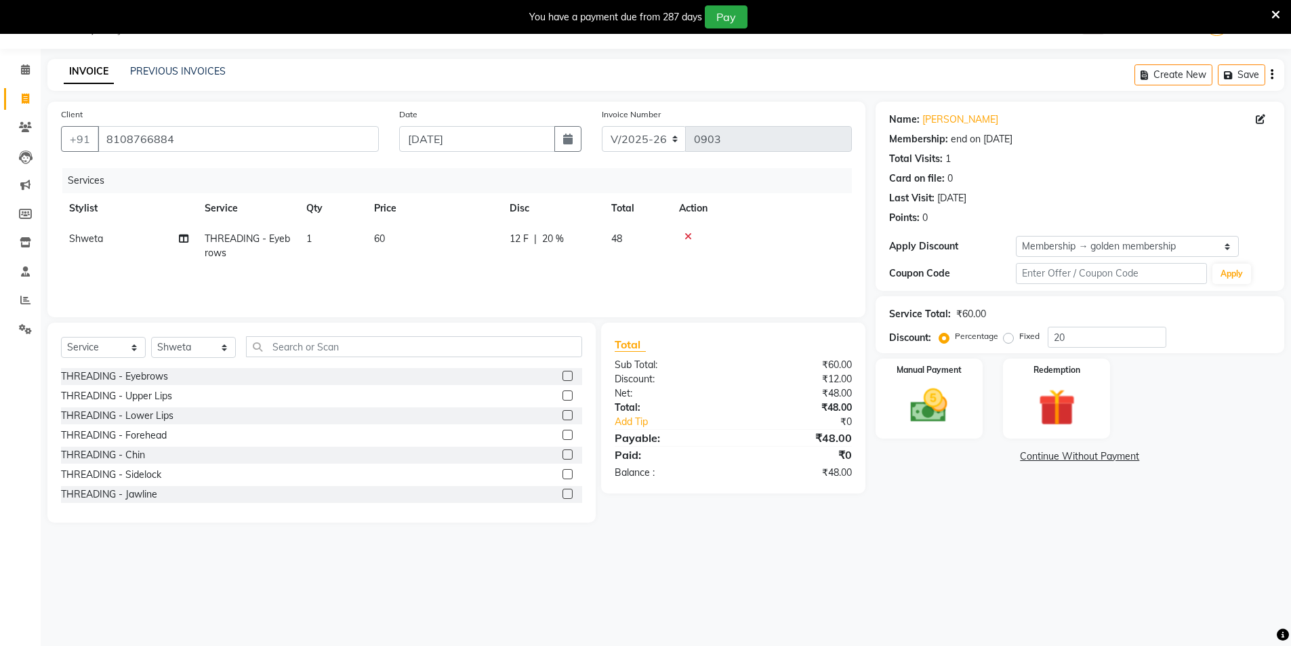
click at [562, 392] on label at bounding box center [567, 395] width 10 height 10
click at [562, 392] on input "checkbox" at bounding box center [566, 396] width 9 height 9
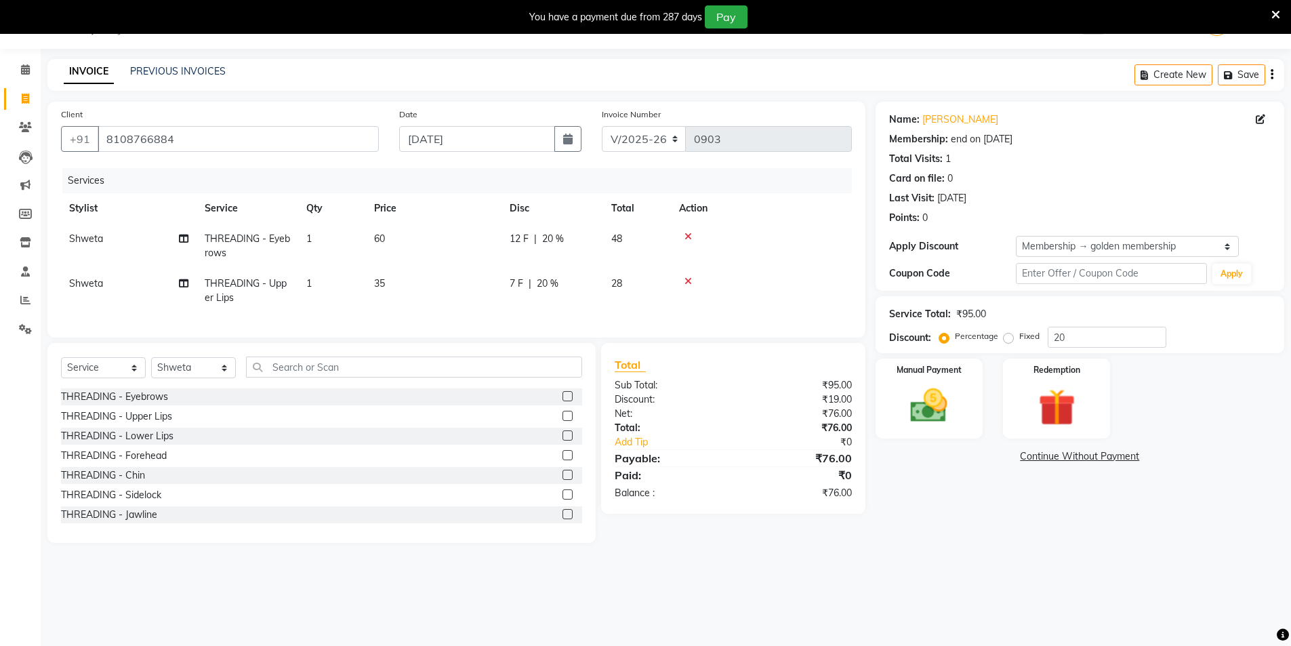
click at [562, 460] on label at bounding box center [567, 455] width 10 height 10
click at [562, 460] on input "checkbox" at bounding box center [566, 455] width 9 height 9
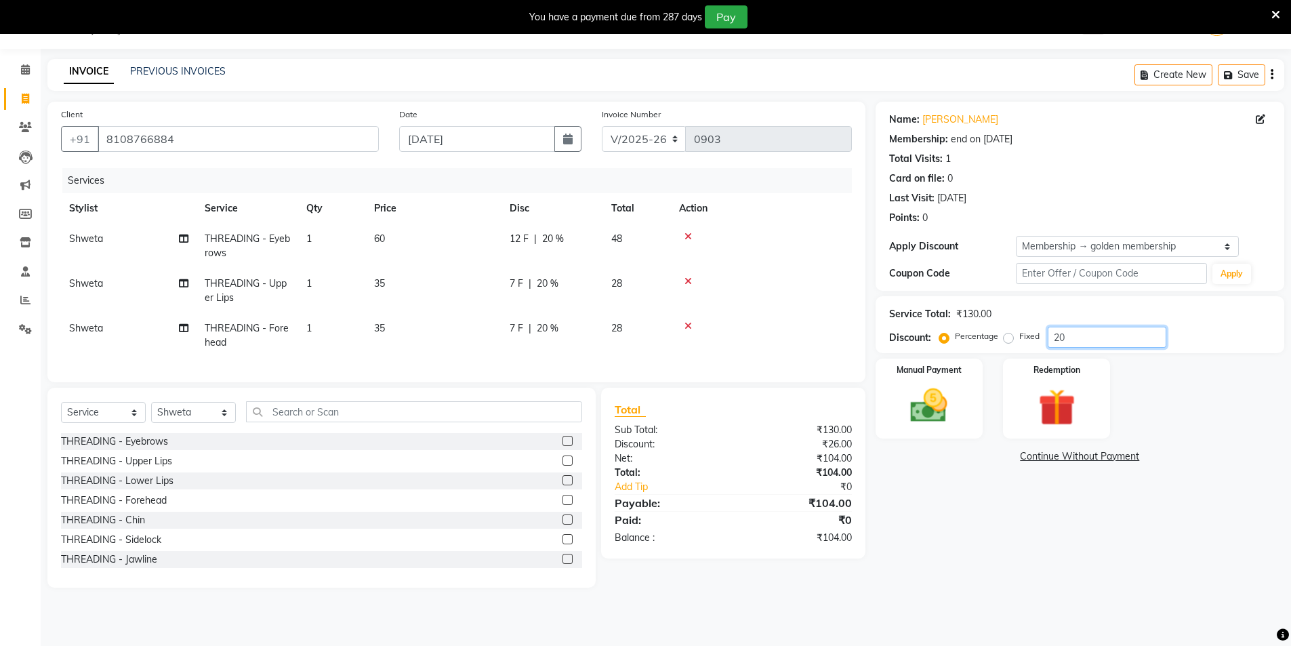
click at [1083, 340] on input "20" at bounding box center [1106, 337] width 119 height 21
click at [932, 419] on img at bounding box center [929, 405] width 62 height 44
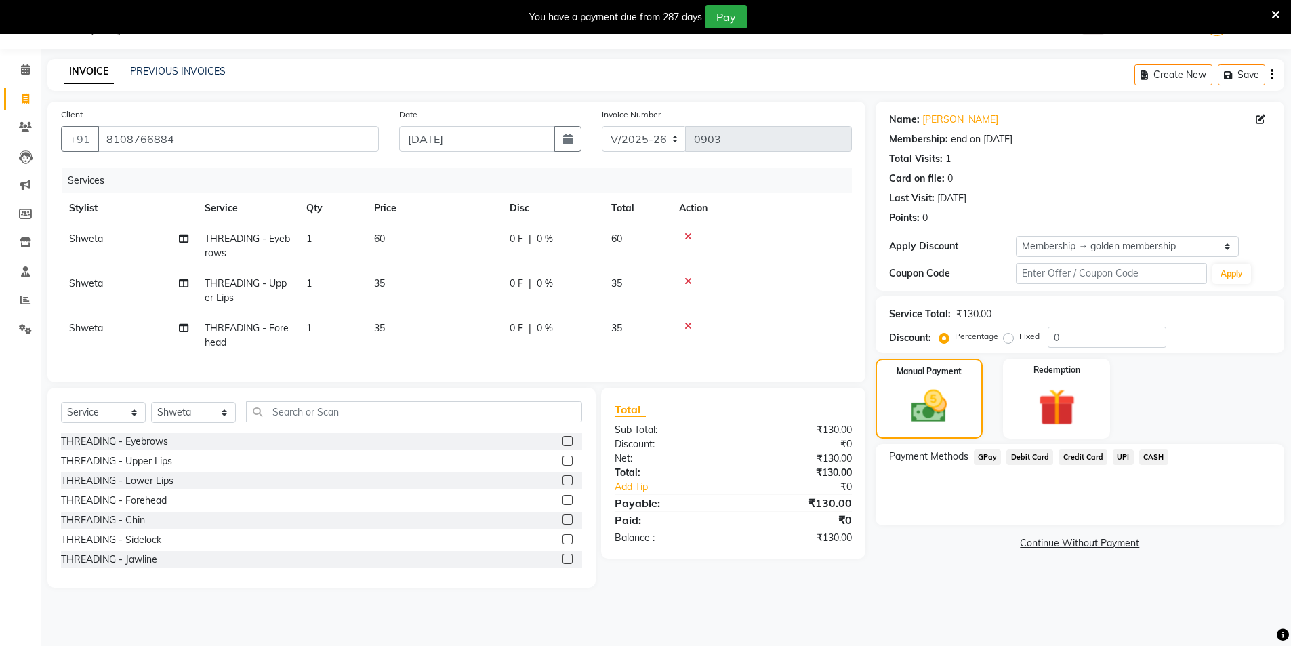
click at [1150, 457] on span "CASH" at bounding box center [1153, 457] width 29 height 16
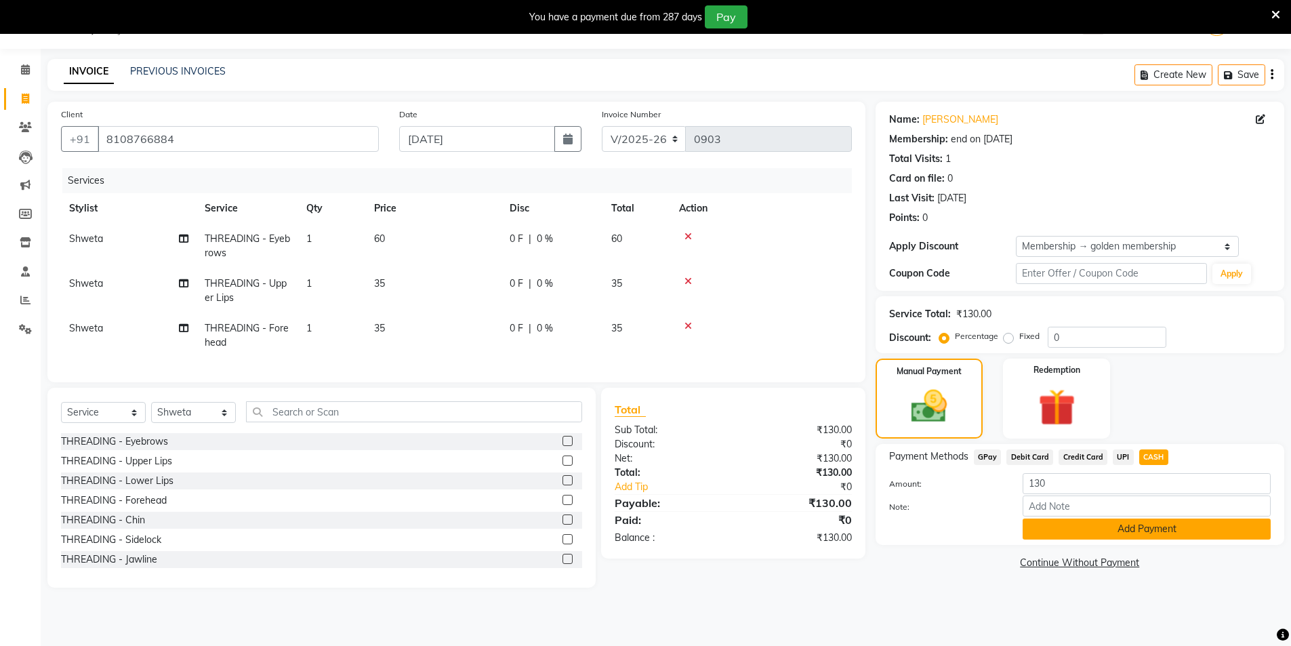
click at [1111, 524] on button "Add Payment" at bounding box center [1146, 528] width 248 height 21
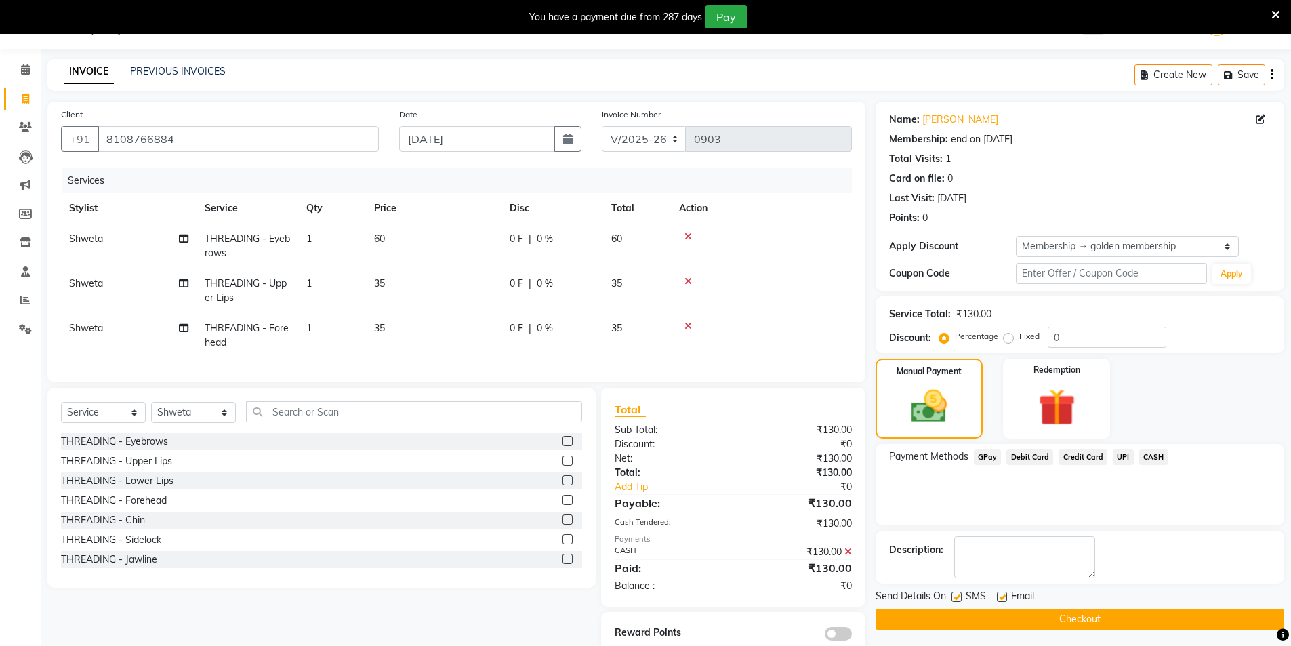
click at [956, 597] on label at bounding box center [956, 596] width 10 height 10
click at [956, 597] on input "checkbox" at bounding box center [955, 597] width 9 height 9
click at [1001, 596] on label at bounding box center [1002, 596] width 10 height 10
click at [1001, 596] on input "checkbox" at bounding box center [1001, 597] width 9 height 9
click at [1043, 623] on button "Checkout" at bounding box center [1079, 618] width 409 height 21
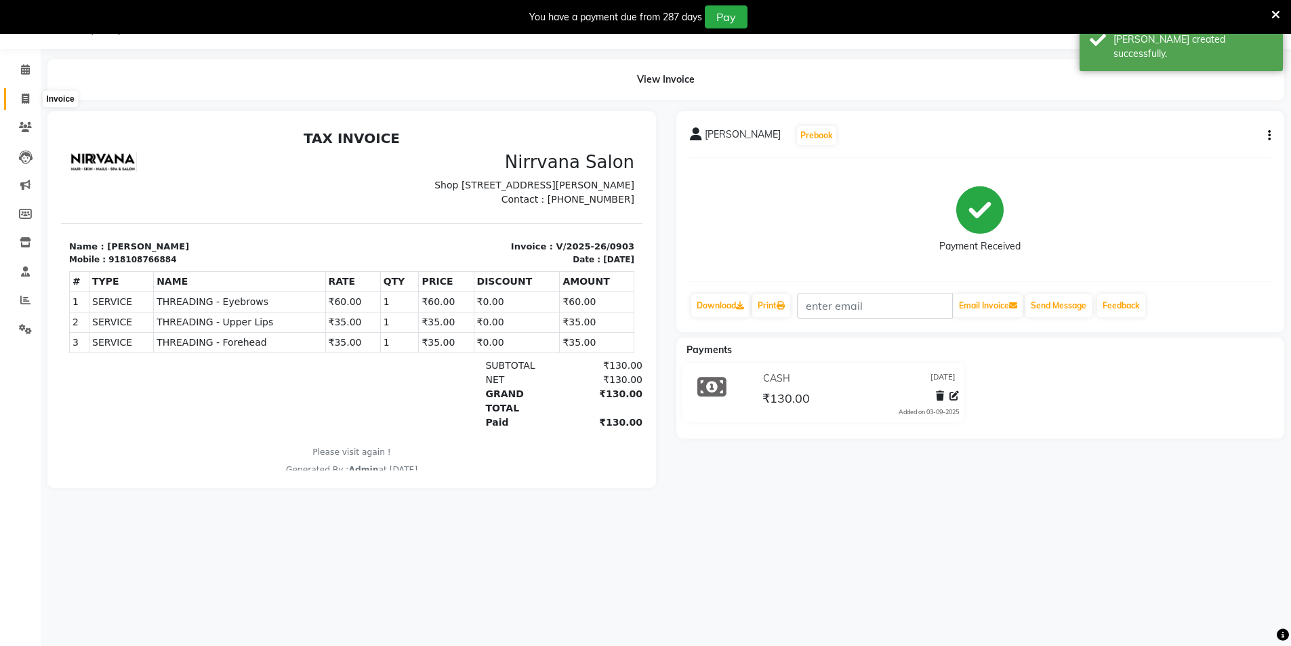
click at [22, 99] on icon at bounding box center [25, 98] width 7 height 10
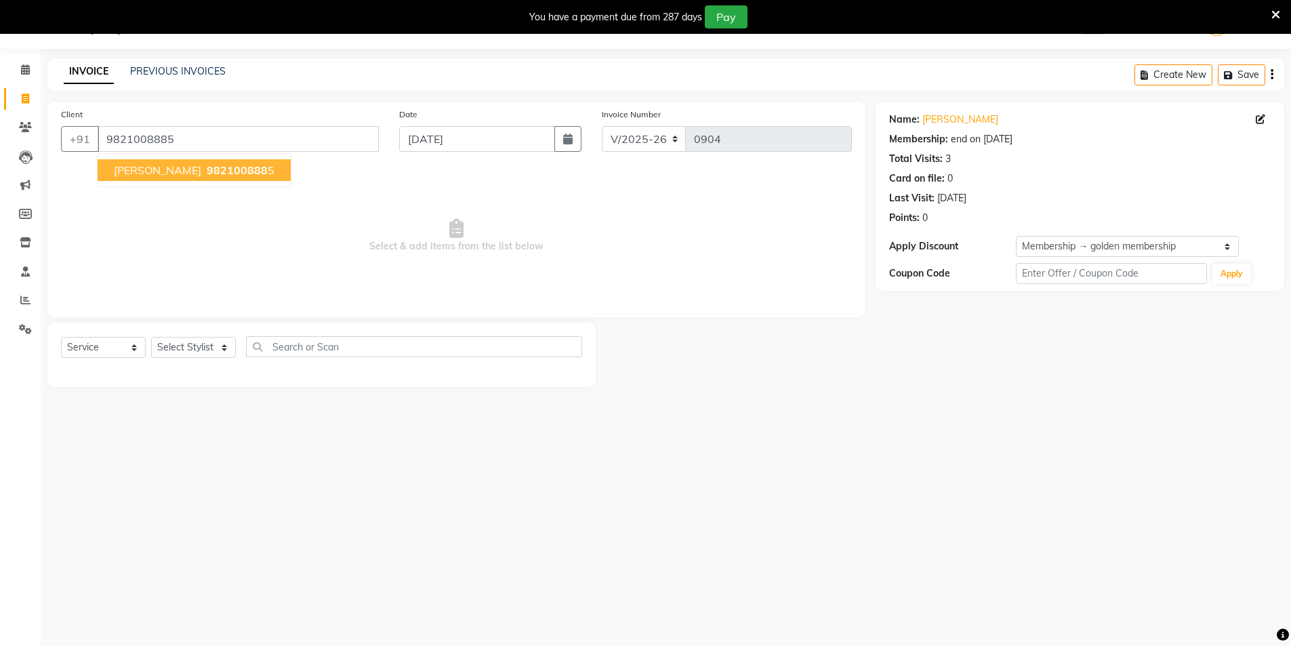
click at [240, 171] on span "982100888" at bounding box center [237, 170] width 61 height 14
click at [224, 348] on select "Select Stylist [PERSON_NAME] [PERSON_NAME] [PERSON_NAME]" at bounding box center [193, 347] width 85 height 21
click at [151, 337] on select "Select Stylist [PERSON_NAME] [PERSON_NAME] [PERSON_NAME]" at bounding box center [193, 347] width 85 height 21
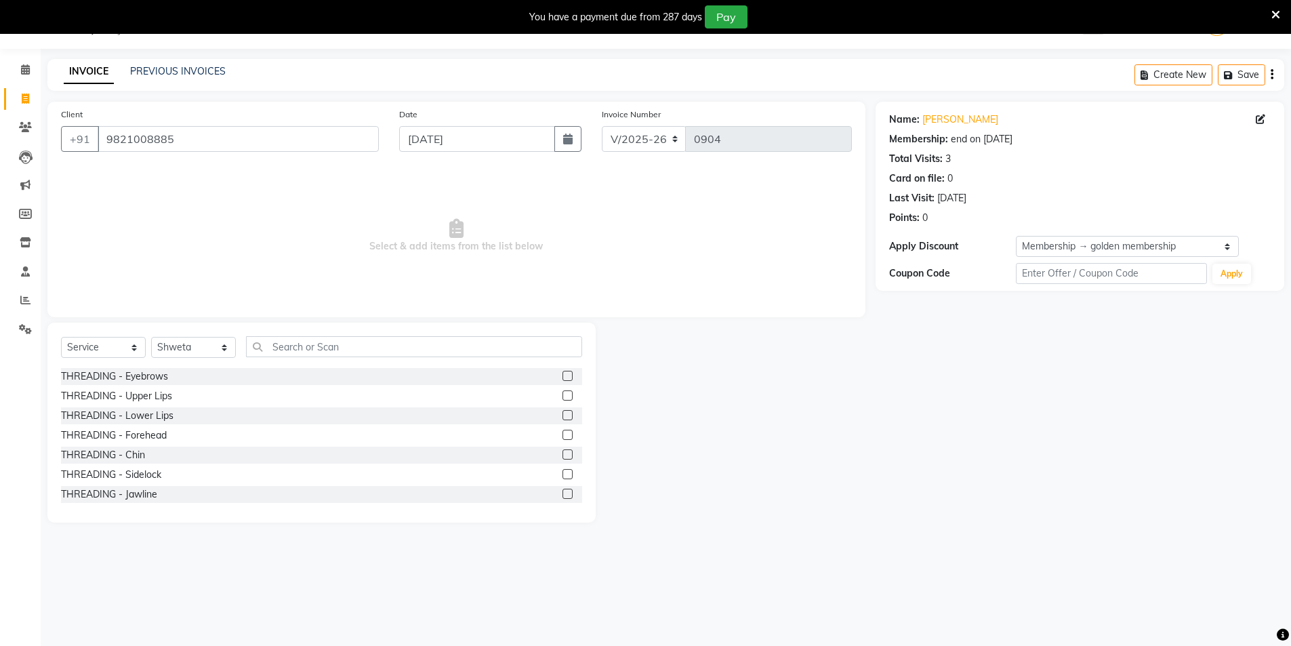
click at [562, 376] on label at bounding box center [567, 376] width 10 height 10
click at [562, 376] on input "checkbox" at bounding box center [566, 376] width 9 height 9
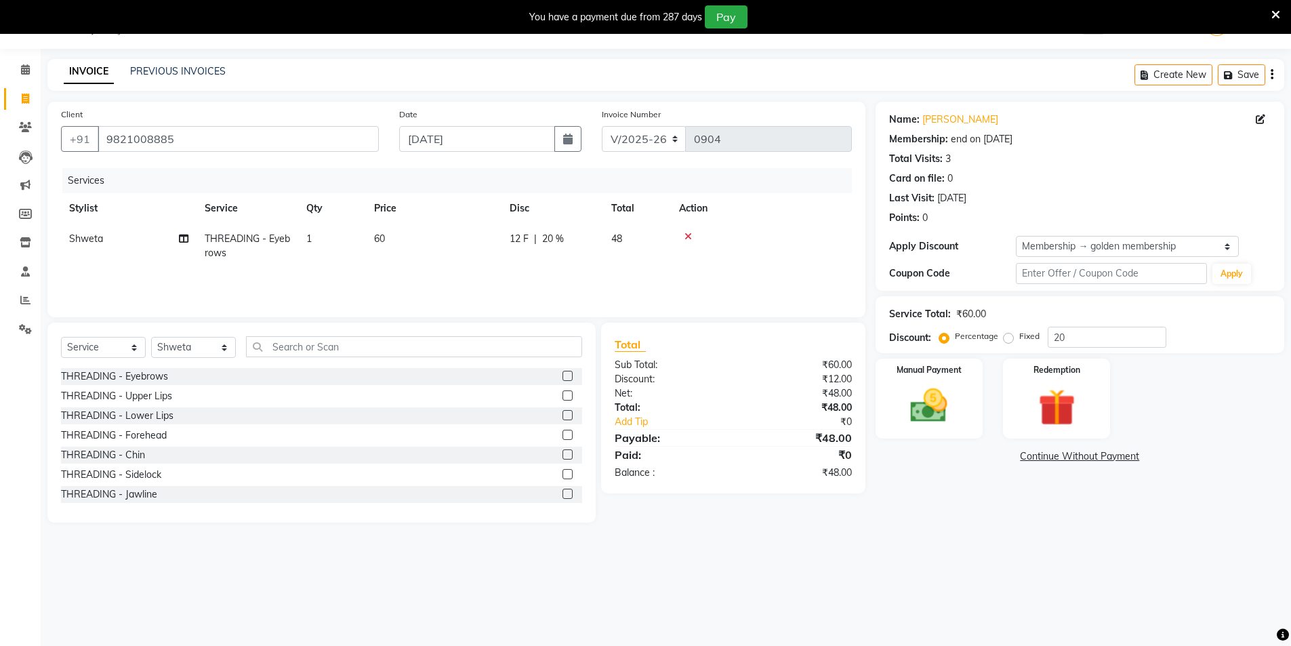
click at [566, 236] on div "12 F | 20 %" at bounding box center [551, 239] width 85 height 14
click at [657, 241] on input "20" at bounding box center [653, 242] width 41 height 21
click at [873, 527] on main "INVOICE PREVIOUS INVOICES Create New Save Client [PHONE_NUMBER] Date [DATE] Inv…" at bounding box center [666, 301] width 1250 height 484
click at [273, 350] on input "text" at bounding box center [414, 346] width 336 height 21
click at [562, 378] on label at bounding box center [567, 376] width 10 height 10
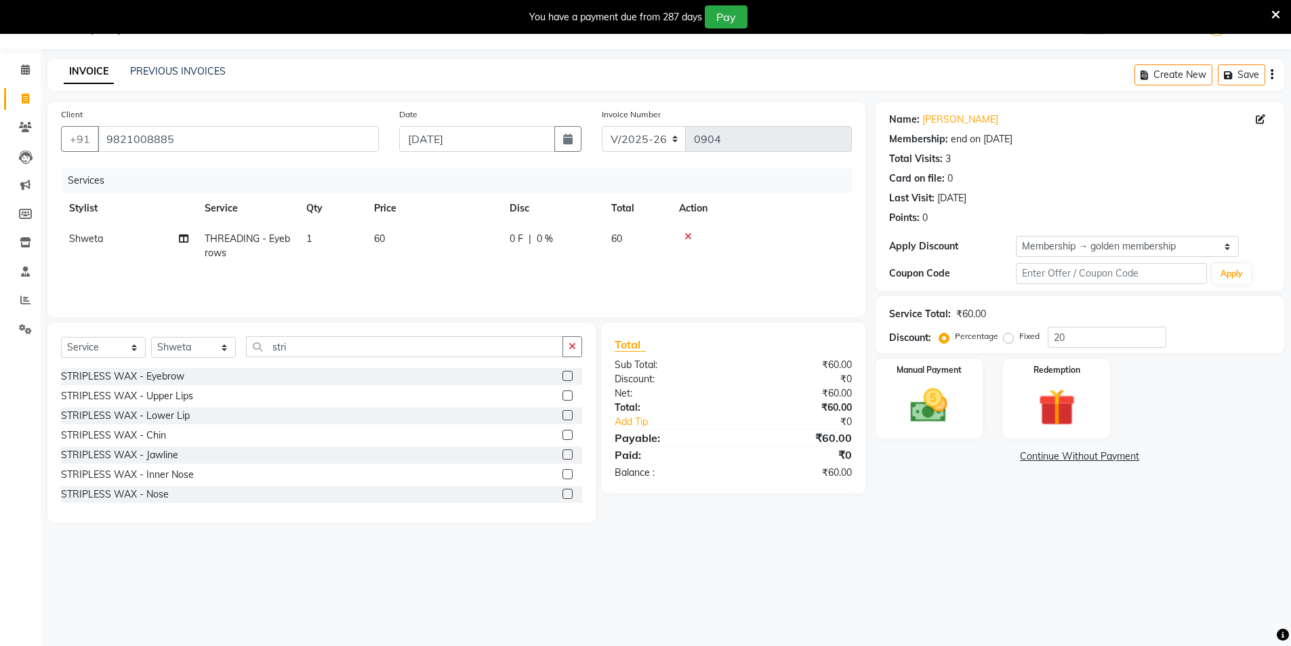
click at [562, 378] on input "checkbox" at bounding box center [566, 376] width 9 height 9
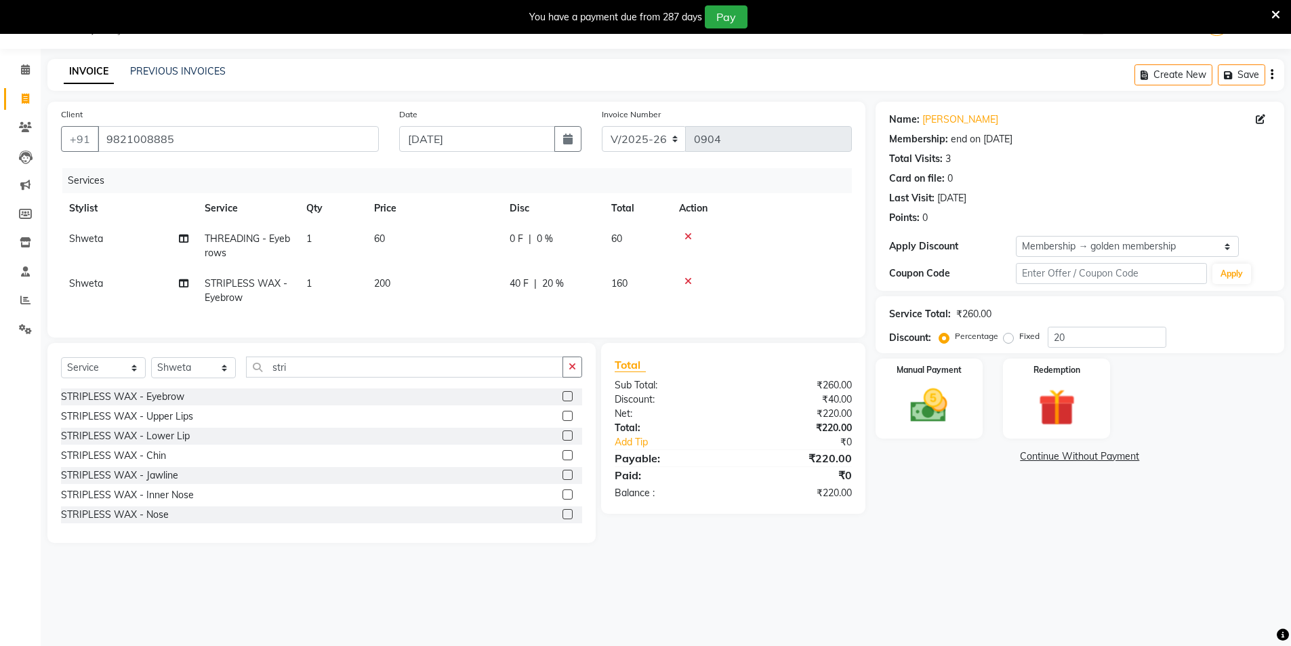
click at [690, 279] on icon at bounding box center [687, 280] width 7 height 9
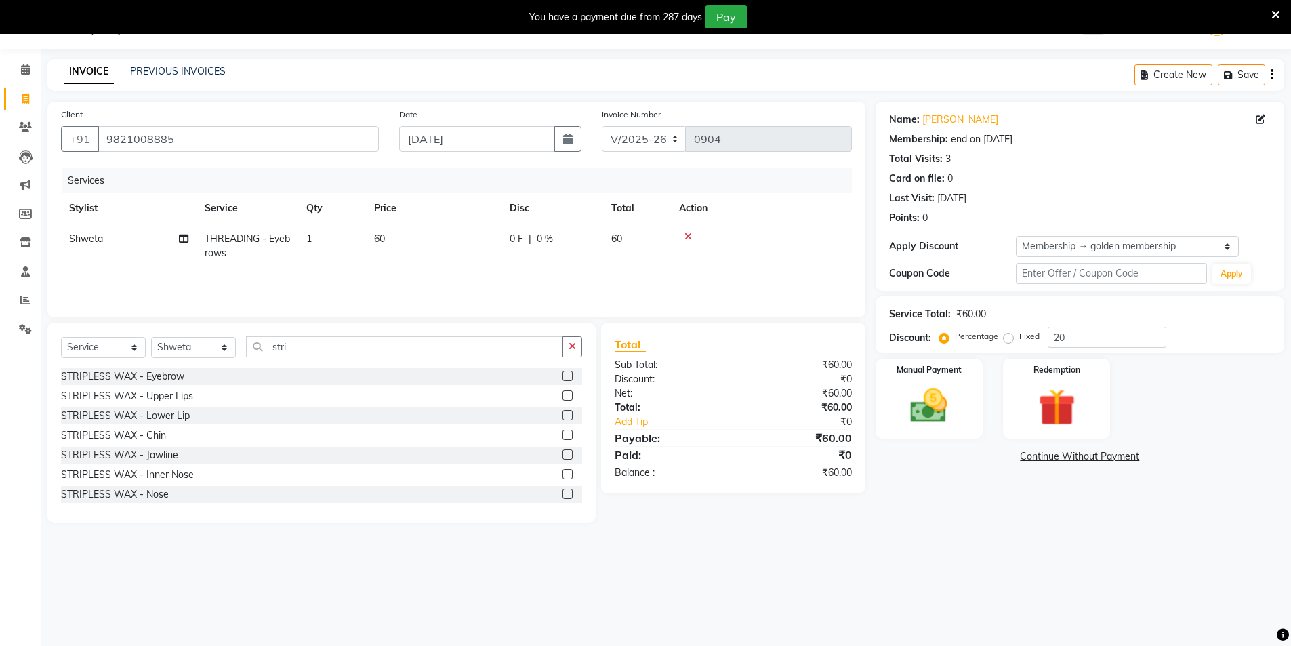
click at [562, 397] on label at bounding box center [567, 395] width 10 height 10
click at [562, 397] on input "checkbox" at bounding box center [566, 396] width 9 height 9
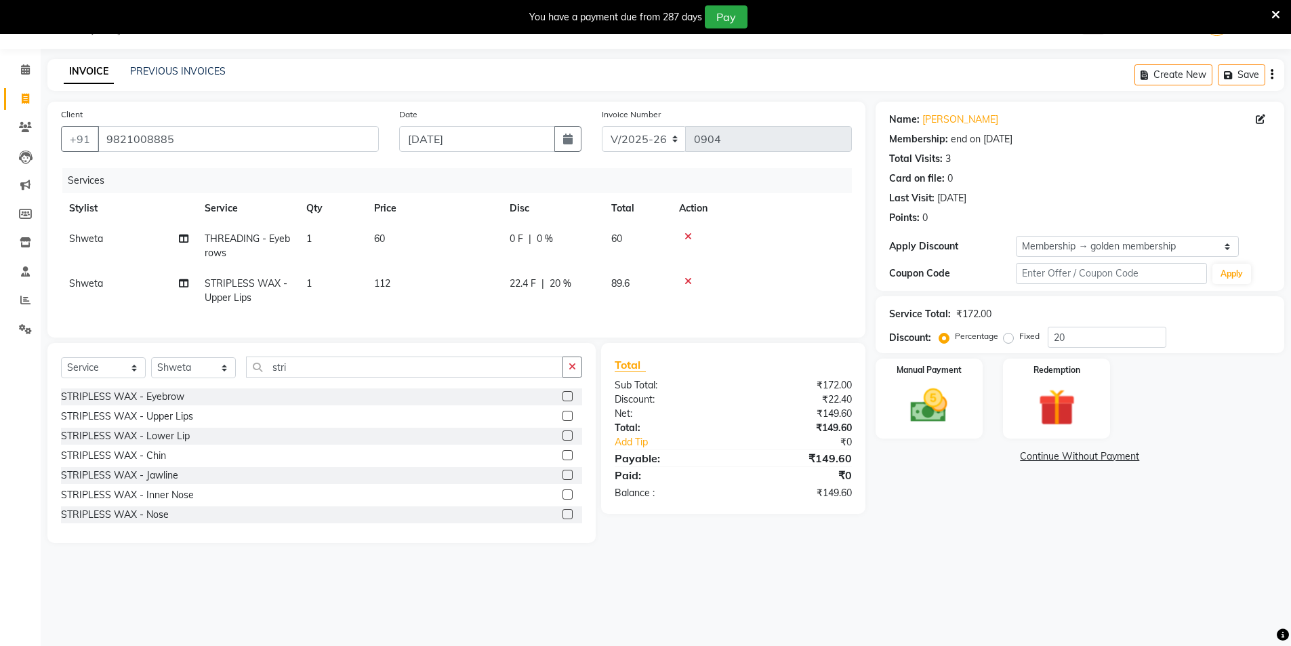
click at [562, 460] on label at bounding box center [567, 455] width 10 height 10
click at [562, 460] on input "checkbox" at bounding box center [566, 455] width 9 height 9
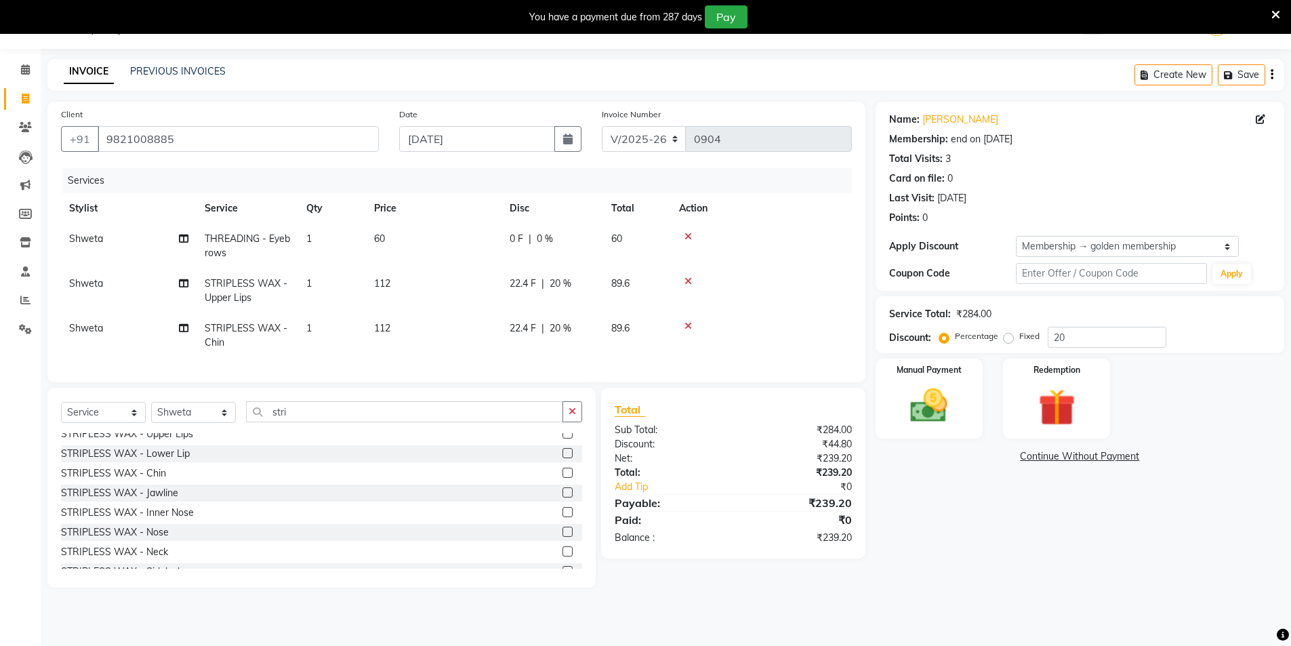
scroll to position [54, 0]
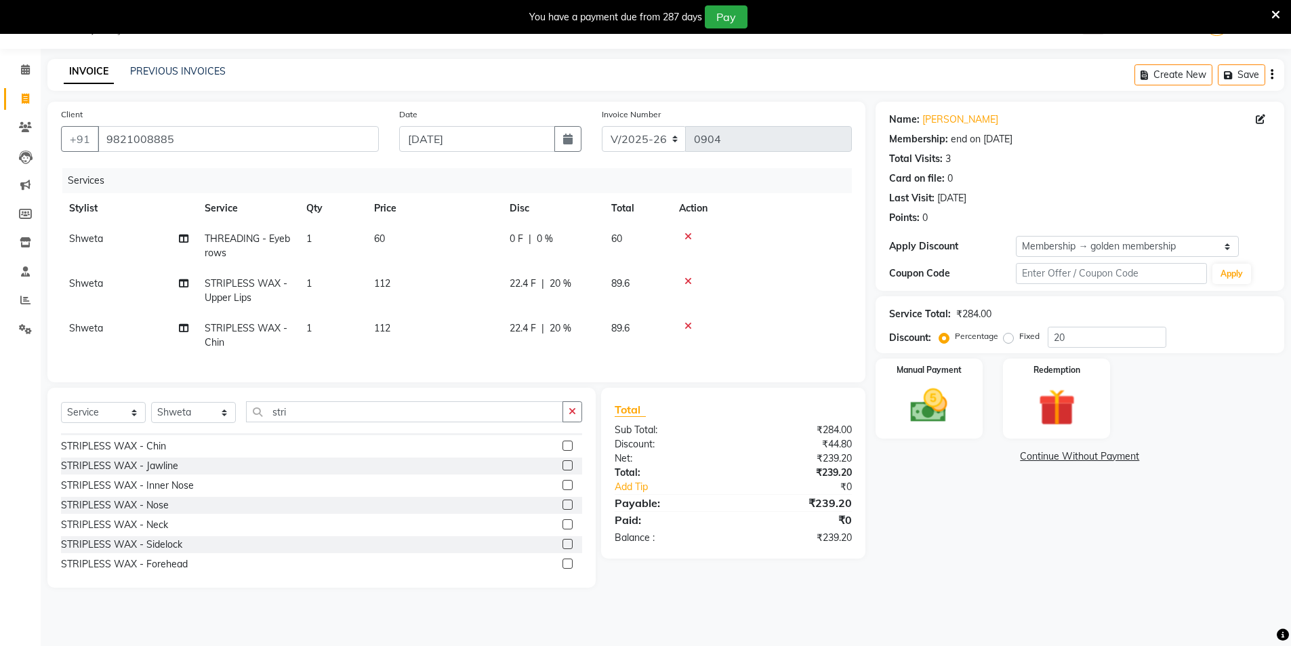
click at [562, 568] on label at bounding box center [567, 563] width 10 height 10
click at [562, 568] on input "checkbox" at bounding box center [566, 564] width 9 height 9
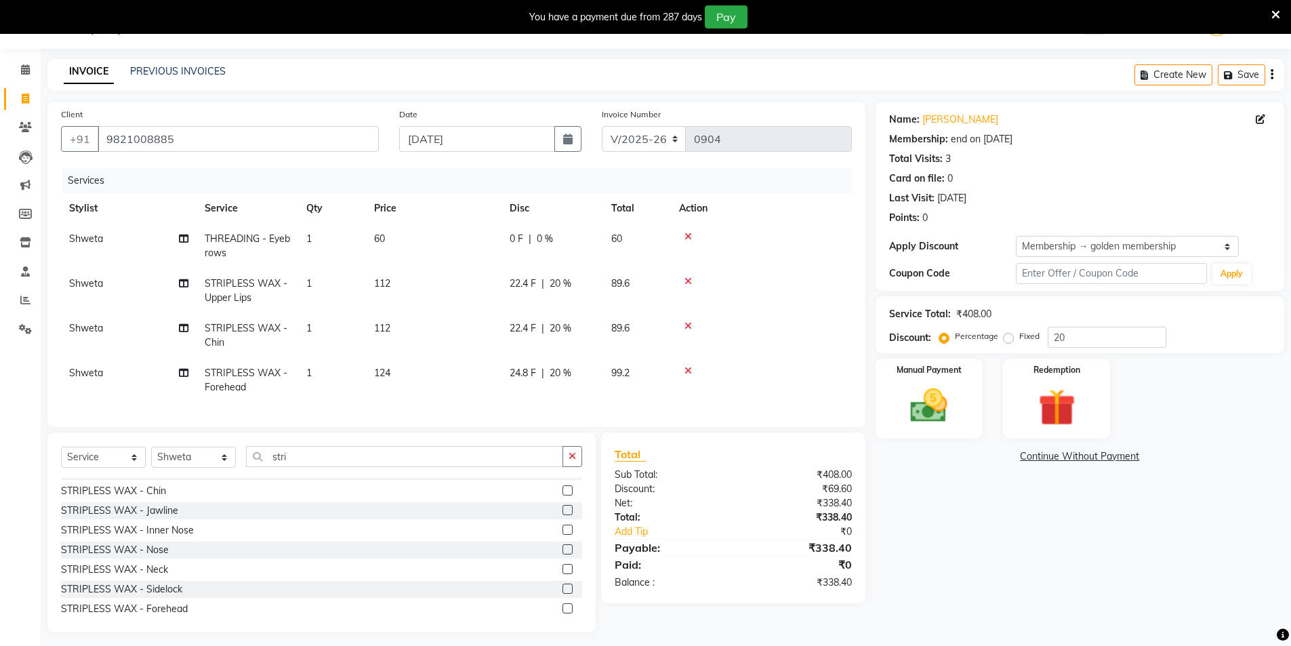
click at [562, 594] on label at bounding box center [567, 588] width 10 height 10
click at [562, 594] on input "checkbox" at bounding box center [566, 589] width 9 height 9
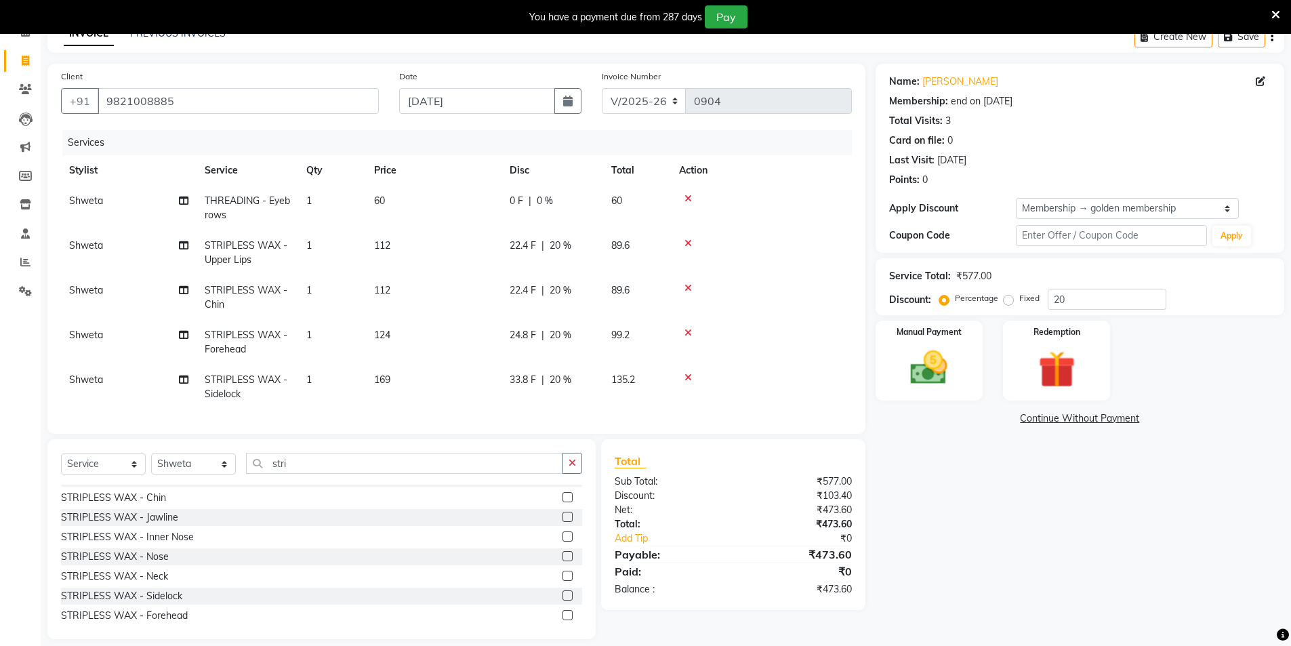
scroll to position [96, 0]
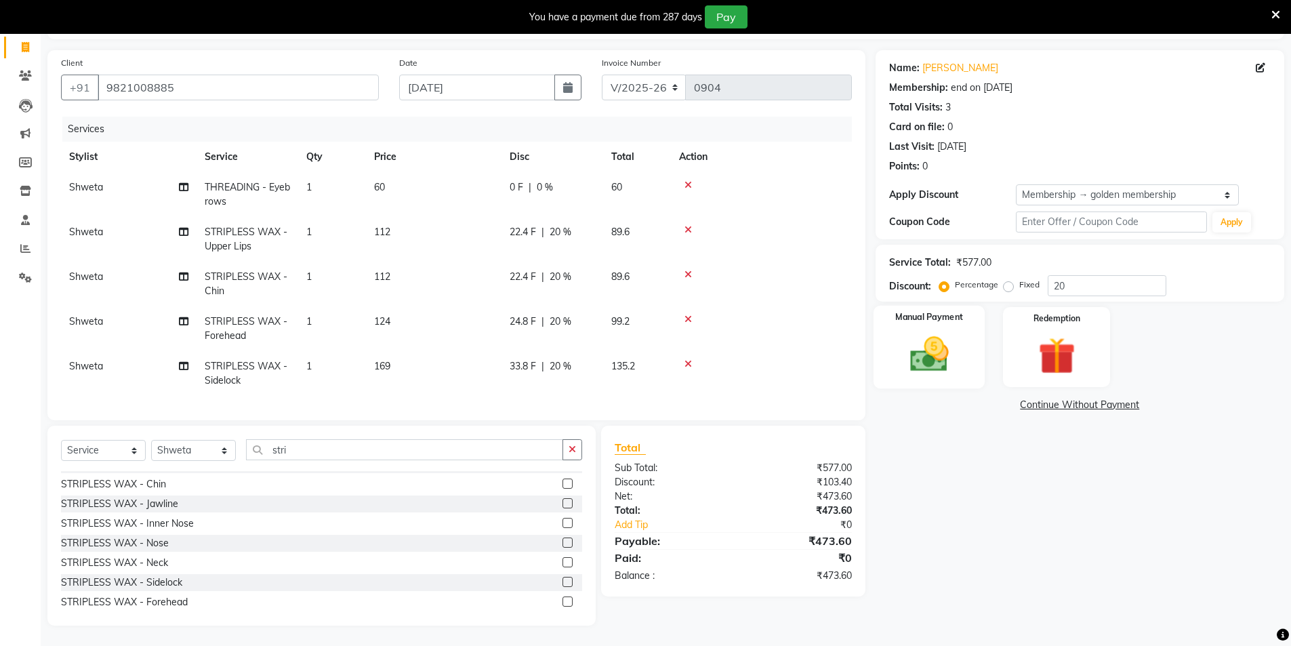
click at [926, 356] on img at bounding box center [929, 354] width 62 height 44
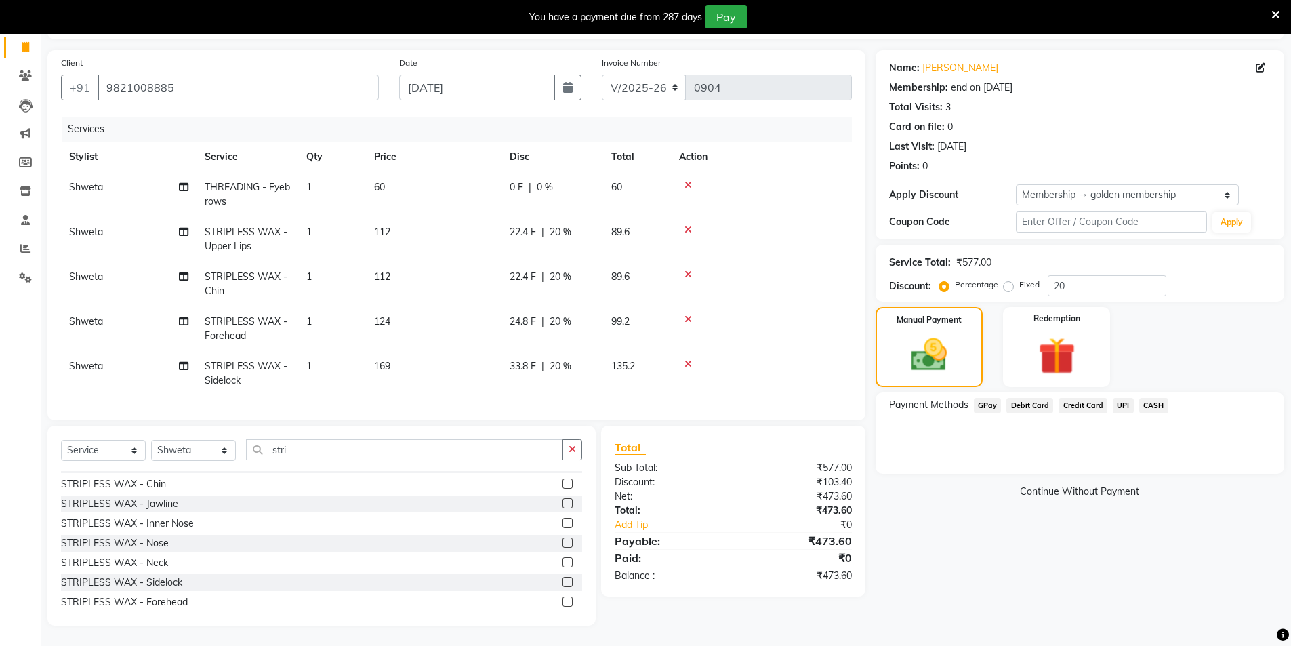
click at [1150, 398] on span "CASH" at bounding box center [1153, 406] width 29 height 16
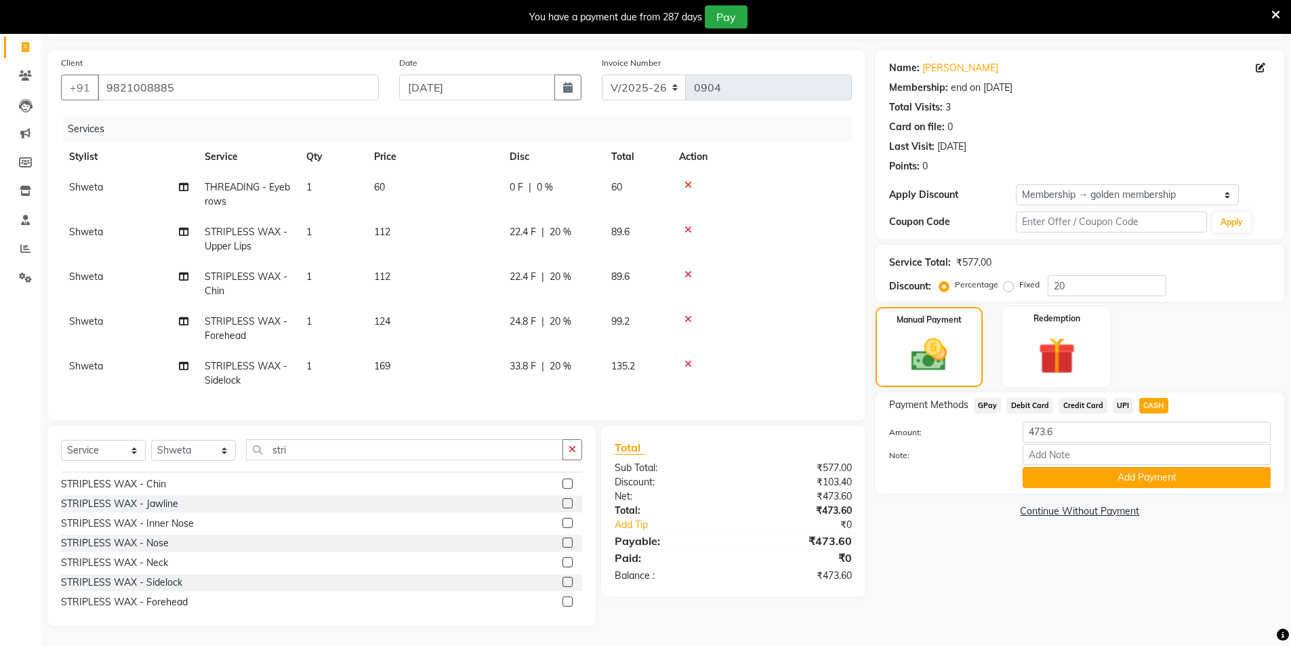
click at [1106, 467] on button "Add Payment" at bounding box center [1146, 477] width 248 height 21
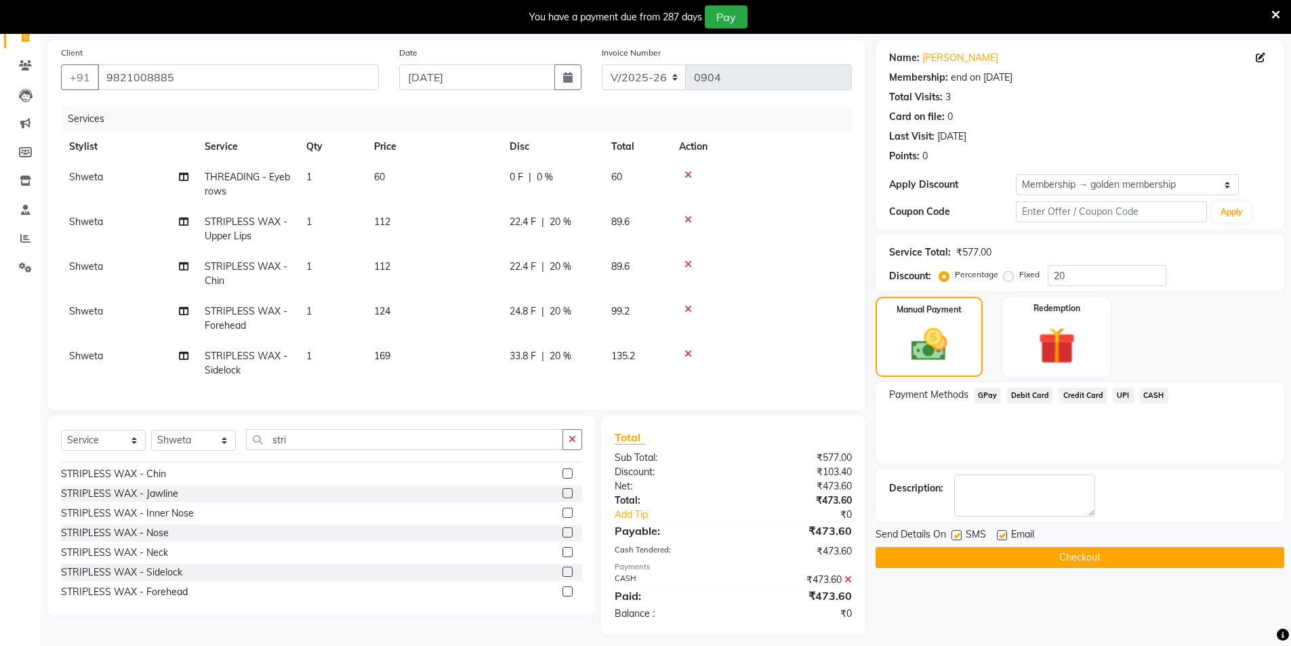
drag, startPoint x: 956, startPoint y: 534, endPoint x: 965, endPoint y: 541, distance: 11.5
click at [956, 537] on label at bounding box center [956, 535] width 10 height 10
click at [956, 537] on input "checkbox" at bounding box center [955, 535] width 9 height 9
click at [1003, 533] on label at bounding box center [1002, 535] width 10 height 10
click at [1003, 533] on input "checkbox" at bounding box center [1001, 535] width 9 height 9
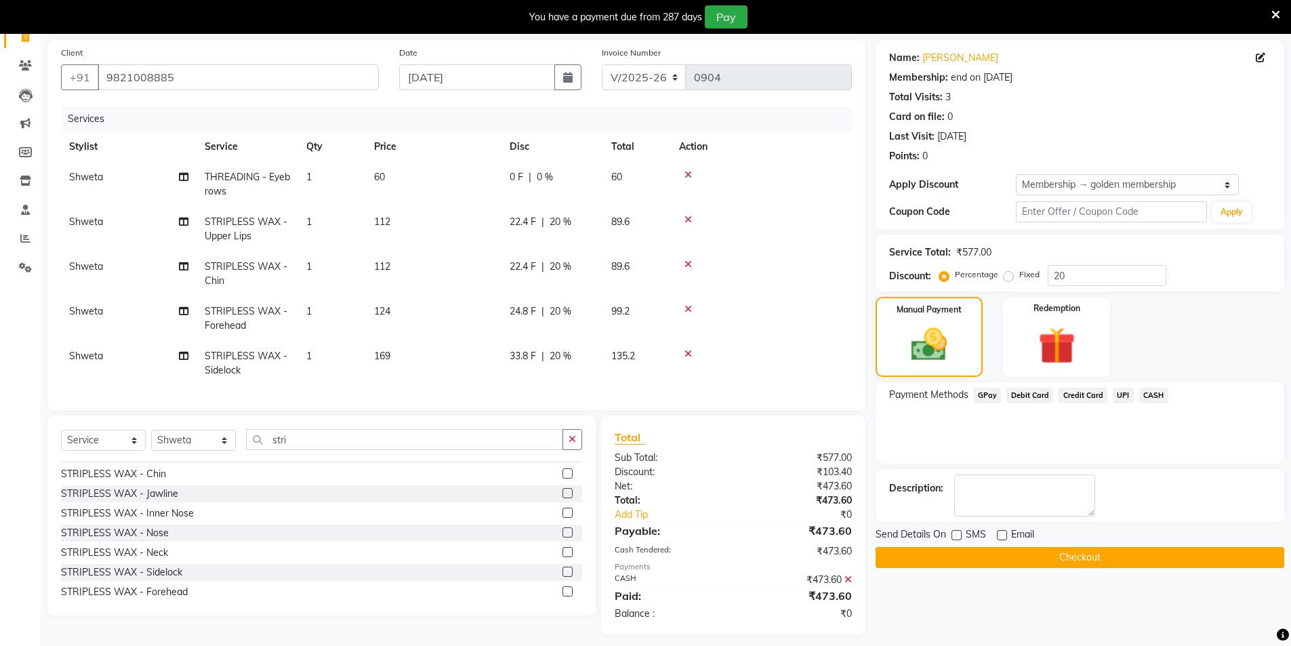
click at [1043, 557] on button "Checkout" at bounding box center [1079, 557] width 409 height 21
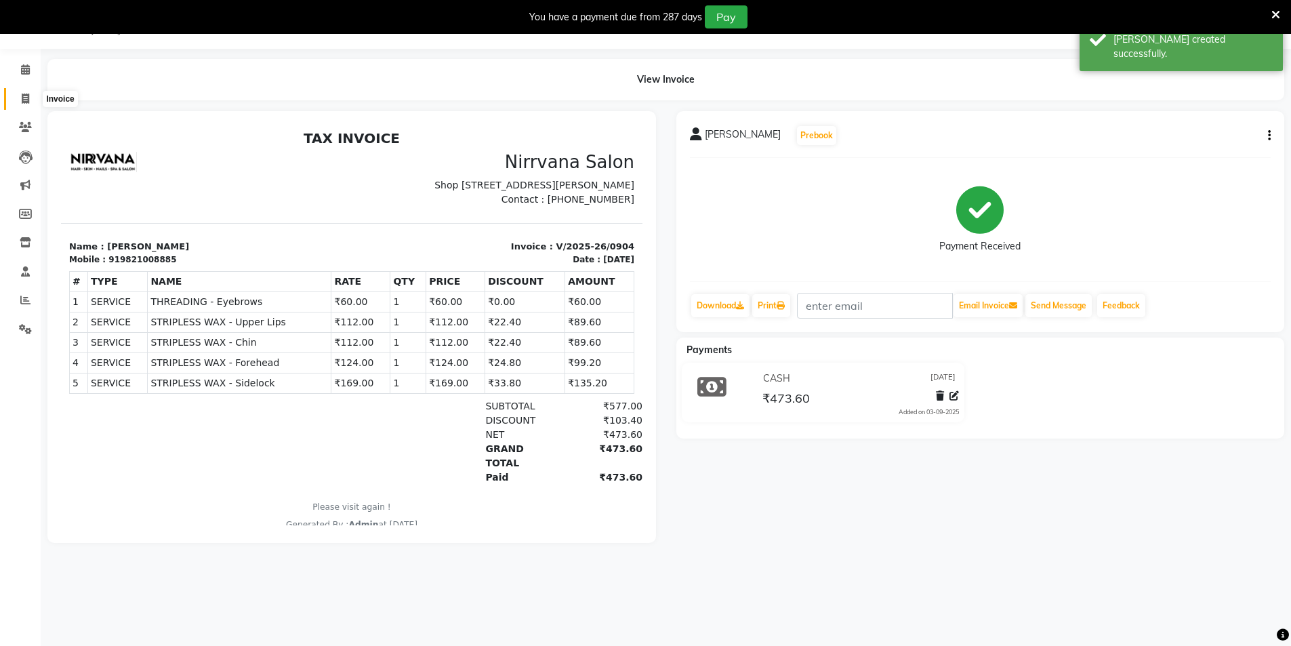
click at [25, 98] on icon at bounding box center [25, 98] width 7 height 10
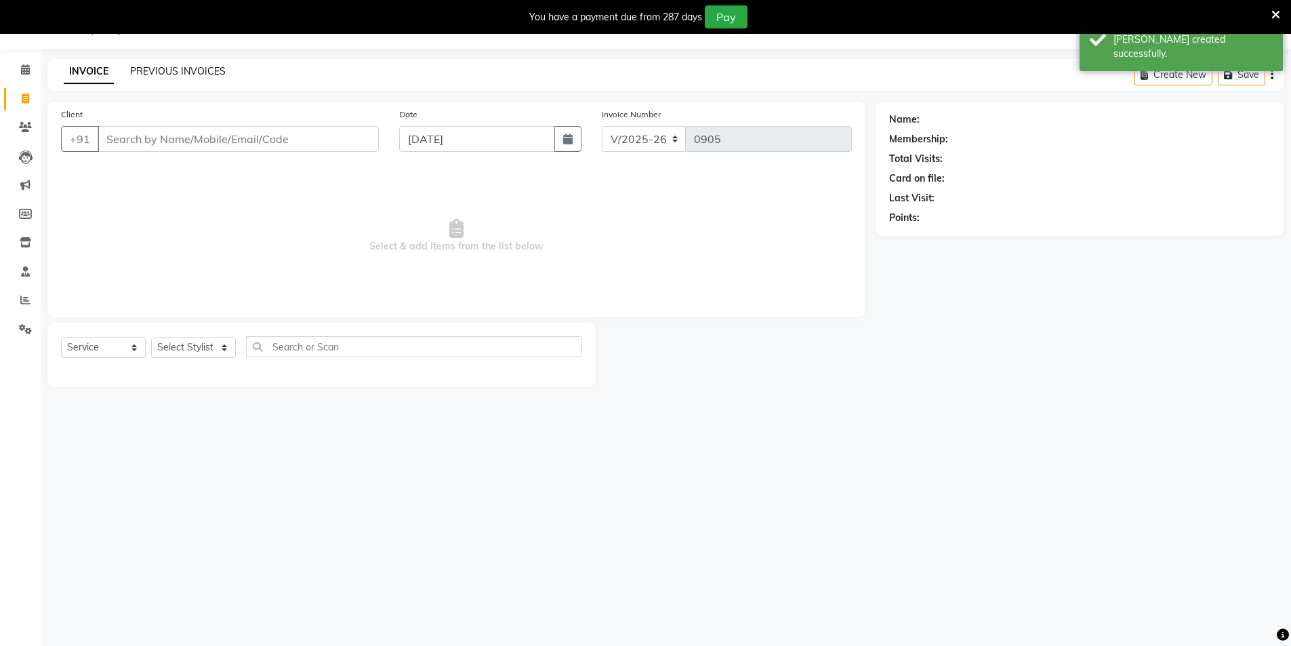
click at [167, 75] on link "PREVIOUS INVOICES" at bounding box center [178, 71] width 96 height 12
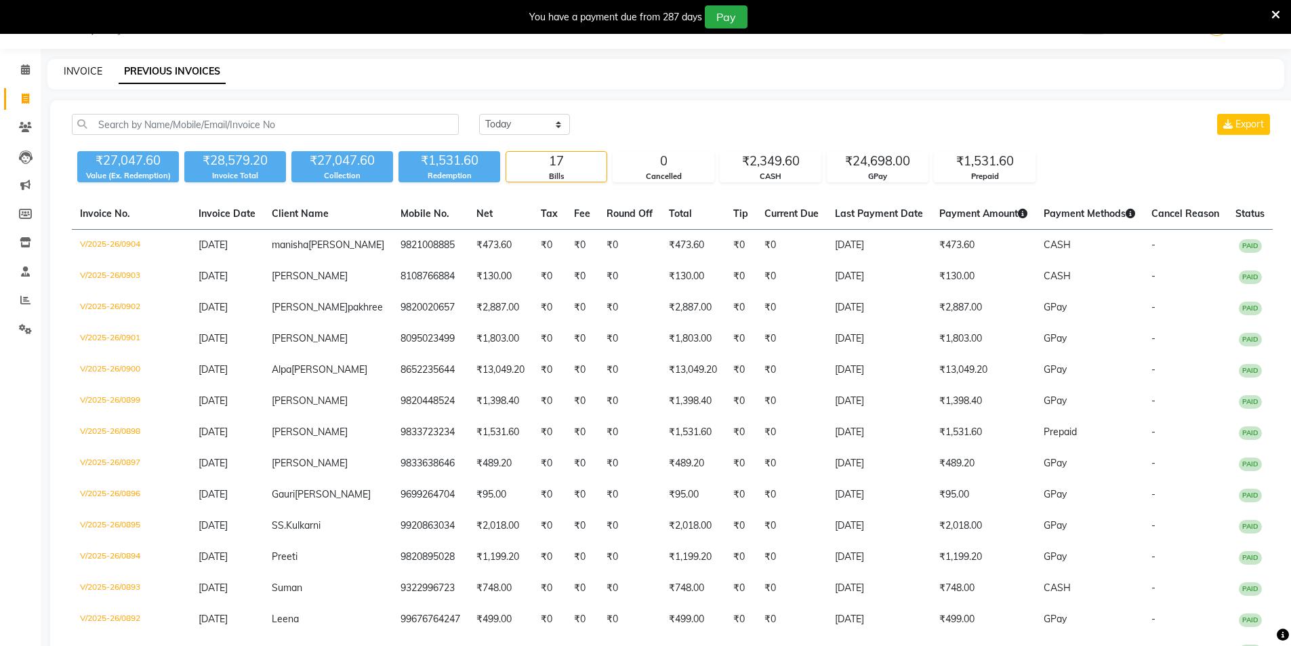
click at [81, 67] on link "INVOICE" at bounding box center [83, 71] width 39 height 12
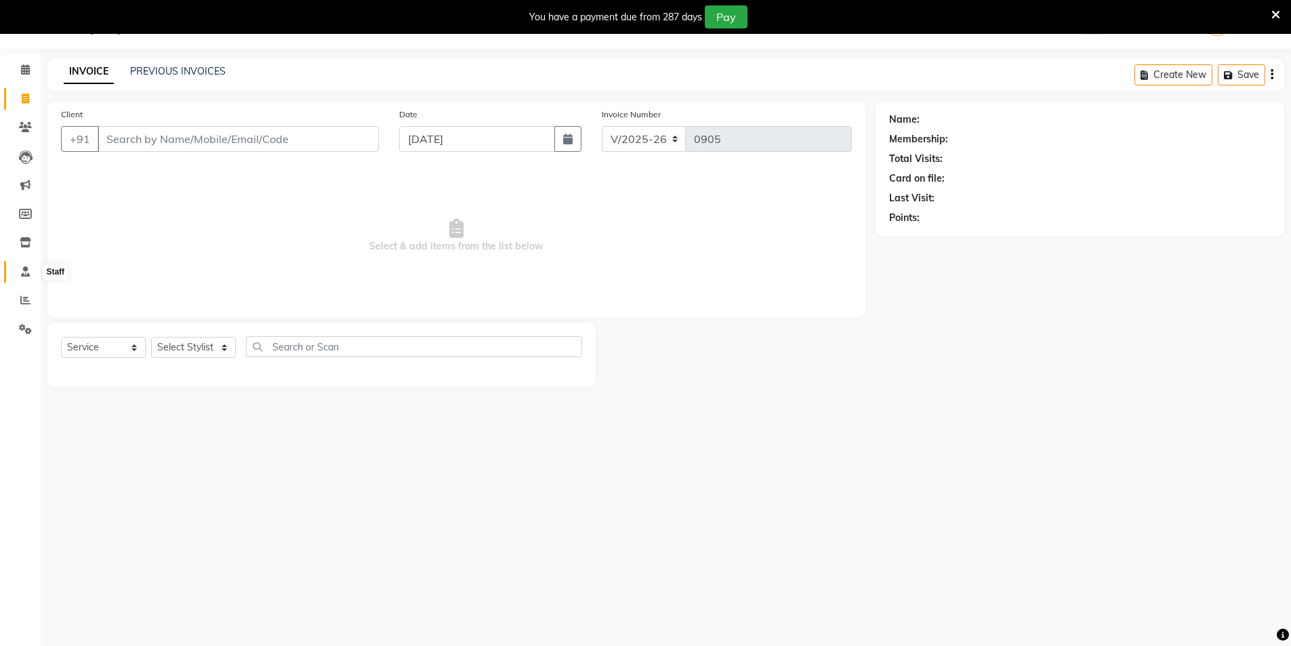
click at [27, 271] on icon at bounding box center [25, 271] width 9 height 10
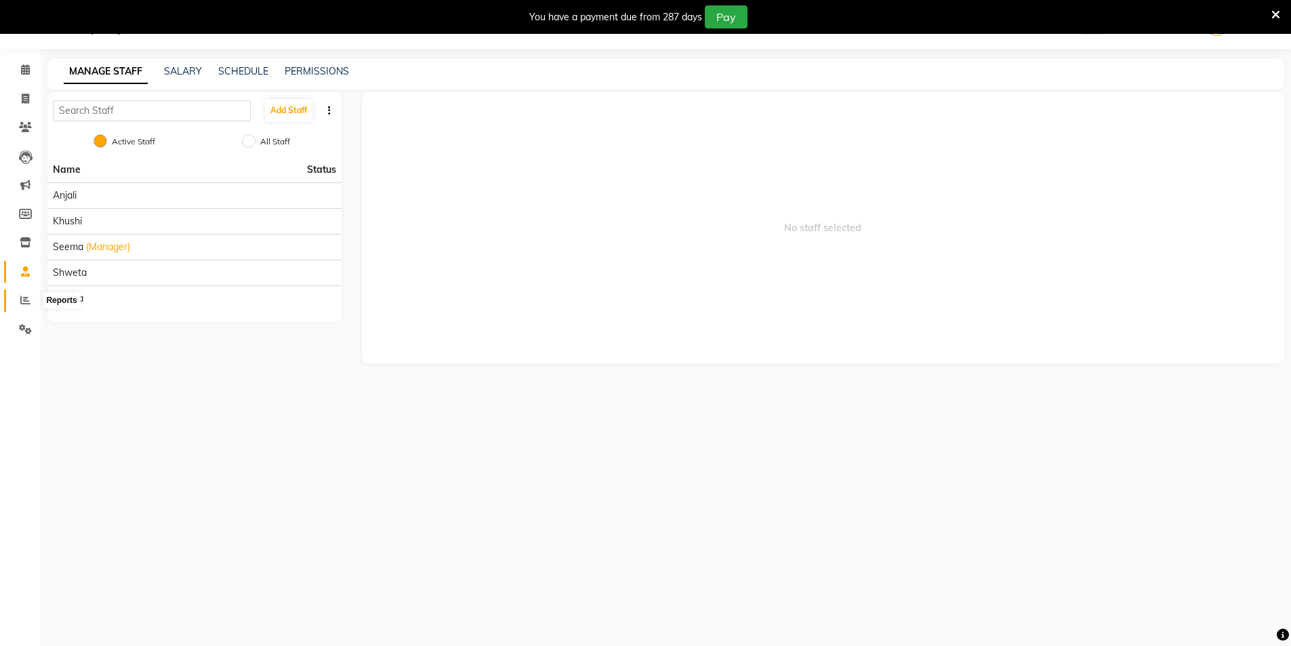
click at [22, 299] on icon at bounding box center [25, 300] width 10 height 10
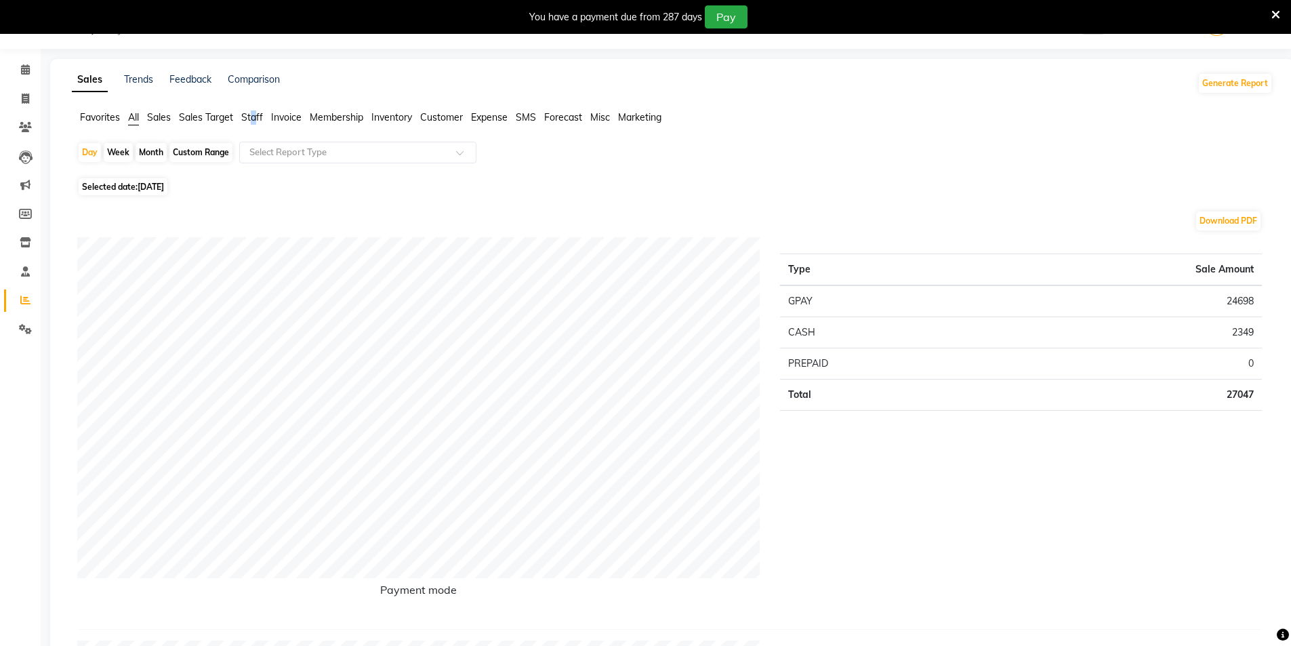
click at [255, 118] on span "Staff" at bounding box center [252, 117] width 22 height 12
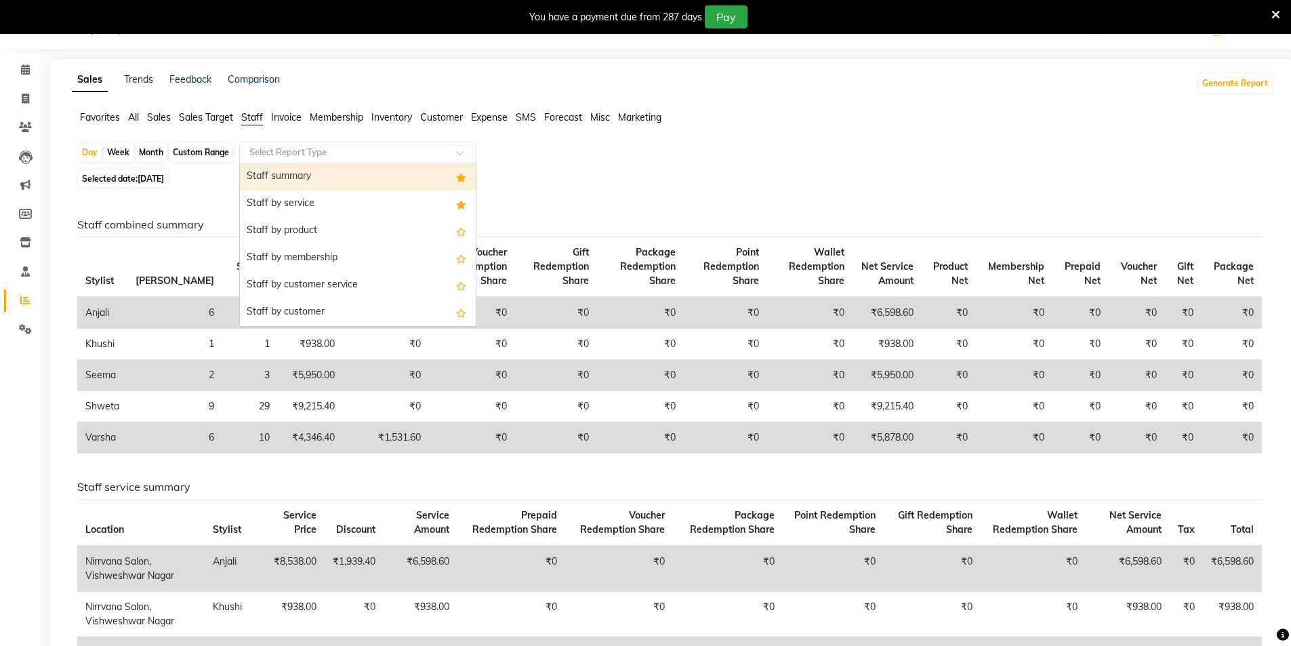
click at [464, 150] on span at bounding box center [464, 157] width 17 height 14
click at [433, 174] on div "Staff summary" at bounding box center [358, 176] width 236 height 27
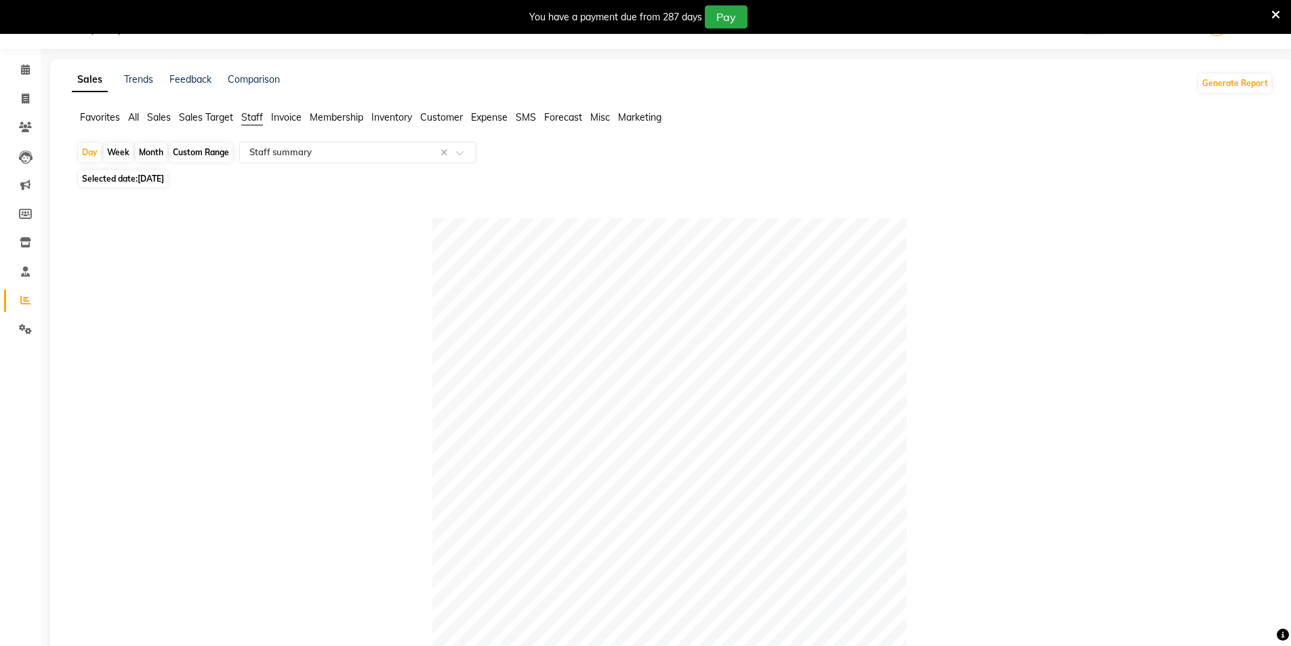
click at [148, 154] on div "Month" at bounding box center [151, 152] width 31 height 19
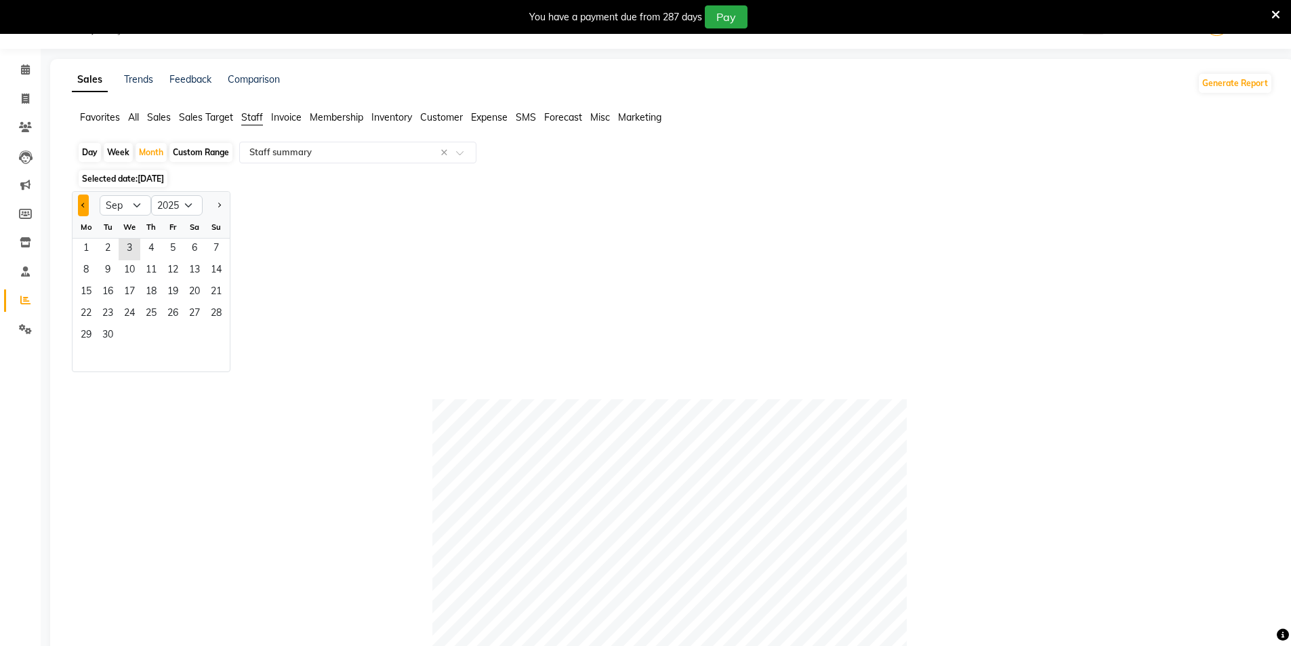
click at [85, 207] on button "Previous month" at bounding box center [83, 205] width 11 height 22
click at [165, 249] on span "1" at bounding box center [173, 249] width 22 height 22
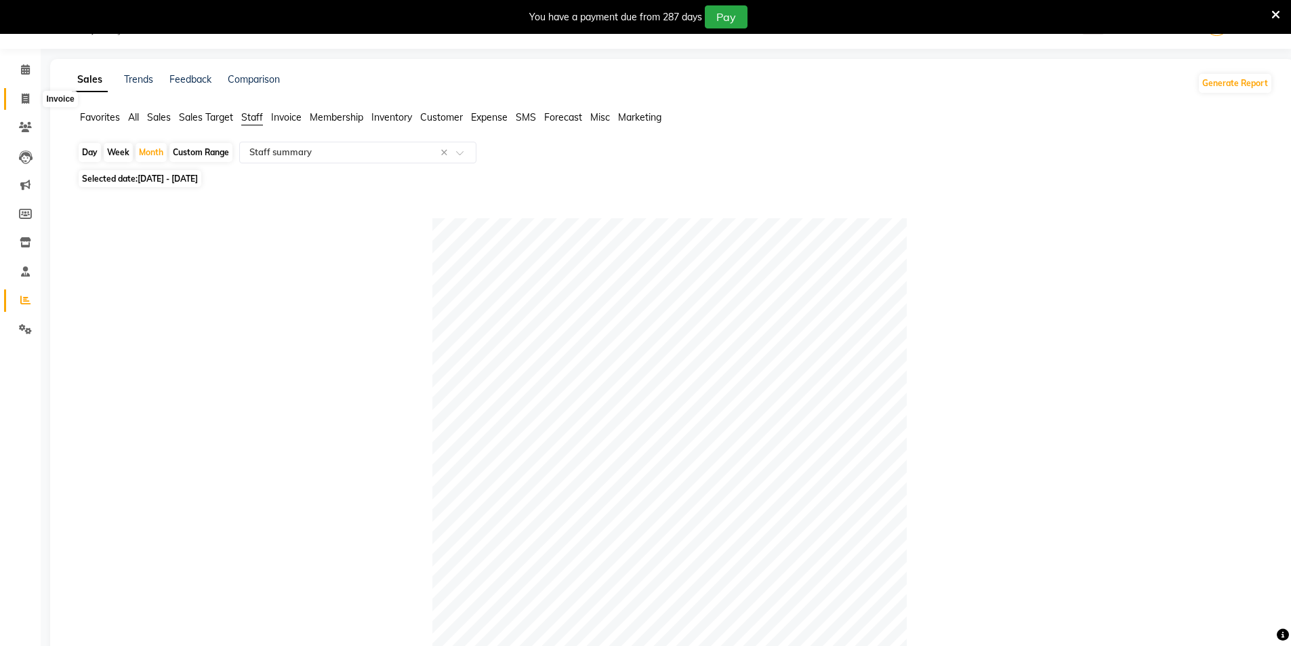
click at [24, 100] on icon at bounding box center [25, 98] width 7 height 10
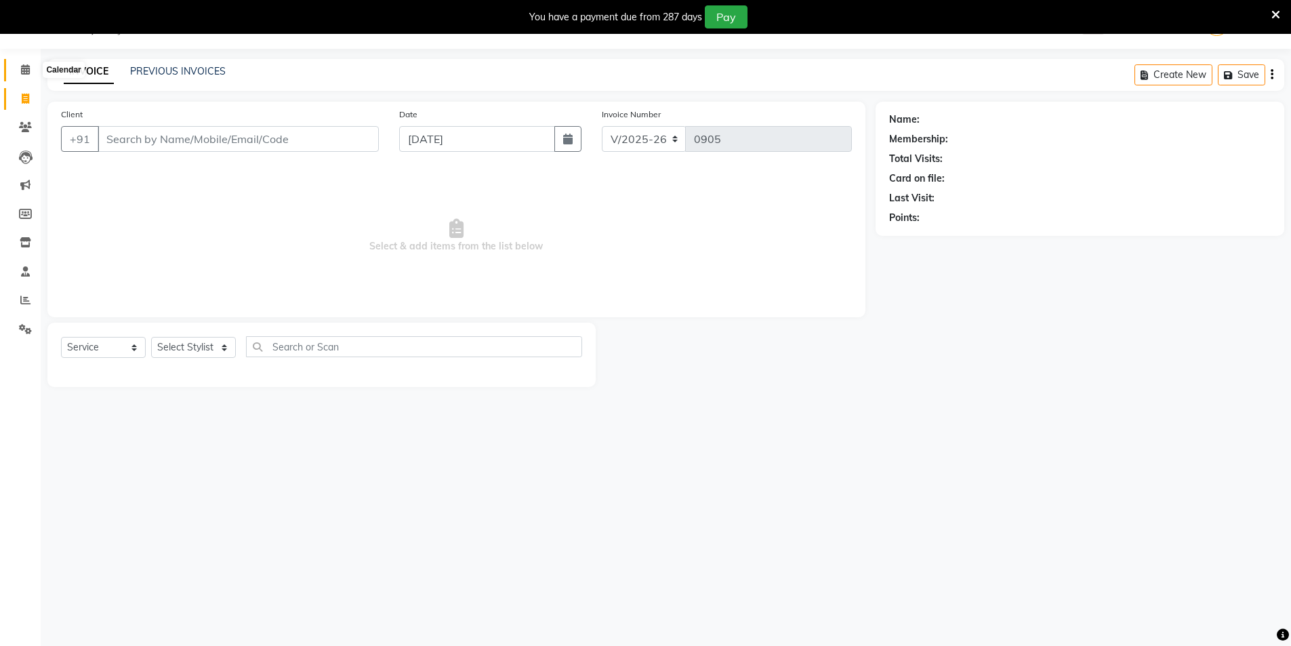
drag, startPoint x: 24, startPoint y: 68, endPoint x: 17, endPoint y: 80, distance: 13.7
click at [23, 68] on icon at bounding box center [25, 69] width 9 height 10
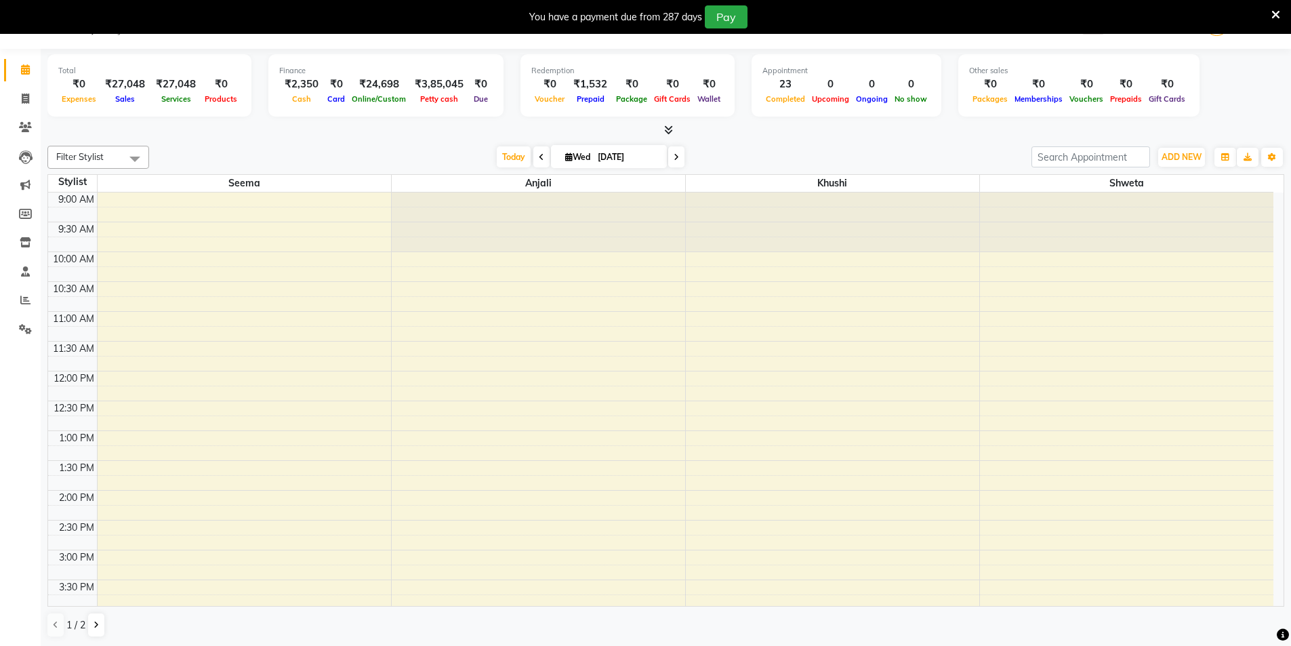
click at [1276, 14] on icon at bounding box center [1275, 15] width 9 height 12
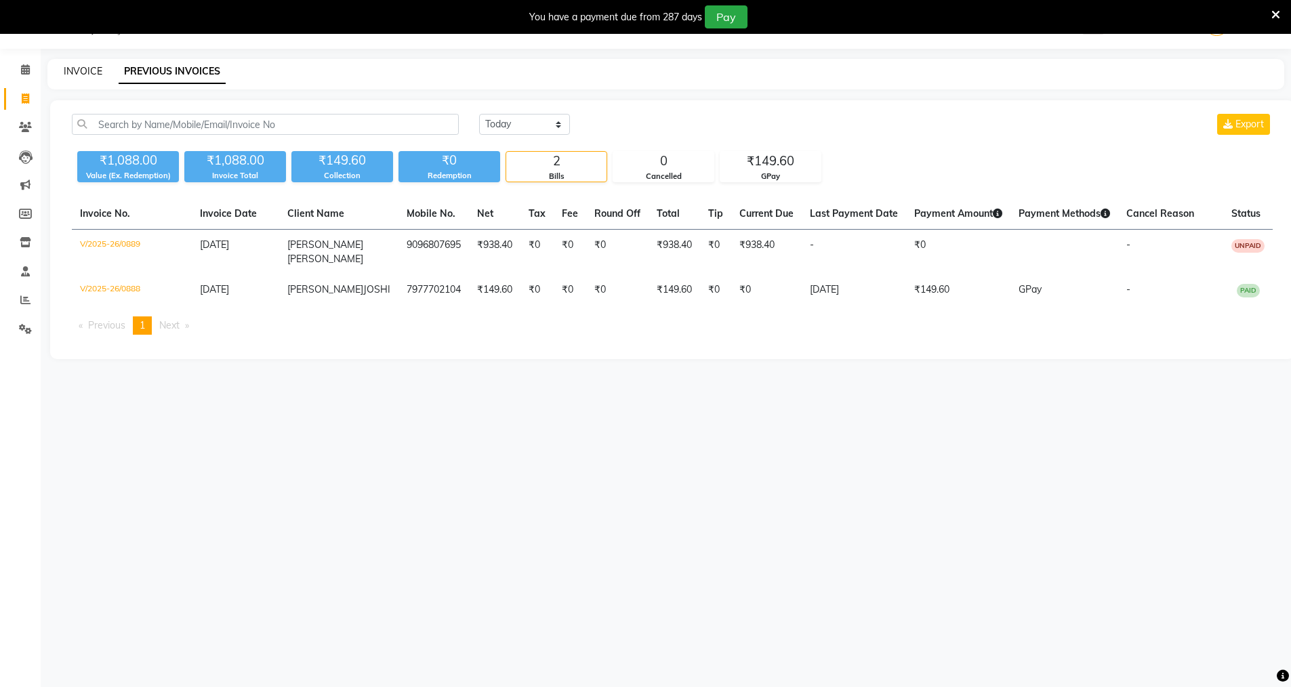
click at [85, 68] on link "INVOICE" at bounding box center [83, 71] width 39 height 12
select select "service"
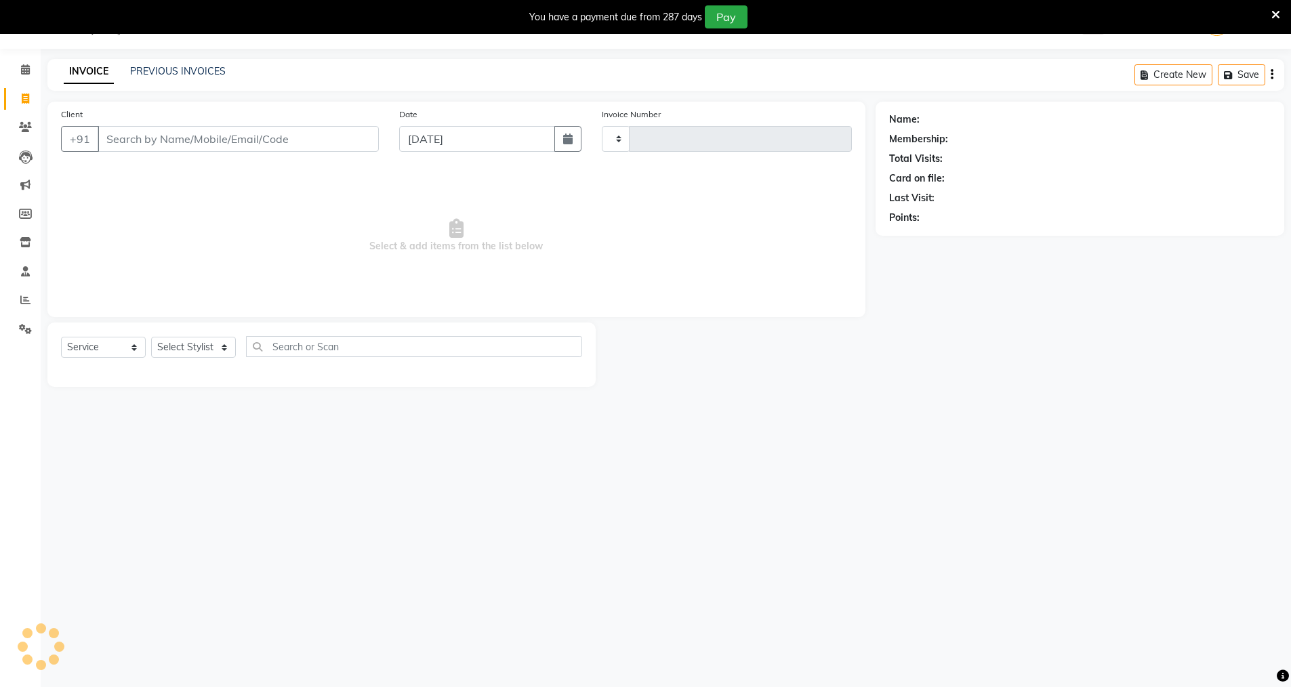
type input "0905"
select select "7167"
click at [163, 72] on link "PREVIOUS INVOICES" at bounding box center [178, 71] width 96 height 12
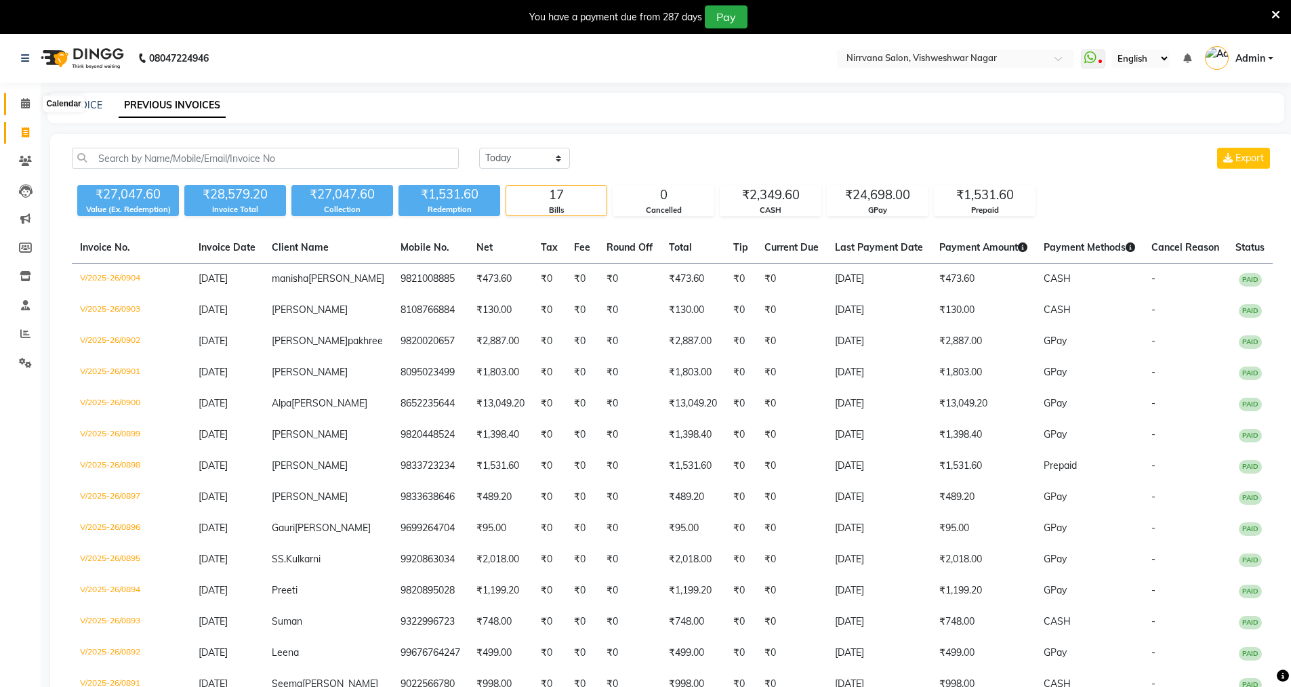
click at [24, 104] on icon at bounding box center [25, 103] width 9 height 10
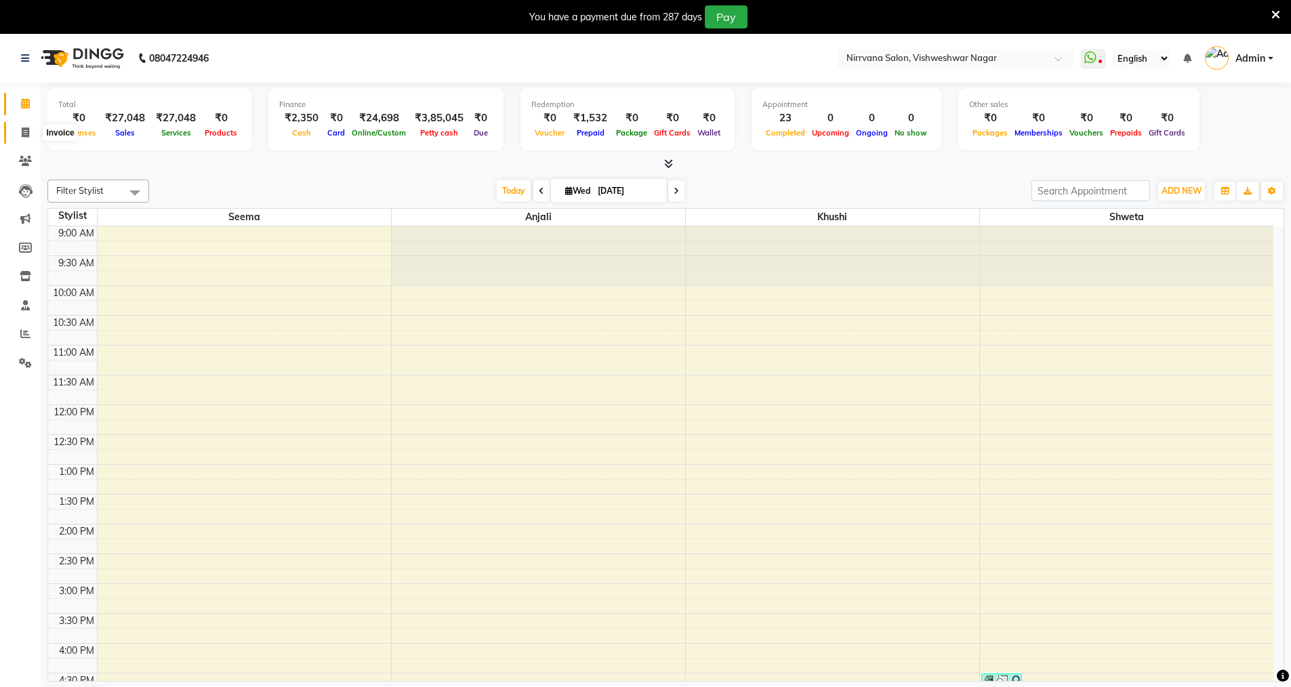
click at [19, 129] on span at bounding box center [26, 133] width 24 height 16
select select "7167"
select select "service"
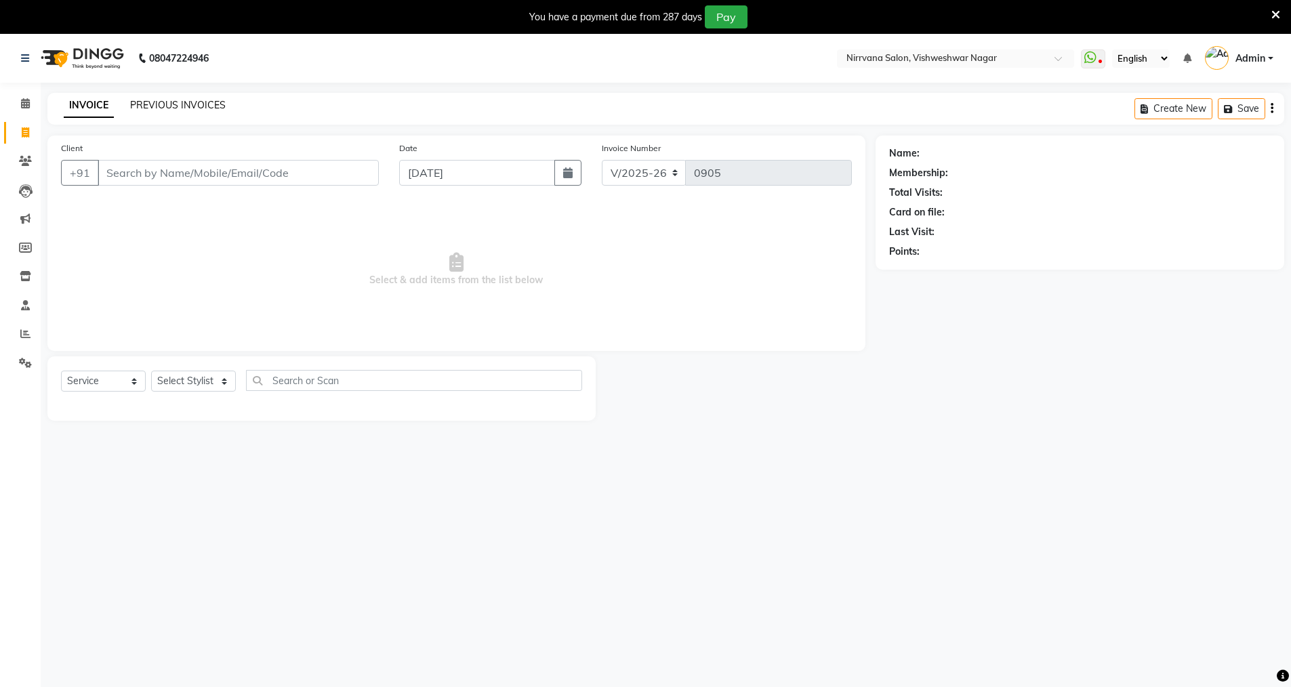
click at [183, 104] on link "PREVIOUS INVOICES" at bounding box center [178, 105] width 96 height 12
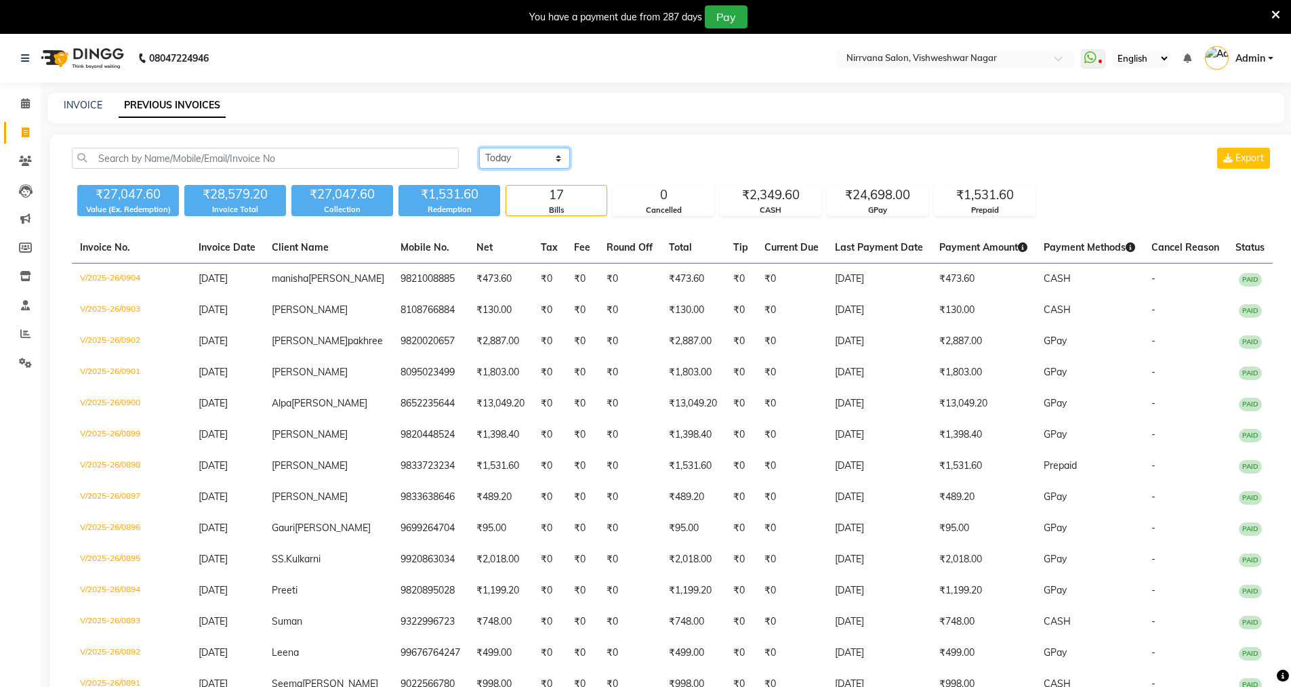
click at [556, 154] on select "Today Yesterday Custom Range" at bounding box center [524, 158] width 91 height 21
click at [479, 148] on select "Today Yesterday Custom Range" at bounding box center [524, 158] width 91 height 21
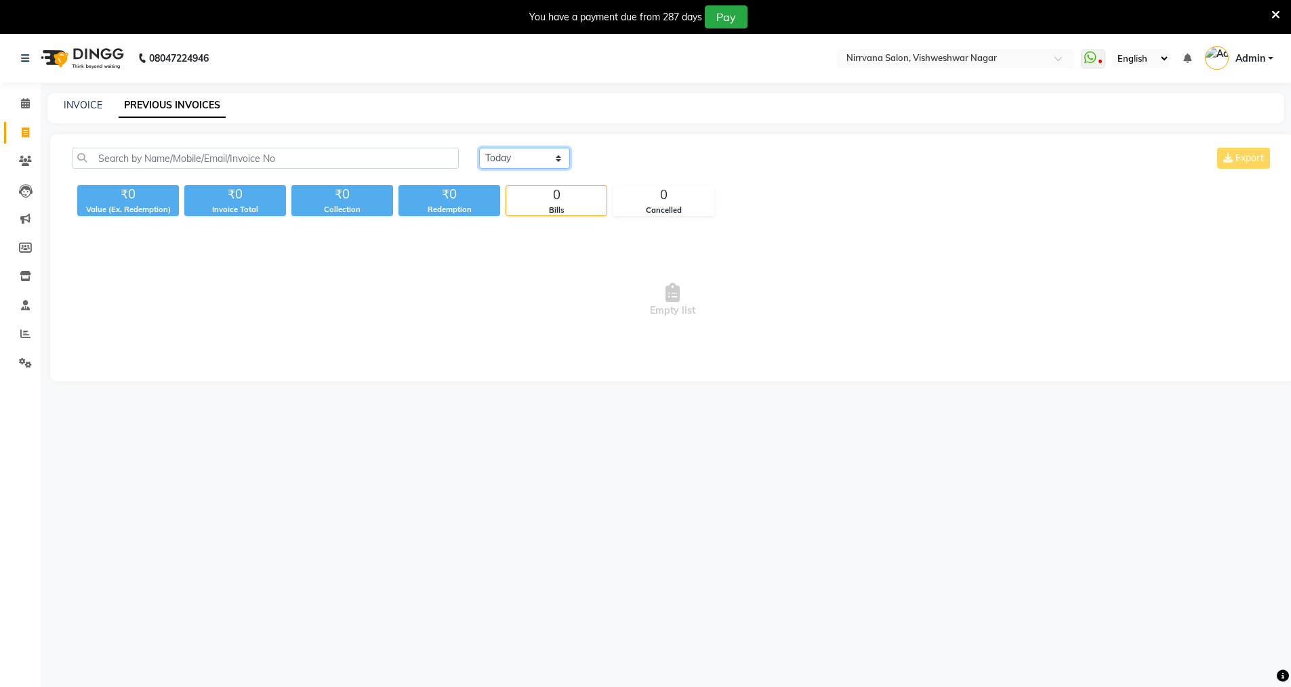
click at [559, 160] on select "Today Yesterday Custom Range" at bounding box center [524, 158] width 91 height 21
click at [556, 161] on select "Today Yesterday Custom Range" at bounding box center [524, 158] width 91 height 21
click at [561, 156] on select "Today Yesterday Custom Range" at bounding box center [524, 158] width 91 height 21
select select "today"
click at [479, 148] on select "Today Yesterday Custom Range" at bounding box center [524, 158] width 91 height 21
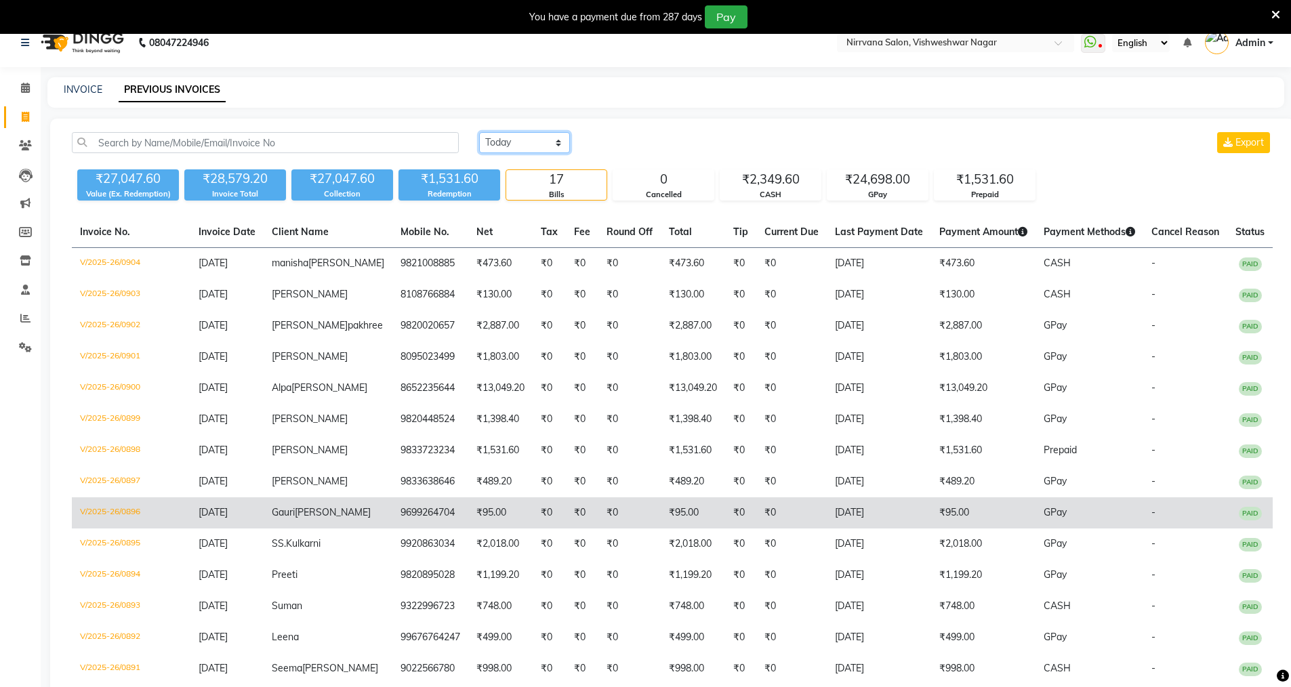
scroll to position [68, 0]
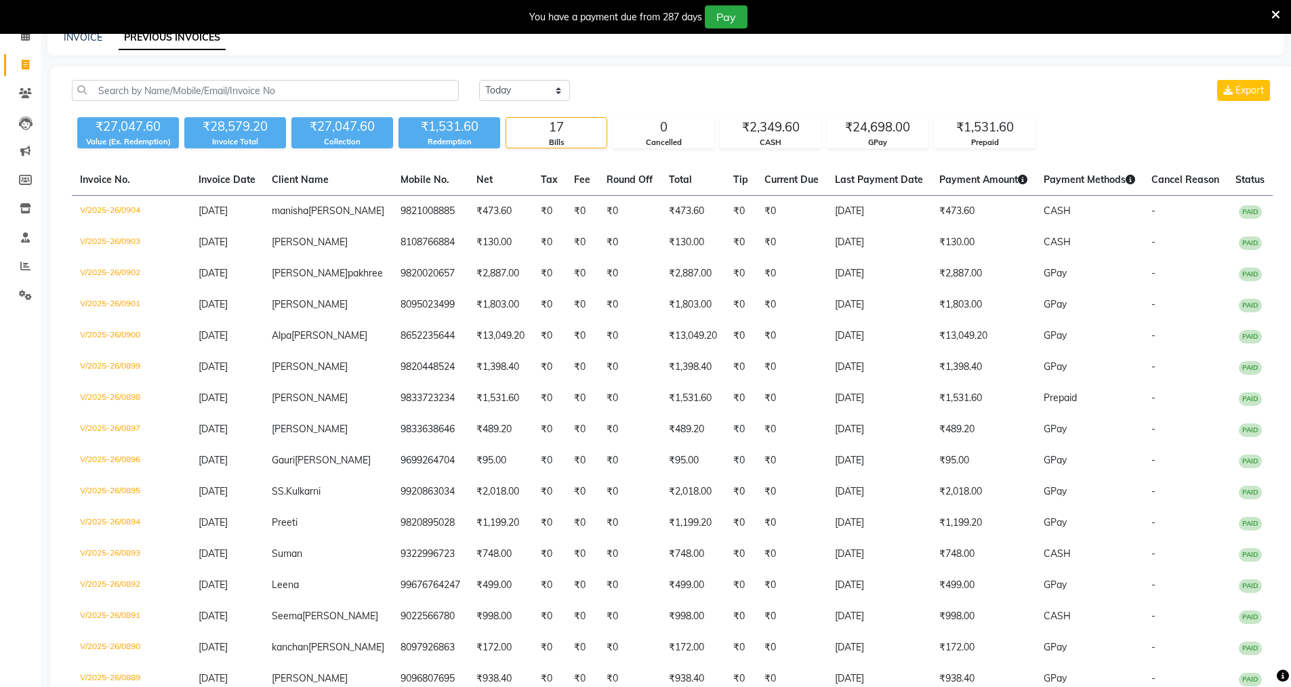
click at [1279, 16] on icon at bounding box center [1275, 15] width 9 height 12
